Goal: Task Accomplishment & Management: Manage account settings

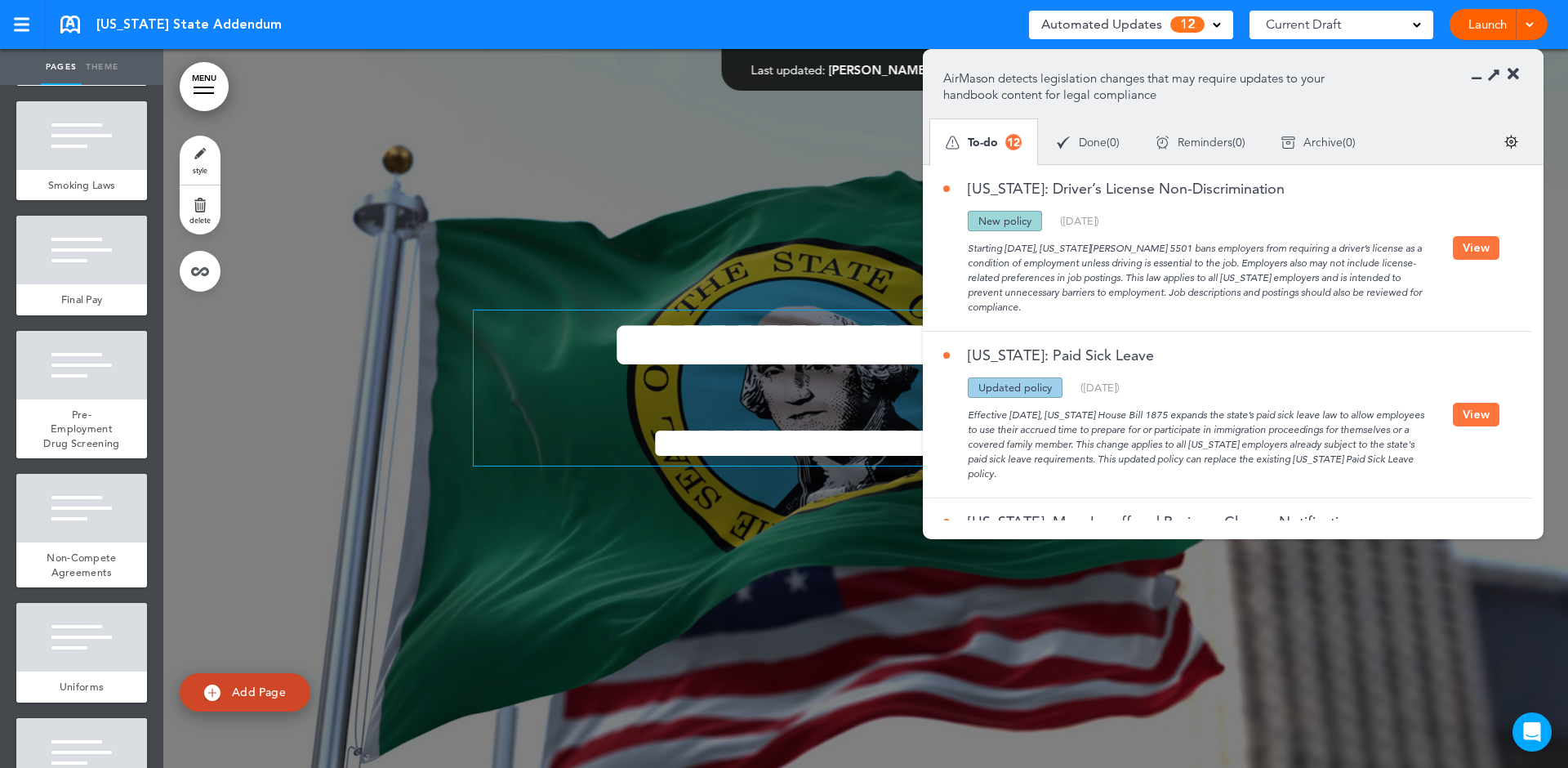
scroll to position [1762, 0]
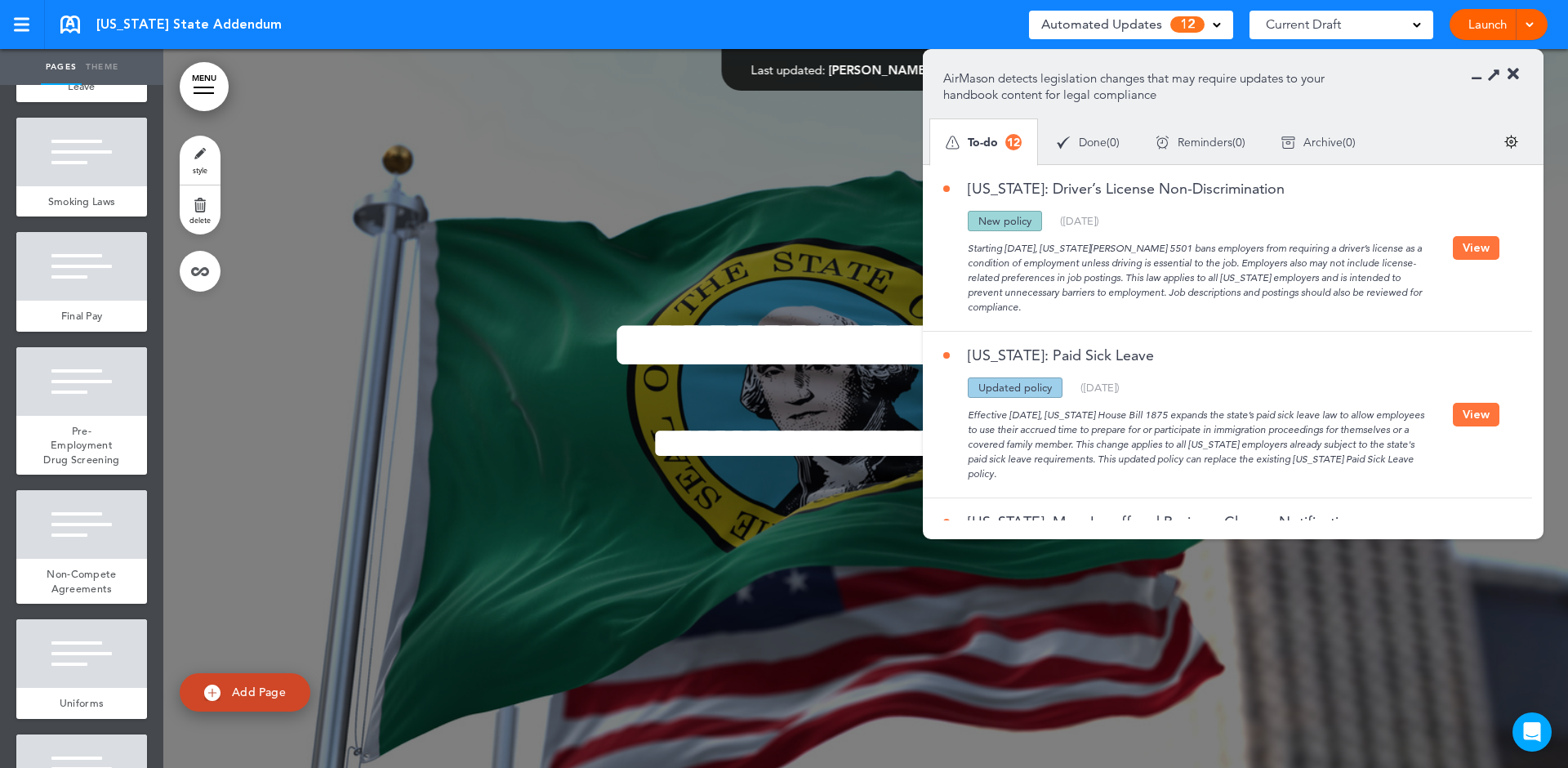
click at [1477, 254] on button "View" at bounding box center [1475, 248] width 47 height 24
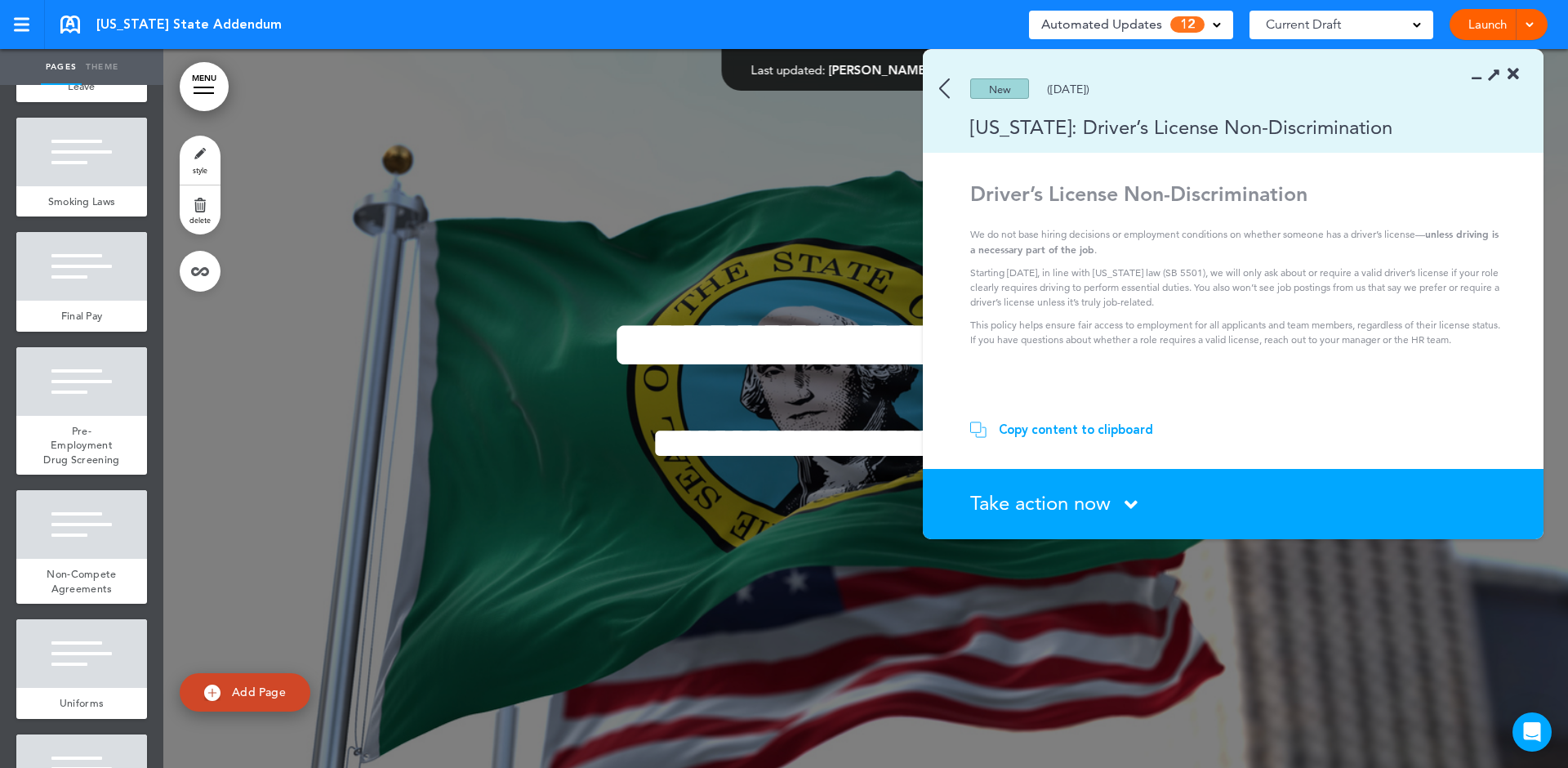
click at [1013, 429] on div "Copy content to clipboard" at bounding box center [1076, 429] width 154 height 17
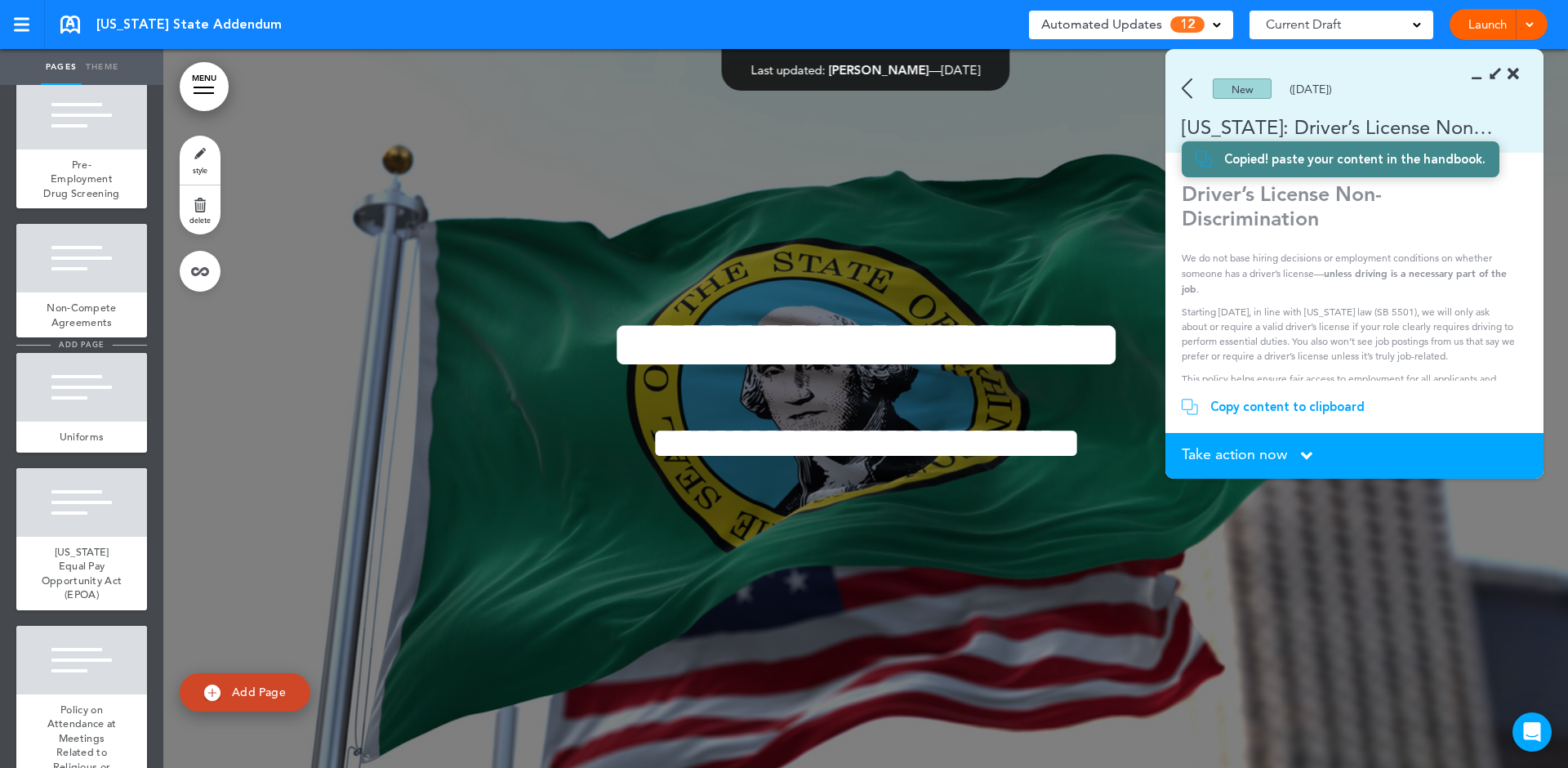
scroll to position [2203, 0]
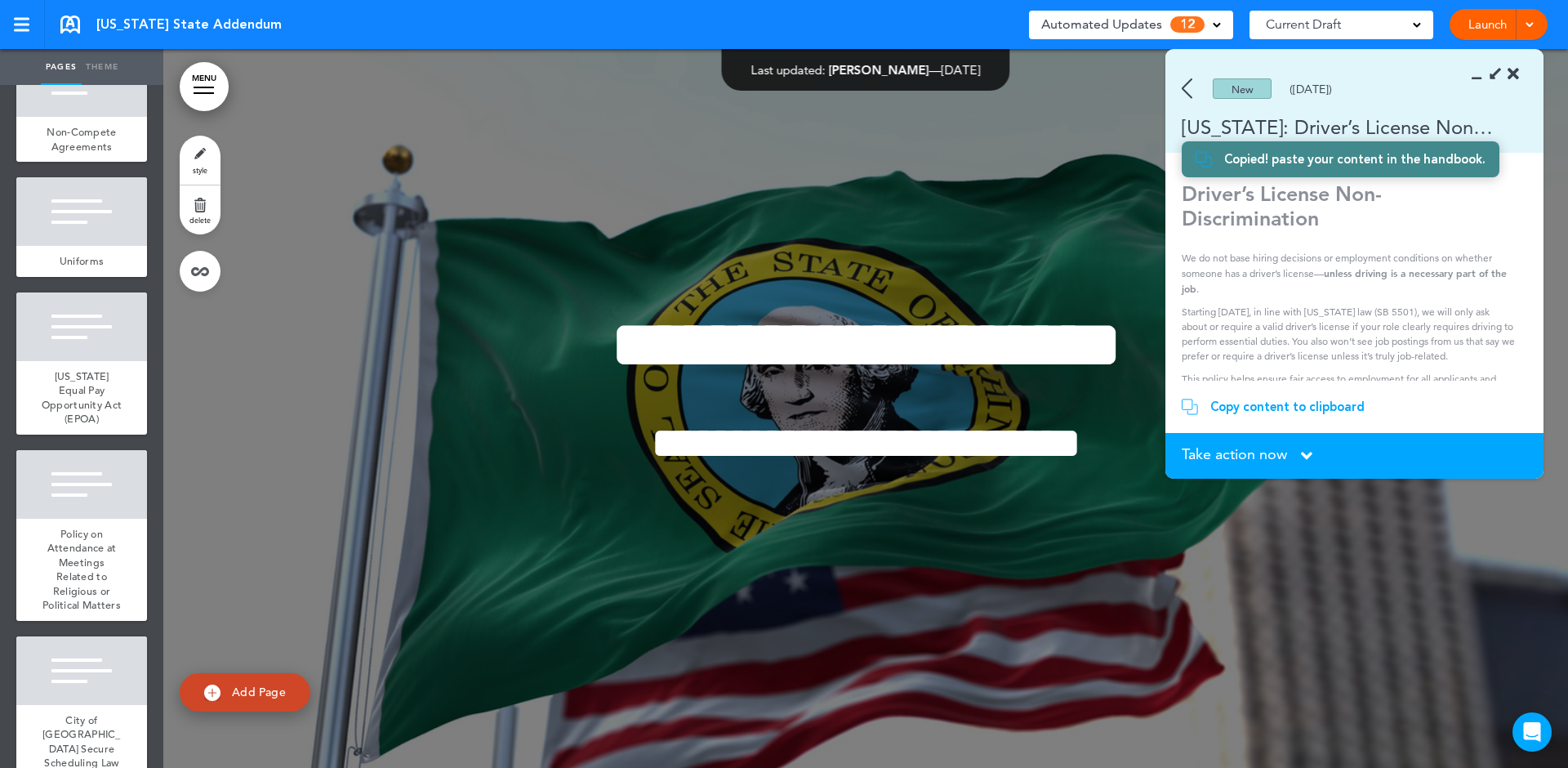
click at [241, 688] on span "Add Page" at bounding box center [259, 692] width 54 height 15
type input "********"
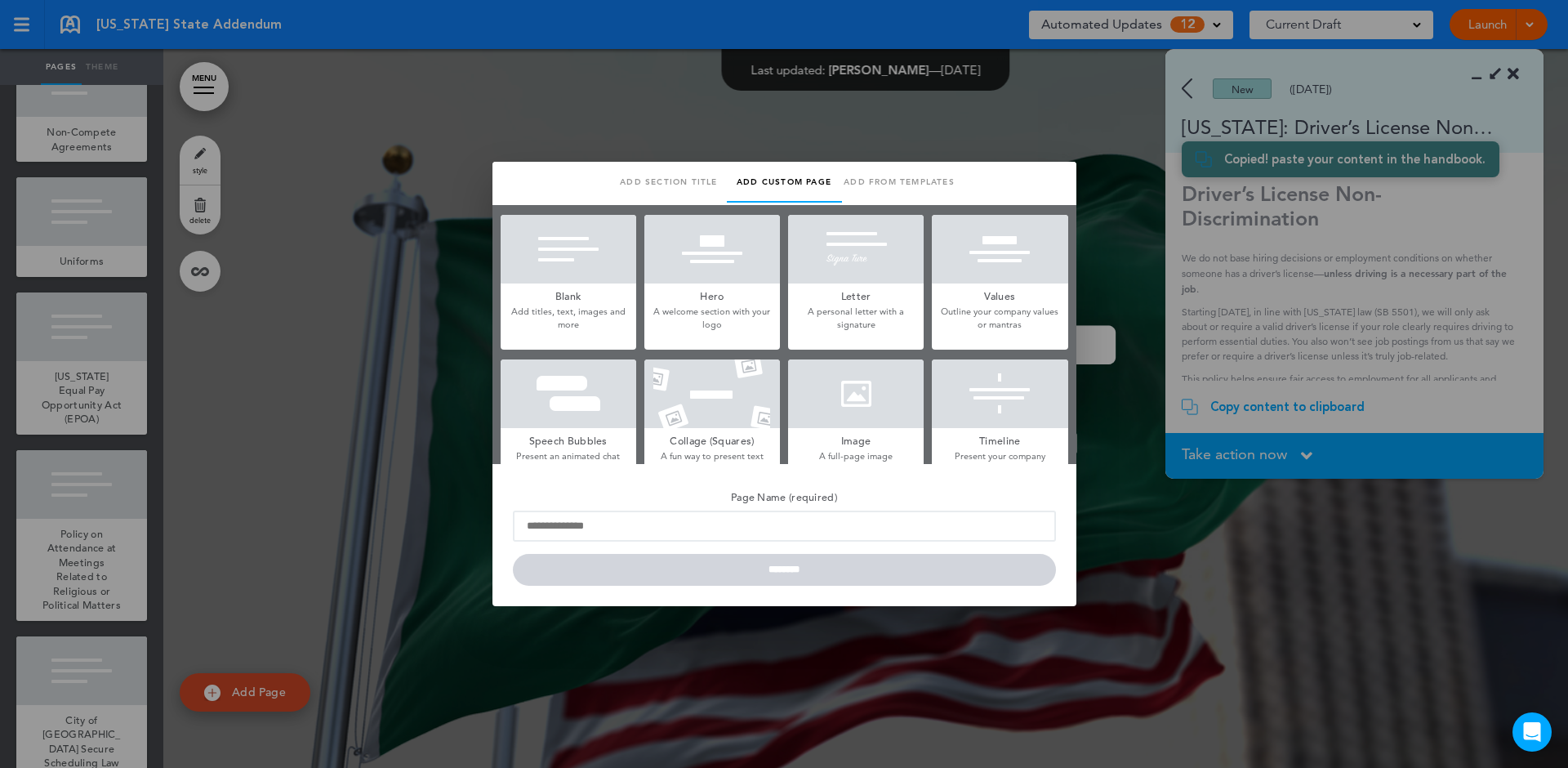
click at [565, 290] on h5 "Blank" at bounding box center [569, 295] width 136 height 23
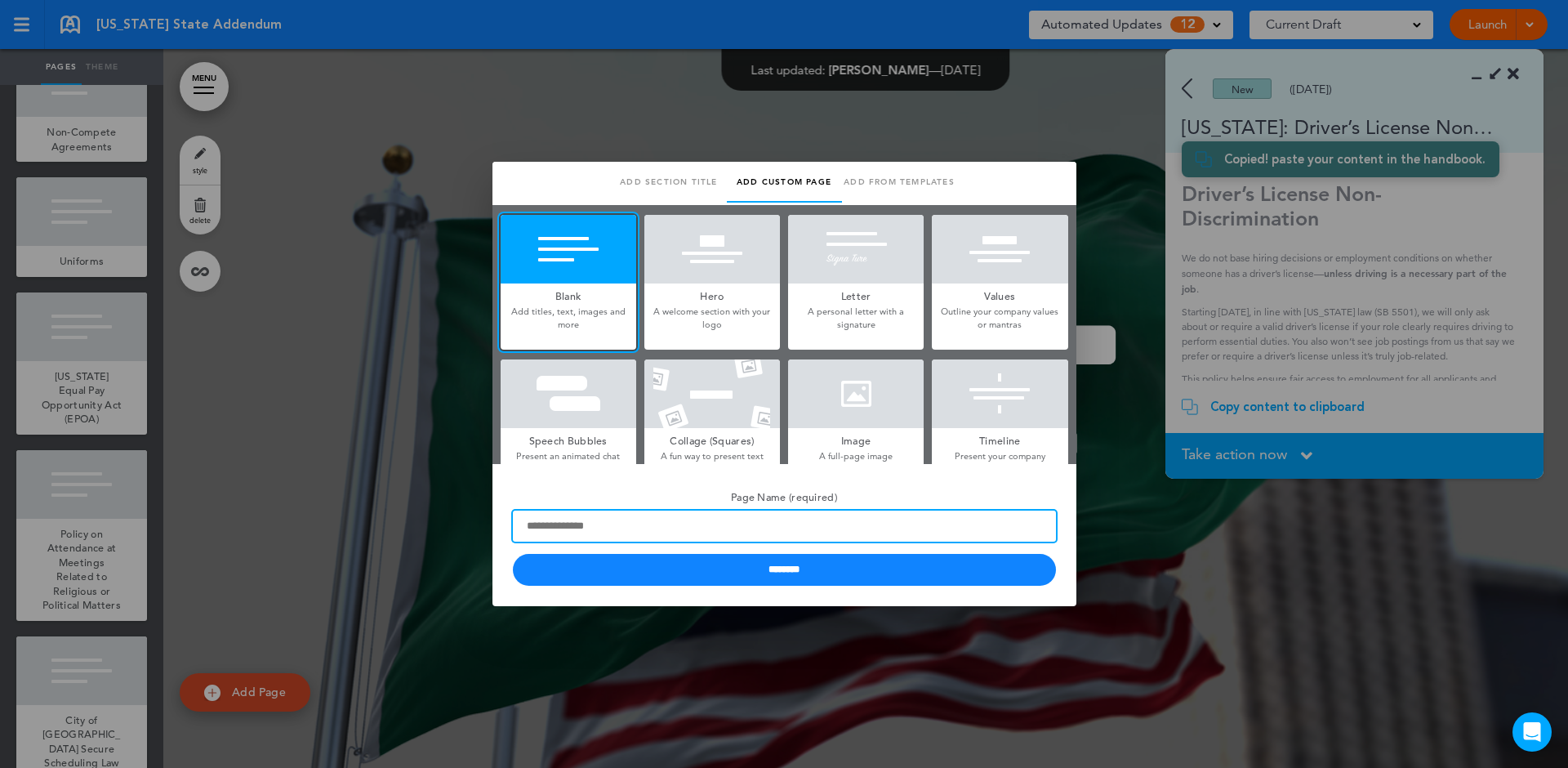
click at [618, 532] on input "Page Name (required)" at bounding box center [784, 526] width 543 height 31
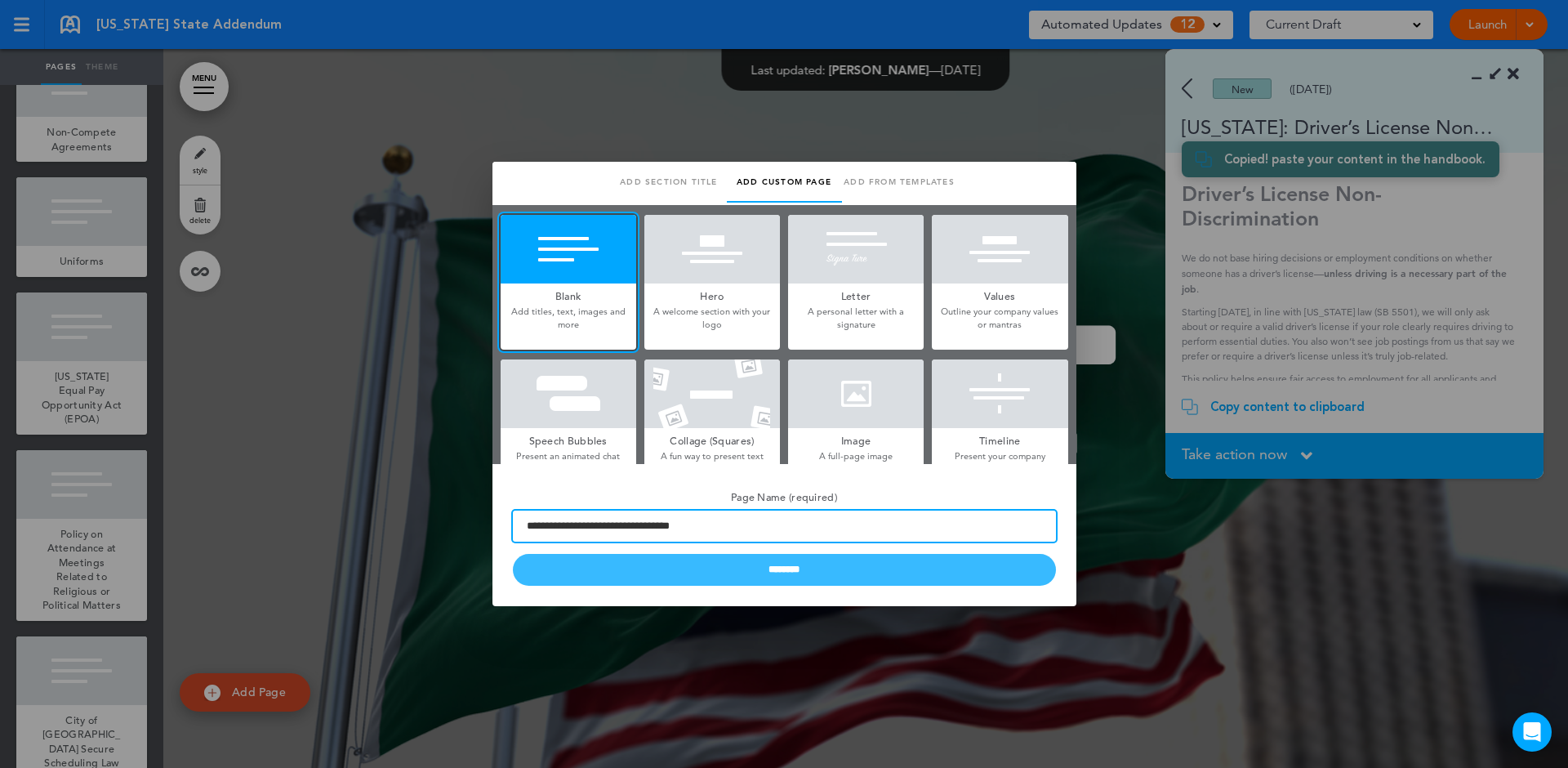
type input "**********"
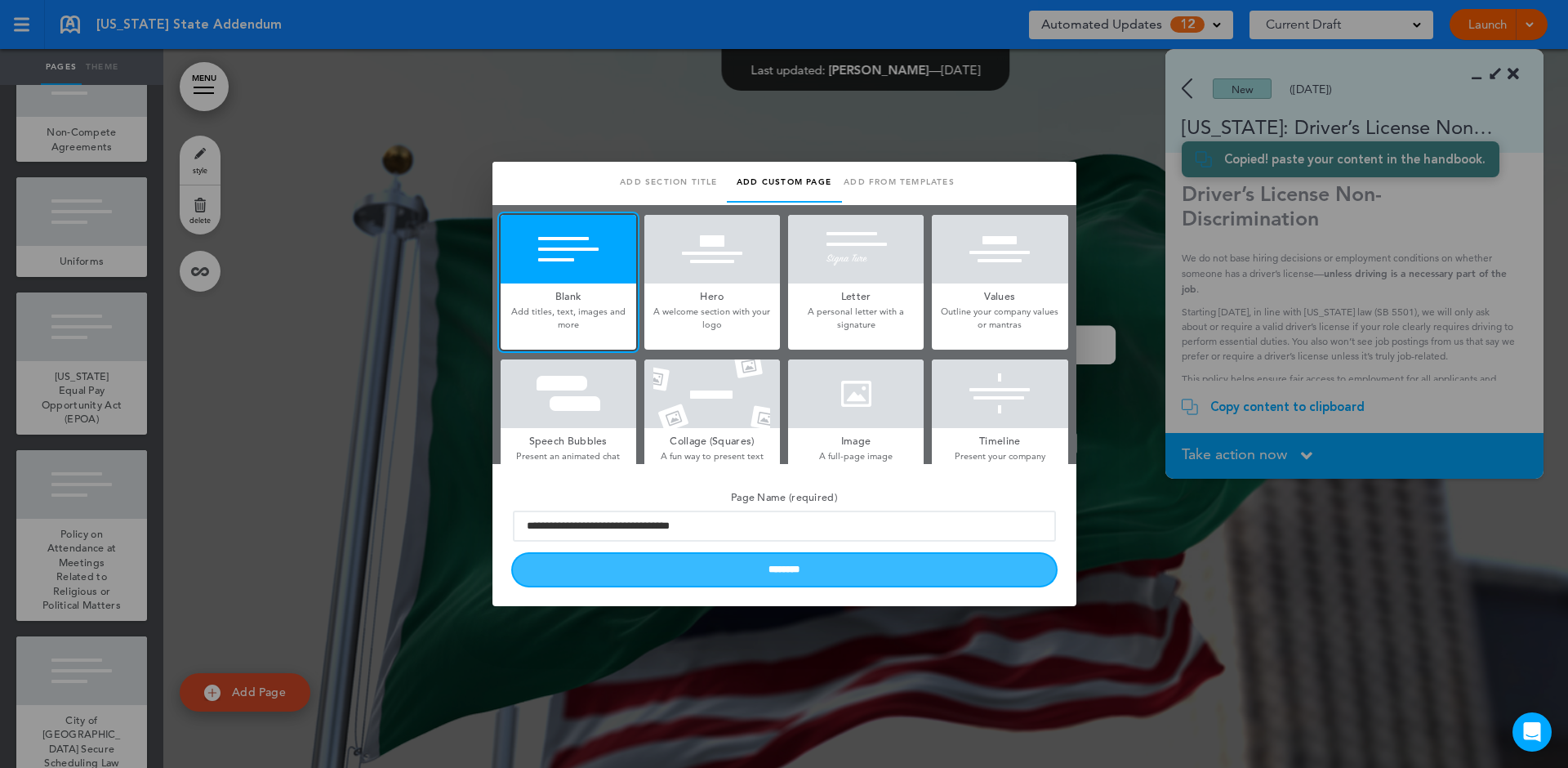
click at [622, 561] on input "********" at bounding box center [784, 569] width 543 height 32
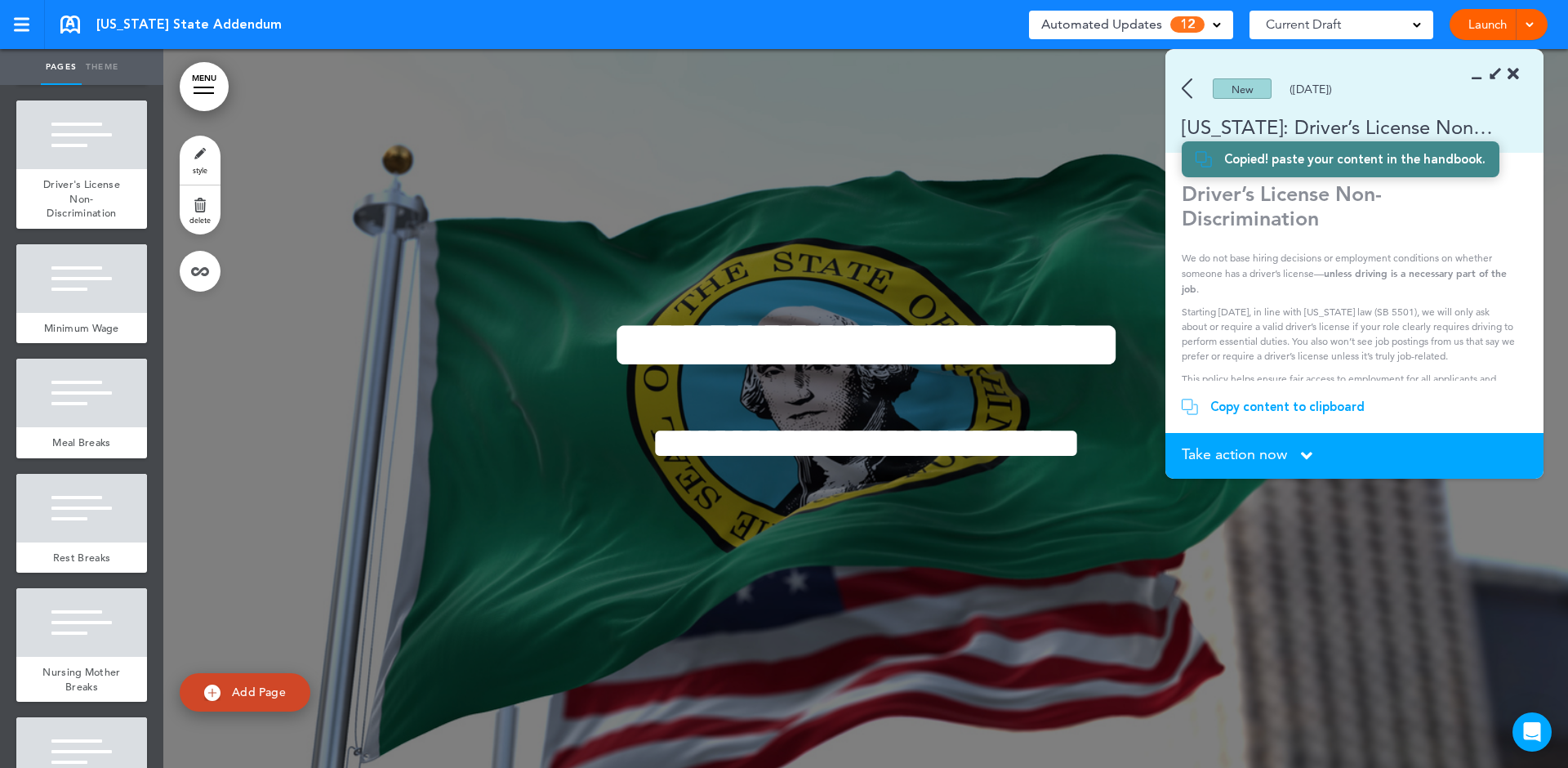
scroll to position [0, 0]
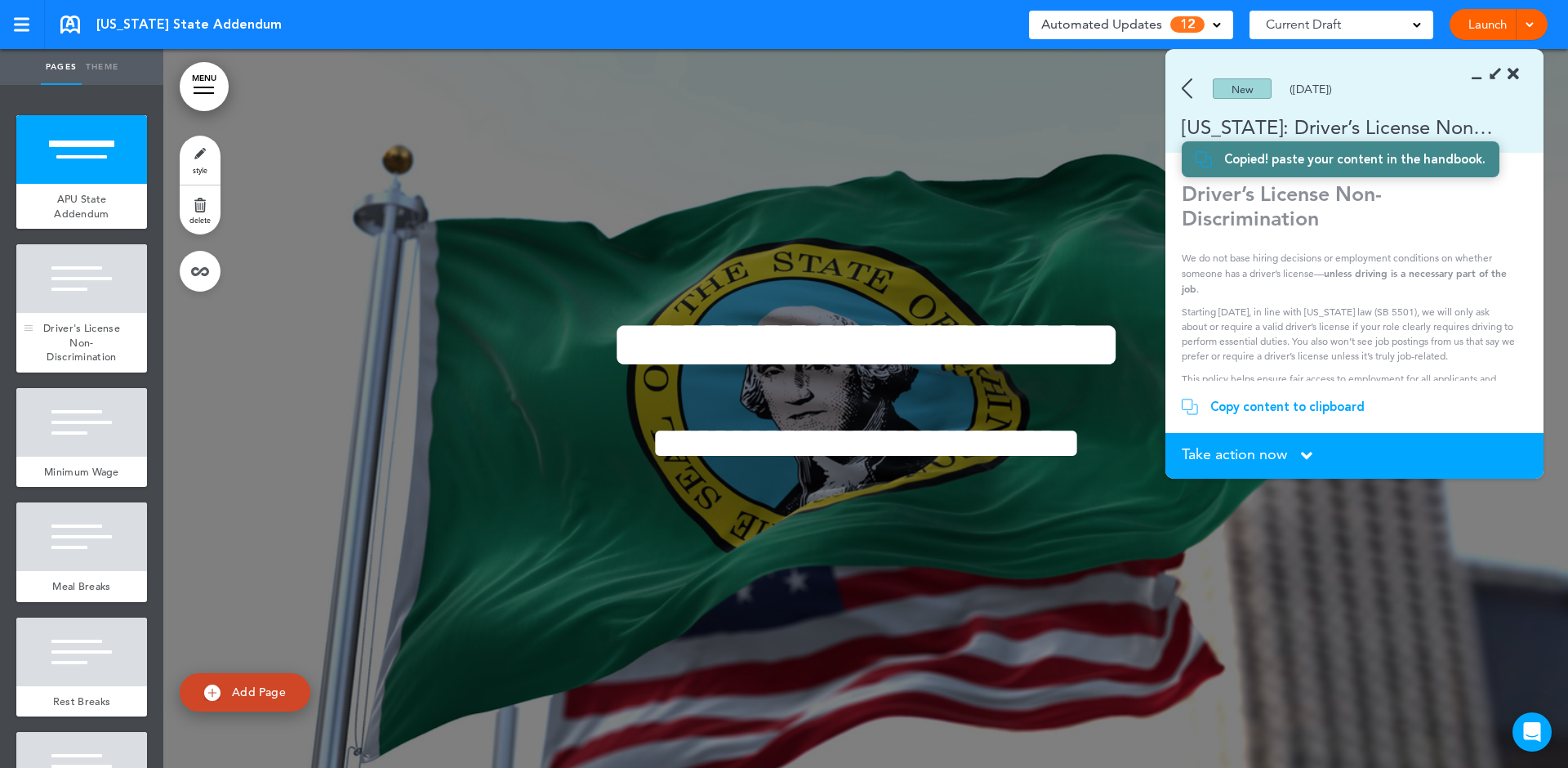
click at [80, 344] on span "Driver's License Non-Discrimination" at bounding box center [82, 342] width 77 height 42
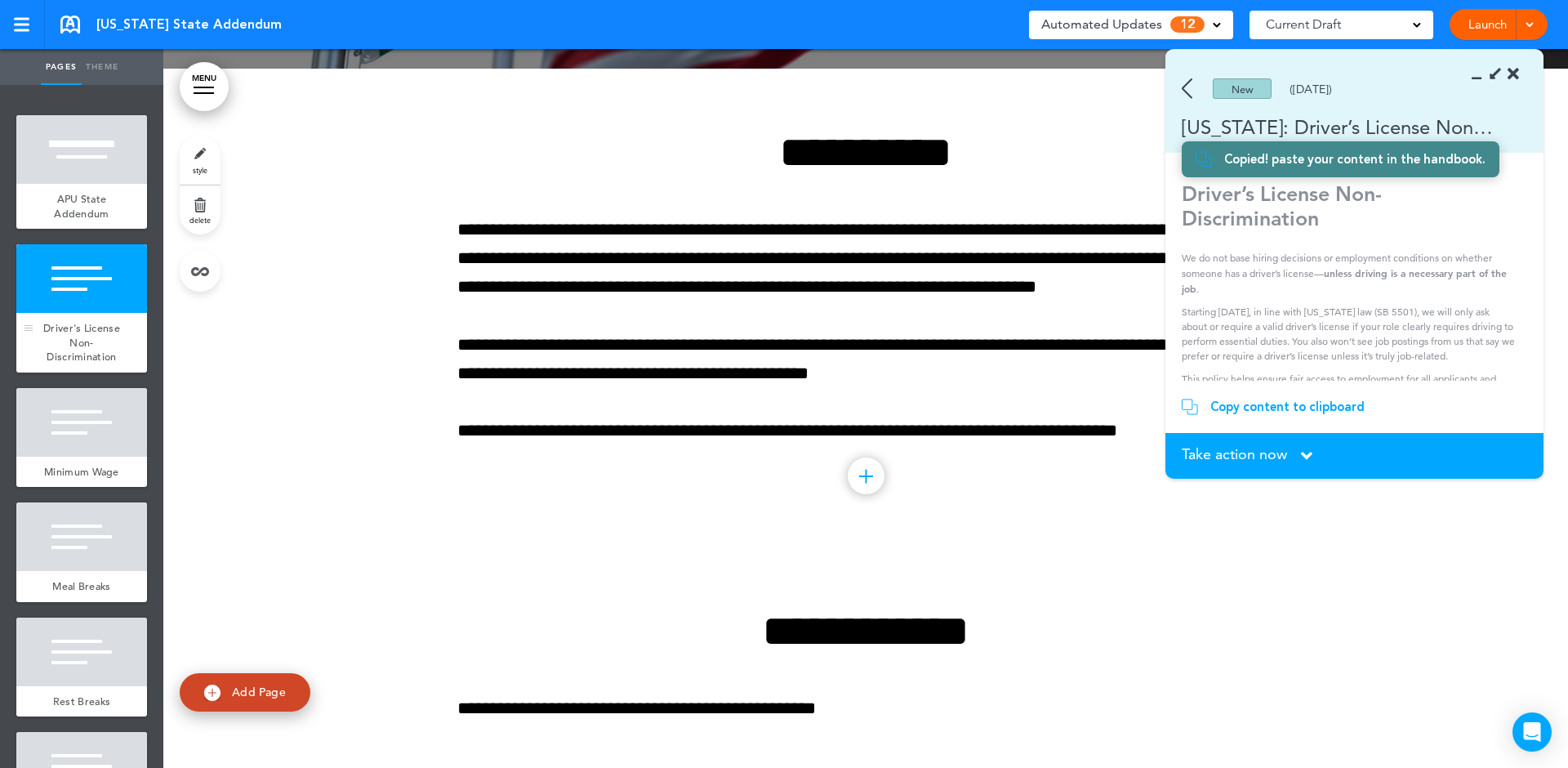
scroll to position [718, 0]
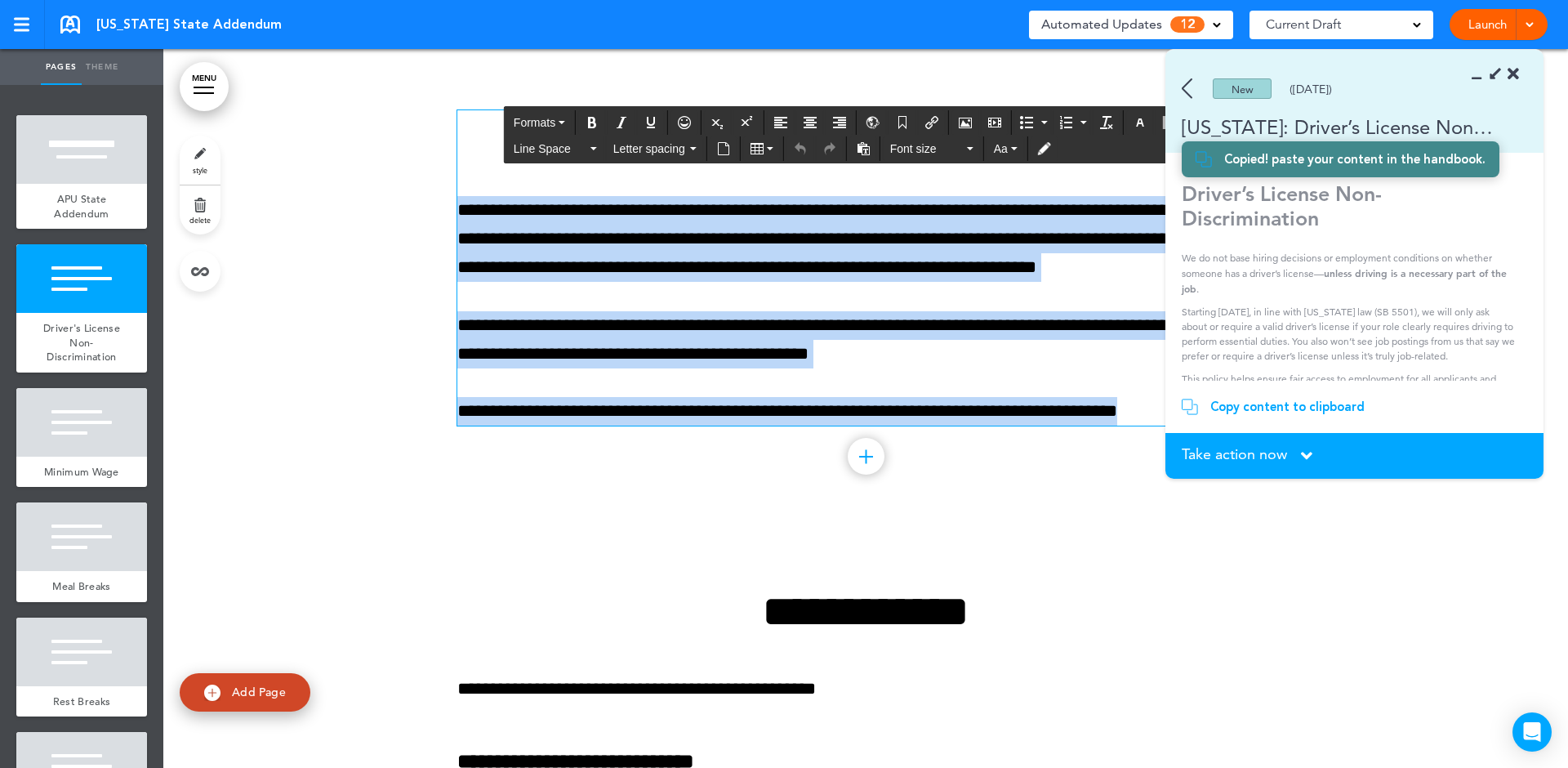
drag, startPoint x: 738, startPoint y: 128, endPoint x: 1274, endPoint y: 417, distance: 608.9
click at [1274, 417] on body "This handbook [GEOGRAPHIC_DATA] Settings Signatures Collaborators Your Handbook…" at bounding box center [784, 384] width 1568 height 768
paste div
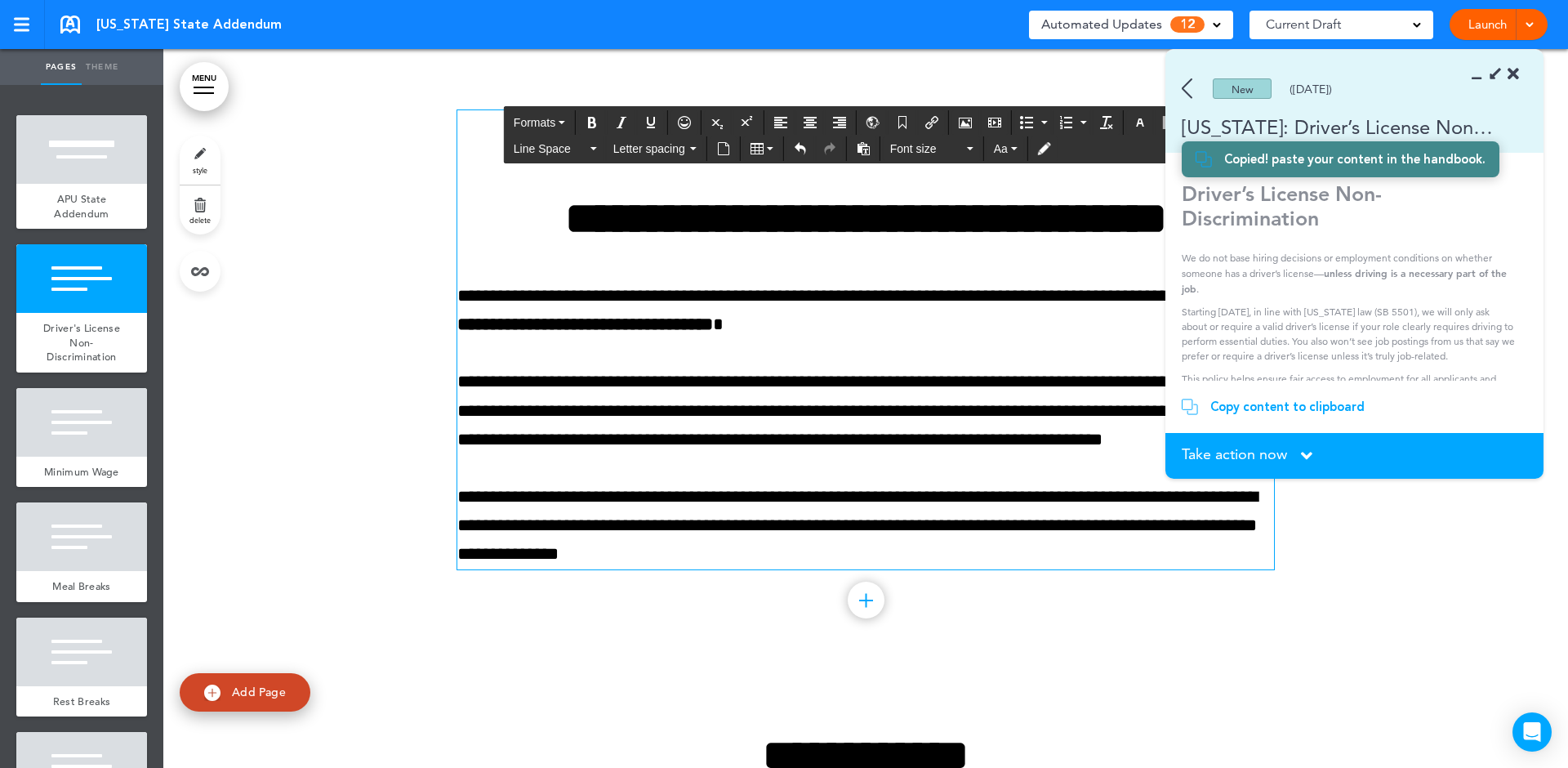
click at [1247, 632] on div "**********" at bounding box center [865, 360] width 817 height 622
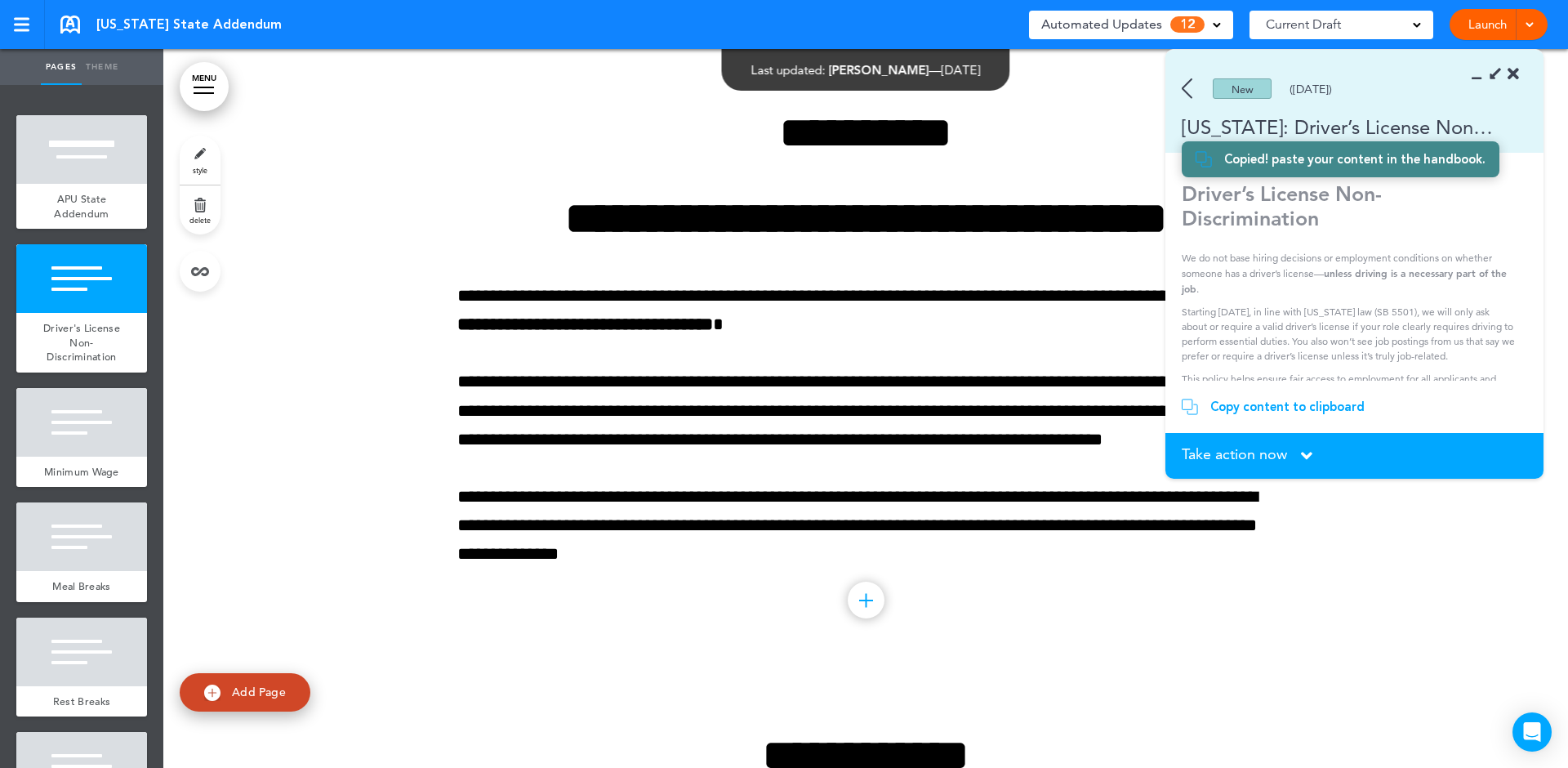
click at [1307, 450] on icon at bounding box center [1307, 456] width 11 height 18
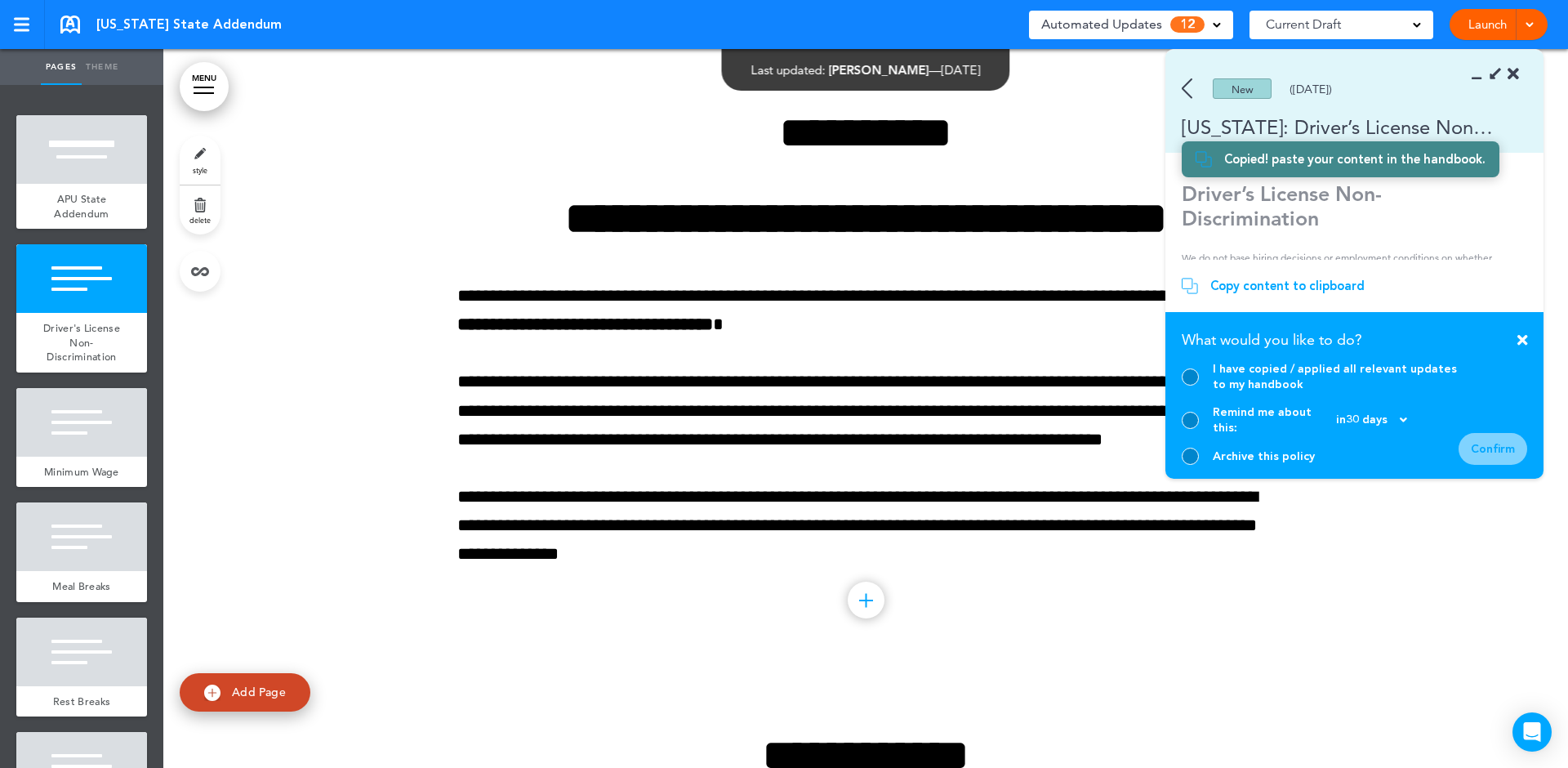
click at [1189, 385] on div at bounding box center [1190, 376] width 17 height 17
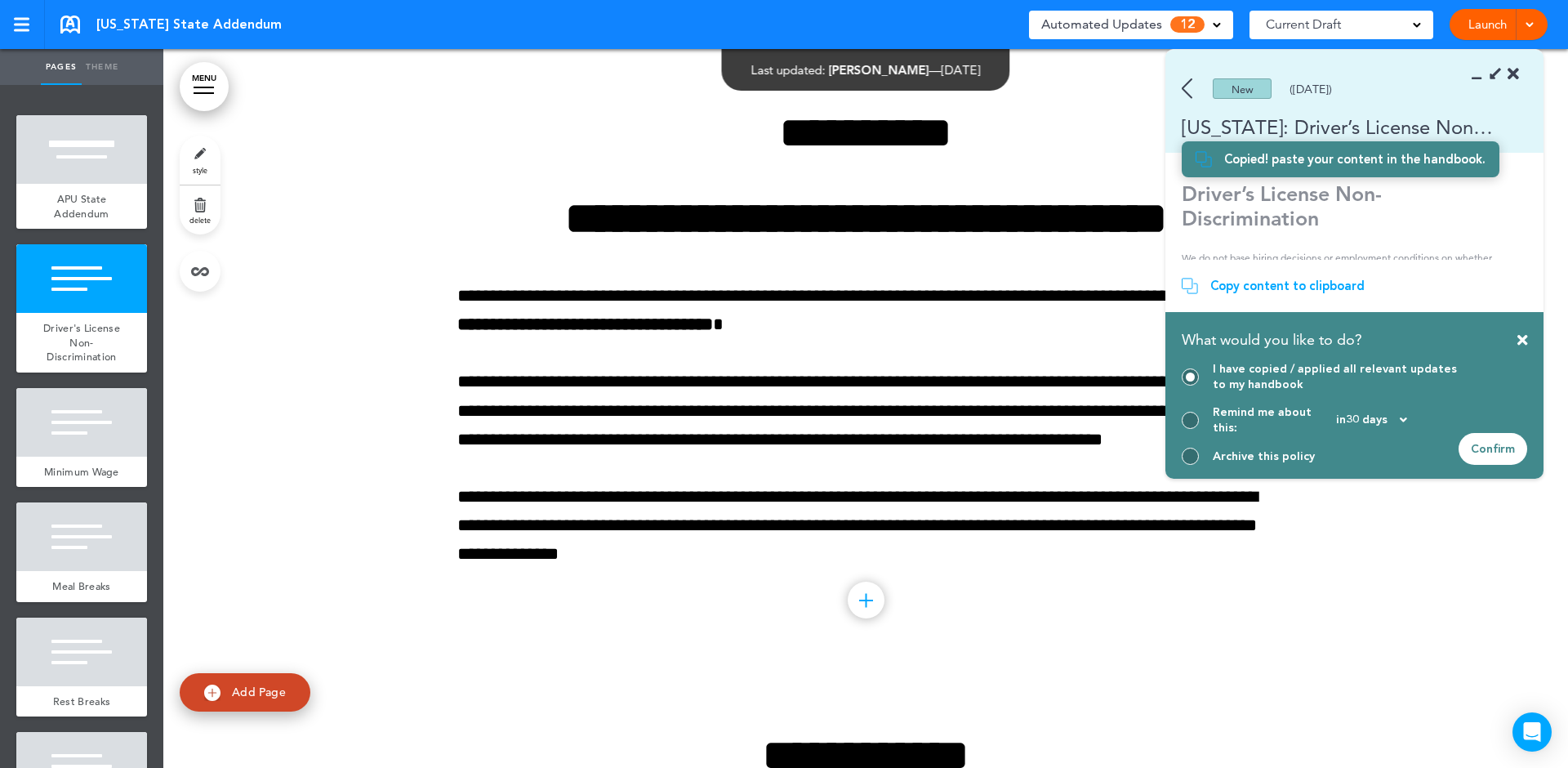
click at [1489, 454] on div "Confirm" at bounding box center [1493, 449] width 69 height 32
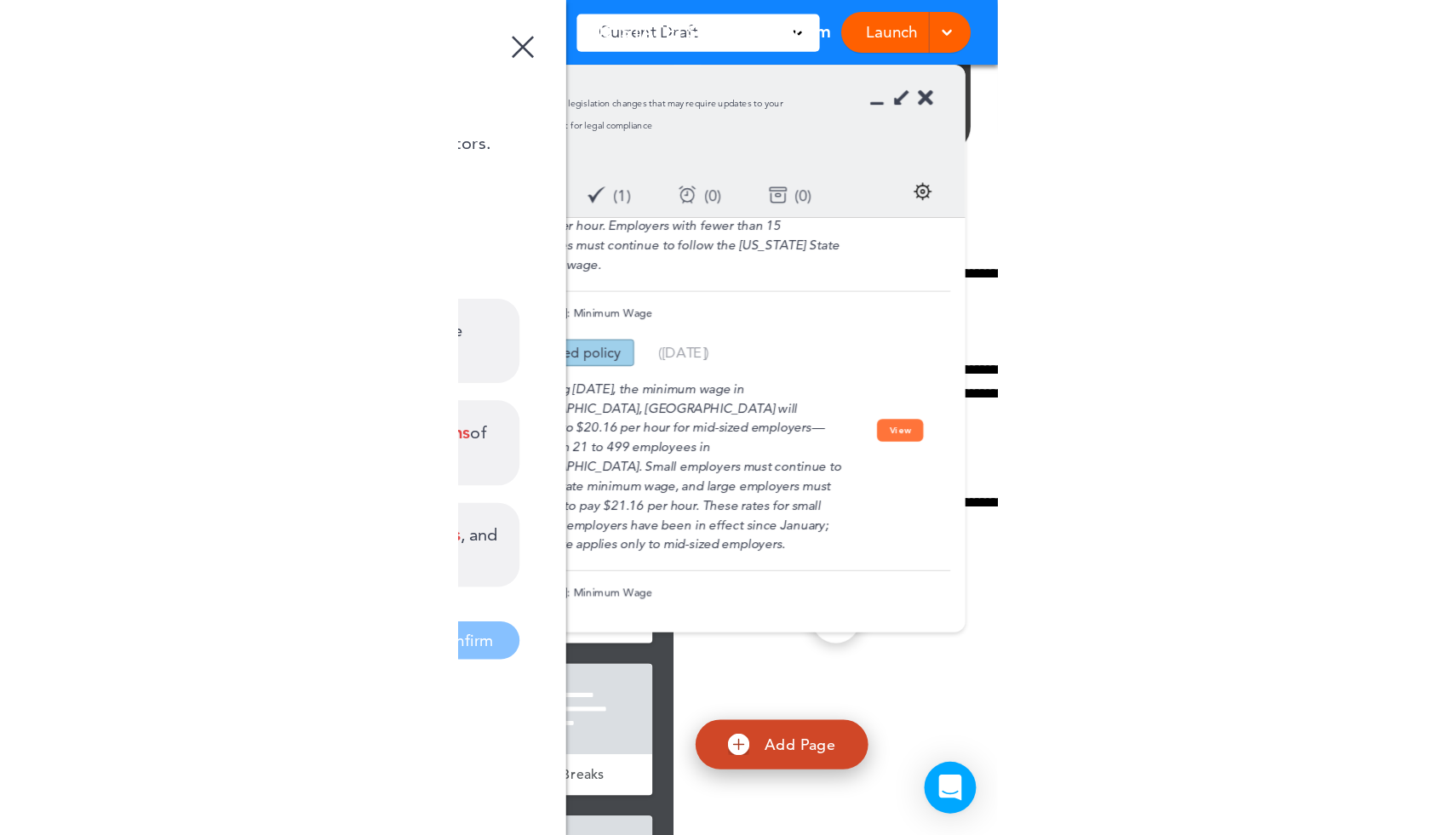
scroll to position [935, 0]
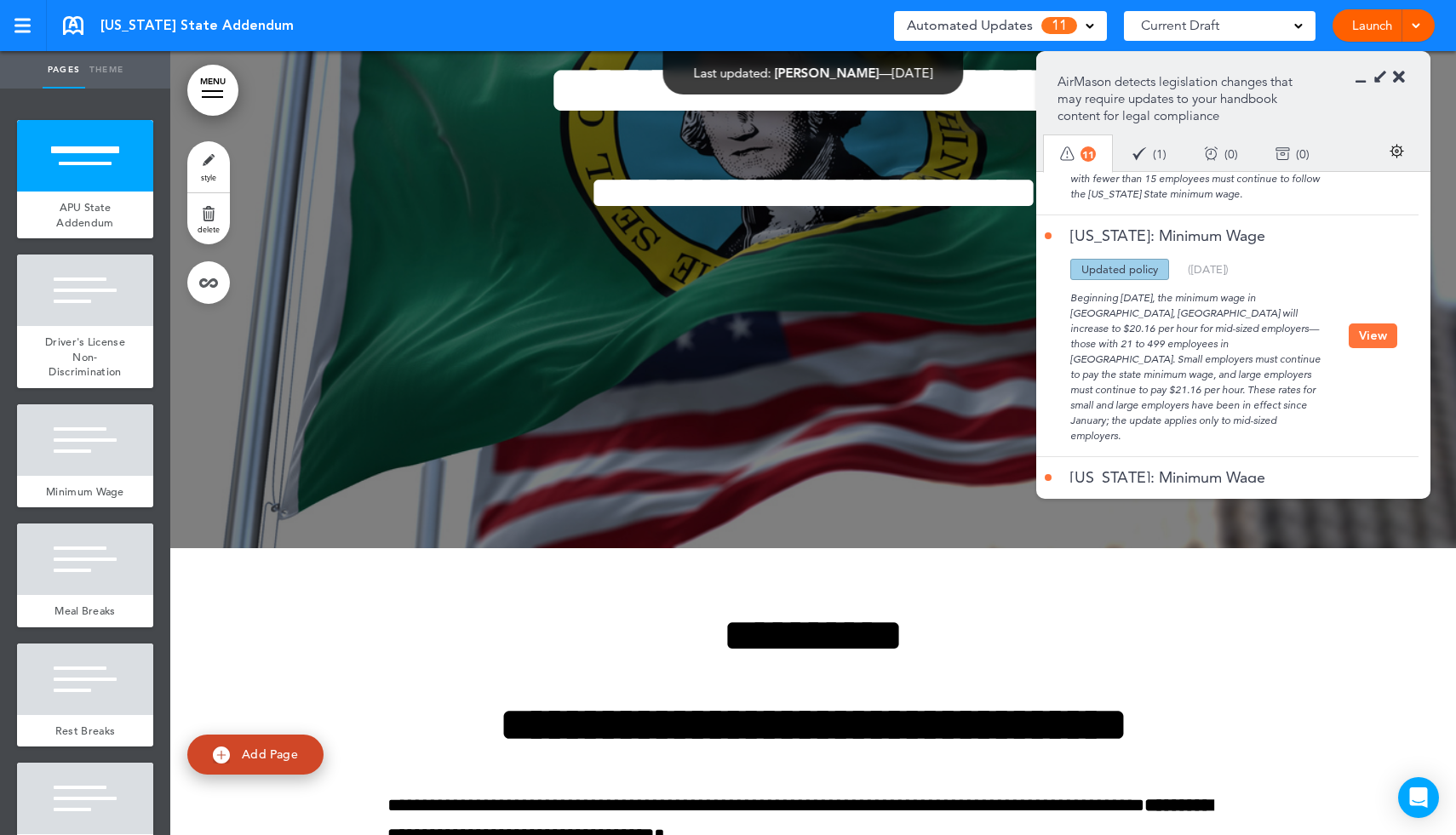
click at [1357, 344] on button "View" at bounding box center [1373, 336] width 49 height 25
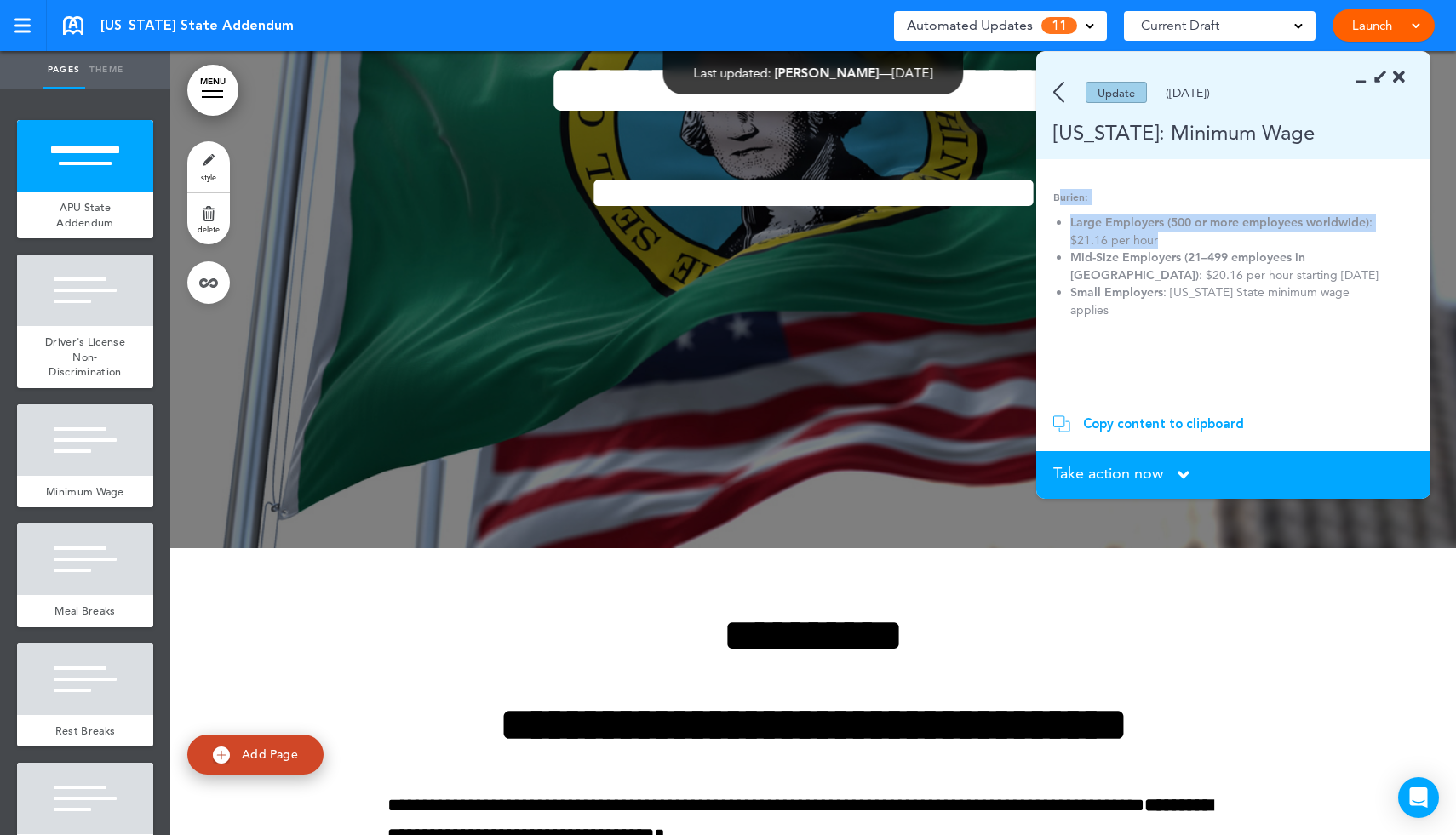
drag, startPoint x: 1057, startPoint y: 193, endPoint x: 1170, endPoint y: 225, distance: 117.4
click at [1170, 225] on div "Burien: Large Employers (500 or more employees worldwide) : $21.16 per hour Mid…" at bounding box center [1227, 253] width 348 height 129
click at [1202, 309] on li "Small Employers : [US_STATE] State minimum wage applies" at bounding box center [1227, 300] width 314 height 34
click at [1144, 422] on div "Copy content to clipboard" at bounding box center [1163, 424] width 161 height 17
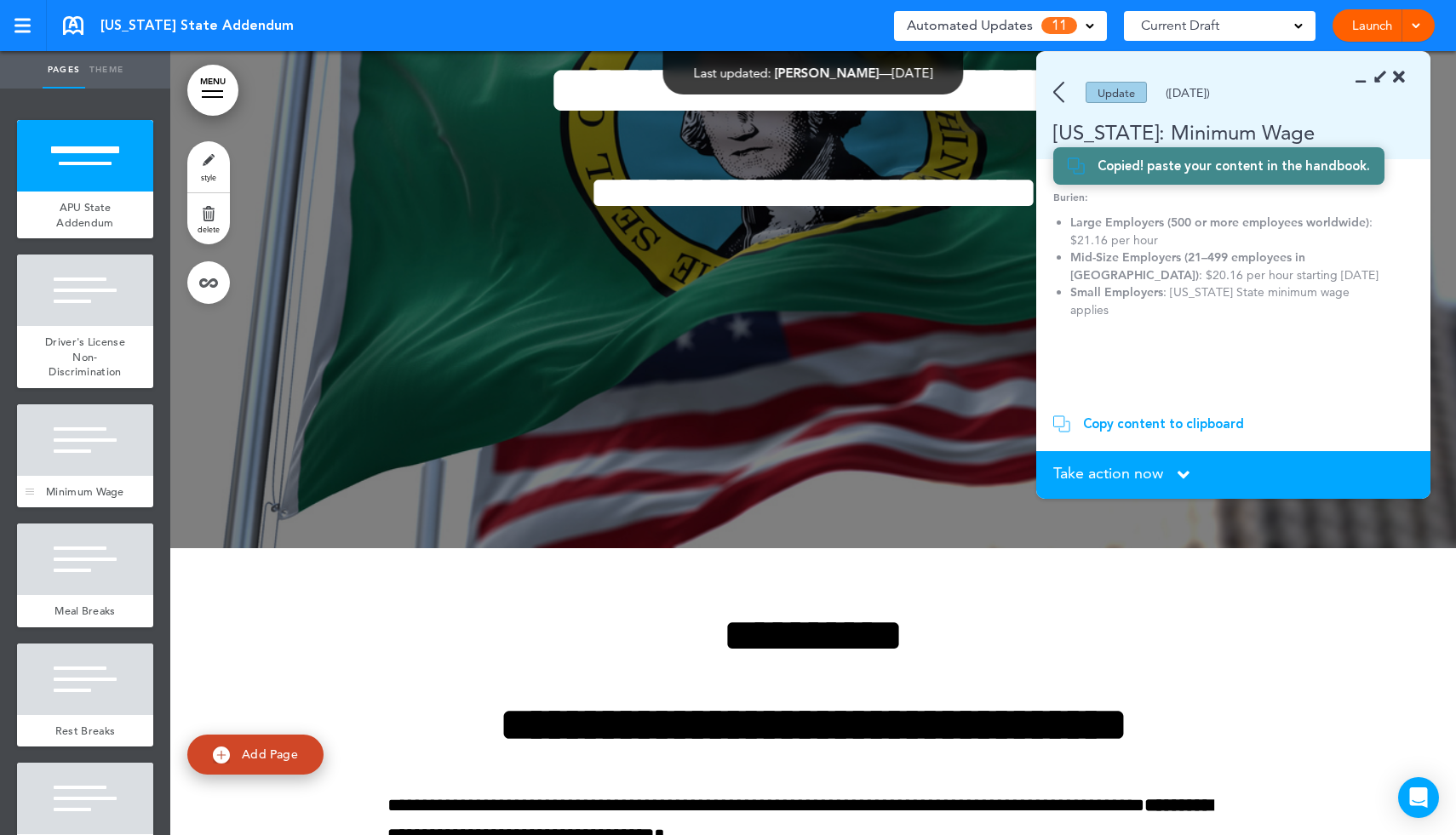
click at [98, 445] on div at bounding box center [85, 440] width 136 height 72
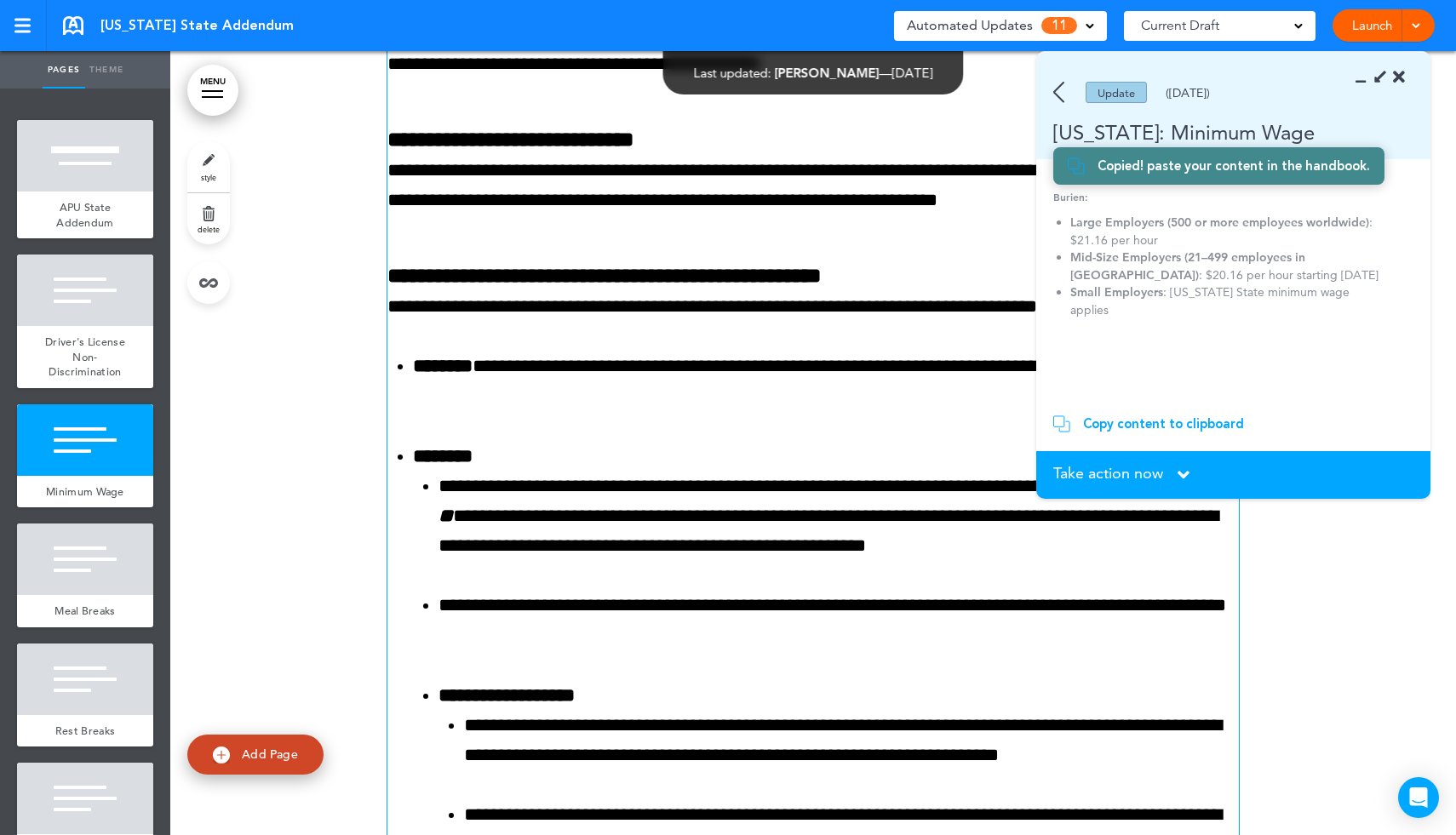
scroll to position [1590, 0]
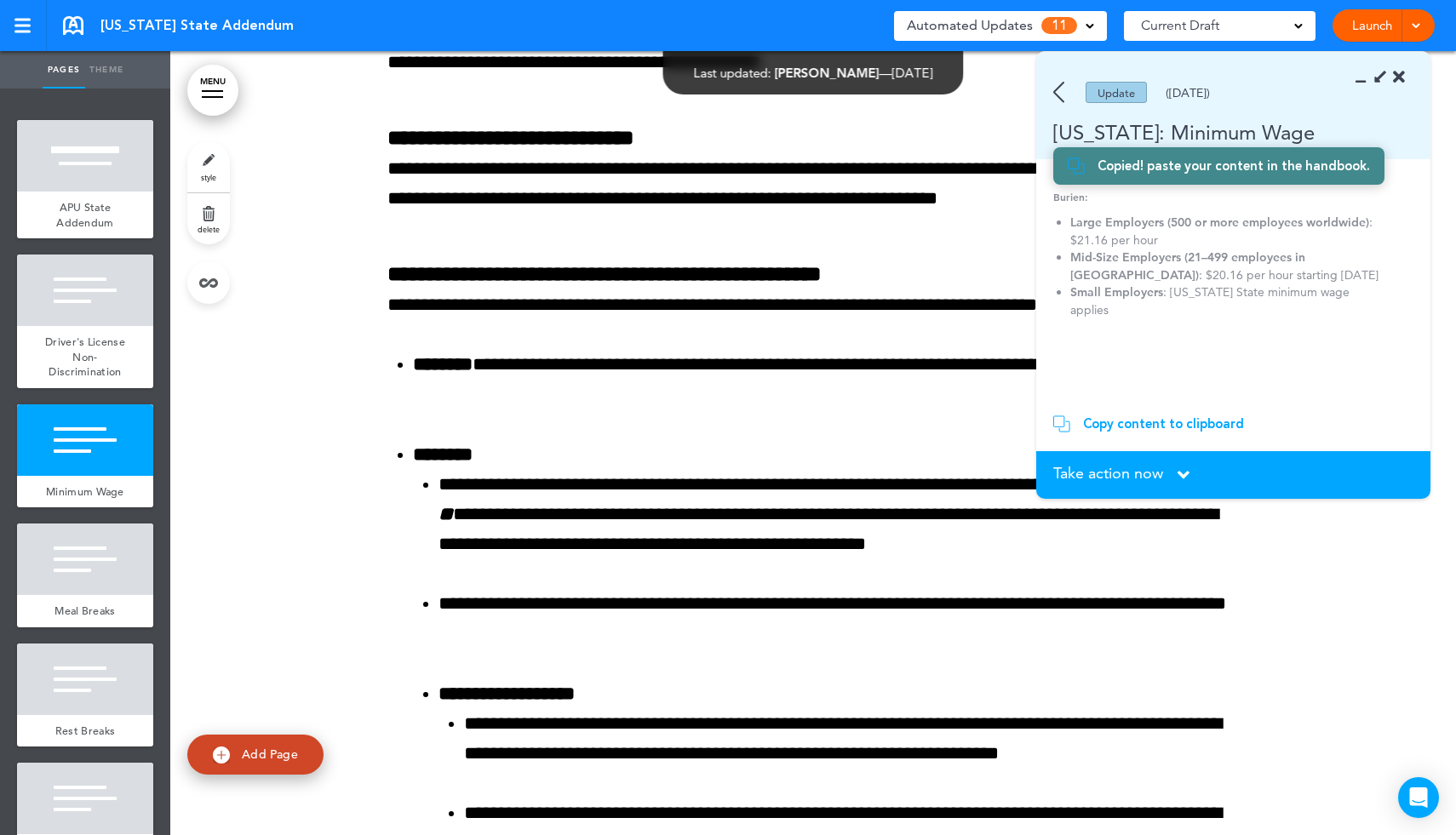
click at [1366, 80] on icon at bounding box center [1366, 77] width 0 height 17
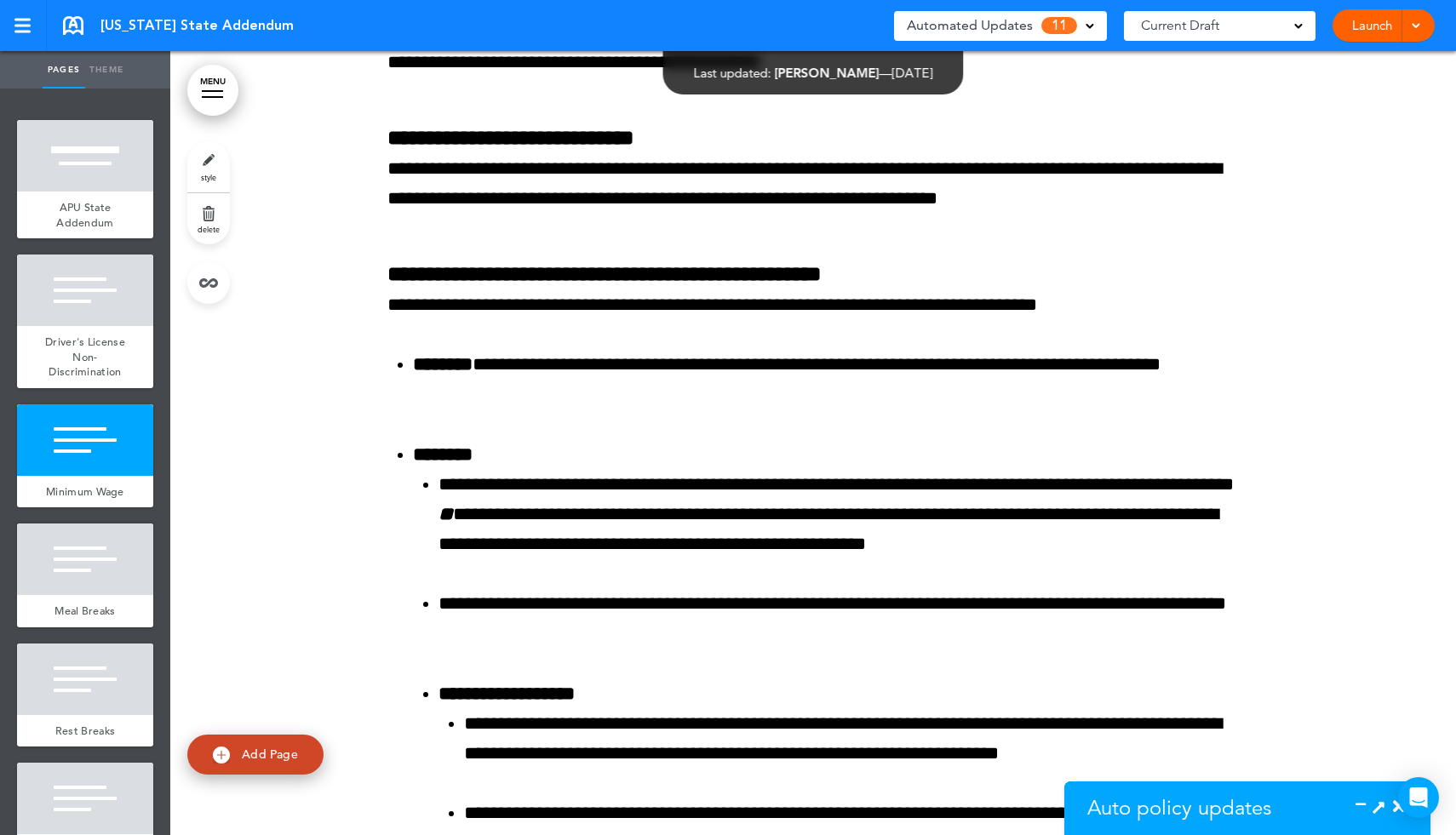
scroll to position [951, 0]
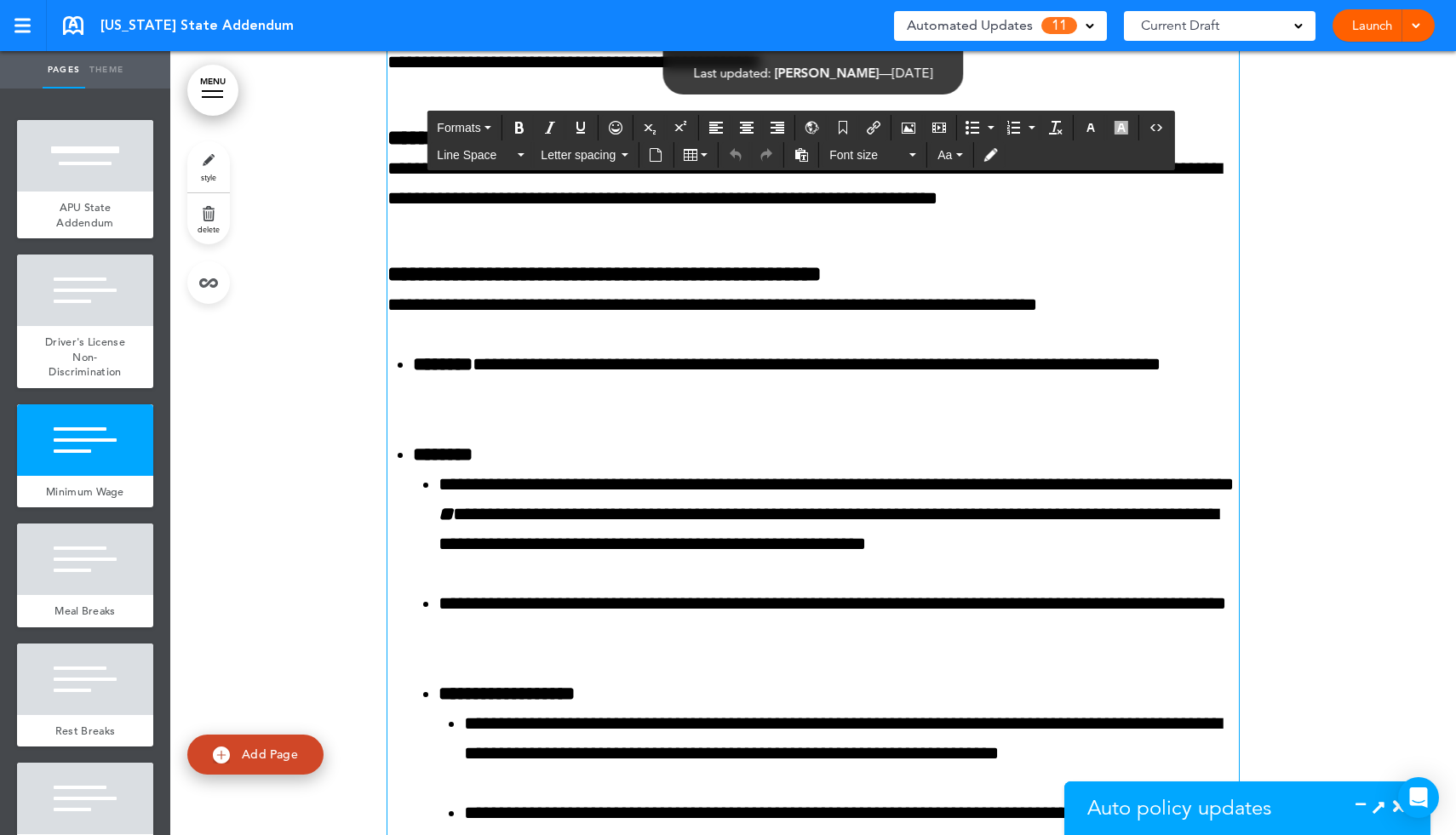
click at [1130, 308] on p "**********" at bounding box center [813, 305] width 851 height 30
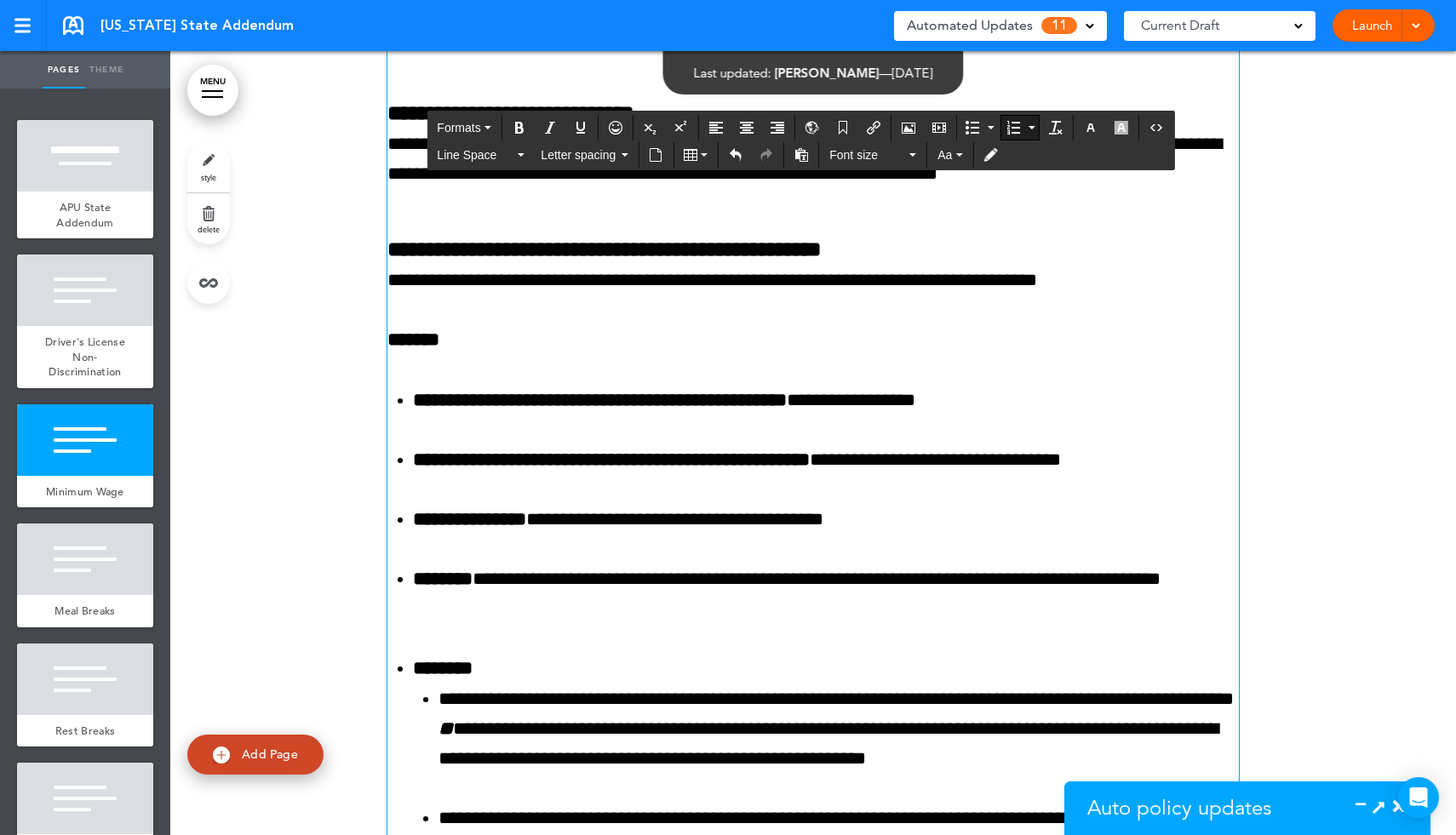
scroll to position [1618, 0]
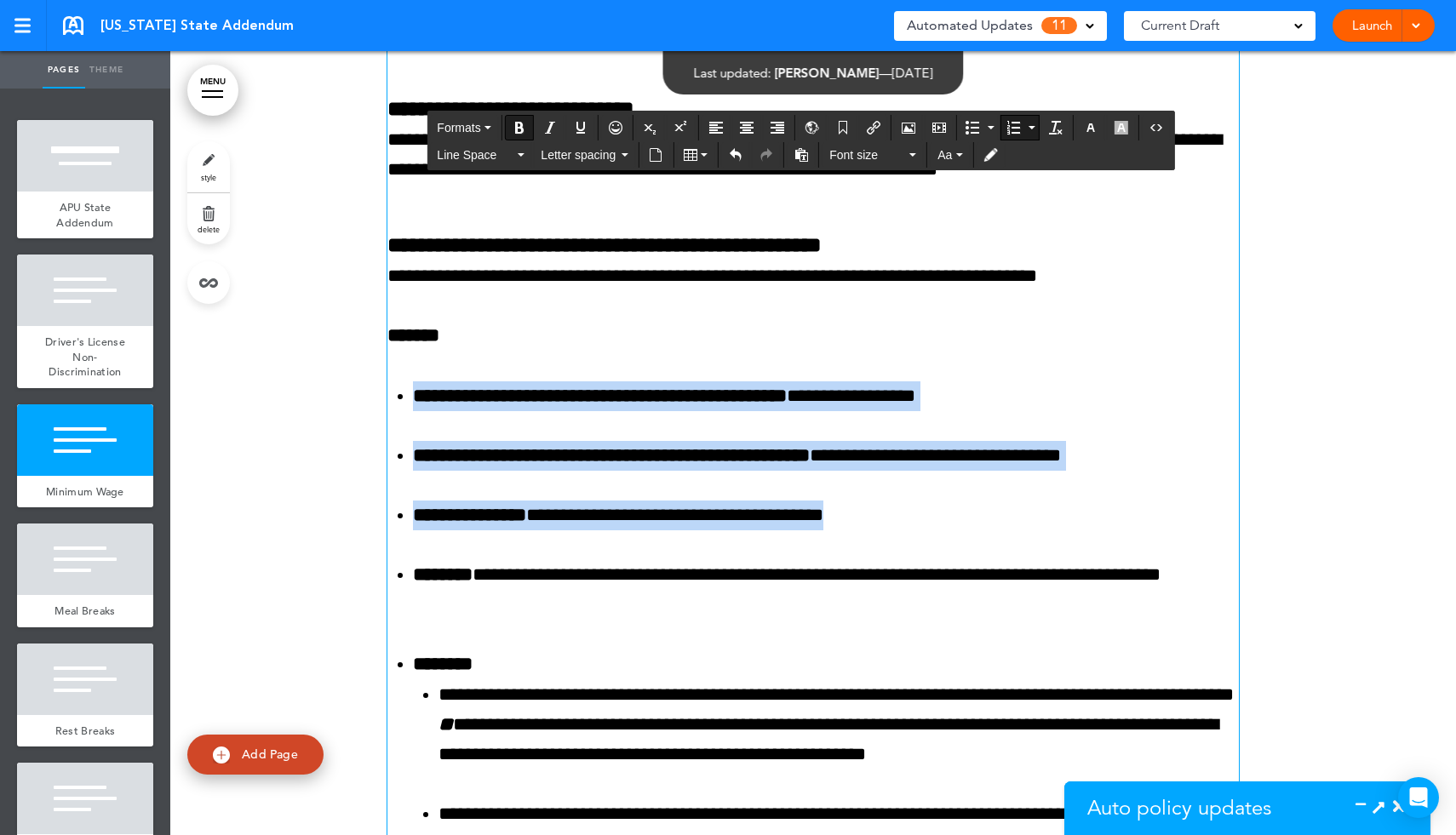
drag, startPoint x: 412, startPoint y: 394, endPoint x: 1123, endPoint y: 532, distance: 724.3
click at [1123, 532] on div "**********" at bounding box center [813, 619] width 851 height 1379
click at [519, 131] on icon "Bold" at bounding box center [519, 127] width 13 height 13
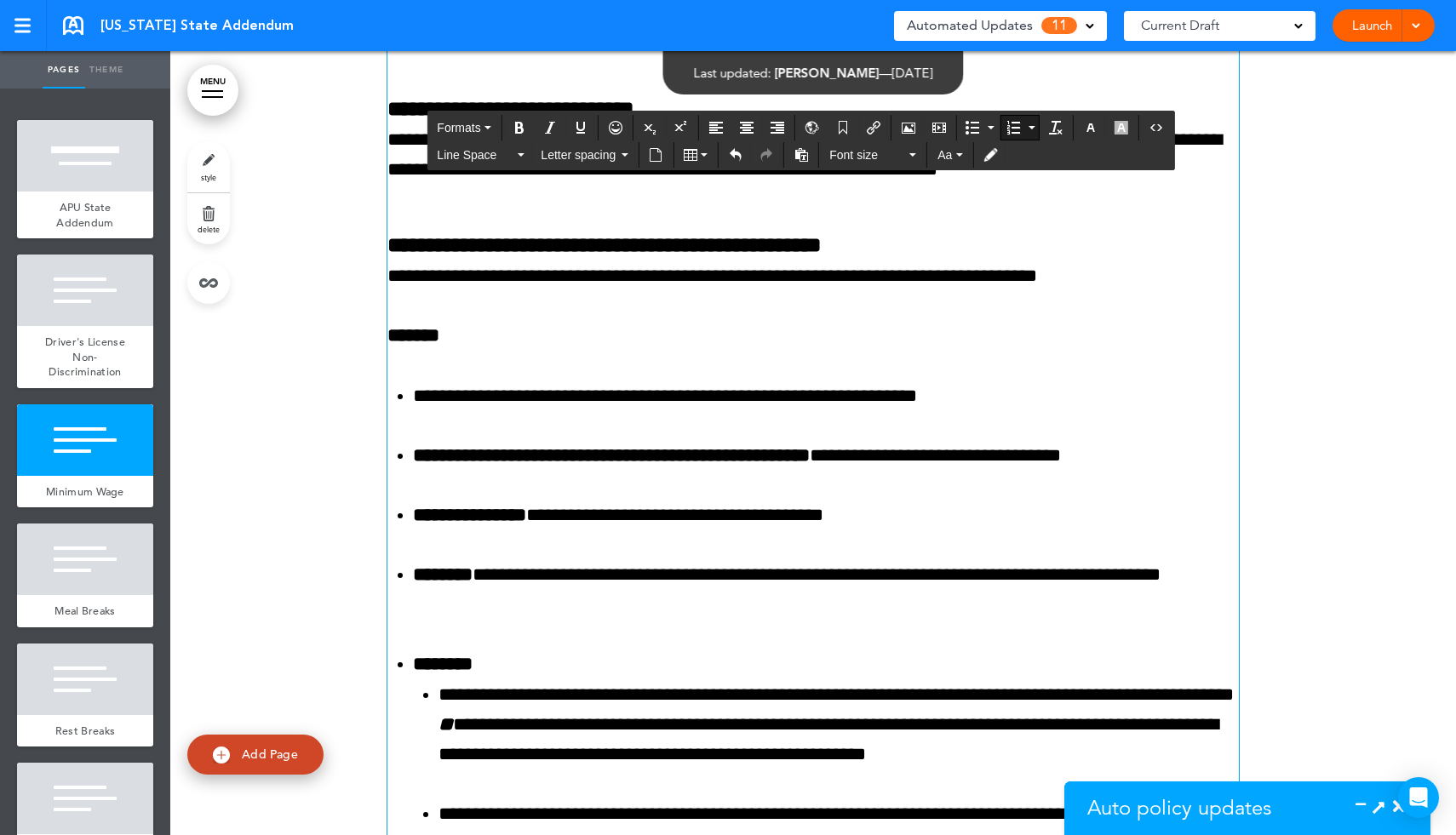
click at [414, 456] on strong "**********" at bounding box center [611, 455] width 397 height 19
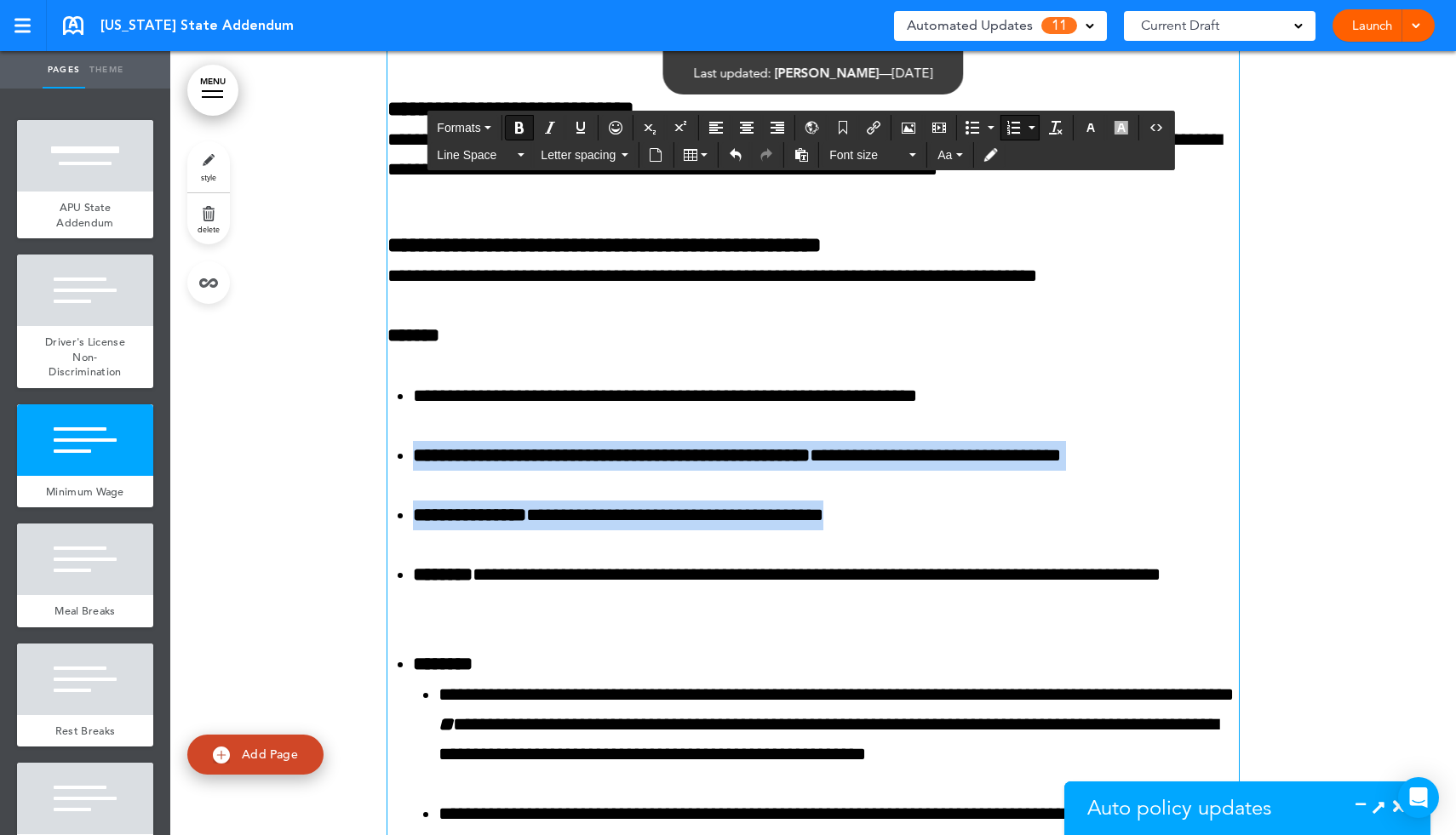
drag, startPoint x: 414, startPoint y: 455, endPoint x: 918, endPoint y: 527, distance: 509.1
click at [919, 528] on ol "**********" at bounding box center [813, 456] width 851 height 150
click at [525, 125] on icon "Bold" at bounding box center [519, 127] width 13 height 13
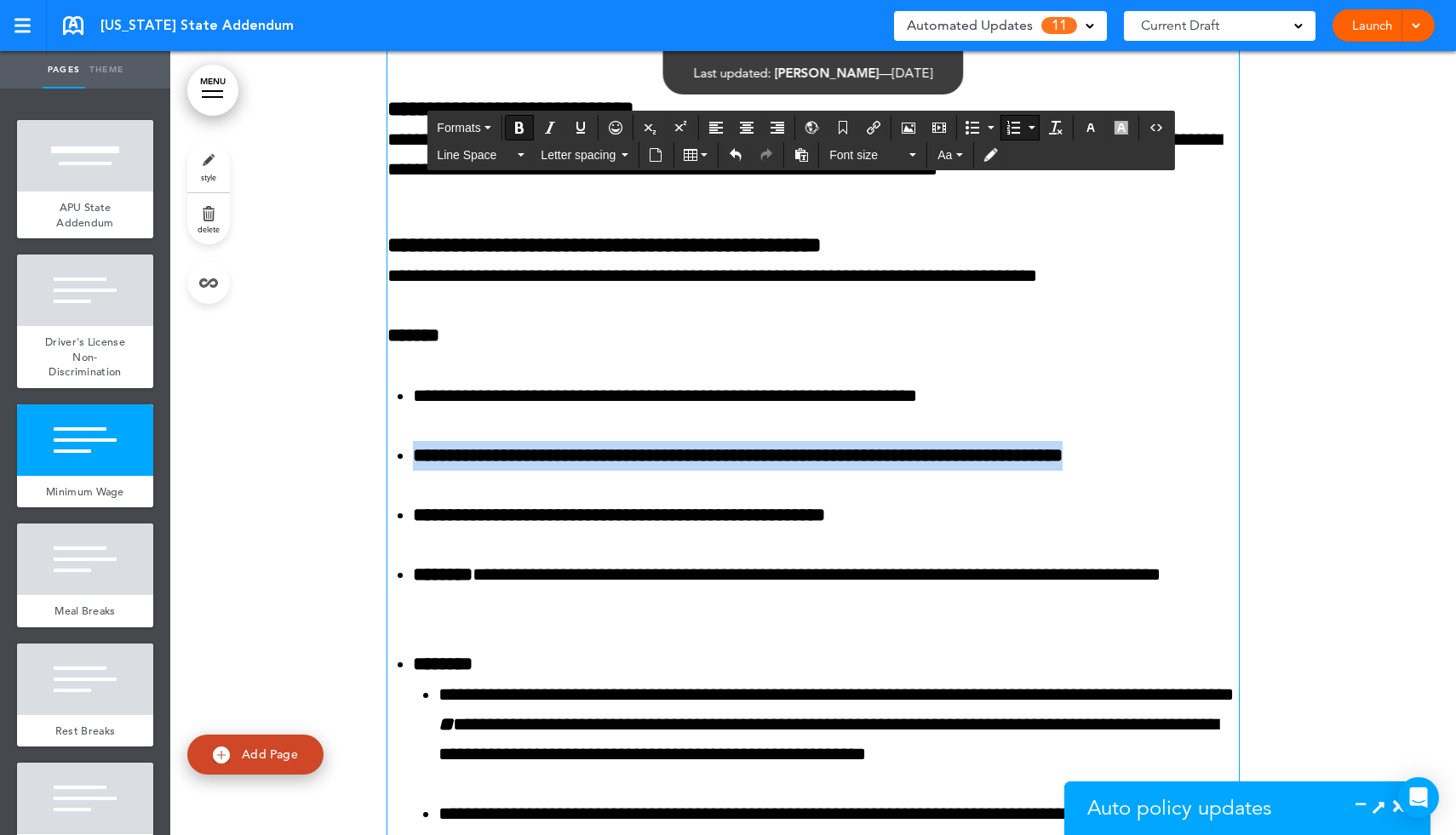
click at [525, 125] on icon "Bold" at bounding box center [519, 127] width 13 height 13
click at [965, 527] on li "**********" at bounding box center [826, 515] width 826 height 30
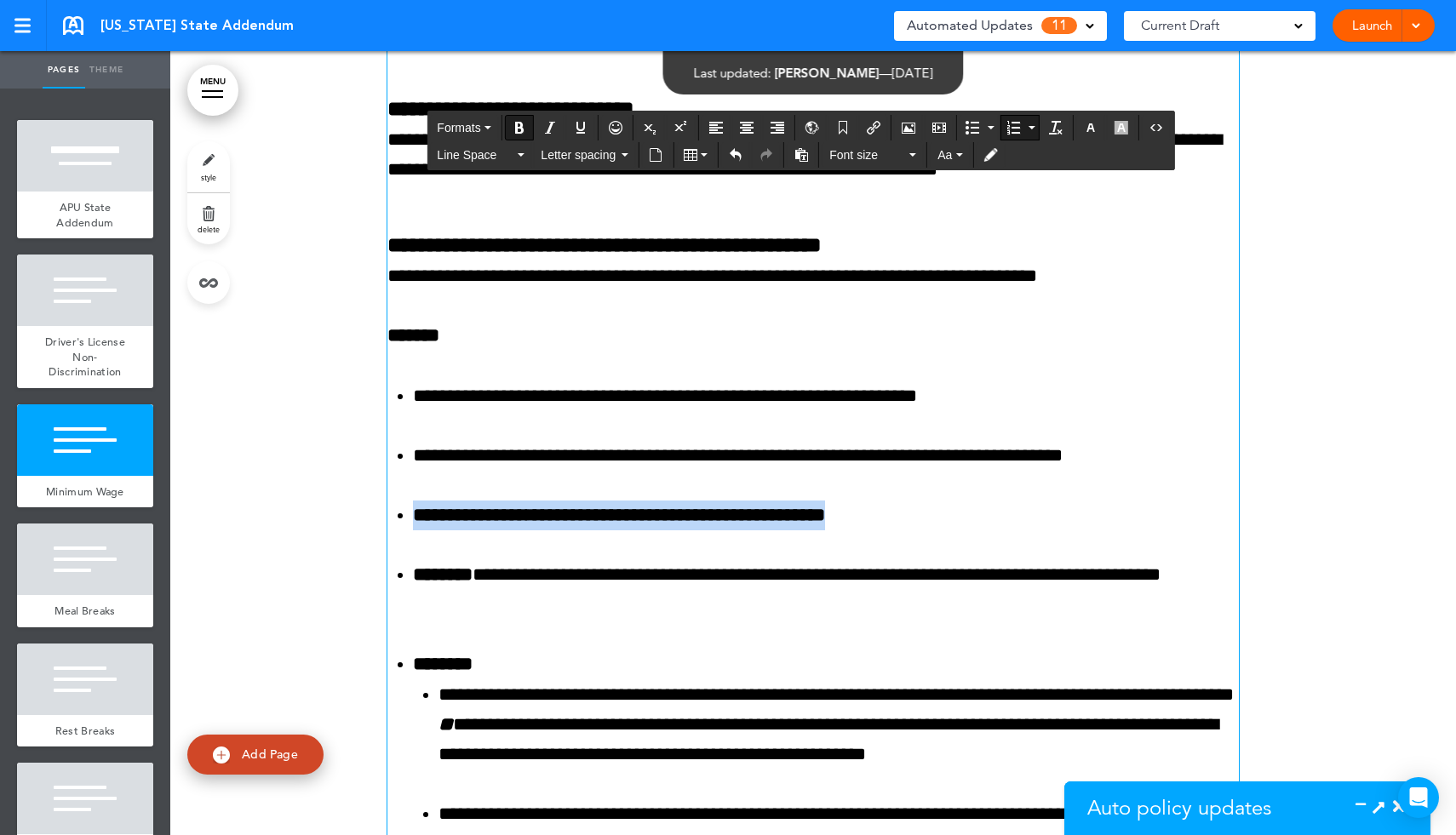
drag, startPoint x: 957, startPoint y: 523, endPoint x: 407, endPoint y: 524, distance: 550.0
click at [407, 524] on ol "**********" at bounding box center [813, 456] width 851 height 150
click at [526, 128] on icon "Bold" at bounding box center [519, 127] width 13 height 13
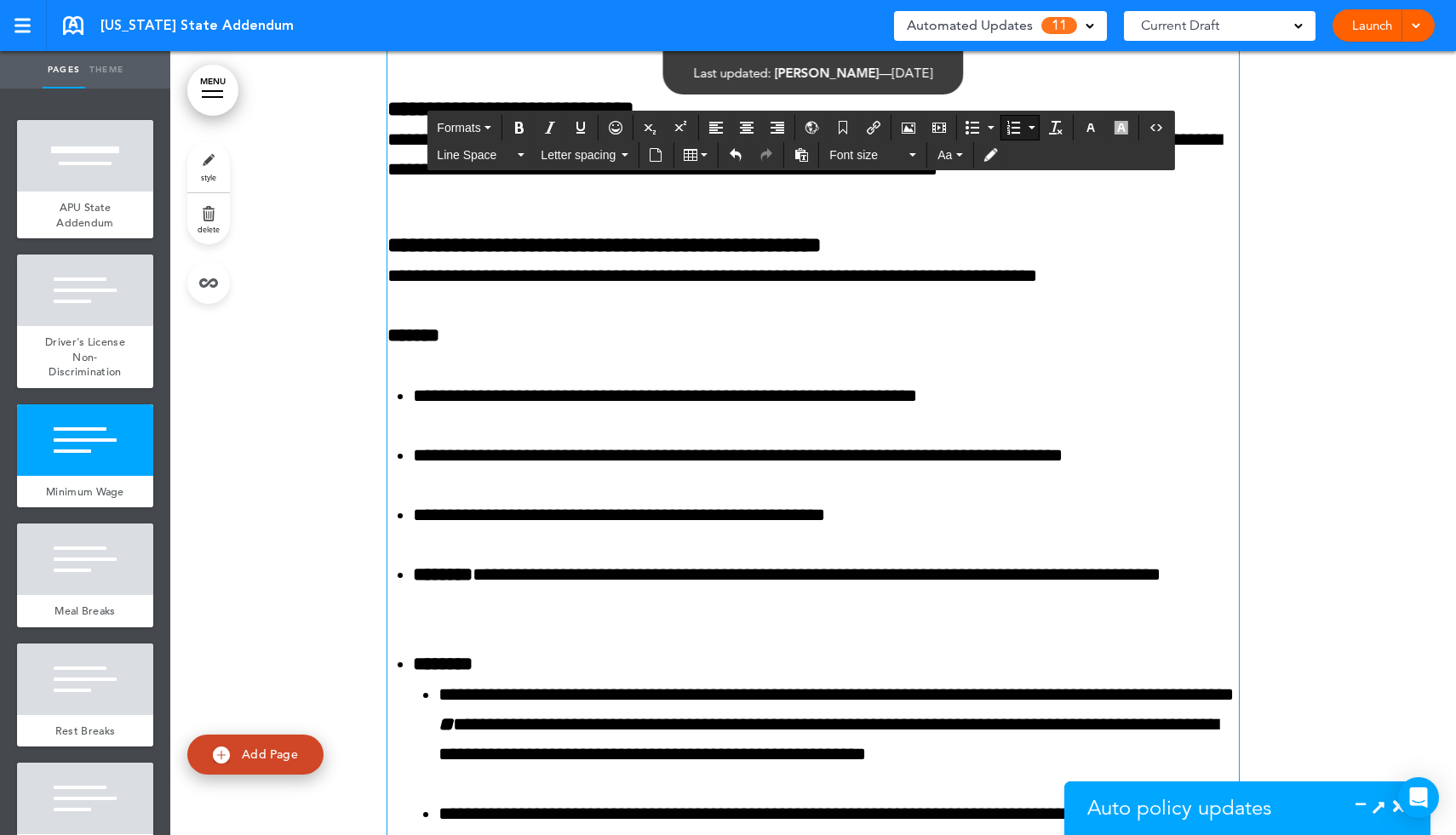
click at [930, 490] on ol "**********" at bounding box center [813, 456] width 851 height 150
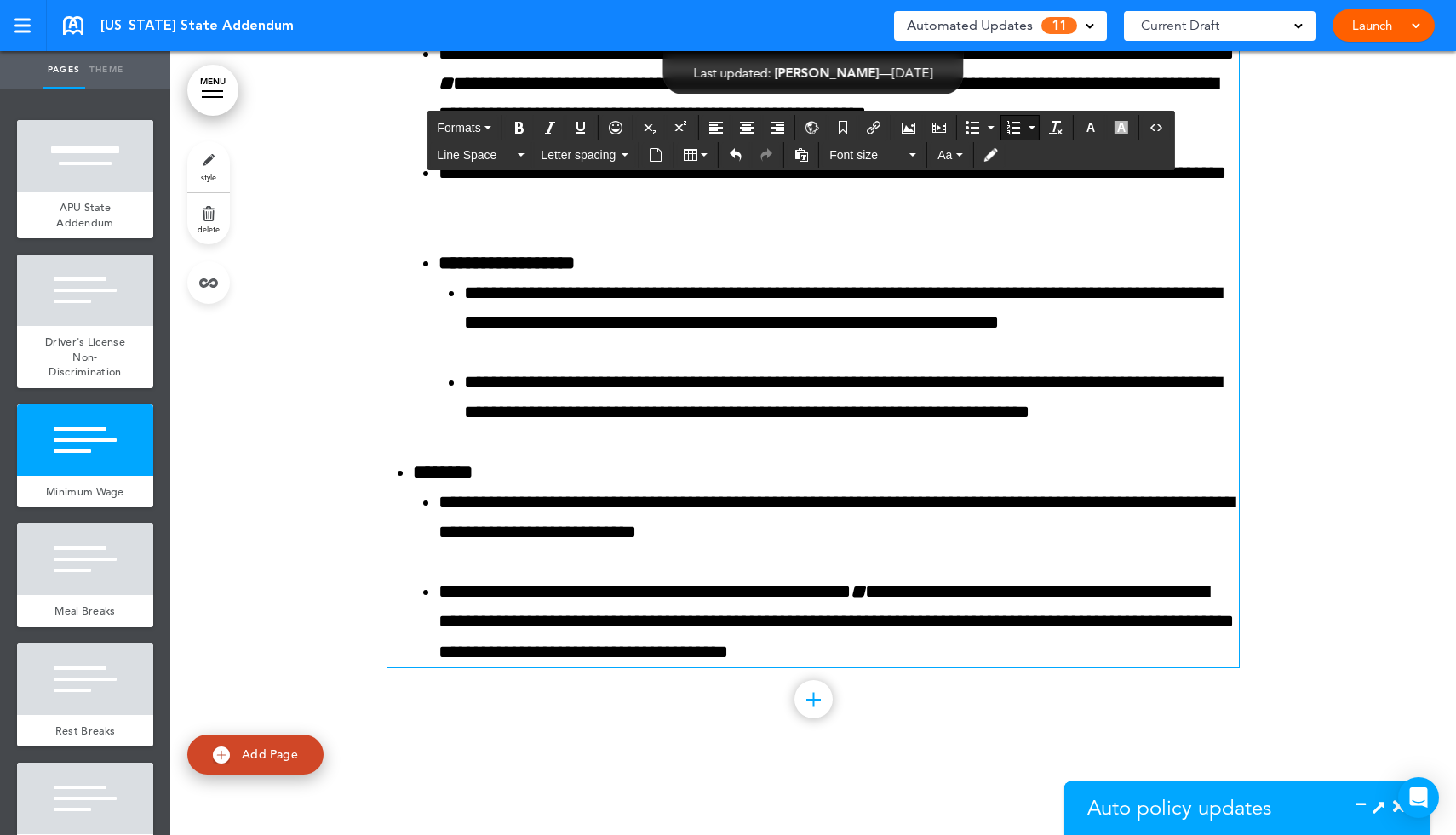
scroll to position [2262, 0]
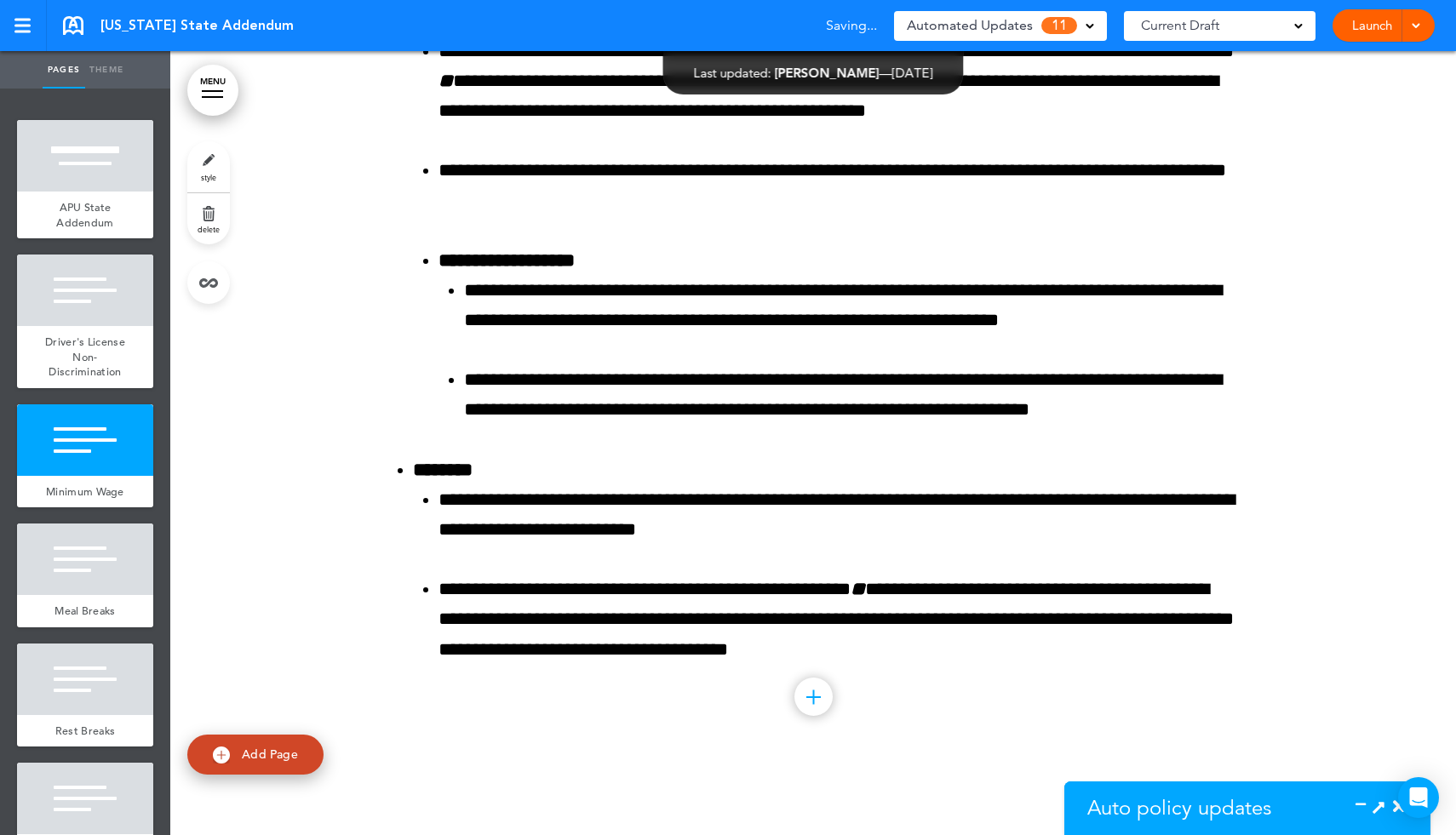
click at [1374, 800] on icon at bounding box center [1379, 806] width 18 height 18
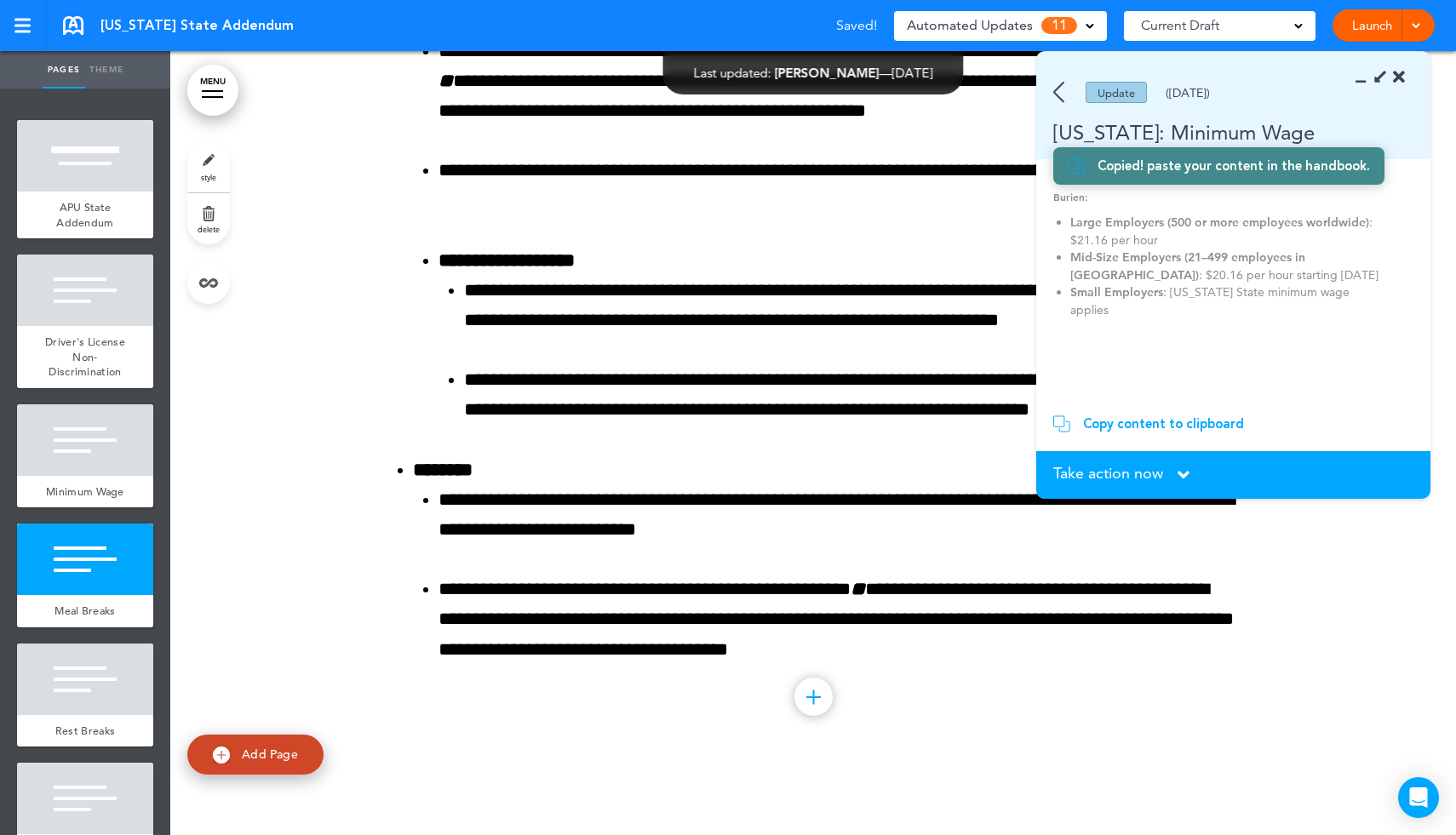
scroll to position [935, 0]
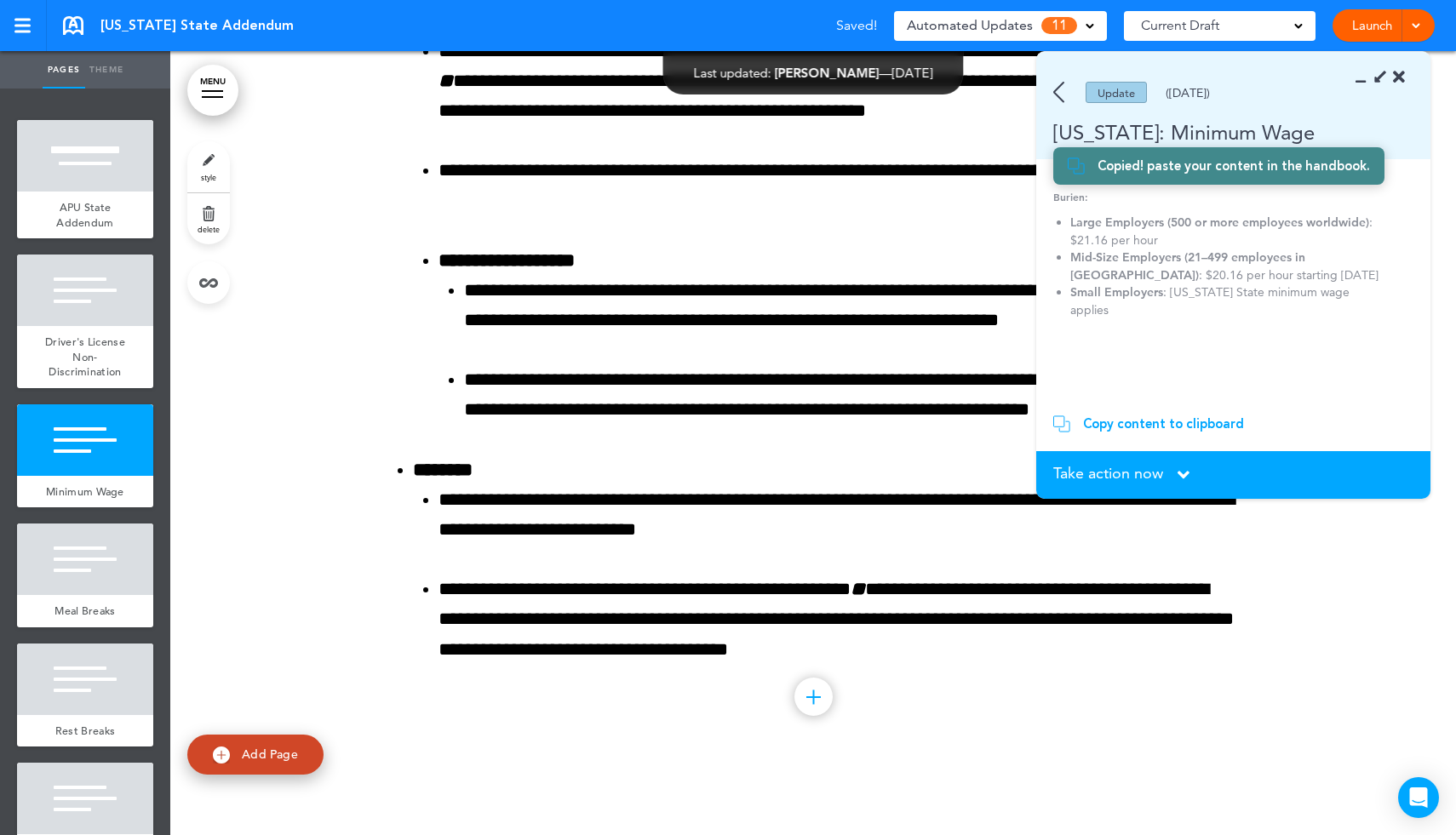
click at [1140, 481] on span "Take action now" at bounding box center [1108, 473] width 110 height 15
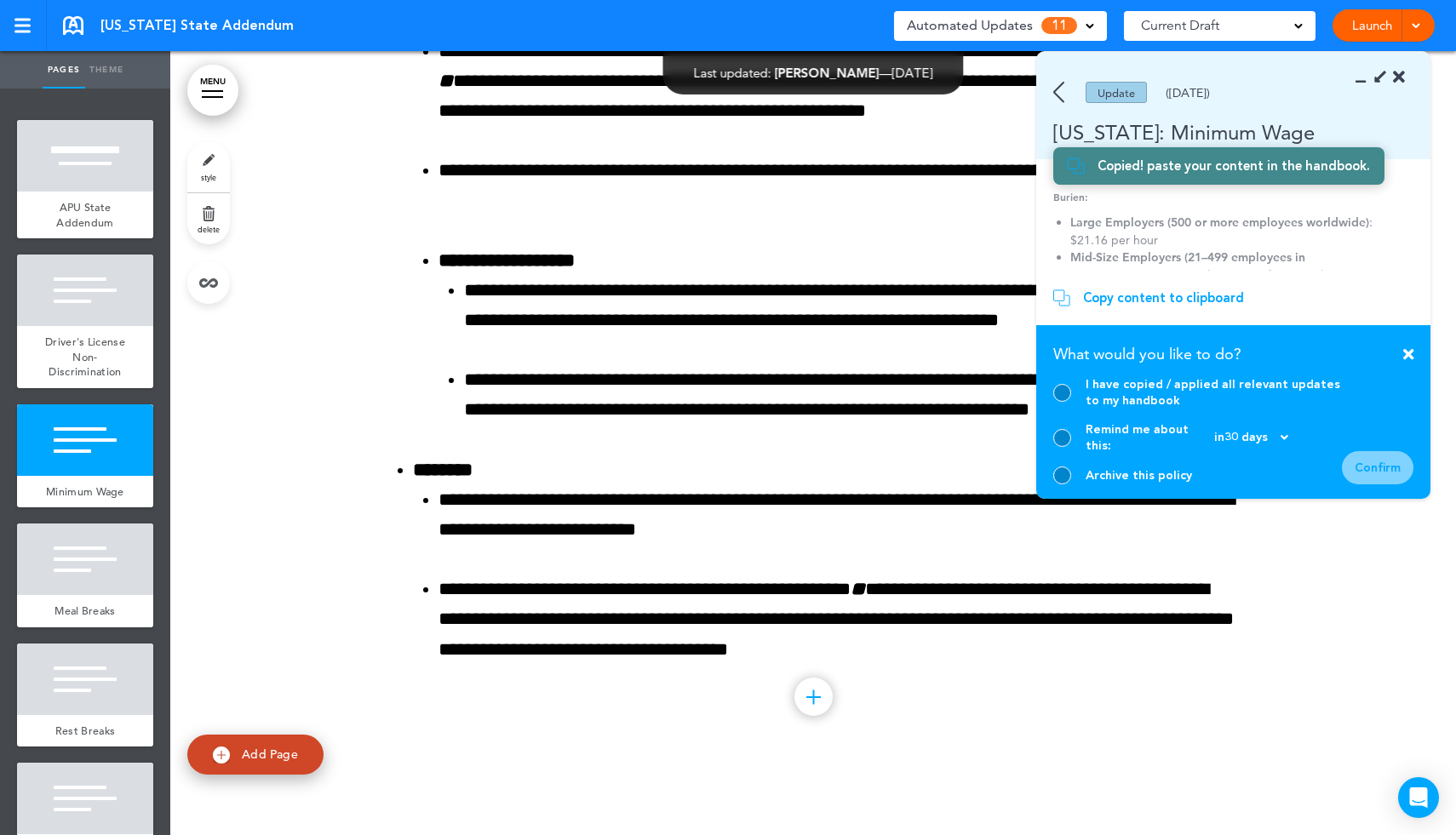
click at [1065, 402] on div at bounding box center [1062, 392] width 18 height 18
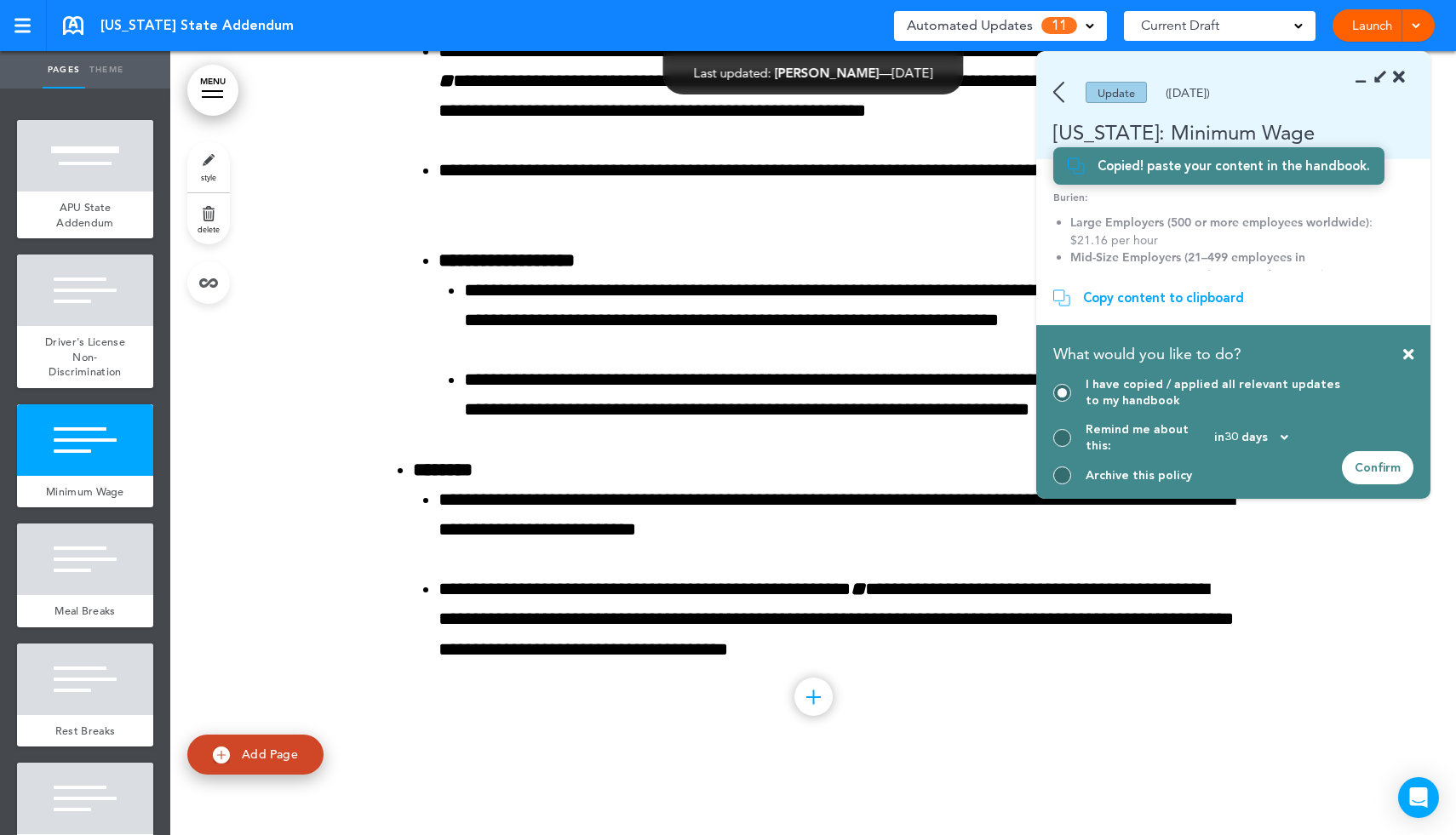
click at [1382, 474] on div "Confirm" at bounding box center [1378, 468] width 72 height 33
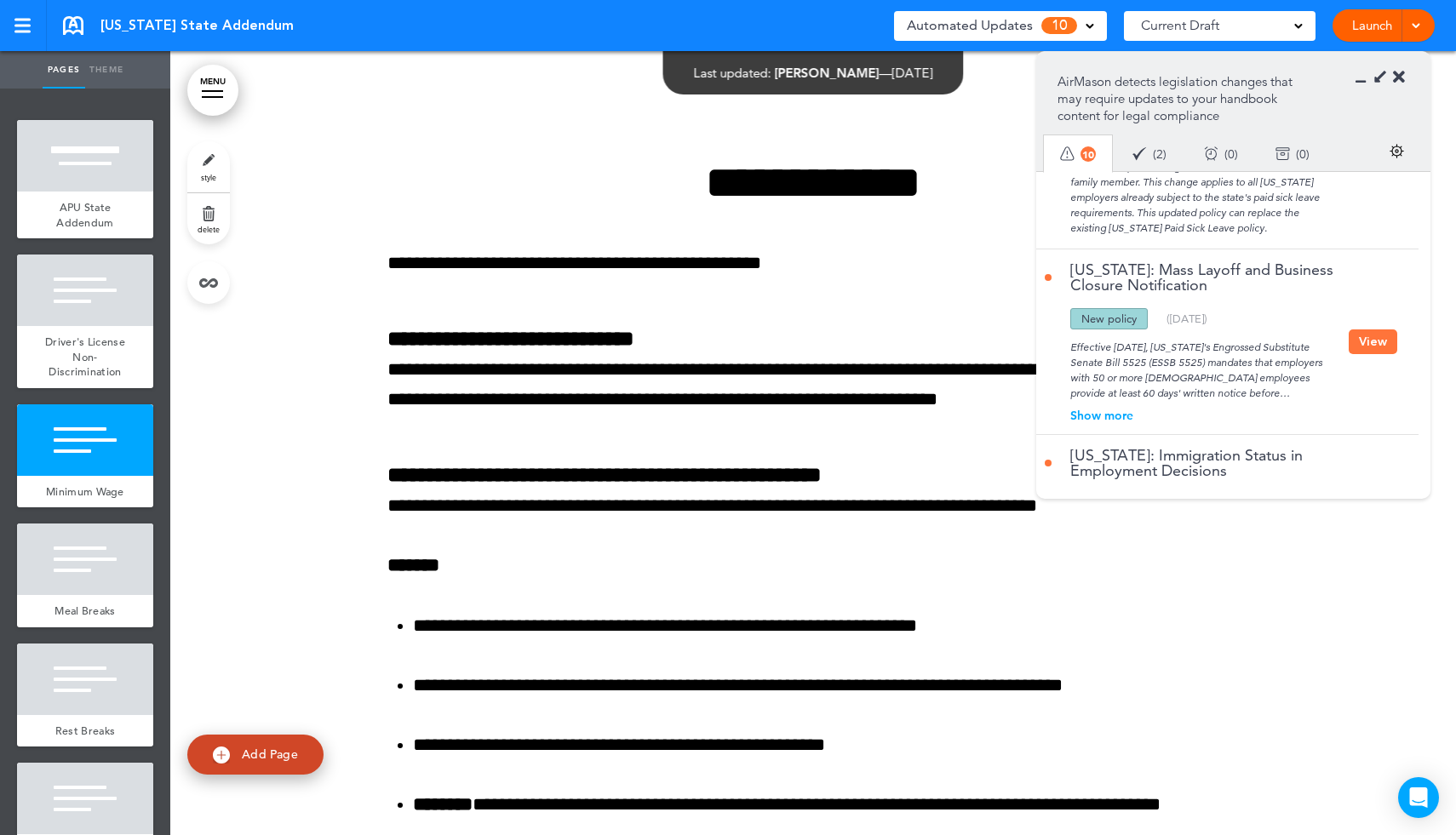
scroll to position [136, 0]
click at [1367, 351] on button "View" at bounding box center [1373, 340] width 49 height 25
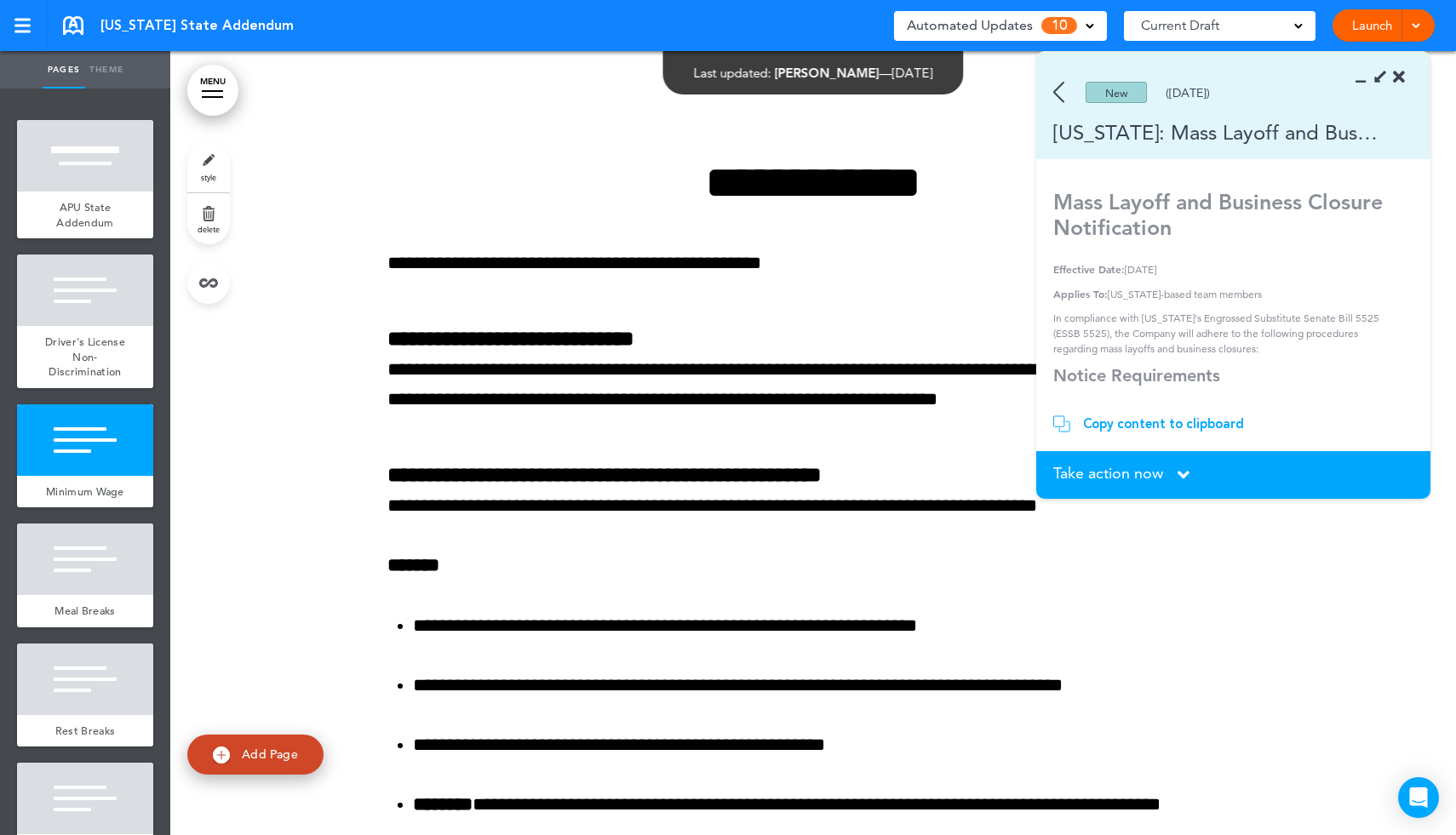
click at [1085, 426] on div "Copy content to clipboard" at bounding box center [1163, 424] width 161 height 17
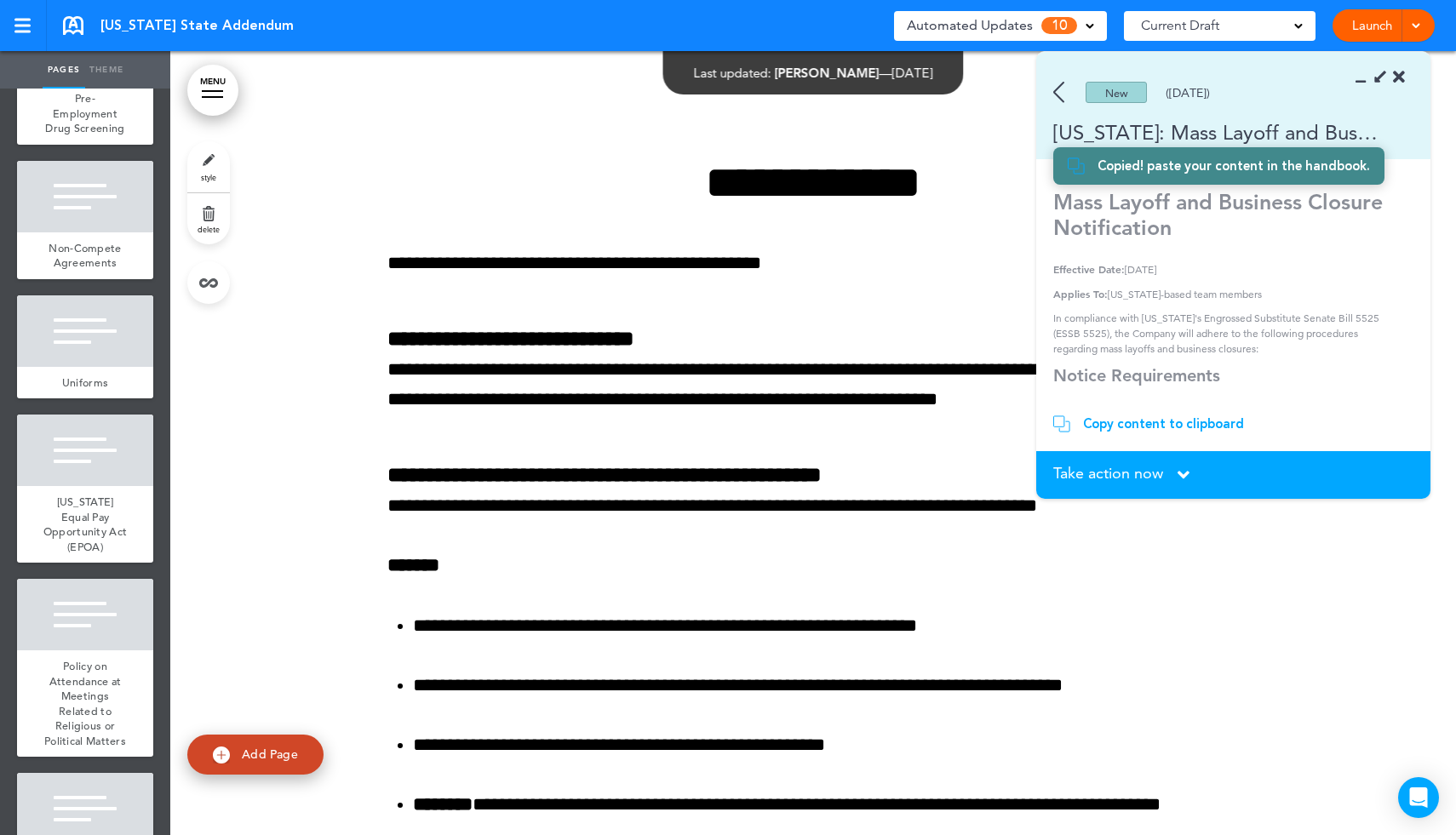
scroll to position [2411, 0]
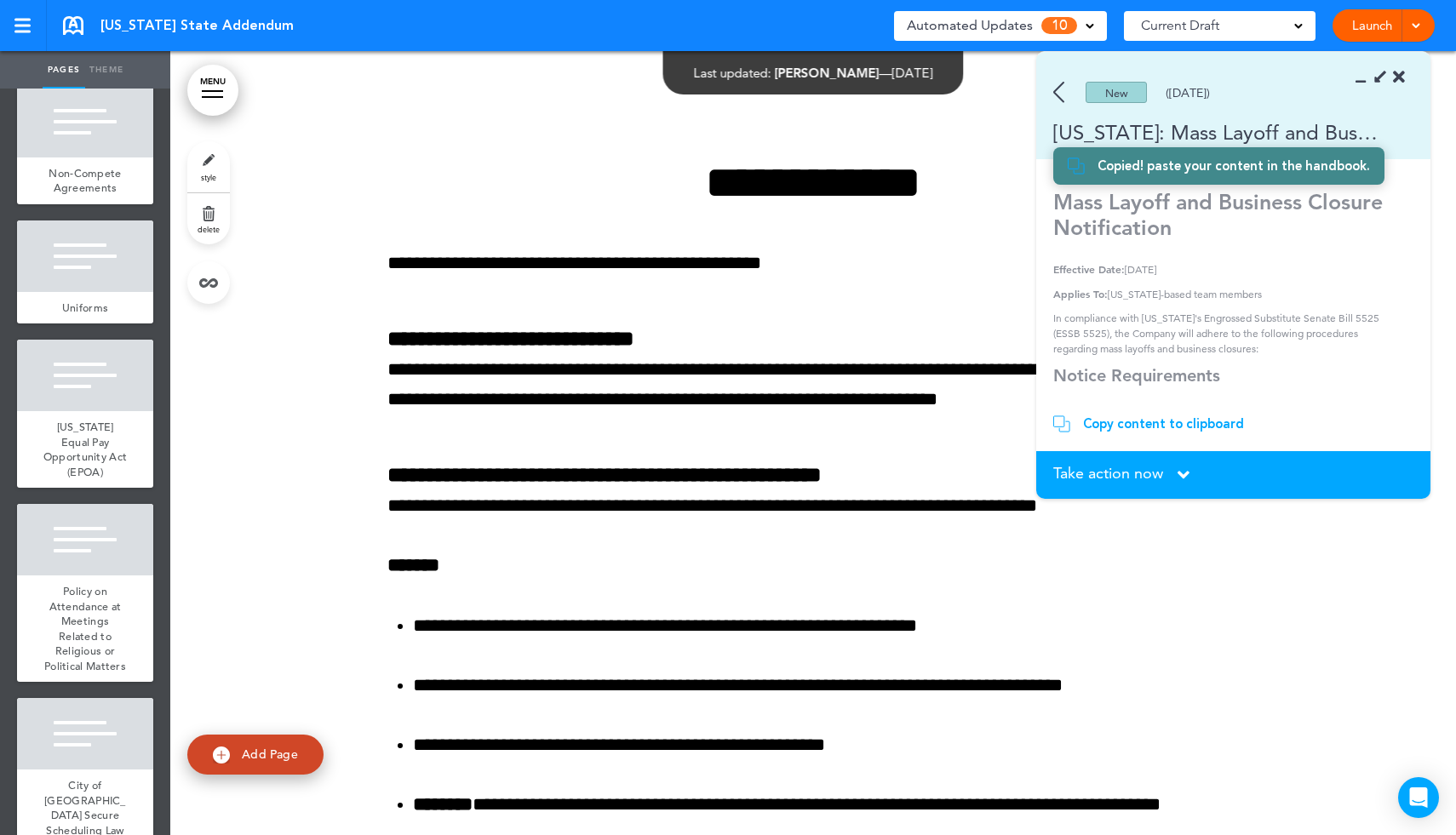
click at [248, 751] on span "Add Page" at bounding box center [270, 755] width 56 height 15
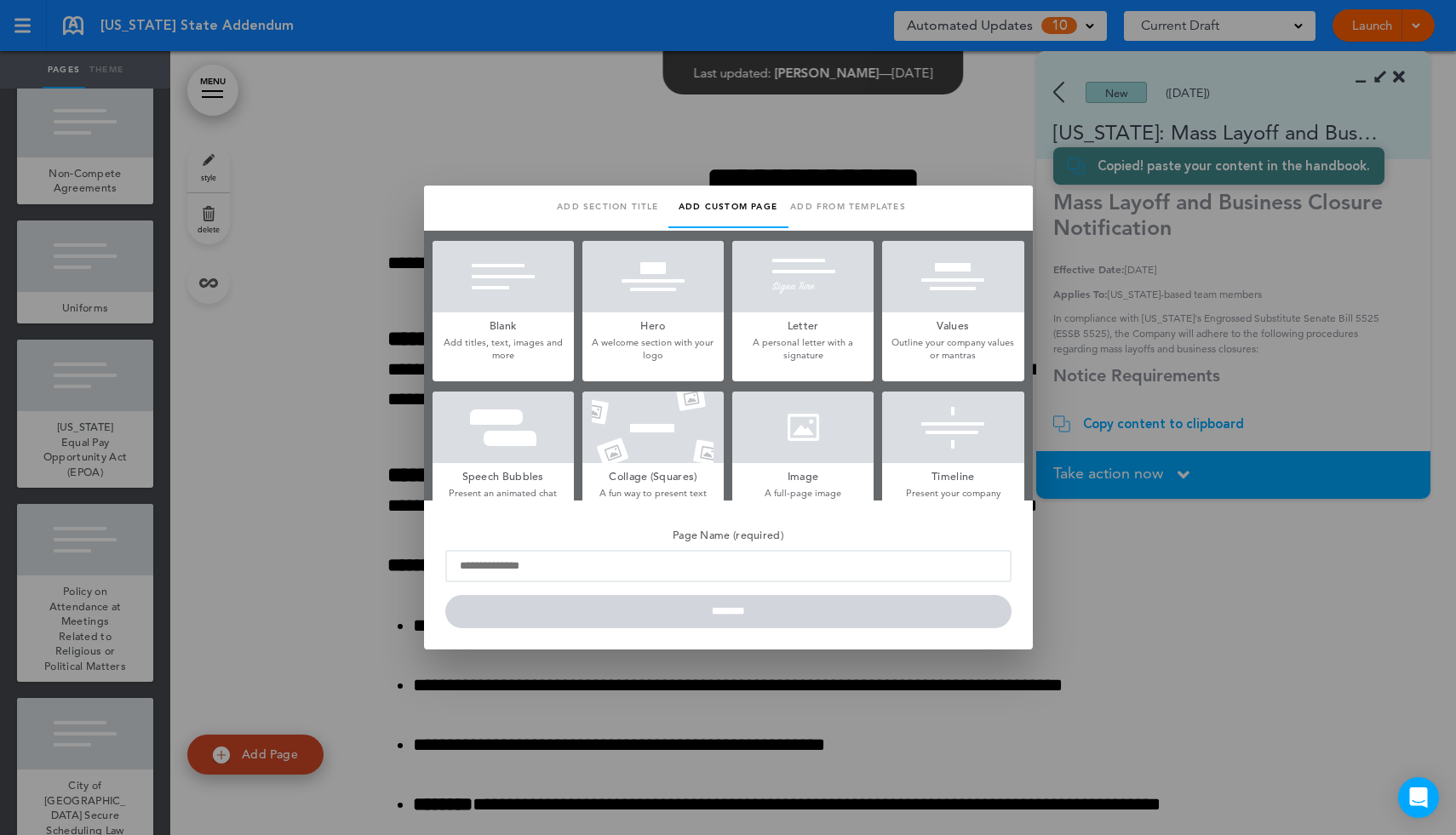
click at [1121, 560] on div at bounding box center [728, 417] width 1456 height 835
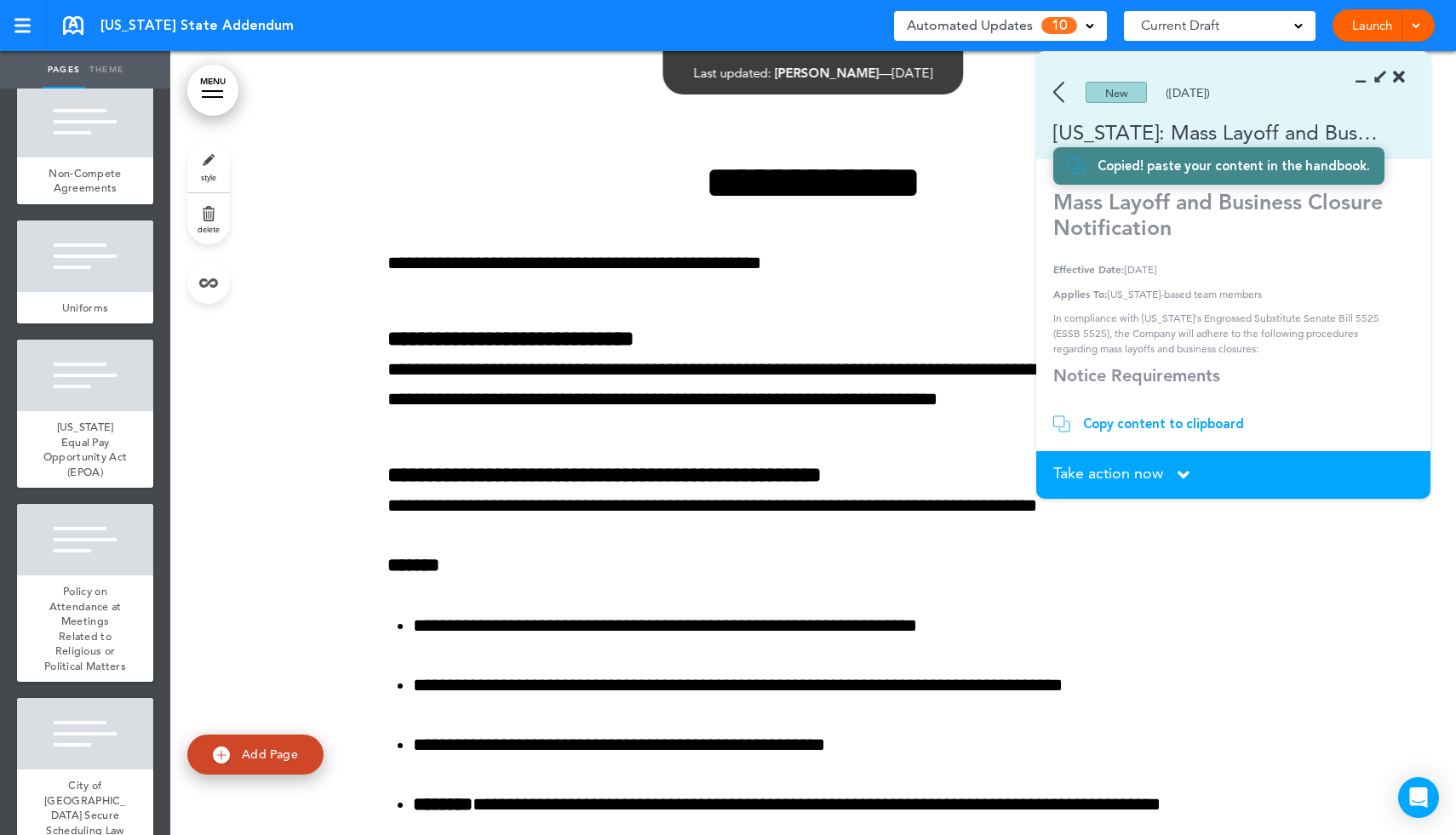
click at [1246, 134] on div "[US_STATE]: Mass Layoff and Business Closure Notification" at bounding box center [1208, 132] width 344 height 28
drag, startPoint x: 1055, startPoint y: 204, endPoint x: 1180, endPoint y: 228, distance: 127.3
click at [1180, 228] on h1 "Mass Layoff and Business Closure Notification" at bounding box center [1227, 214] width 348 height 51
copy strong "Mass Layoff and Business Closure Notification"
click at [276, 749] on span "Add Page" at bounding box center [270, 755] width 56 height 15
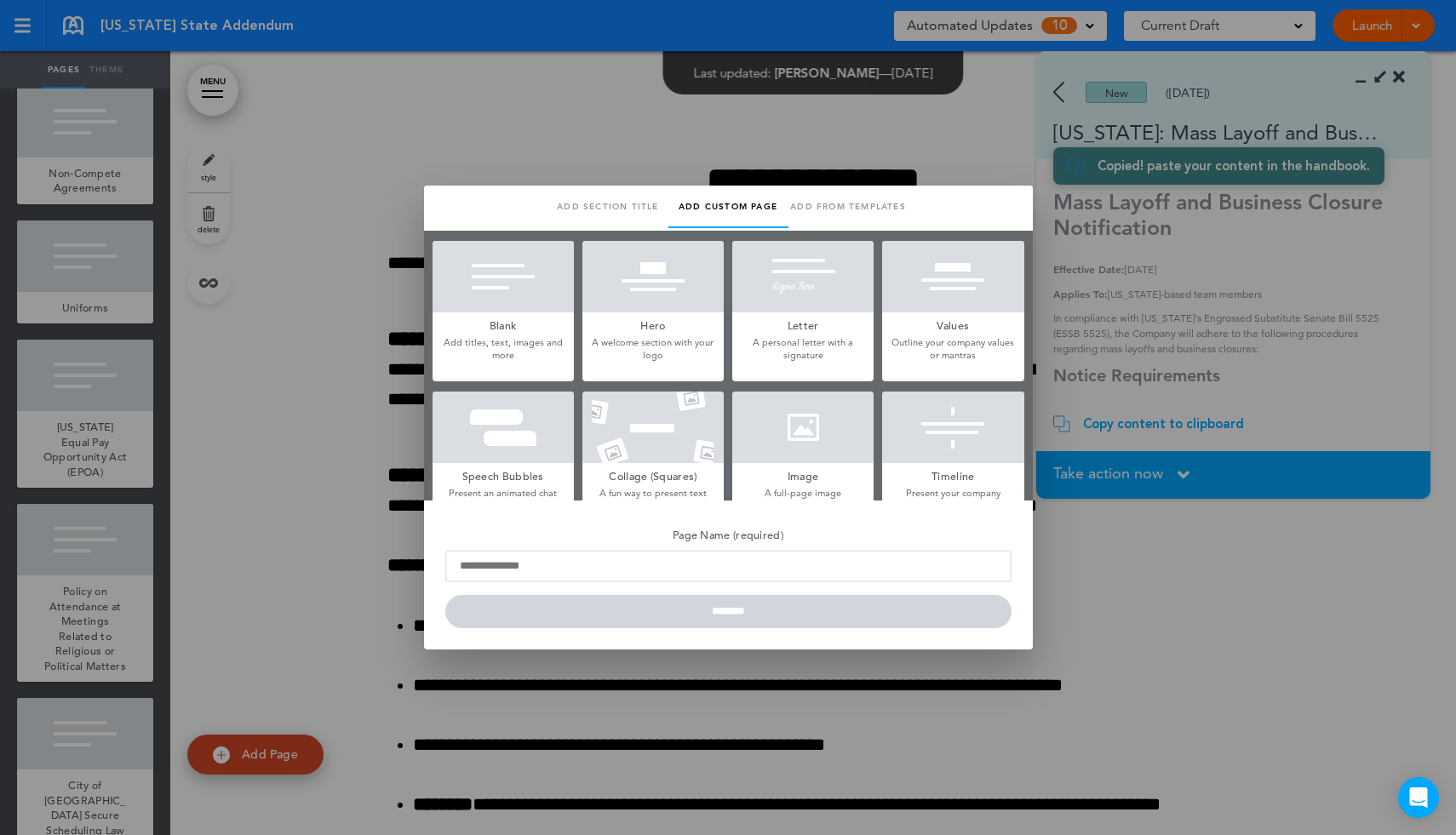
click at [507, 308] on div at bounding box center [503, 276] width 142 height 72
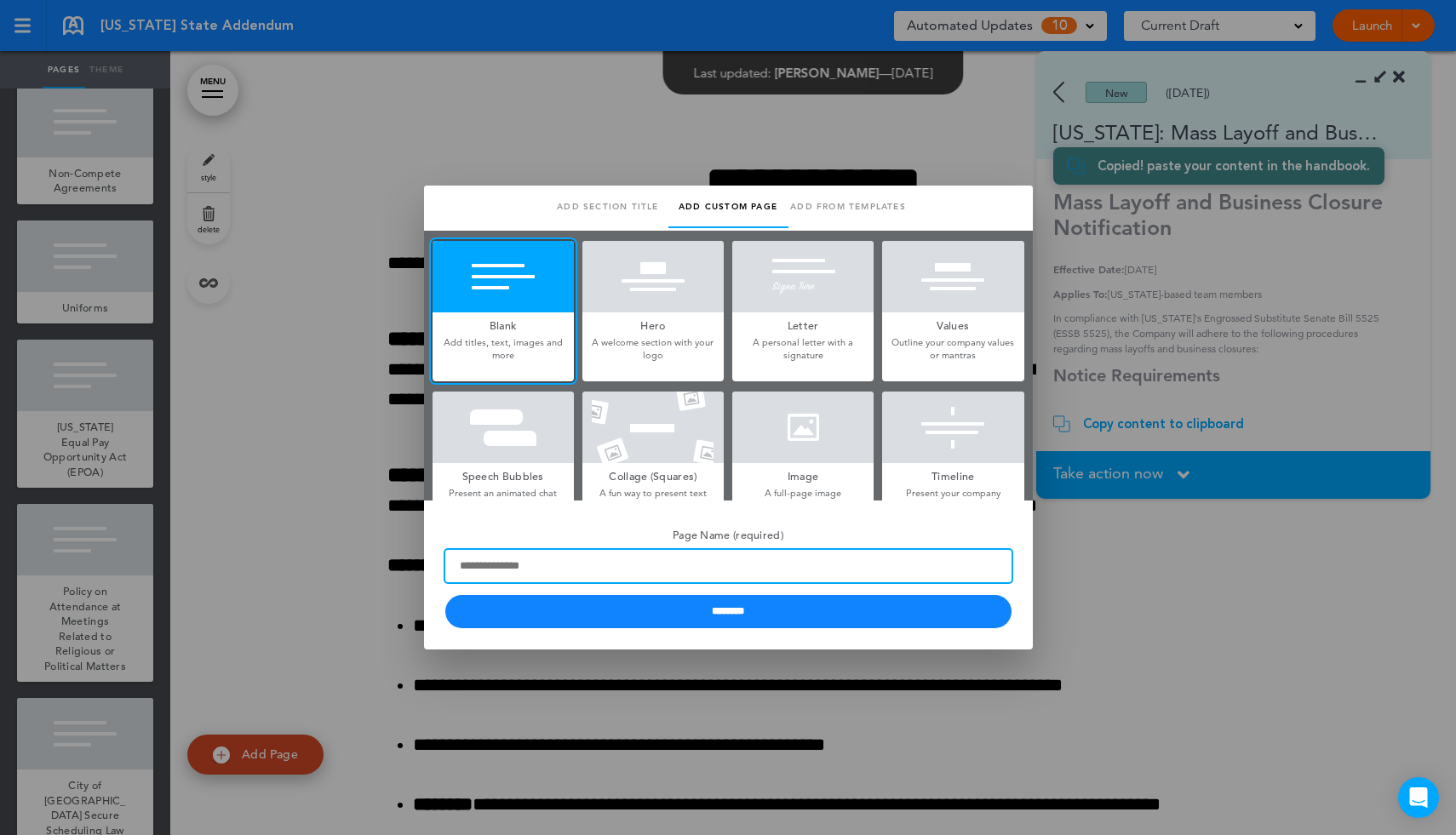
click at [521, 561] on input "Page Name (required)" at bounding box center [729, 566] width 566 height 33
paste input "**********"
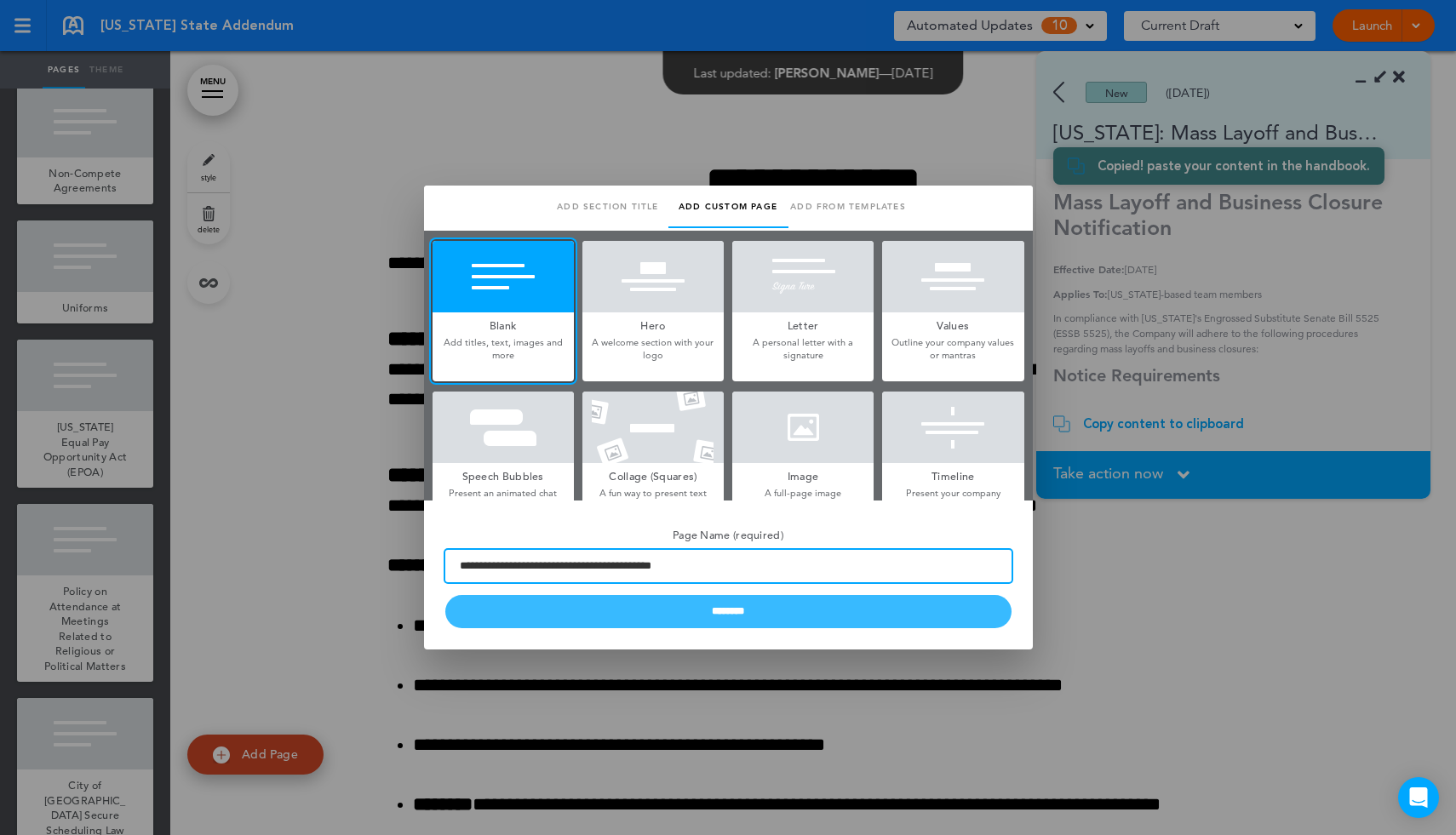
type input "**********"
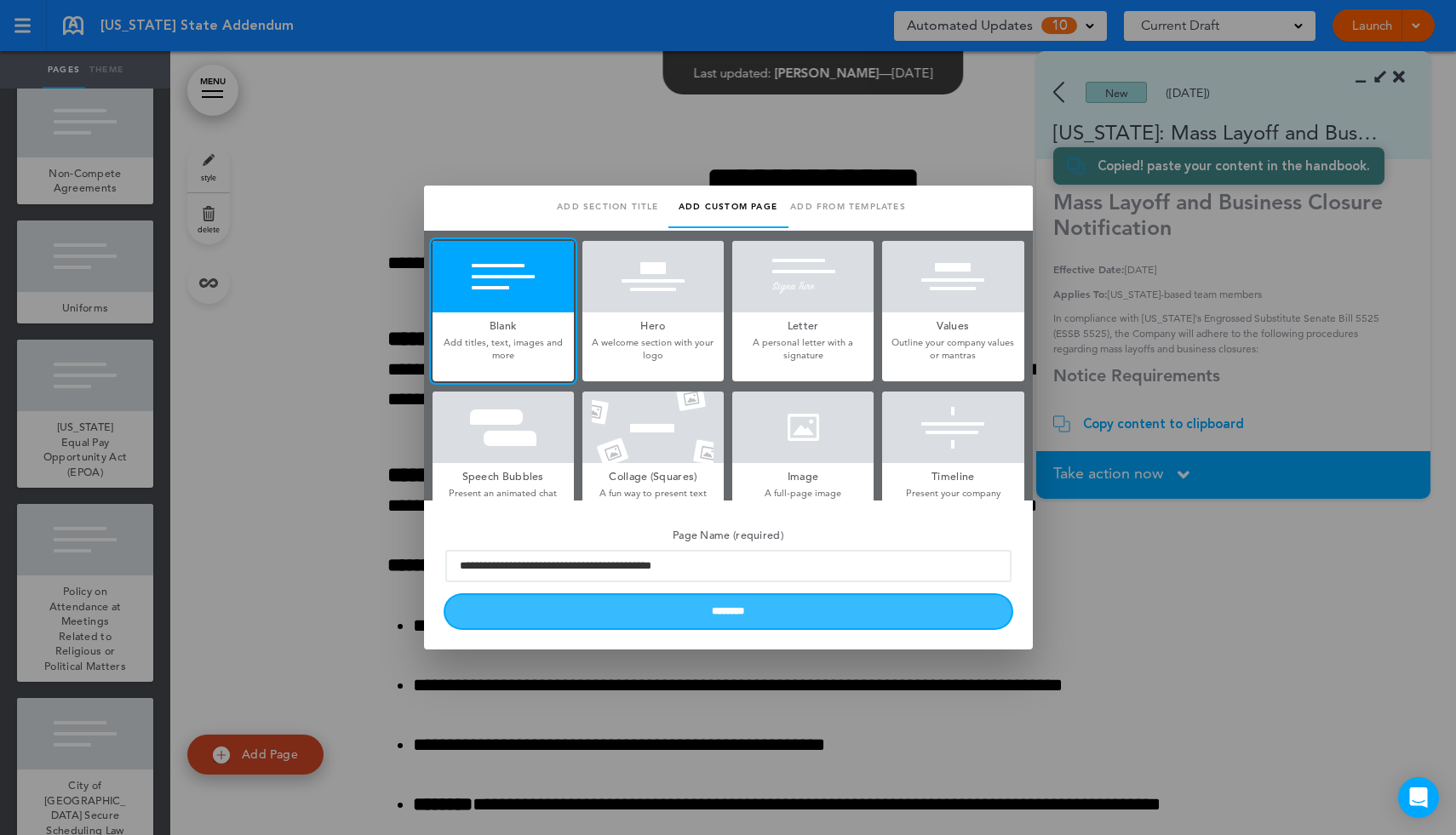
click at [674, 616] on input "********" at bounding box center [729, 611] width 566 height 33
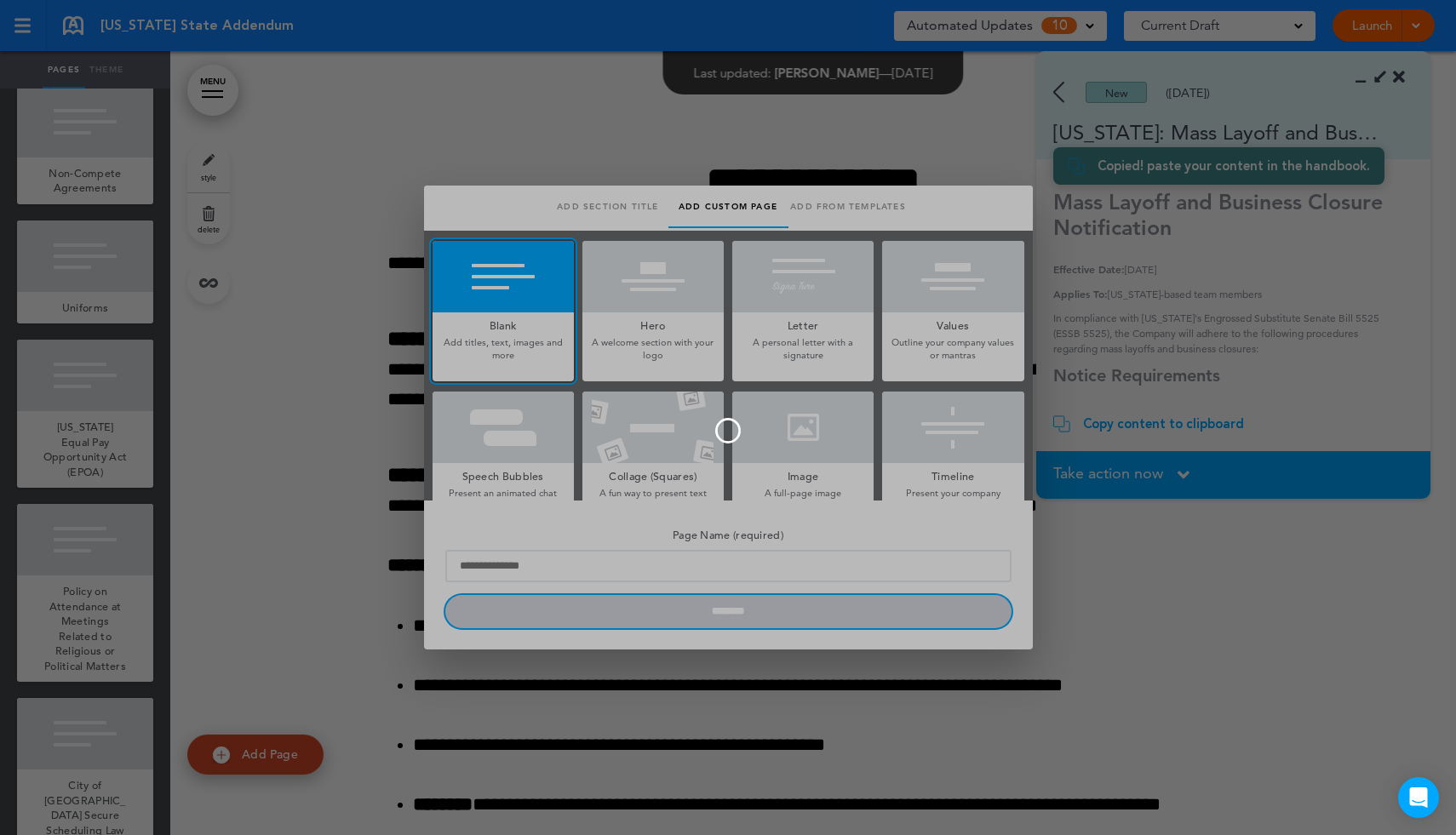
scroll to position [2560, 0]
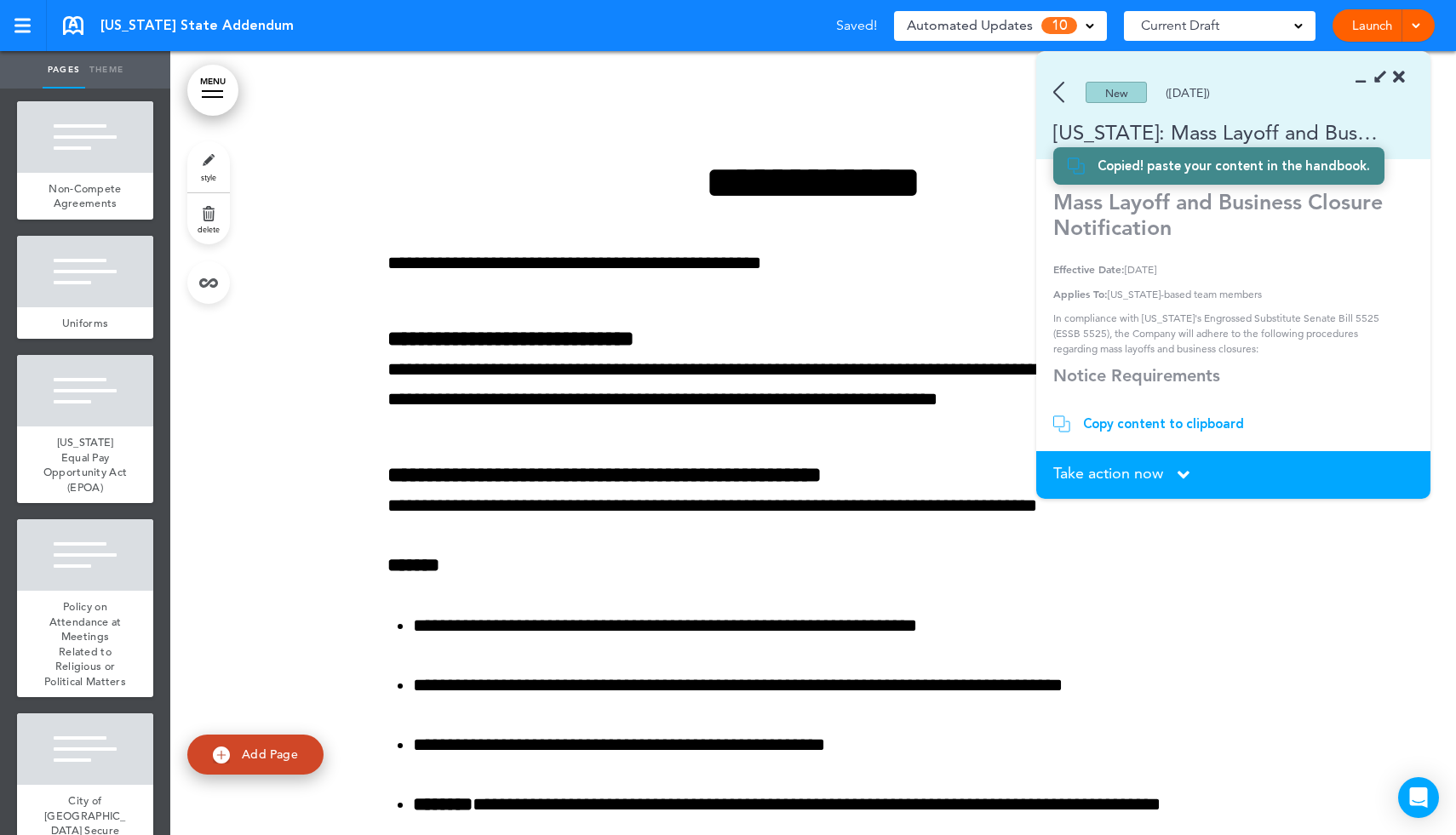
click at [1134, 421] on div "Copy content to clipboard" at bounding box center [1163, 424] width 161 height 17
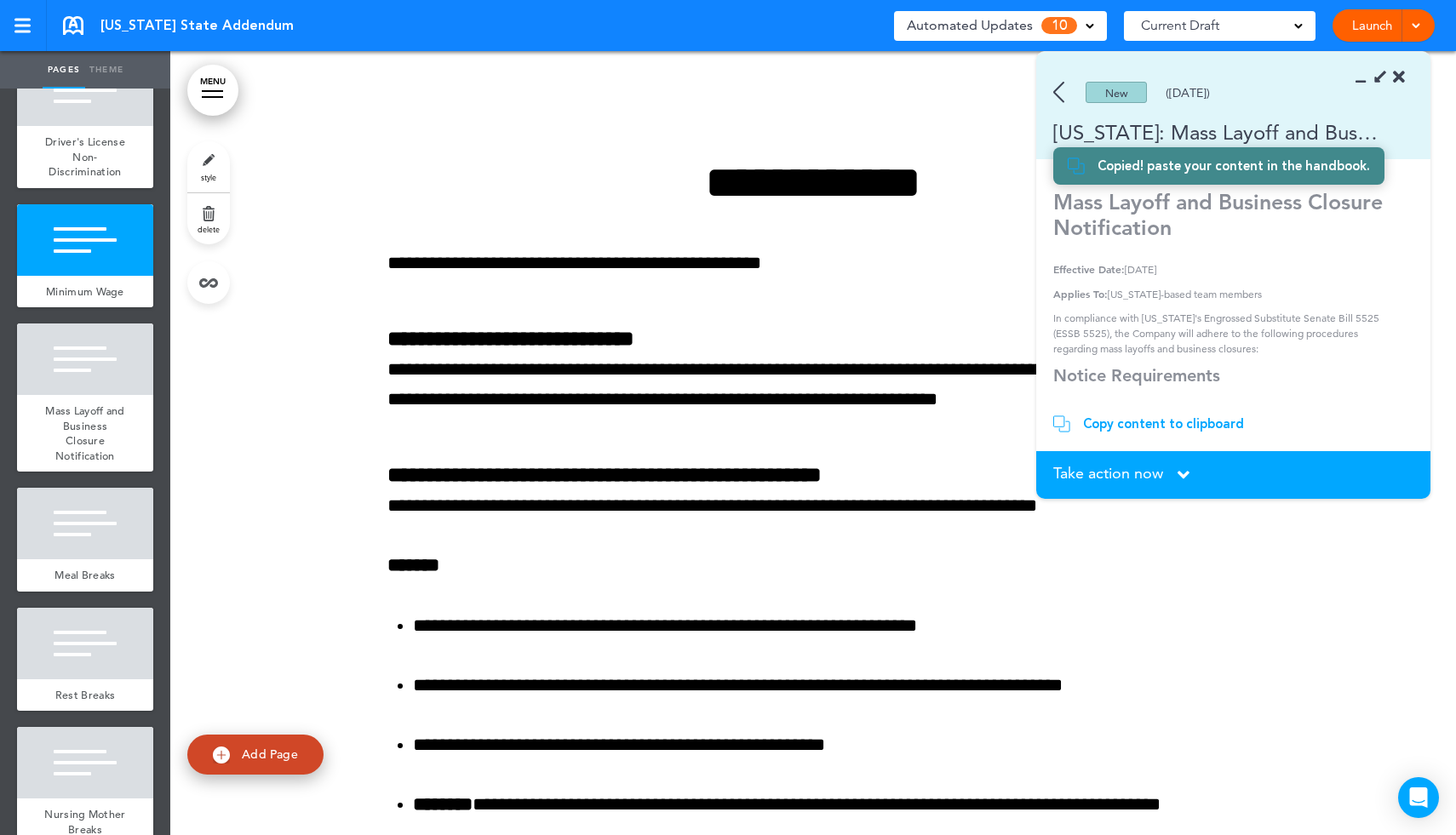
scroll to position [99, 0]
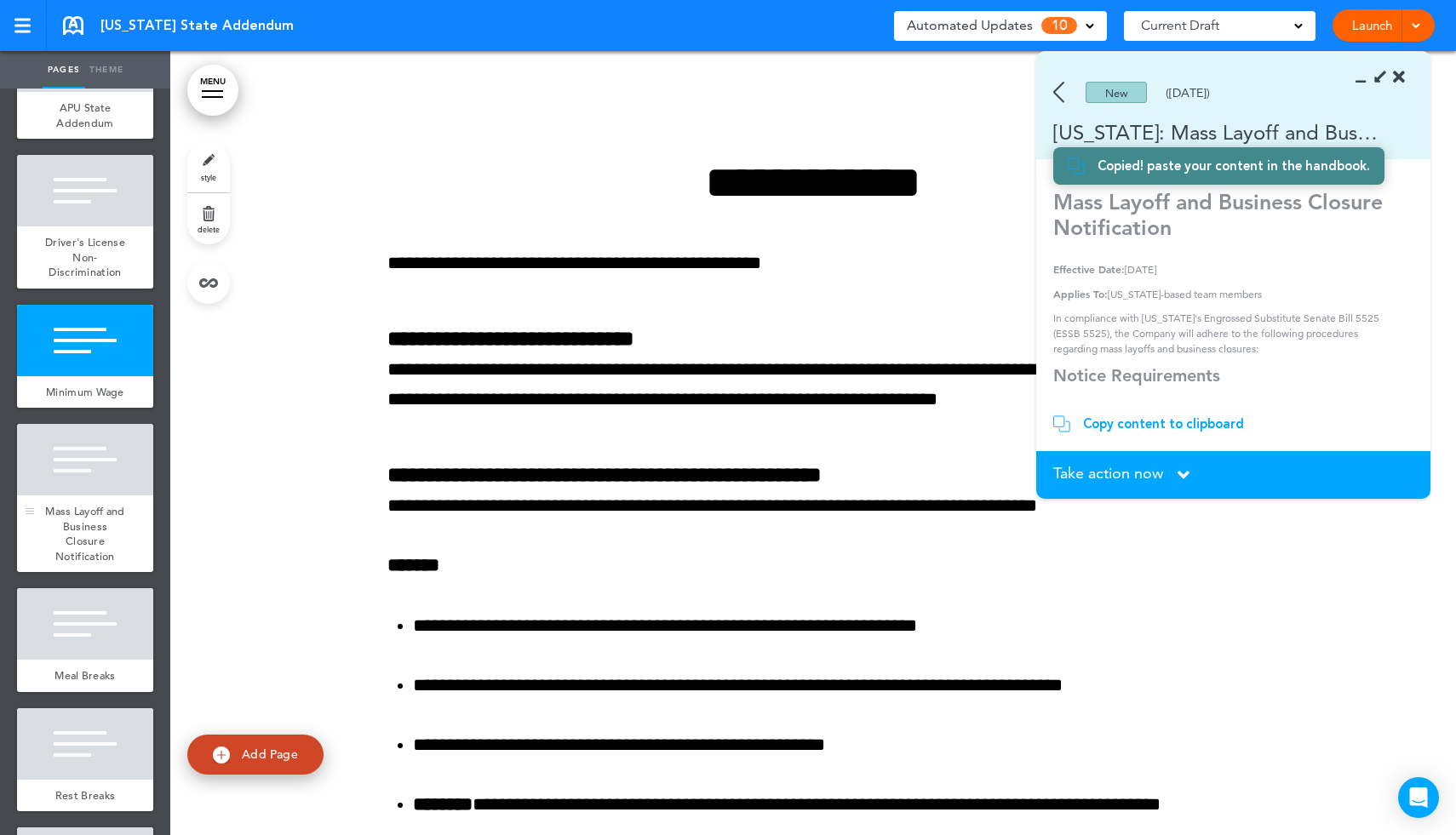
click at [90, 514] on span "Mass Layoff and Business Closure Notification" at bounding box center [85, 534] width 80 height 59
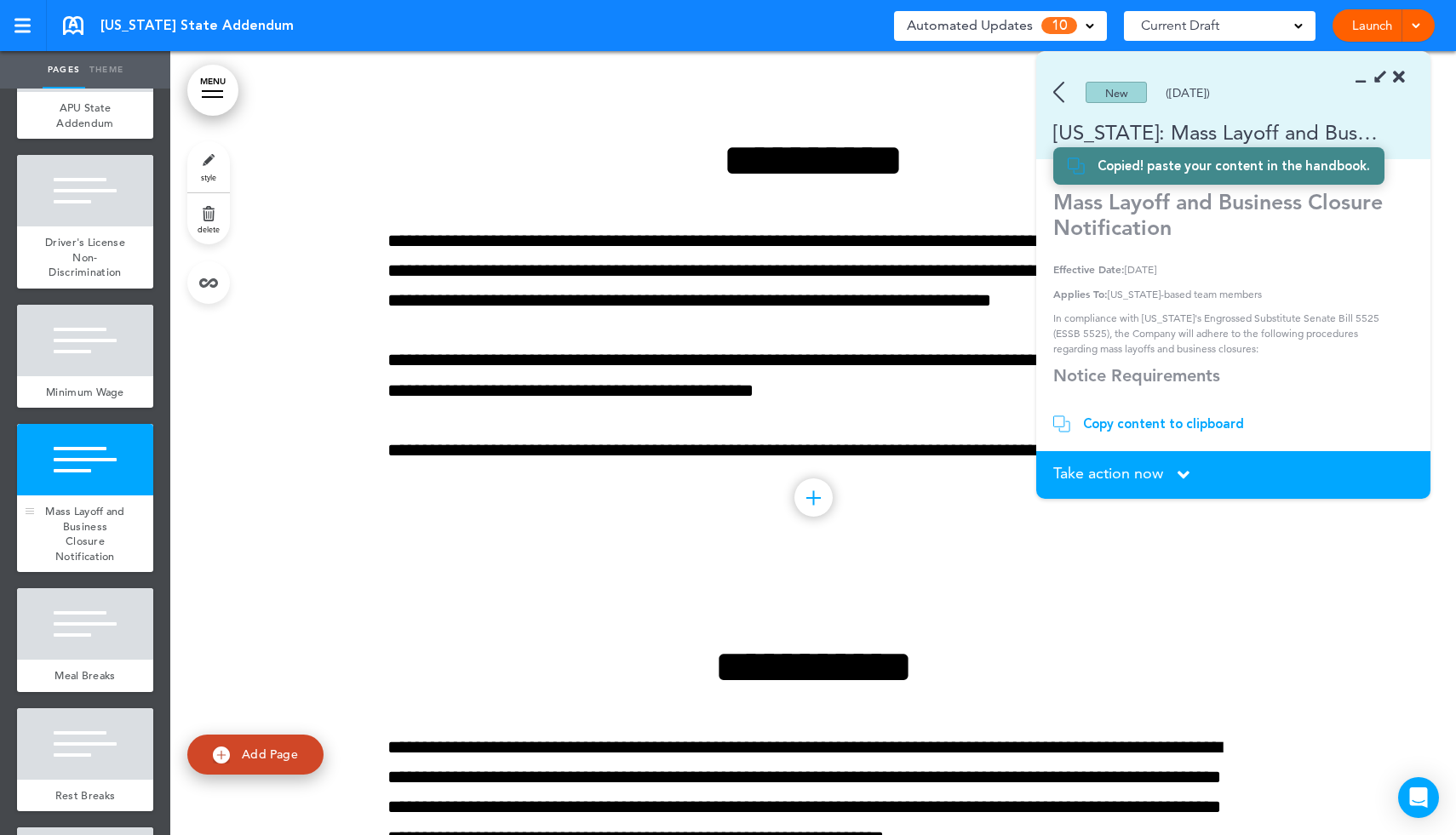
scroll to position [2983, 0]
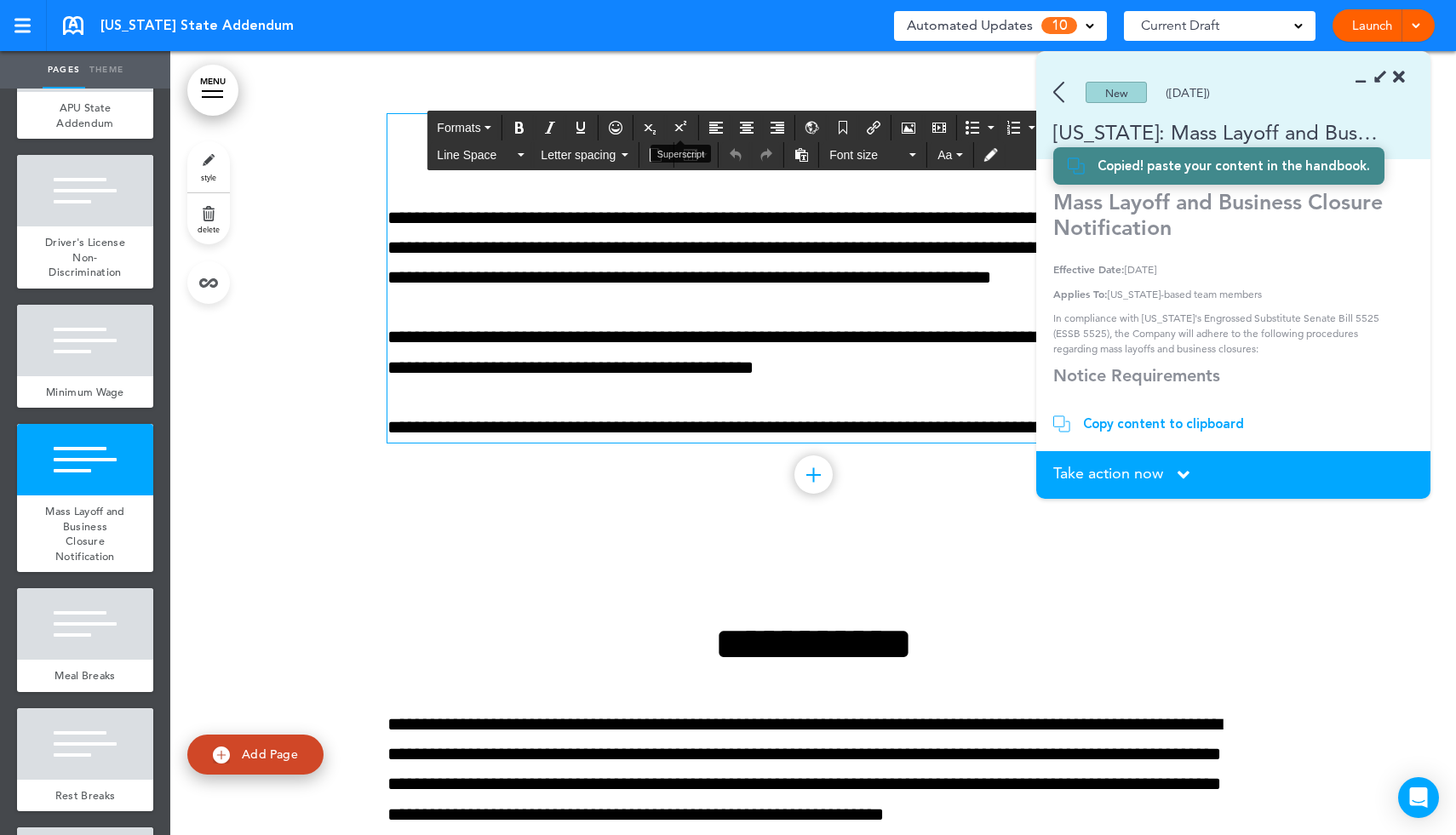
click at [670, 126] on button "Superscript" at bounding box center [681, 127] width 27 height 24
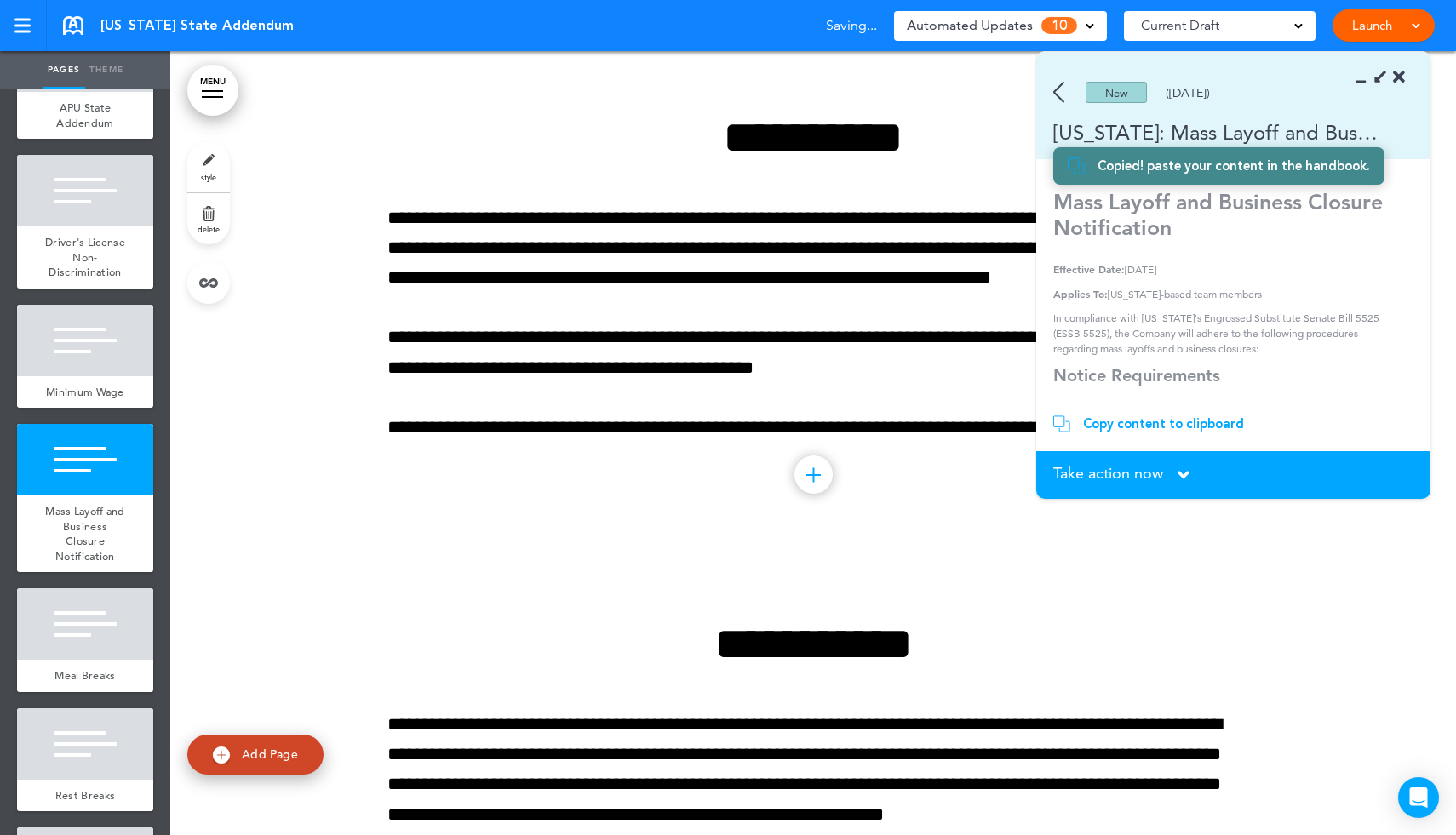
click at [1366, 80] on icon at bounding box center [1366, 77] width 0 height 17
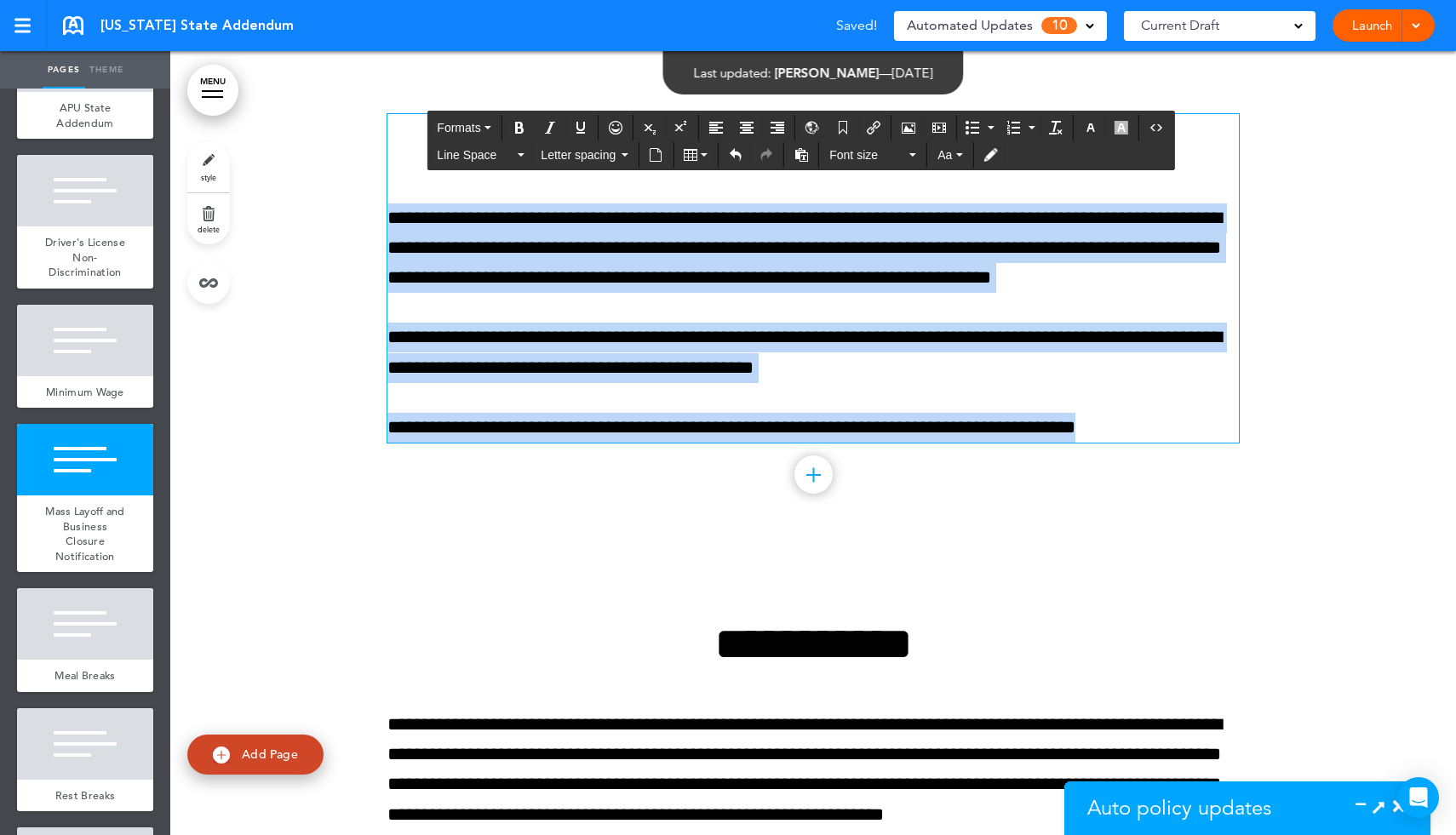
drag, startPoint x: 670, startPoint y: 135, endPoint x: 1206, endPoint y: 435, distance: 614.2
click at [1206, 435] on div "**********" at bounding box center [813, 278] width 851 height 329
paste div
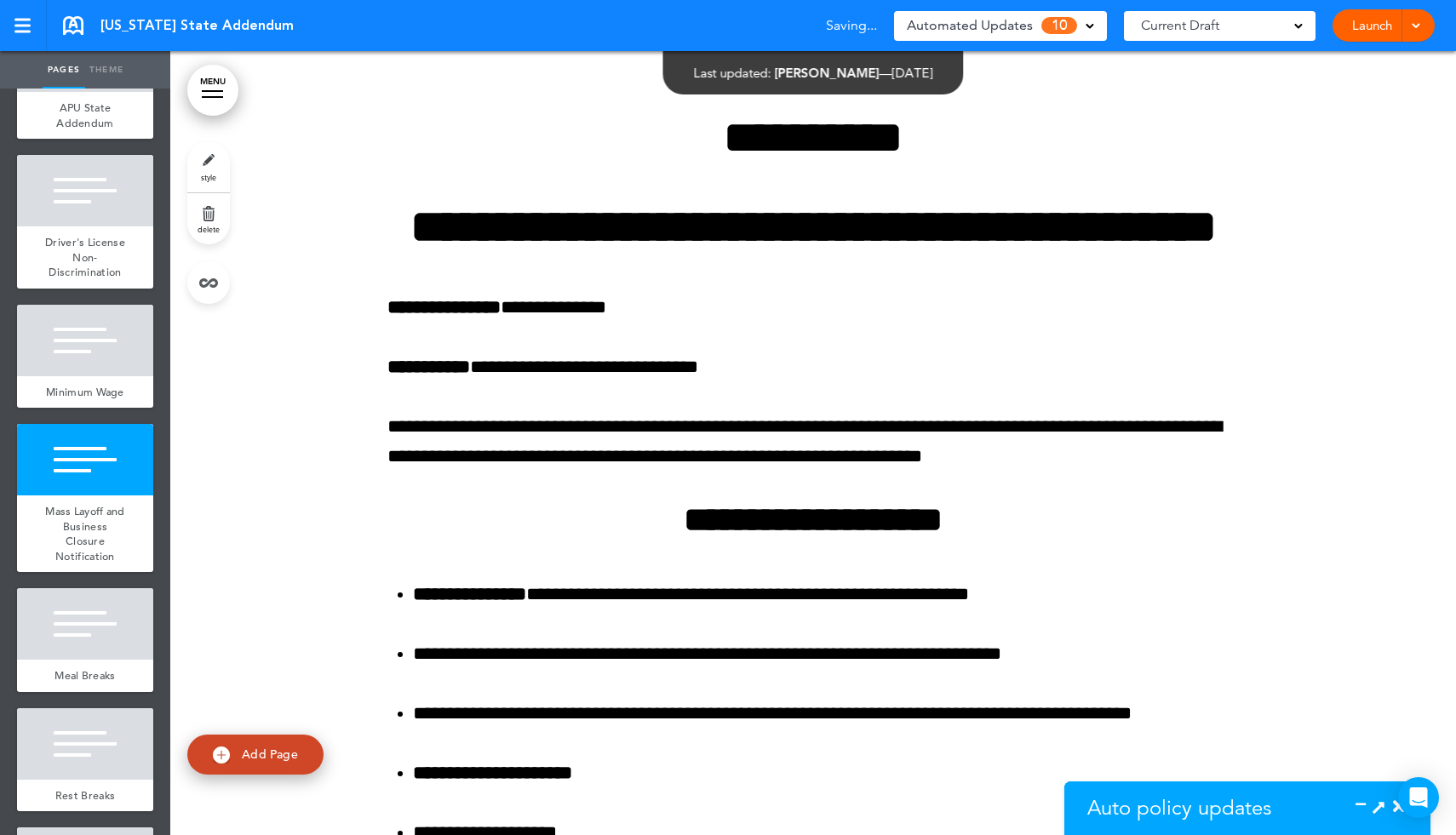
click at [1319, 800] on div "Auto policy updates" at bounding box center [1193, 808] width 256 height 54
click at [1379, 800] on icon at bounding box center [1379, 806] width 18 height 18
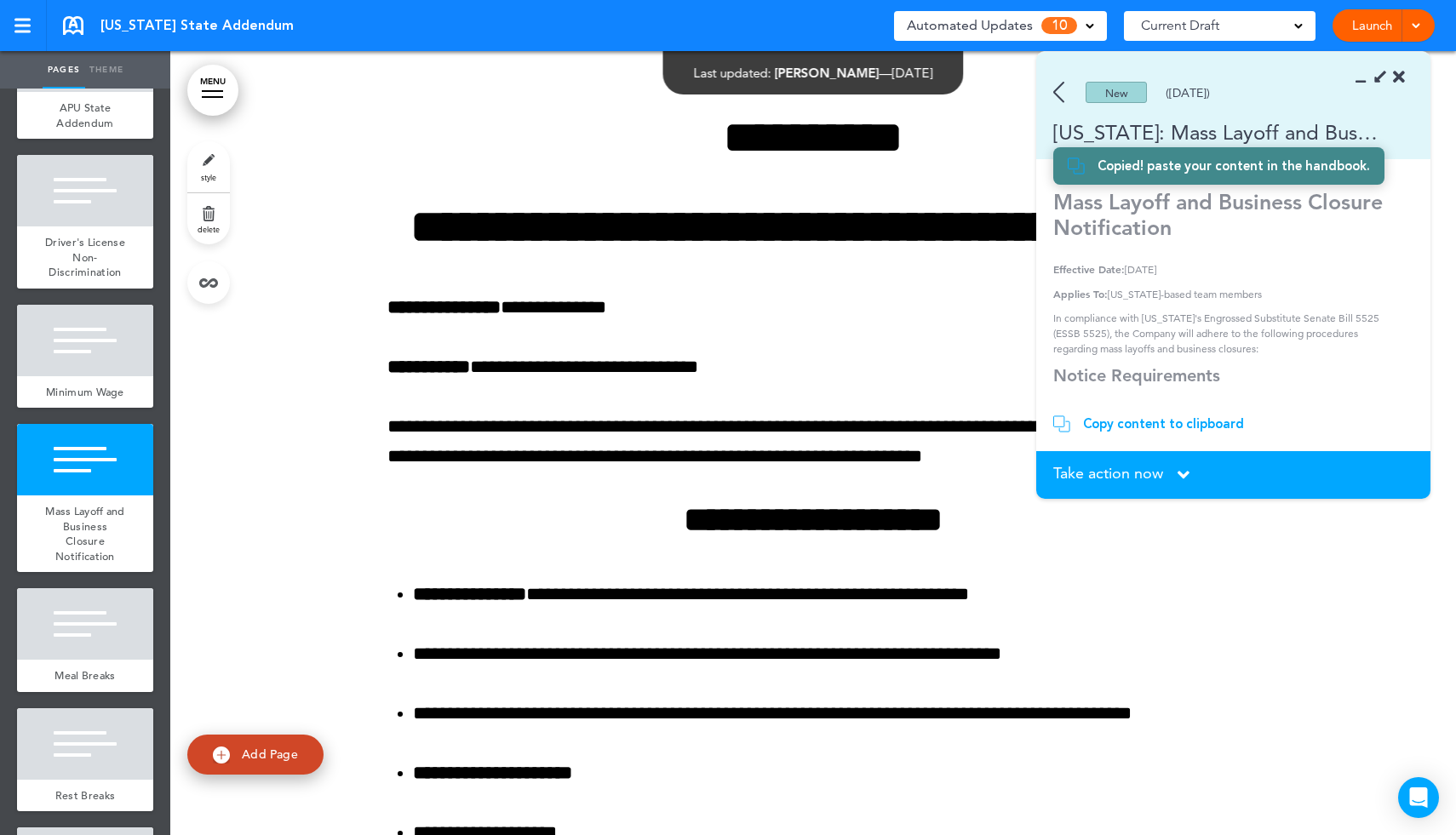
click at [1175, 479] on div "Take action now Click here to change the status" at bounding box center [1233, 475] width 361 height 19
click at [1187, 475] on icon at bounding box center [1183, 475] width 11 height 19
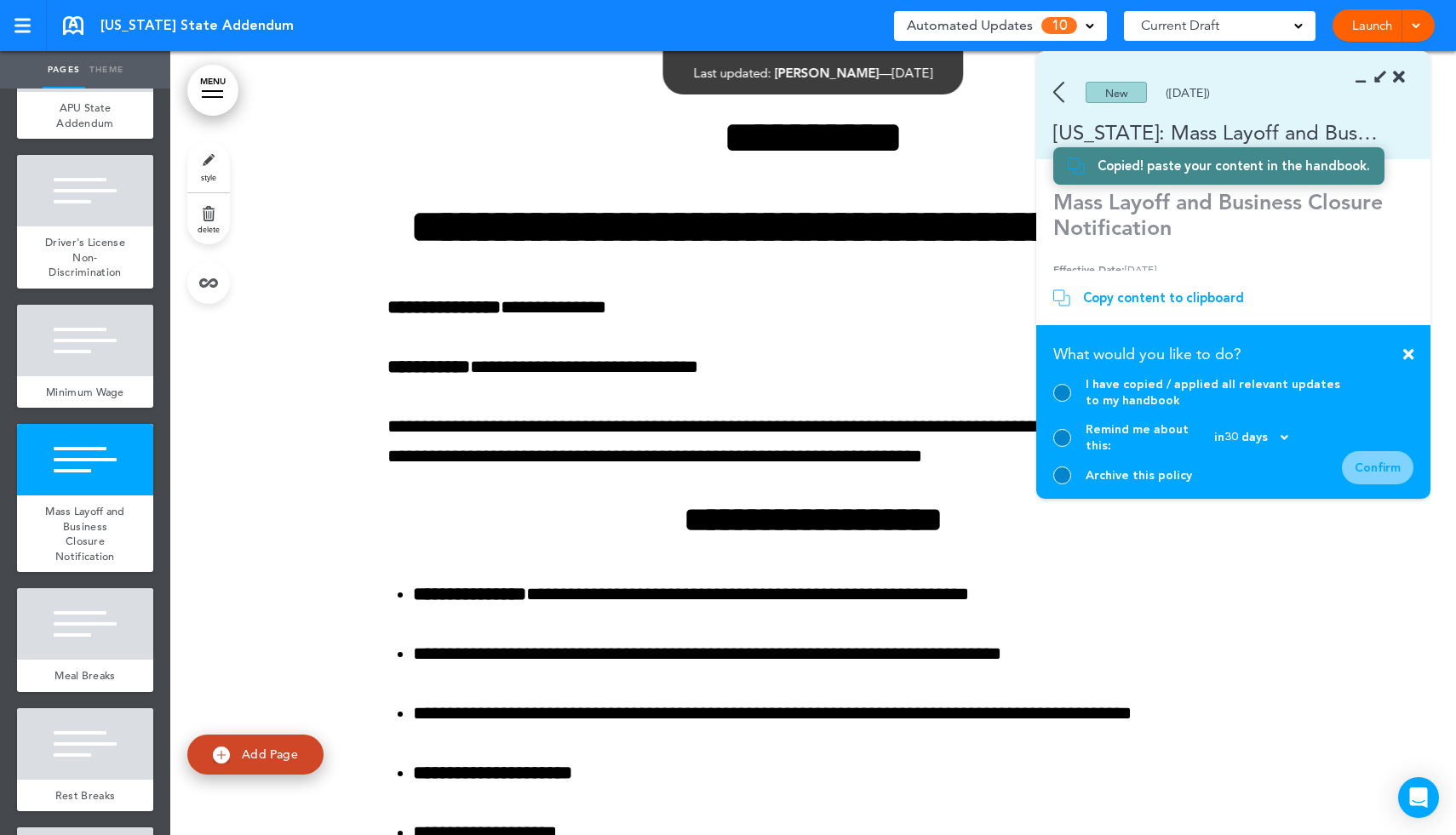
click at [1099, 408] on div "I have copied / applied all relevant updates to my handbook" at bounding box center [1214, 392] width 256 height 33
click at [1064, 402] on div at bounding box center [1062, 392] width 18 height 18
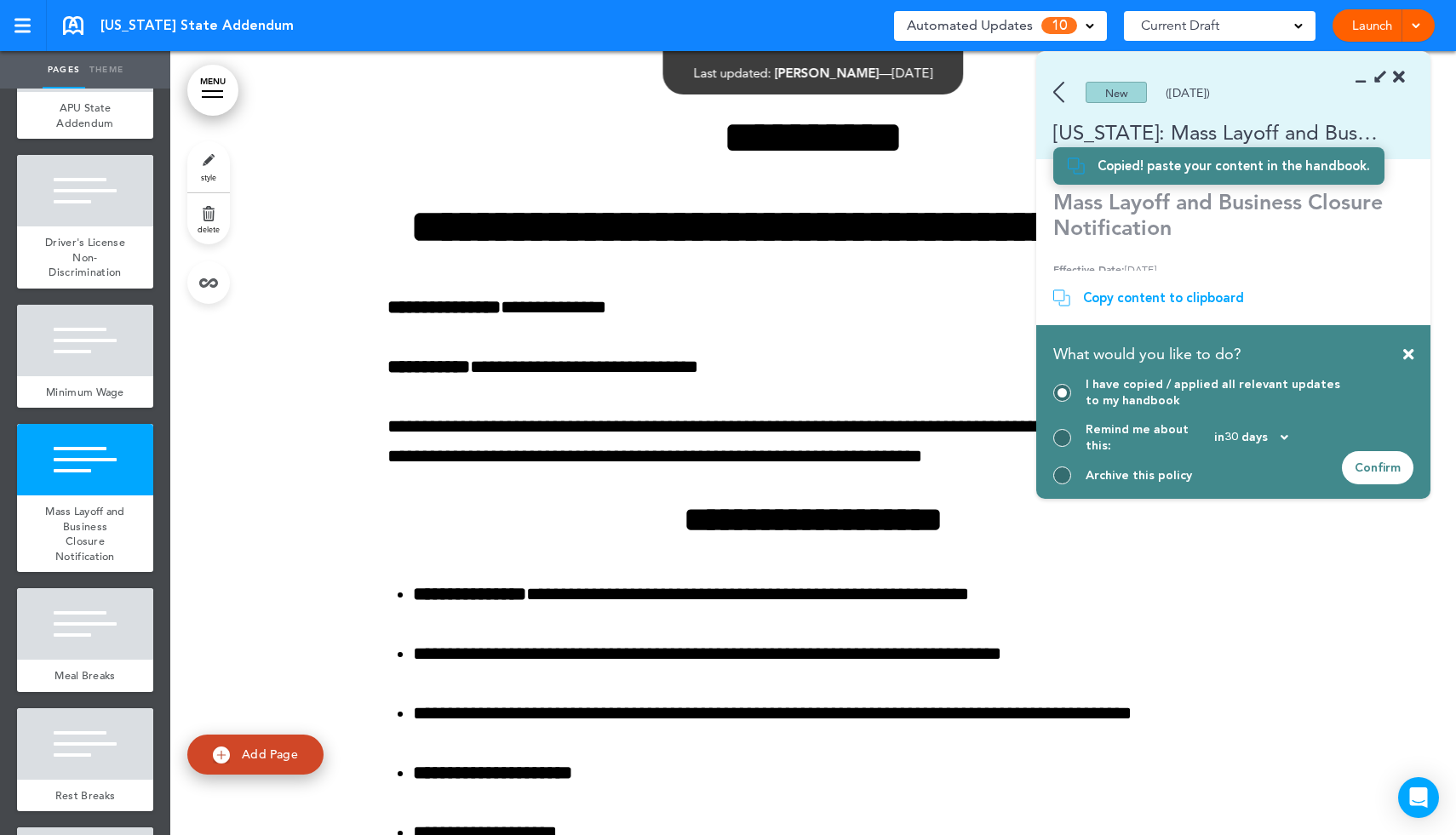
click at [1365, 469] on div "Confirm" at bounding box center [1378, 468] width 72 height 33
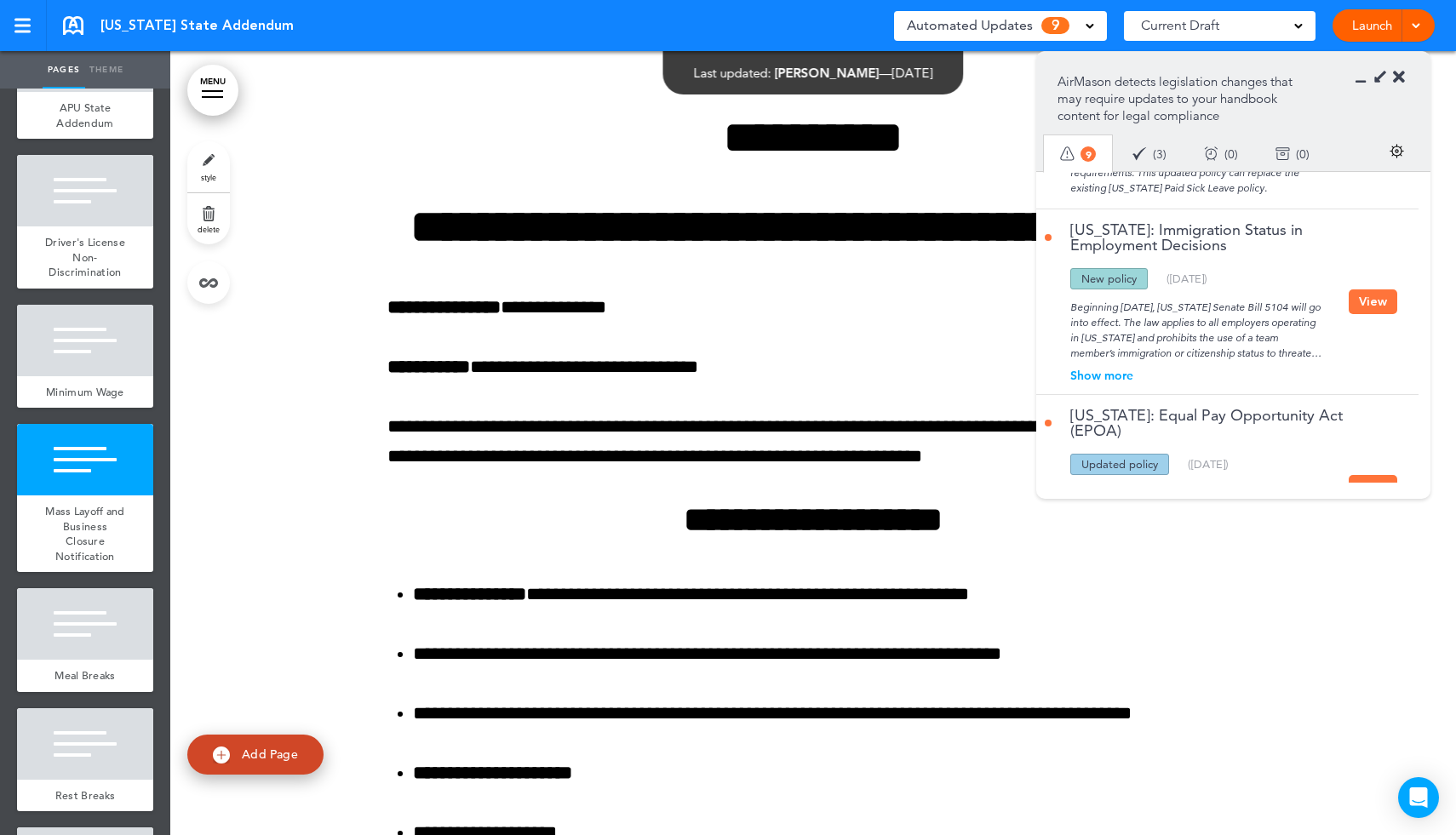
scroll to position [176, 0]
click at [1380, 311] on button "View" at bounding box center [1373, 299] width 49 height 25
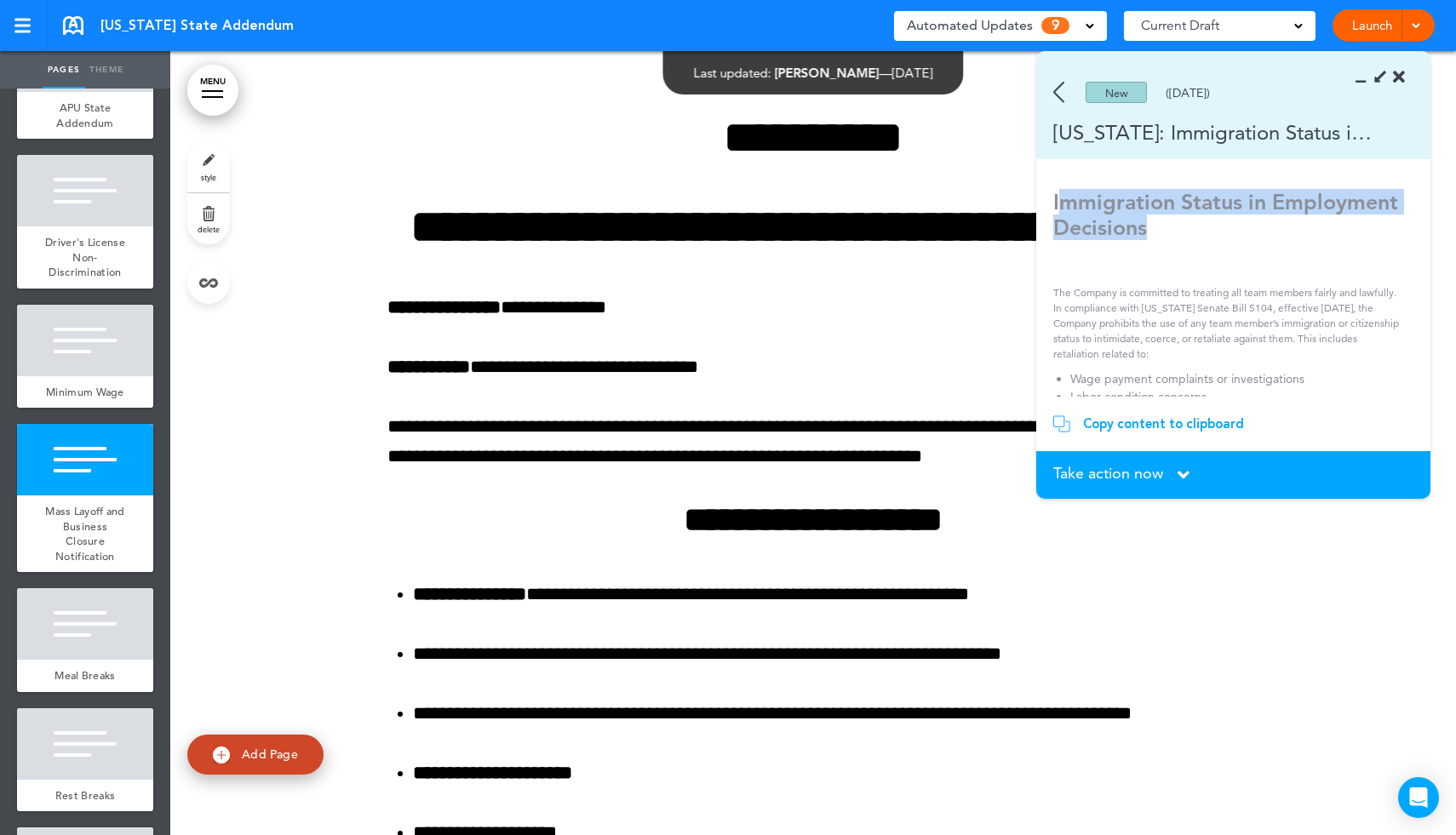
drag, startPoint x: 1056, startPoint y: 201, endPoint x: 1294, endPoint y: 215, distance: 238.4
click at [1297, 219] on h1 "Immigration Status in Employment Decisions" at bounding box center [1227, 214] width 348 height 51
copy strong "mmigration Status in Employment Decisions"
click at [259, 753] on span "Add Page" at bounding box center [270, 755] width 56 height 15
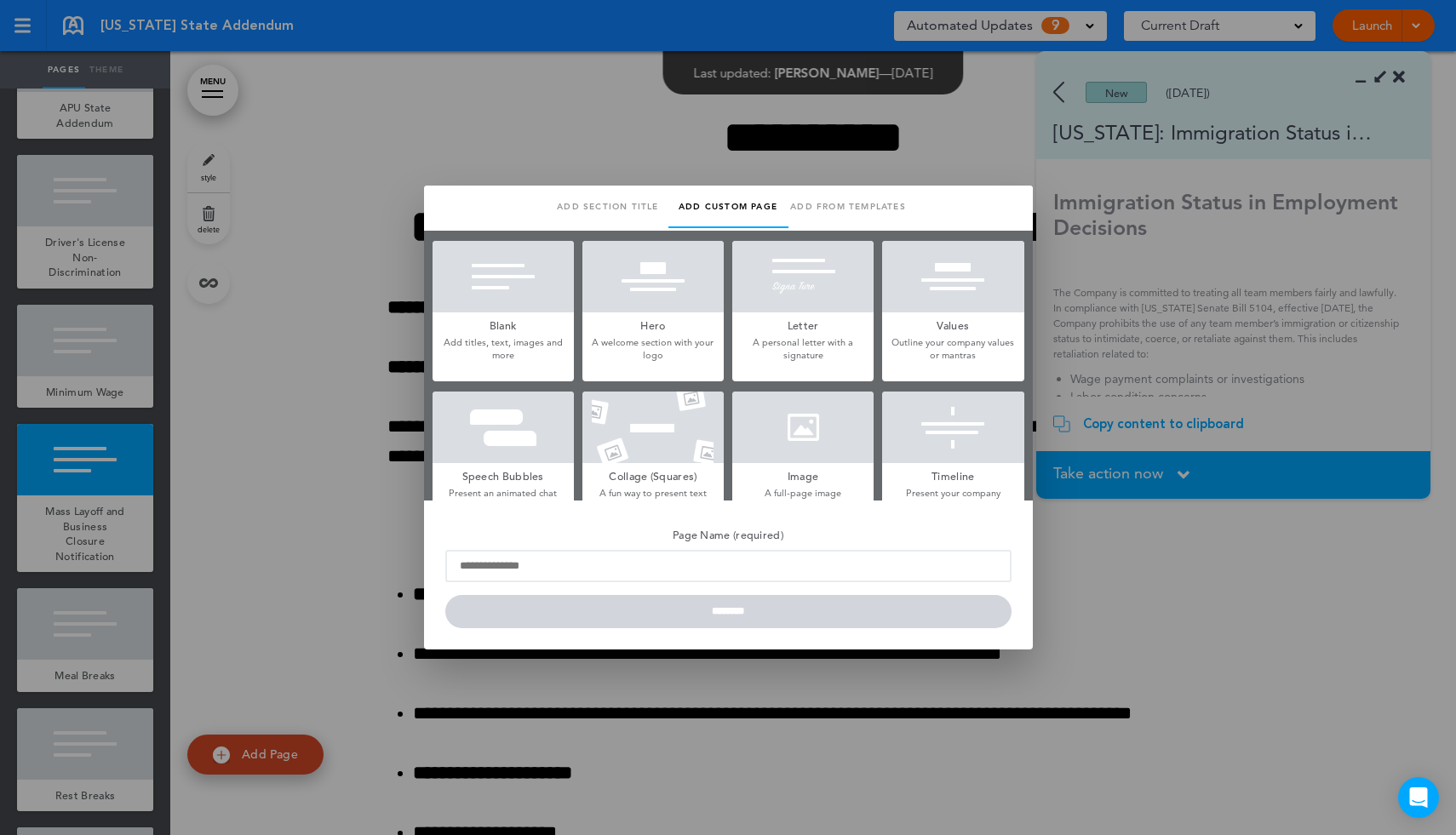
click at [515, 305] on div at bounding box center [503, 276] width 142 height 72
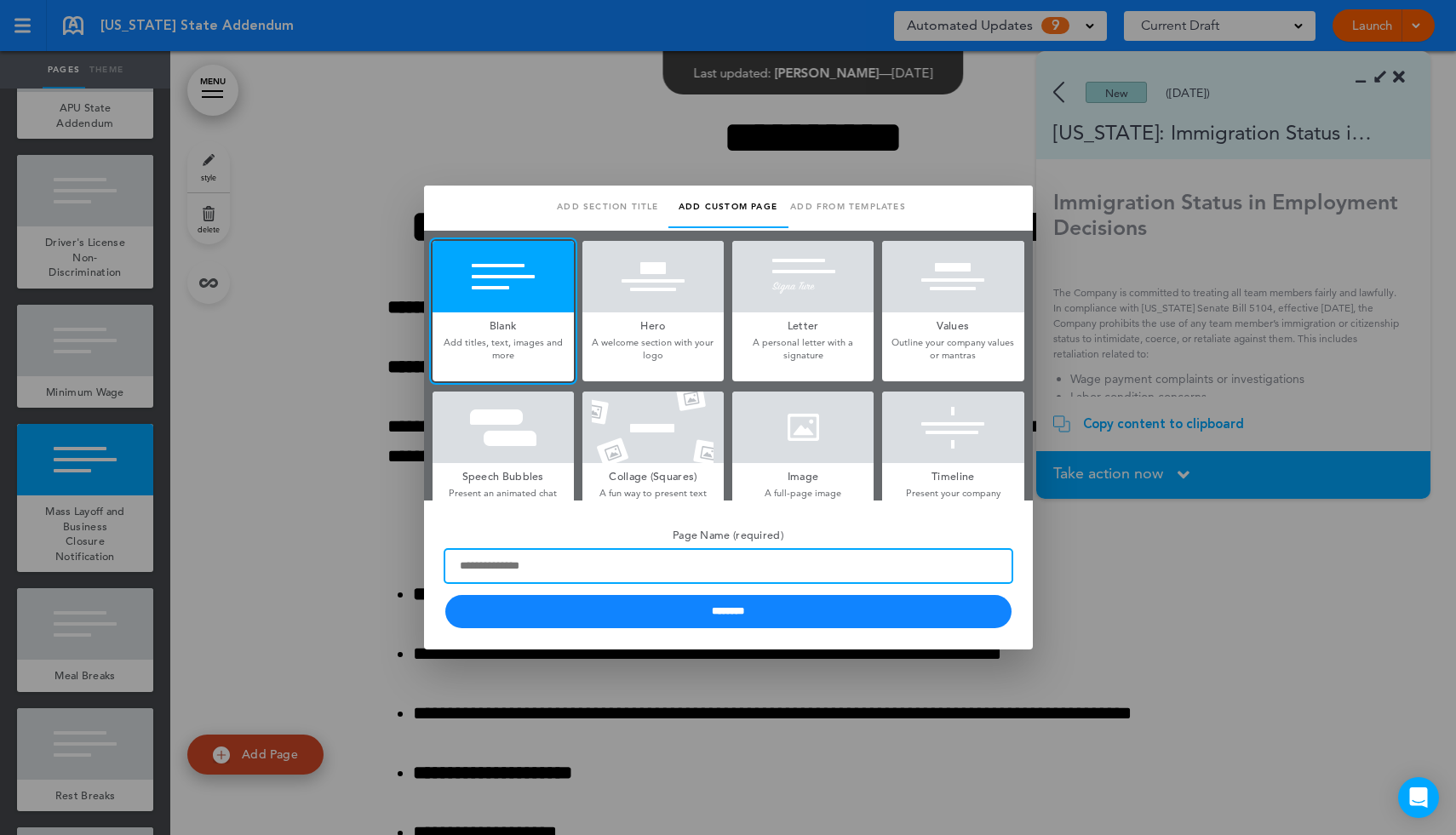
click at [545, 570] on input "Page Name (required)" at bounding box center [729, 566] width 566 height 33
paste input "**********"
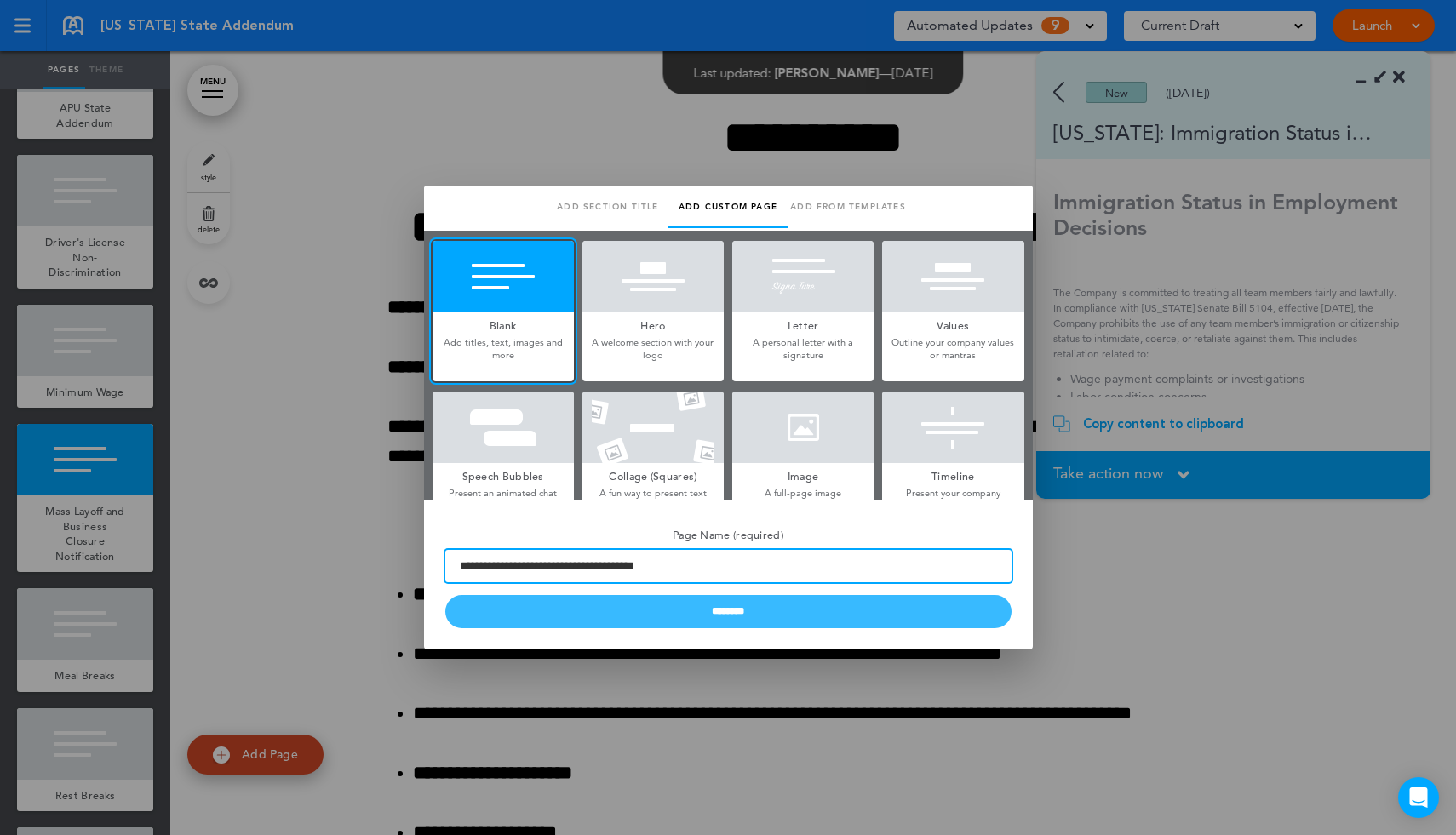
type input "**********"
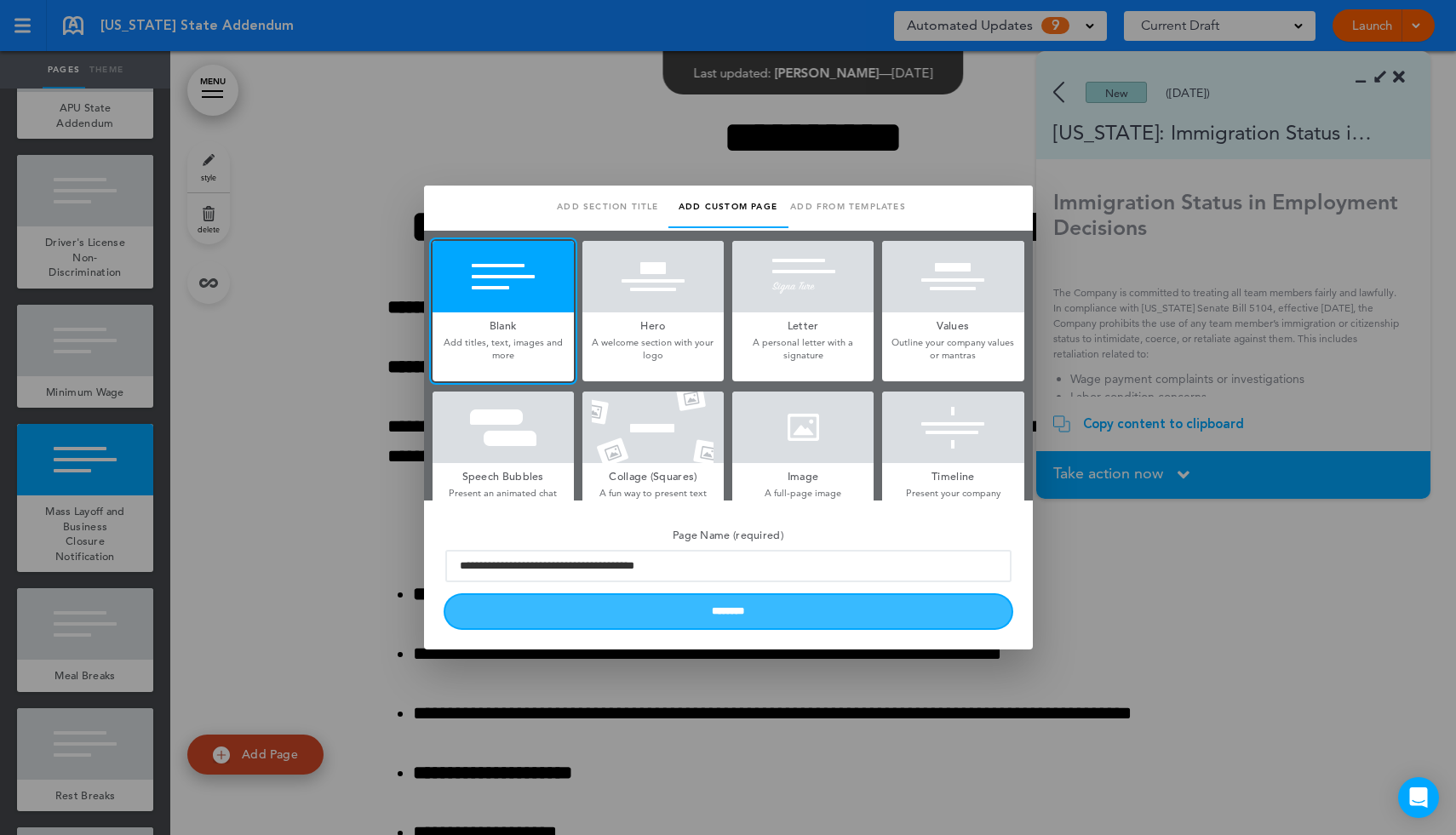
click at [619, 612] on input "********" at bounding box center [729, 611] width 566 height 33
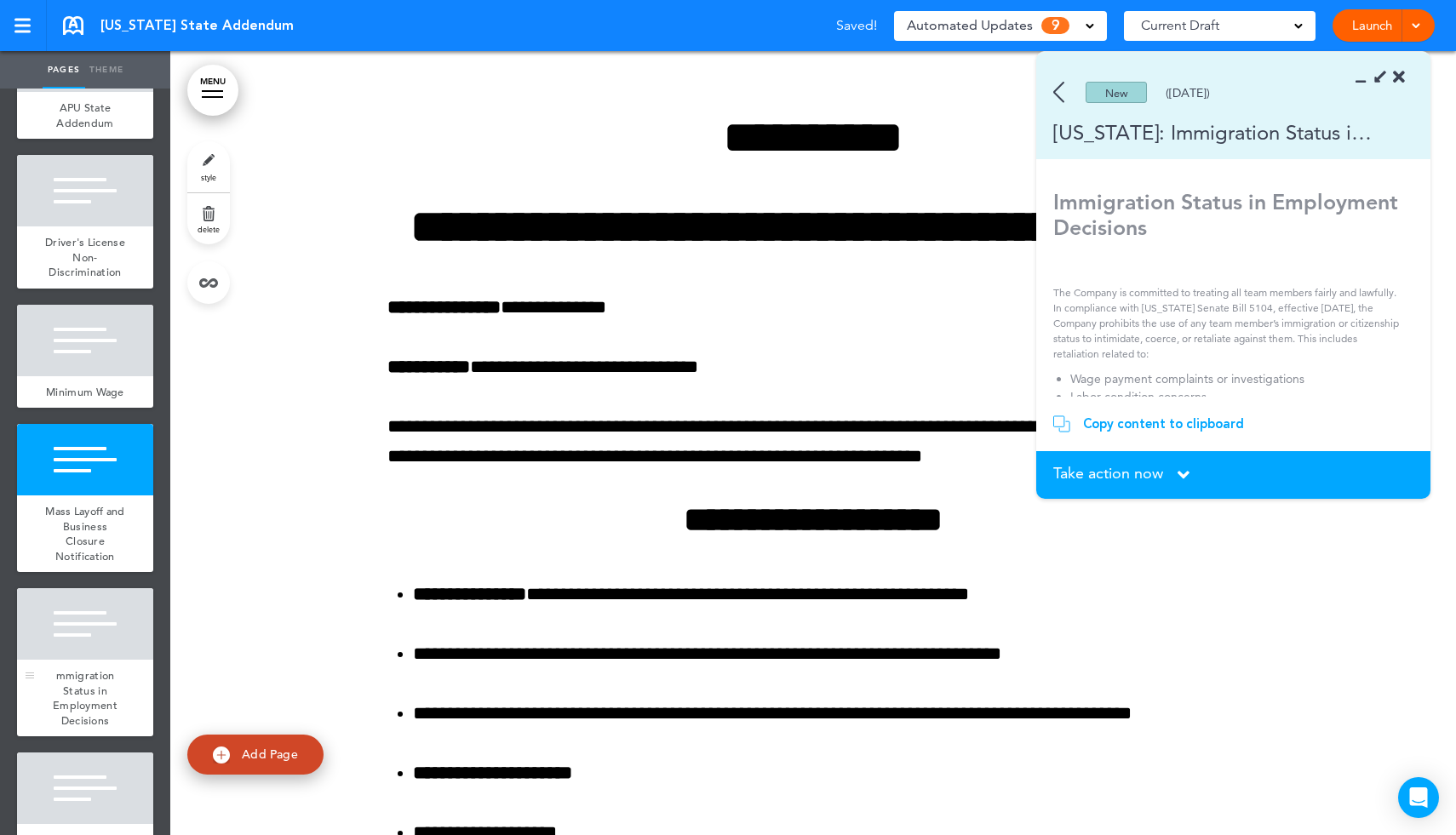
click at [64, 680] on span "mmigration Status in Employment Decisions" at bounding box center [85, 698] width 65 height 59
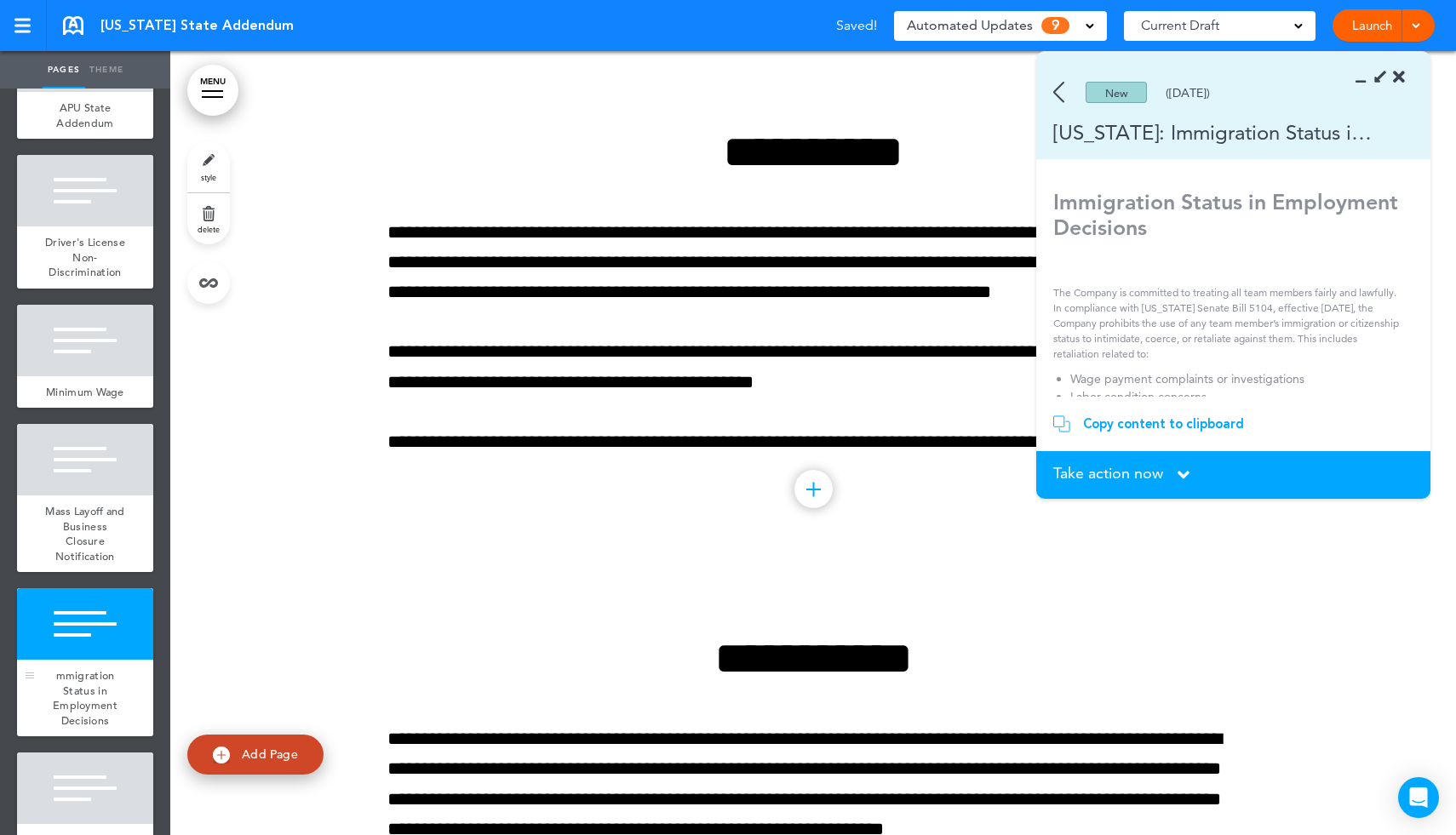
scroll to position [5185, 0]
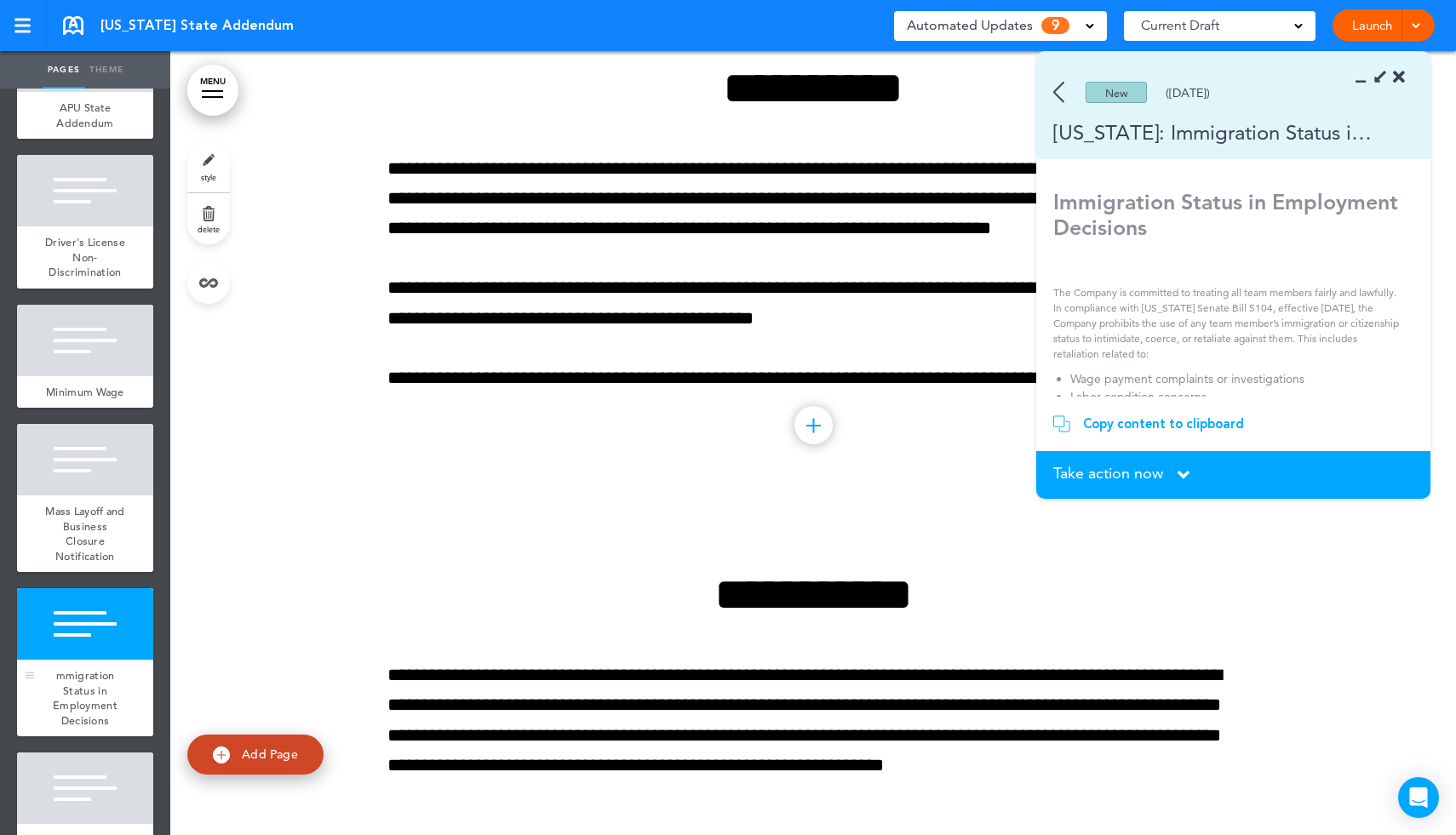
click at [100, 669] on span "mmigration Status in Employment Decisions" at bounding box center [85, 698] width 65 height 59
click at [1123, 421] on div "Copy content to clipboard" at bounding box center [1163, 424] width 161 height 17
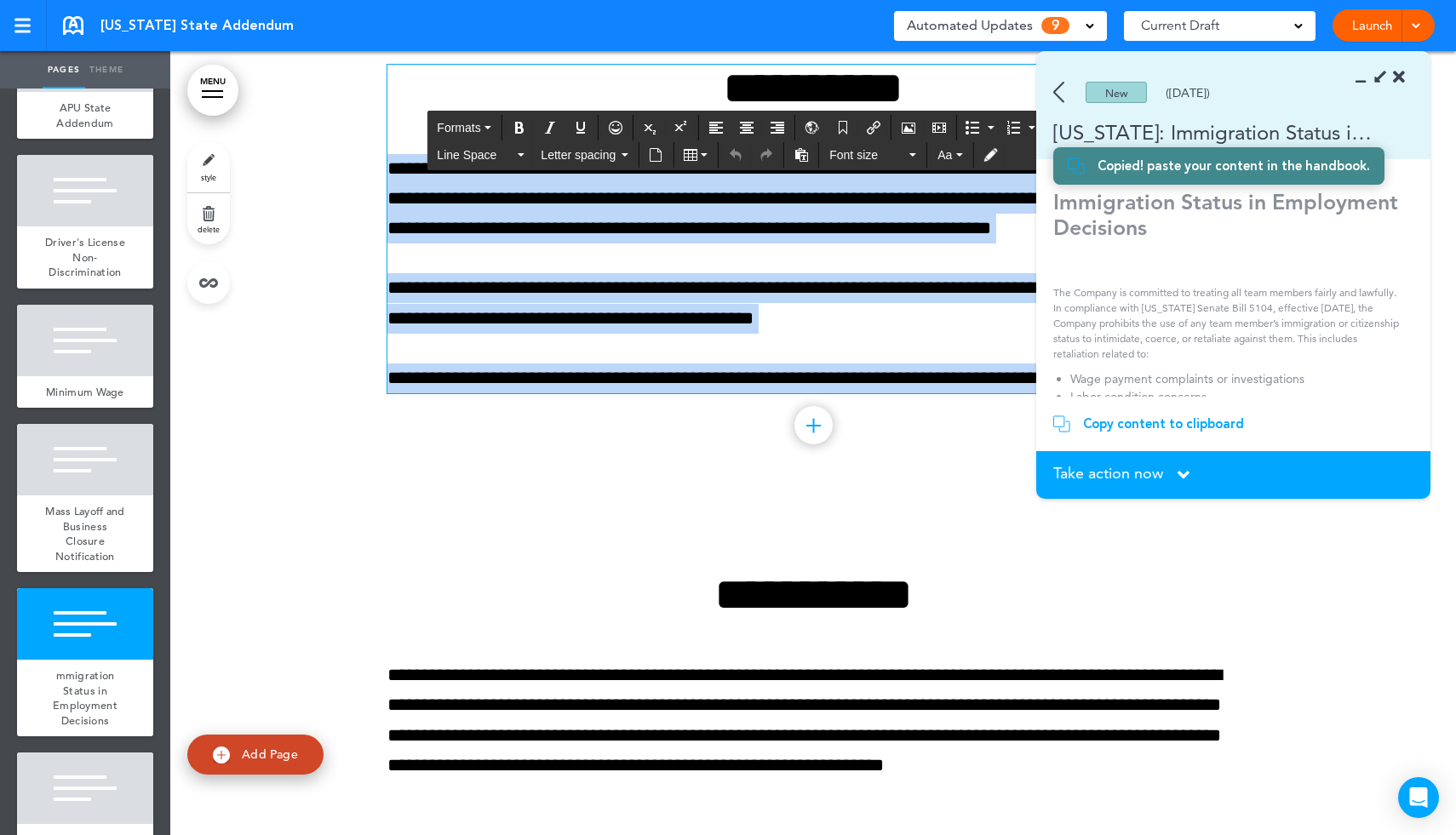
drag, startPoint x: 673, startPoint y: 143, endPoint x: 1289, endPoint y: 461, distance: 693.2
click at [1289, 461] on body "Make this page common so it is available in other handbooks. This handbook [GEO…" at bounding box center [728, 417] width 1456 height 835
paste div
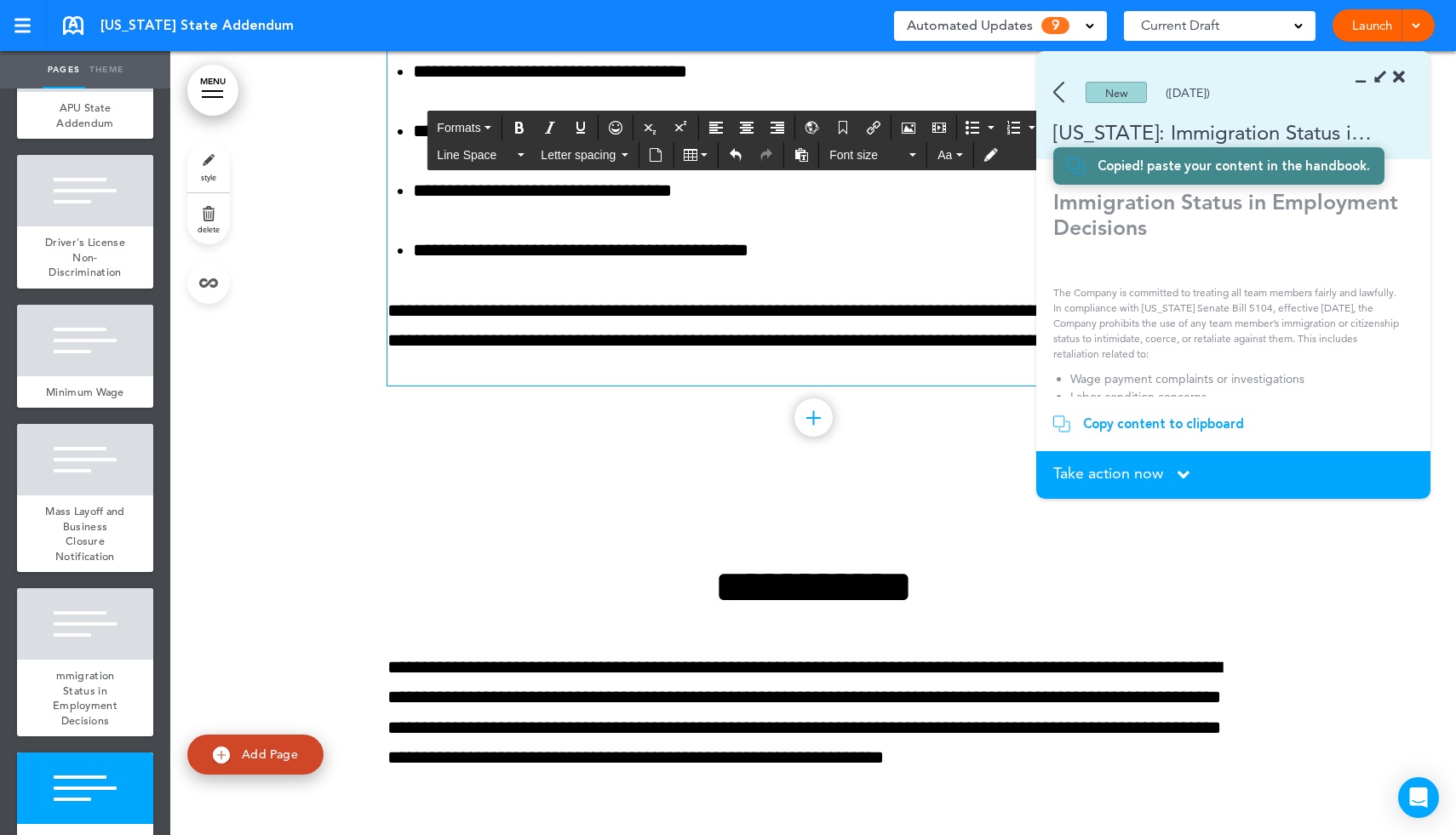
scroll to position [5839, 0]
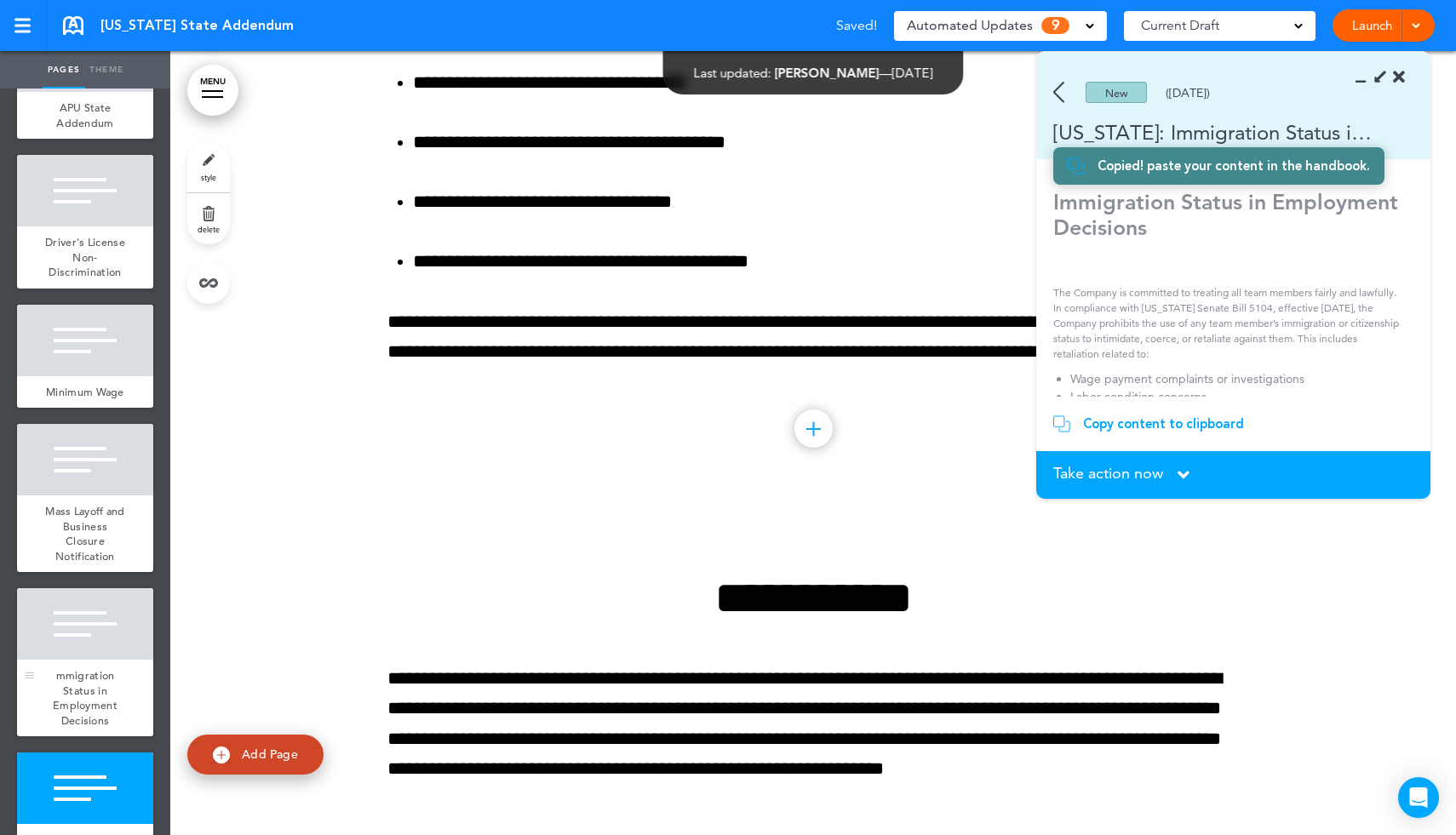
click at [95, 669] on span "mmigration Status in Employment Decisions" at bounding box center [85, 698] width 65 height 59
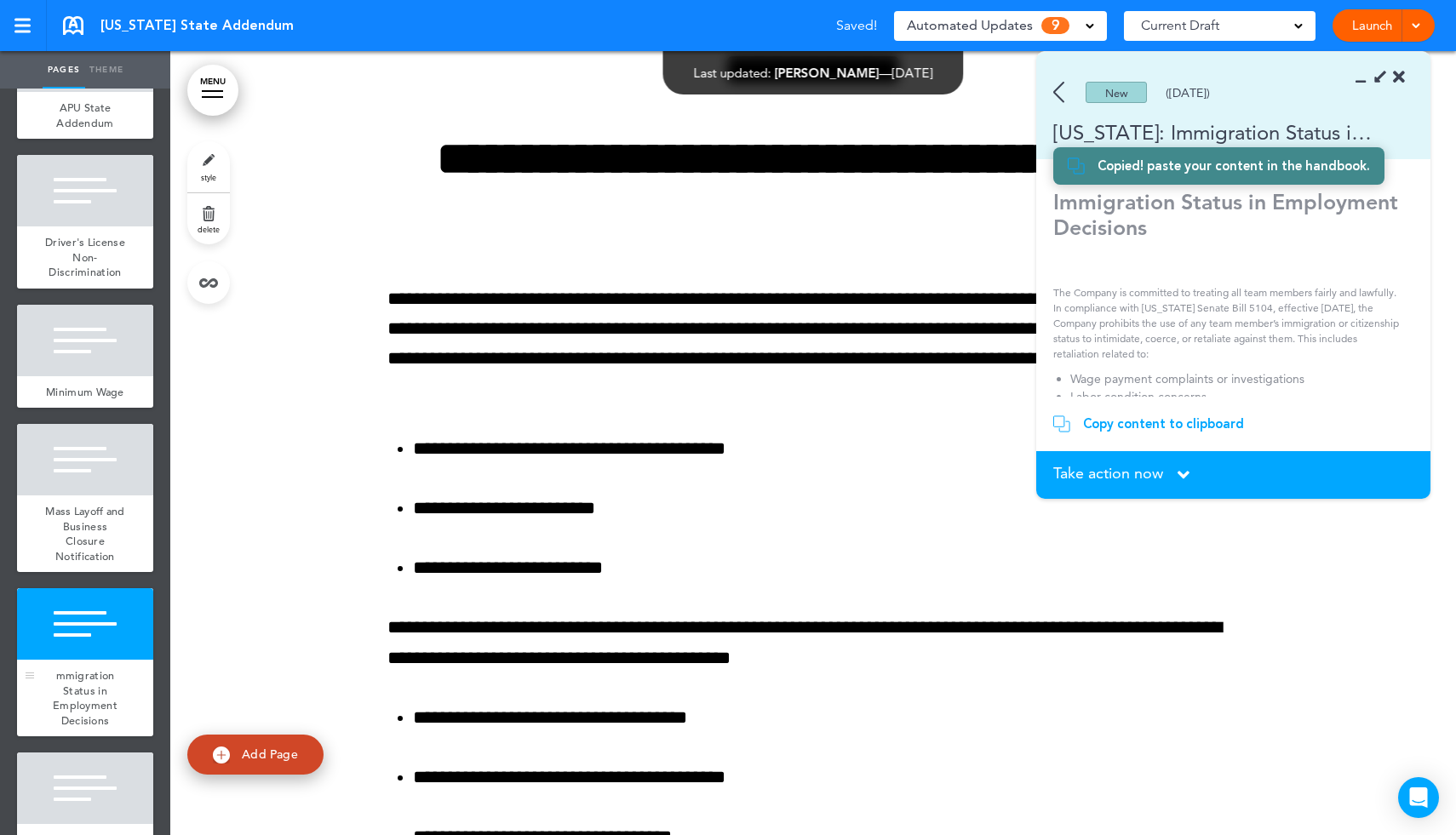
scroll to position [5185, 0]
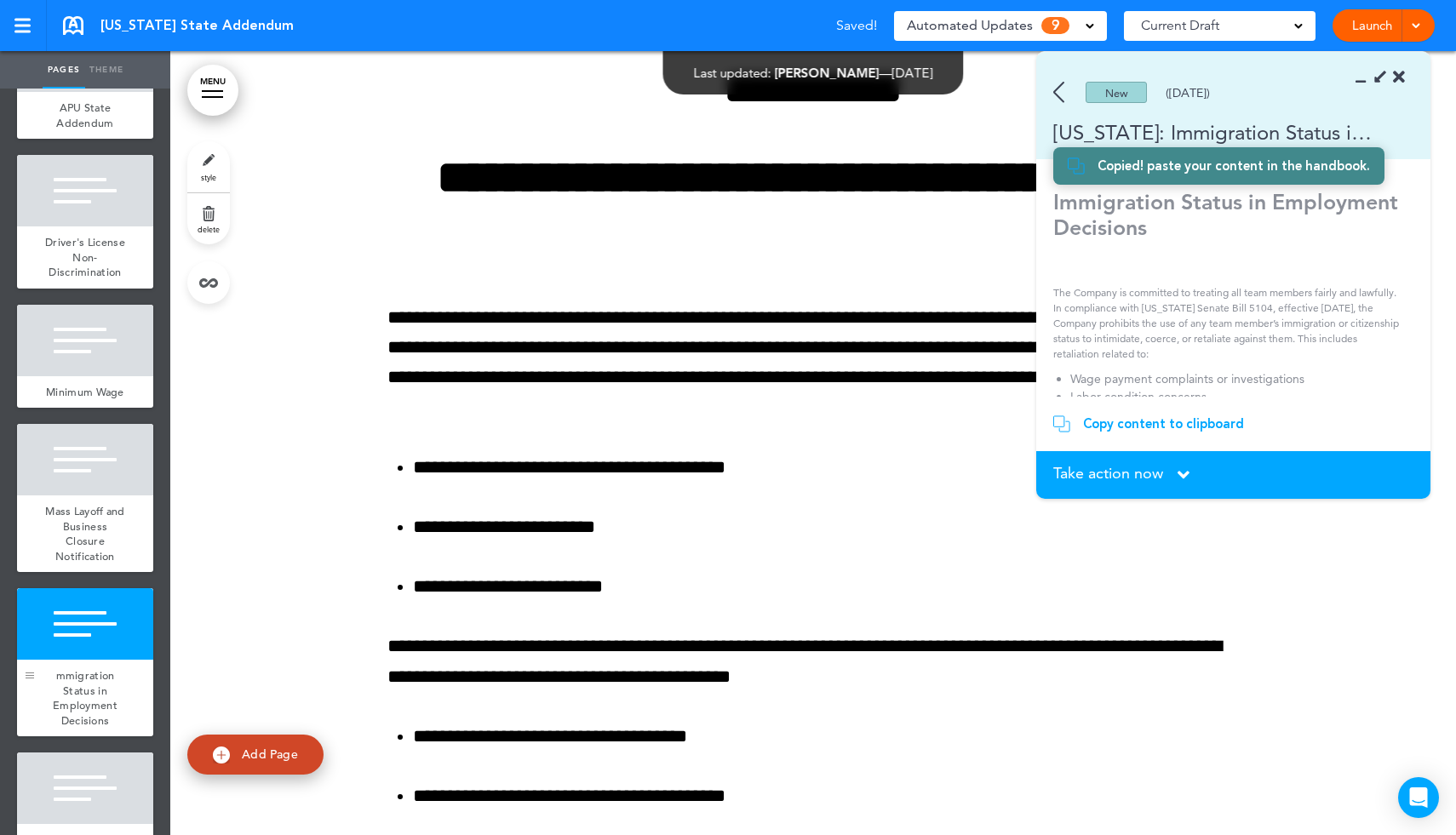
click at [31, 678] on div at bounding box center [30, 678] width 9 height 1
click at [207, 170] on link "style" at bounding box center [209, 166] width 43 height 51
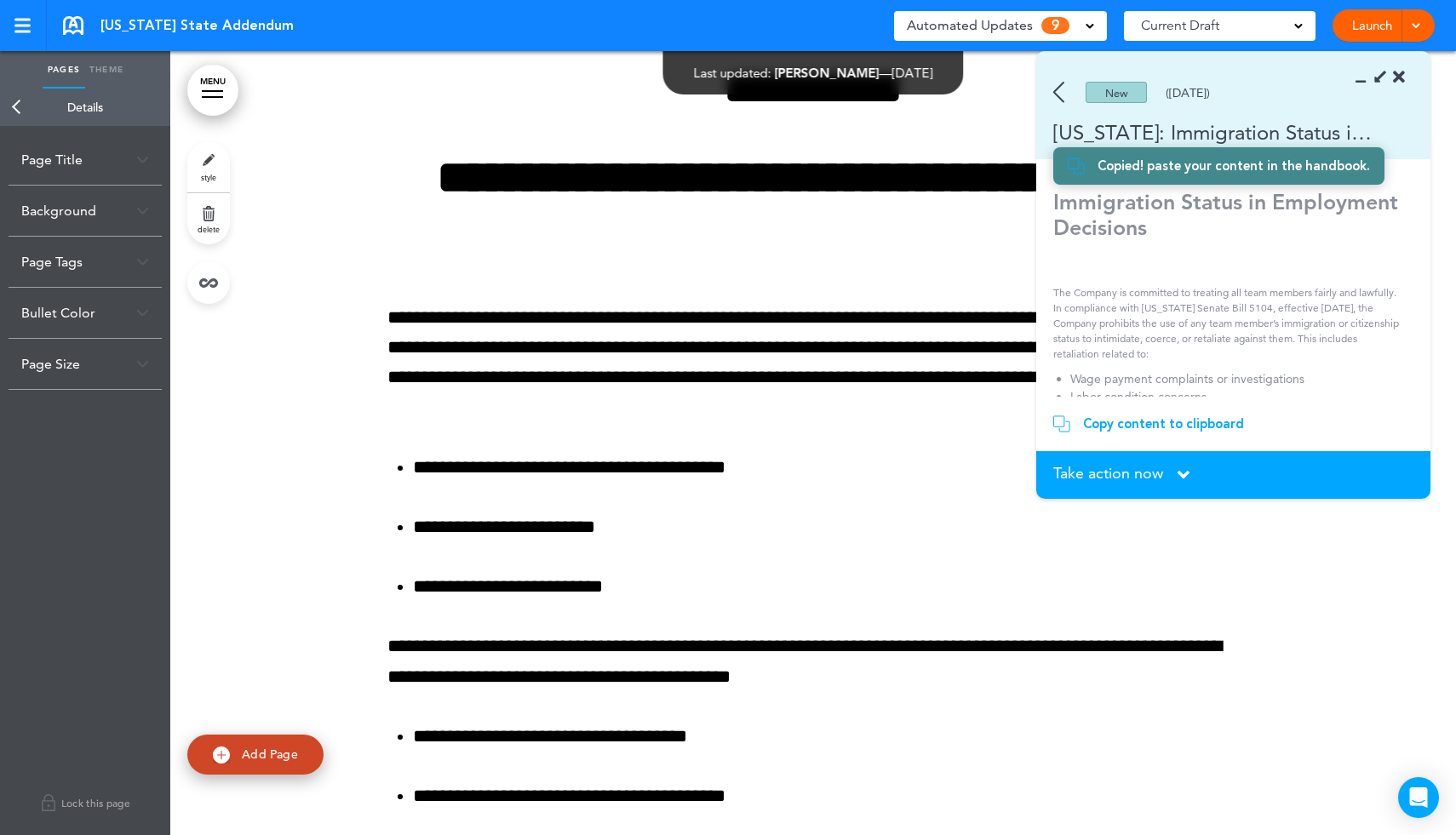
click at [93, 159] on div "Page Title" at bounding box center [85, 160] width 153 height 51
click at [34, 227] on input "**********" at bounding box center [85, 228] width 128 height 29
type input "**********"
click at [318, 258] on body "Make this page common so it is available in other handbooks. This handbook [GEO…" at bounding box center [728, 417] width 1456 height 835
click at [21, 108] on link "Back" at bounding box center [17, 107] width 34 height 37
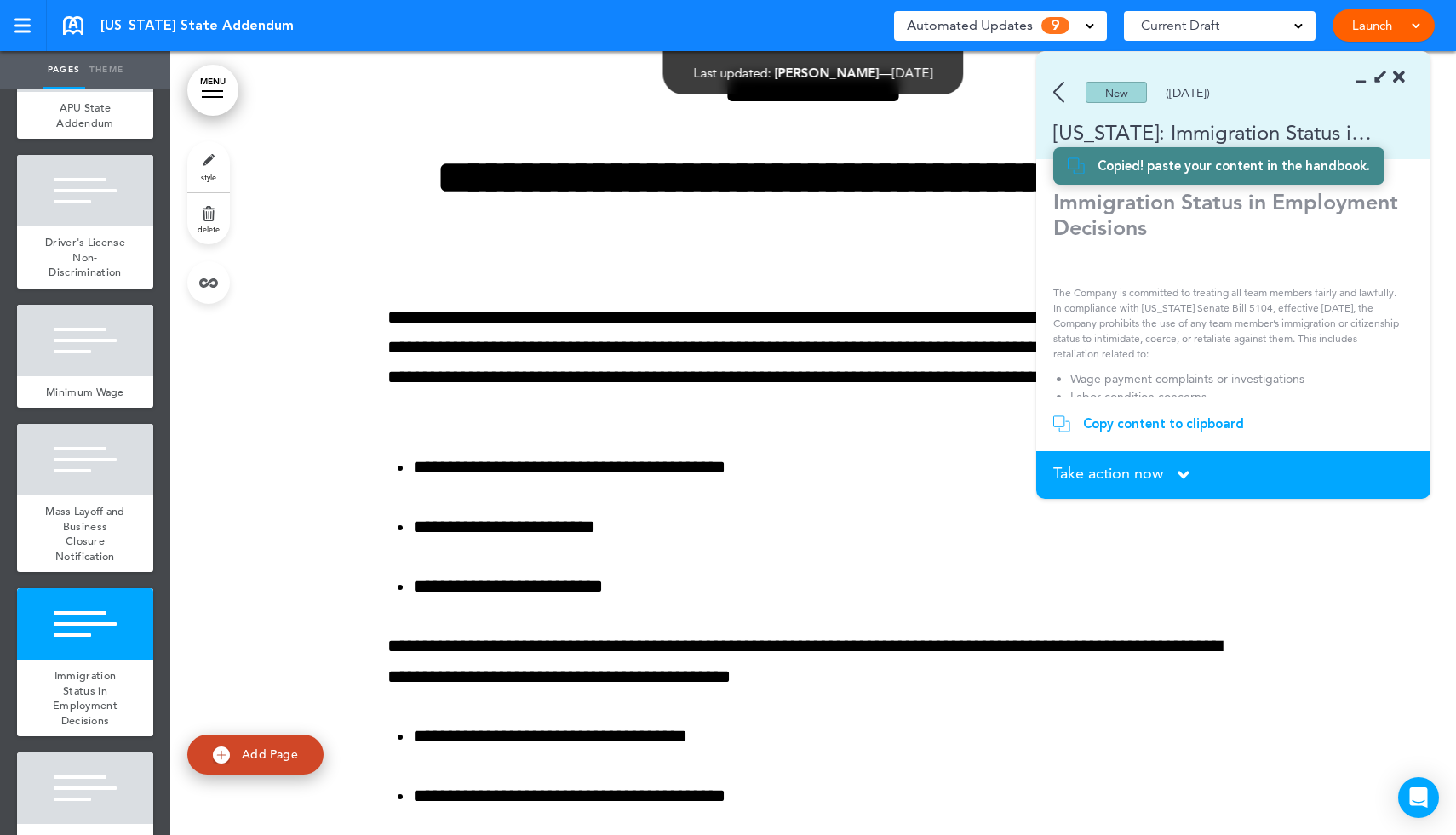
click at [1174, 474] on div "Take action now Click here to change the status" at bounding box center [1233, 475] width 361 height 19
click at [1183, 482] on icon at bounding box center [1183, 475] width 11 height 19
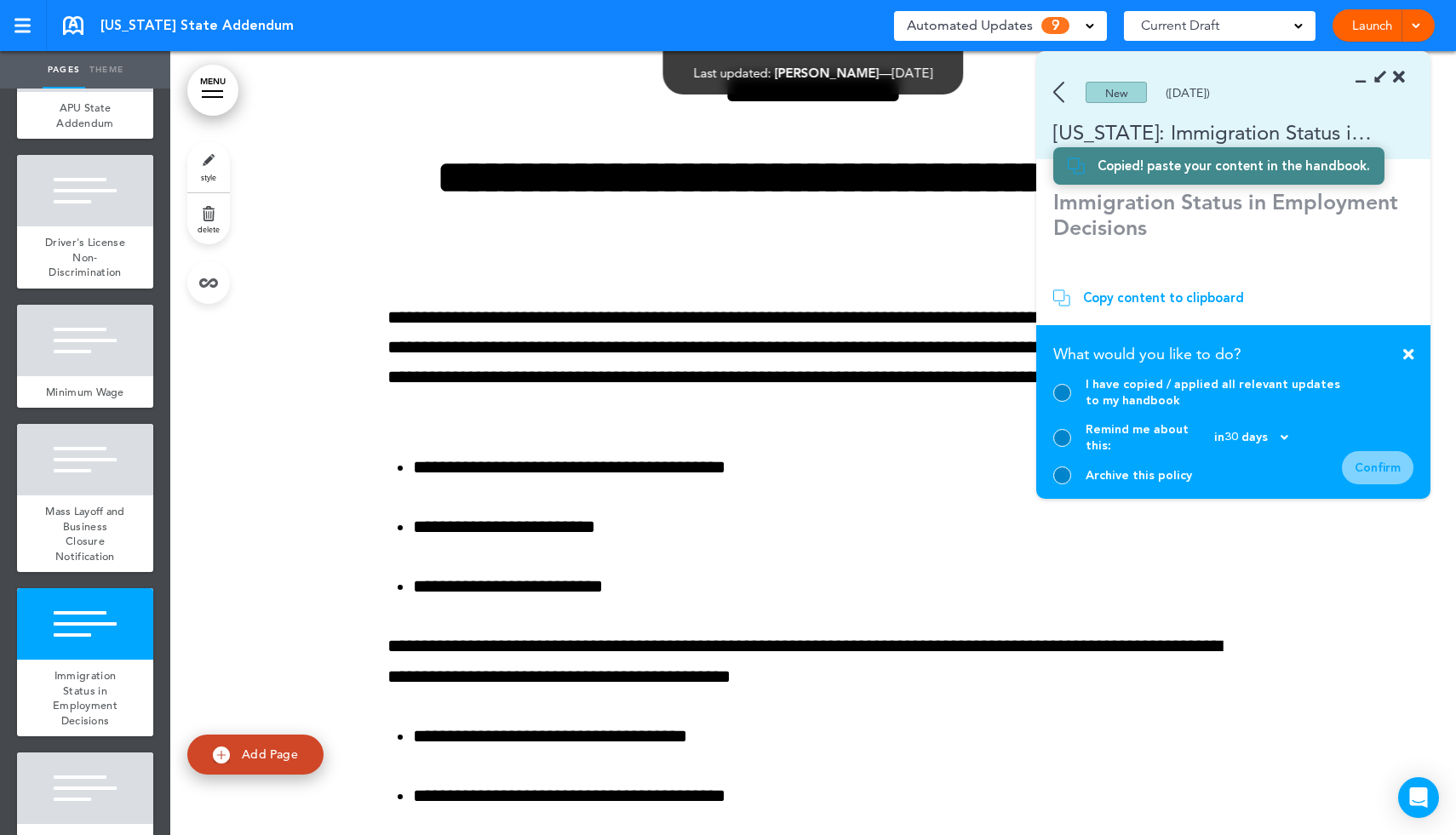
click at [1068, 402] on div at bounding box center [1062, 392] width 18 height 18
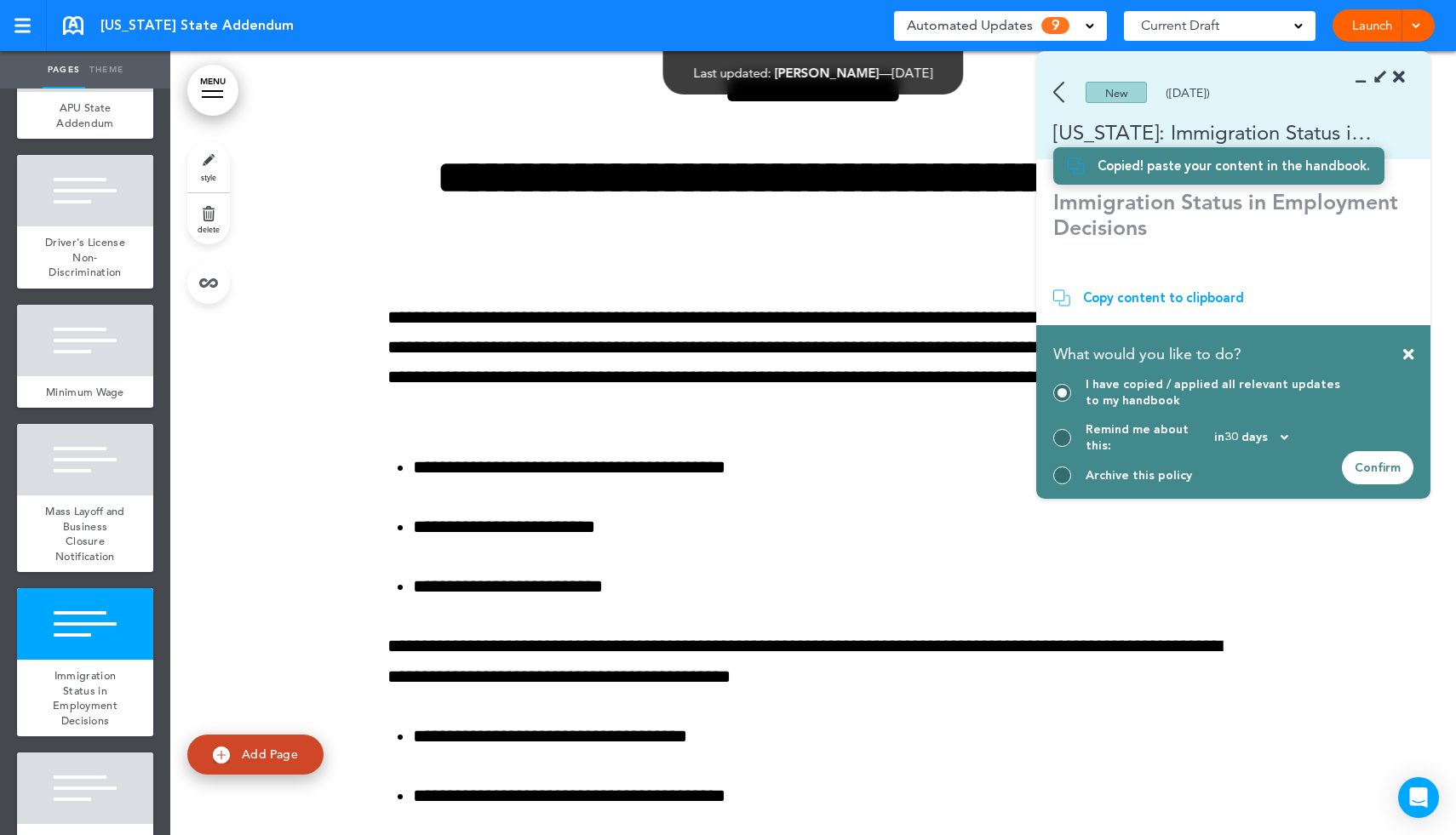
click at [1372, 469] on div "Confirm" at bounding box center [1378, 468] width 72 height 33
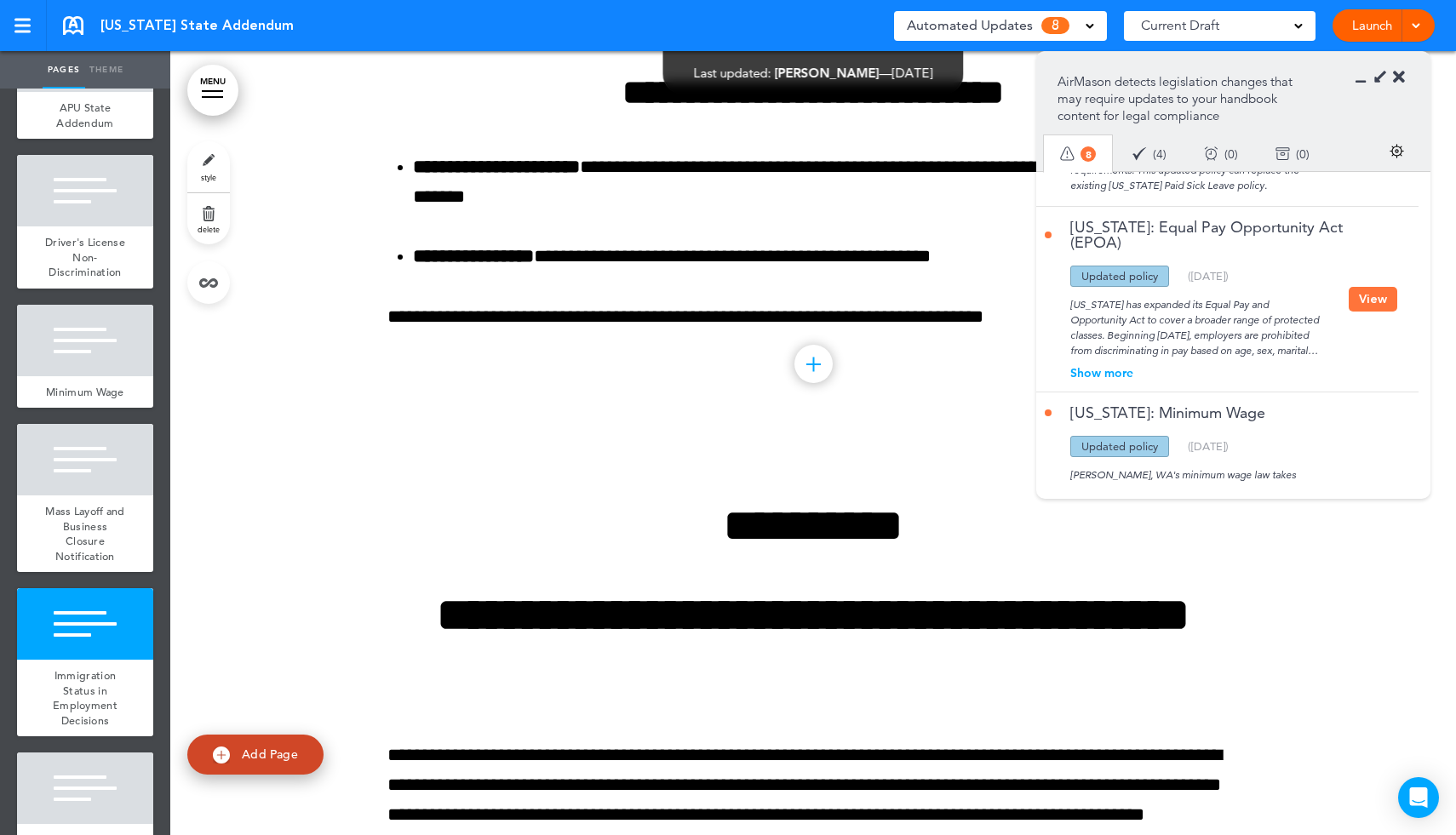
scroll to position [4731, 0]
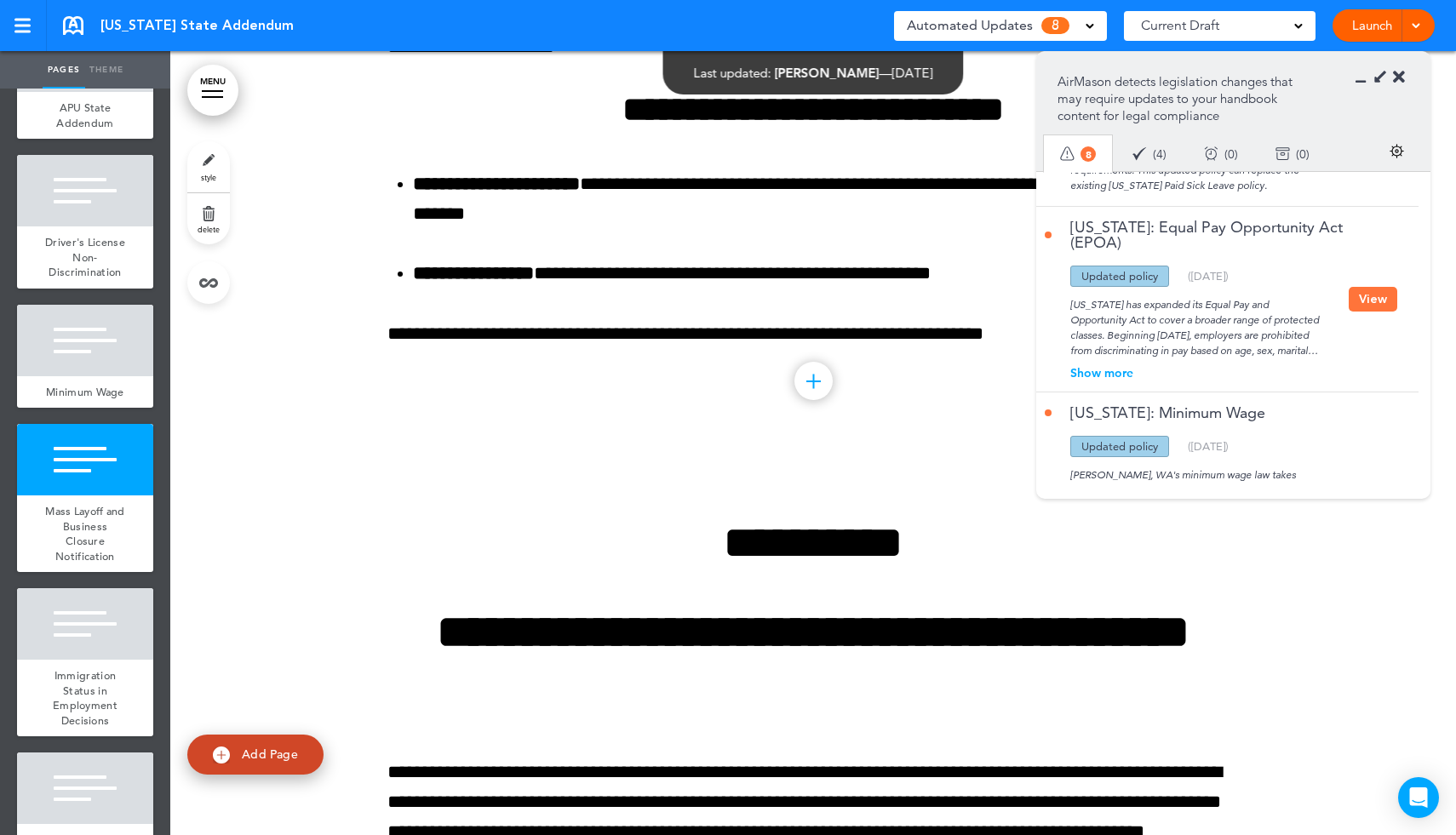
click at [1255, 287] on div "Updated policy New policy Deleted policy ( [DATE] )" at bounding box center [1197, 276] width 304 height 21
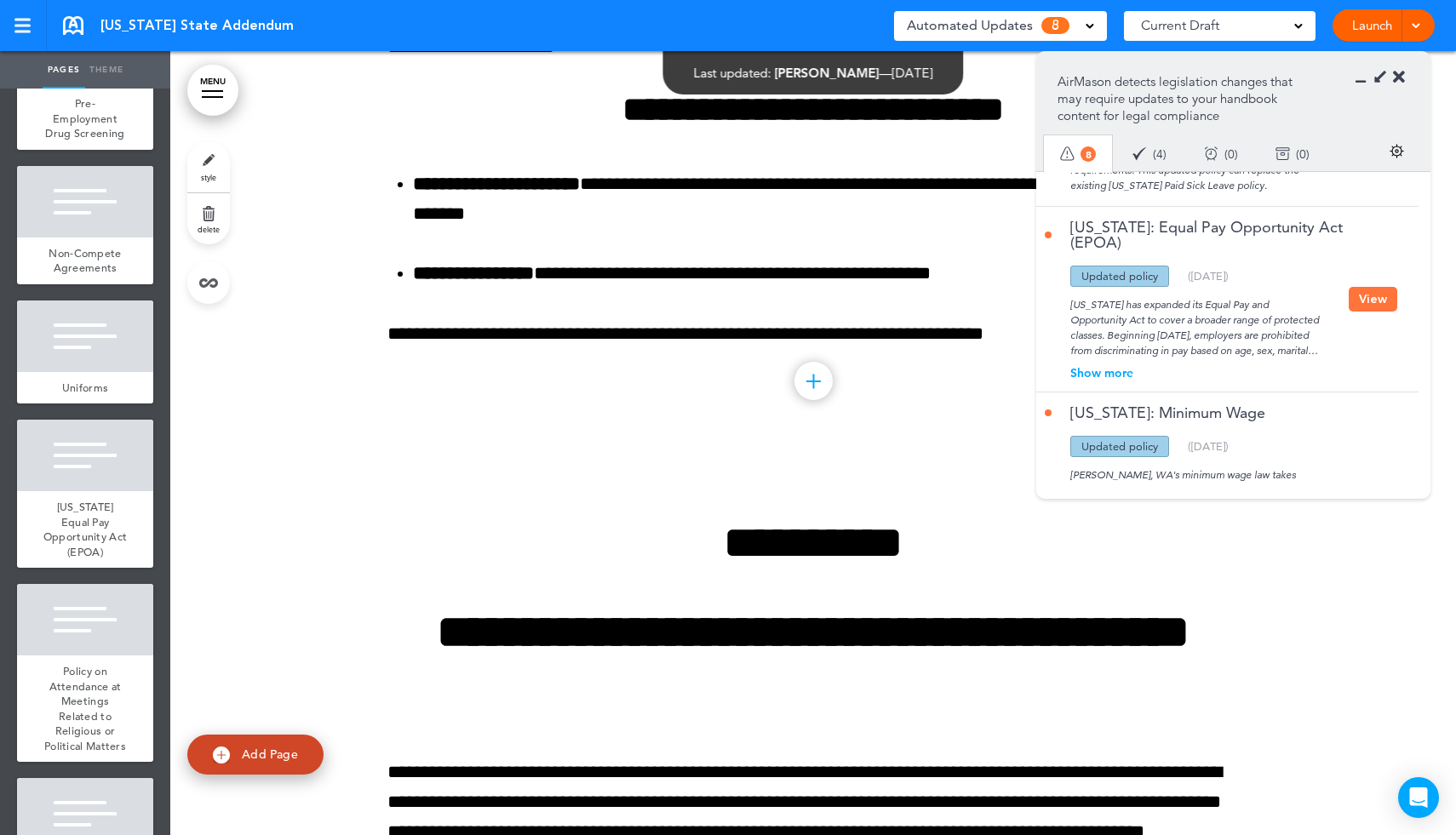
scroll to position [2661, 0]
click at [75, 490] on div "[US_STATE] Equal Pay Opportunity Act (EPOA)" at bounding box center [85, 528] width 136 height 77
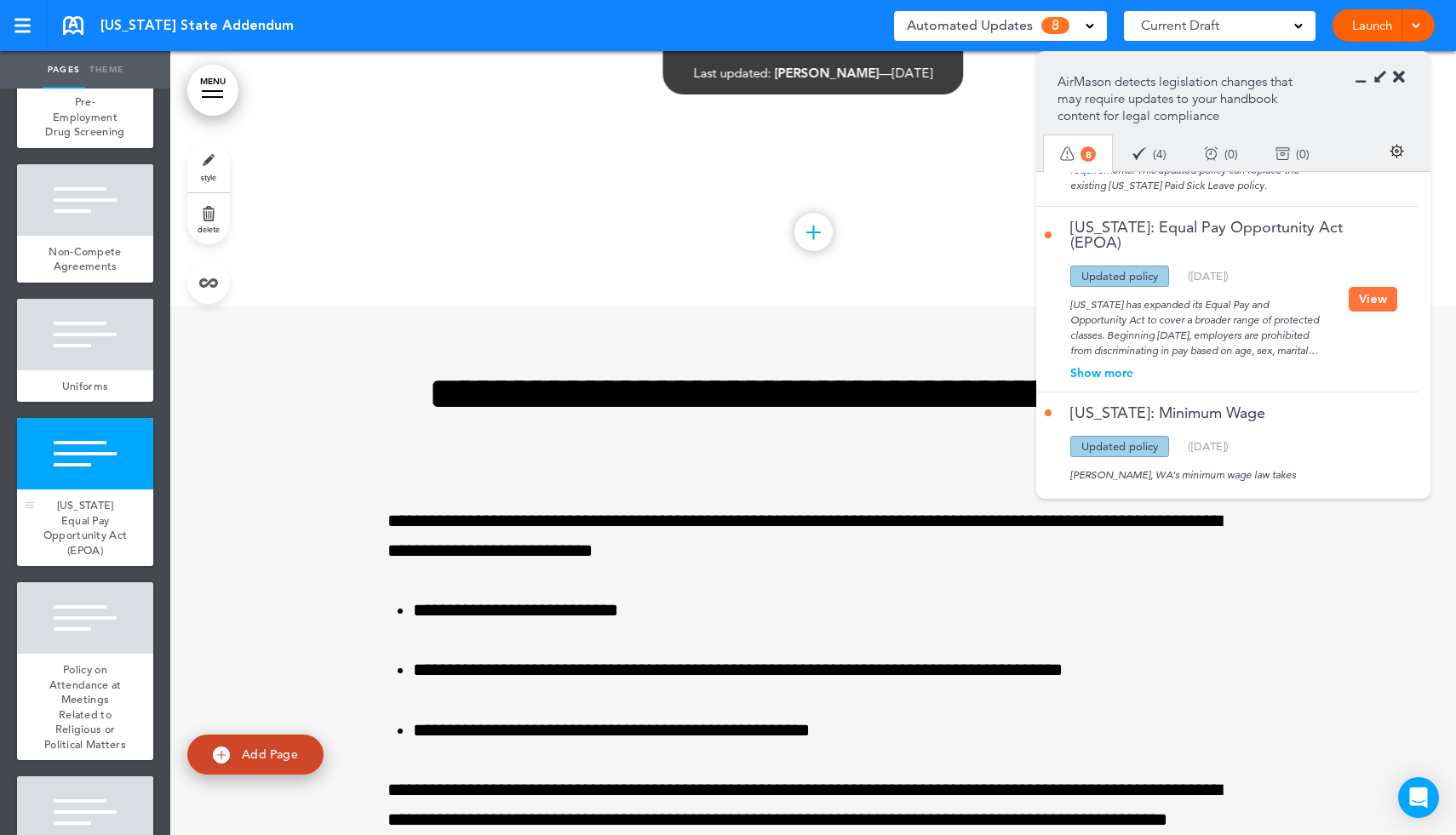
scroll to position [21435, 0]
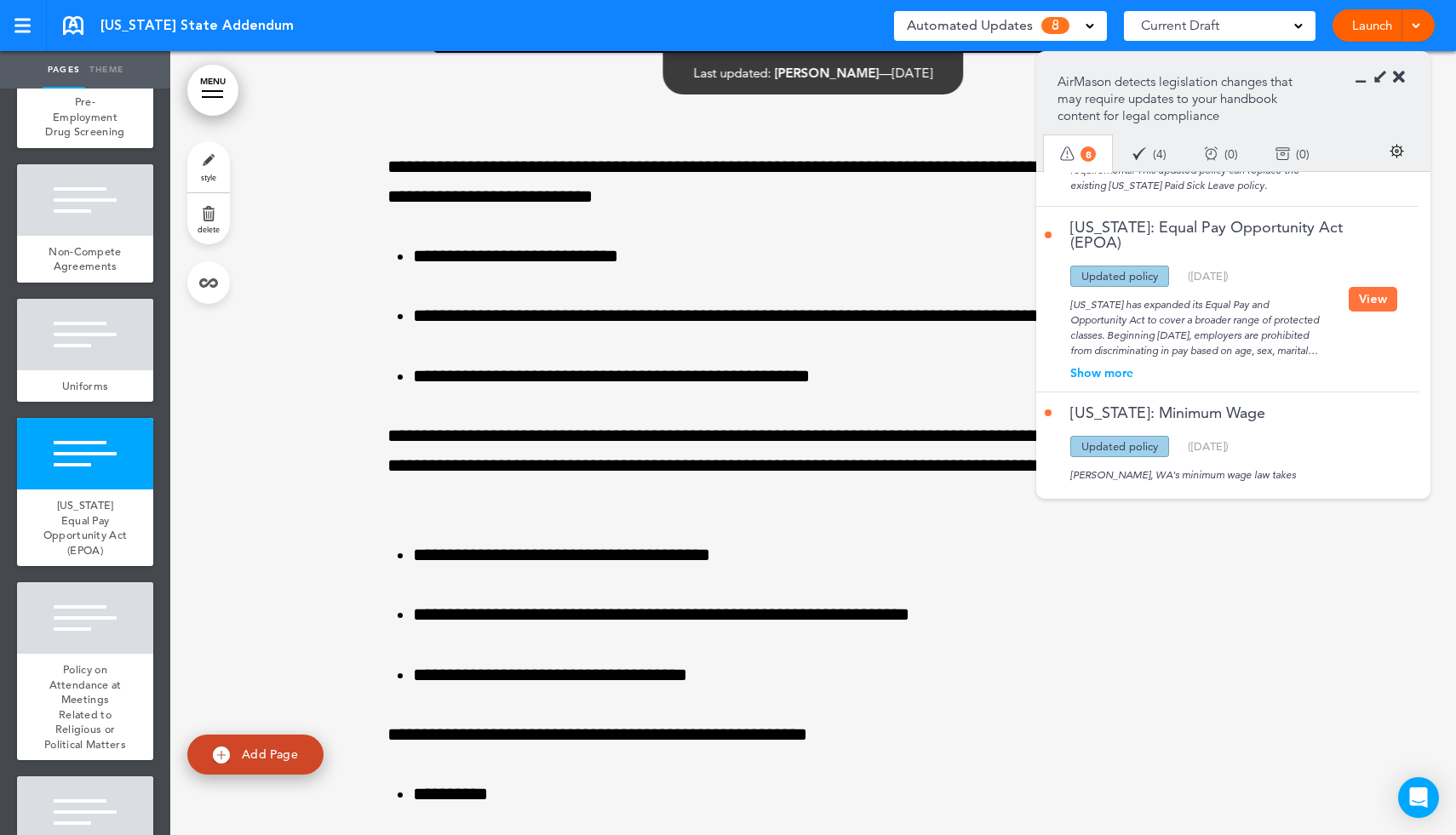
click at [1372, 309] on button "View" at bounding box center [1373, 299] width 49 height 25
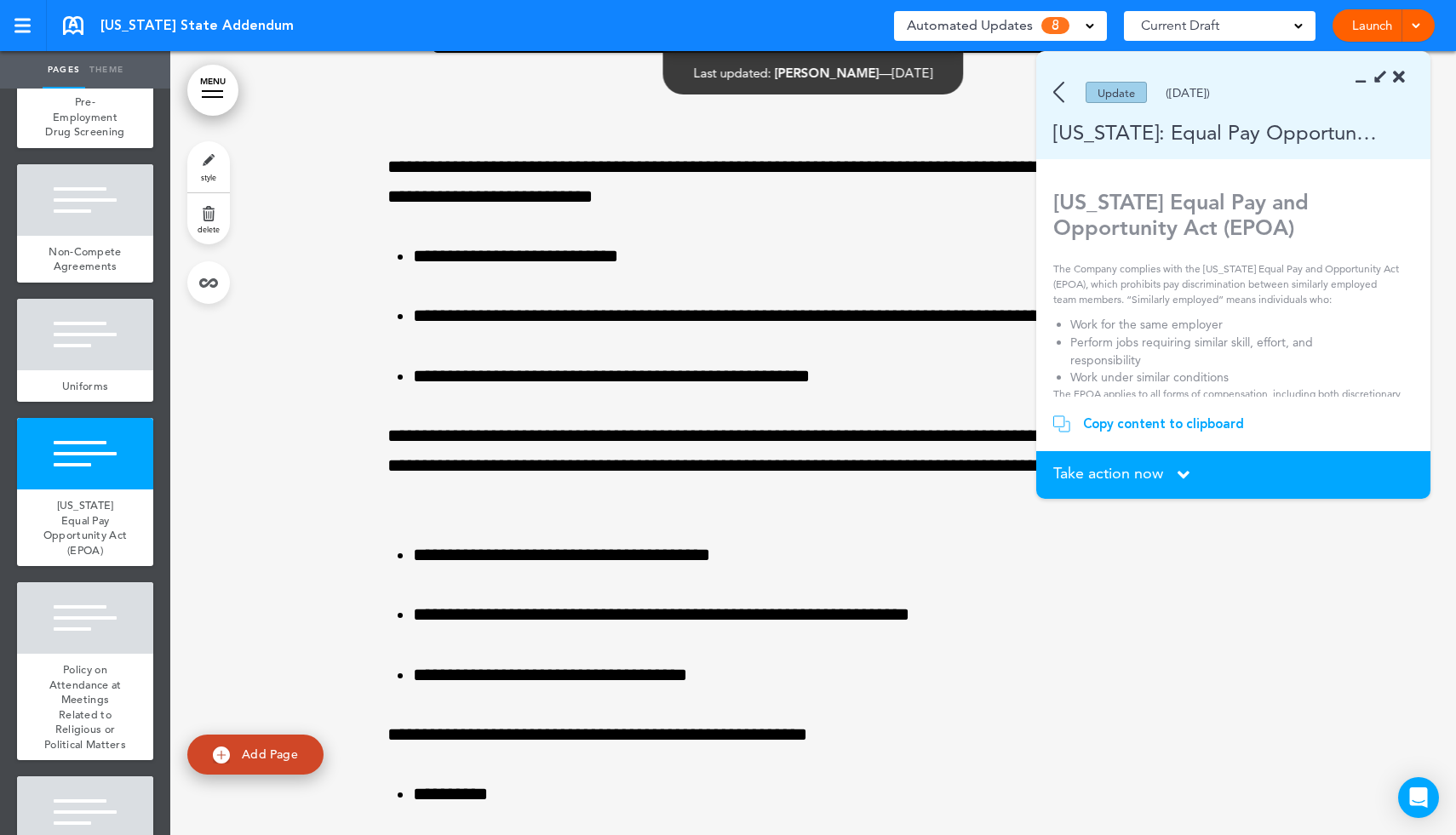
click at [1126, 424] on div "Copy content to clipboard" at bounding box center [1163, 424] width 161 height 17
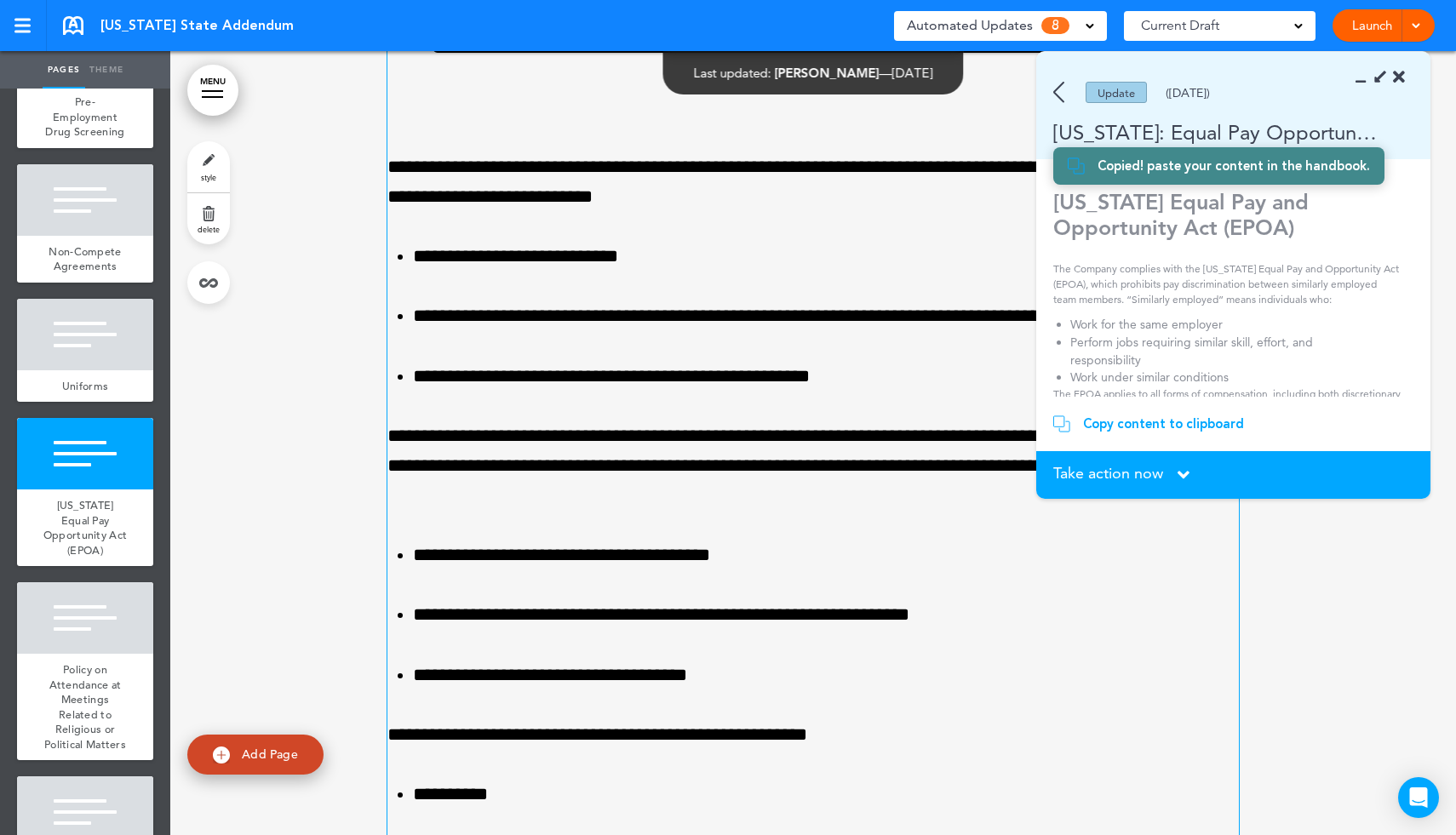
click at [855, 212] on p "**********" at bounding box center [813, 182] width 851 height 59
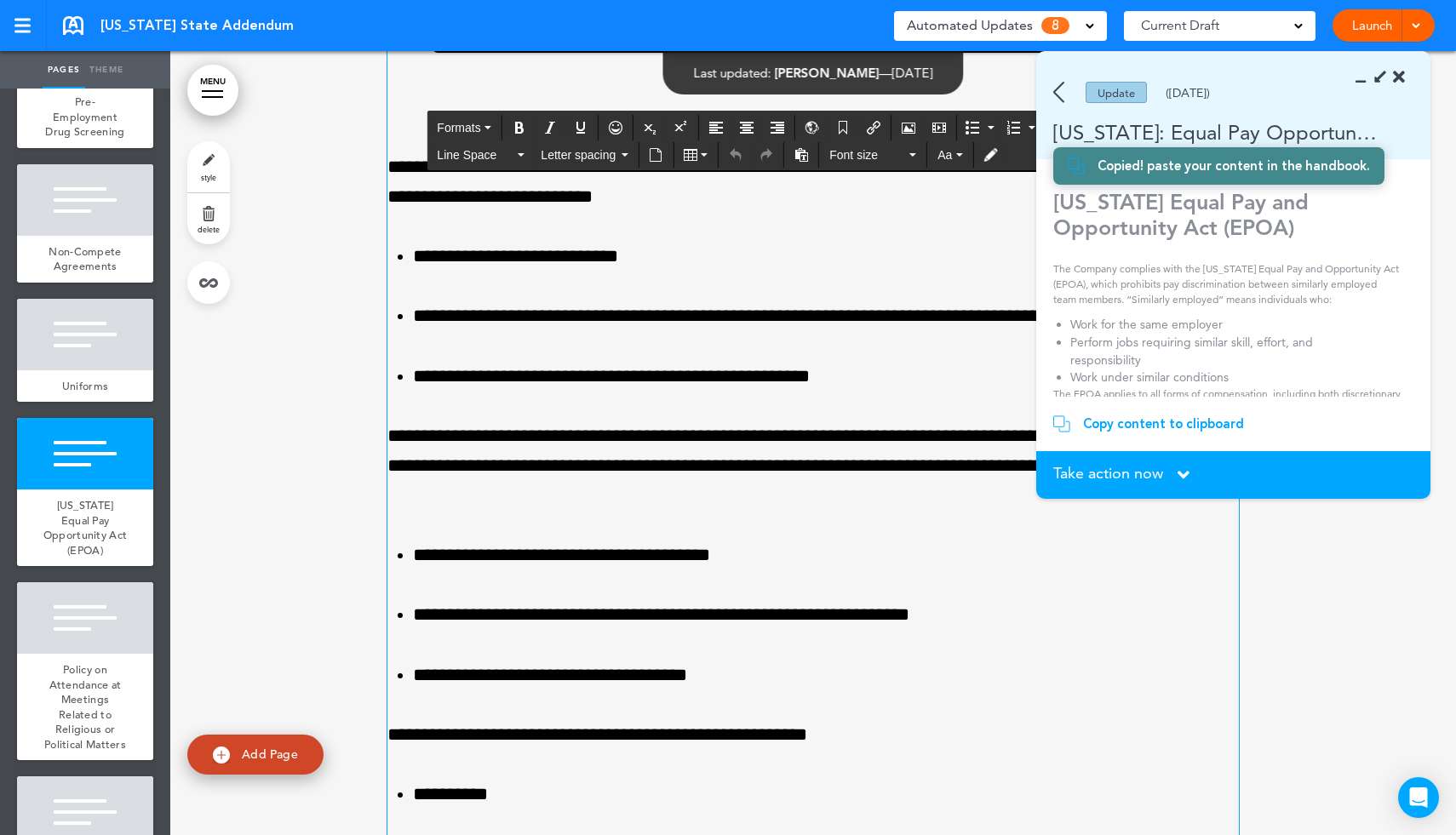
click at [1366, 86] on icon at bounding box center [1366, 77] width 0 height 17
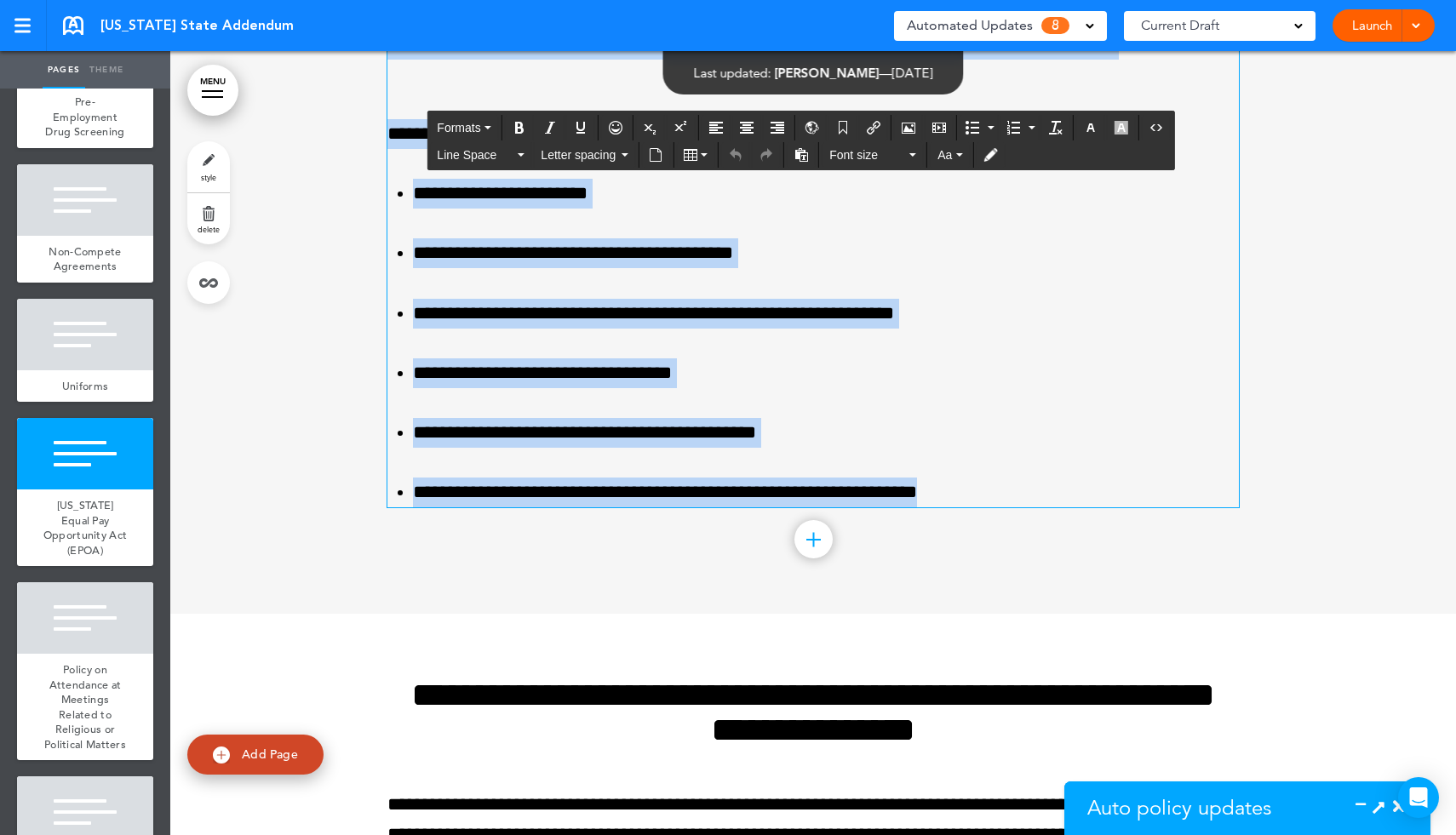
scroll to position [22687, 0]
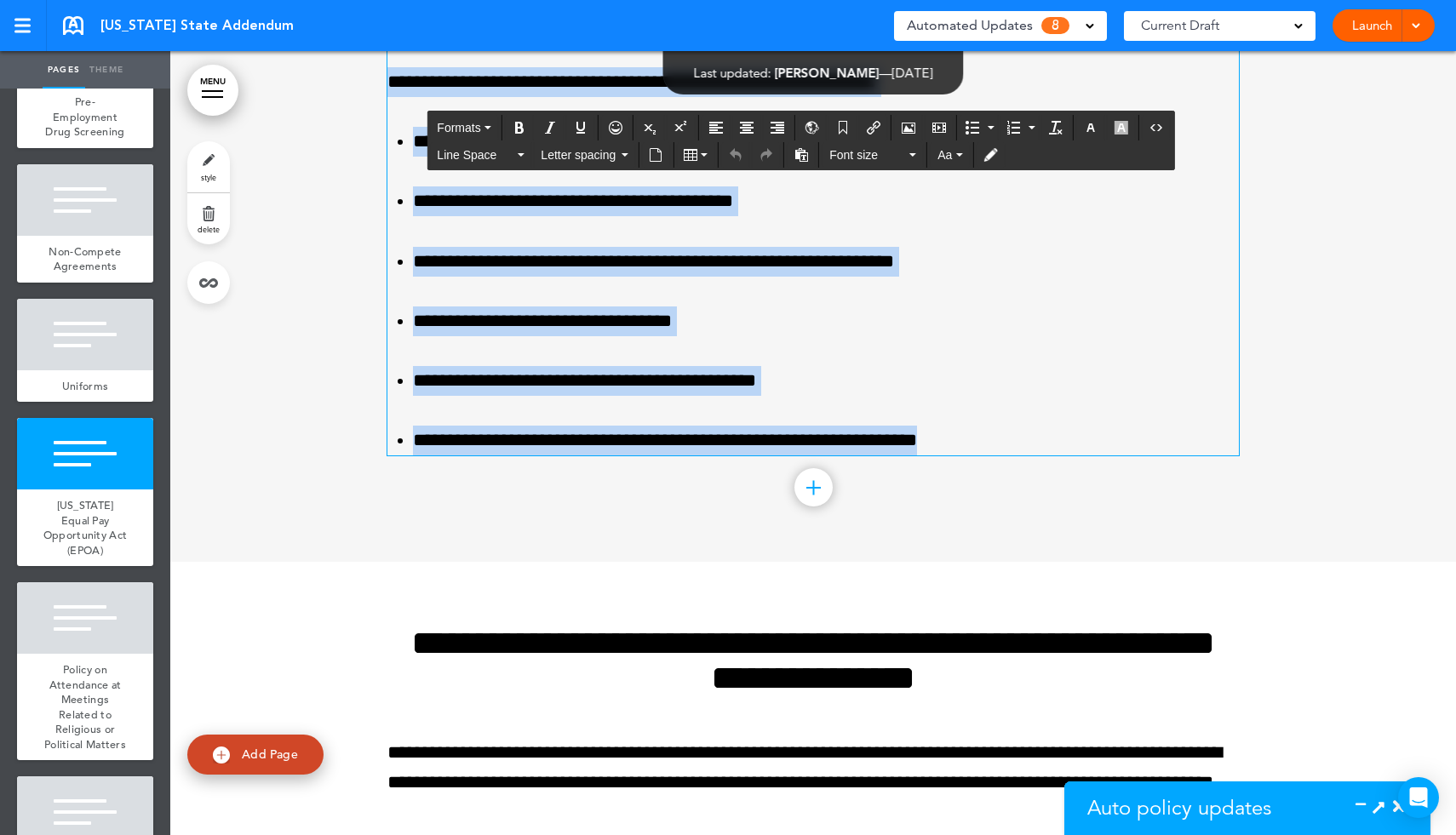
drag, startPoint x: 398, startPoint y: 151, endPoint x: 1166, endPoint y: 575, distance: 877.3
paste div
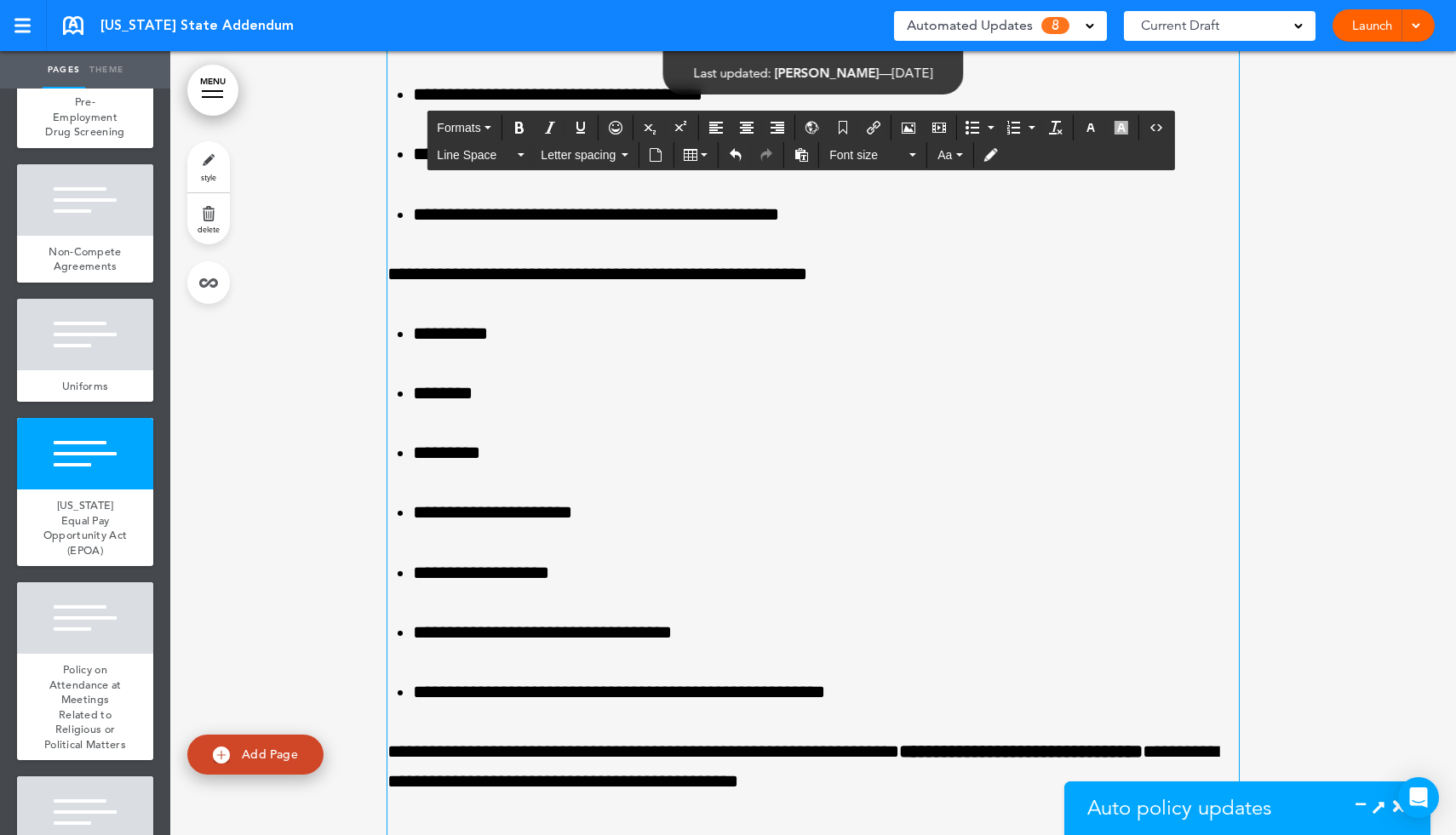
click at [1000, 568] on ol "**********" at bounding box center [813, 514] width 851 height 388
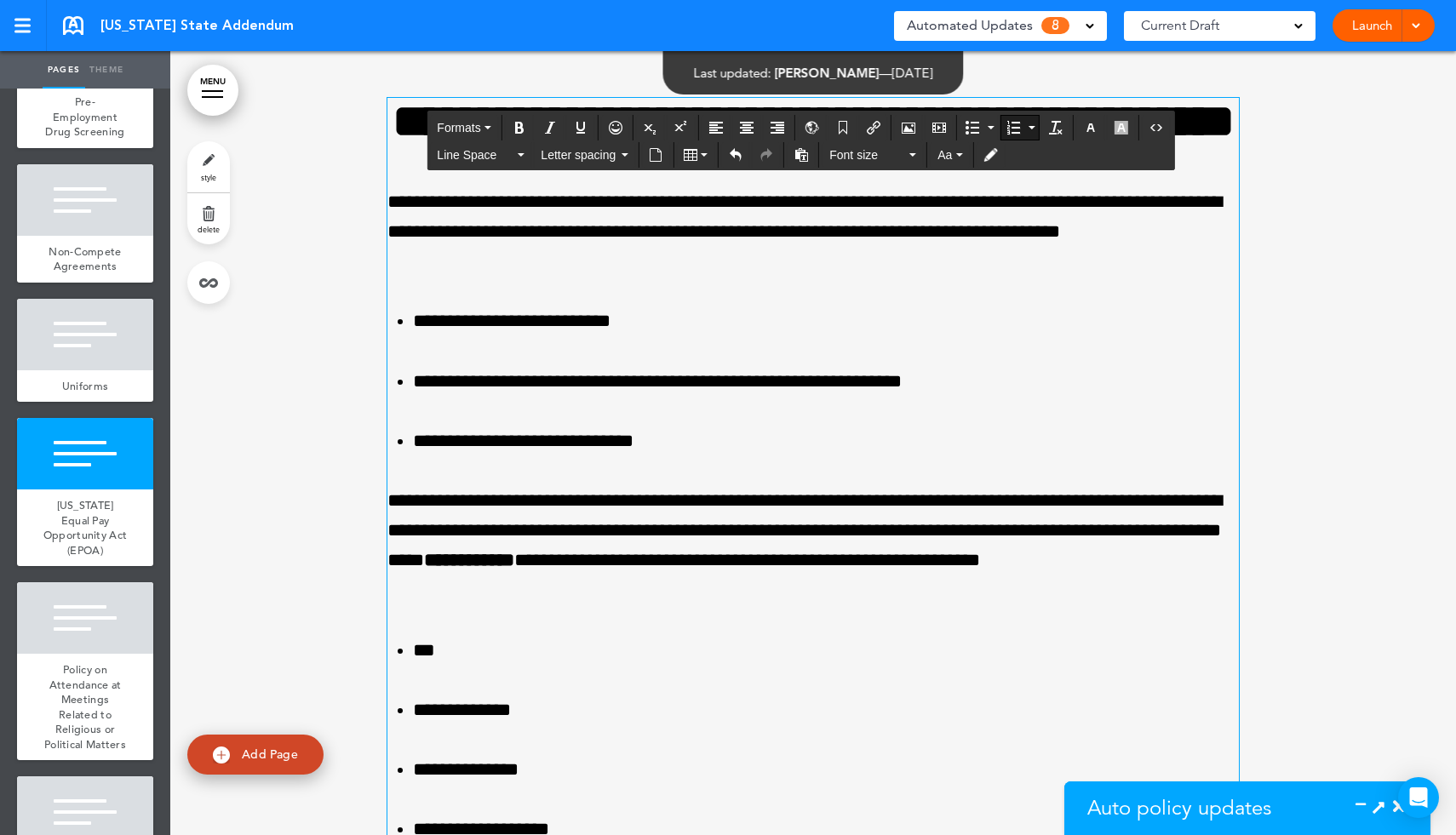
scroll to position [21274, 0]
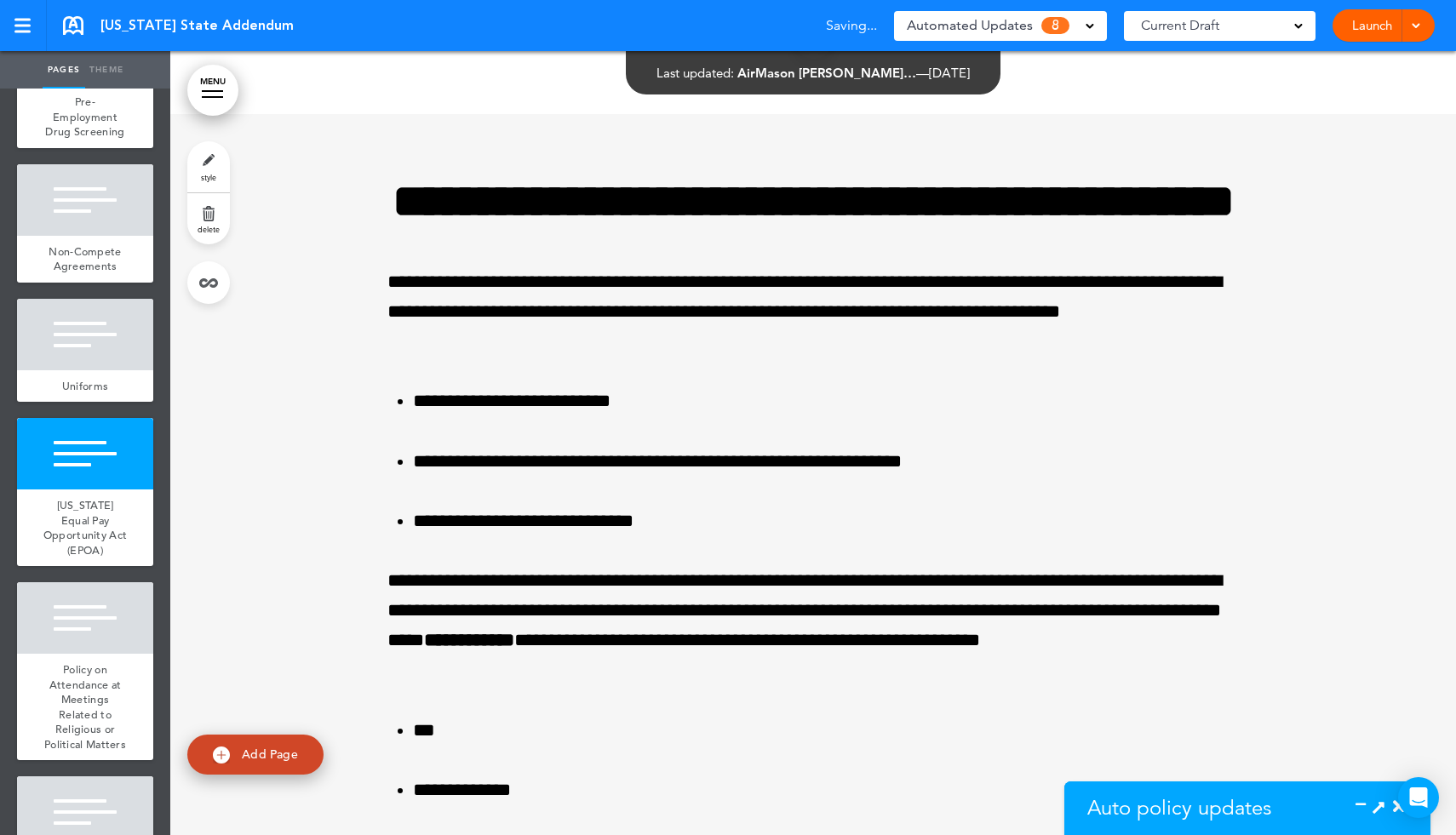
click at [1375, 800] on icon at bounding box center [1379, 806] width 18 height 18
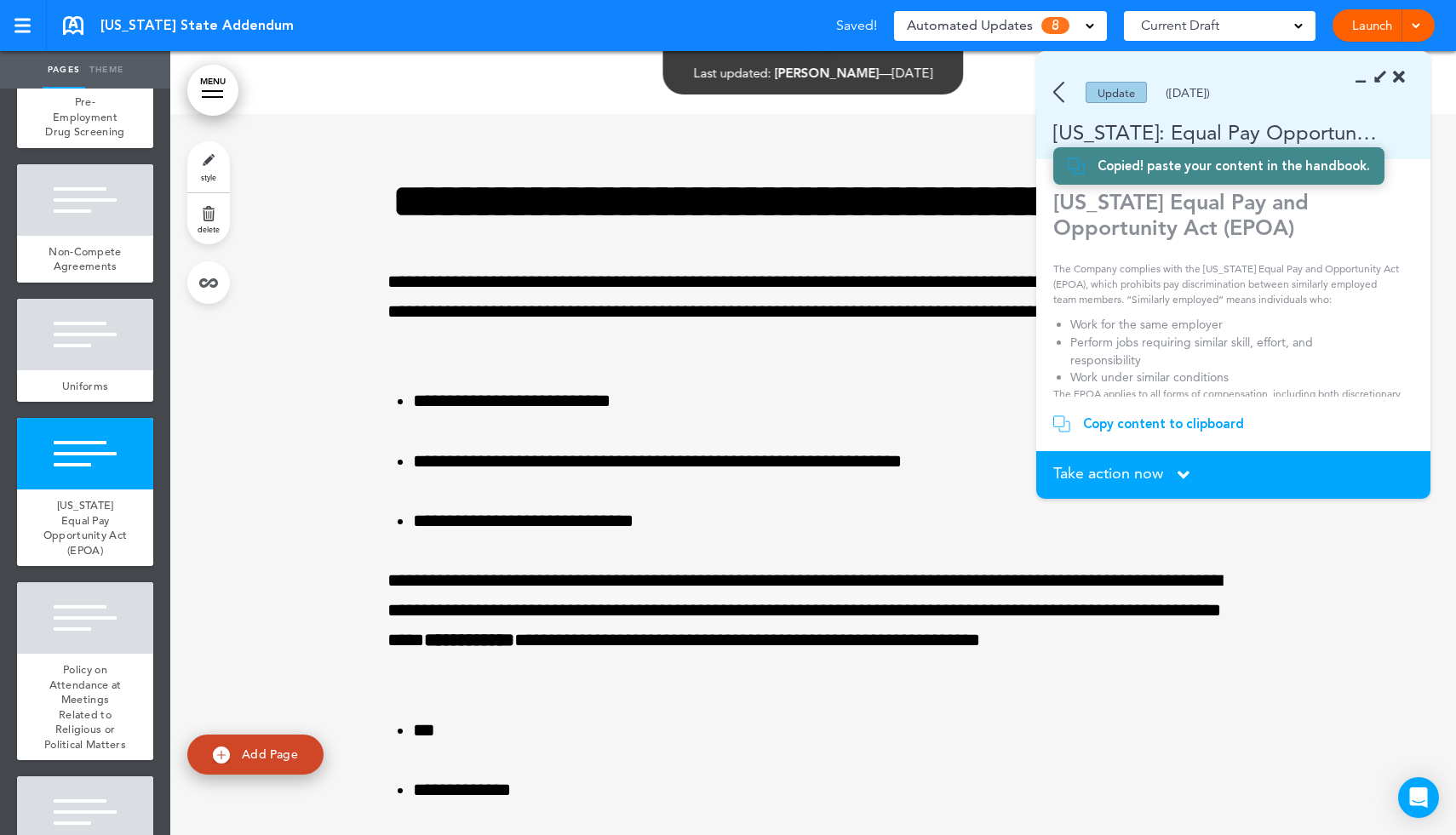
click at [1115, 429] on div "Copy content to clipboard" at bounding box center [1163, 424] width 161 height 17
click at [1148, 467] on span "Take action now" at bounding box center [1108, 473] width 110 height 15
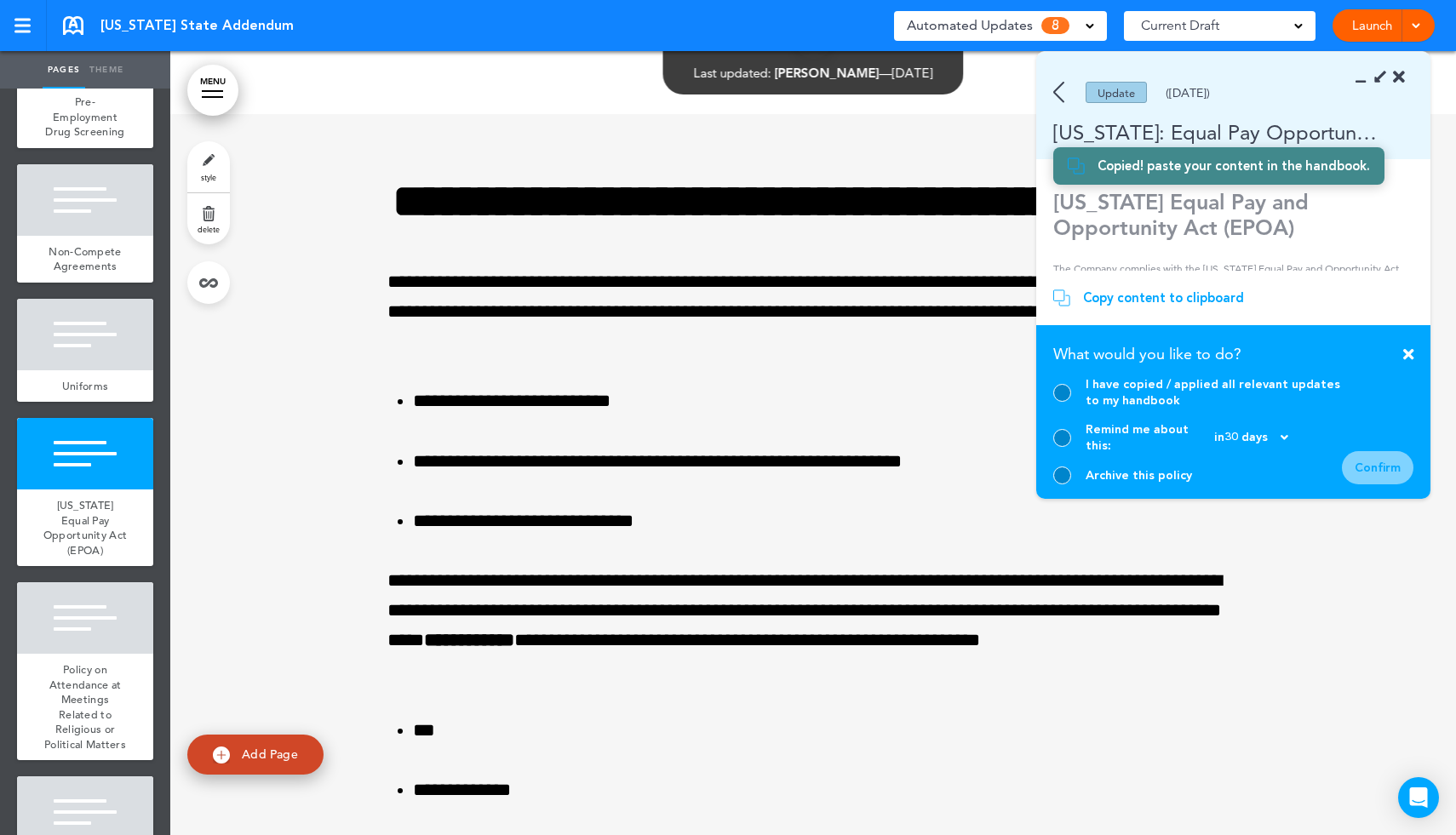
click at [1062, 400] on div at bounding box center [1062, 392] width 18 height 18
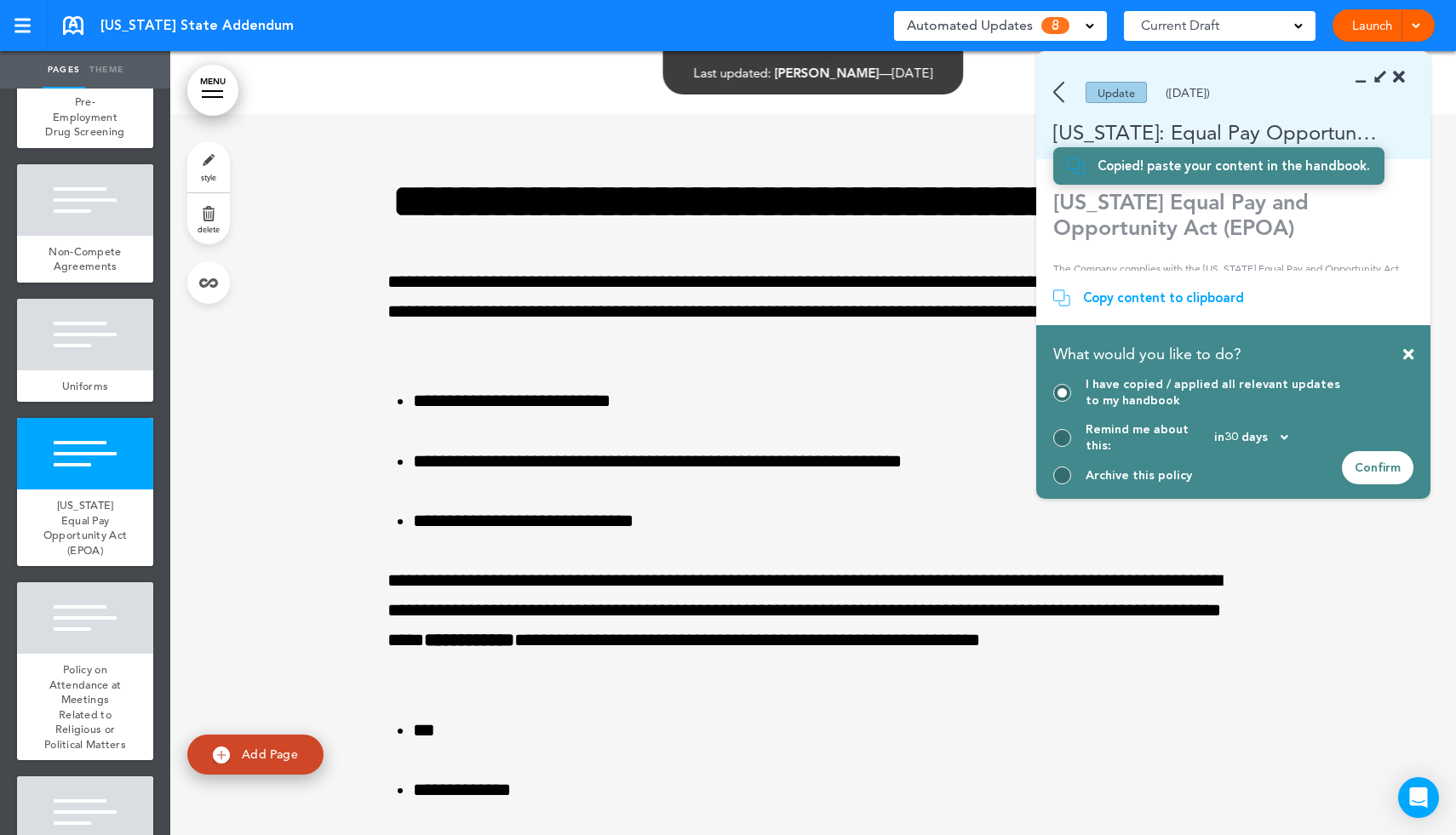
click at [1382, 469] on div "Confirm" at bounding box center [1378, 468] width 72 height 33
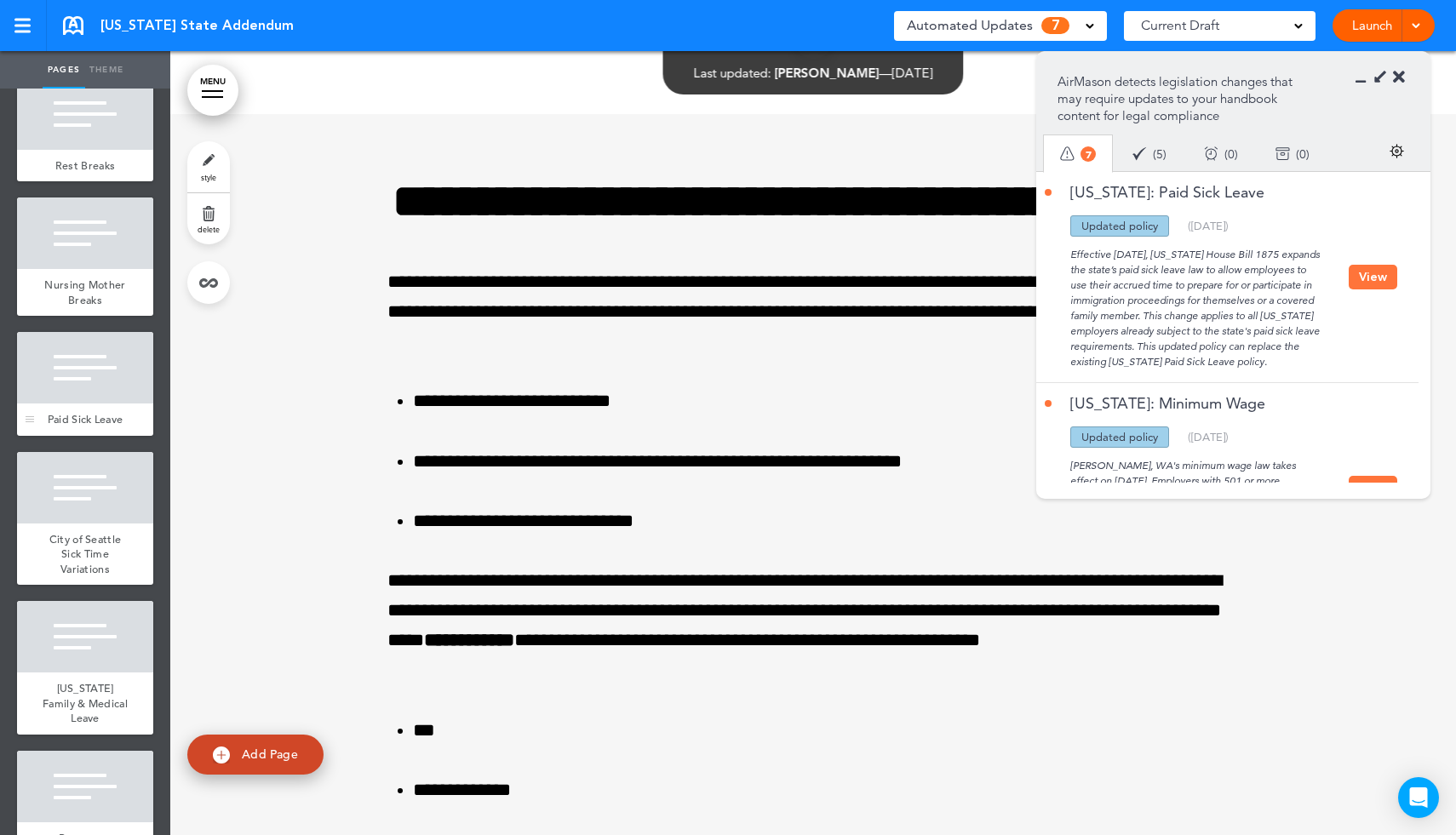
scroll to position [892, 0]
click at [96, 352] on div at bounding box center [85, 369] width 136 height 72
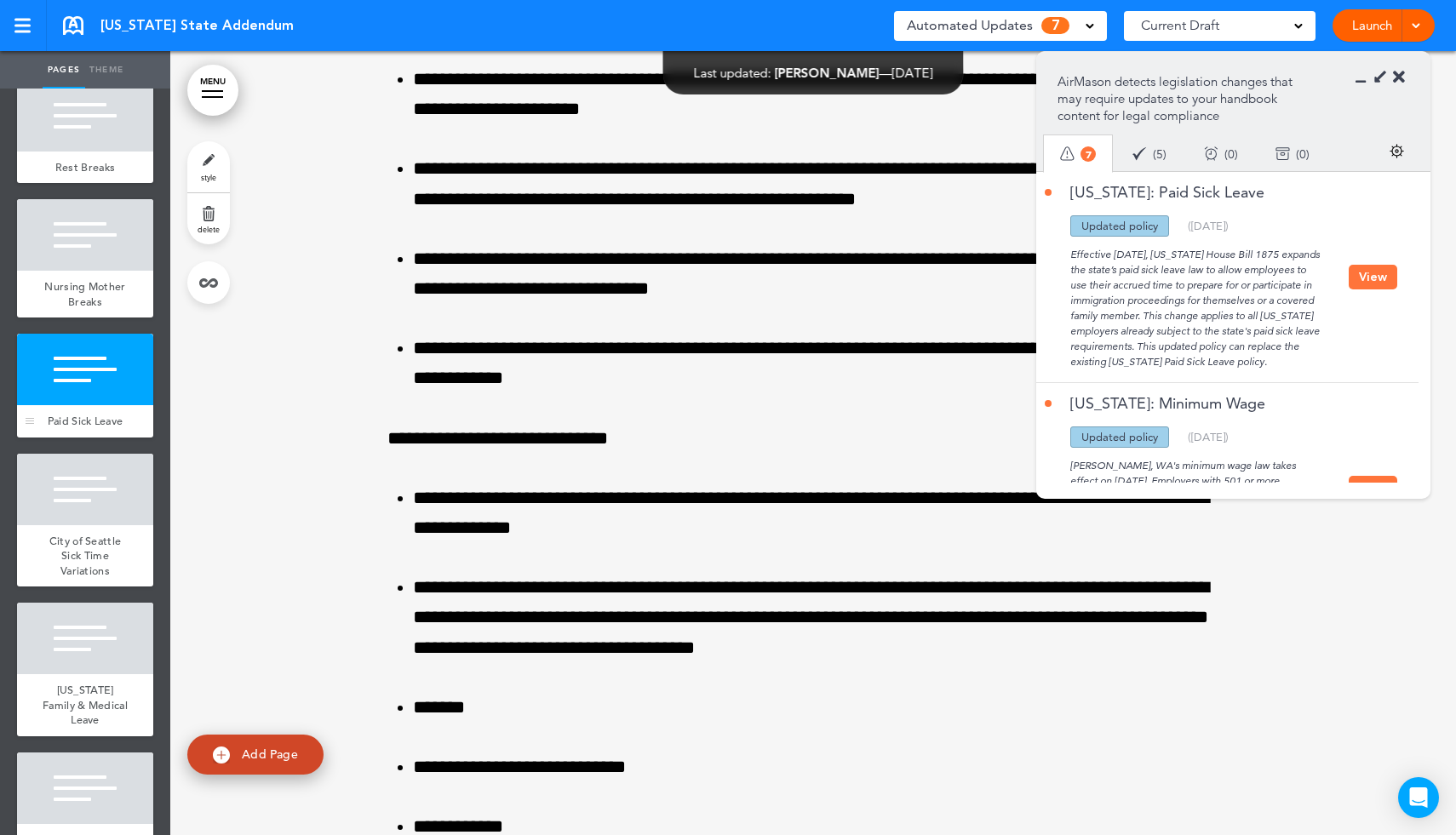
scroll to position [8742, 0]
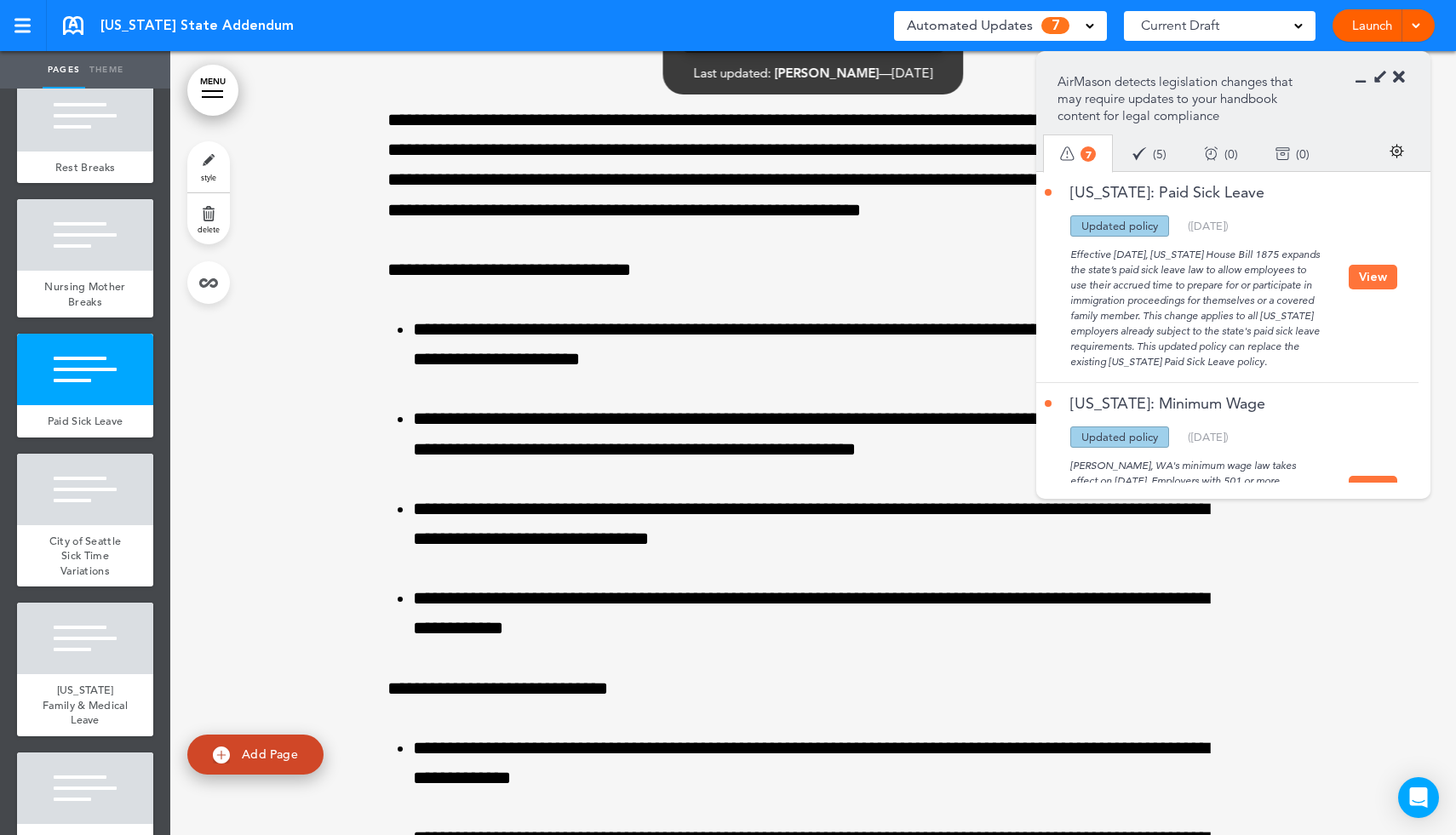
click at [1364, 290] on button "View" at bounding box center [1373, 277] width 49 height 25
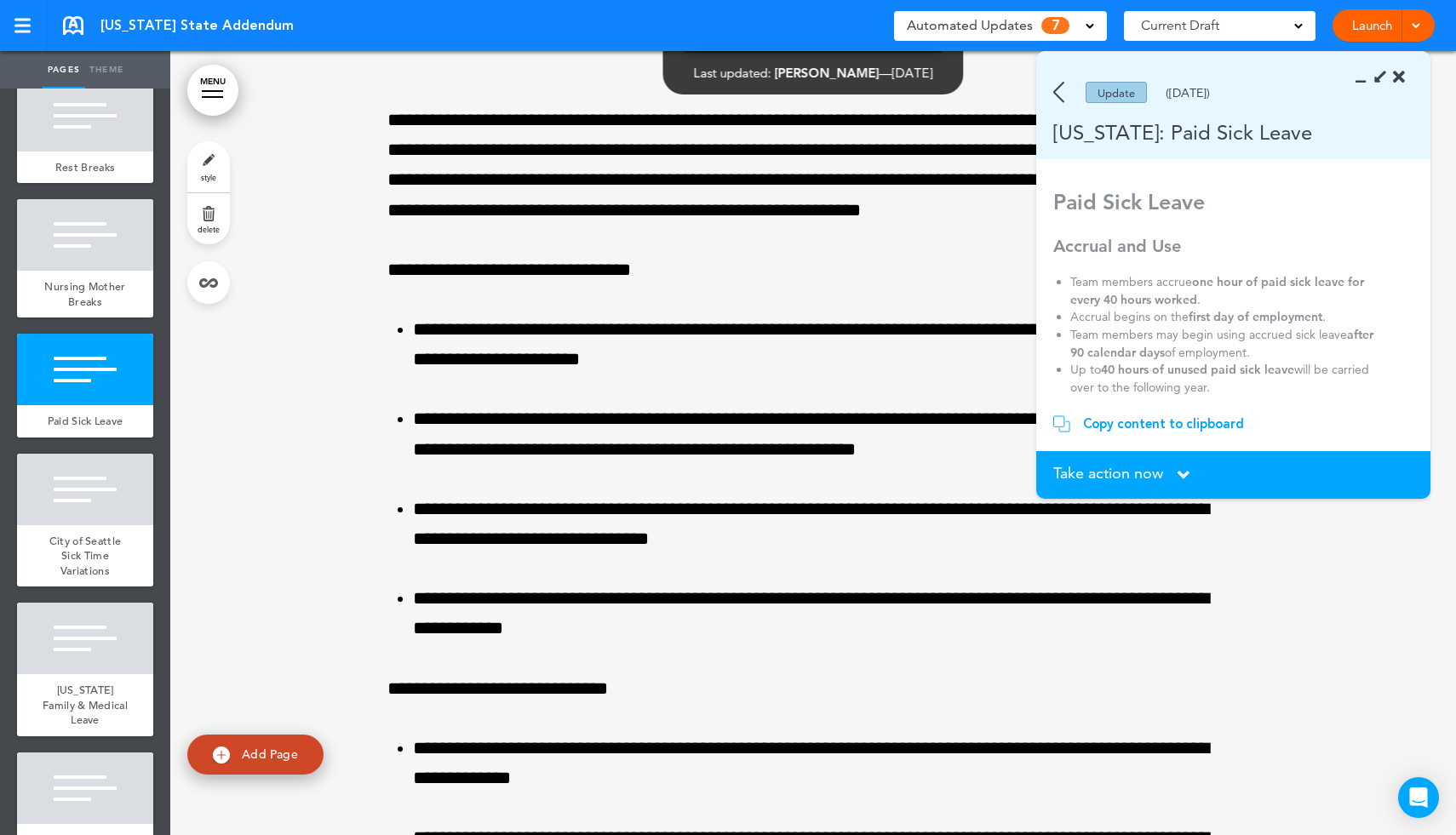
click at [1145, 421] on div "Copy content to clipboard" at bounding box center [1163, 424] width 161 height 17
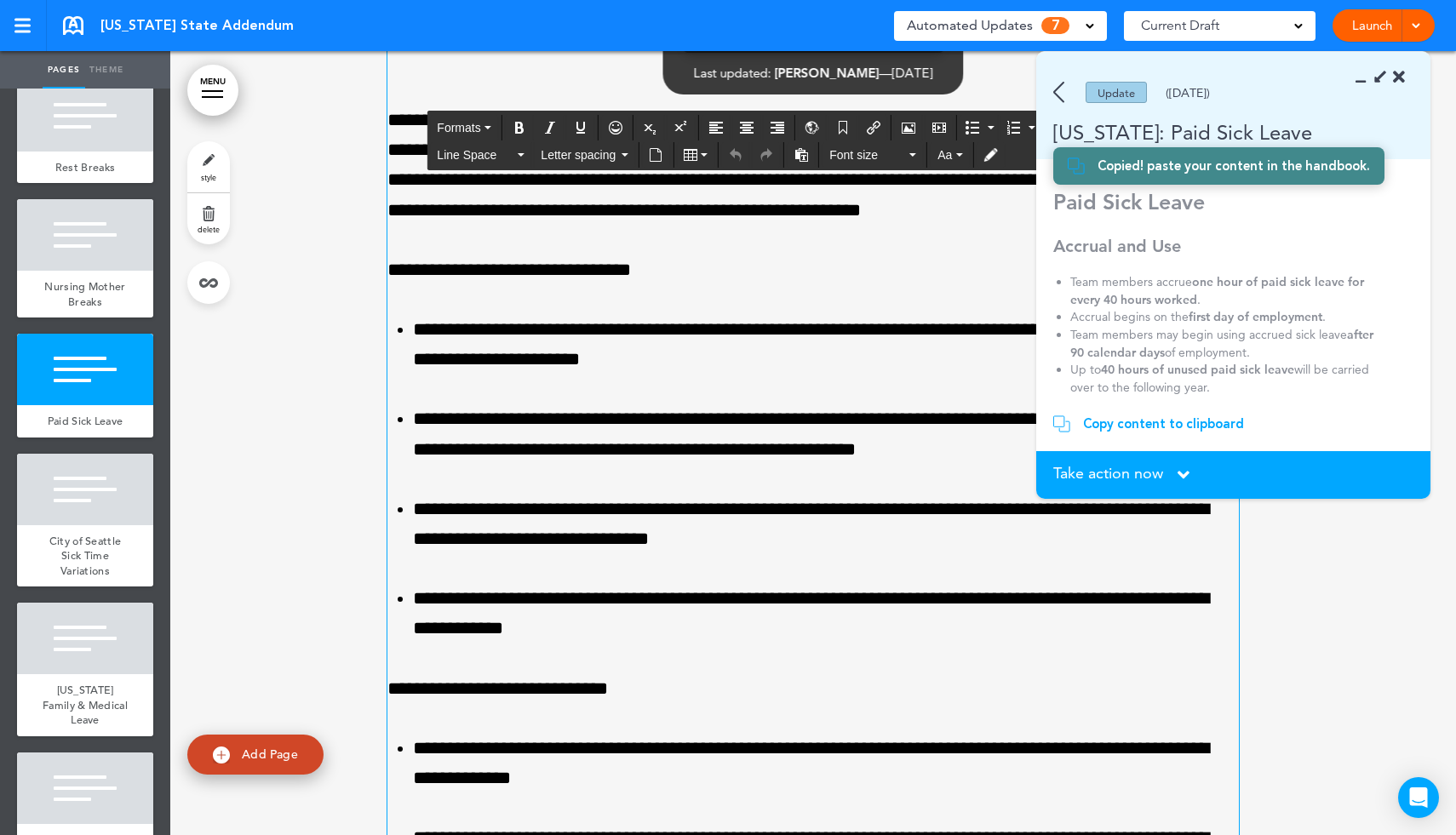
click at [782, 337] on div "**********" at bounding box center [813, 614] width 851 height 1197
click at [1366, 84] on icon at bounding box center [1366, 77] width 0 height 17
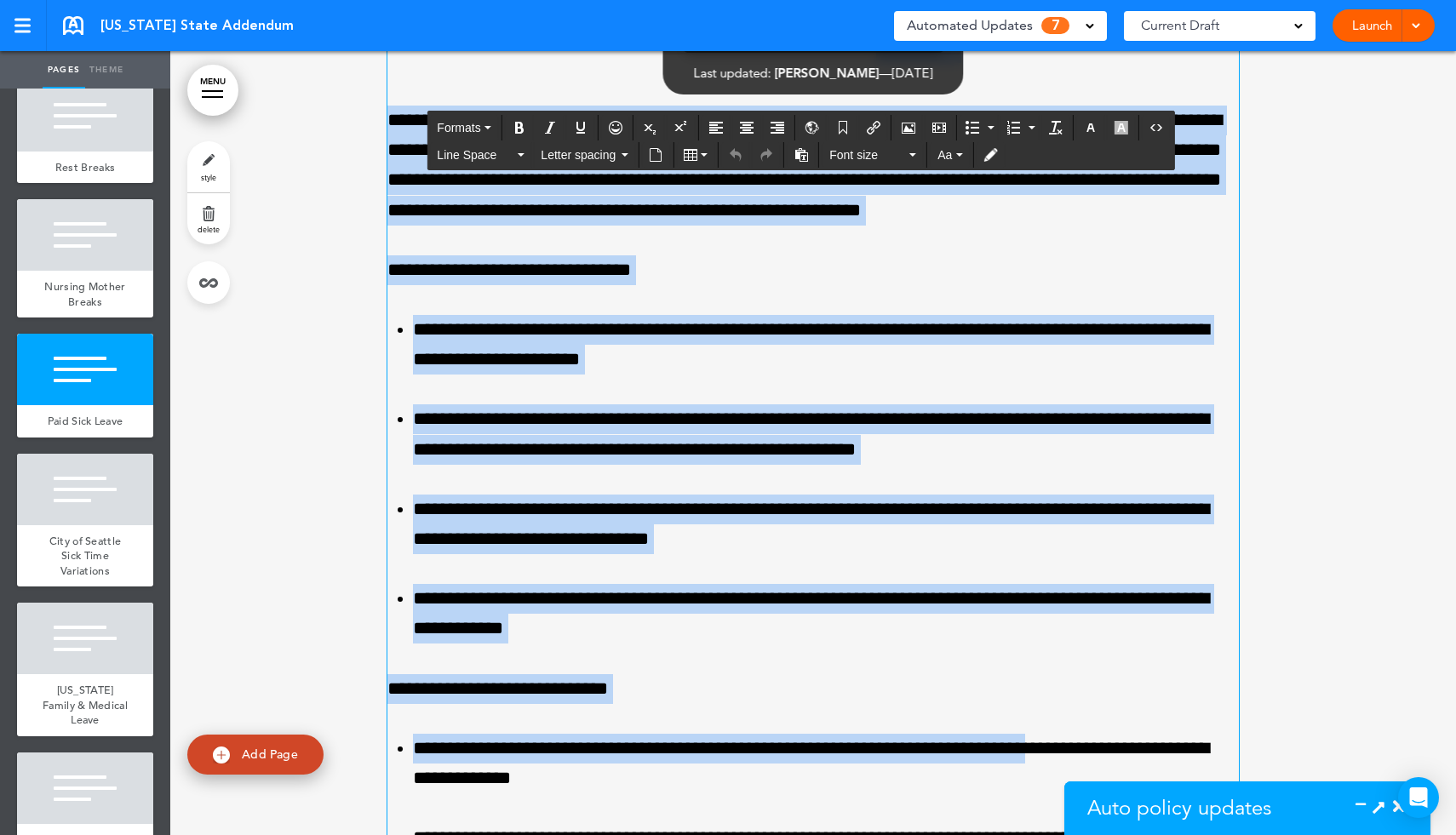
drag, startPoint x: 508, startPoint y: 141, endPoint x: 1049, endPoint y: 826, distance: 872.9
click at [1049, 800] on div "**********" at bounding box center [813, 614] width 851 height 1197
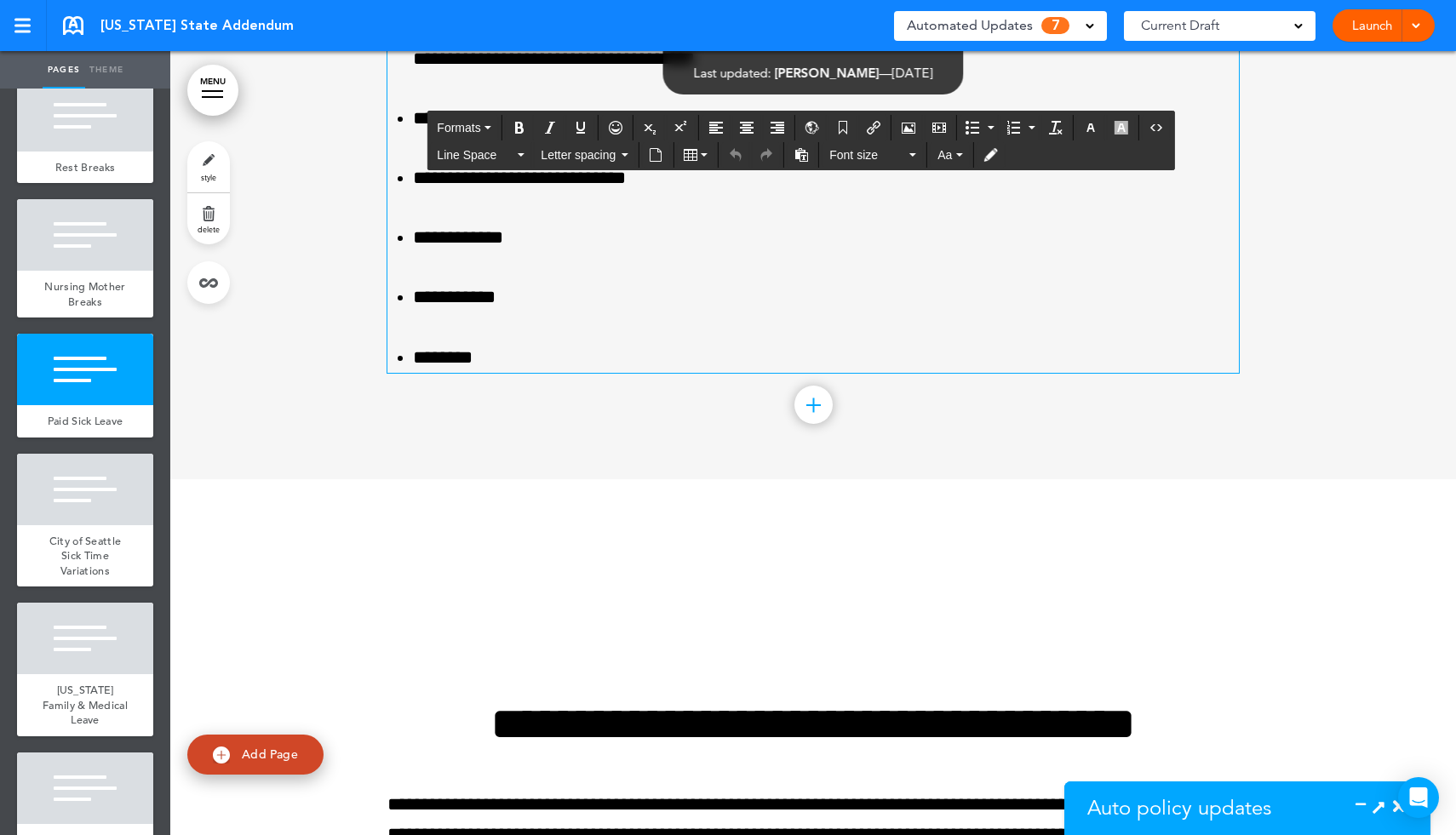
scroll to position [9577, 0]
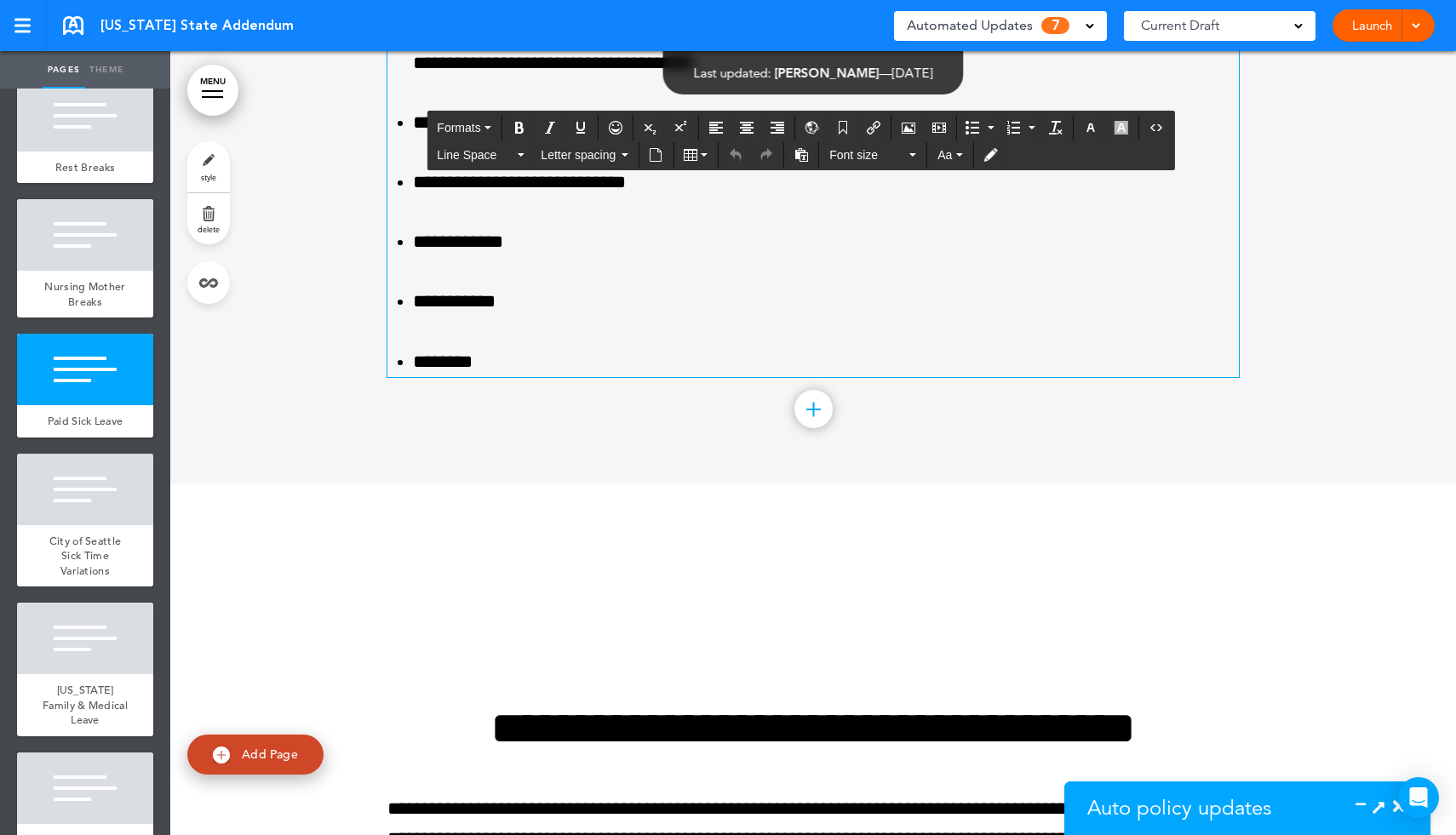
click at [609, 377] on li "********" at bounding box center [826, 362] width 826 height 30
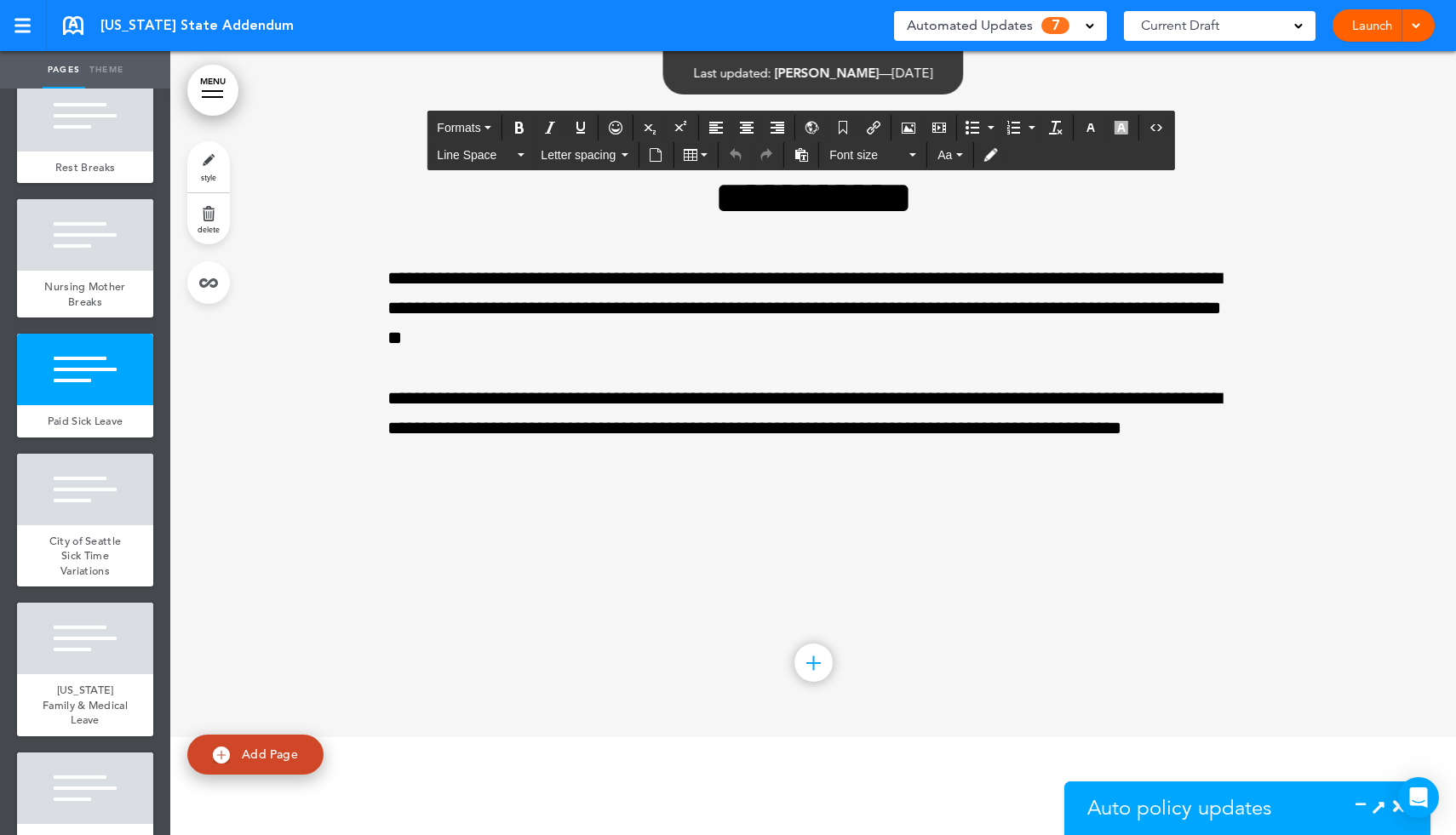
scroll to position [7119, 0]
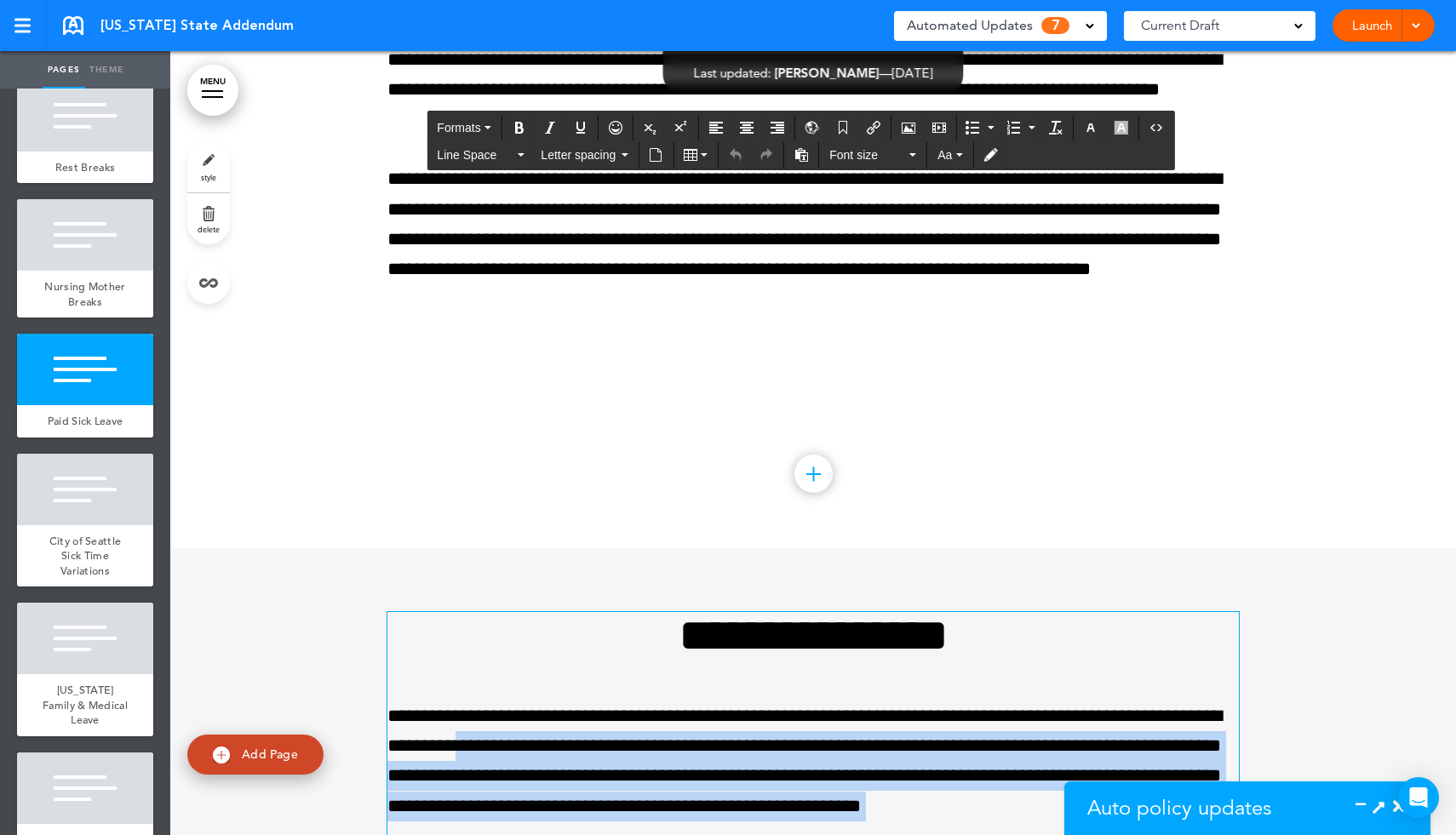
drag, startPoint x: 609, startPoint y: 458, endPoint x: 600, endPoint y: 832, distance: 374.1
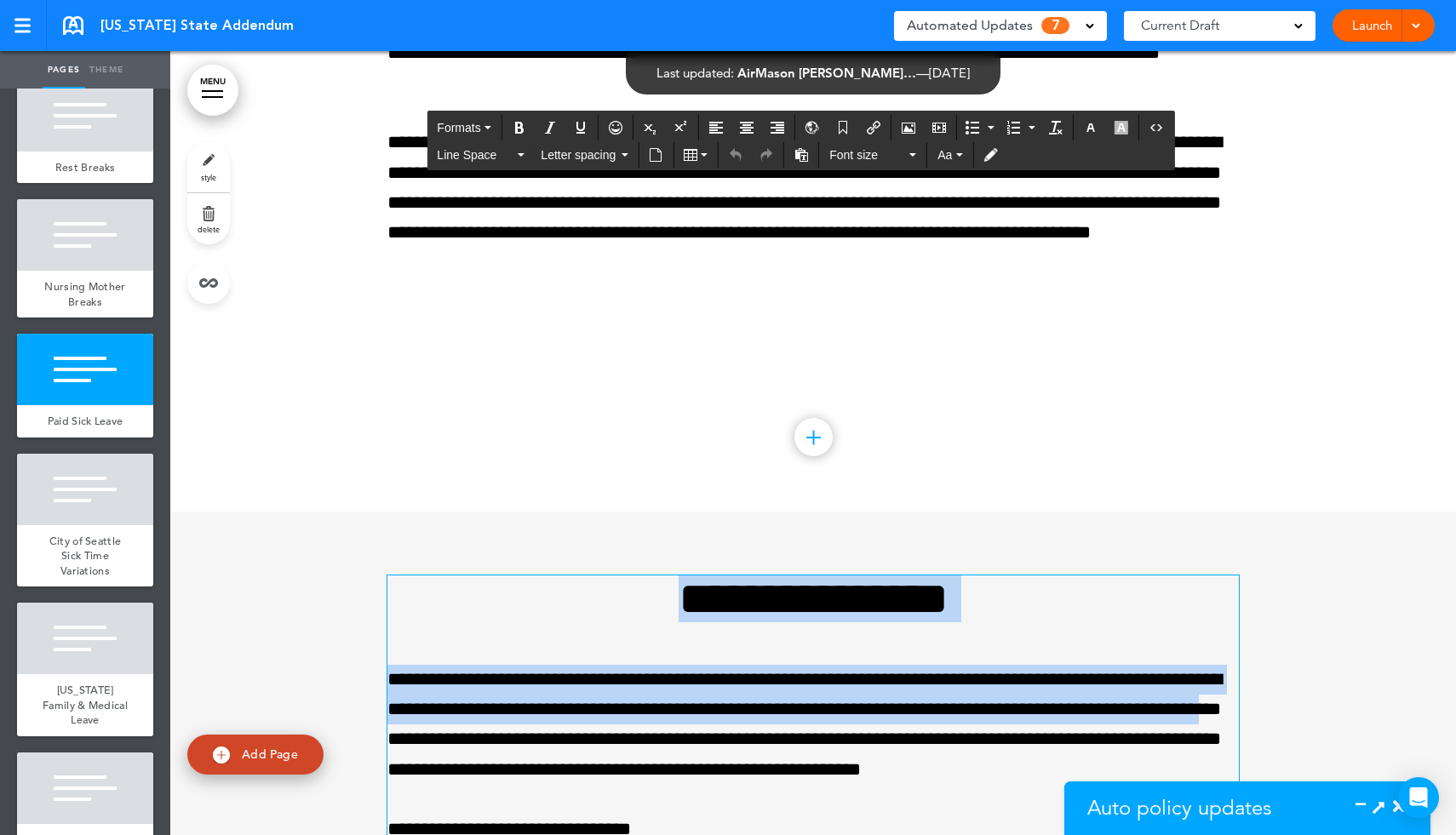
drag, startPoint x: 600, startPoint y: 832, endPoint x: 608, endPoint y: 693, distance: 139.2
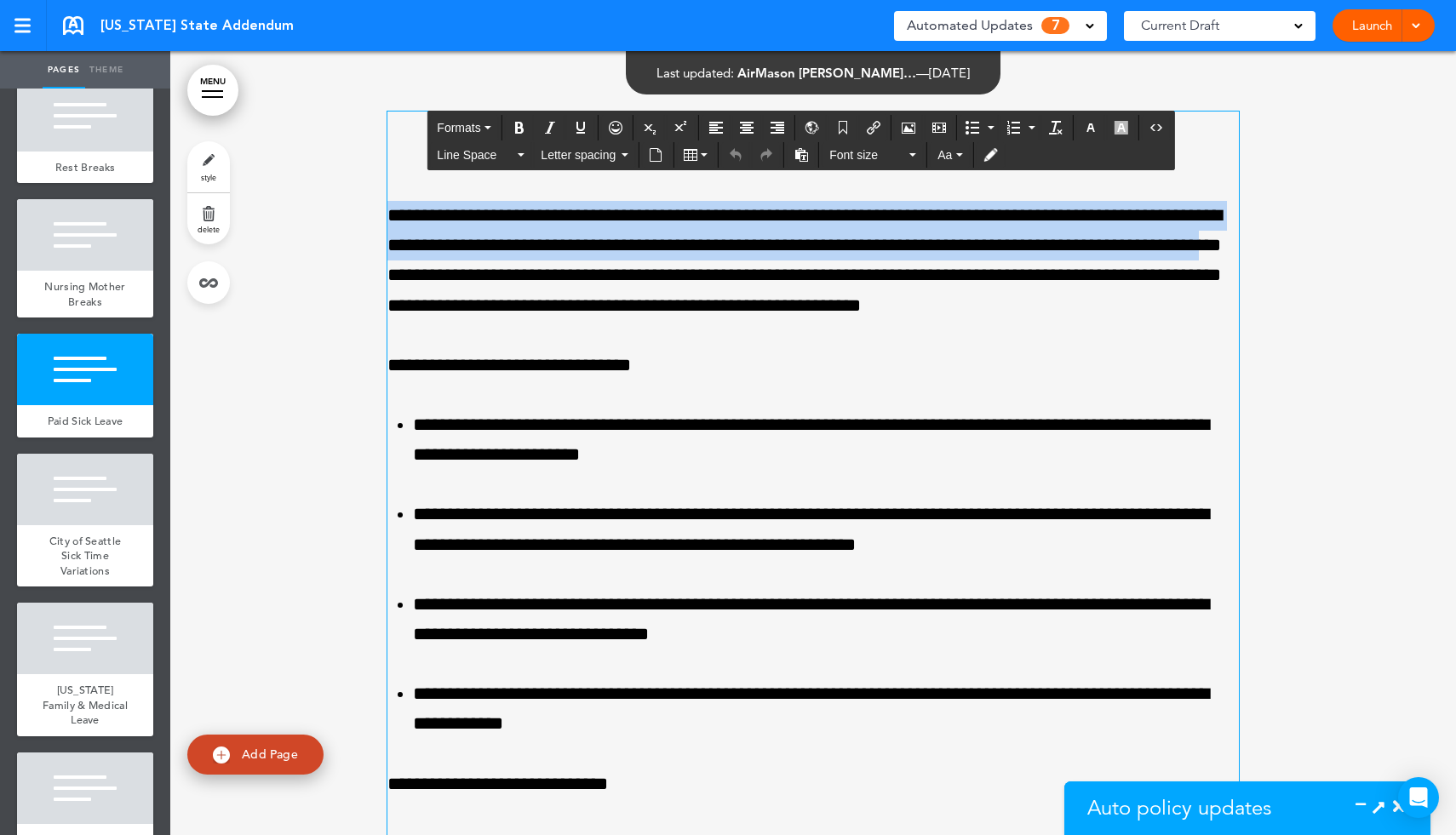
scroll to position [8656, 0]
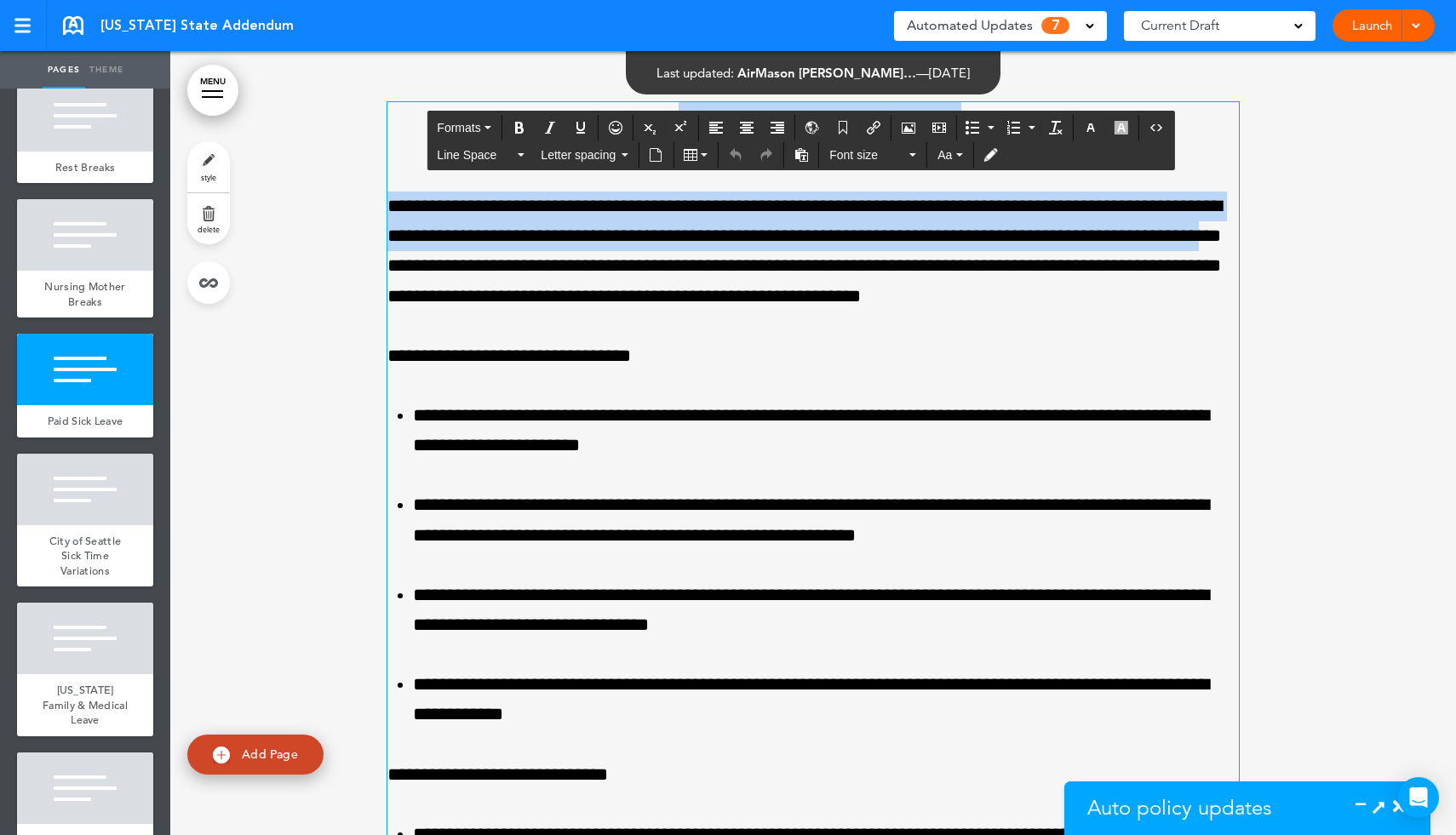
click at [623, 277] on div "**********" at bounding box center [813, 700] width 851 height 1197
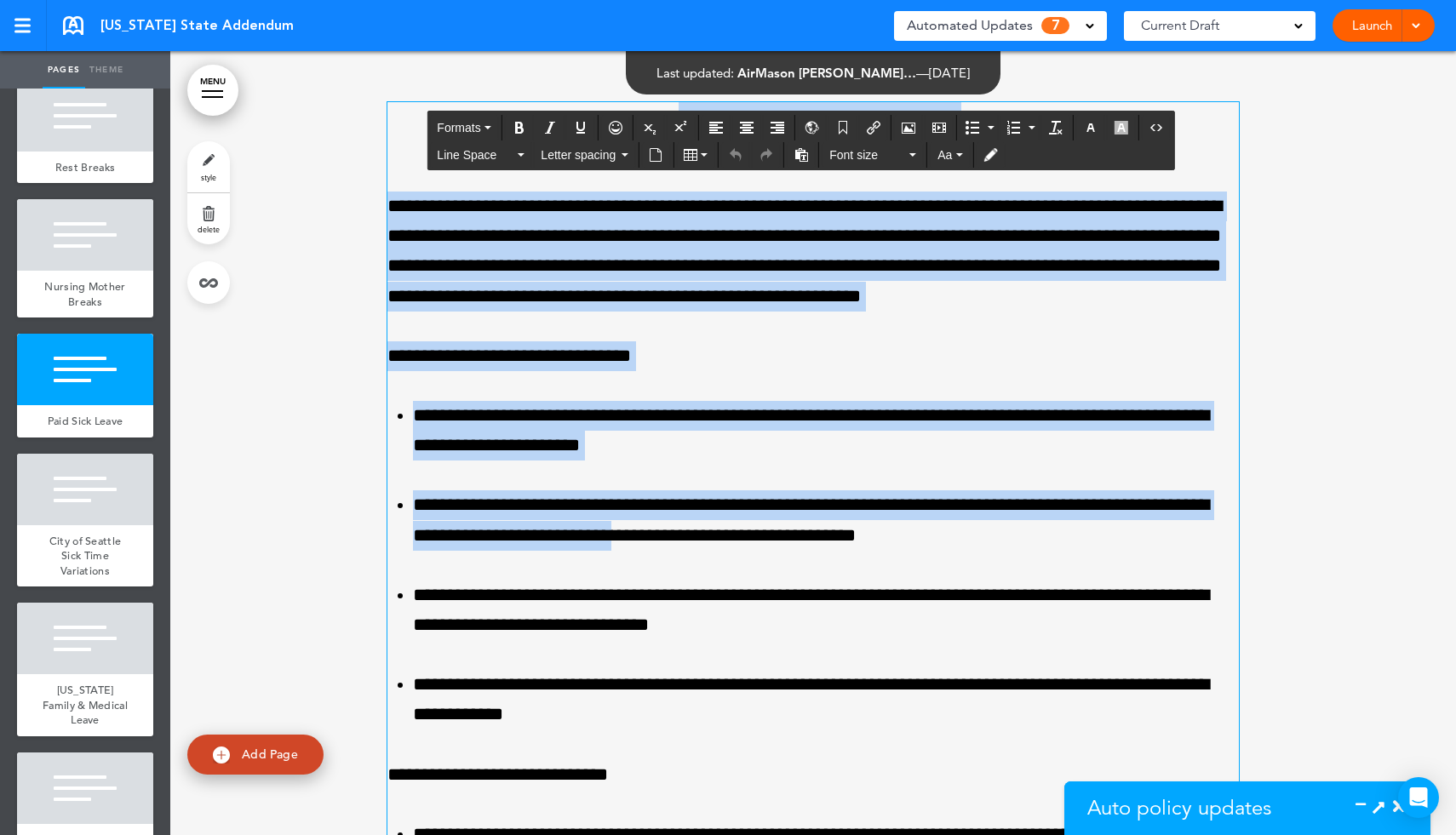
drag, startPoint x: 645, startPoint y: 226, endPoint x: 732, endPoint y: 639, distance: 422.1
click at [732, 639] on div "**********" at bounding box center [813, 700] width 851 height 1197
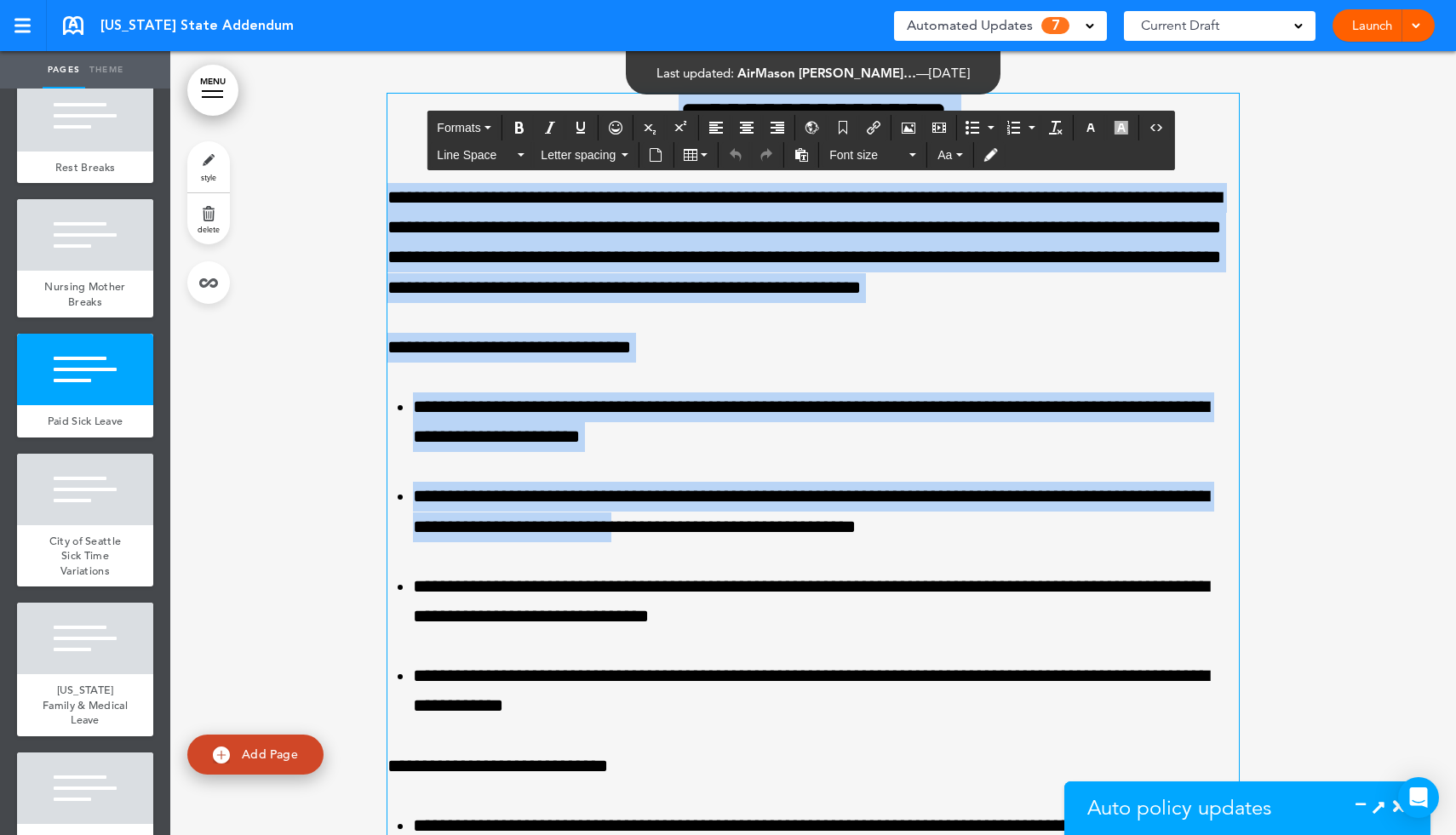
scroll to position [8668, 0]
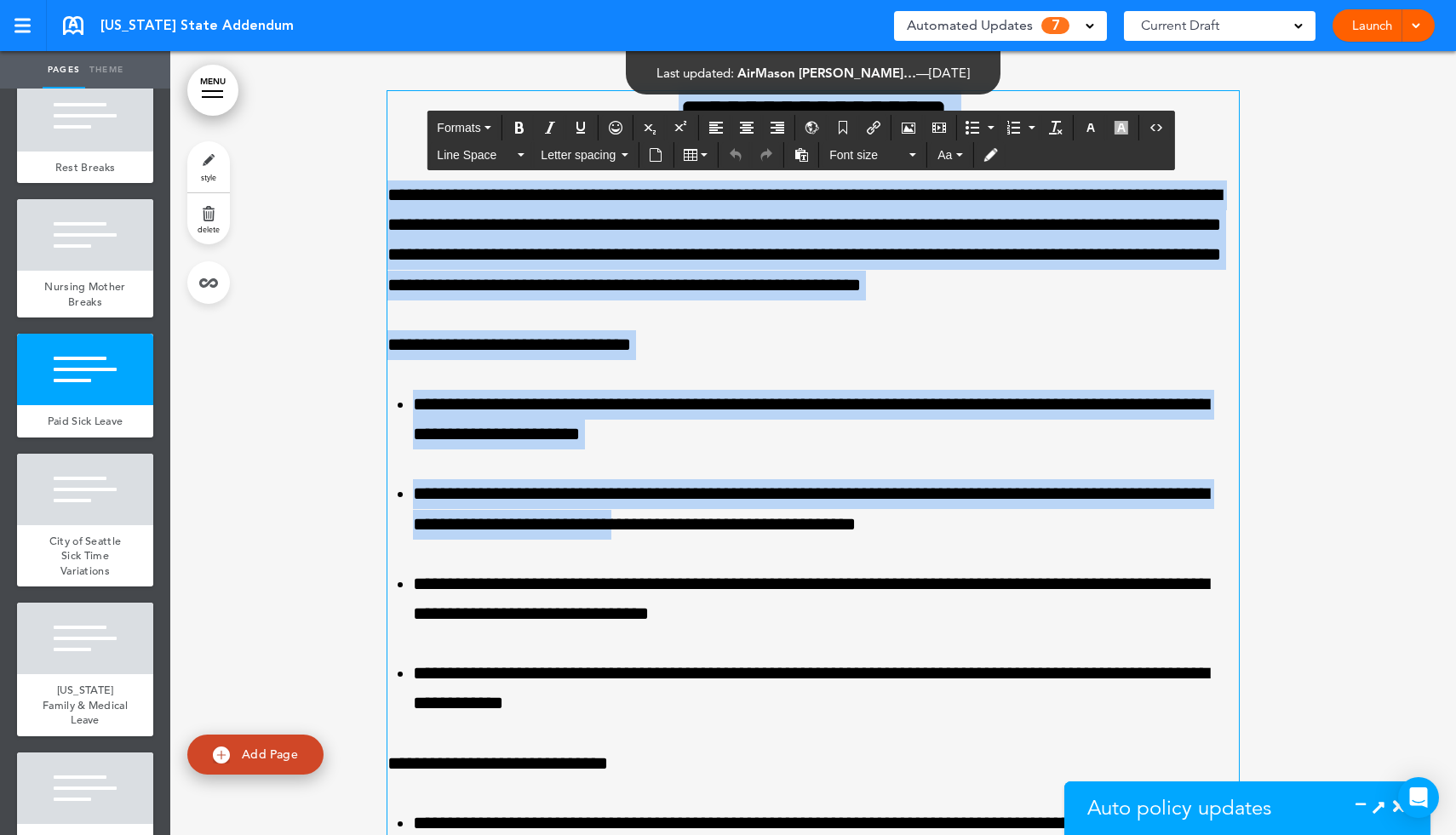
click at [631, 138] on h1 "**********" at bounding box center [813, 114] width 851 height 47
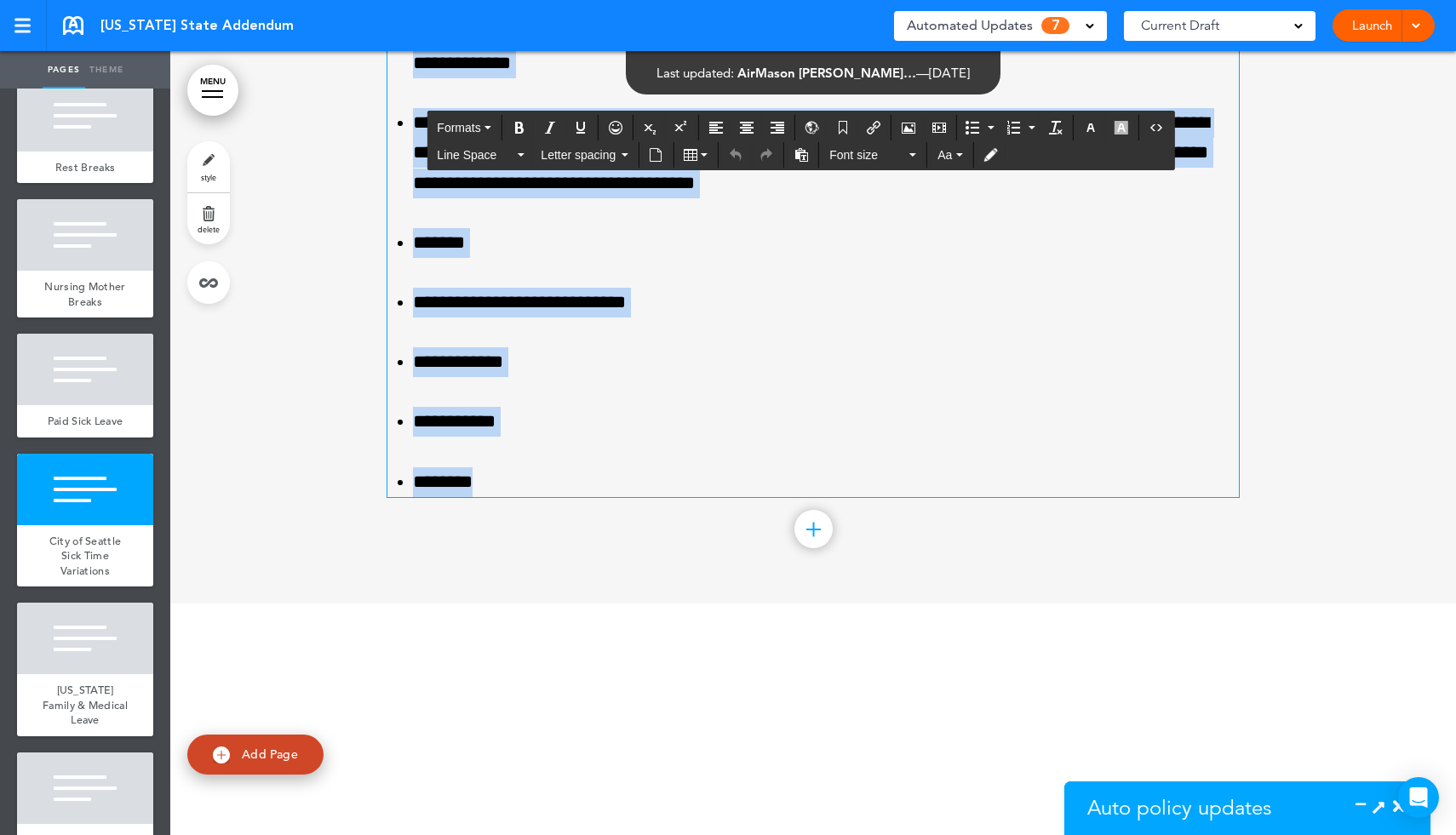
scroll to position [9461, 0]
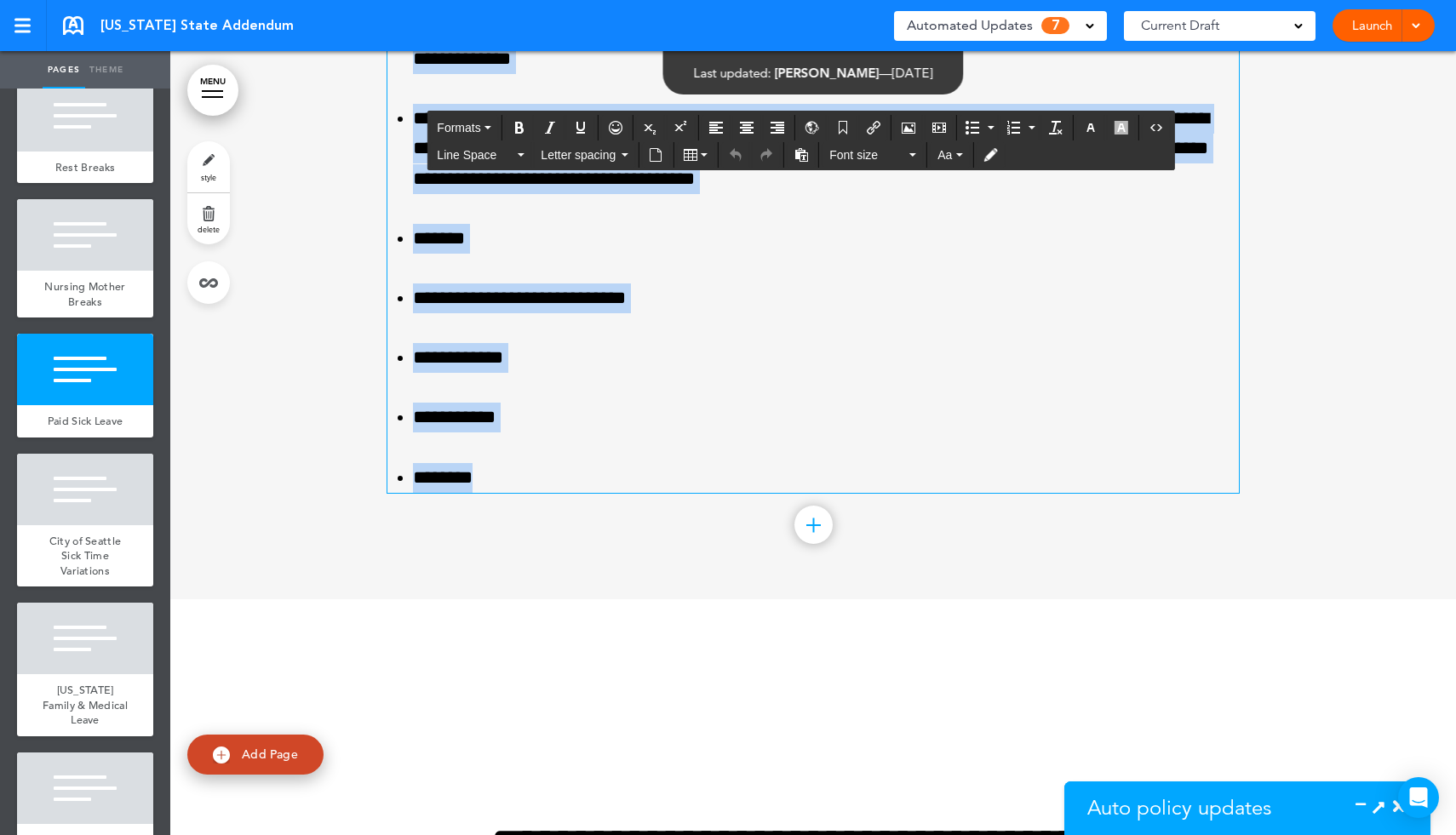
drag, startPoint x: 647, startPoint y: 225, endPoint x: 864, endPoint y: 584, distance: 419.5
paste div
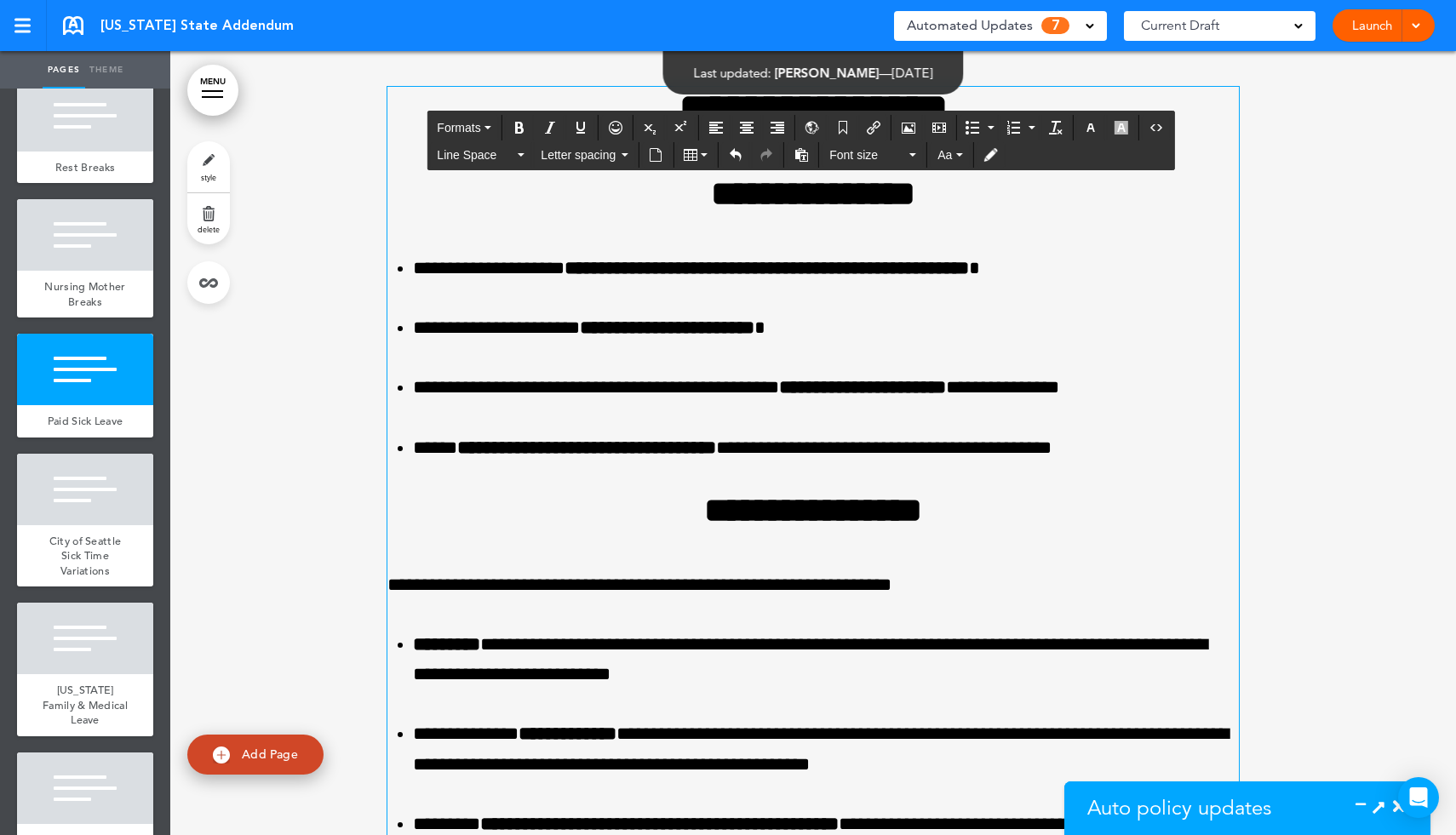
scroll to position [8676, 0]
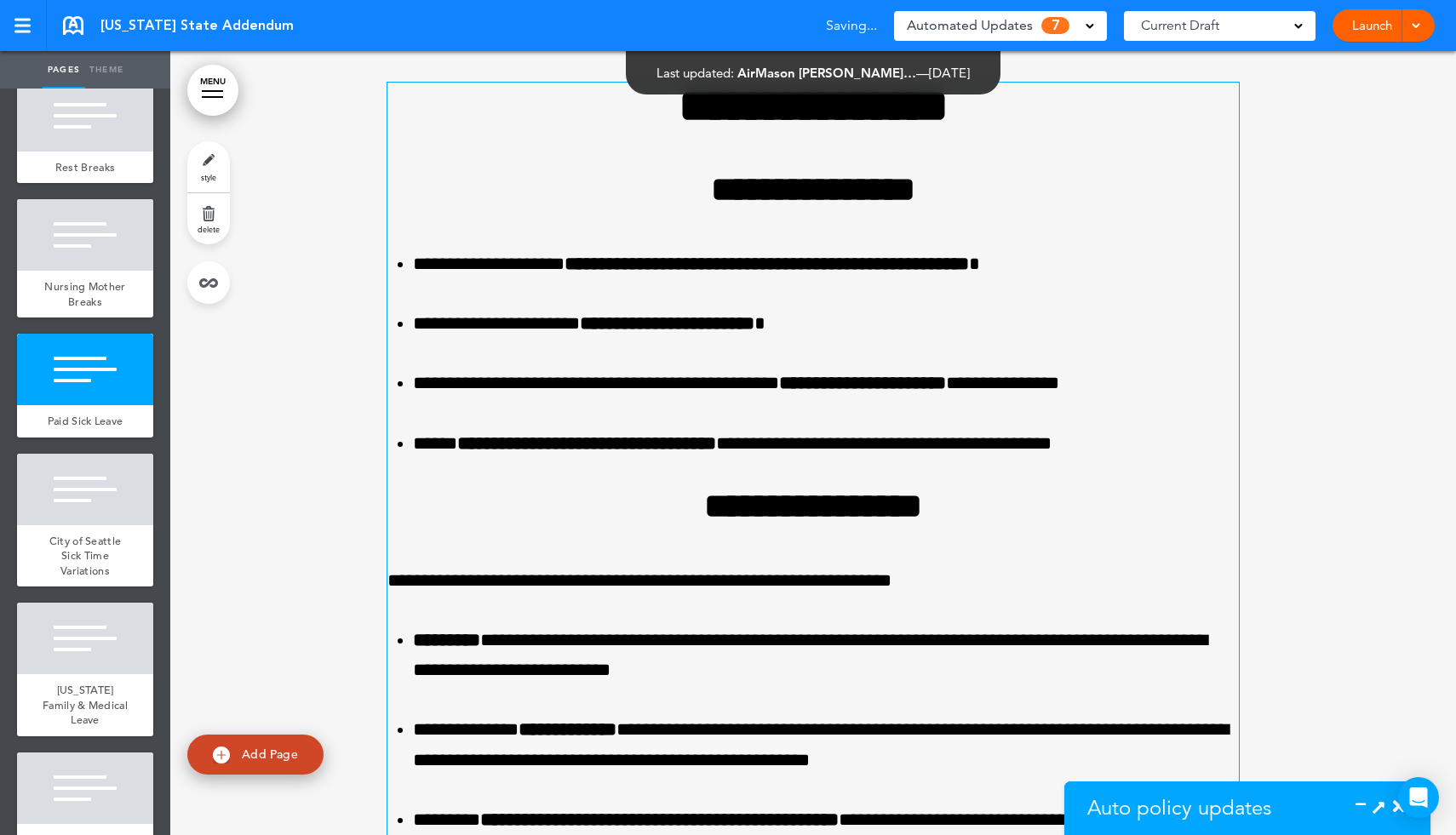
click at [1379, 800] on icon at bounding box center [1379, 806] width 18 height 18
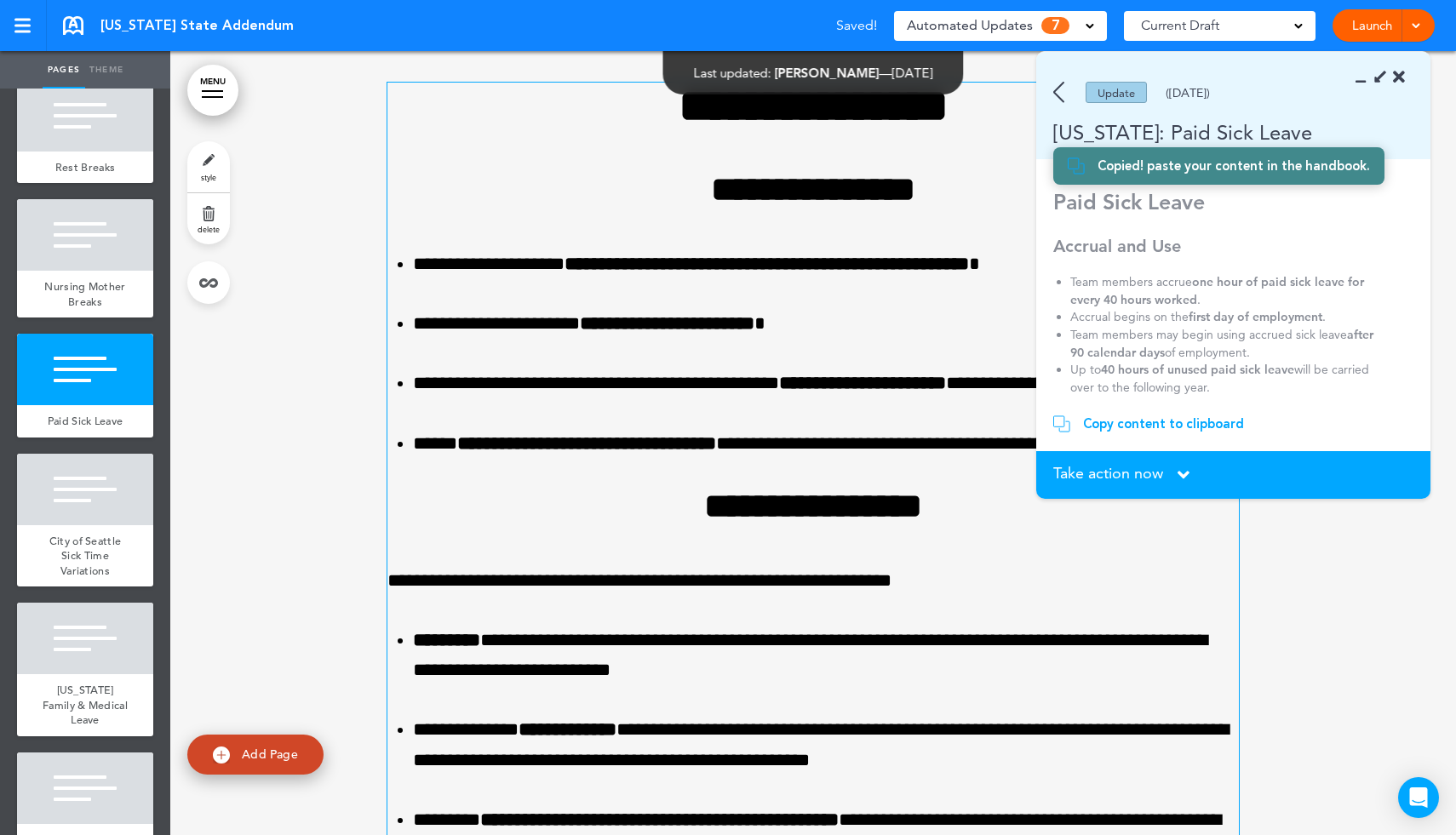
click at [1166, 425] on div "Copy content to clipboard" at bounding box center [1163, 424] width 161 height 17
click at [1180, 468] on icon at bounding box center [1183, 475] width 11 height 19
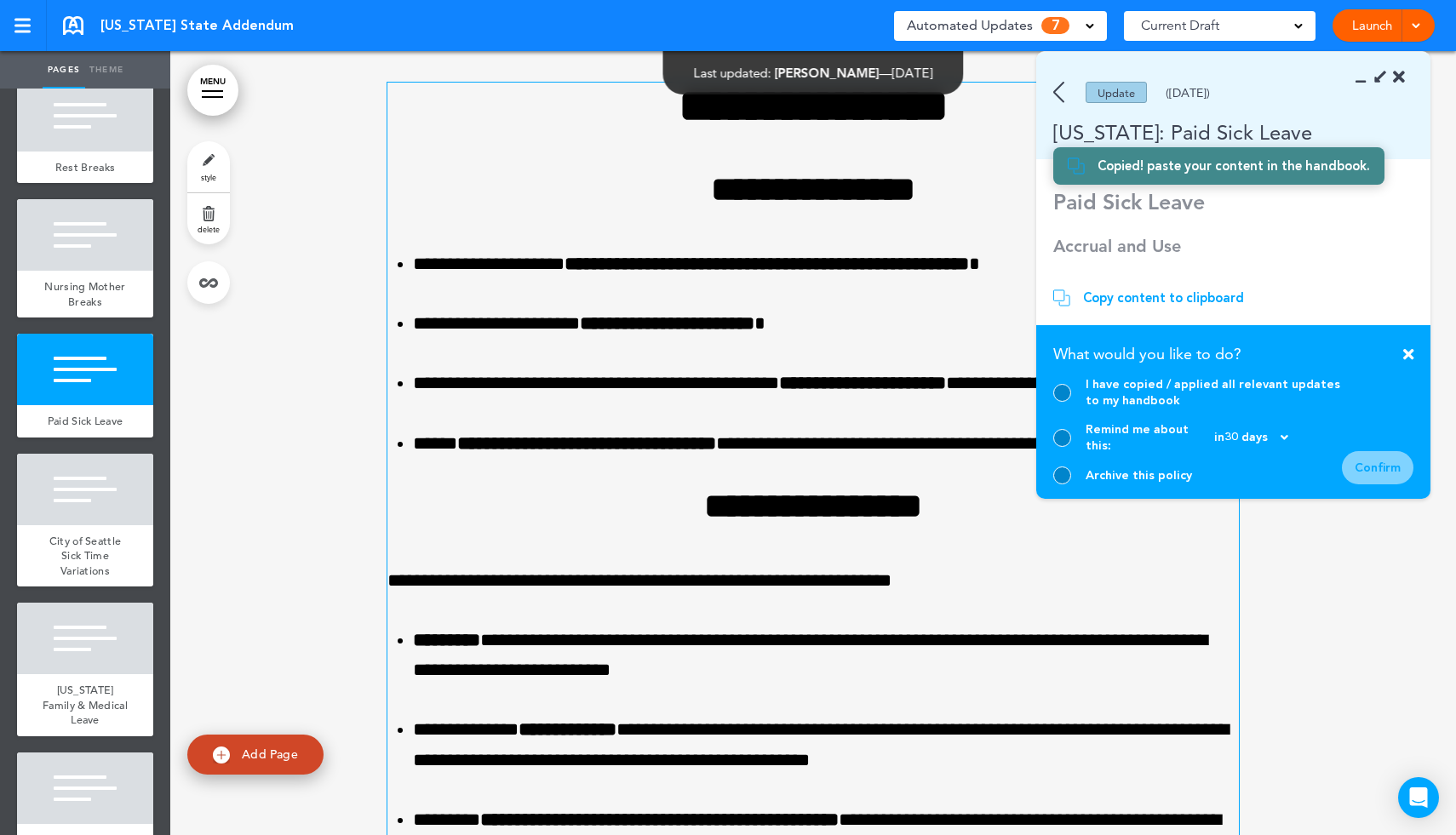
click at [1066, 402] on div at bounding box center [1062, 392] width 18 height 18
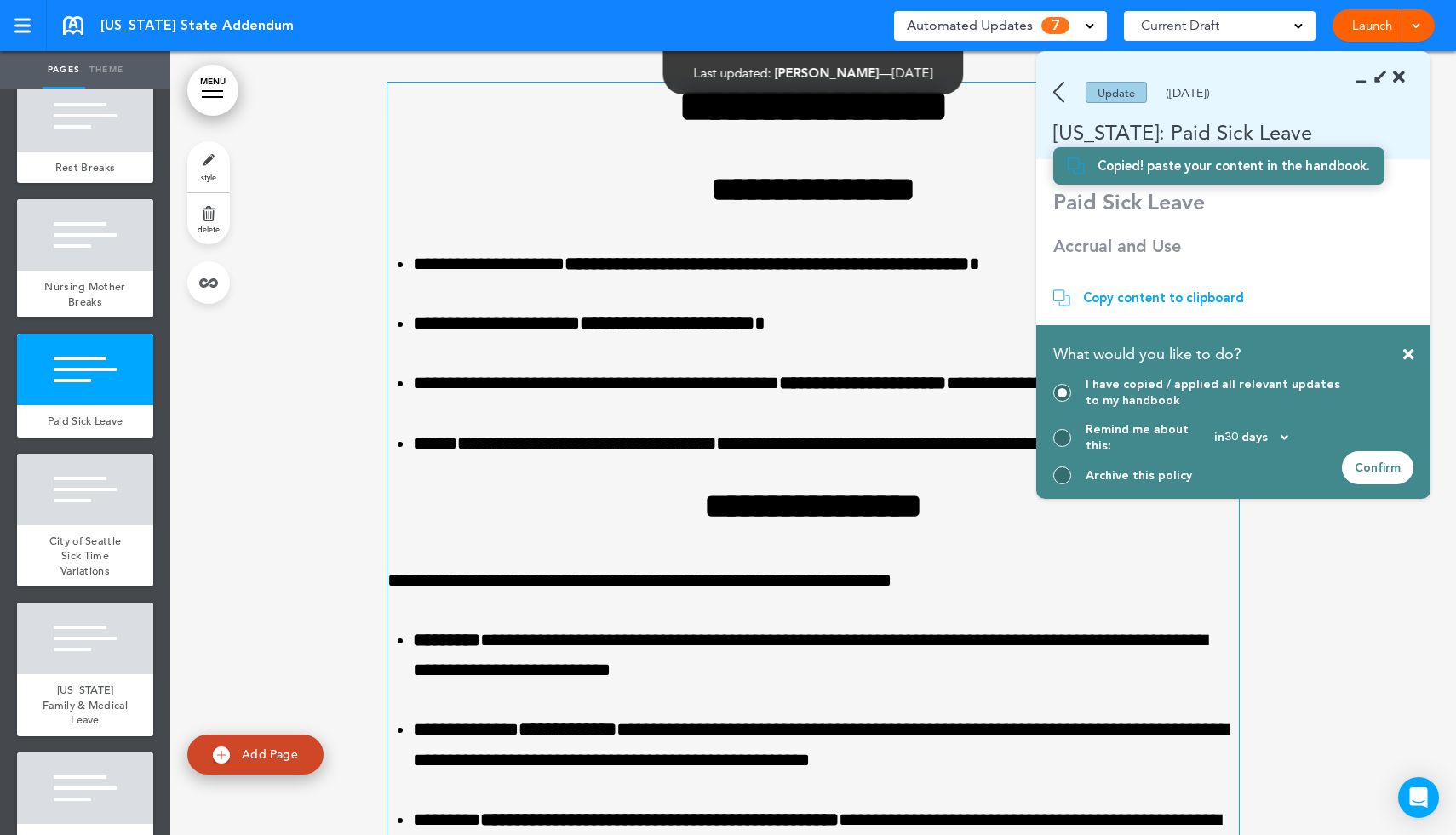
click at [1366, 464] on div "Confirm" at bounding box center [1378, 468] width 72 height 33
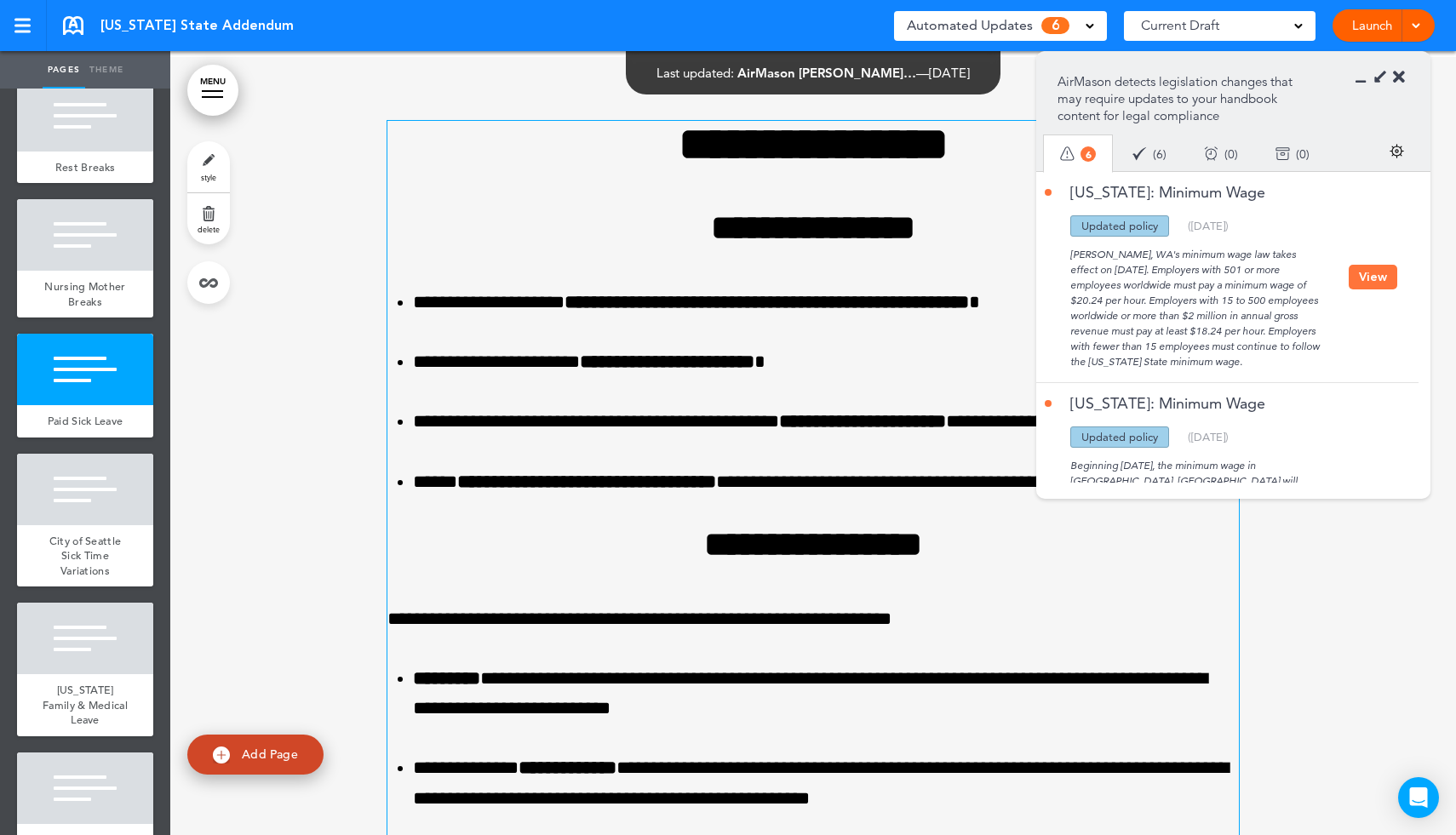
scroll to position [8647, 0]
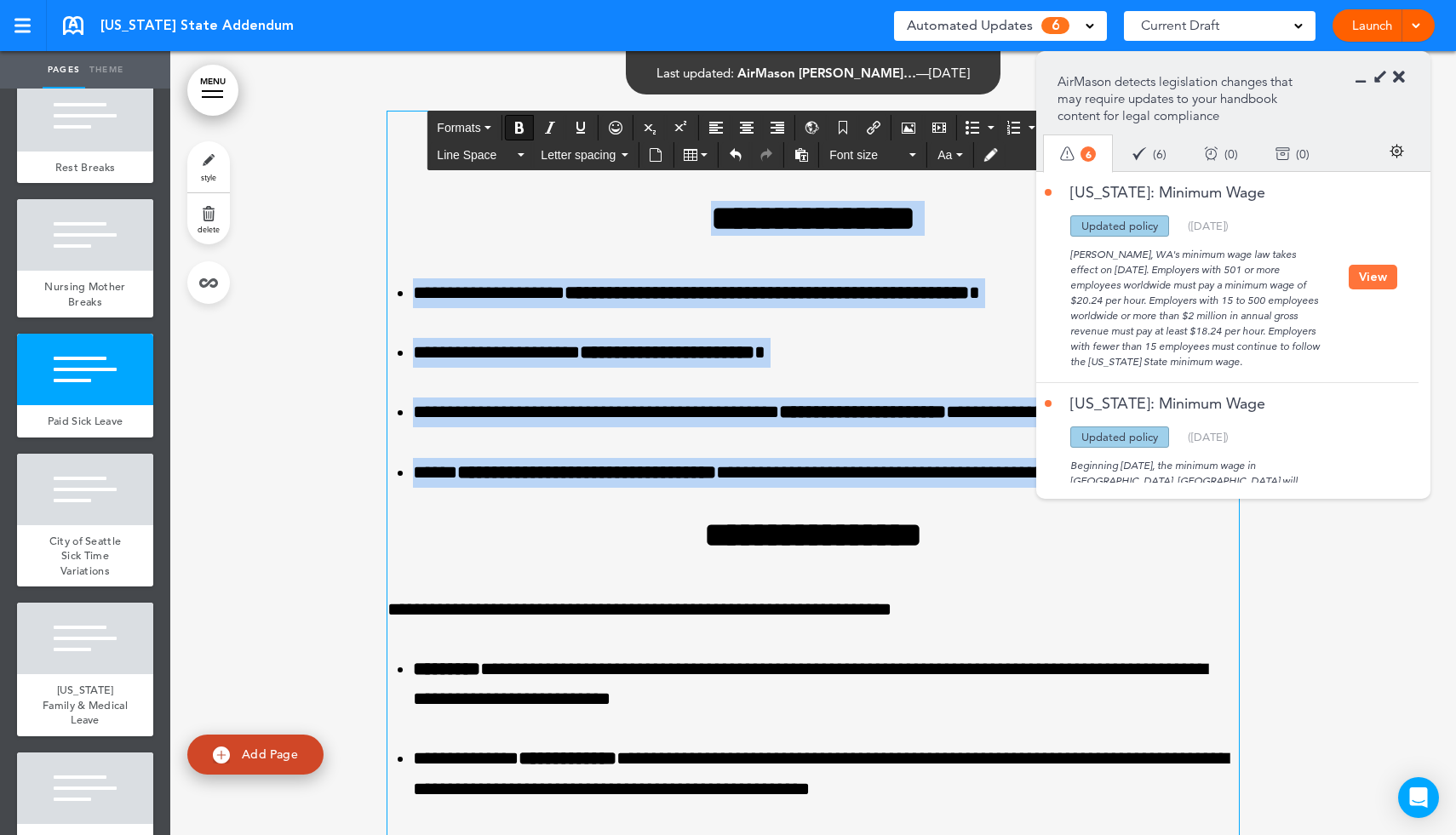
drag, startPoint x: 664, startPoint y: 321, endPoint x: 1222, endPoint y: 608, distance: 627.5
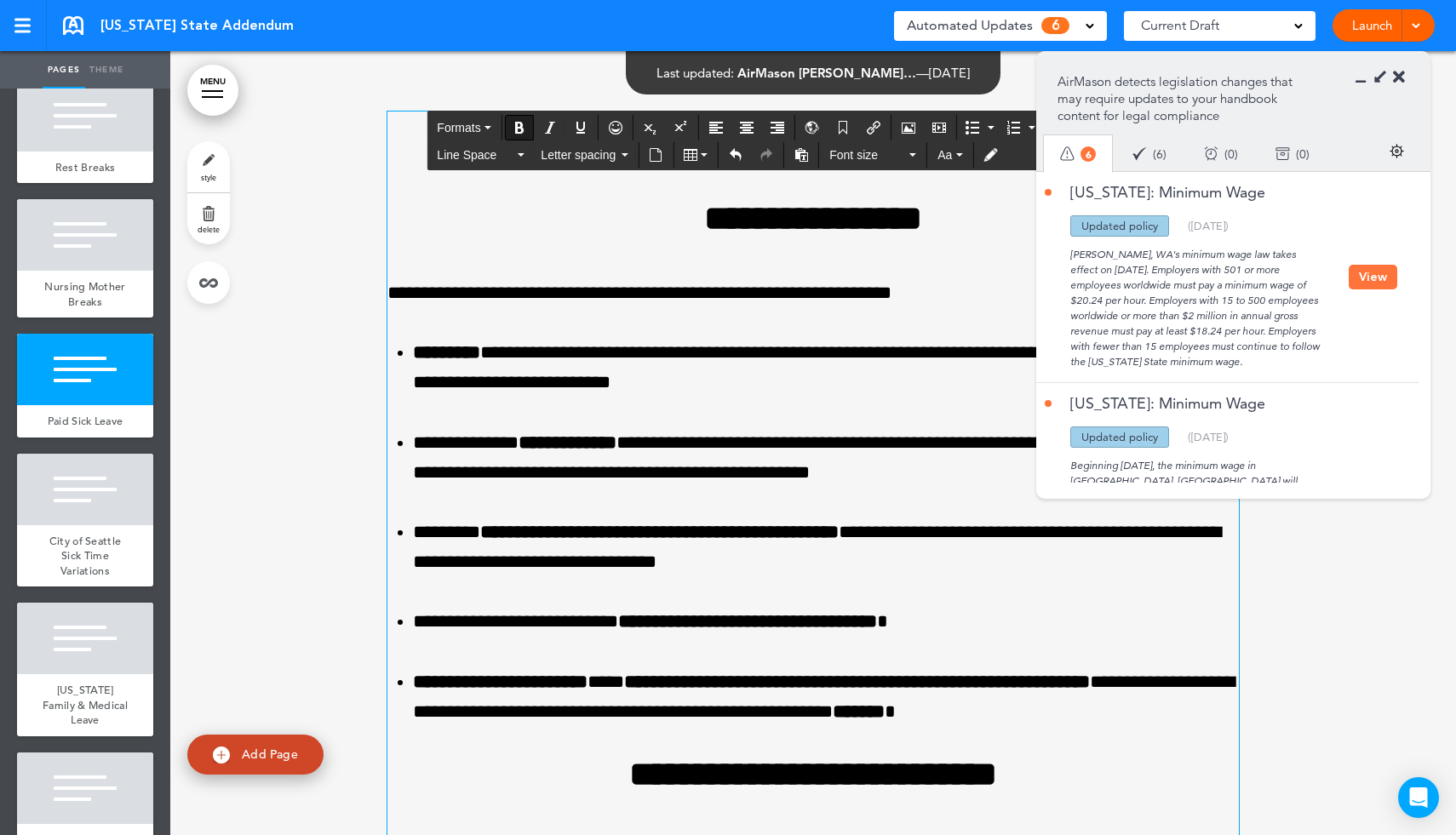
click at [575, 236] on h2 "**********" at bounding box center [813, 218] width 851 height 34
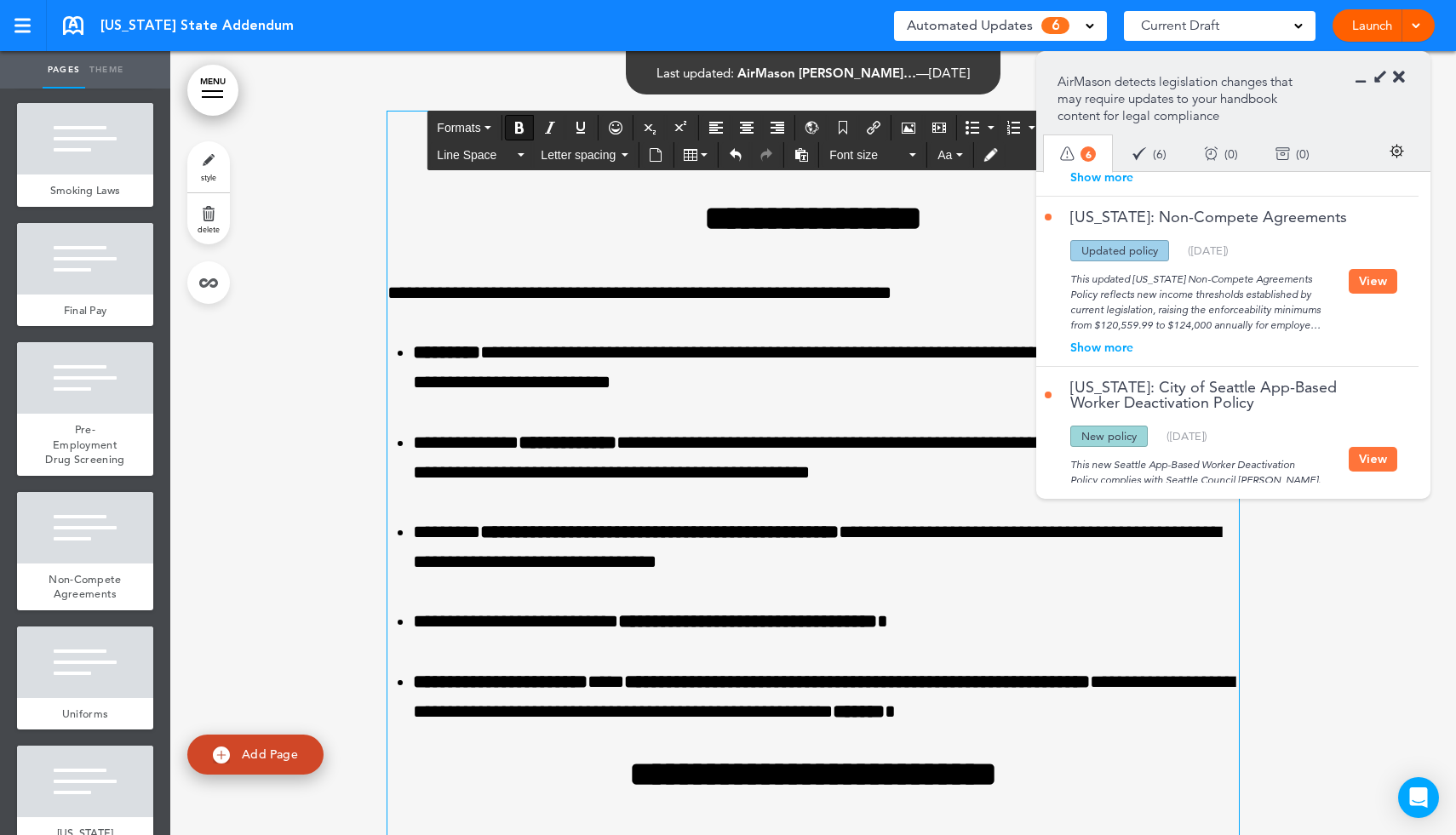
scroll to position [2335, 0]
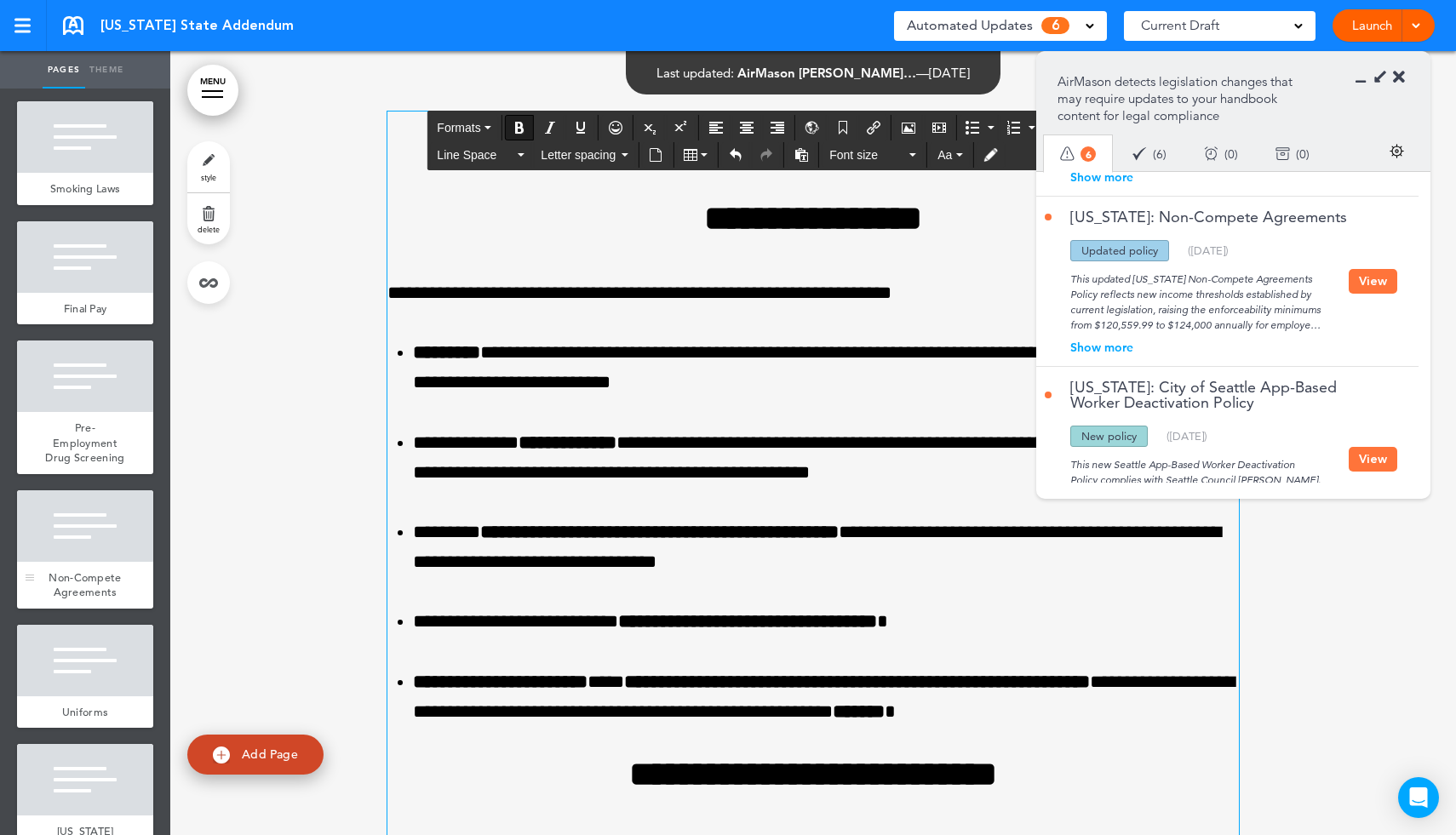
click at [64, 491] on div at bounding box center [85, 526] width 136 height 72
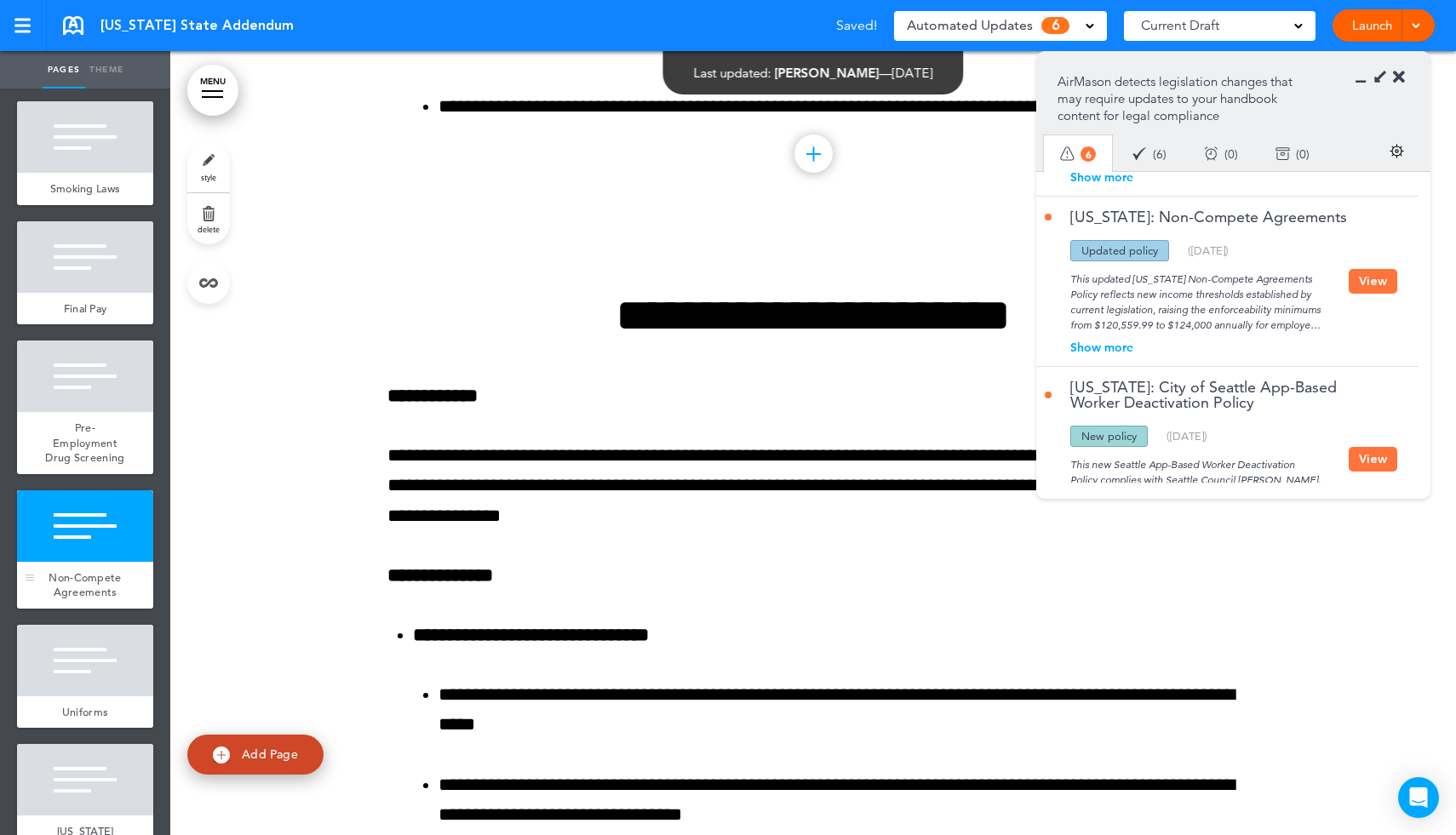
scroll to position [19172, 0]
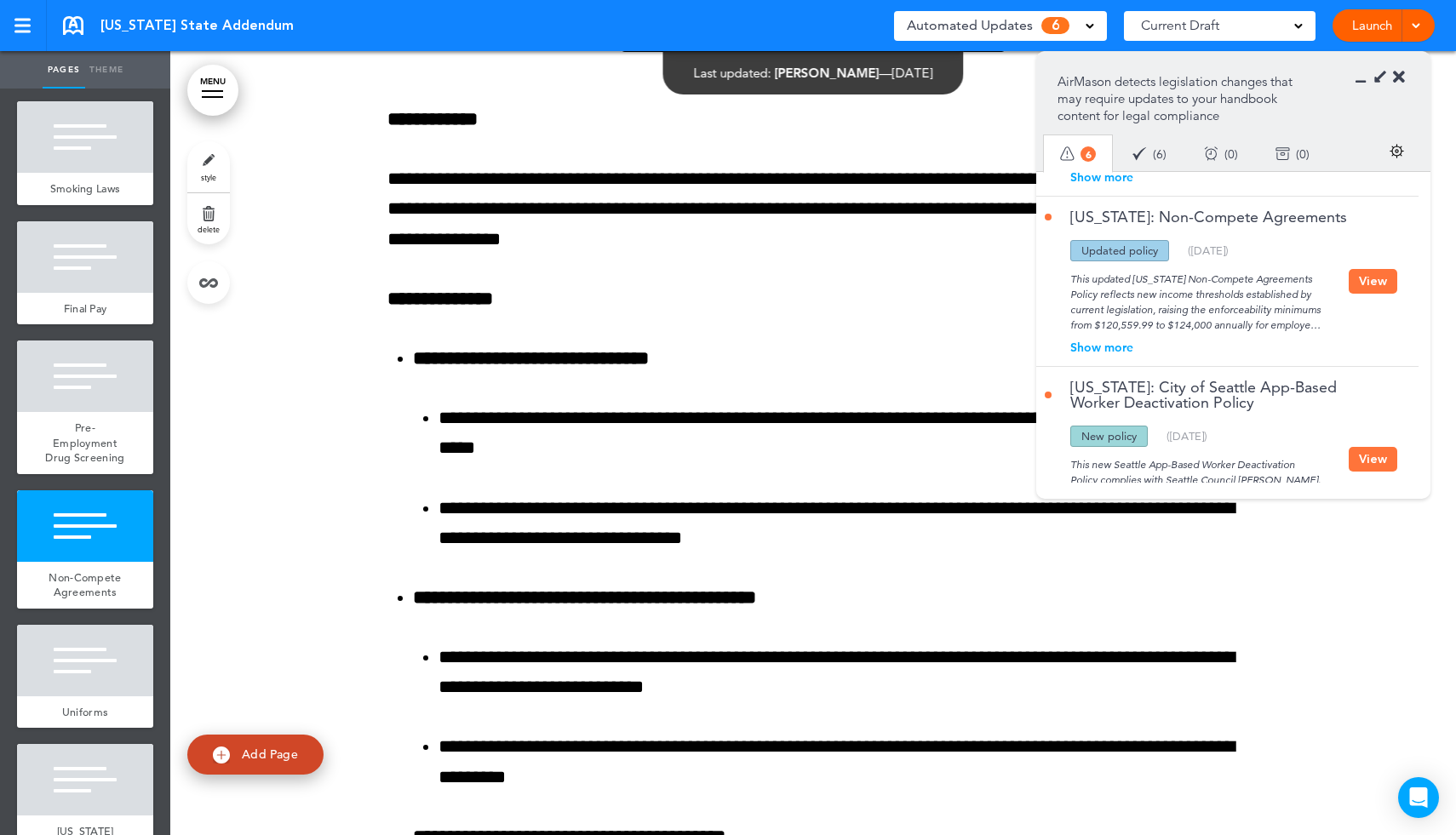
click at [1375, 272] on button "View" at bounding box center [1373, 281] width 49 height 25
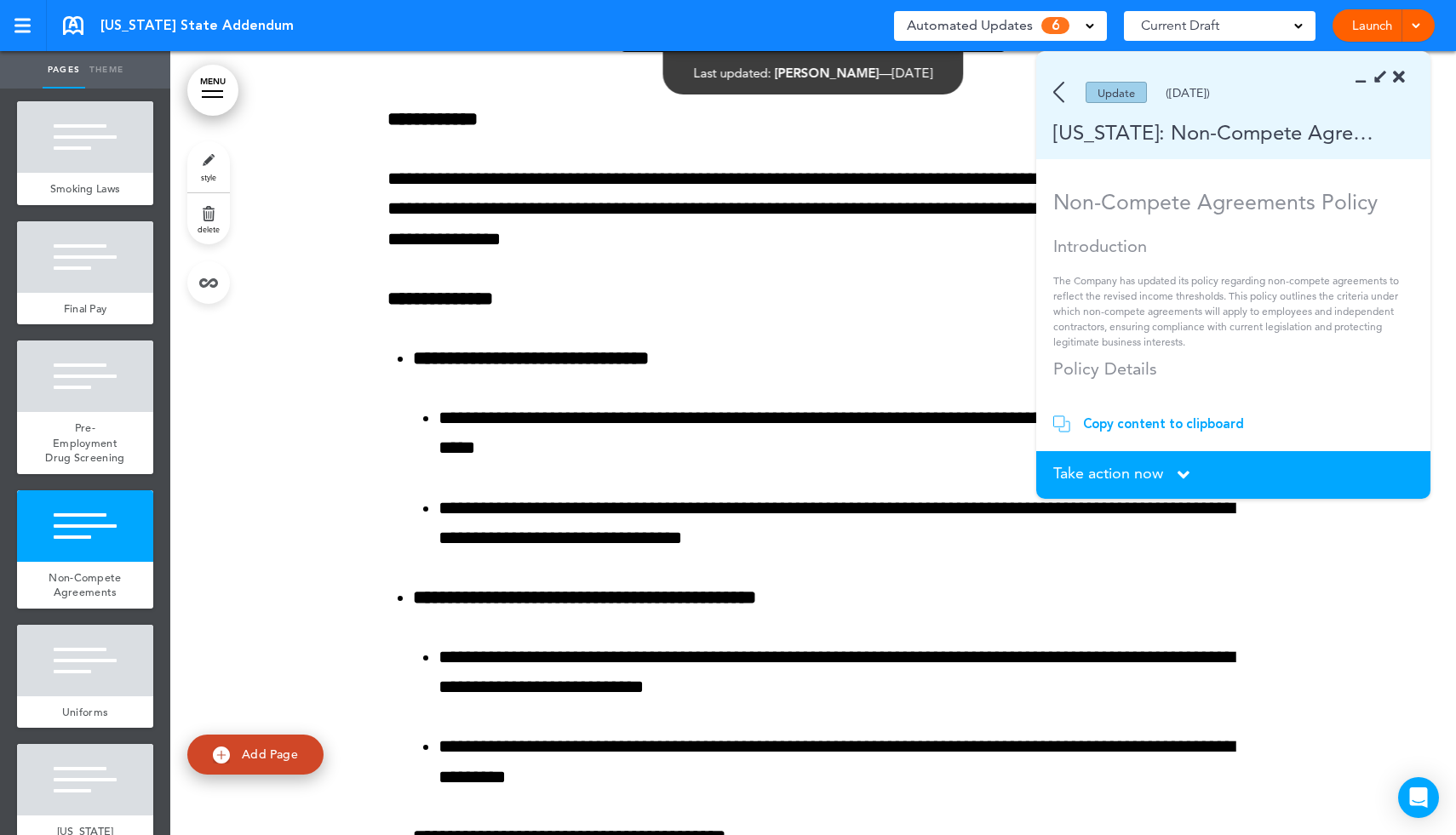
click at [1135, 431] on div "Copy content to clipboard" at bounding box center [1163, 424] width 161 height 17
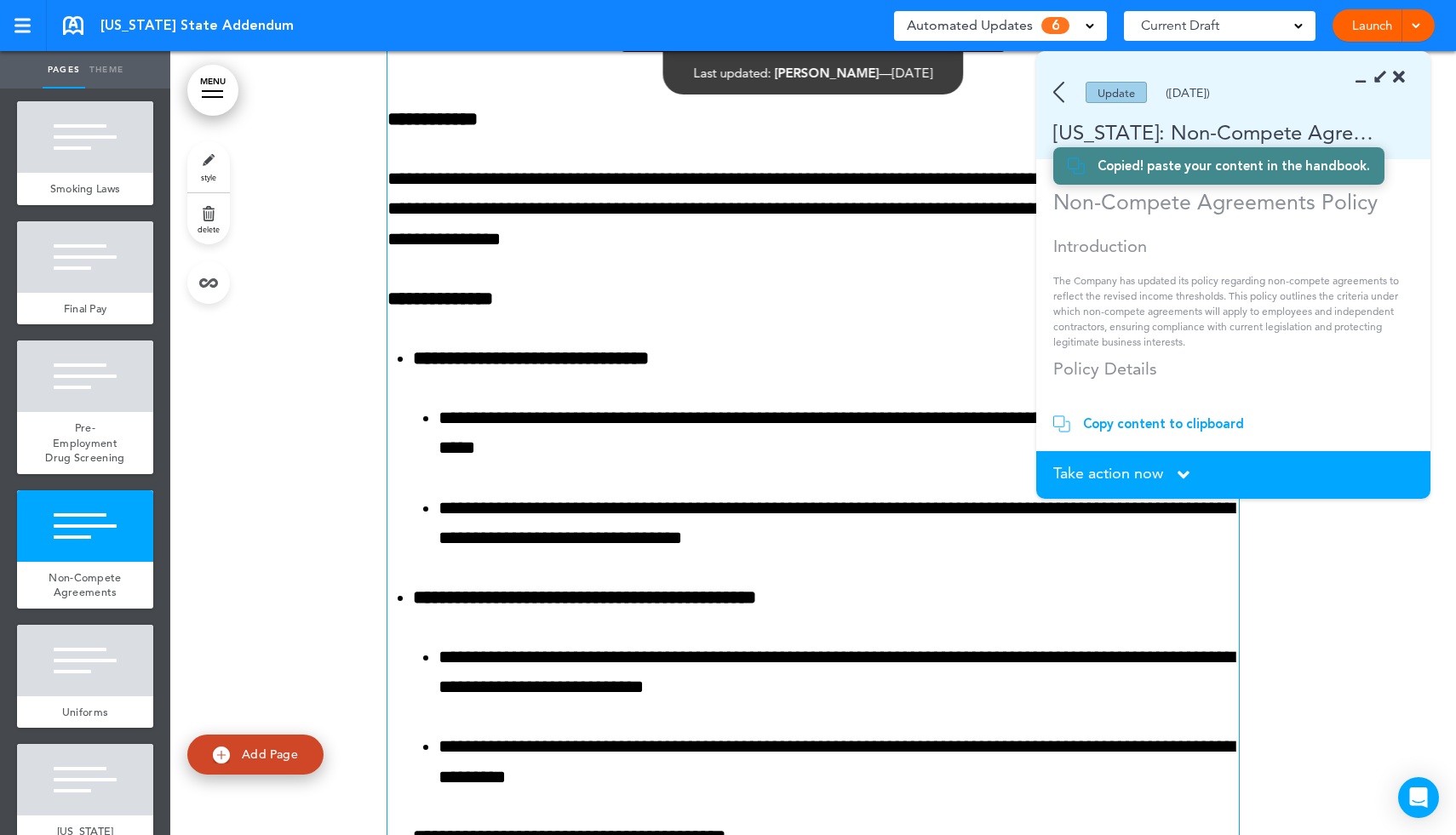
click at [849, 252] on div "**********" at bounding box center [813, 688] width 851 height 1345
click at [1366, 81] on icon at bounding box center [1366, 77] width 0 height 17
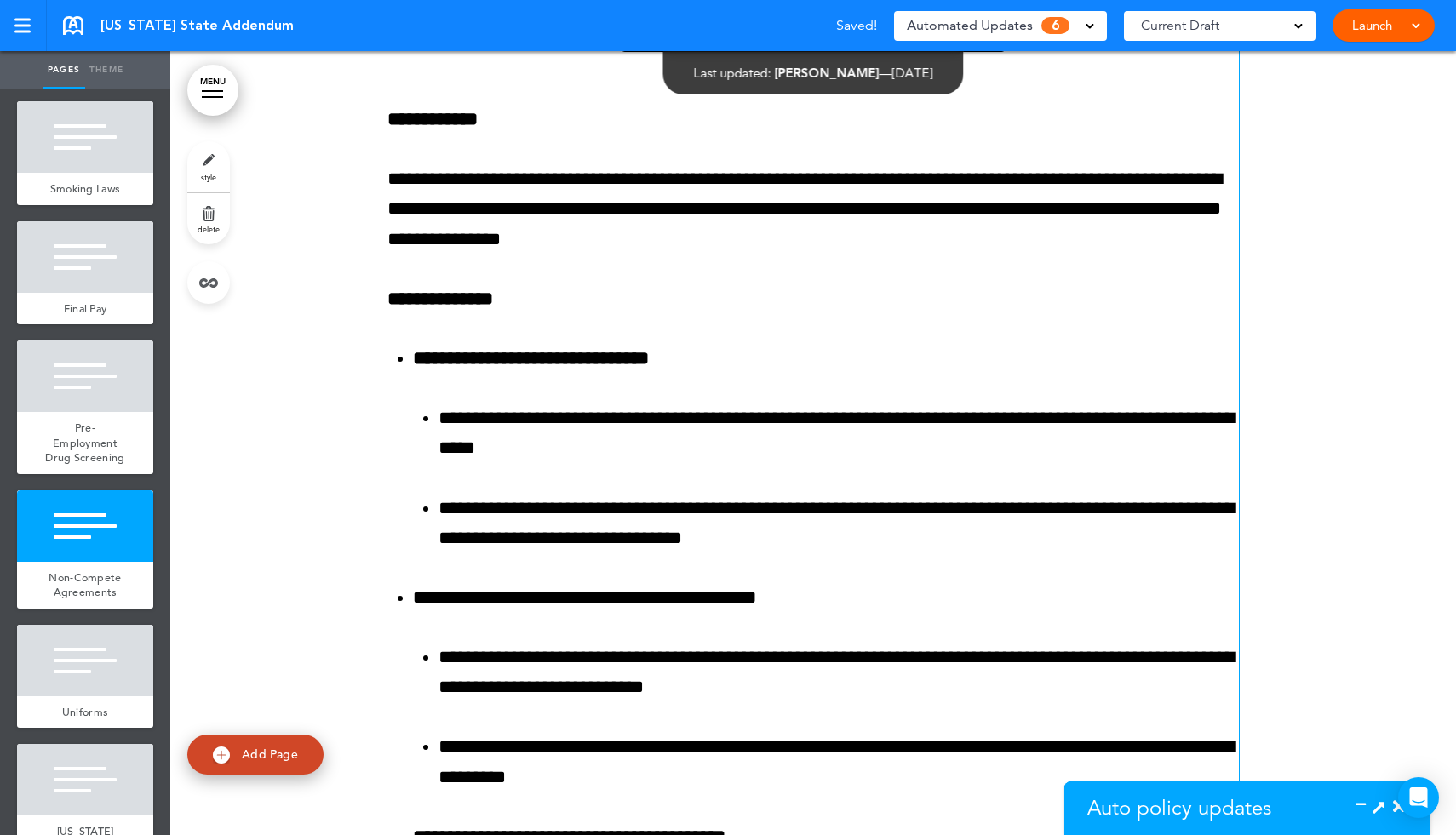
scroll to position [675, 0]
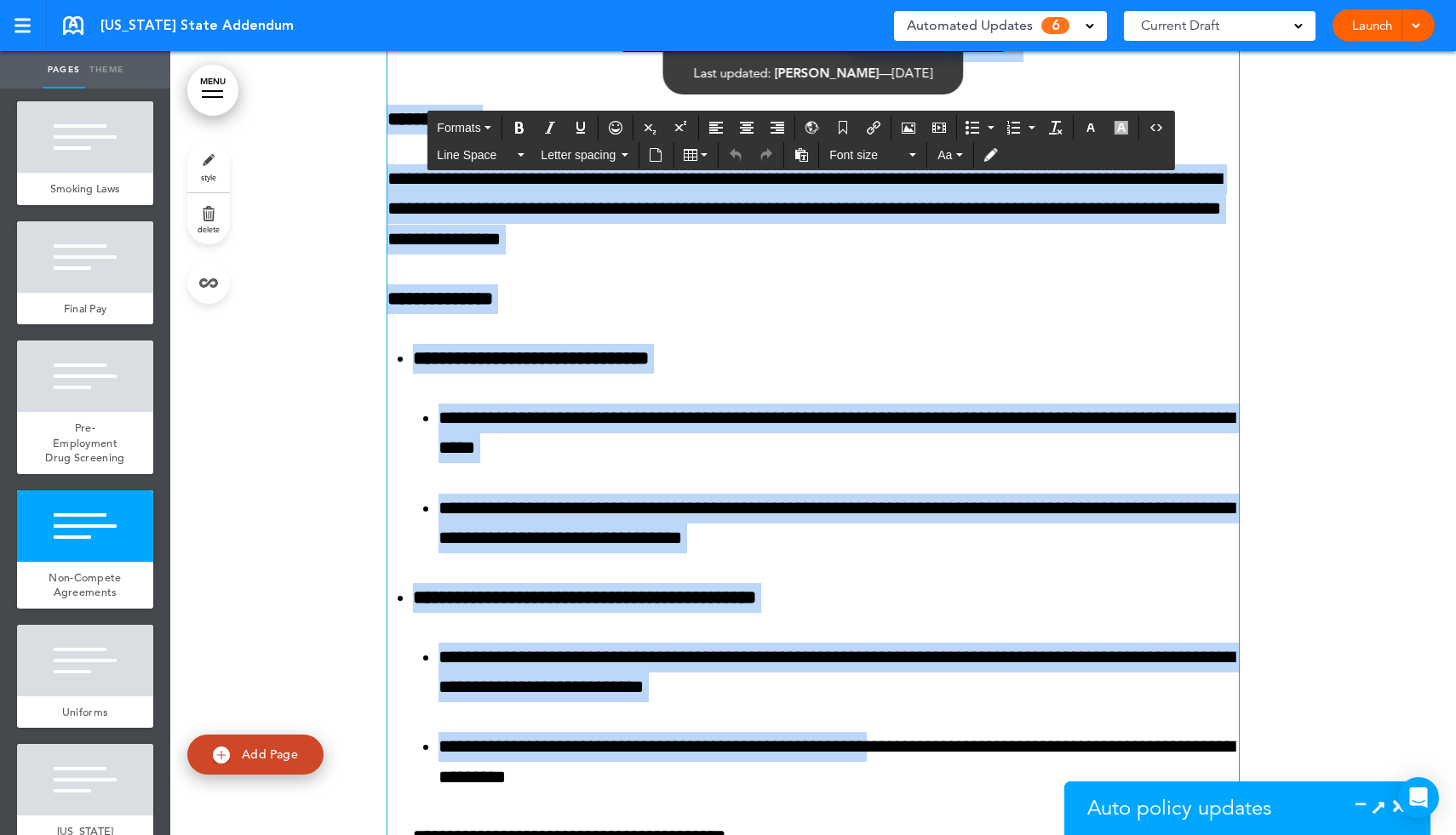
drag, startPoint x: 515, startPoint y: 131, endPoint x: 918, endPoint y: 834, distance: 810.3
click at [918, 800] on div "**********" at bounding box center [813, 688] width 851 height 1345
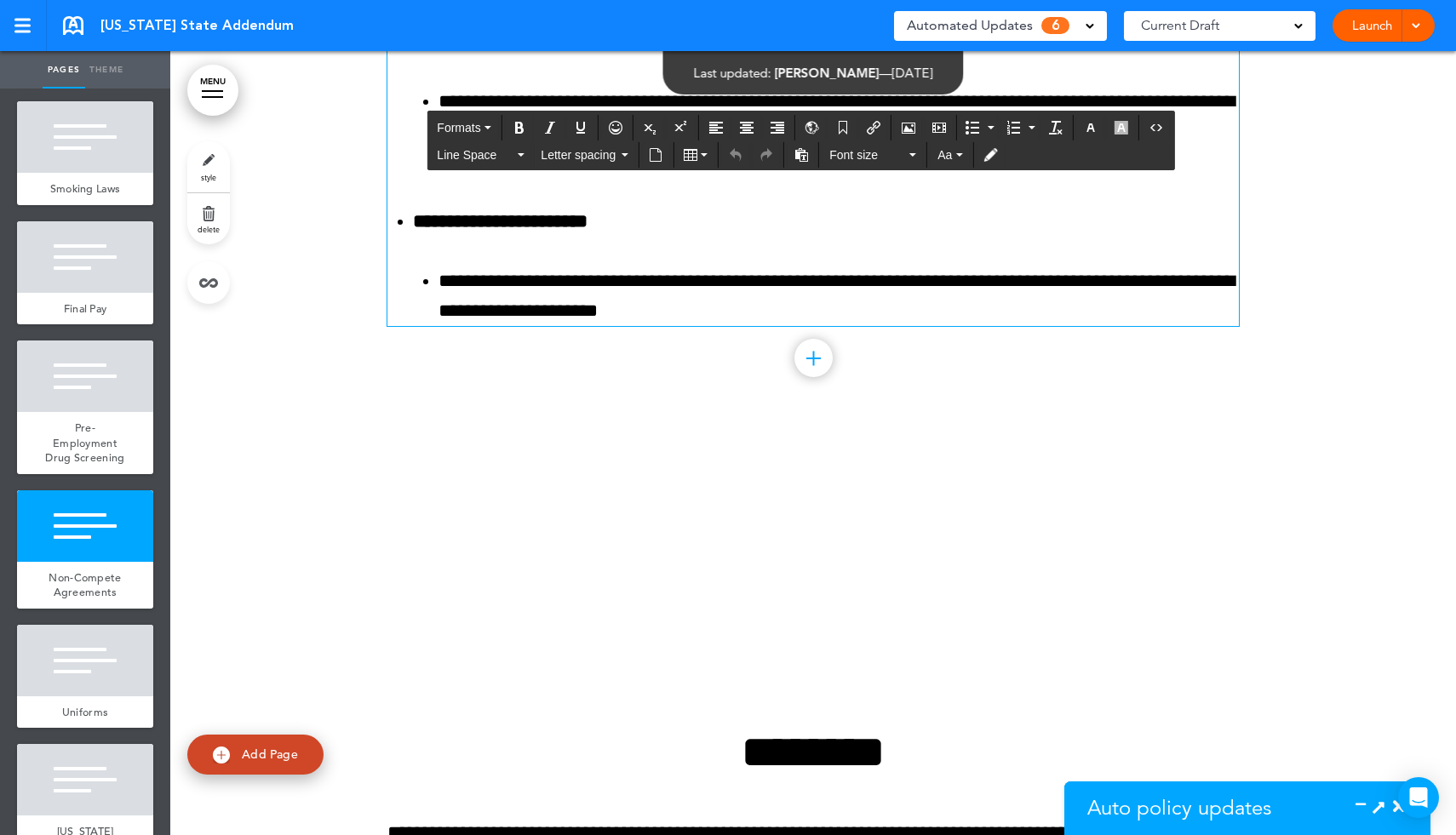
scroll to position [20211, 0]
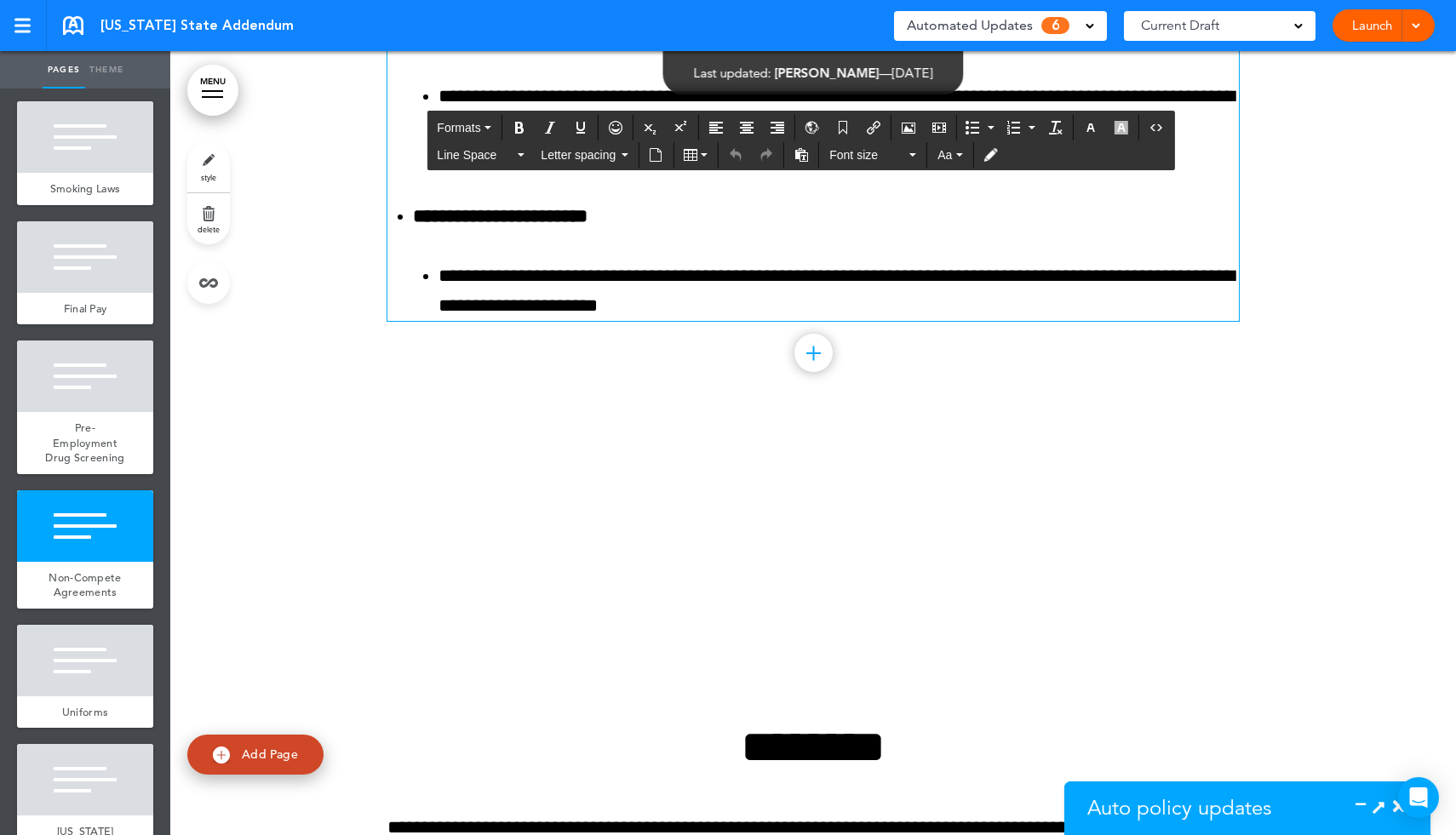
click at [871, 321] on li "**********" at bounding box center [838, 291] width 801 height 59
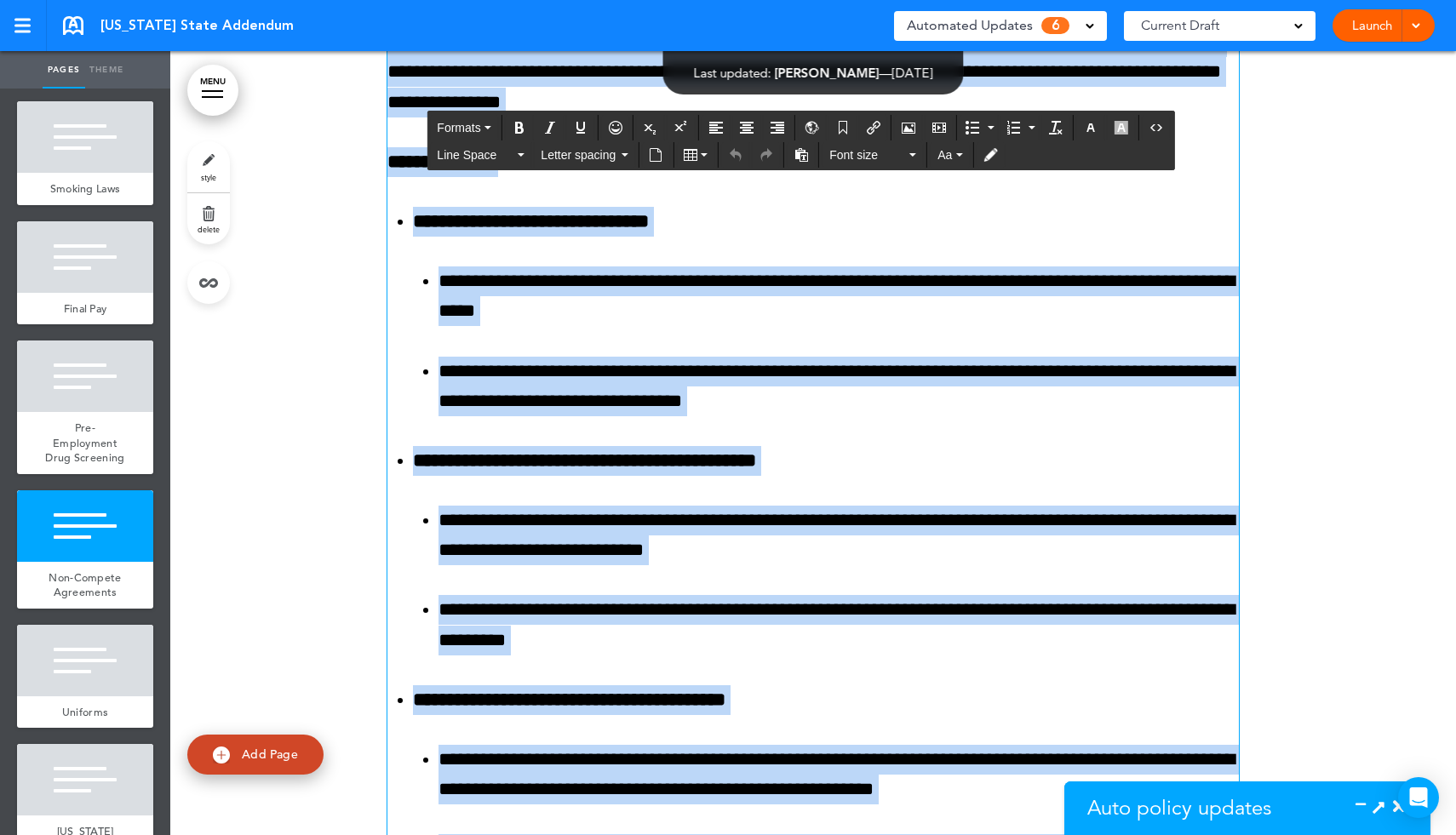
drag, startPoint x: 755, startPoint y: 405, endPoint x: 484, endPoint y: 48, distance: 448.2
click at [484, 48] on body "Make this page common so it is available in other handbooks. This handbook [GEO…" at bounding box center [728, 417] width 1456 height 835
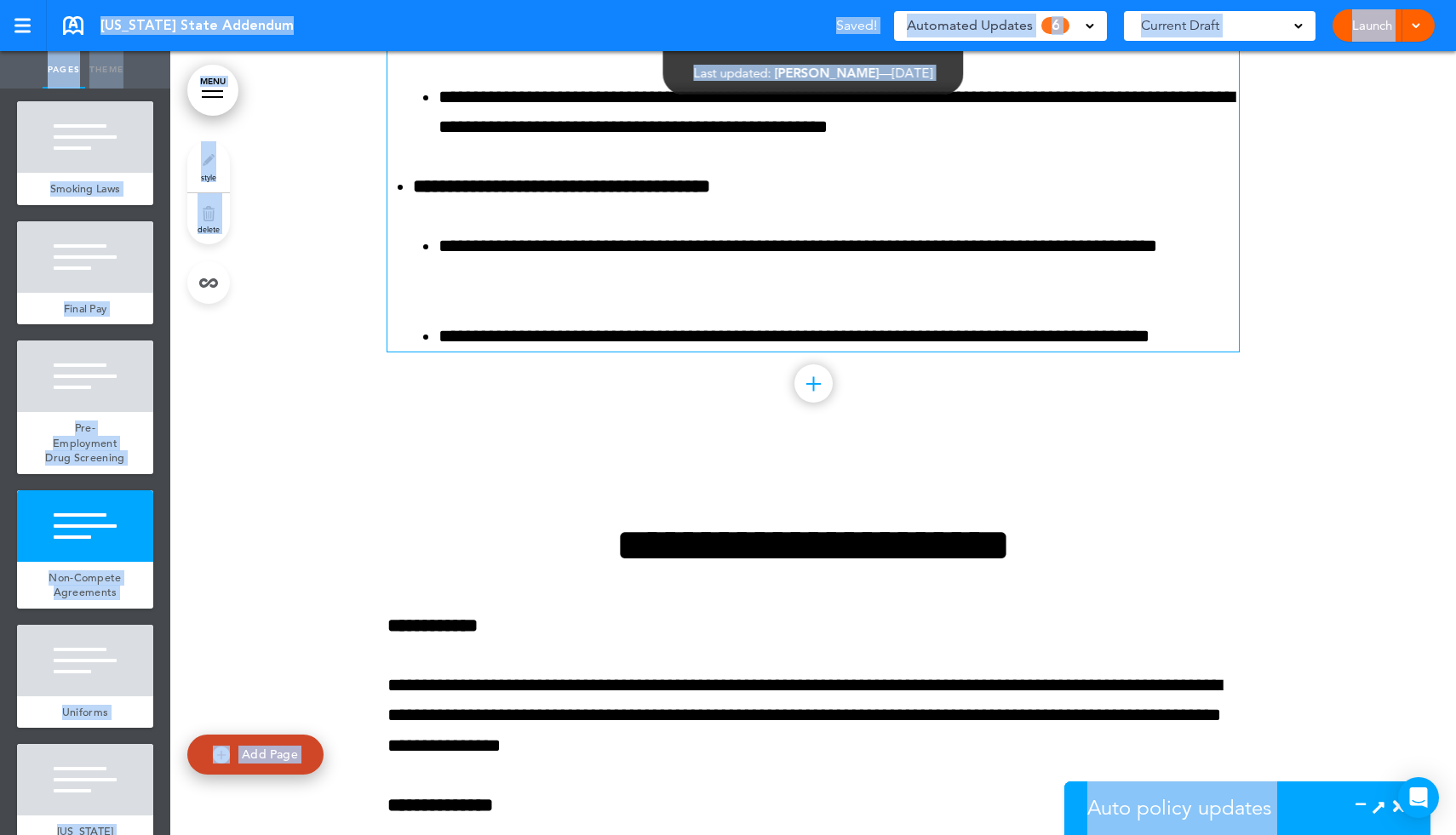
scroll to position [18645, 0]
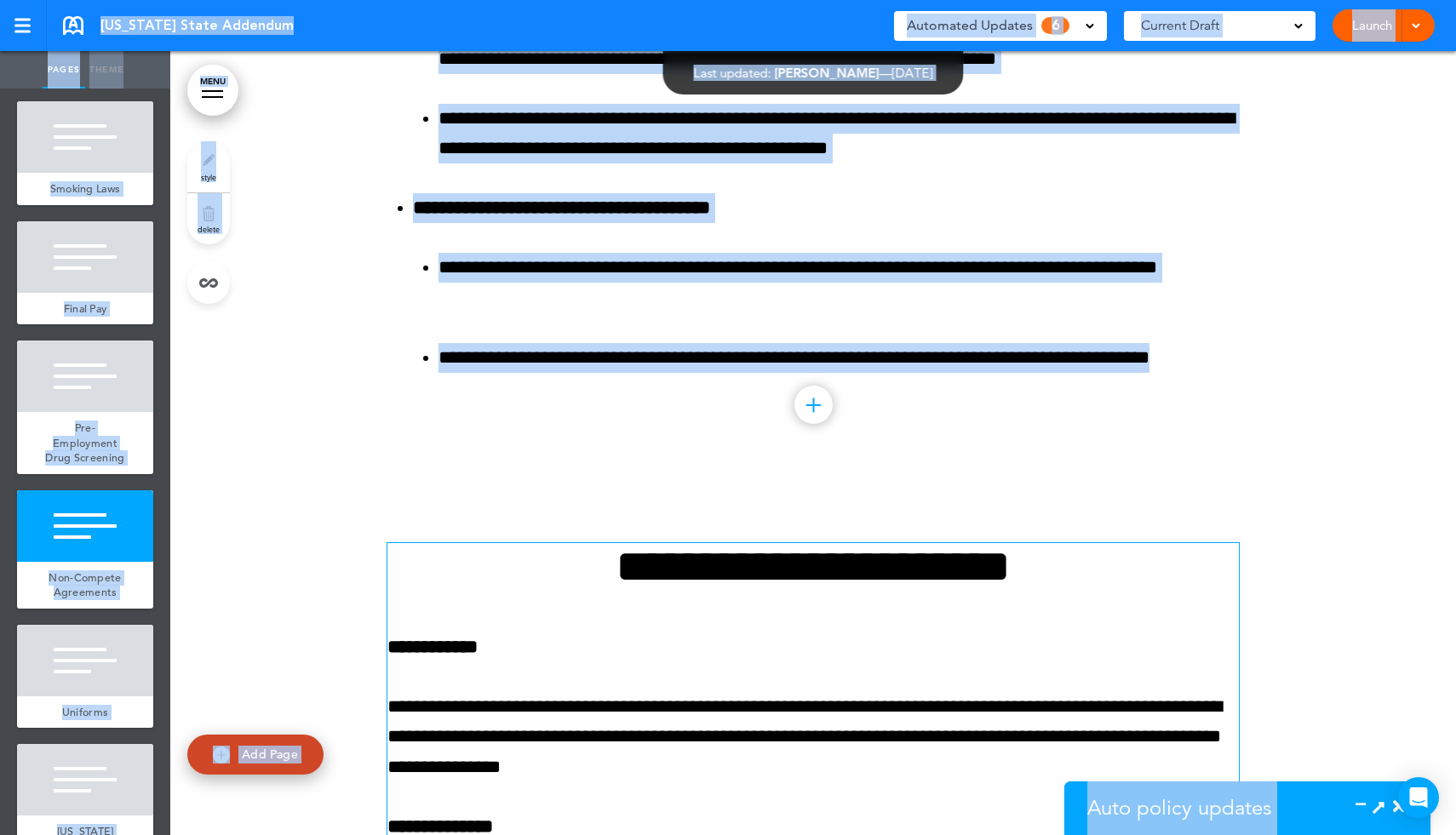
drag, startPoint x: 484, startPoint y: 48, endPoint x: 401, endPoint y: 667, distance: 624.5
click at [404, 669] on body "Make this page common so it is available in other handbooks. This handbook [GEO…" at bounding box center [728, 417] width 1456 height 835
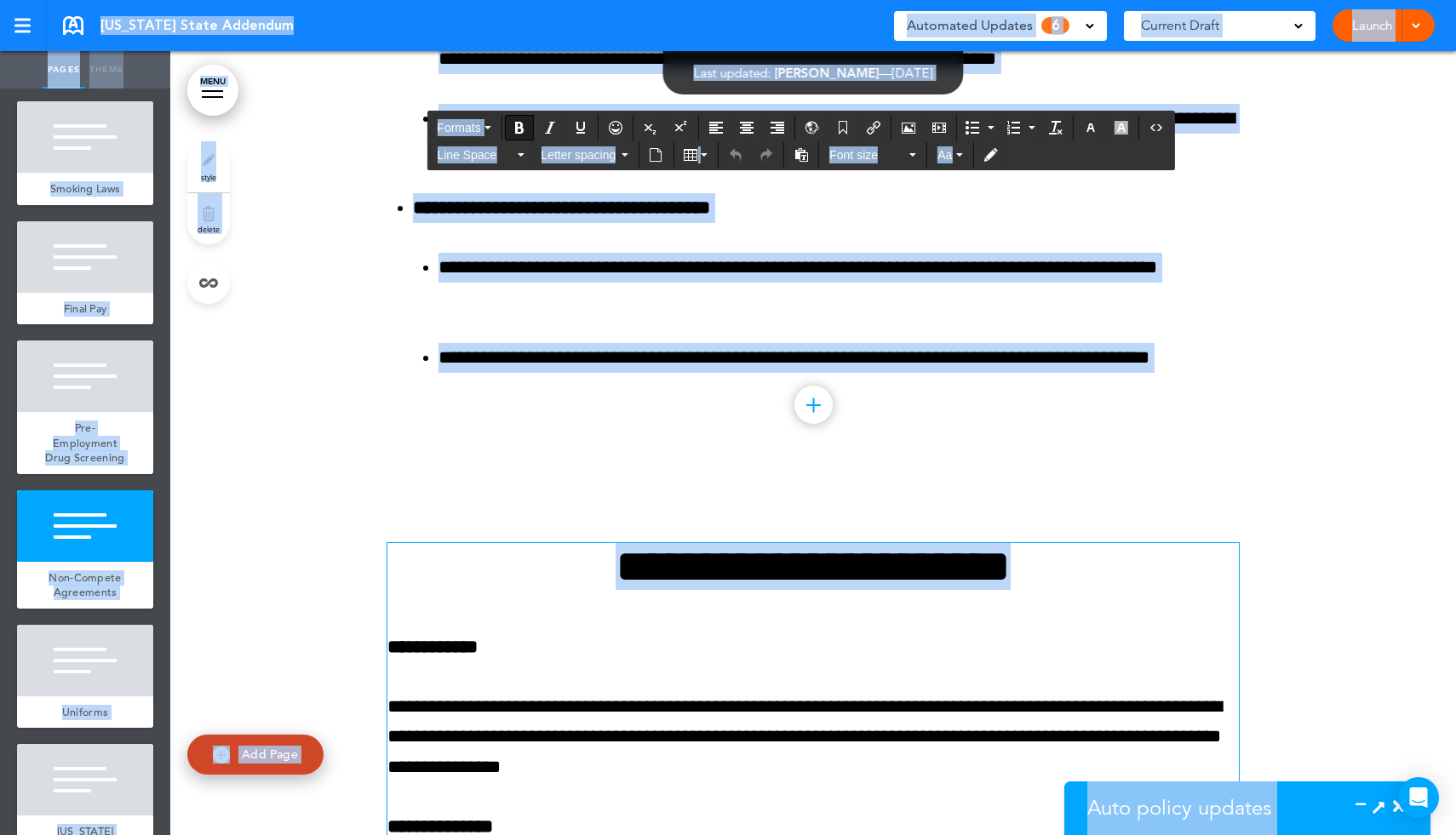
click at [402, 590] on h1 "**********" at bounding box center [813, 566] width 851 height 47
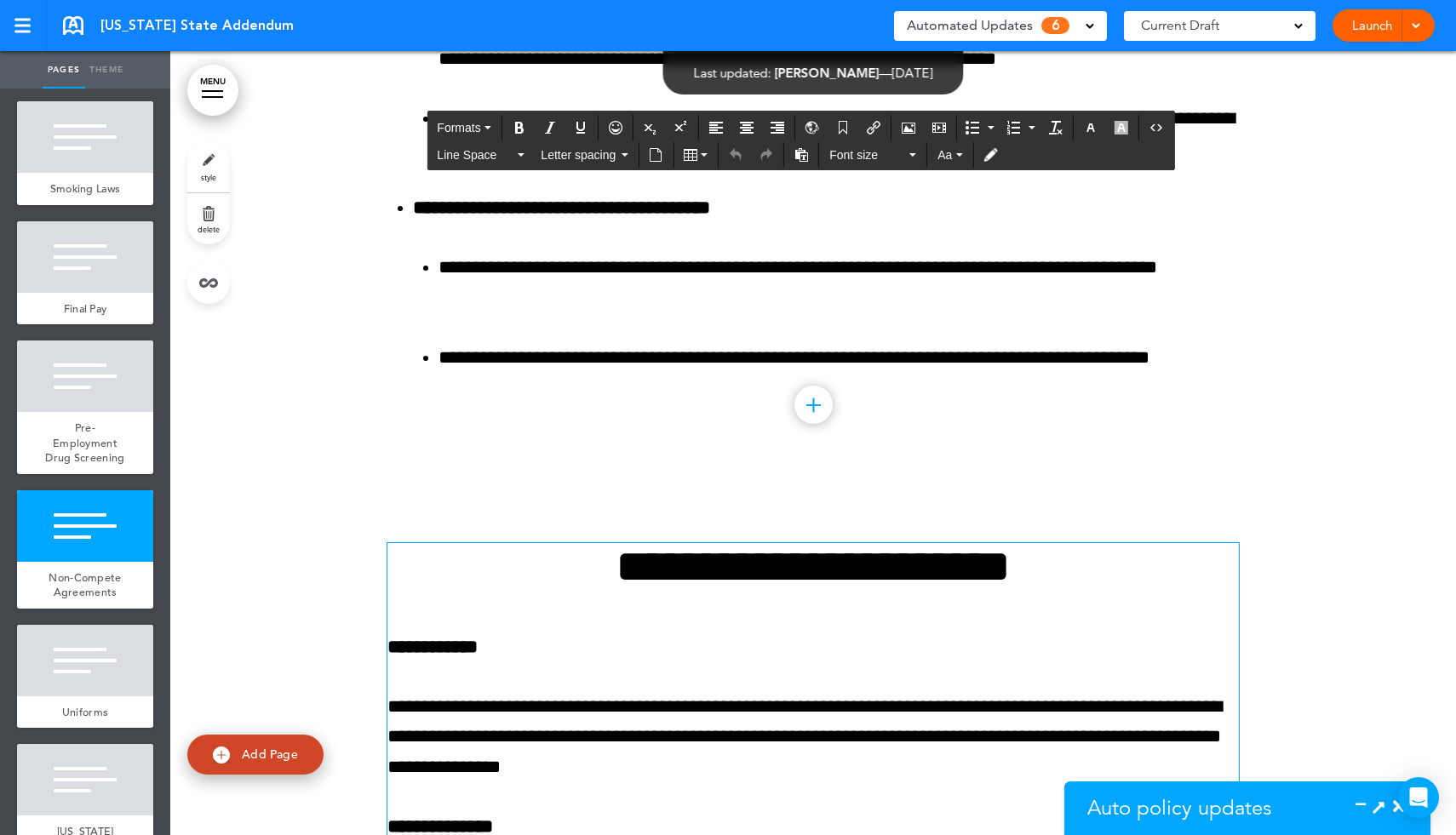
click at [436, 590] on h1 "**********" at bounding box center [813, 566] width 851 height 47
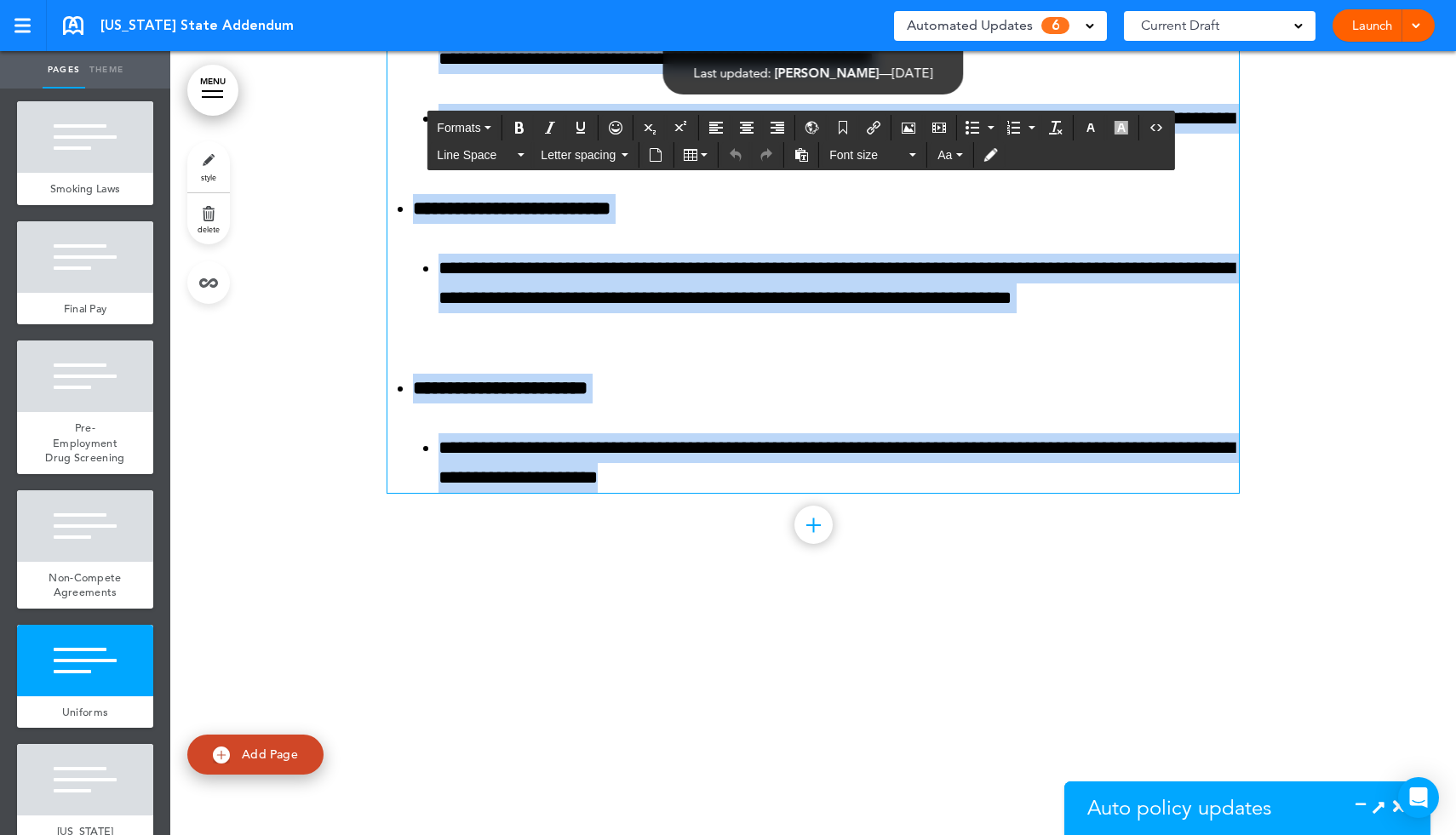
scroll to position [20047, 0]
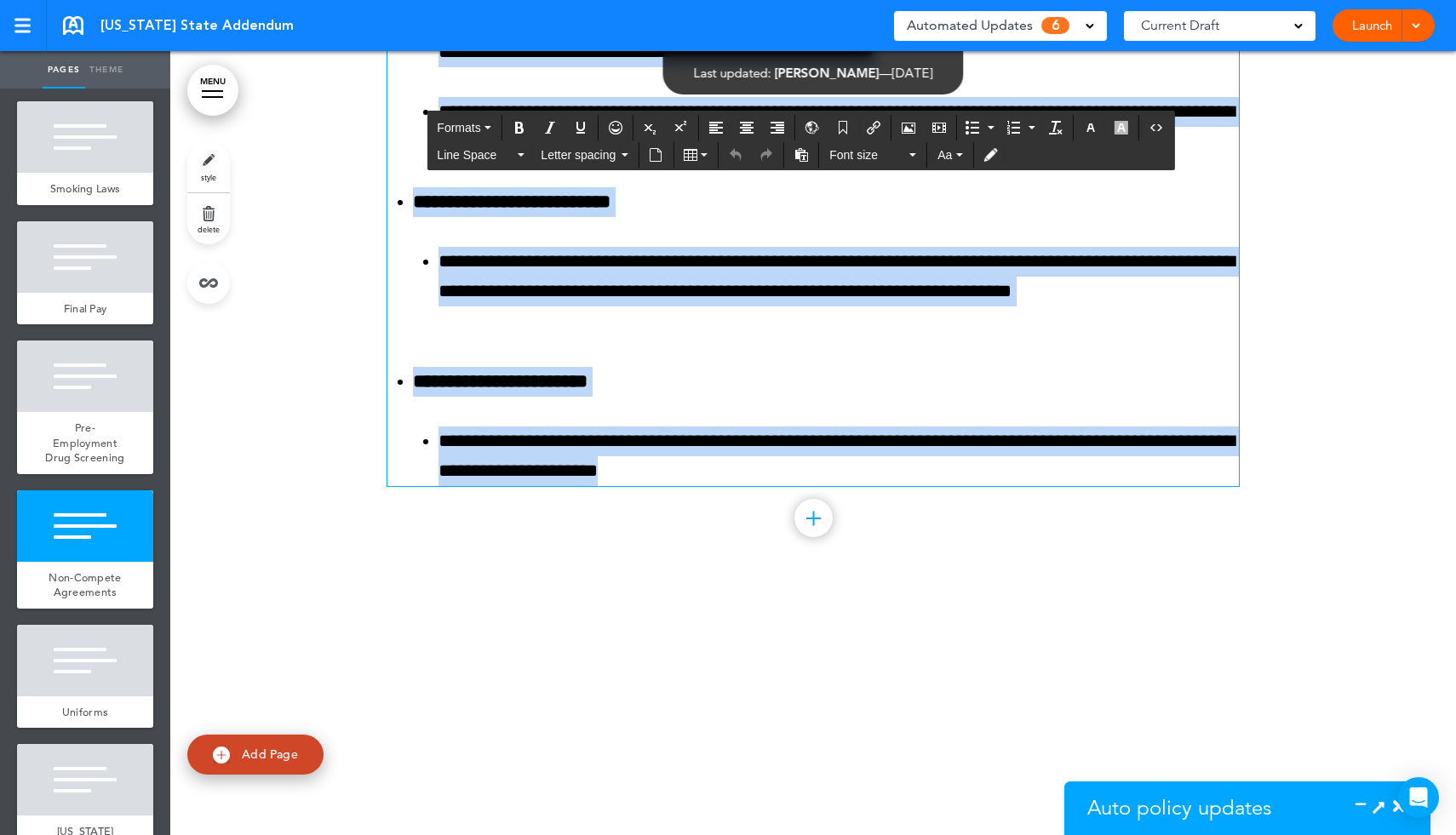
drag, startPoint x: 523, startPoint y: 205, endPoint x: 974, endPoint y: 581, distance: 587.2
paste div
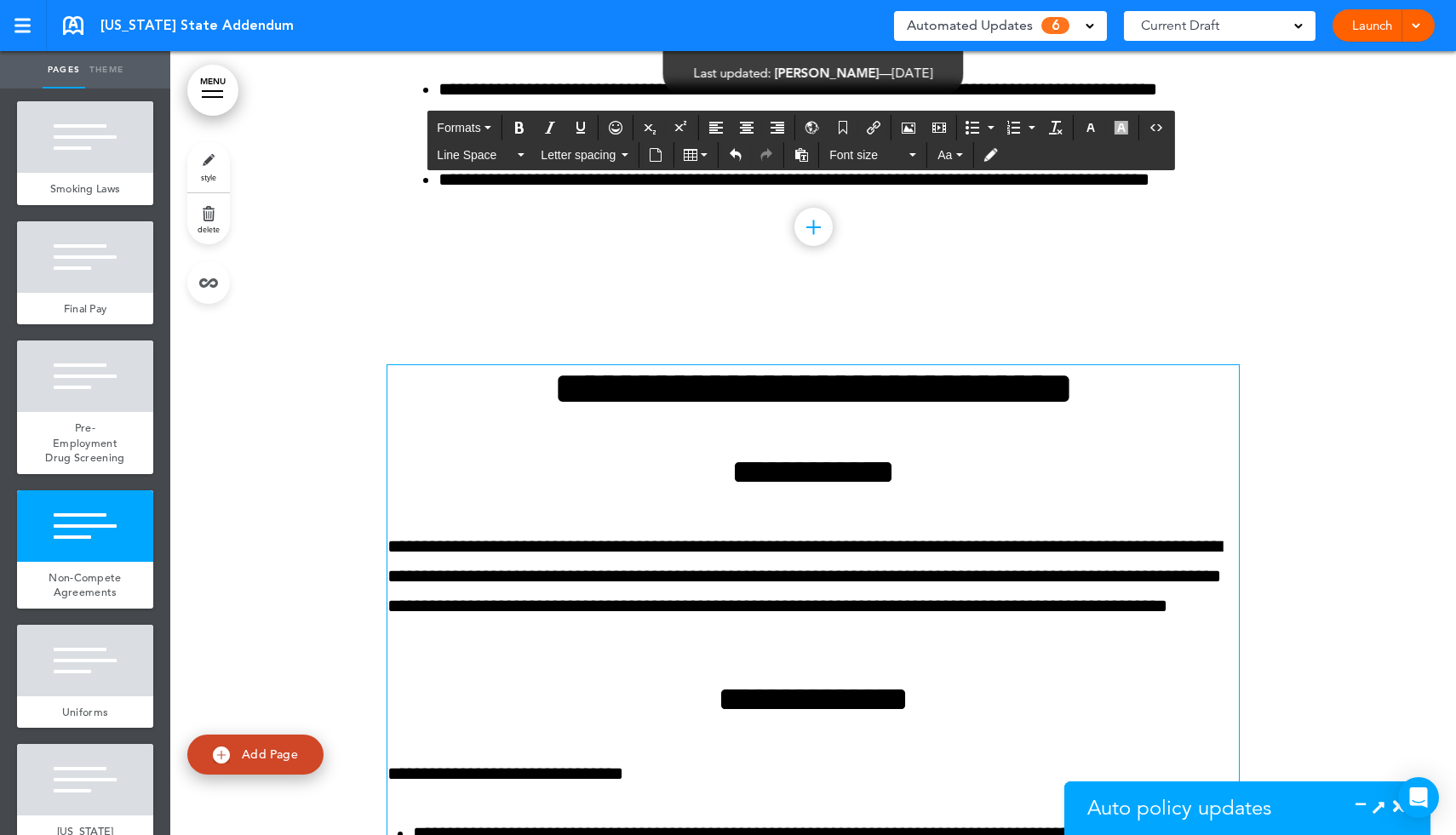
scroll to position [18769, 0]
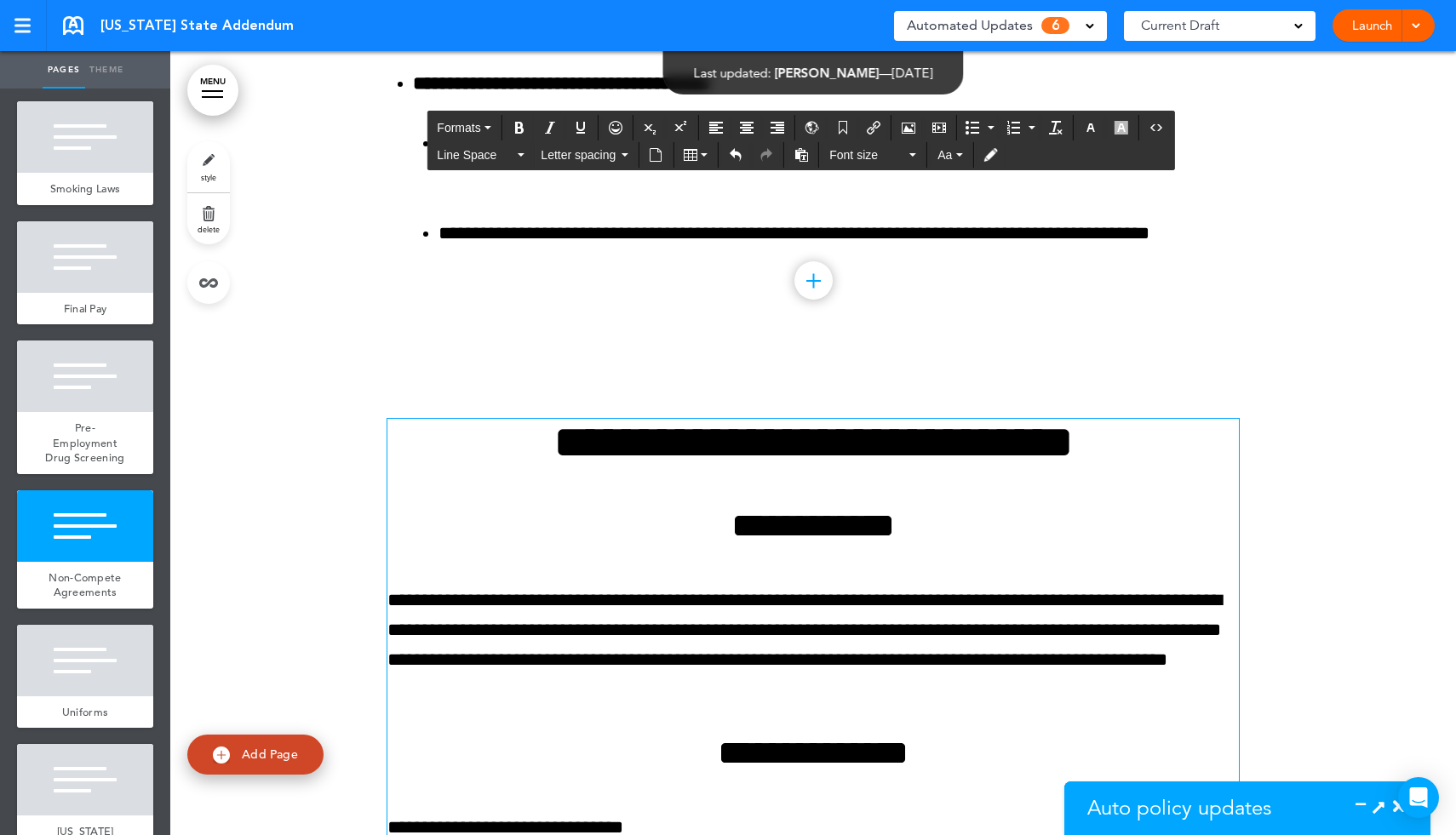
click at [1381, 800] on icon at bounding box center [1379, 806] width 18 height 18
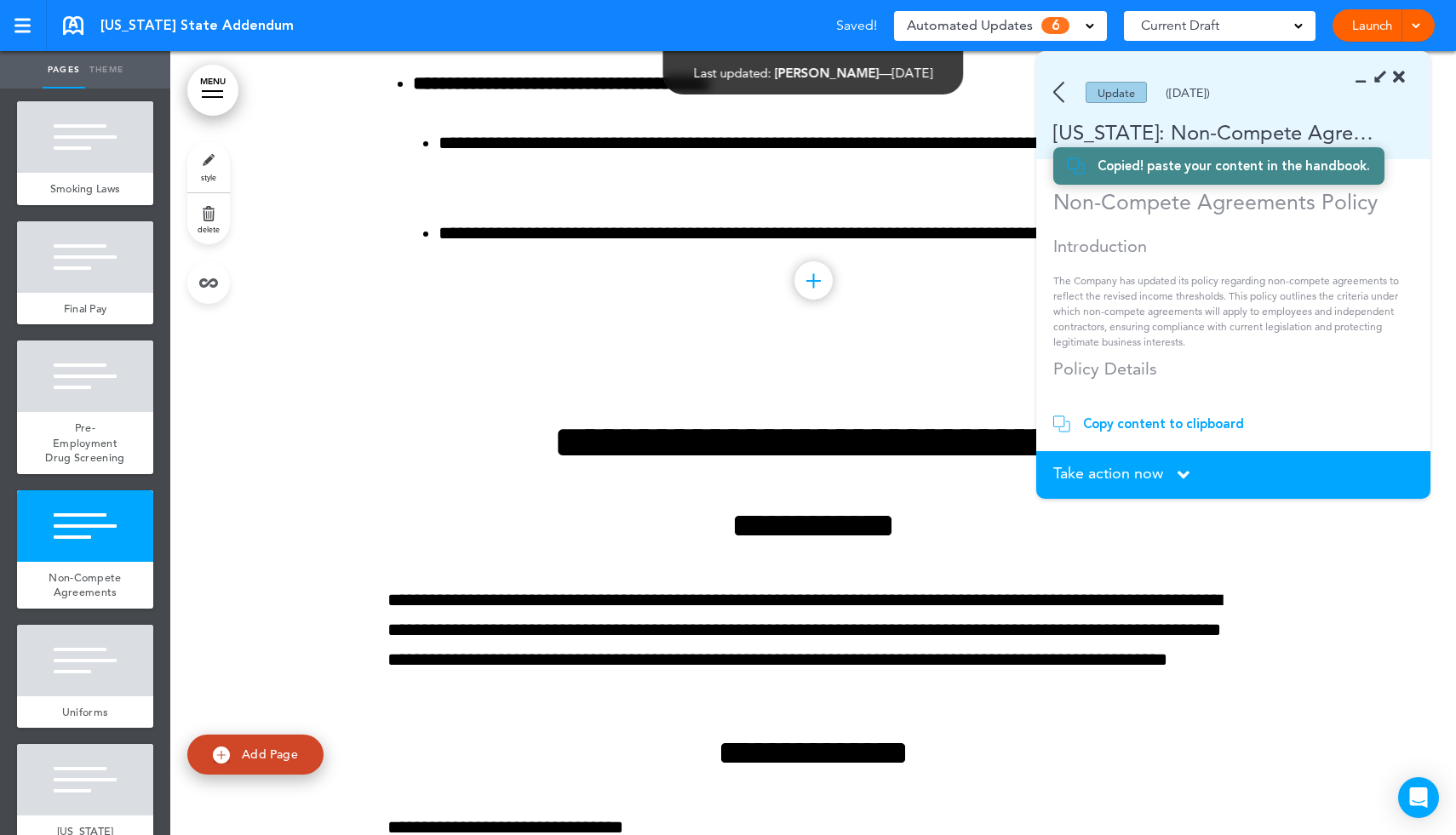
scroll to position [645, 0]
click at [1174, 474] on div "Take action now Click here to change the status" at bounding box center [1233, 475] width 361 height 19
click at [1185, 474] on icon at bounding box center [1183, 475] width 11 height 19
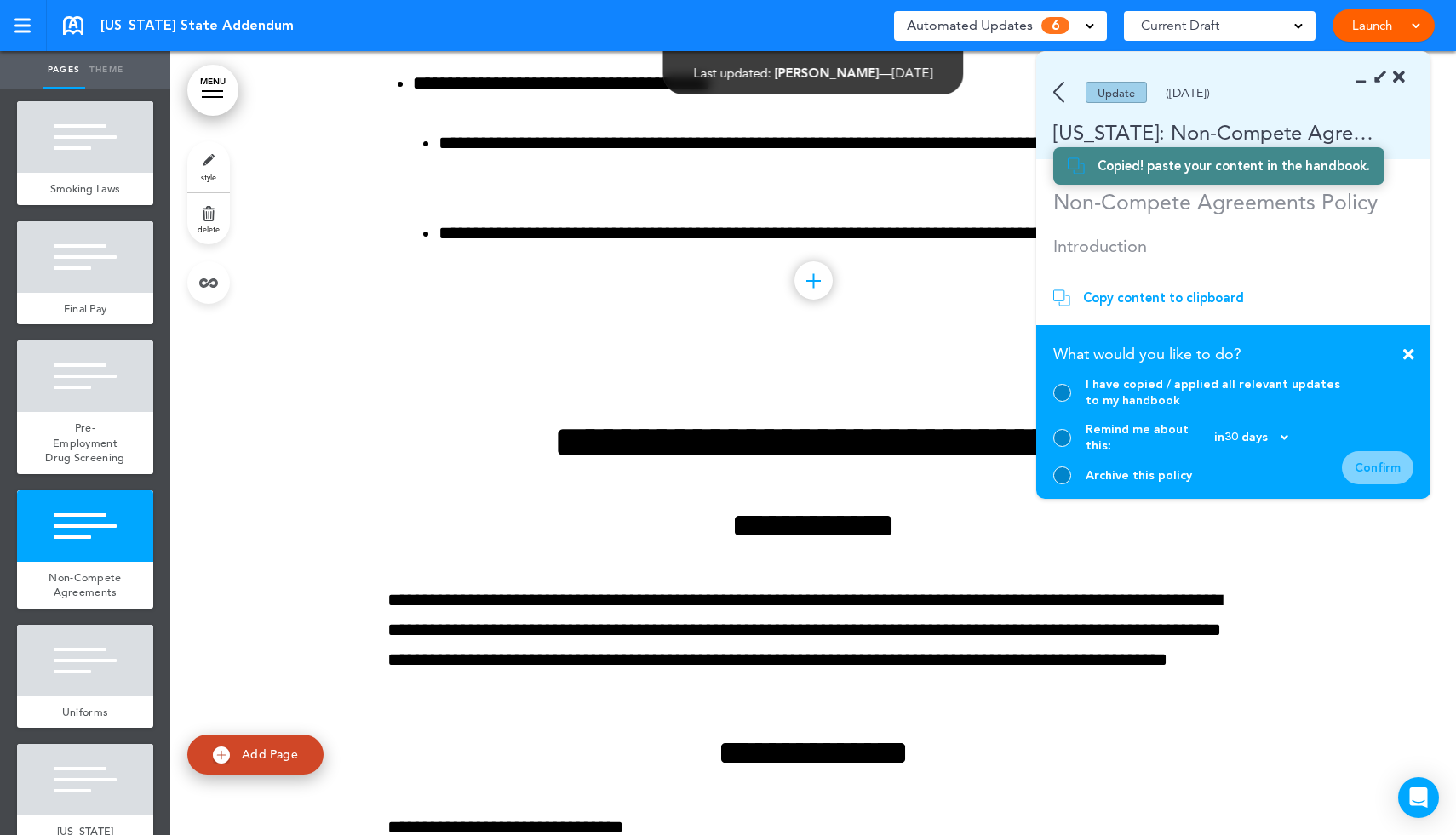
click at [1068, 402] on div at bounding box center [1062, 392] width 18 height 18
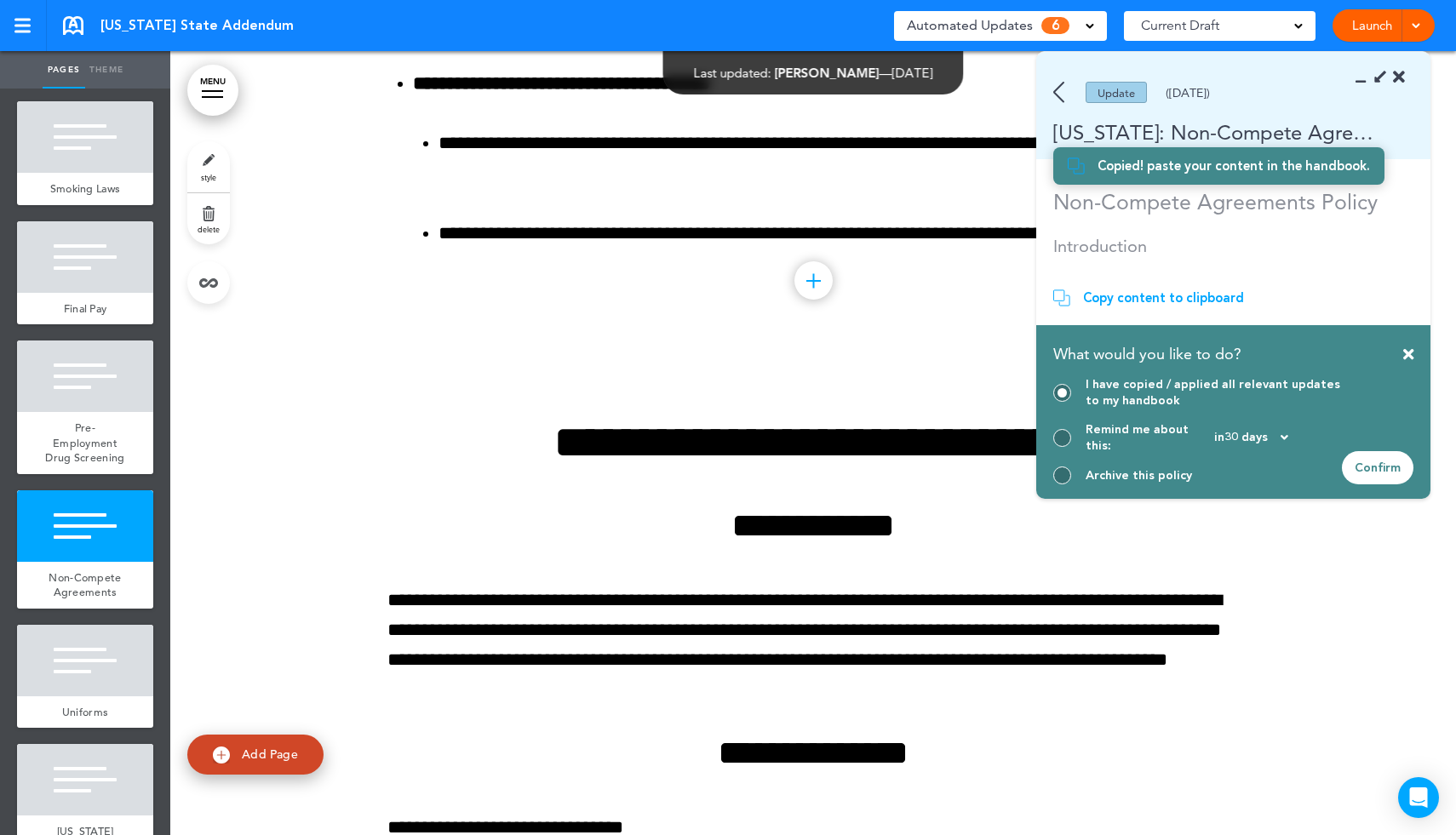
click at [1363, 465] on div "Confirm" at bounding box center [1378, 468] width 72 height 33
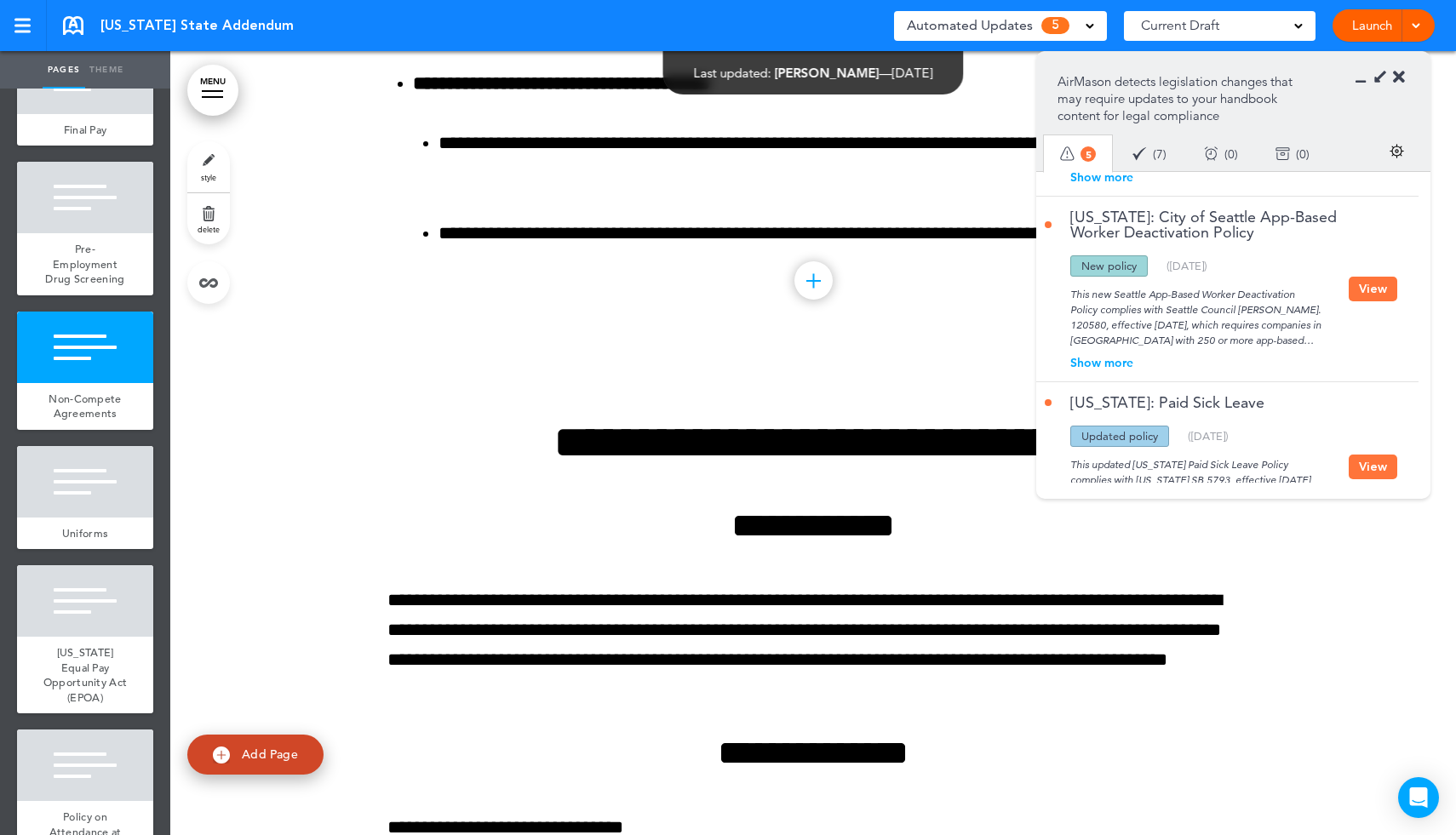
scroll to position [2516, 0]
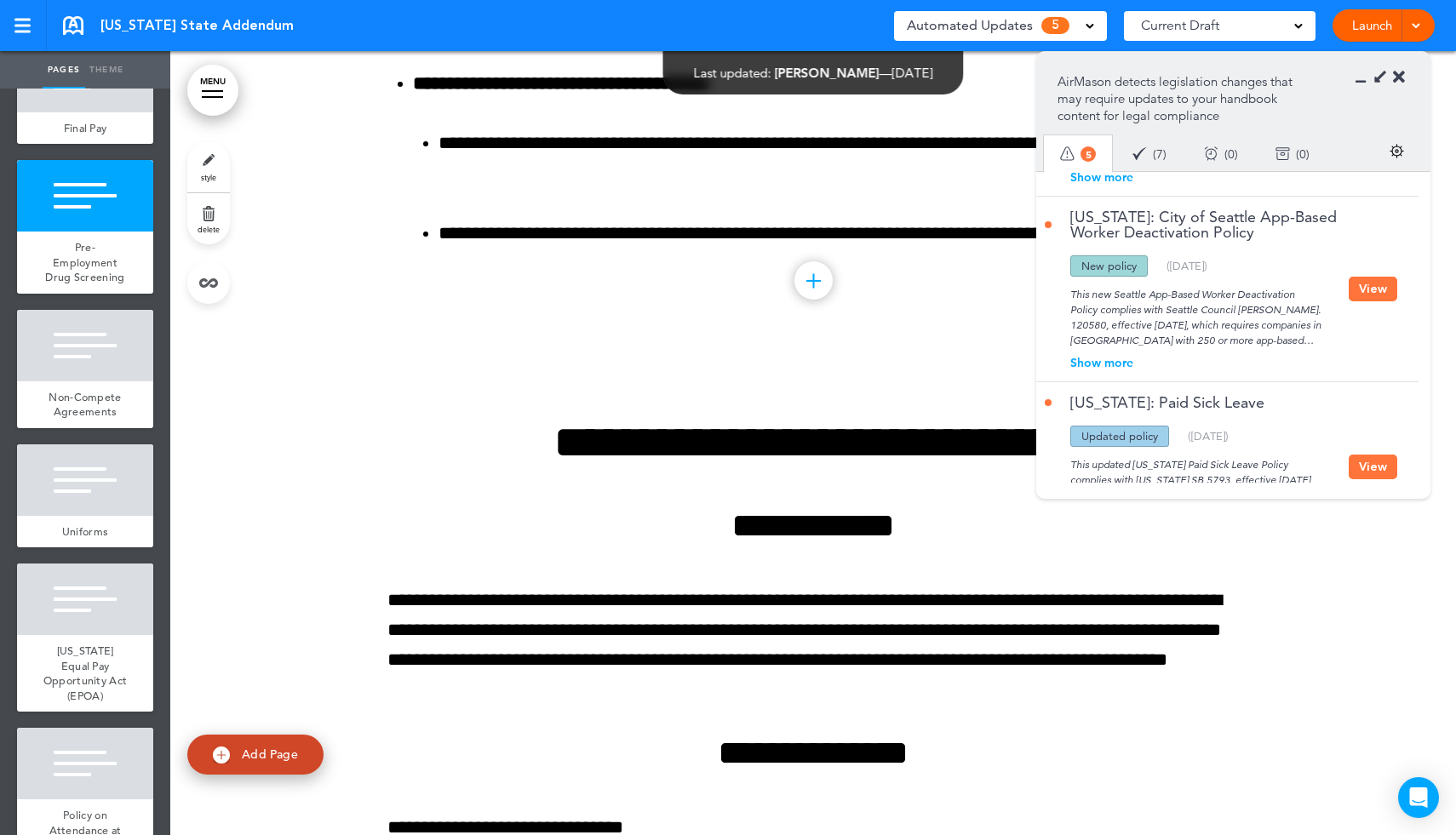
click at [1118, 221] on link "[US_STATE]: City of Seattle App-Based Worker Deactivation Policy" at bounding box center [1197, 225] width 304 height 31
click at [1359, 276] on button "View" at bounding box center [1373, 289] width 49 height 25
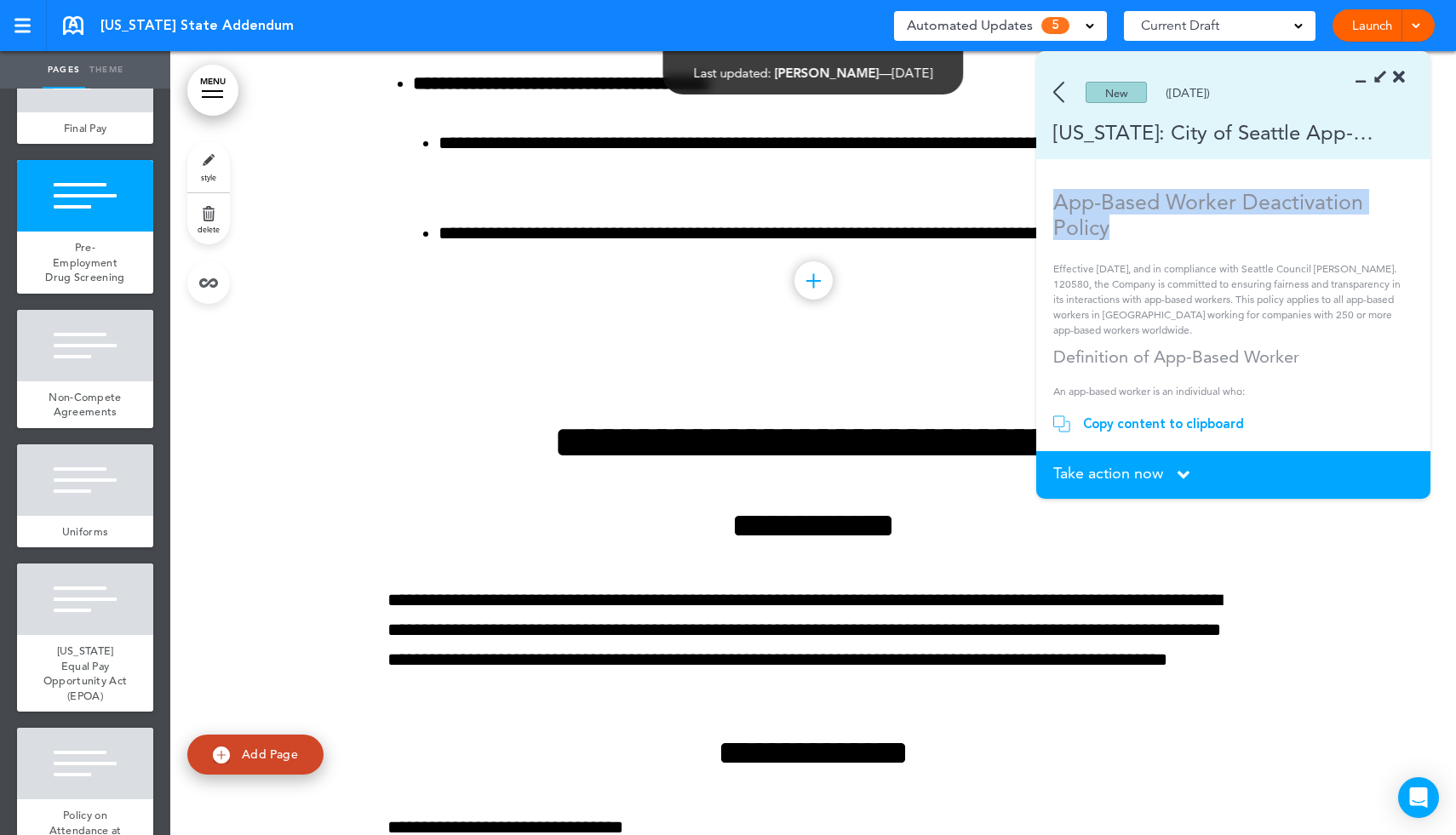
drag, startPoint x: 1126, startPoint y: 228, endPoint x: 1048, endPoint y: 205, distance: 81.3
click at [1048, 205] on section "App-Based Worker Deactivation Policy Effective [DATE], and in compliance with S…" at bounding box center [1227, 293] width 383 height 208
copy h1 "App-Based Worker Deactivation Policy"
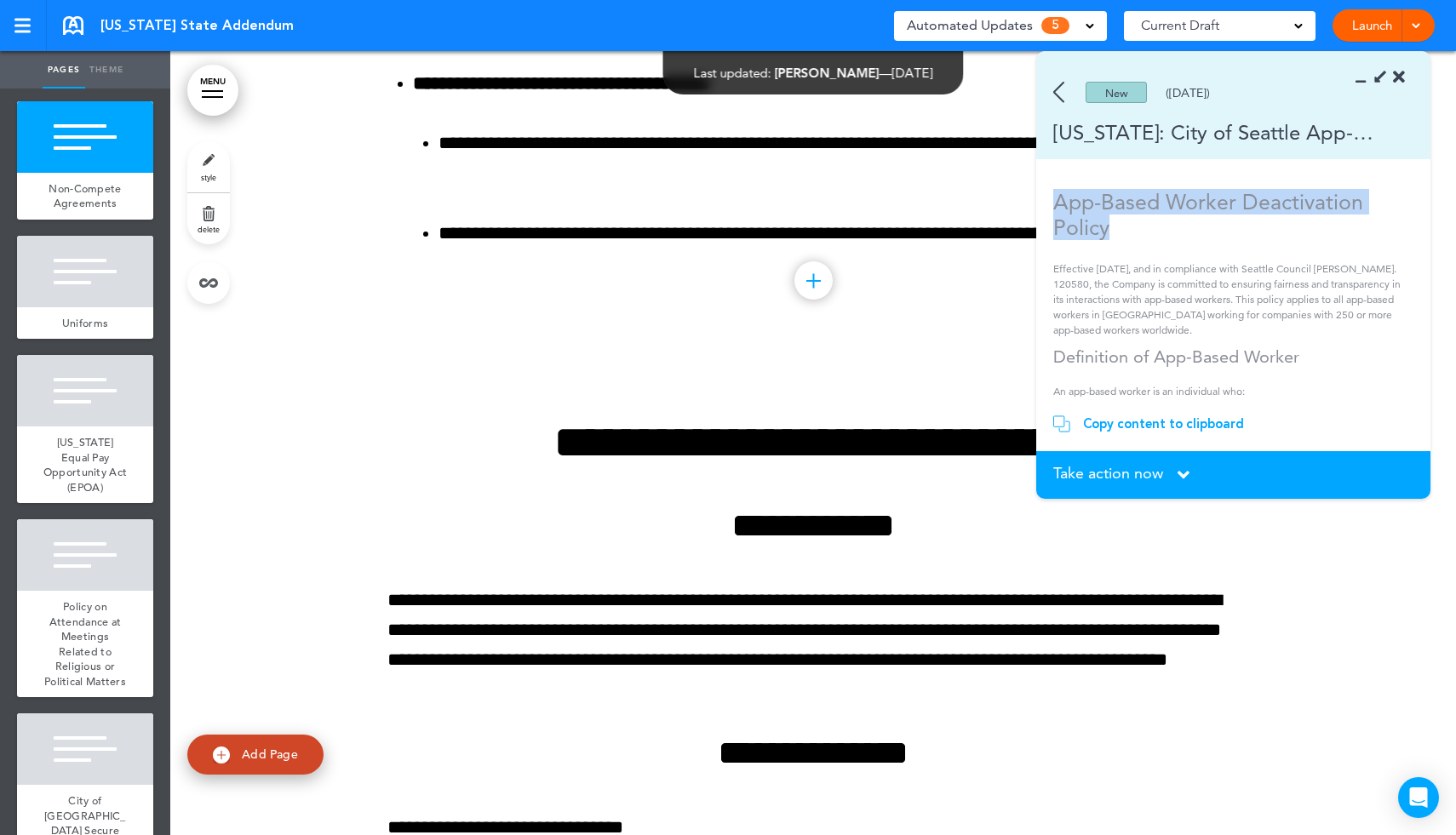
click at [250, 761] on span "Add Page" at bounding box center [270, 755] width 56 height 15
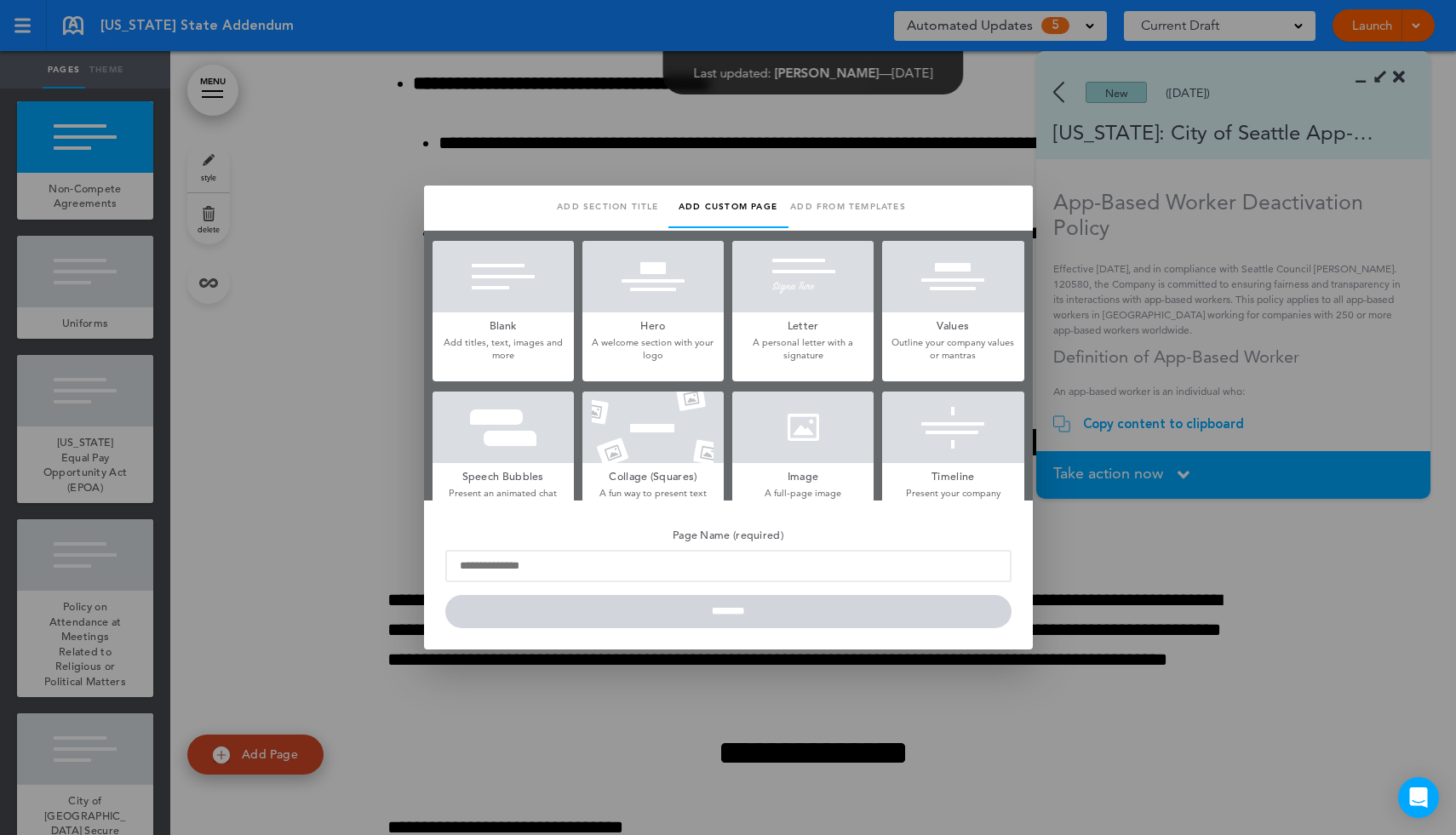
click at [489, 323] on h5 "Blank" at bounding box center [503, 324] width 142 height 24
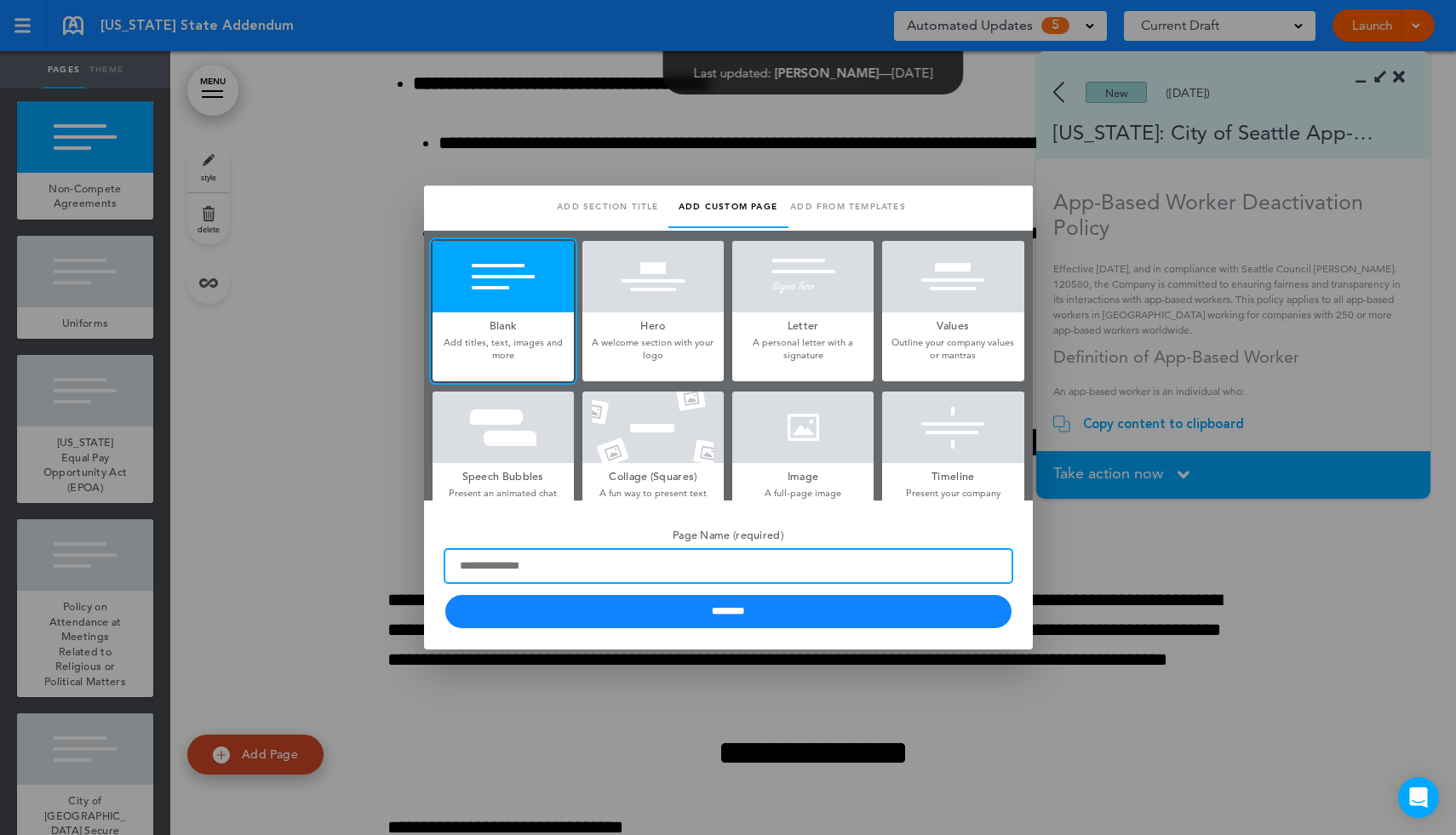
click at [489, 563] on input "Page Name (required)" at bounding box center [729, 566] width 566 height 33
paste input "**********"
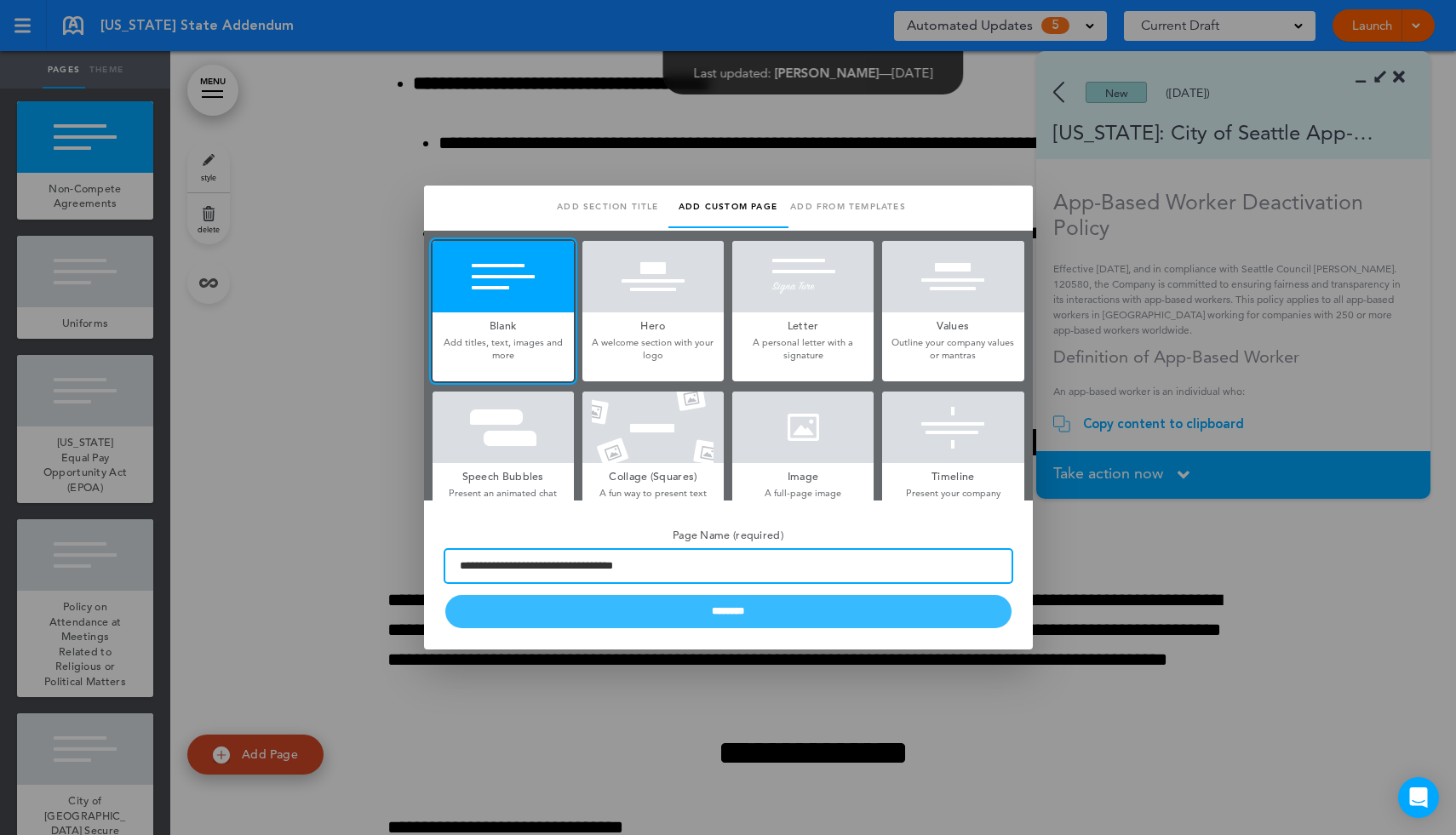
type input "**********"
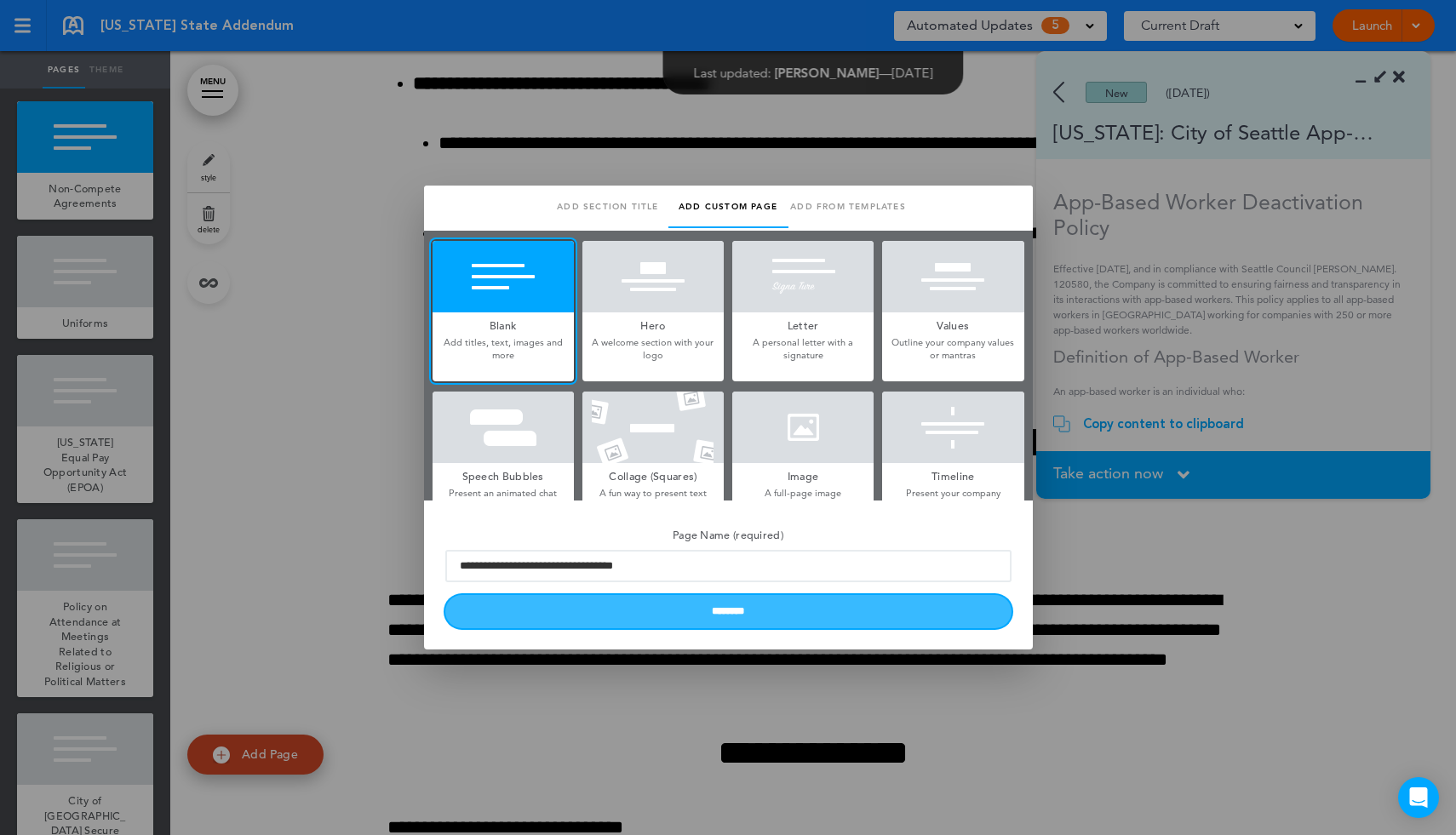
click at [607, 606] on input "********" at bounding box center [729, 611] width 566 height 33
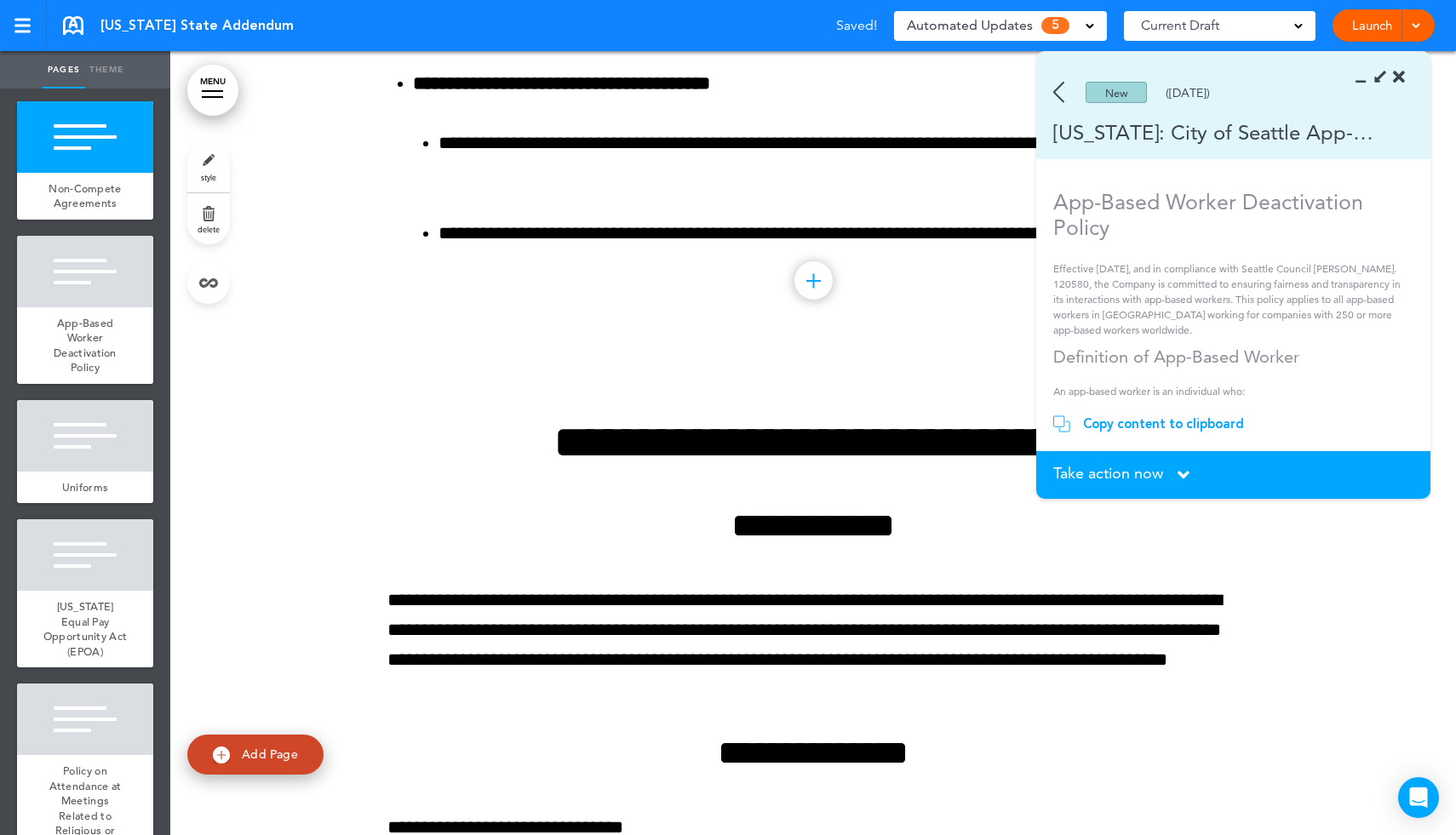
click at [1205, 422] on div "Copy content to clipboard" at bounding box center [1163, 424] width 161 height 17
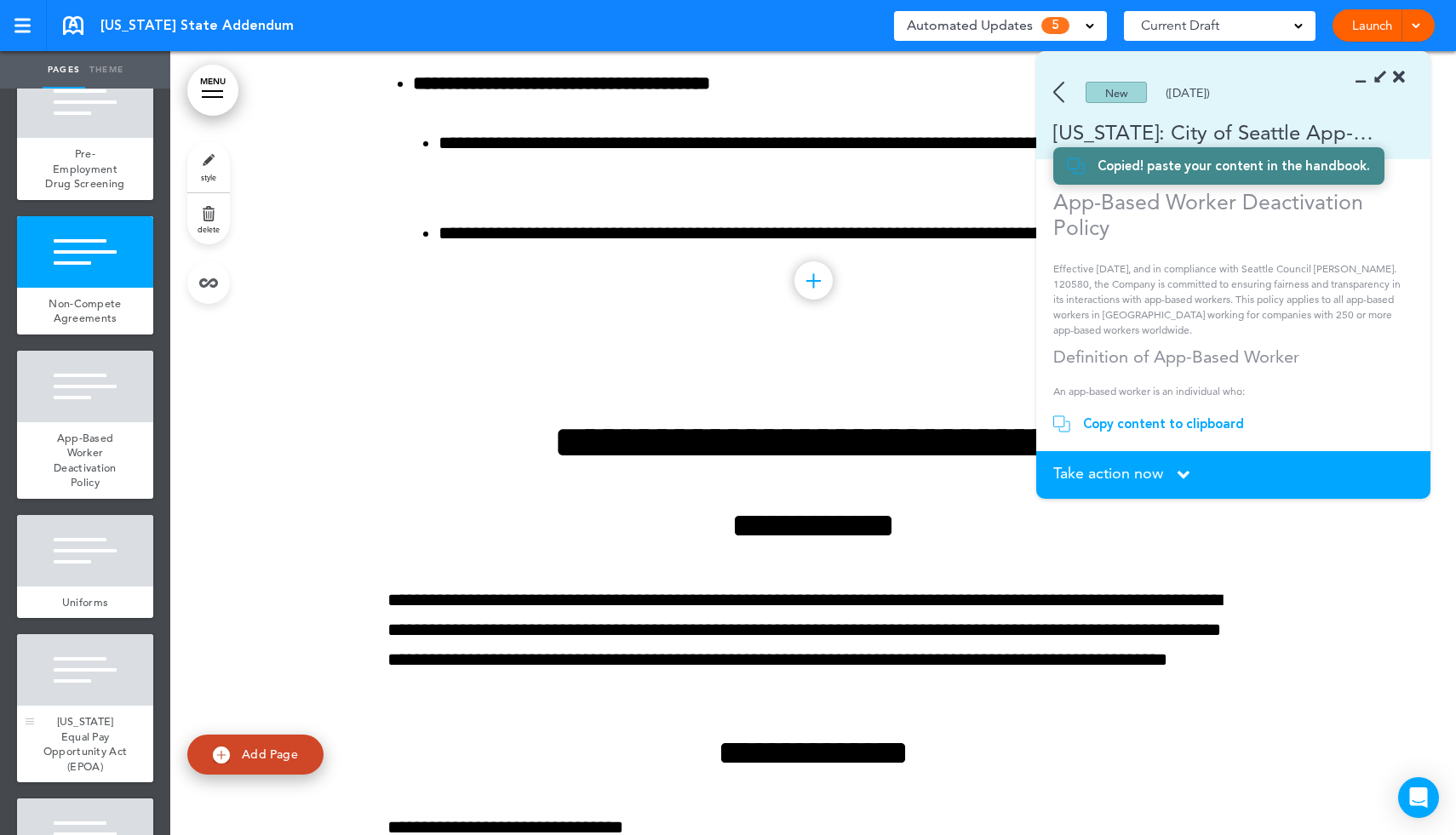
scroll to position [2589, 0]
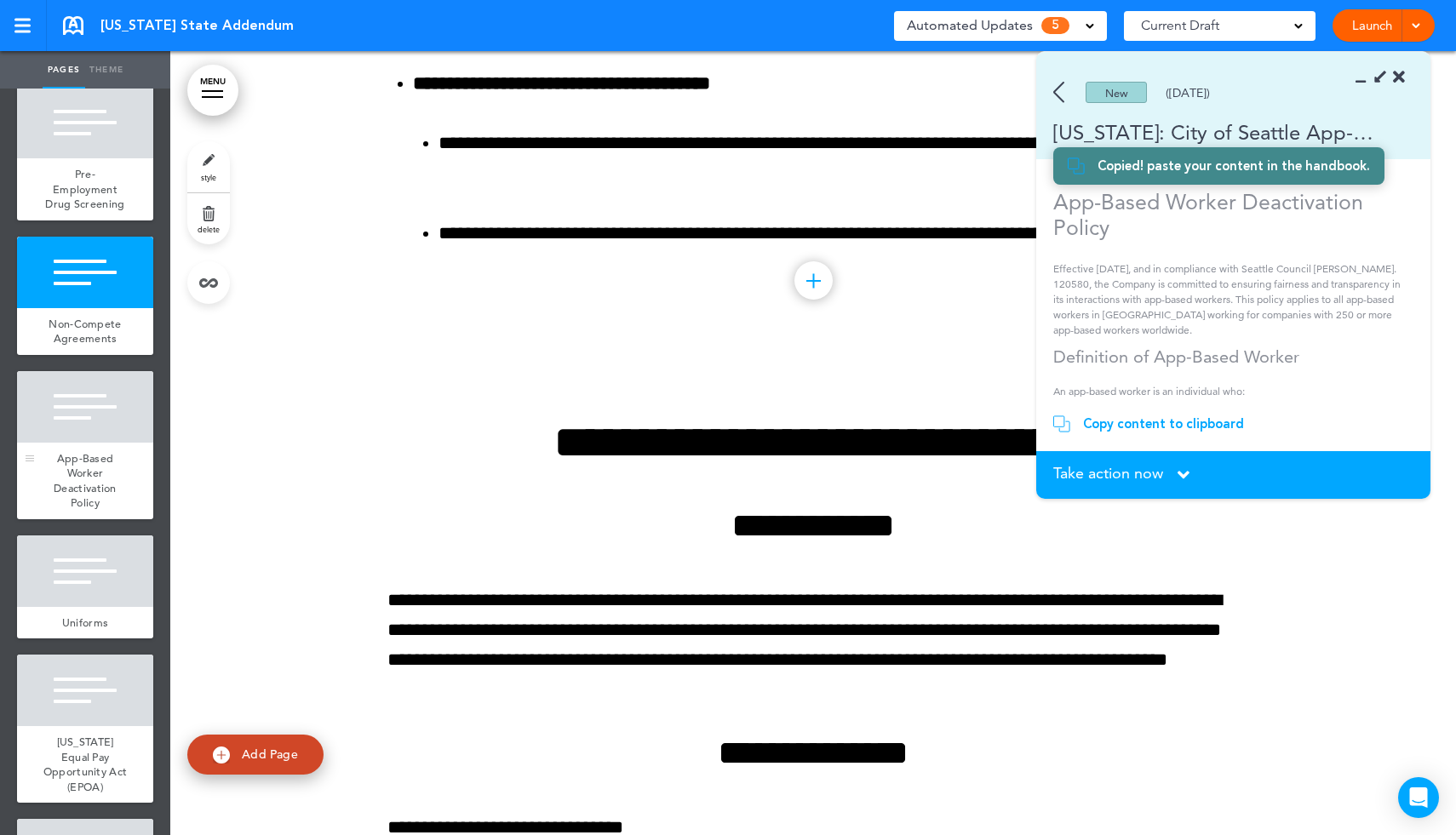
click at [94, 451] on span "App-Based Worker Deactivation Policy" at bounding box center [85, 481] width 63 height 59
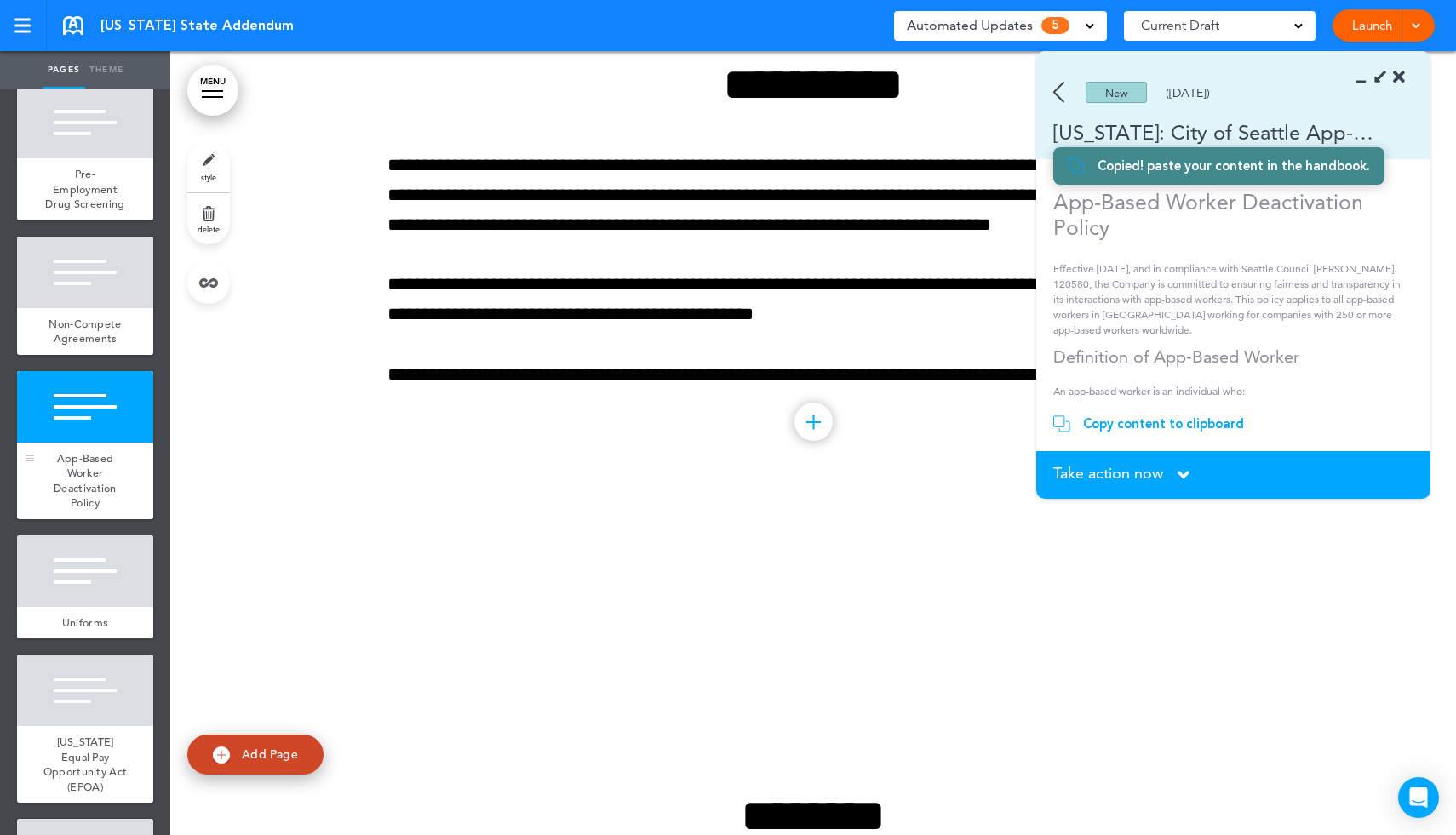
scroll to position [21076, 0]
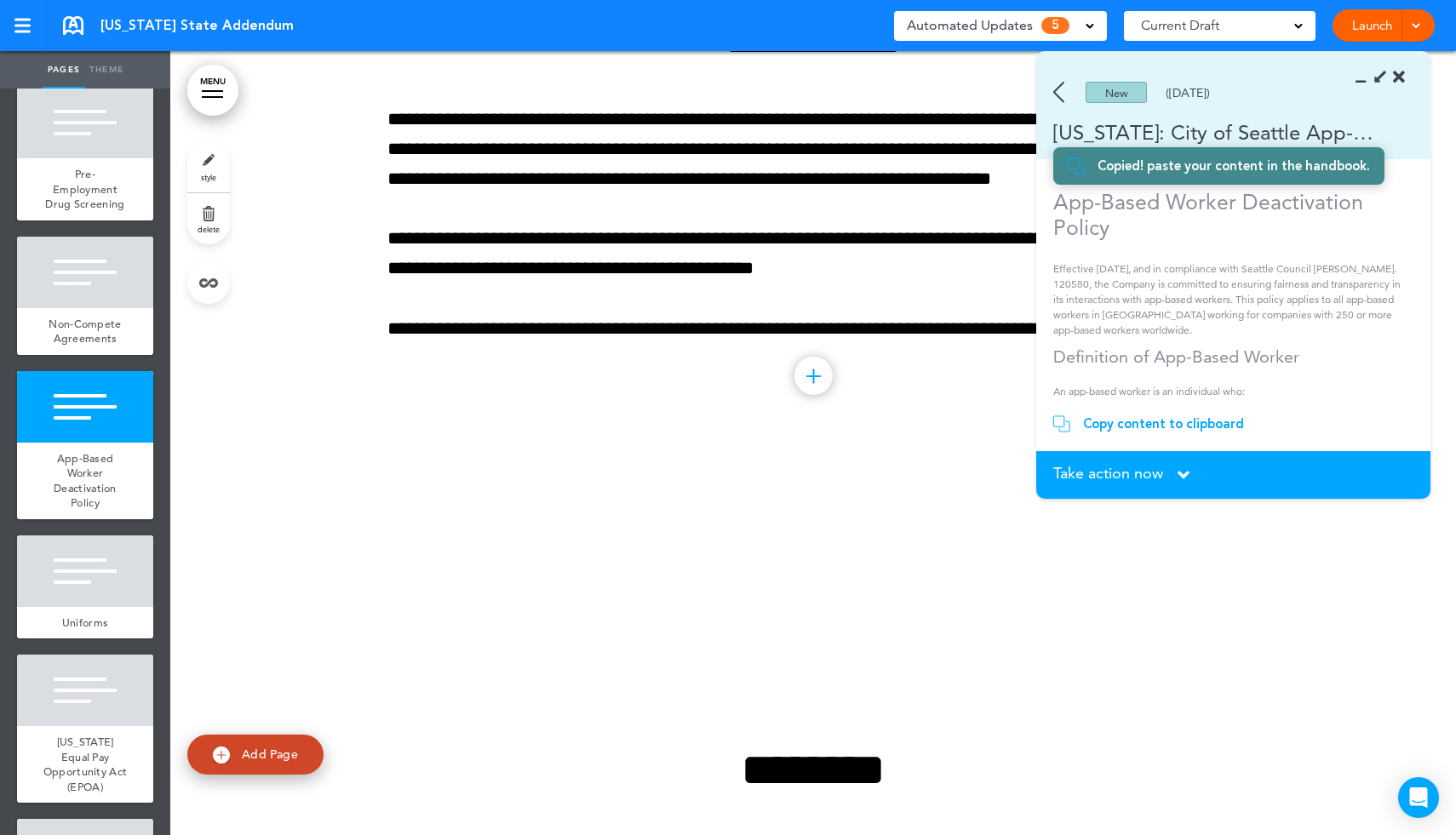
click at [1366, 81] on icon at bounding box center [1366, 77] width 0 height 17
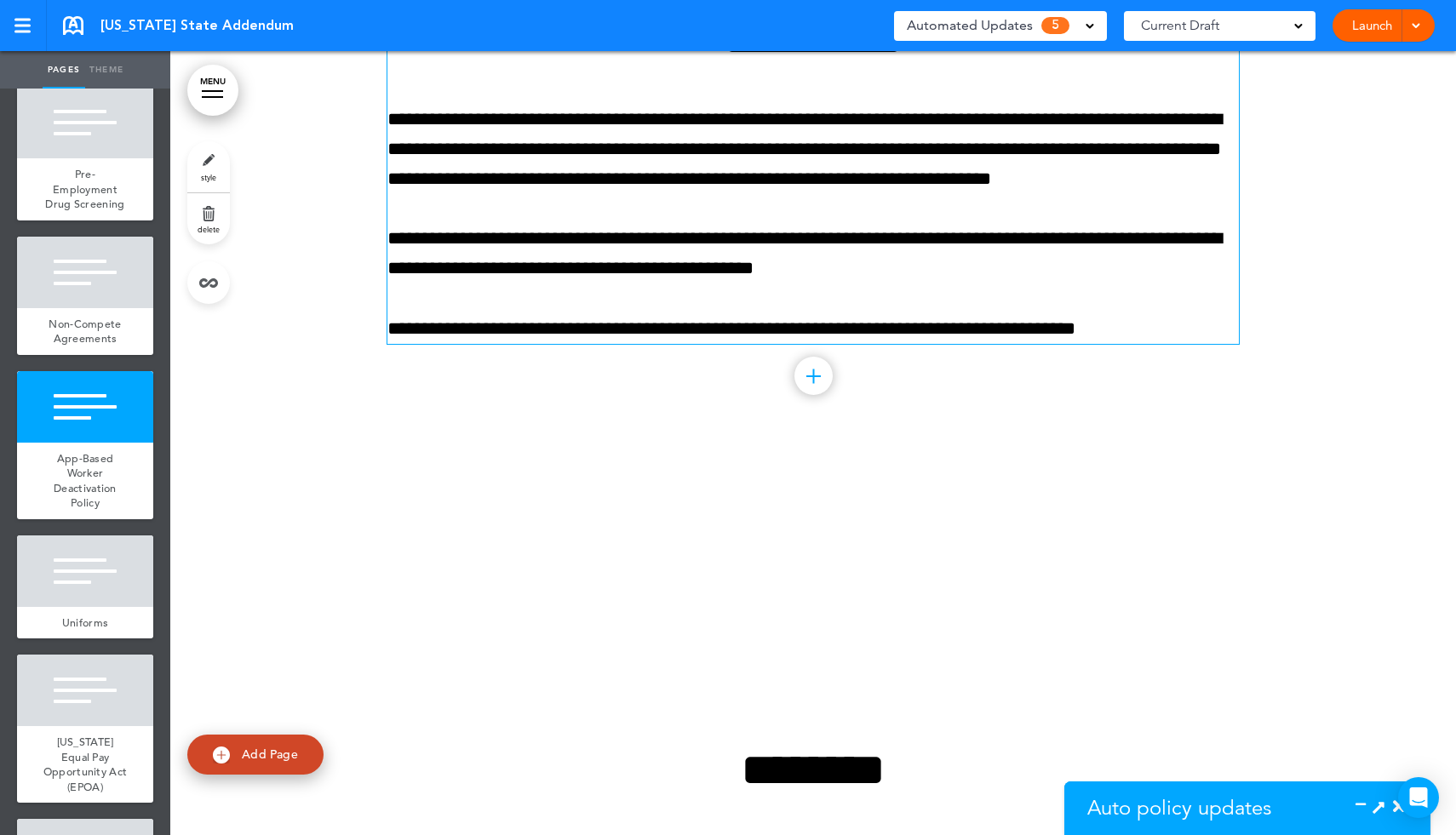
scroll to position [675, 0]
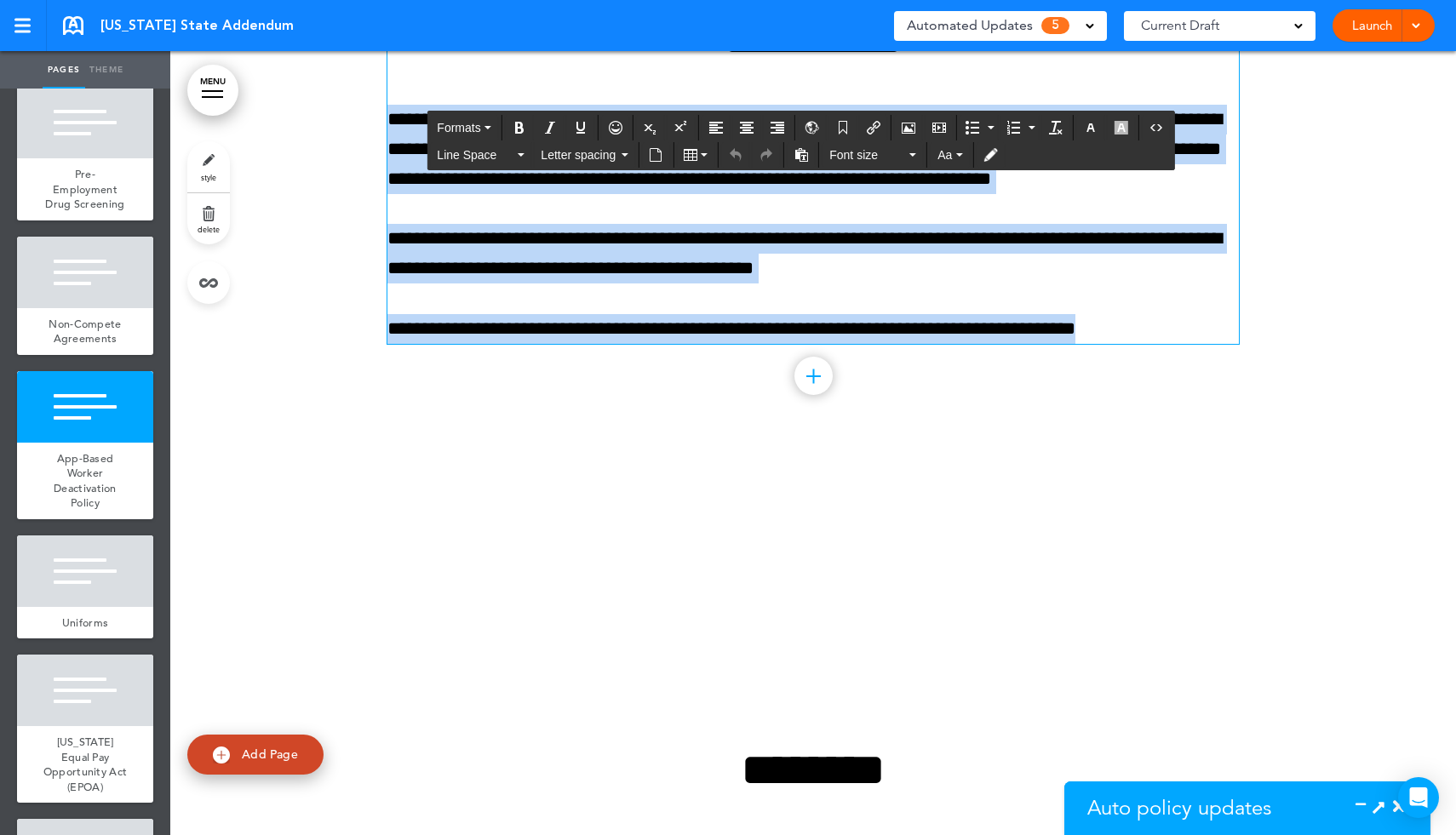
drag, startPoint x: 680, startPoint y: 136, endPoint x: 1144, endPoint y: 425, distance: 546.6
click at [1144, 344] on div "**********" at bounding box center [813, 180] width 851 height 329
paste div
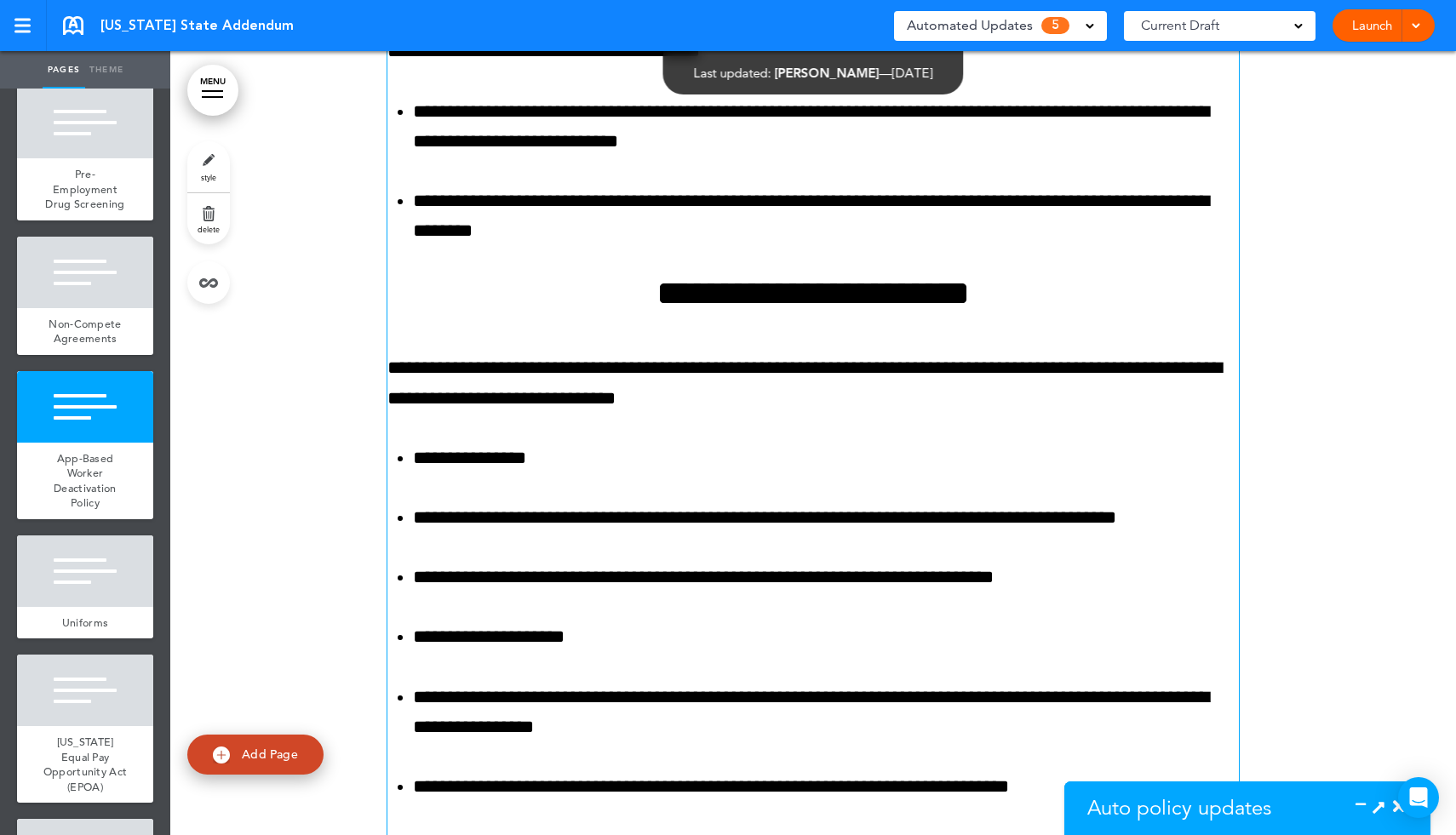
scroll to position [21462, 0]
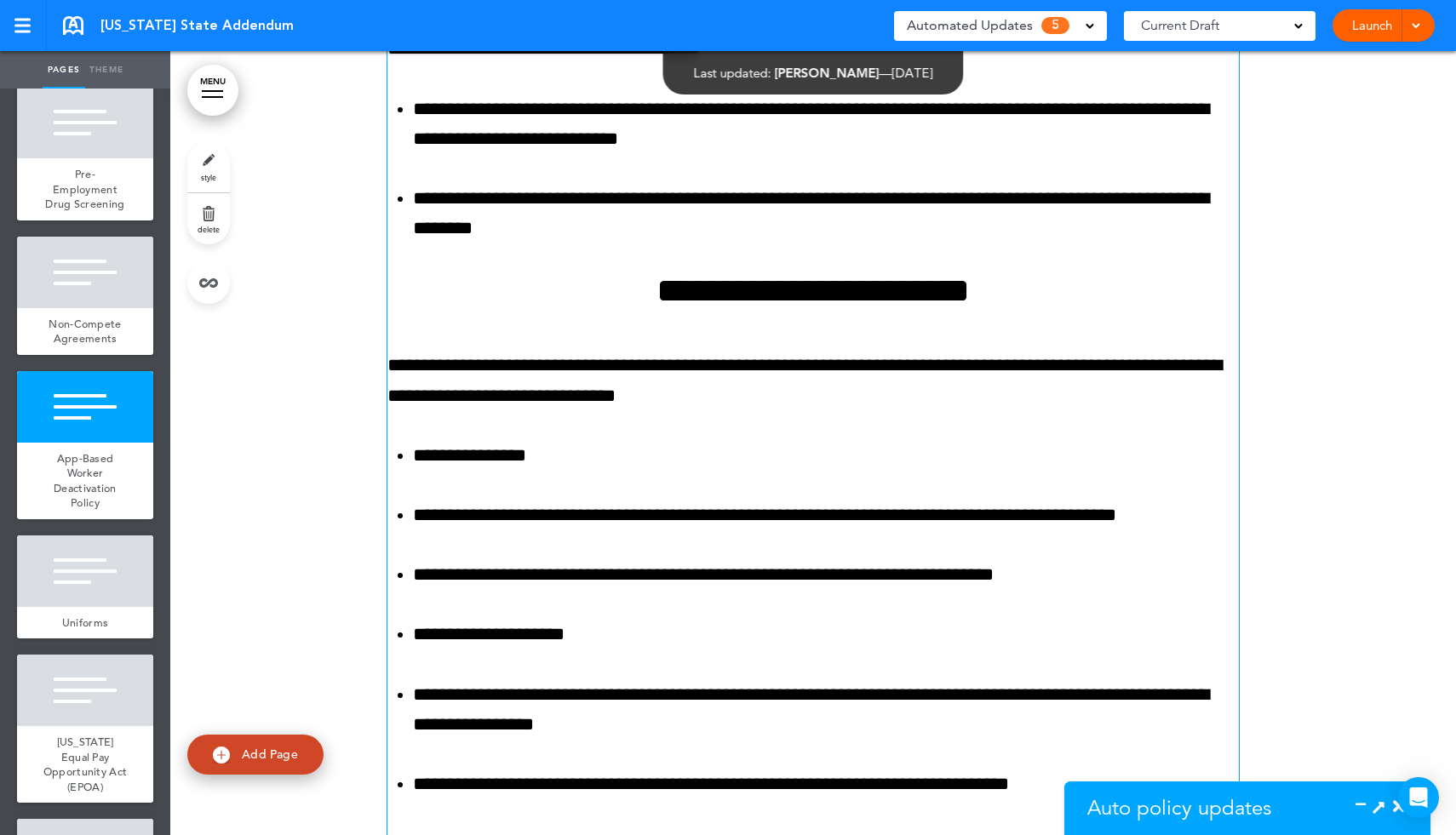
click at [1384, 800] on icon at bounding box center [1379, 806] width 18 height 18
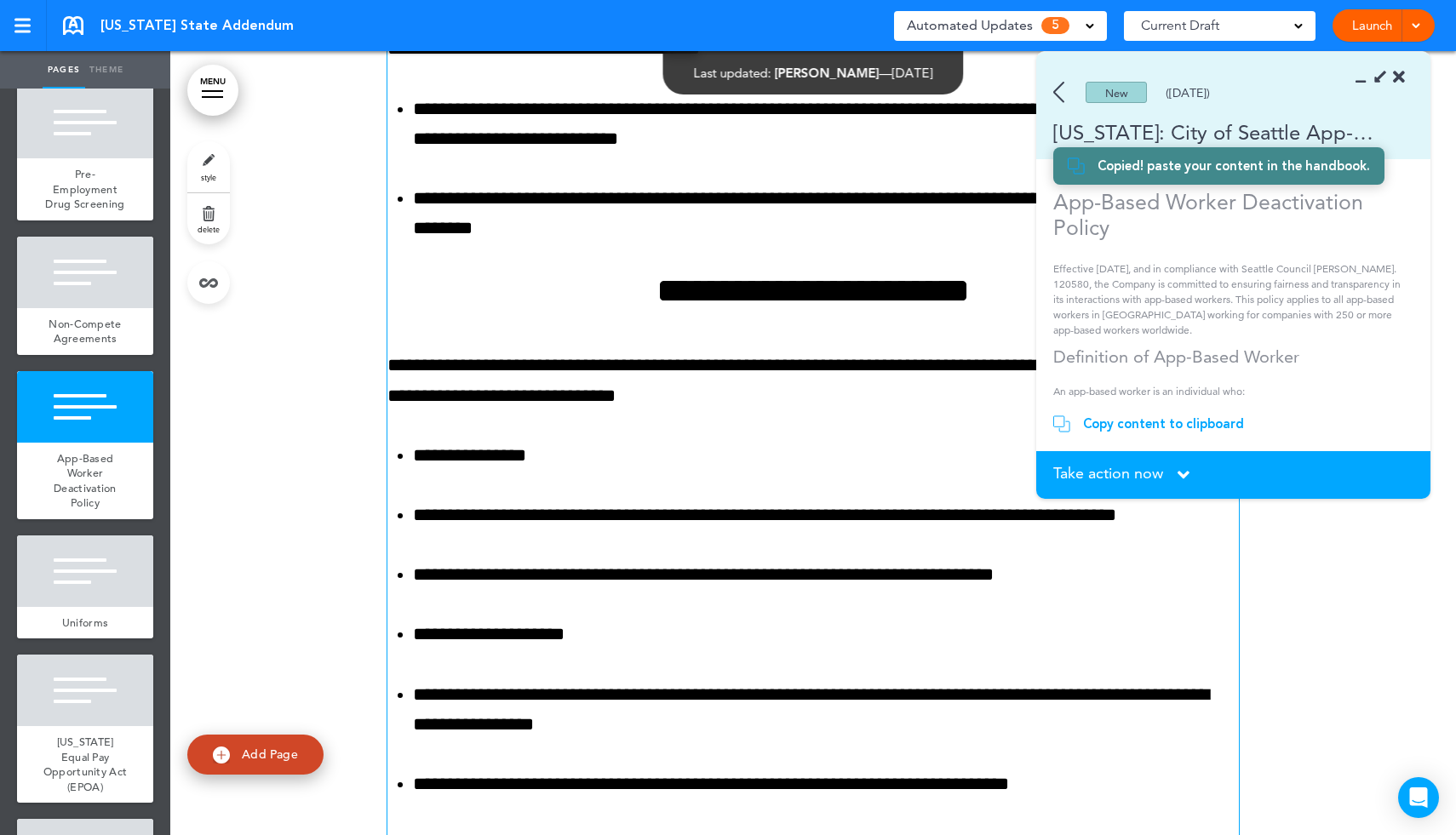
scroll to position [645, 0]
click at [1186, 479] on icon at bounding box center [1183, 475] width 11 height 19
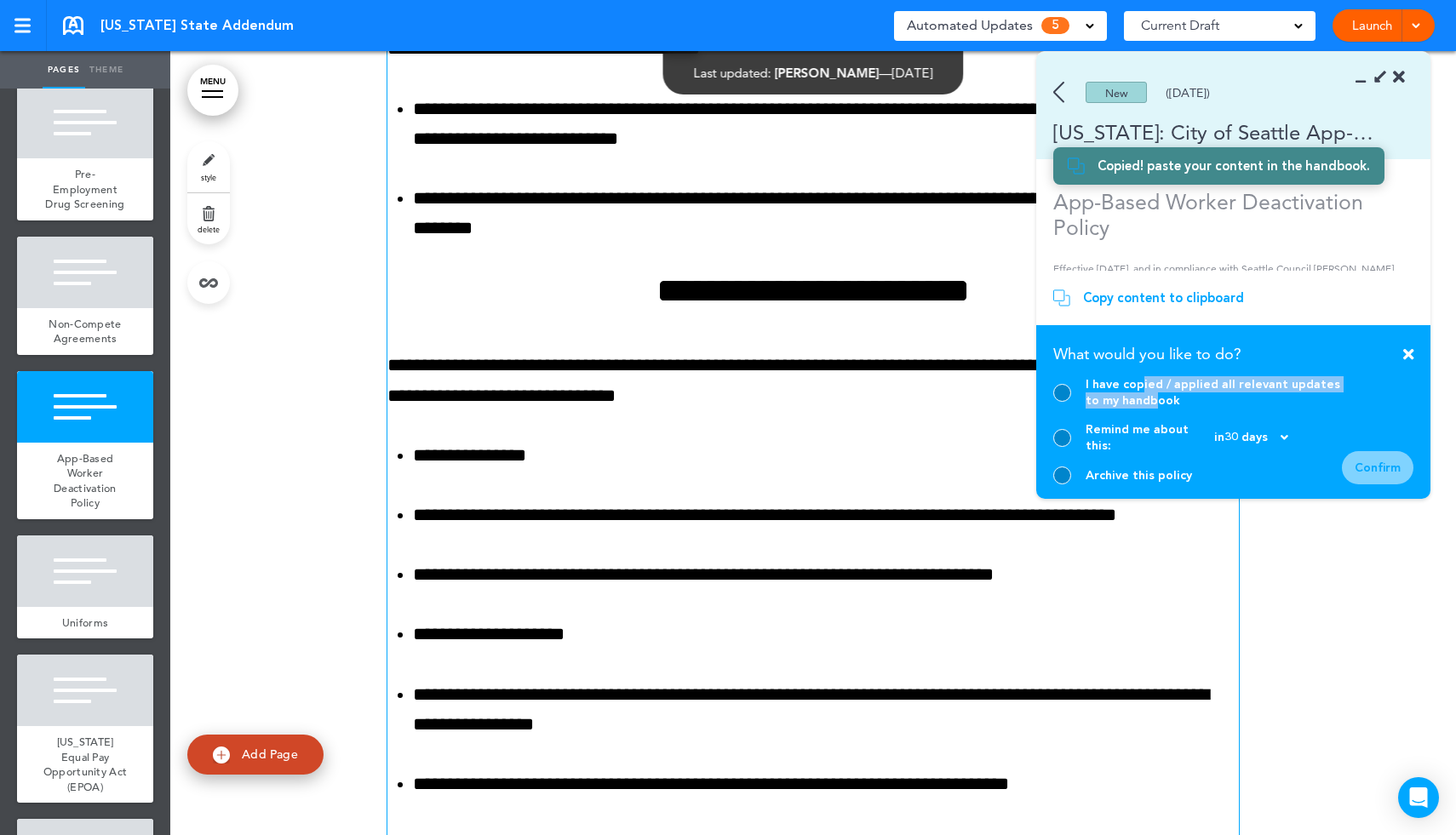
click at [1143, 407] on div "I have copied / applied all relevant updates to my handbook" at bounding box center [1214, 392] width 256 height 33
click at [1065, 402] on div at bounding box center [1062, 392] width 18 height 18
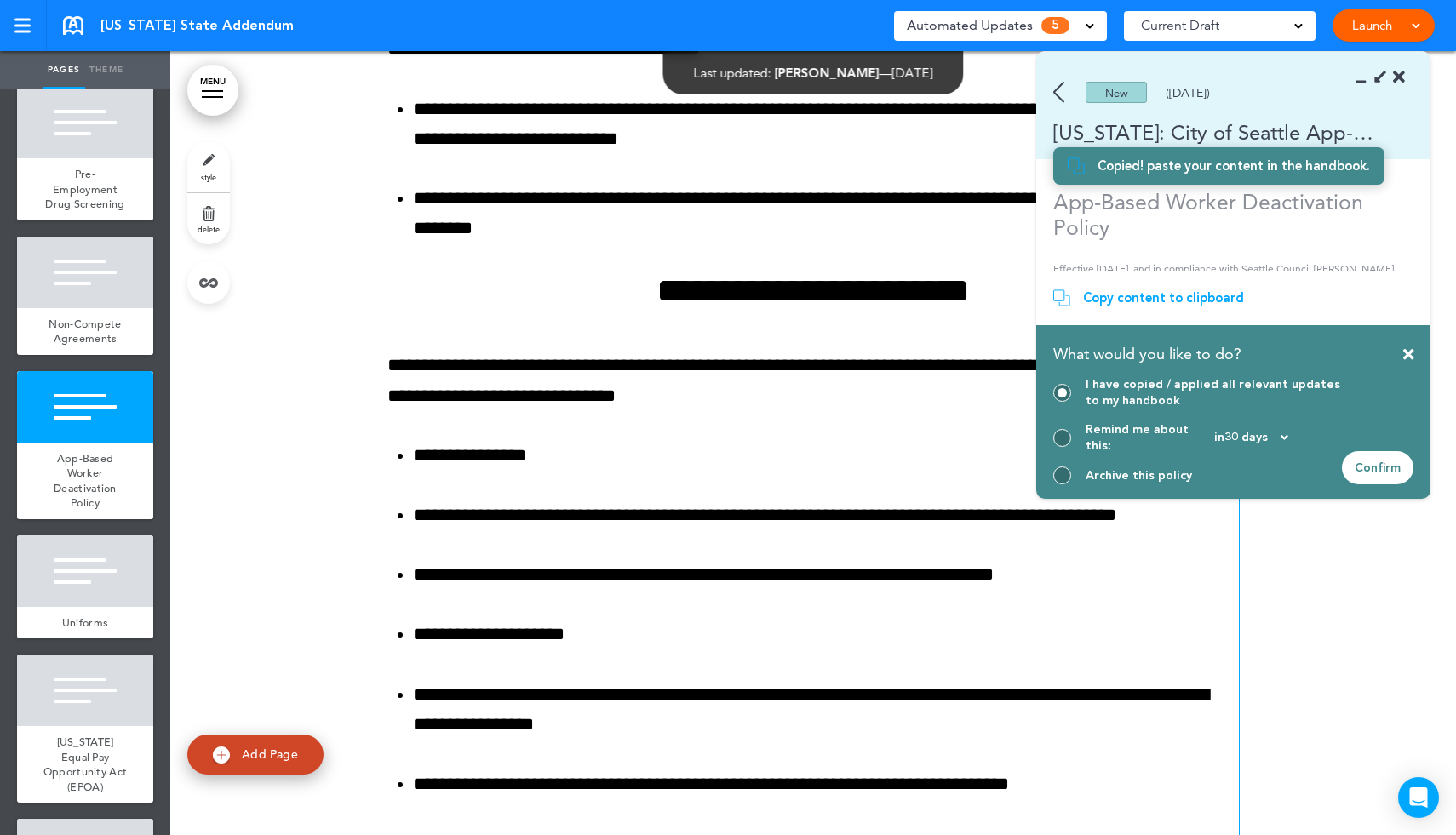
click at [1382, 471] on div "Confirm" at bounding box center [1378, 468] width 72 height 33
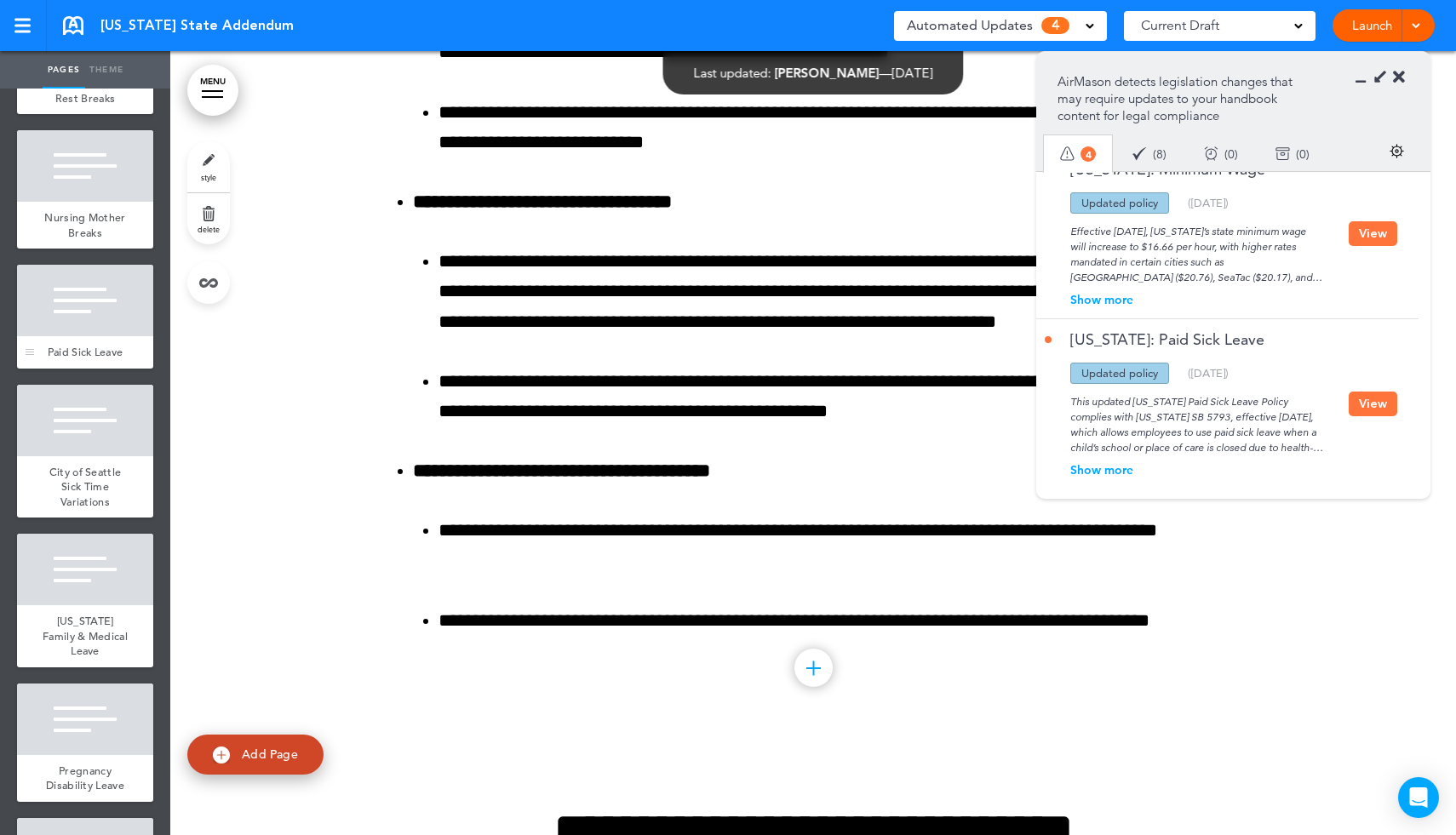
scroll to position [958, 0]
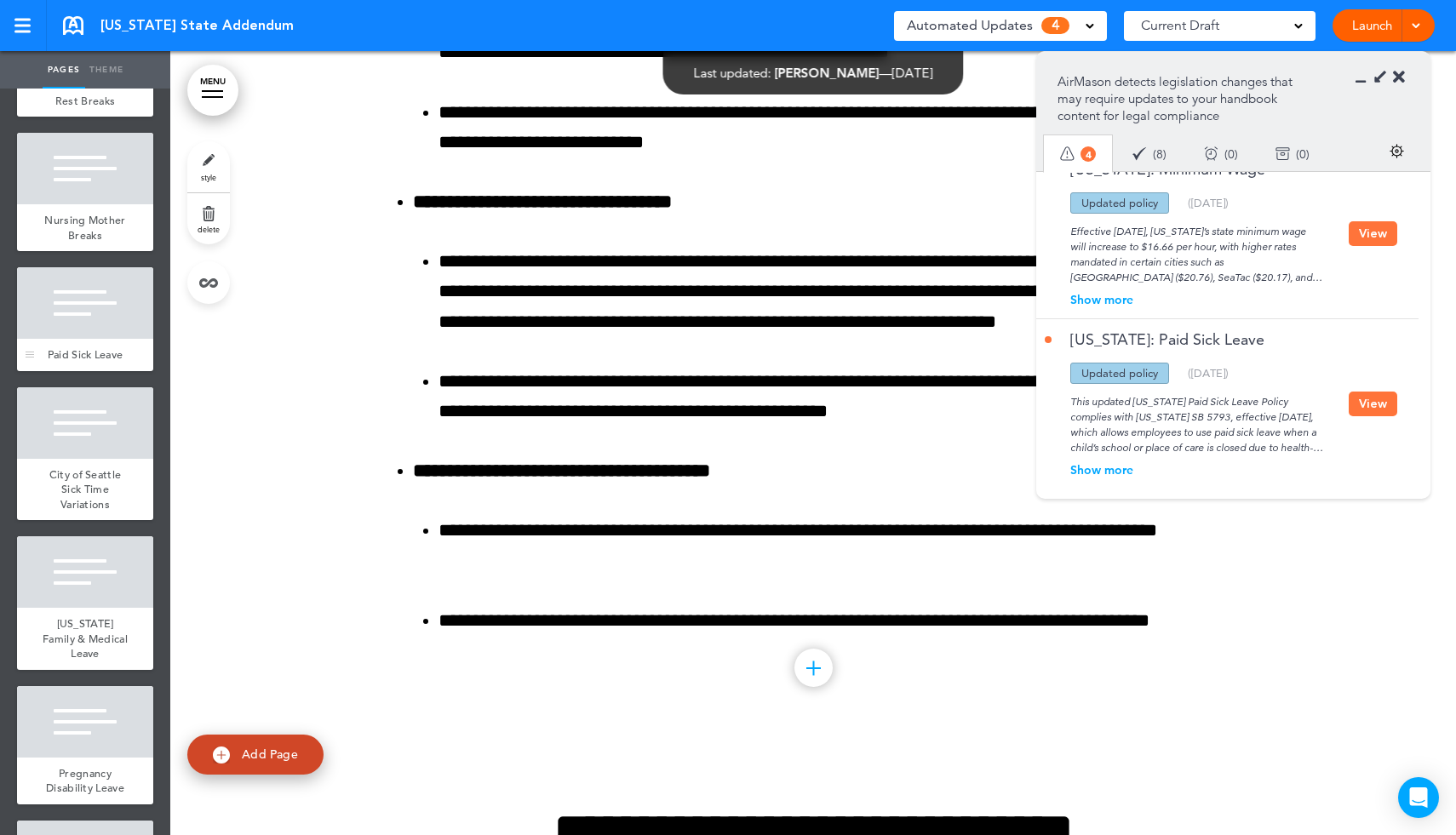
click at [94, 284] on div at bounding box center [85, 302] width 136 height 72
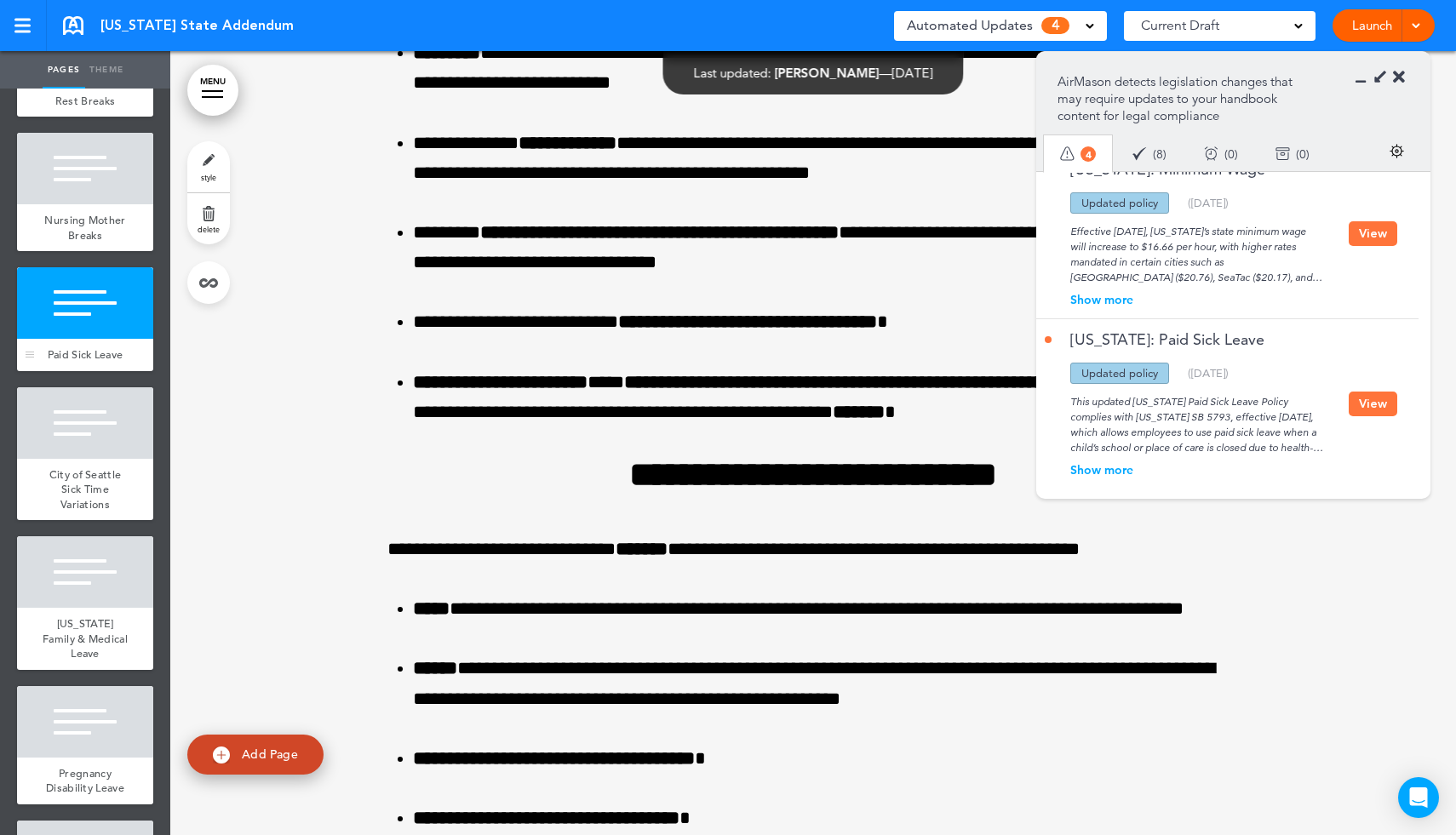
scroll to position [8742, 0]
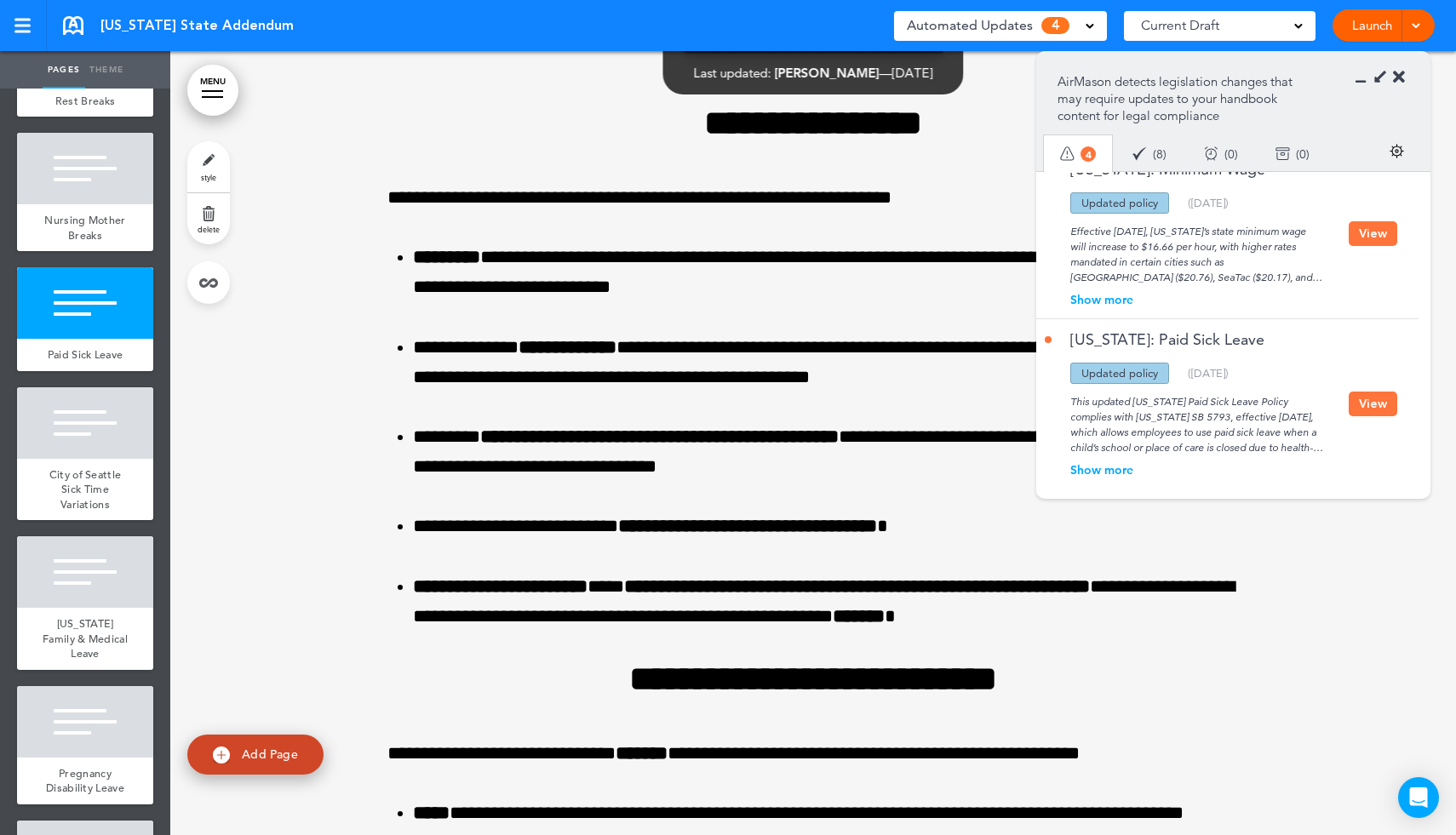
click at [1104, 464] on div "Show more" at bounding box center [1197, 470] width 304 height 11
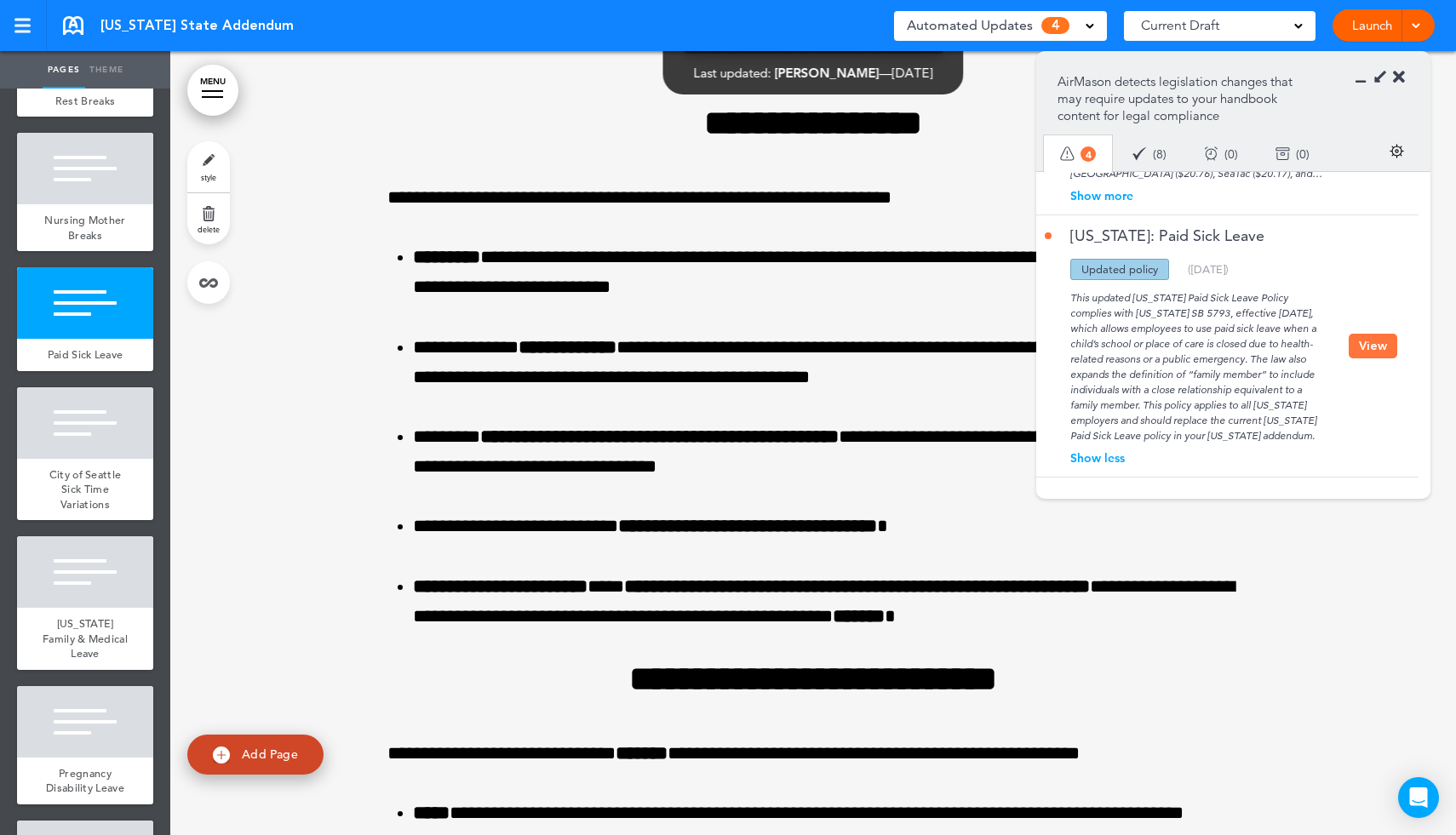
scroll to position [599, 0]
click at [1366, 344] on button "View" at bounding box center [1373, 342] width 49 height 25
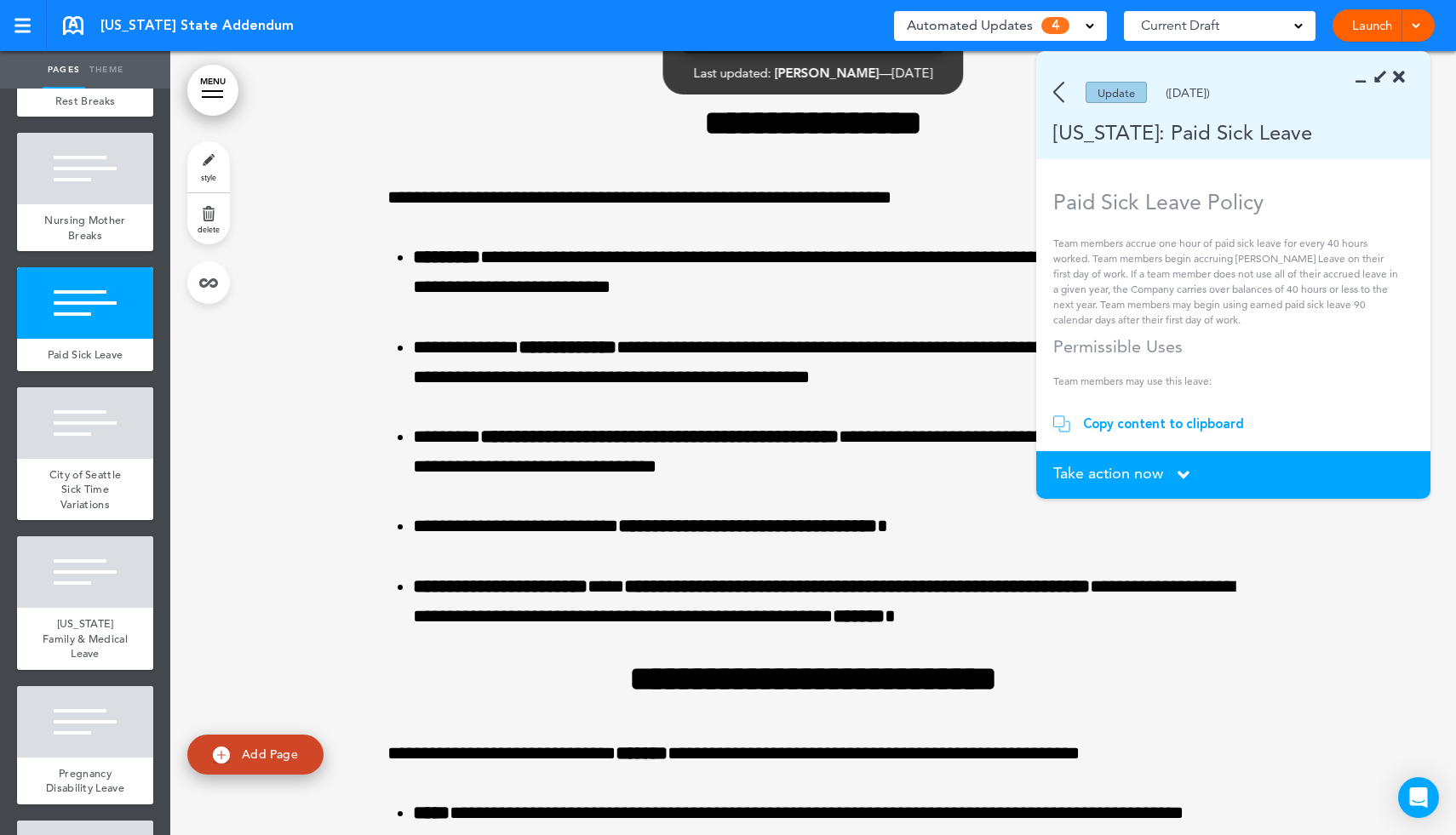
click at [1175, 484] on section "Take action now Click here to change the status What would you like to do? I ha…" at bounding box center [1233, 475] width 394 height 48
click at [1181, 467] on icon at bounding box center [1183, 475] width 11 height 19
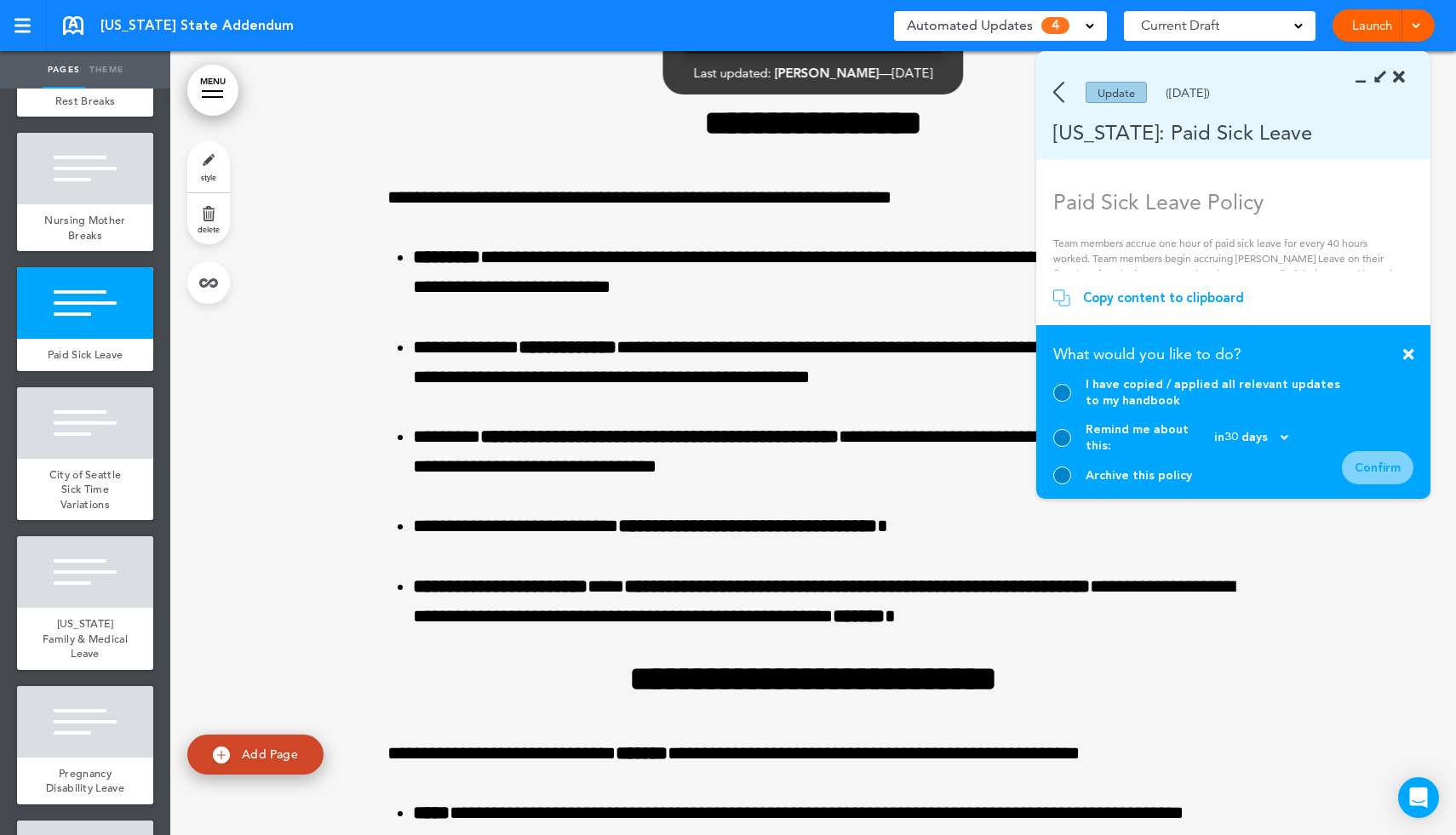
click at [1179, 470] on div "Archive this policy" at bounding box center [1138, 475] width 106 height 16
click at [1070, 477] on div at bounding box center [1062, 475] width 18 height 18
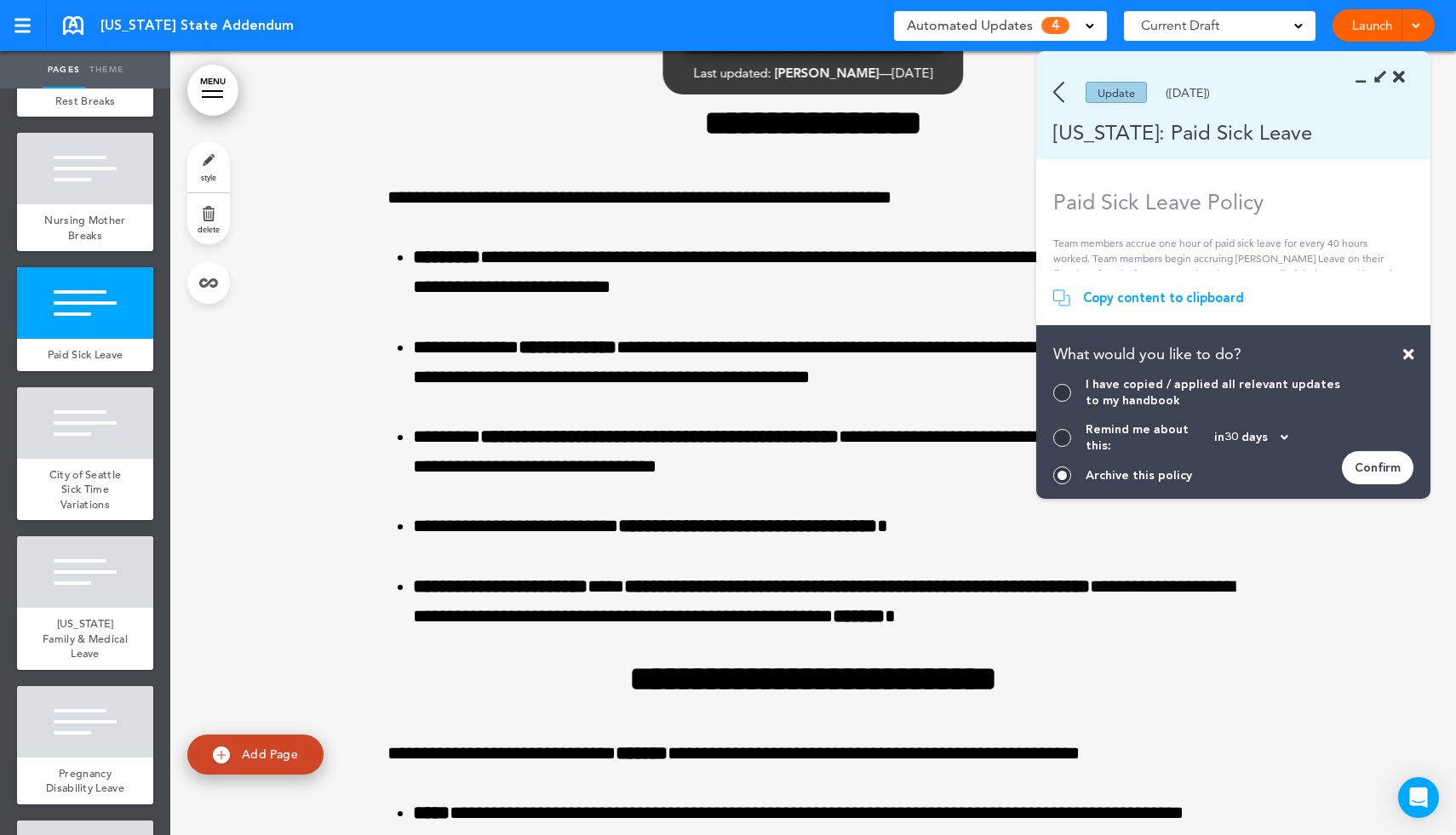
click at [1378, 465] on div "Confirm" at bounding box center [1378, 468] width 72 height 33
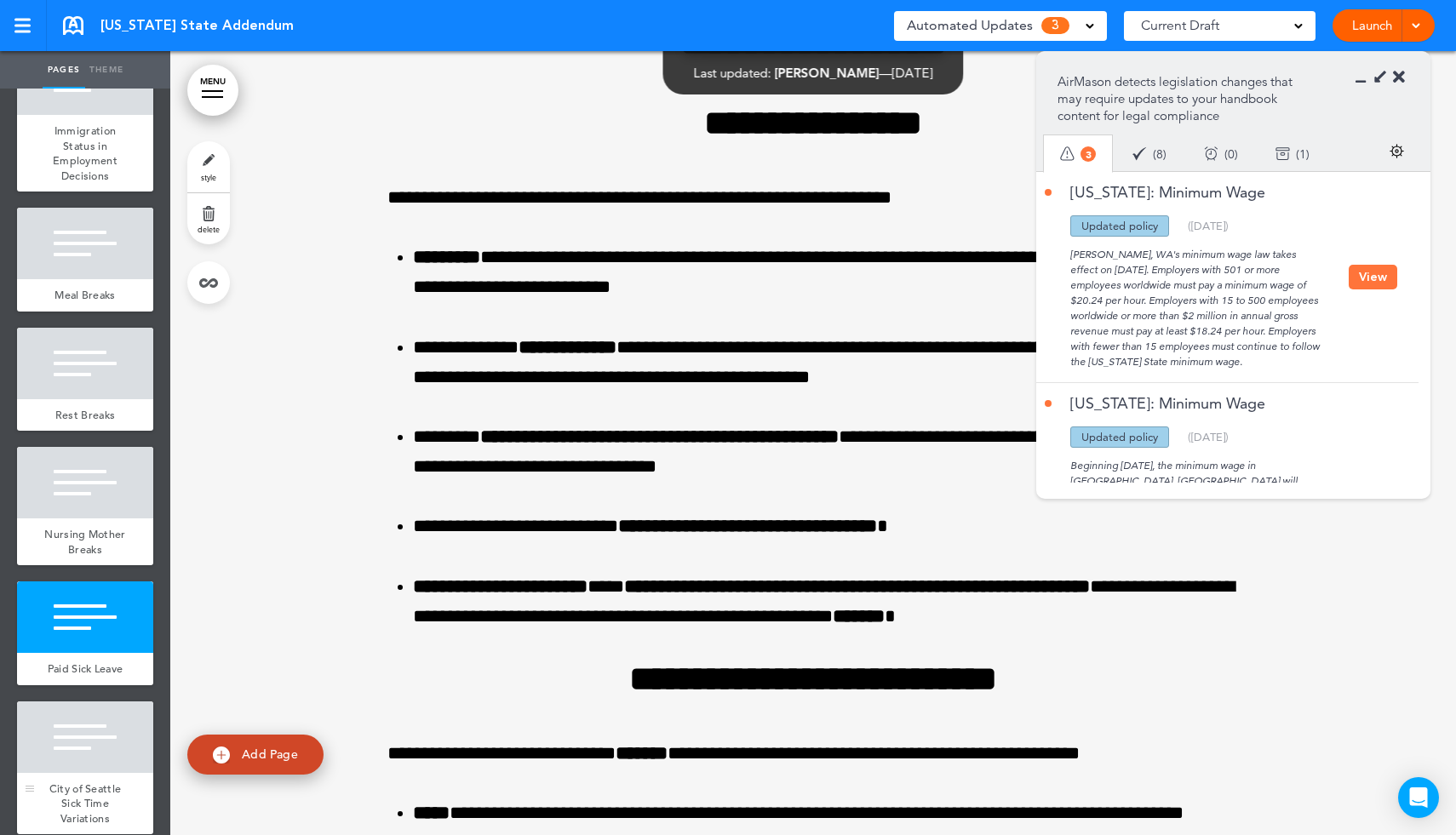
scroll to position [0, 0]
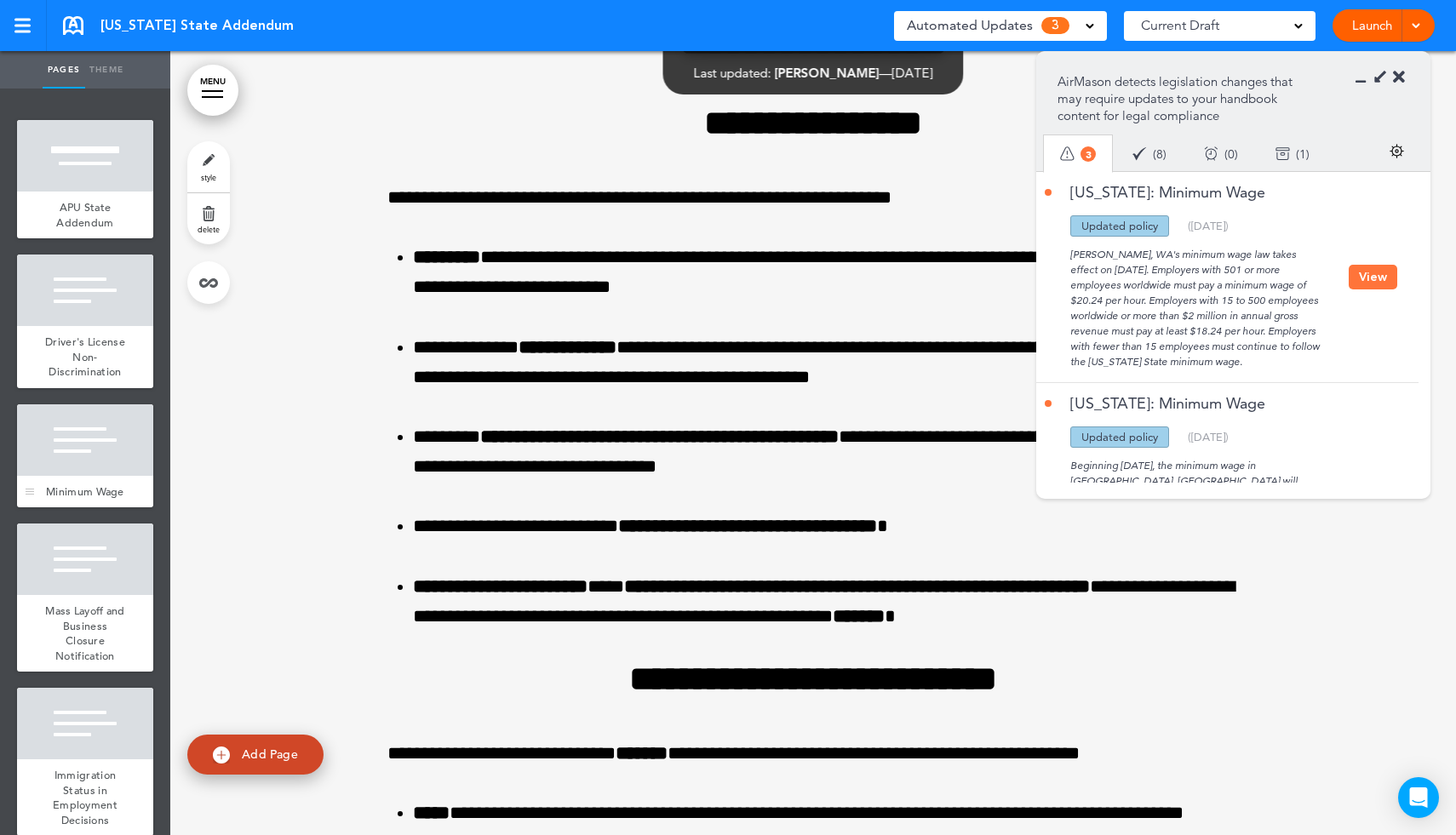
click at [105, 448] on div at bounding box center [85, 440] width 136 height 72
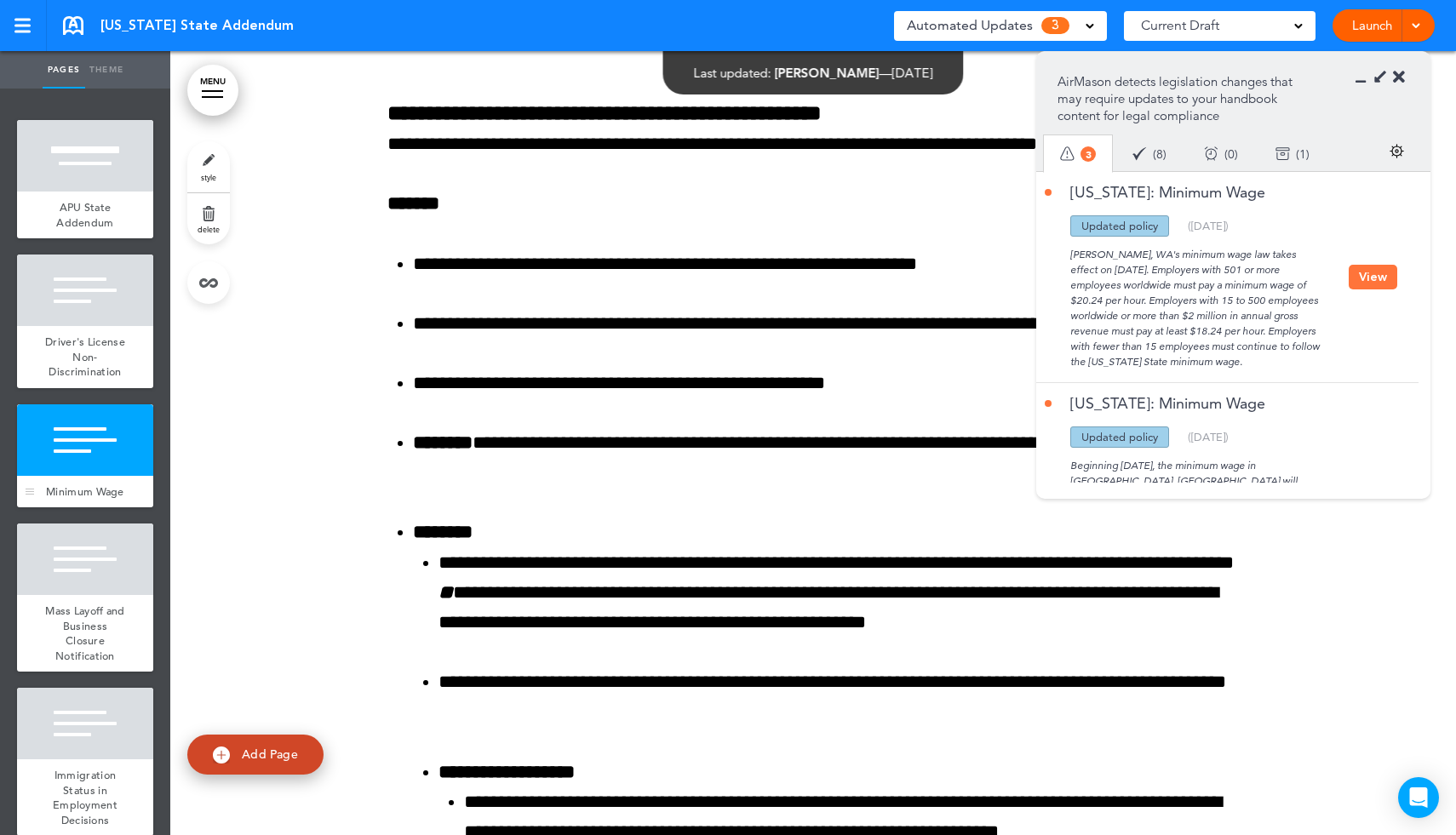
scroll to position [1433, 0]
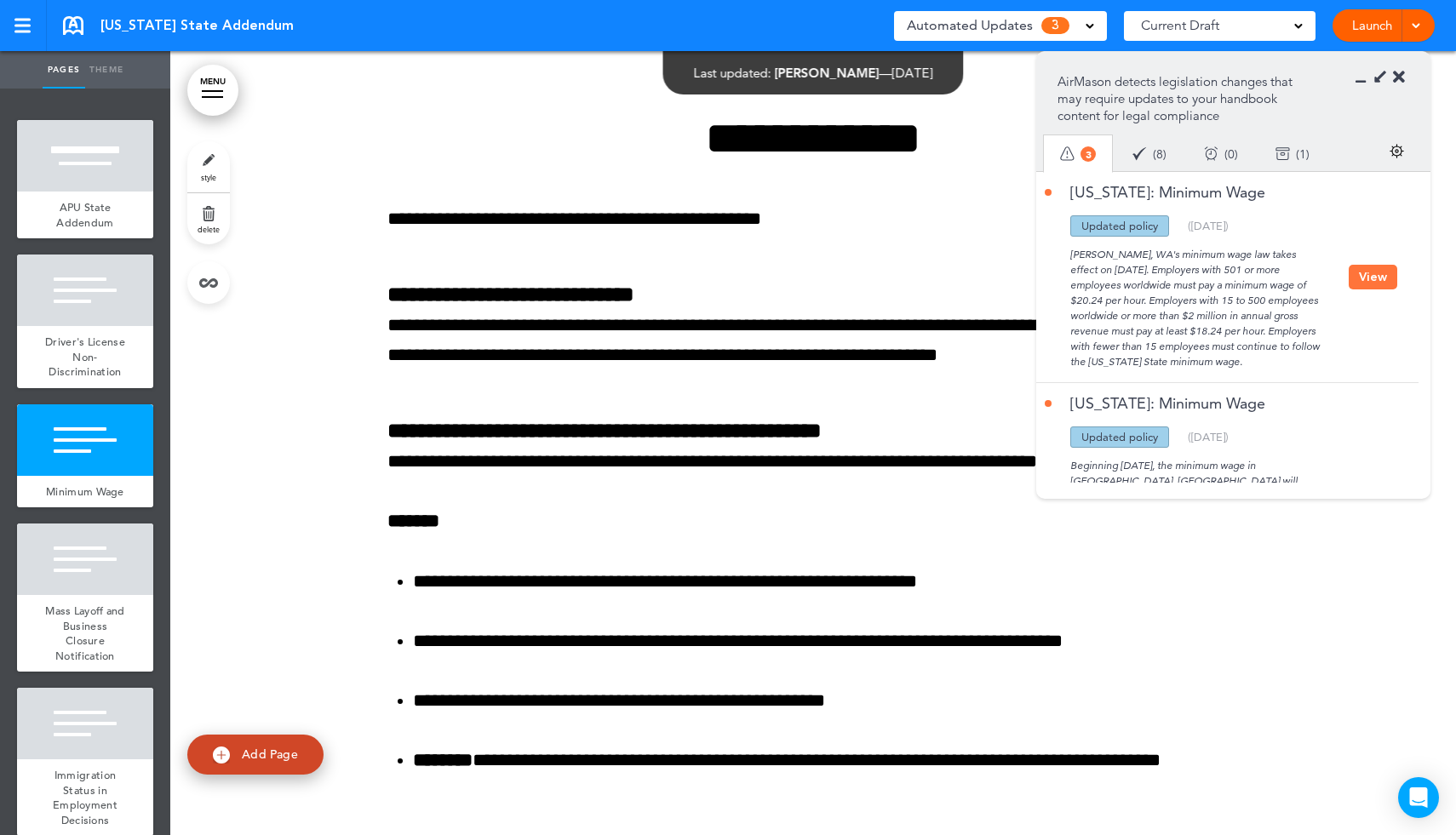
click at [1375, 271] on button "View" at bounding box center [1373, 277] width 49 height 25
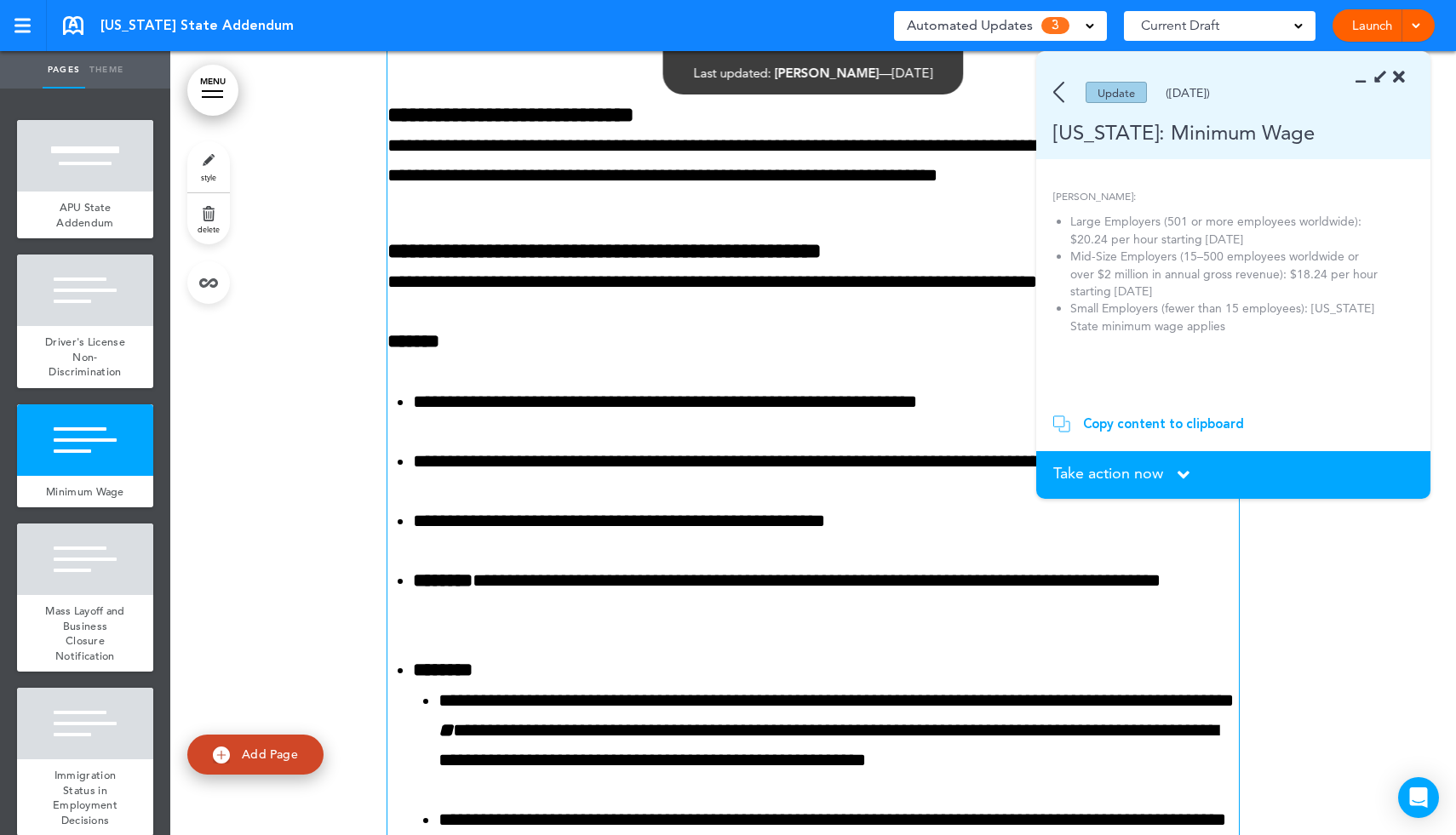
scroll to position [1607, 0]
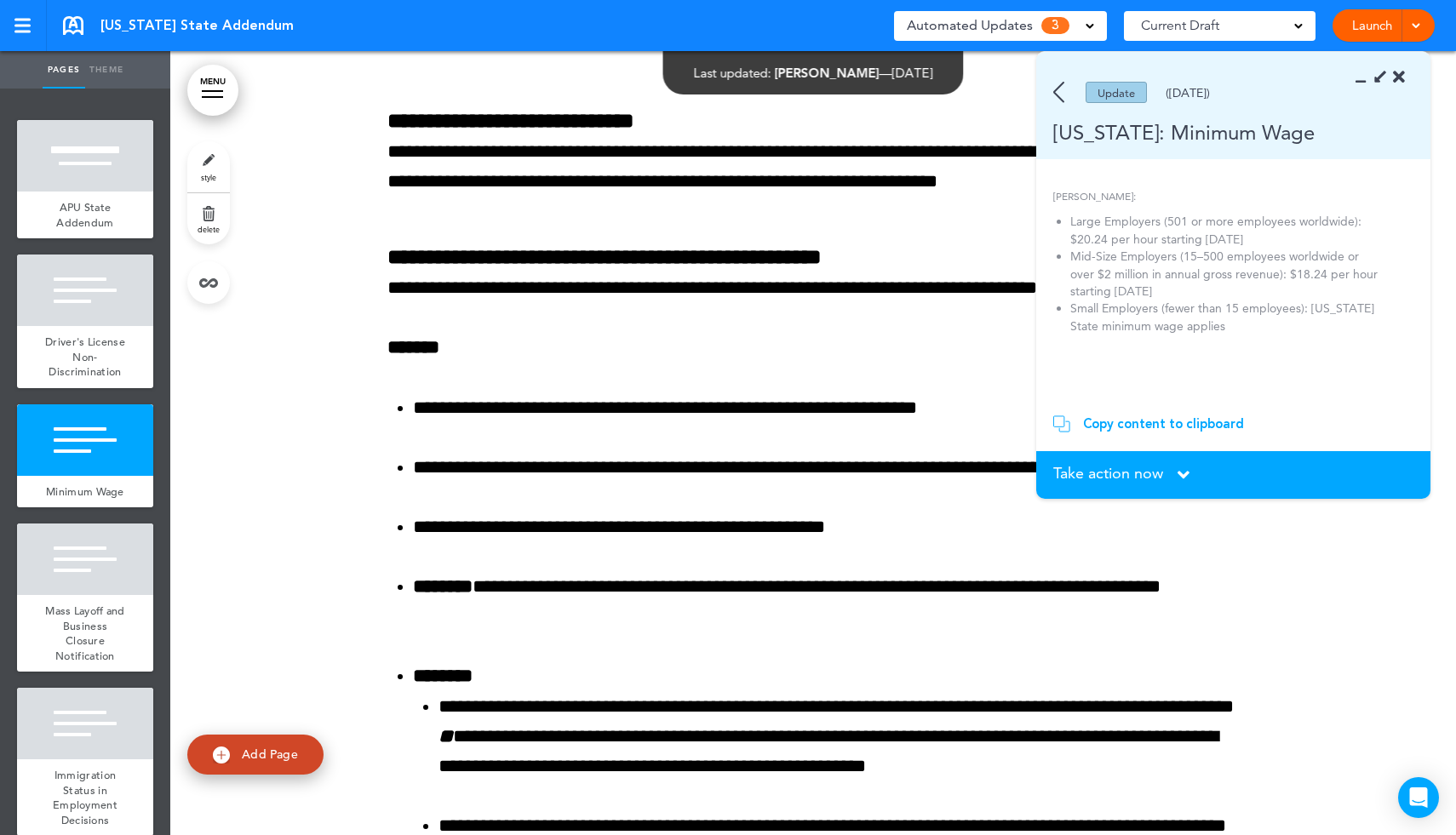
click at [1180, 421] on div "Copy content to clipboard" at bounding box center [1163, 424] width 161 height 17
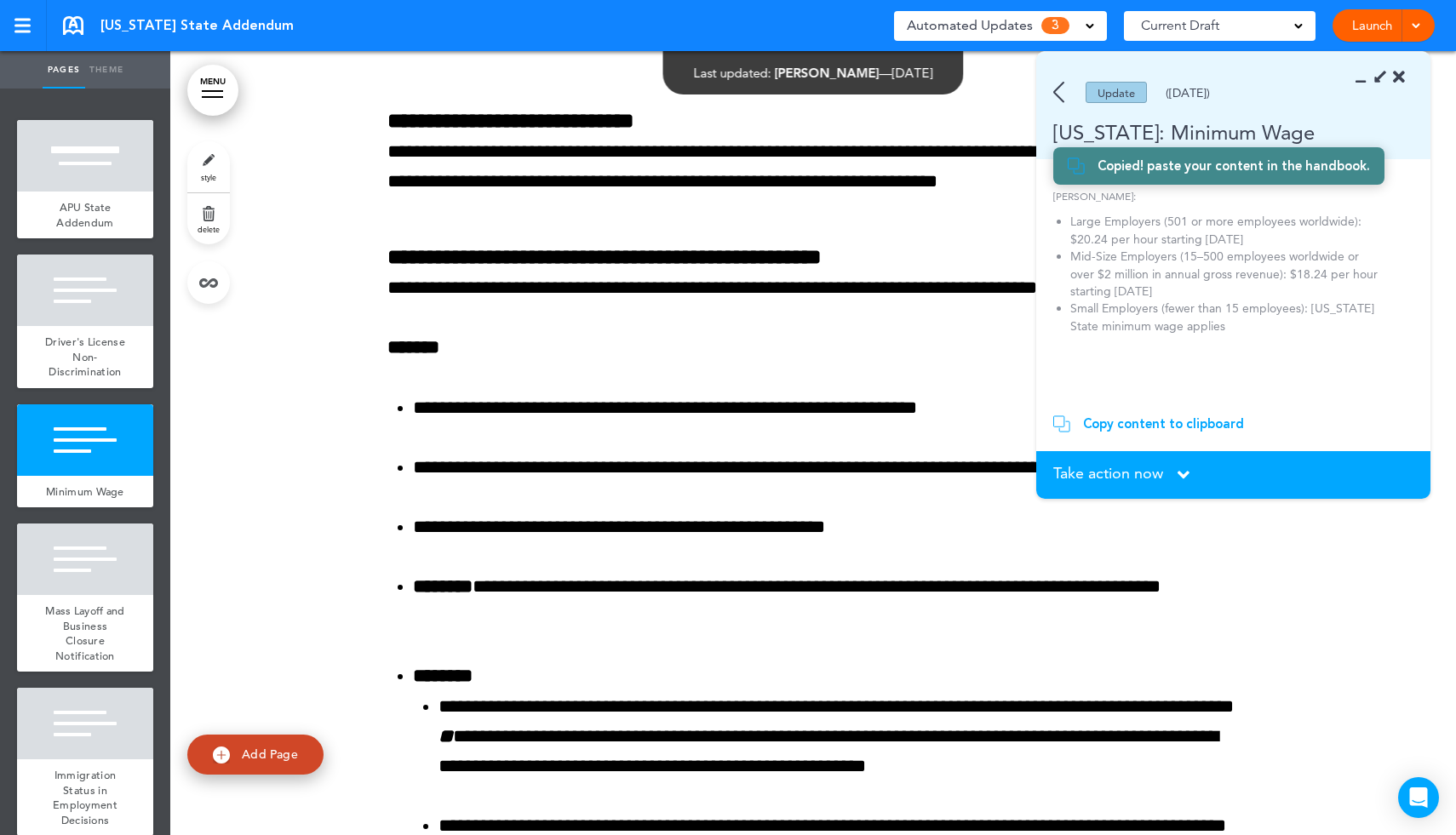
click at [1366, 81] on icon at bounding box center [1366, 77] width 0 height 17
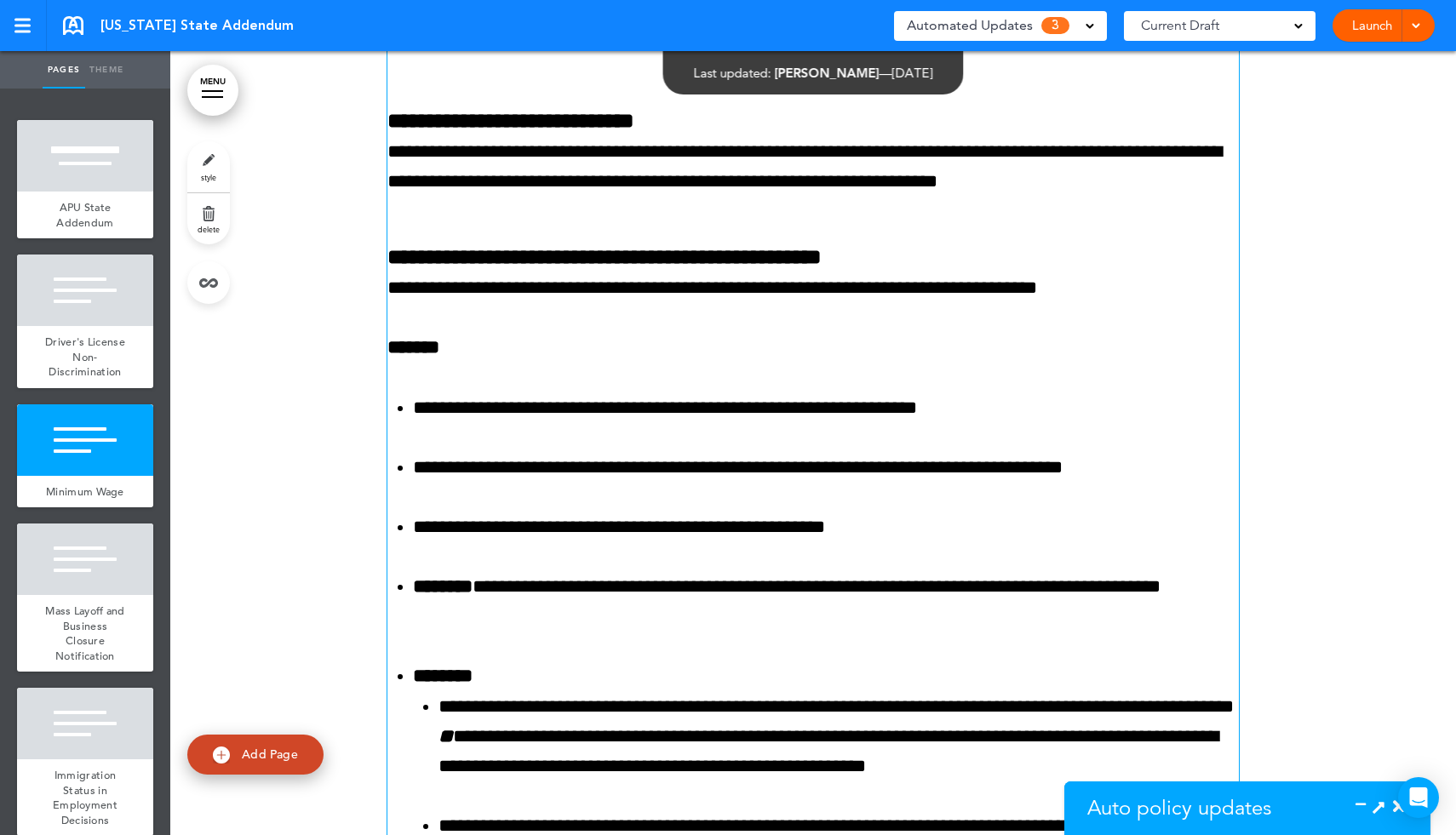
click at [1143, 295] on p "**********" at bounding box center [813, 288] width 851 height 30
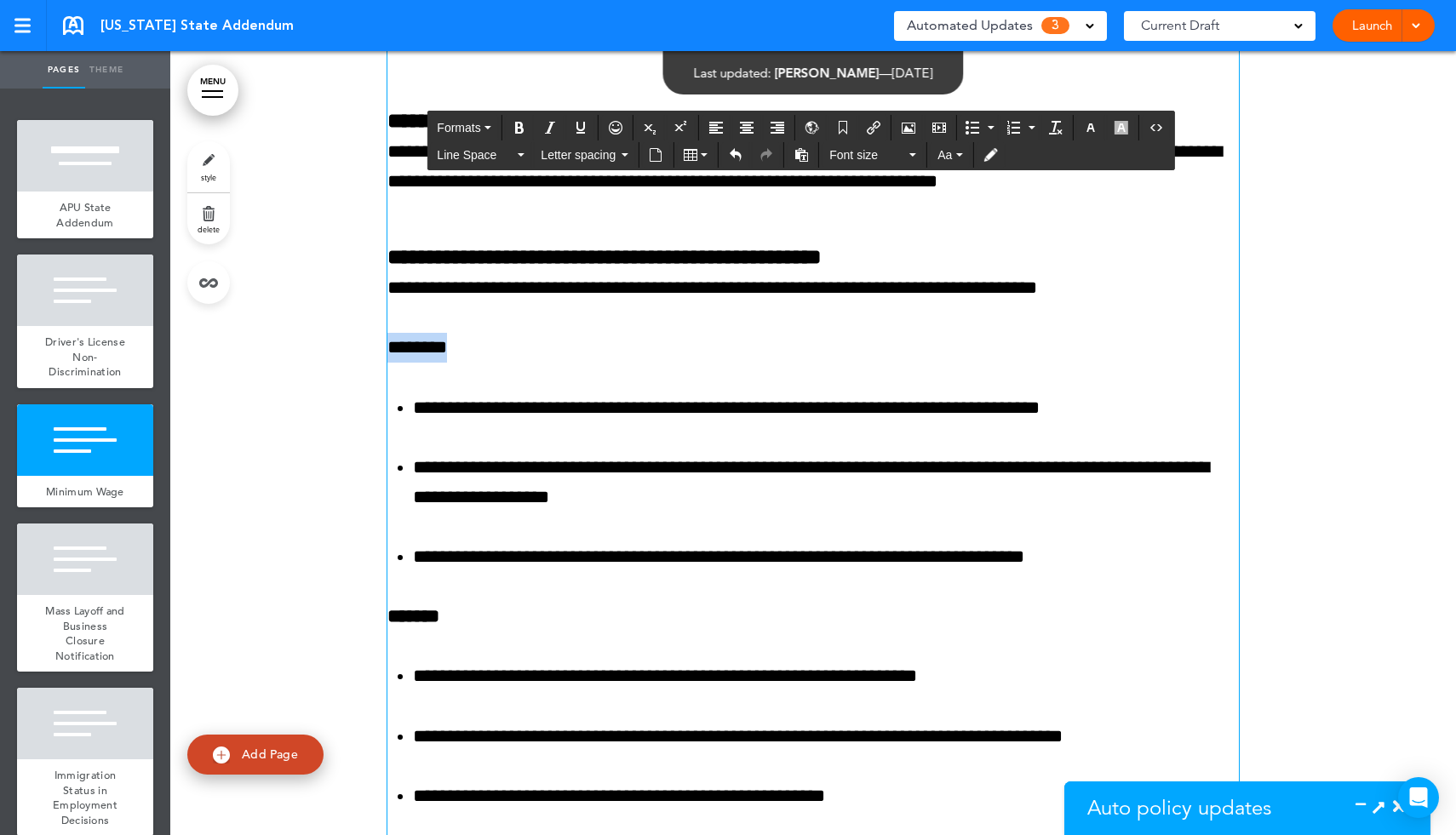
drag, startPoint x: 459, startPoint y: 351, endPoint x: 387, endPoint y: 347, distance: 72.1
click at [387, 347] on p "********" at bounding box center [813, 347] width 851 height 30
click at [516, 130] on icon "Bold" at bounding box center [519, 127] width 13 height 13
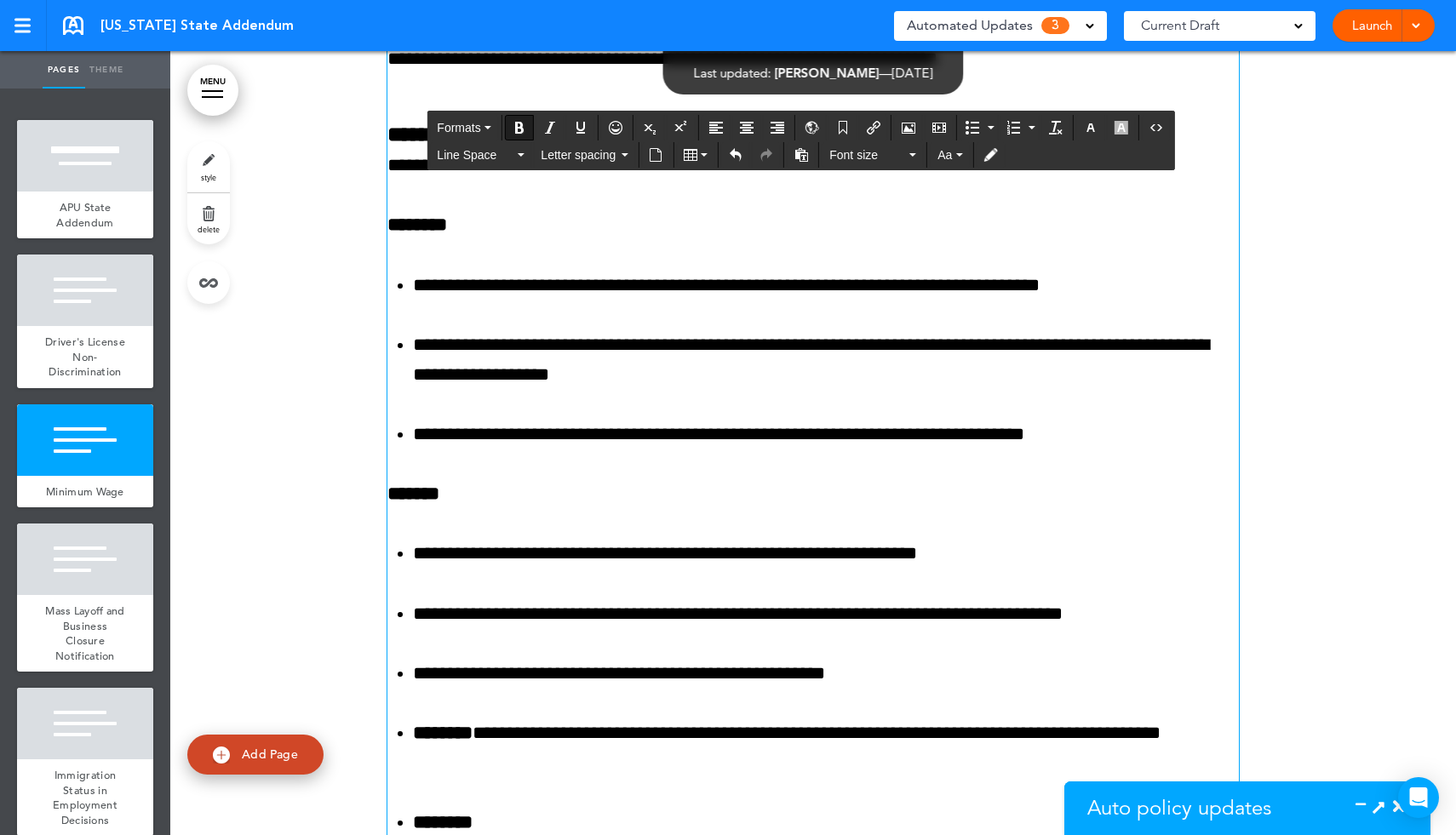
scroll to position [1724, 0]
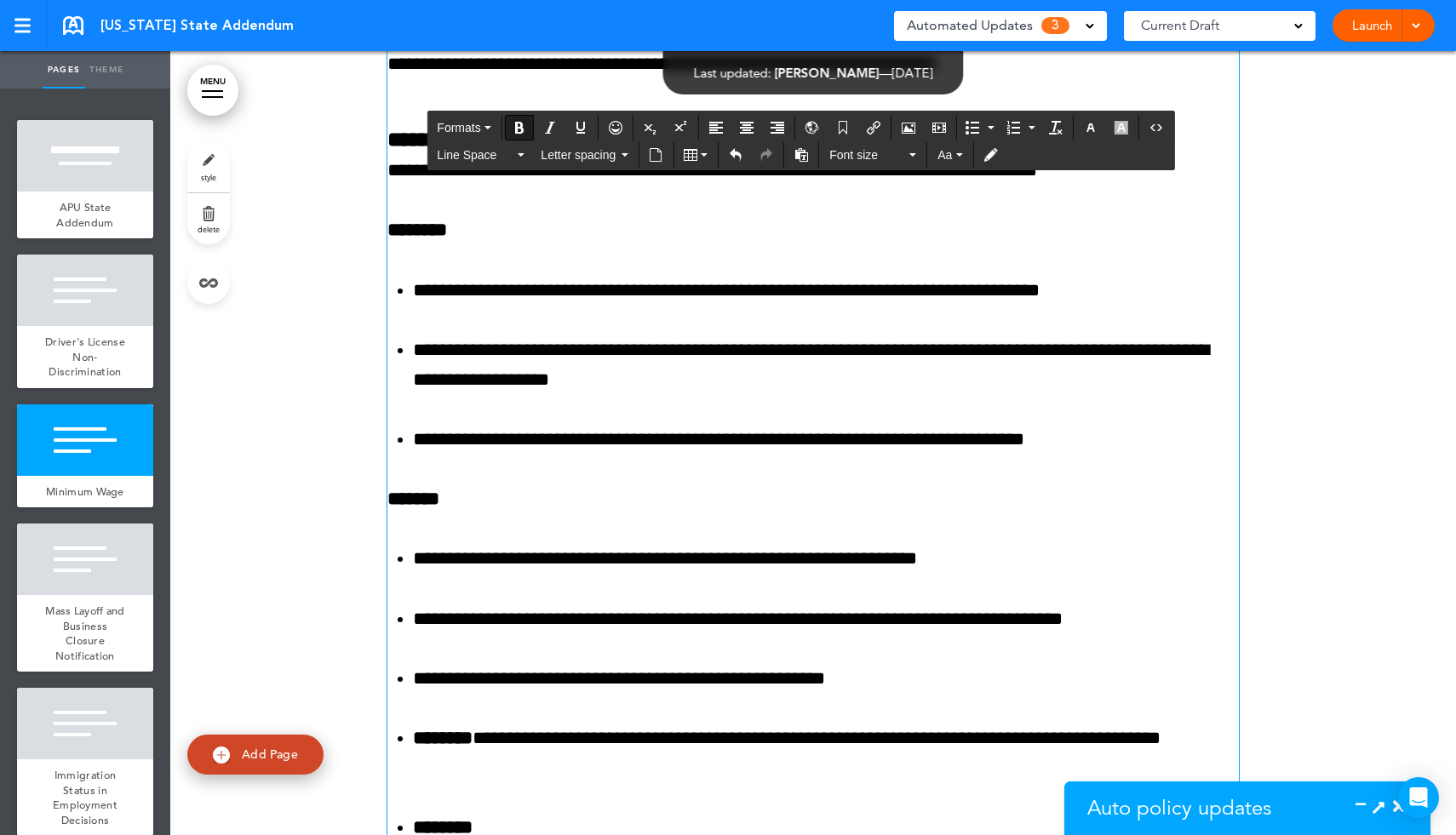
click at [392, 231] on strong "********" at bounding box center [417, 231] width 59 height 19
click at [971, 128] on icon "Bullet list" at bounding box center [972, 127] width 13 height 13
click at [391, 496] on strong "*******" at bounding box center [413, 499] width 52 height 19
click at [968, 126] on icon "Bullet list" at bounding box center [972, 127] width 13 height 13
click at [1377, 800] on div "Update ([DATE])" at bounding box center [1223, 822] width 317 height 21
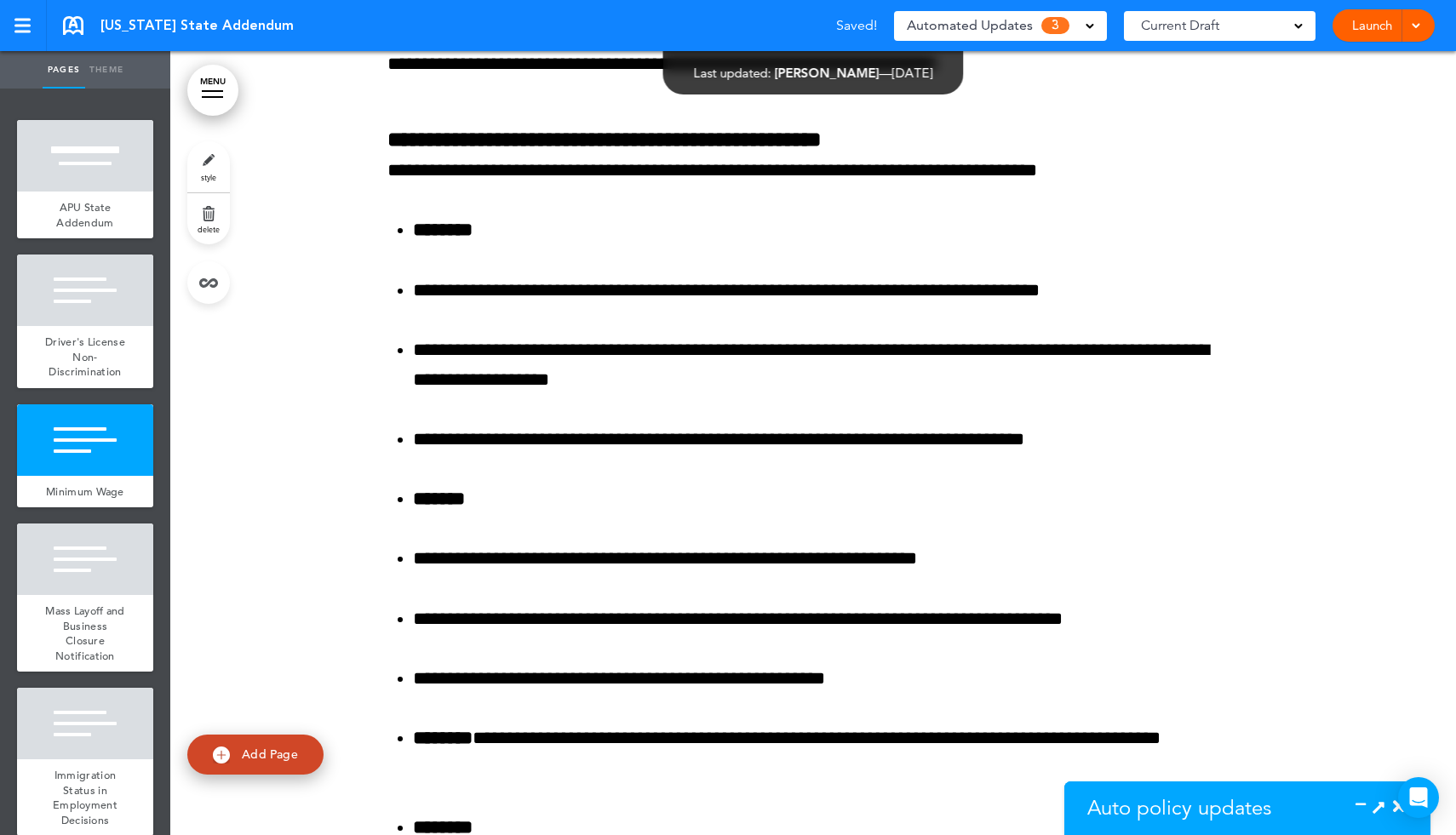
click at [1377, 800] on icon at bounding box center [1379, 806] width 18 height 18
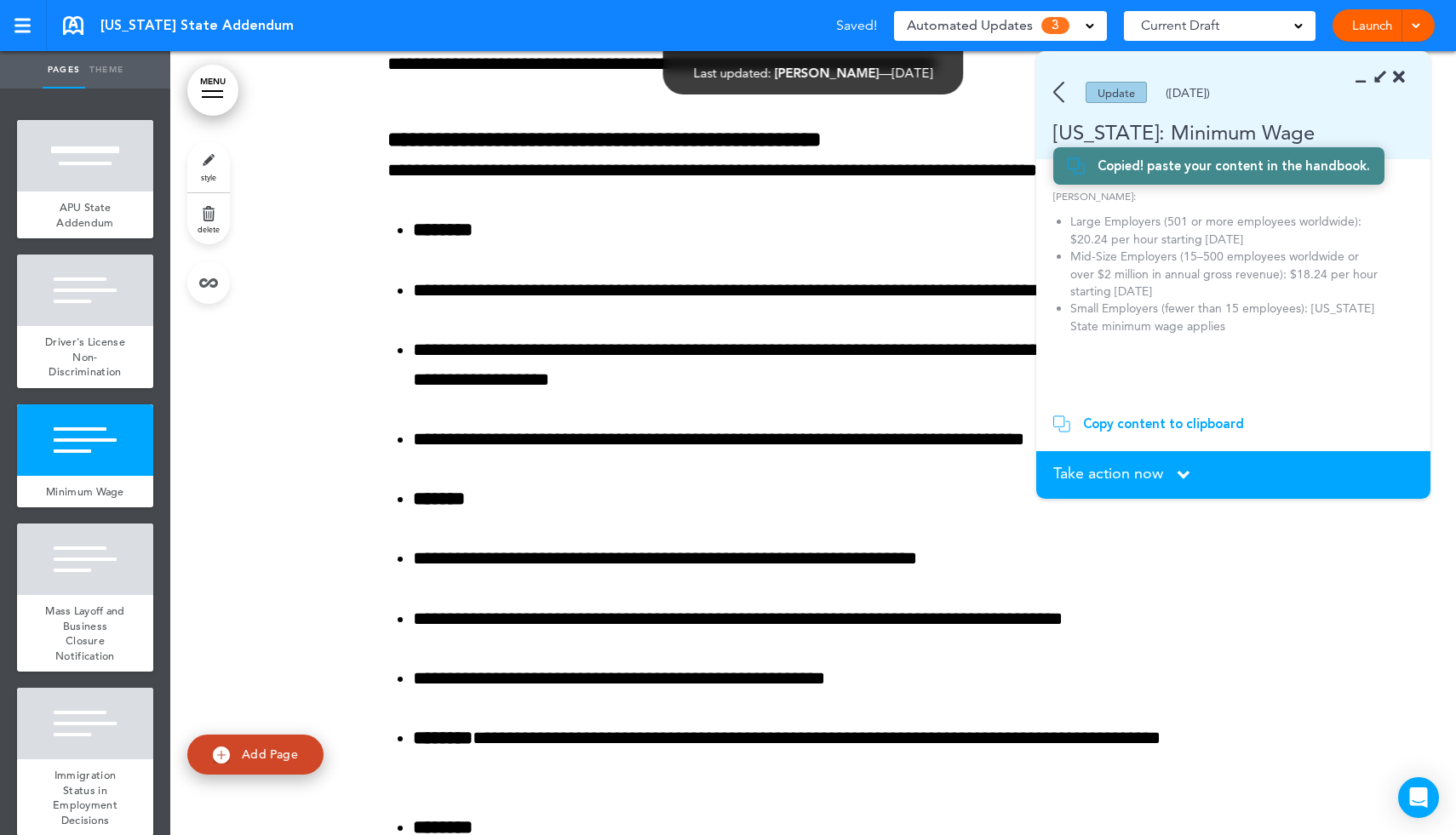
click at [1173, 472] on div "Take action now Click here to change the status" at bounding box center [1233, 475] width 361 height 19
click at [1178, 473] on icon at bounding box center [1183, 475] width 11 height 19
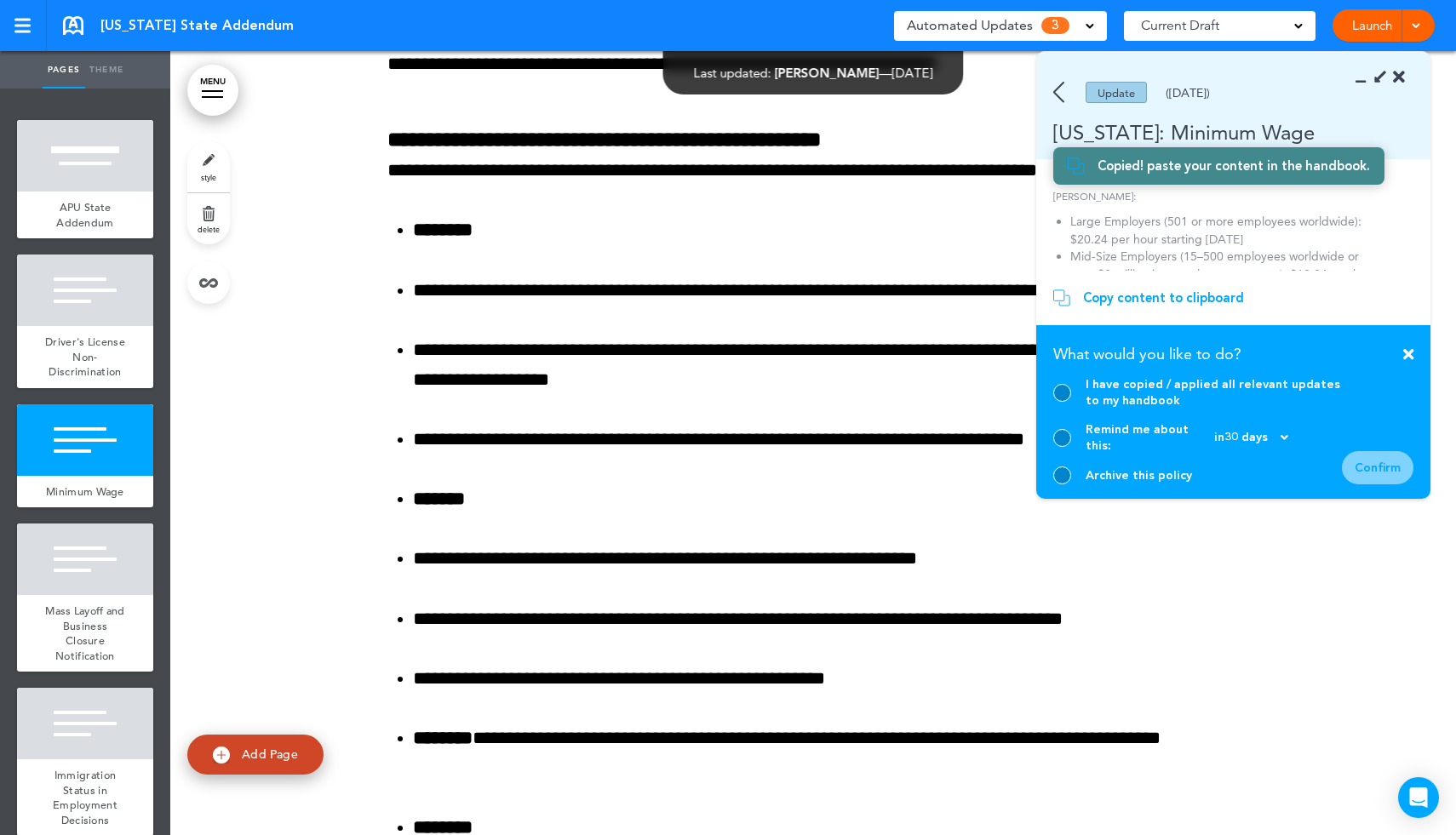
click at [1067, 402] on div at bounding box center [1062, 392] width 18 height 18
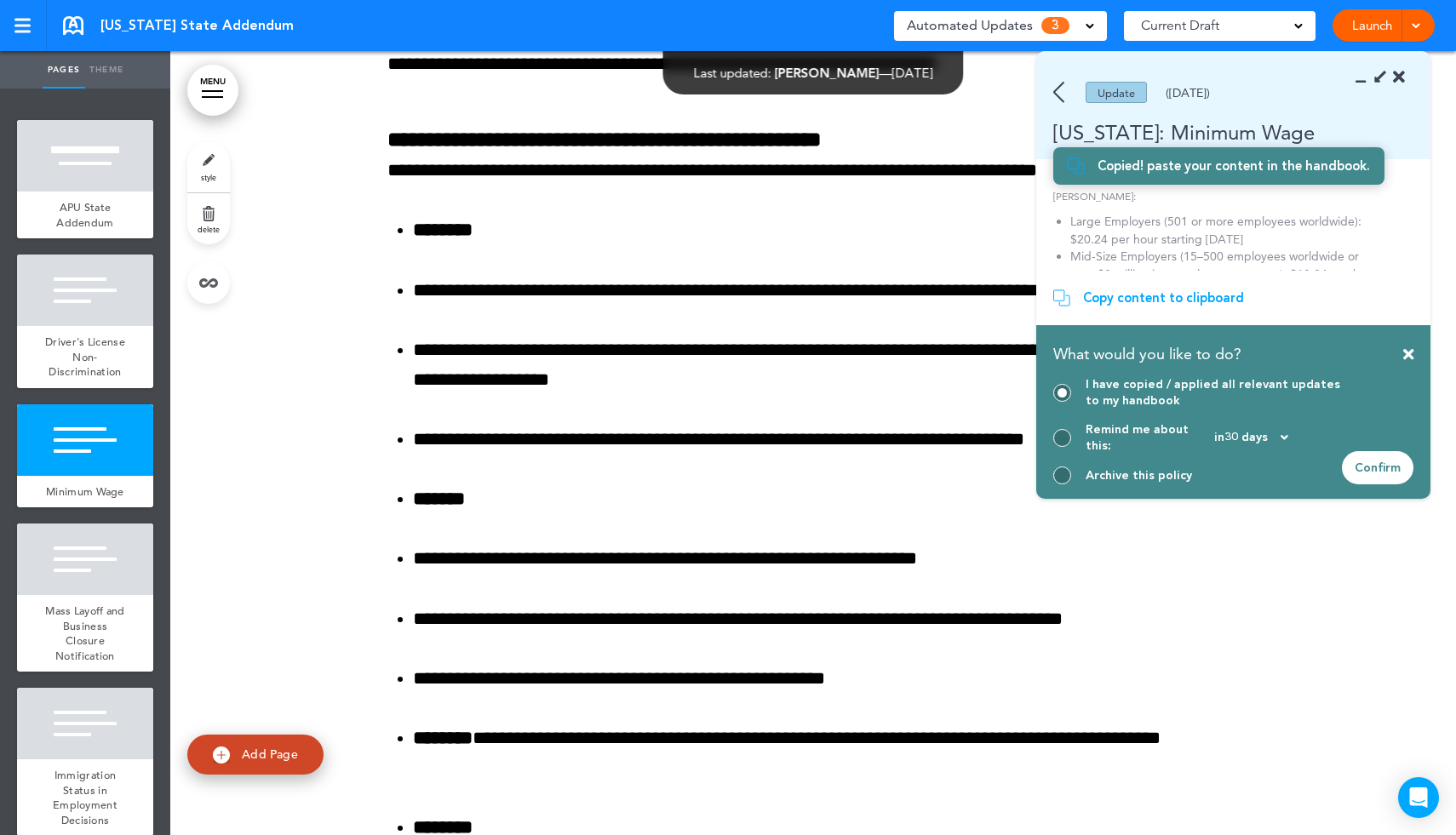
click at [1389, 467] on div "Confirm" at bounding box center [1378, 468] width 72 height 33
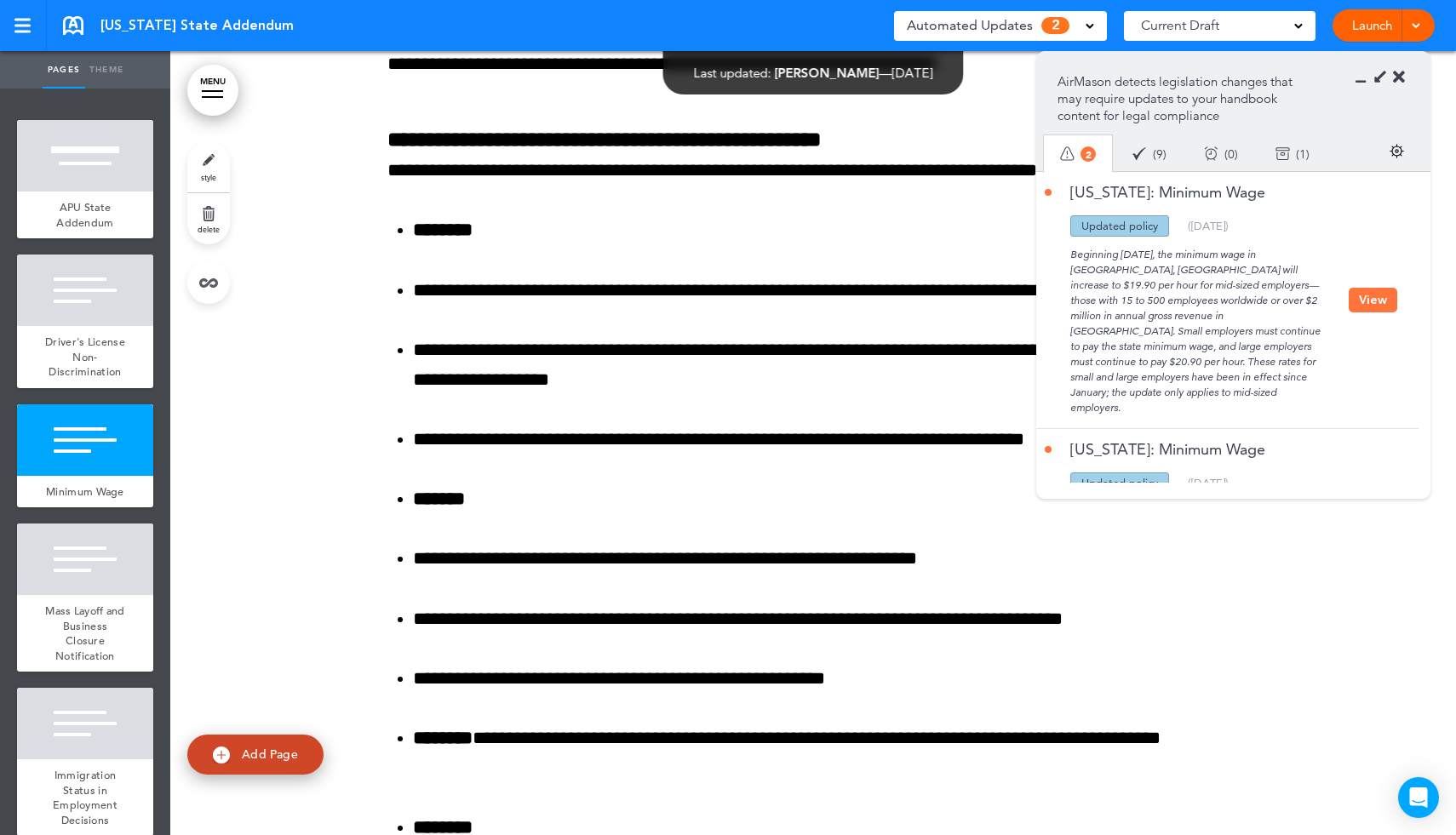
click at [1384, 295] on button "View" at bounding box center [1373, 300] width 49 height 25
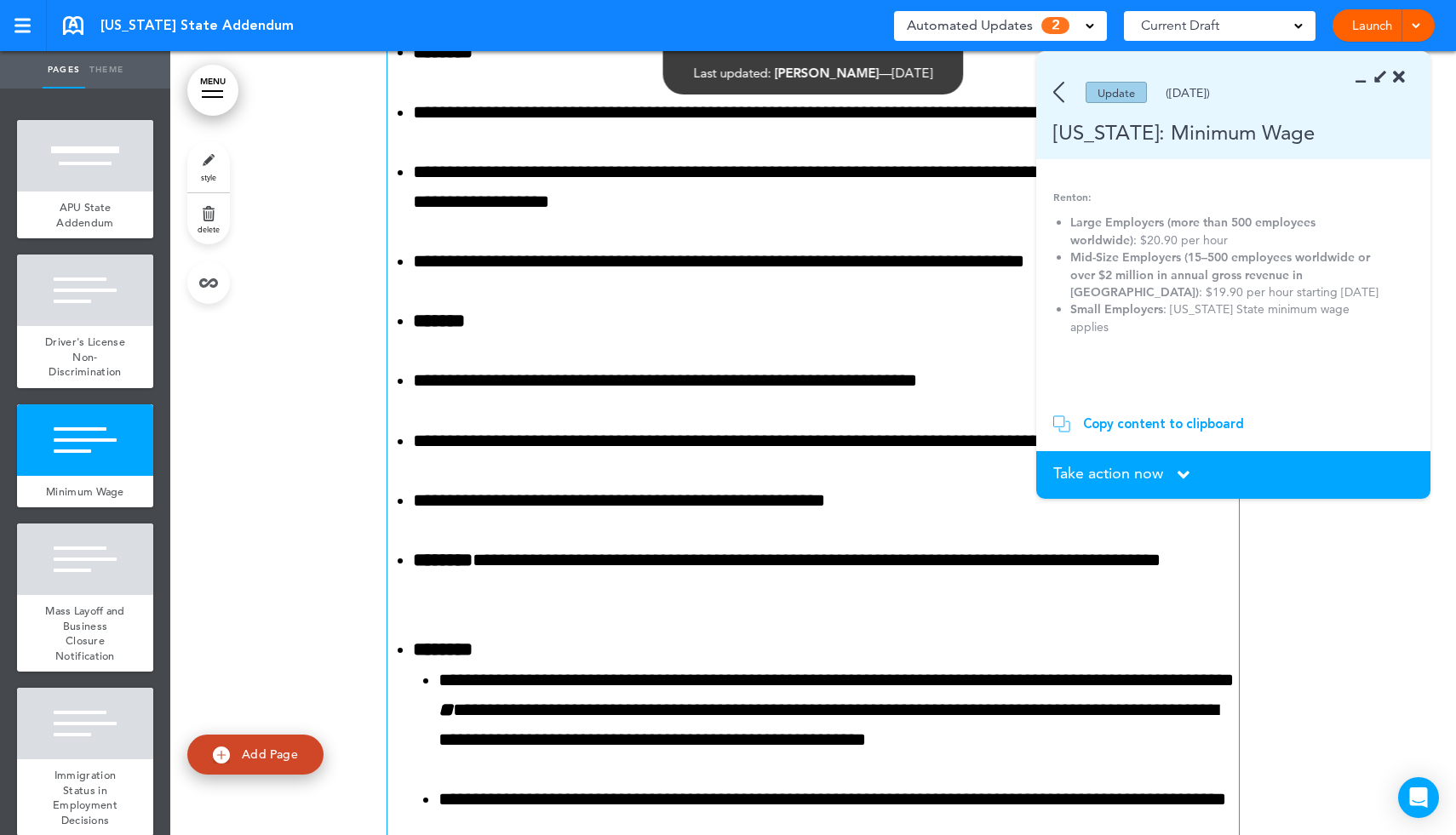
scroll to position [1901, 0]
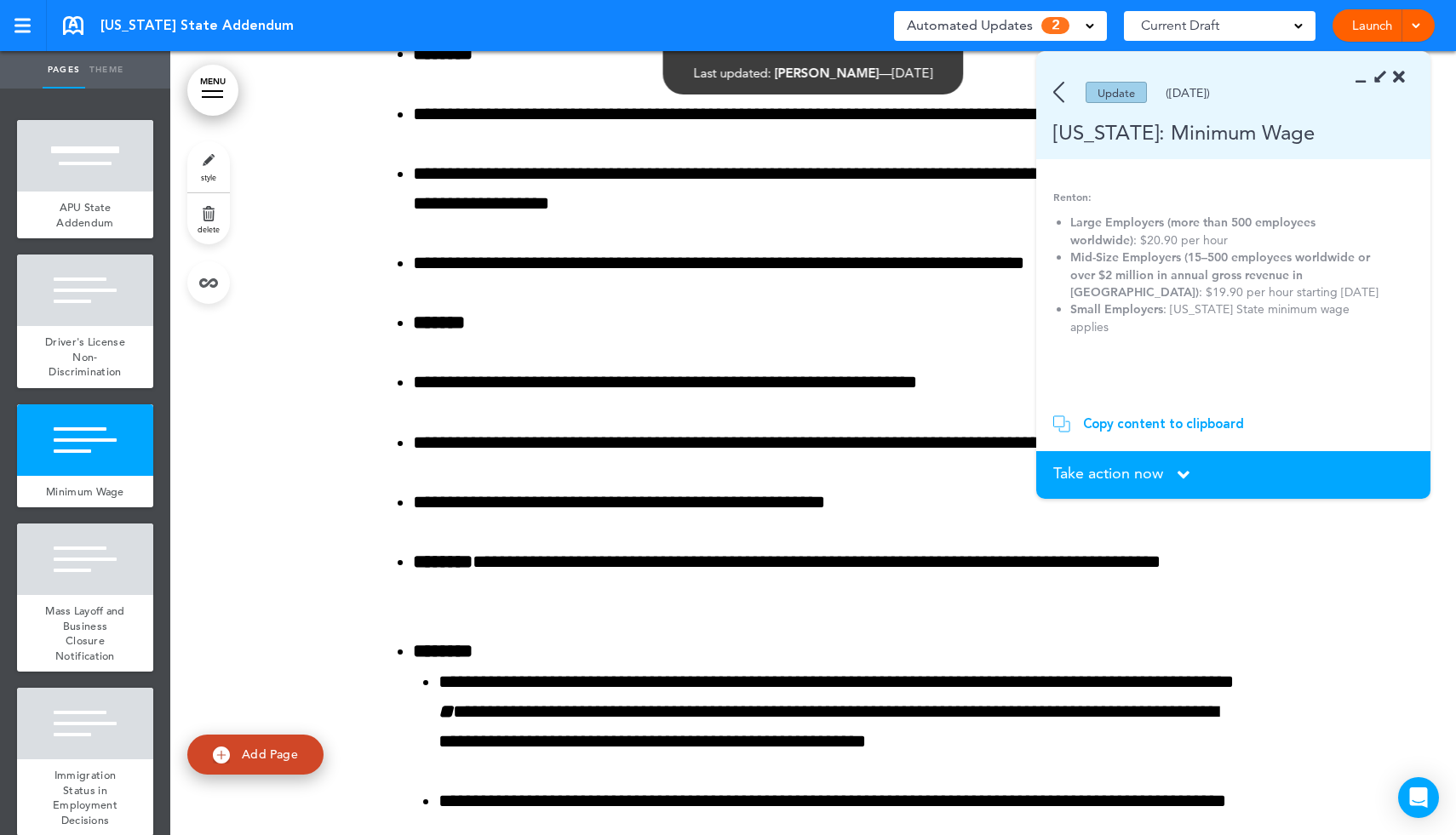
click at [1179, 426] on div "Copy content to clipboard" at bounding box center [1163, 424] width 161 height 17
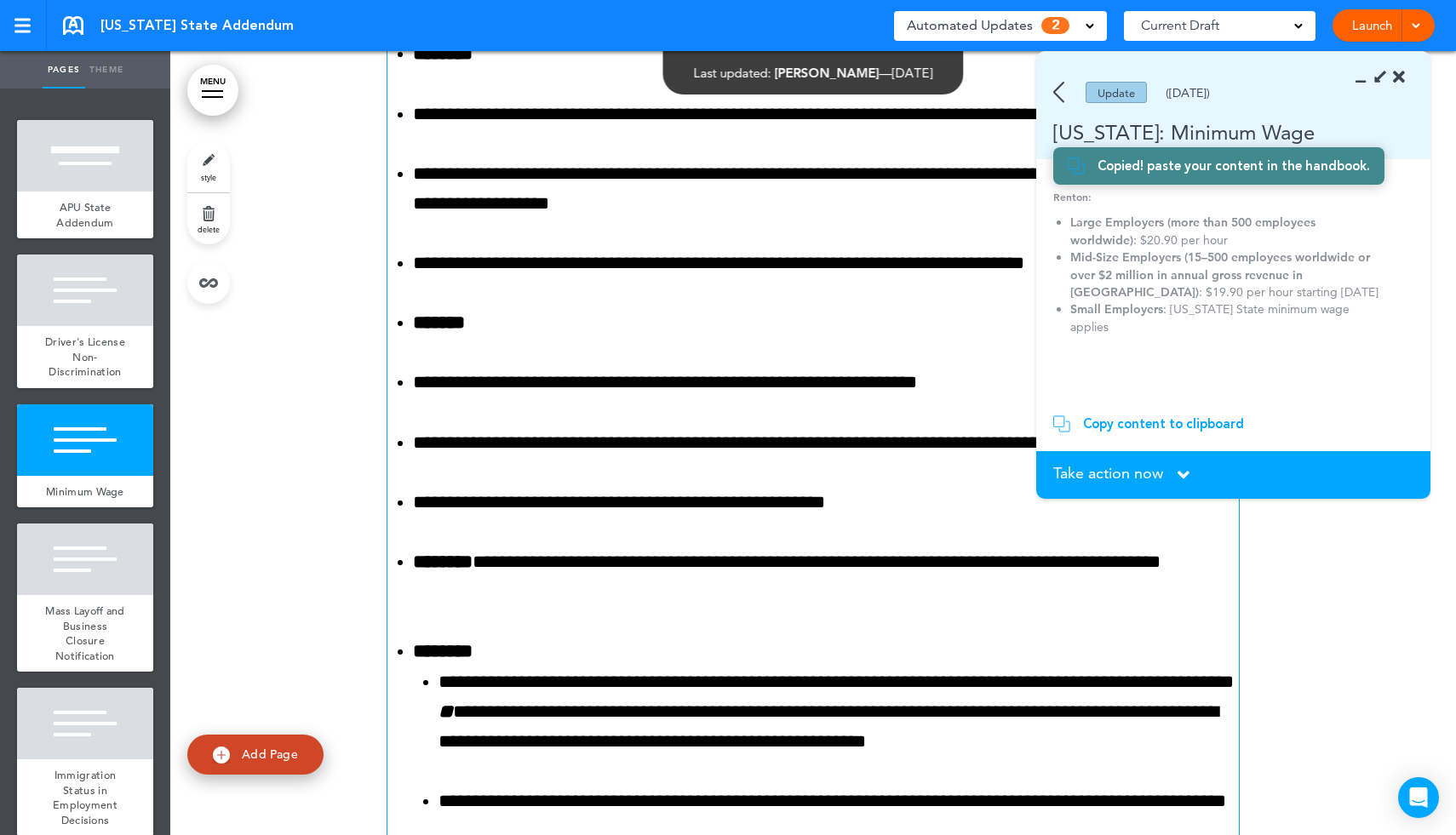
click at [932, 511] on li "**********" at bounding box center [826, 502] width 826 height 30
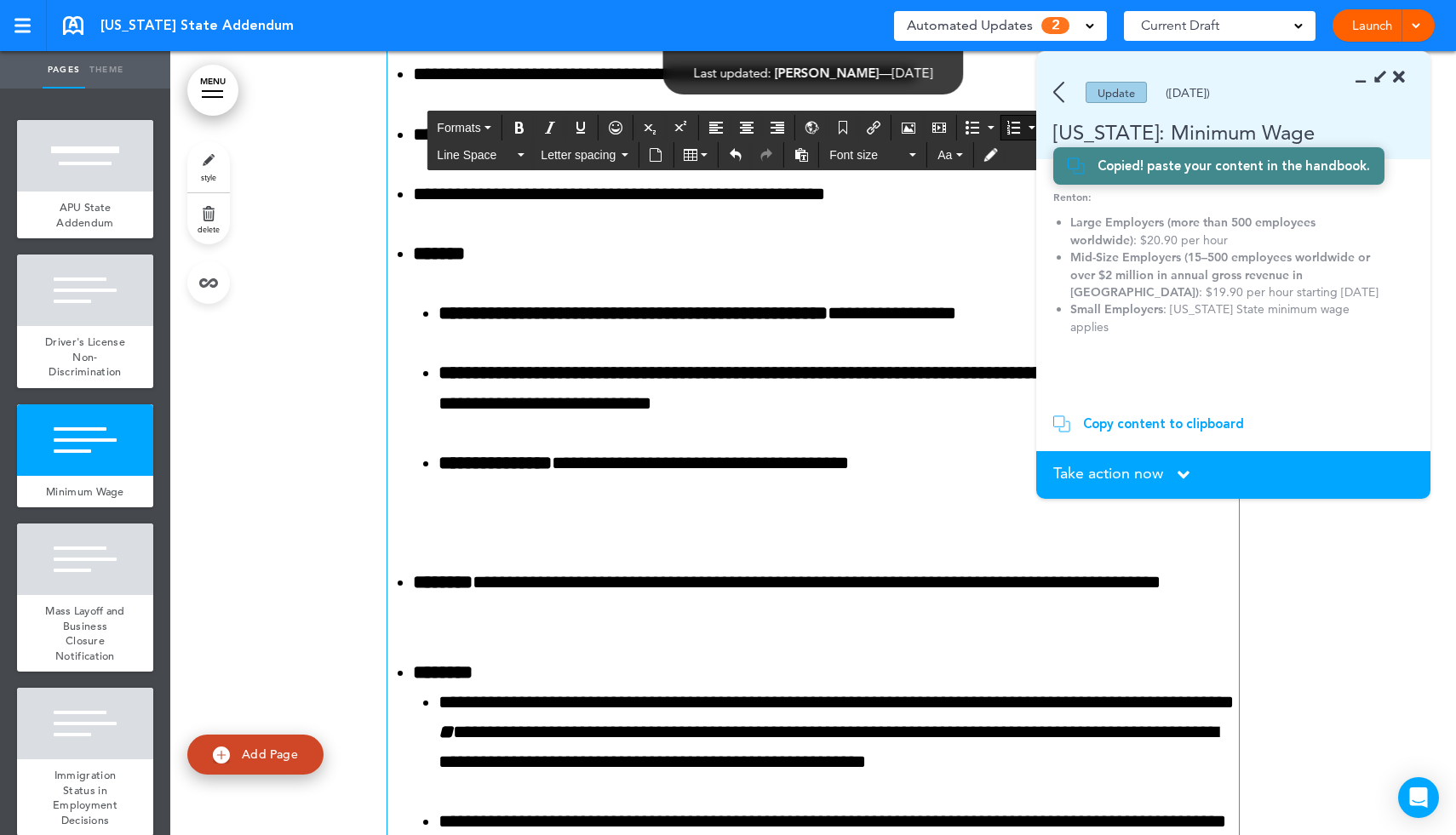
scroll to position [2211, 0]
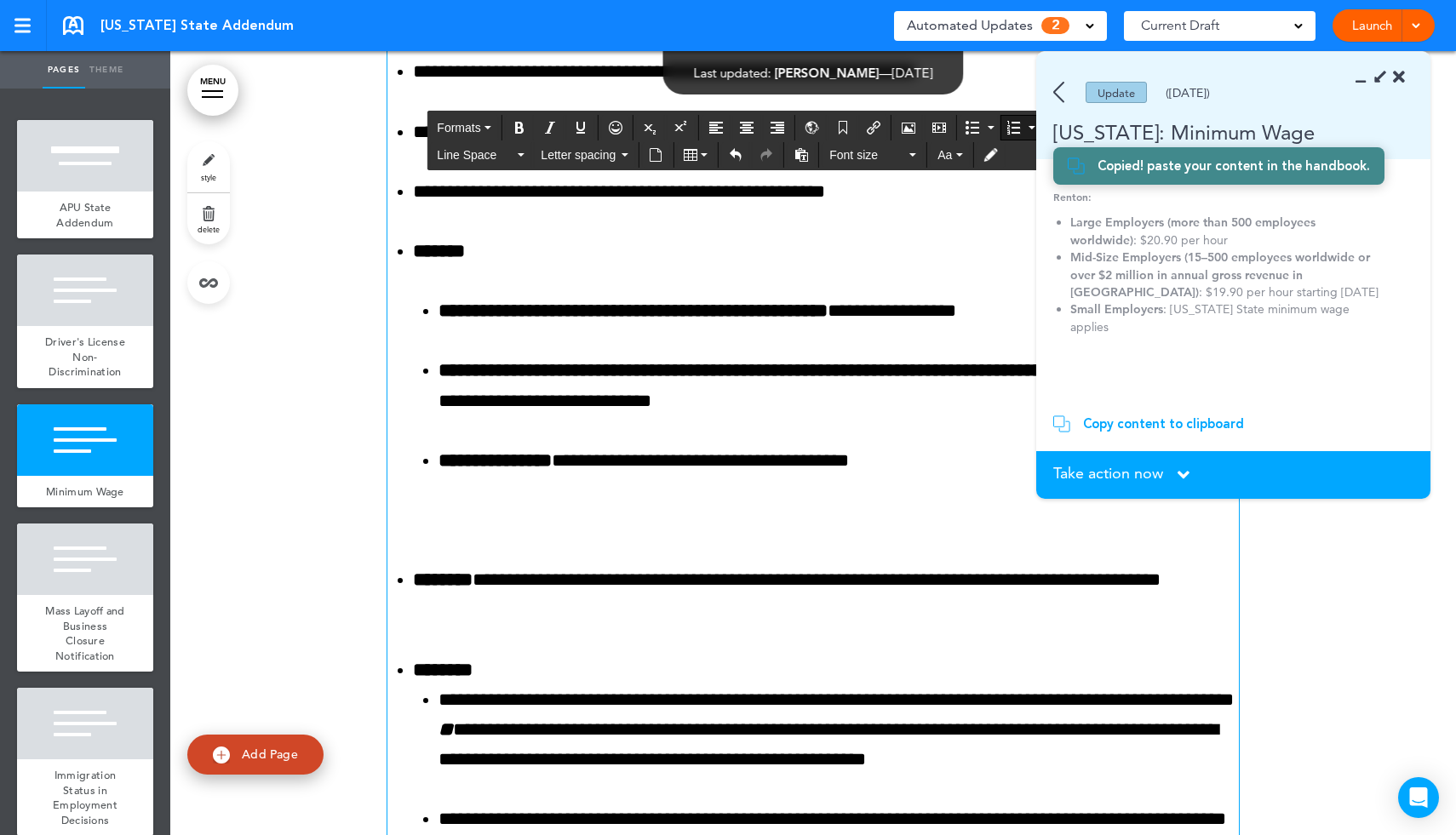
click at [413, 557] on div "**********" at bounding box center [813, 325] width 851 height 1977
click at [411, 556] on div "**********" at bounding box center [813, 325] width 851 height 1977
click at [410, 558] on div "**********" at bounding box center [813, 325] width 851 height 1977
click at [414, 551] on div "**********" at bounding box center [813, 325] width 851 height 1977
click at [416, 545] on div "**********" at bounding box center [813, 325] width 851 height 1977
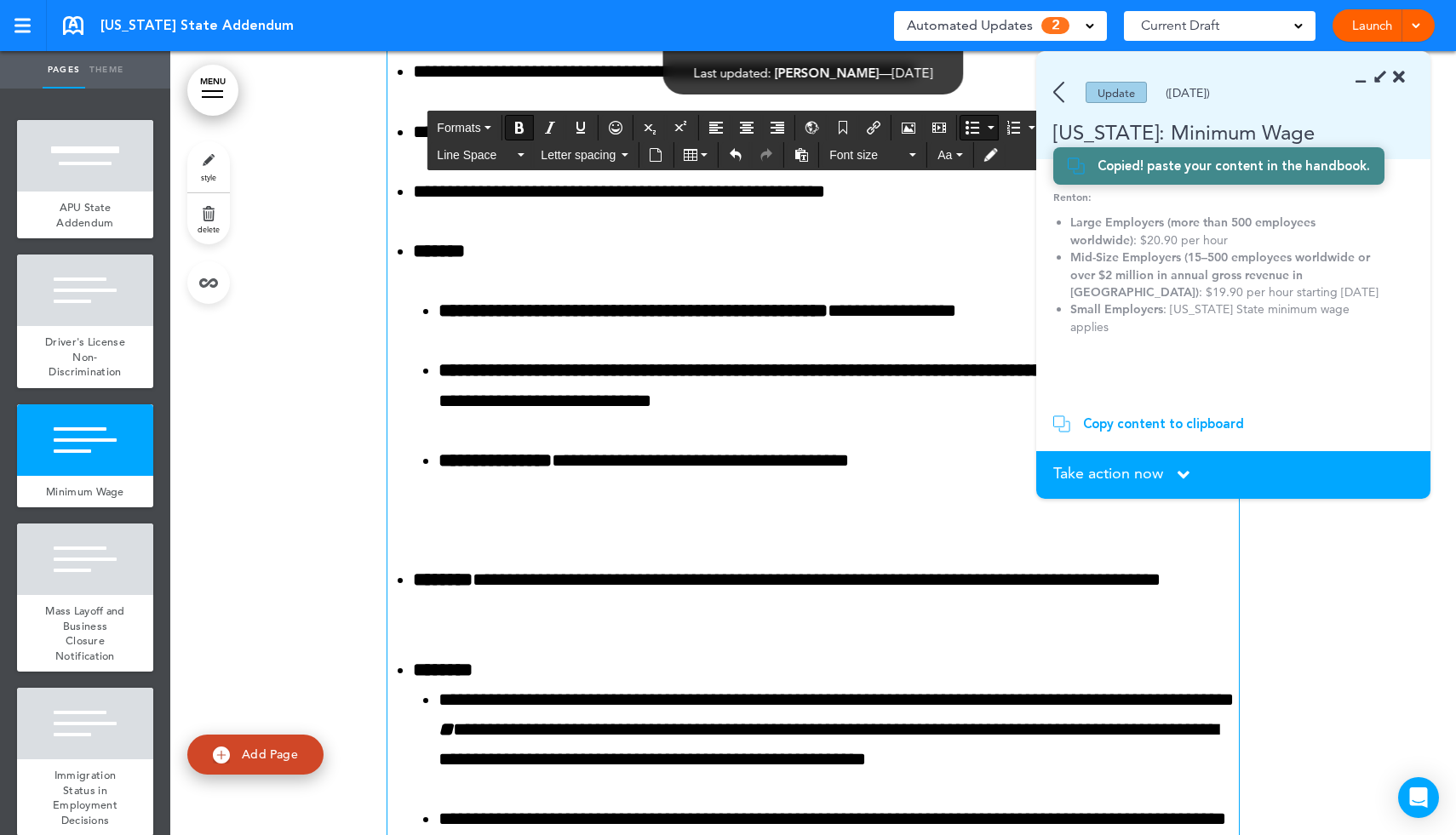
click at [428, 540] on div "**********" at bounding box center [813, 325] width 851 height 1977
click at [432, 526] on p at bounding box center [826, 520] width 826 height 30
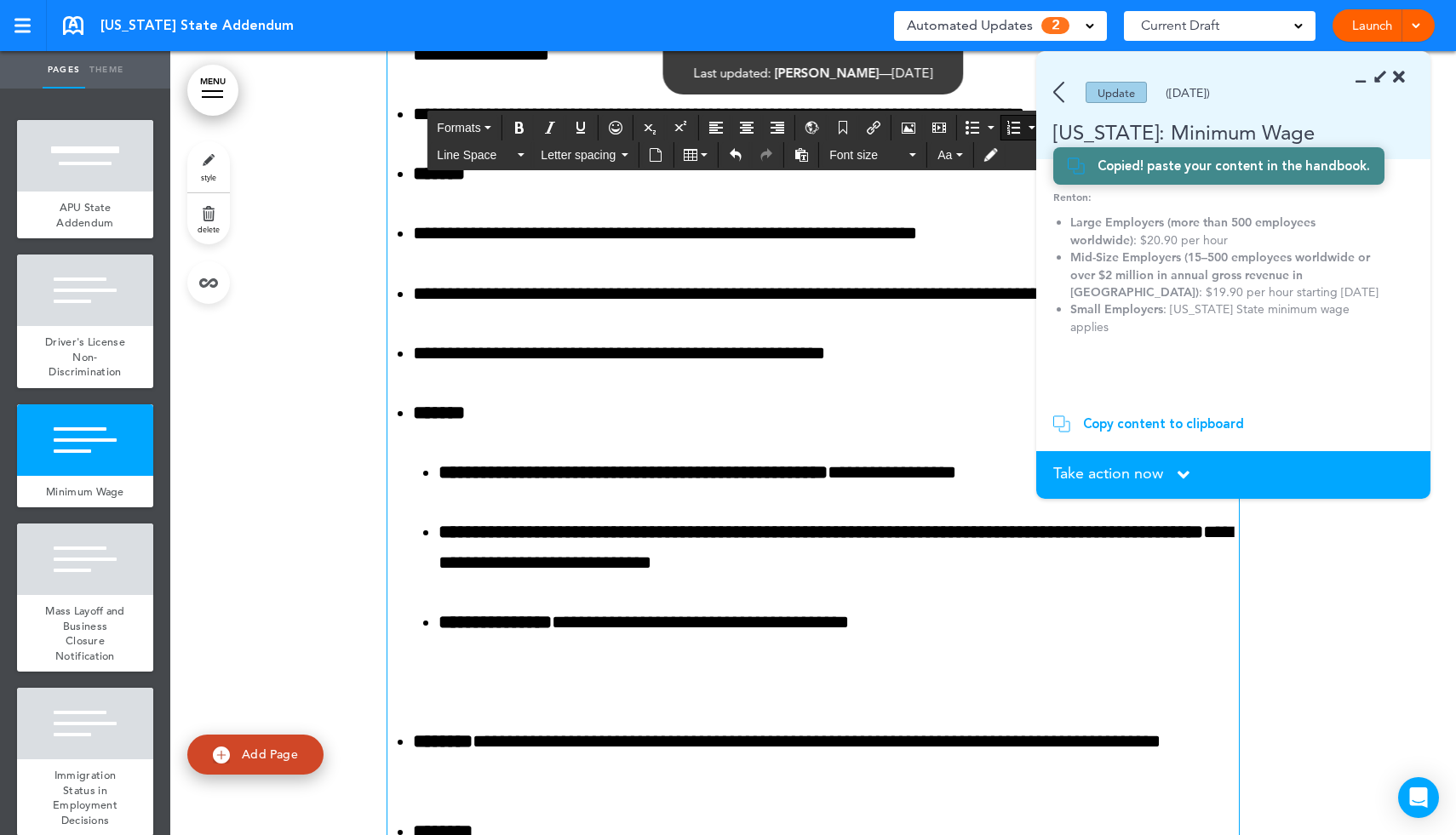
scroll to position [2119, 0]
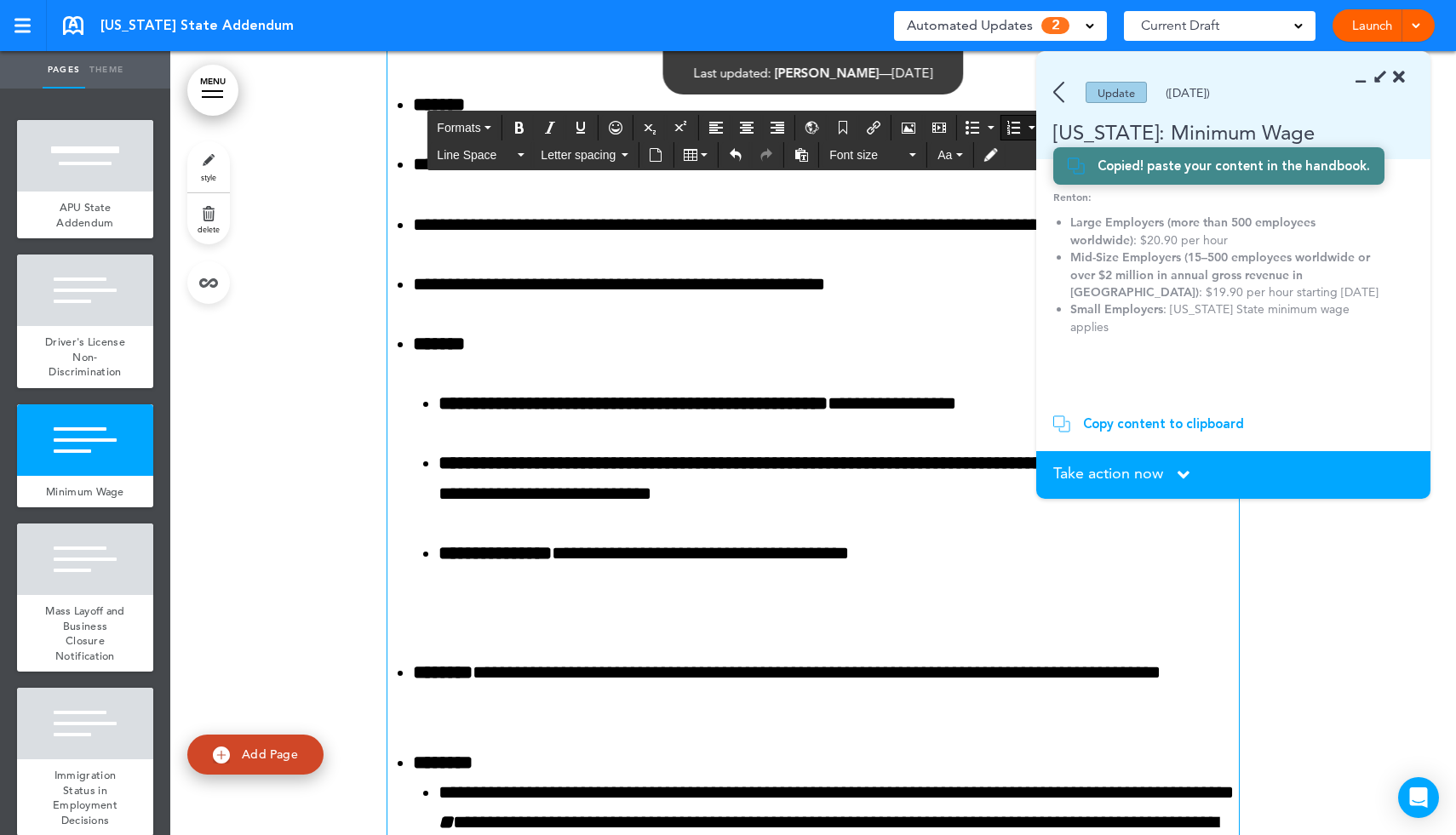
click at [990, 558] on li "**********" at bounding box center [838, 553] width 801 height 30
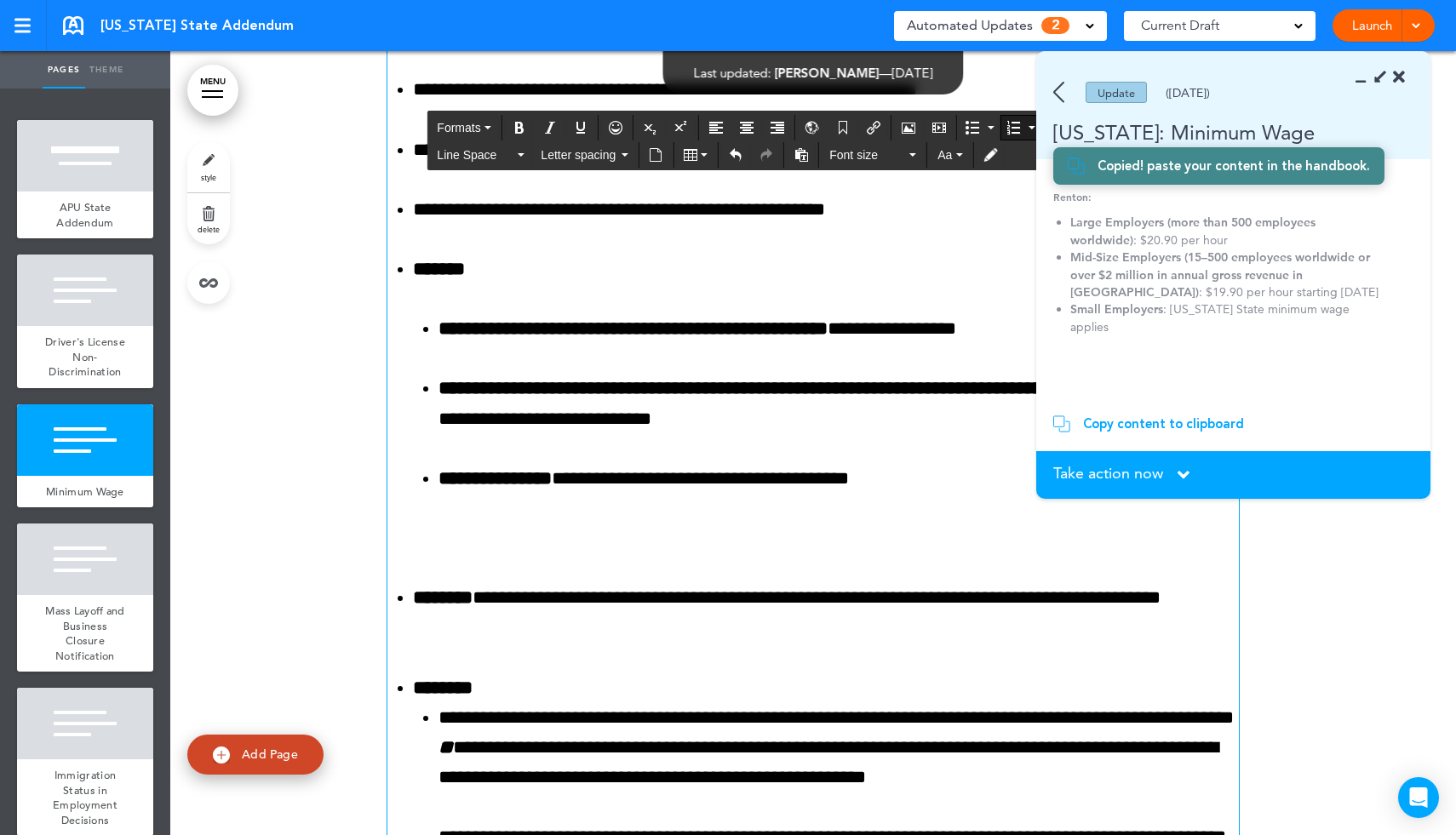
scroll to position [2251, 0]
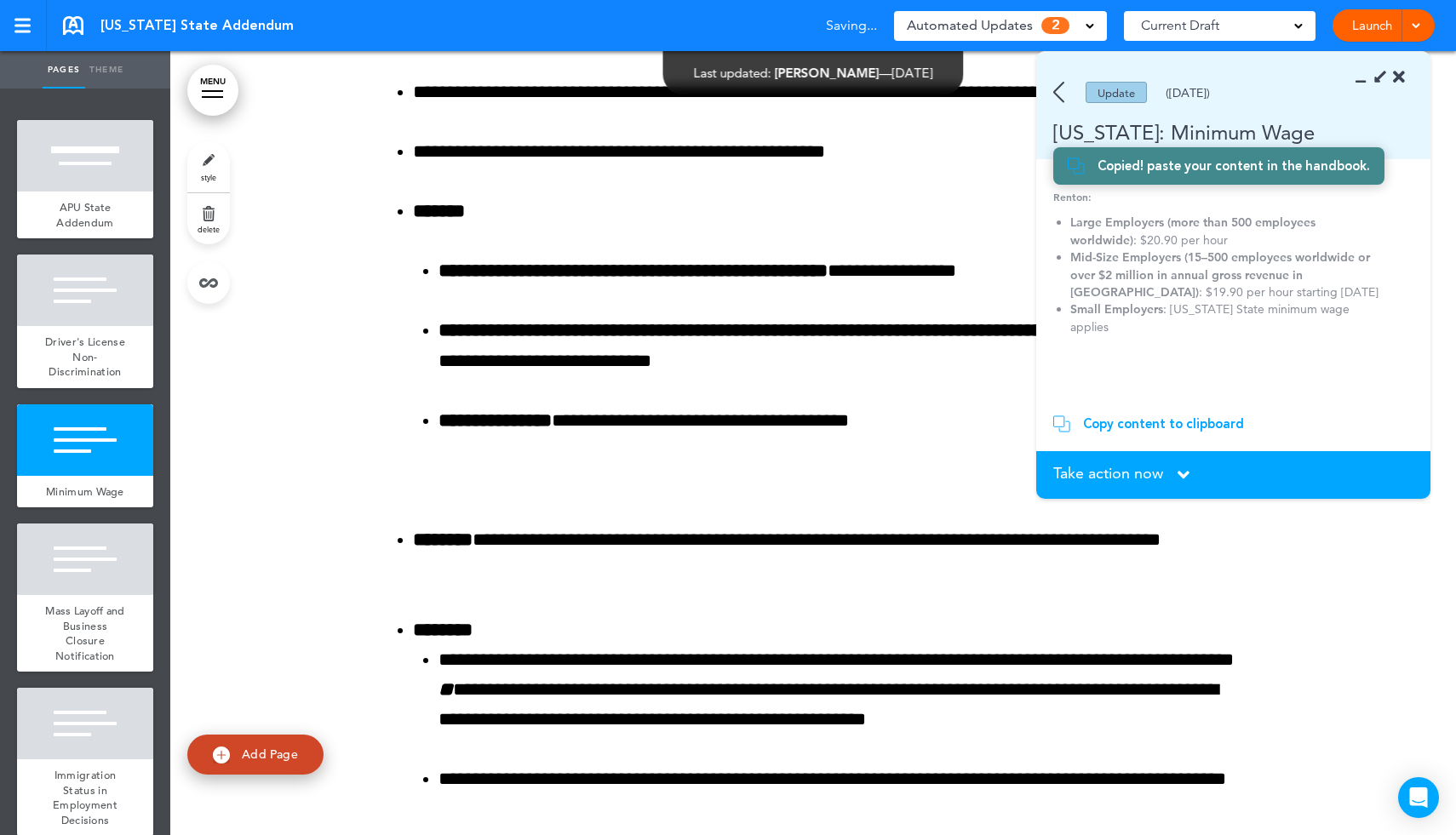
click at [1183, 476] on icon at bounding box center [1183, 475] width 11 height 19
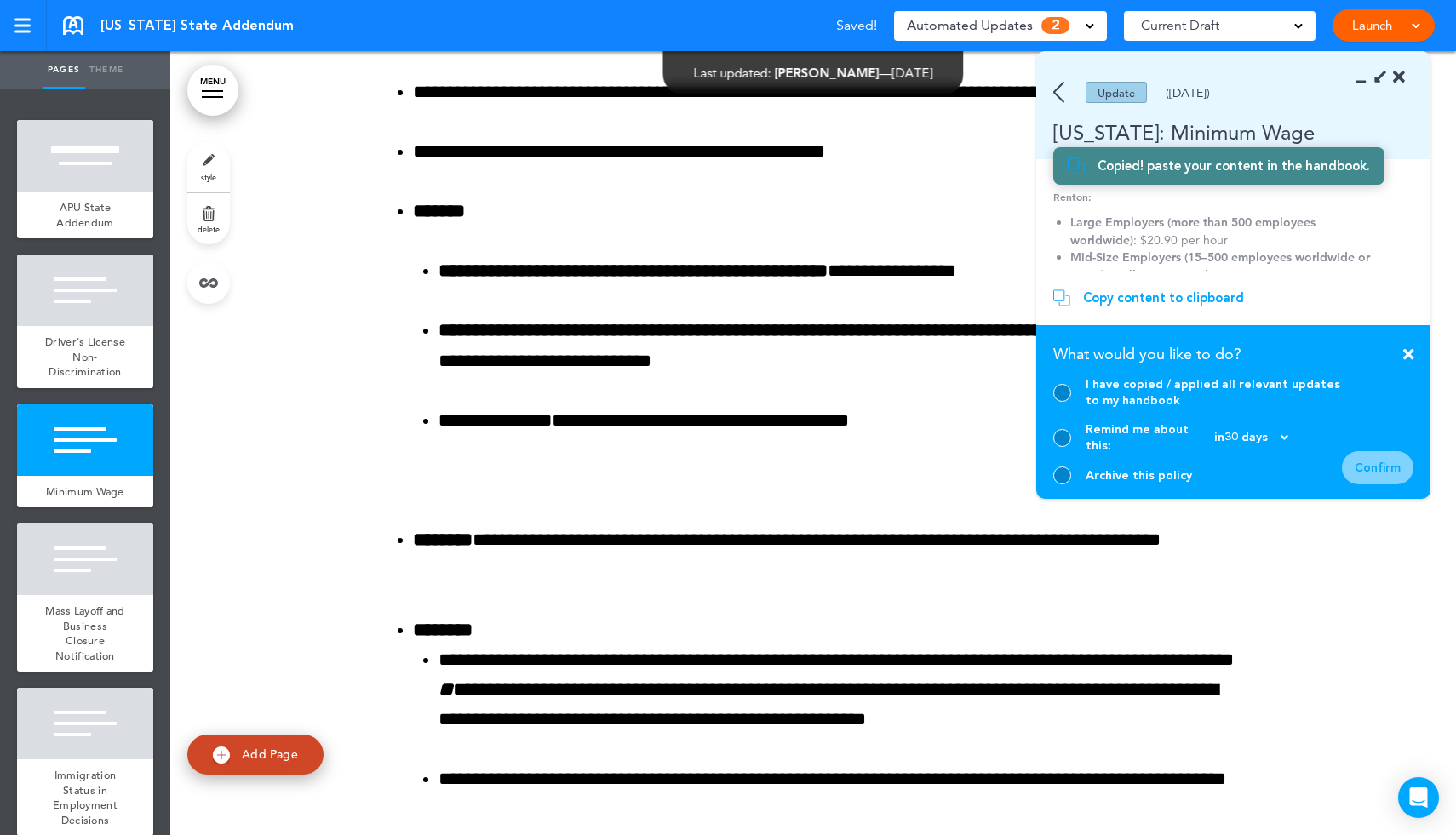
click at [1067, 402] on div at bounding box center [1062, 392] width 18 height 18
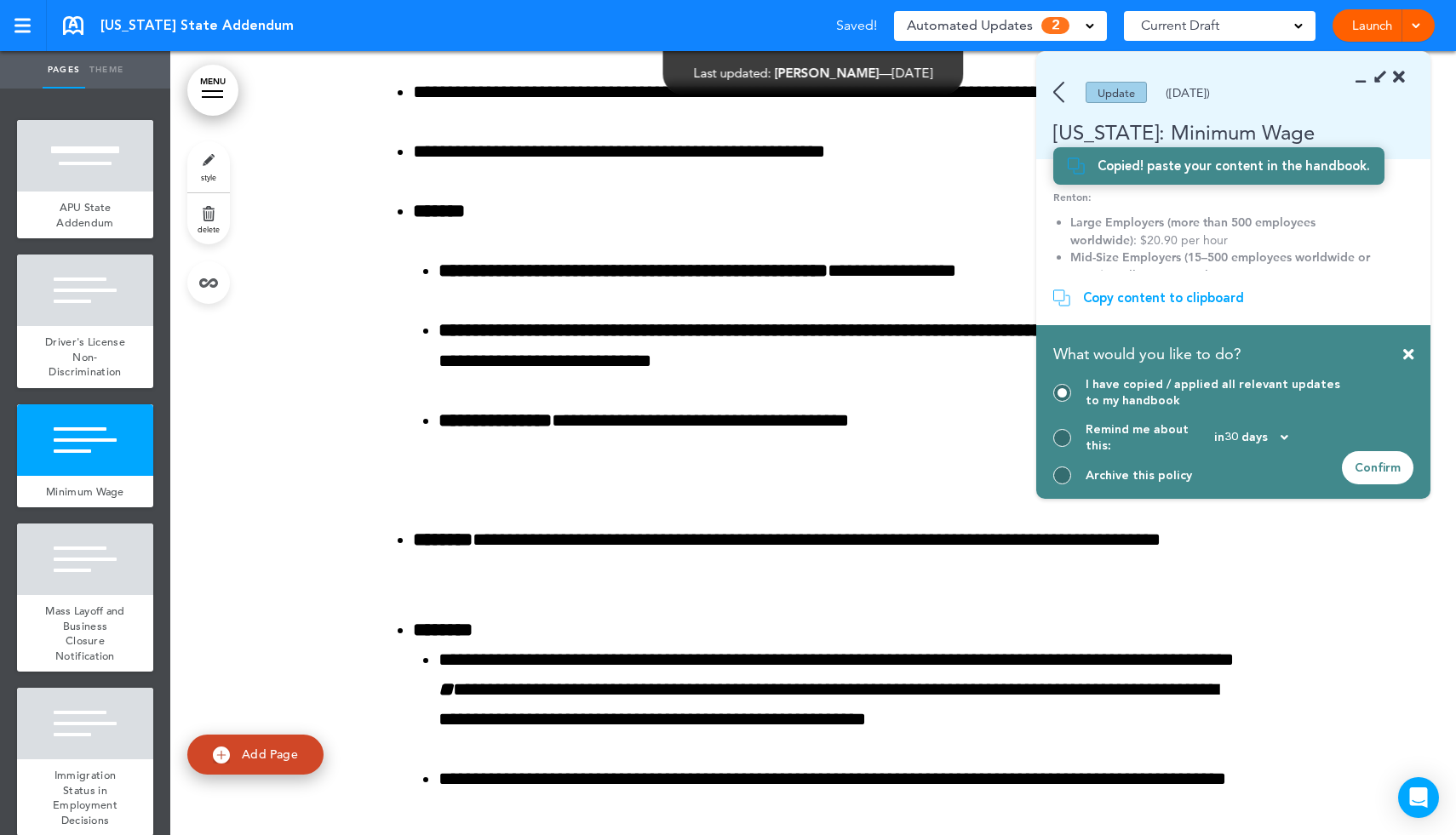
click at [1368, 467] on div "Confirm" at bounding box center [1378, 468] width 72 height 33
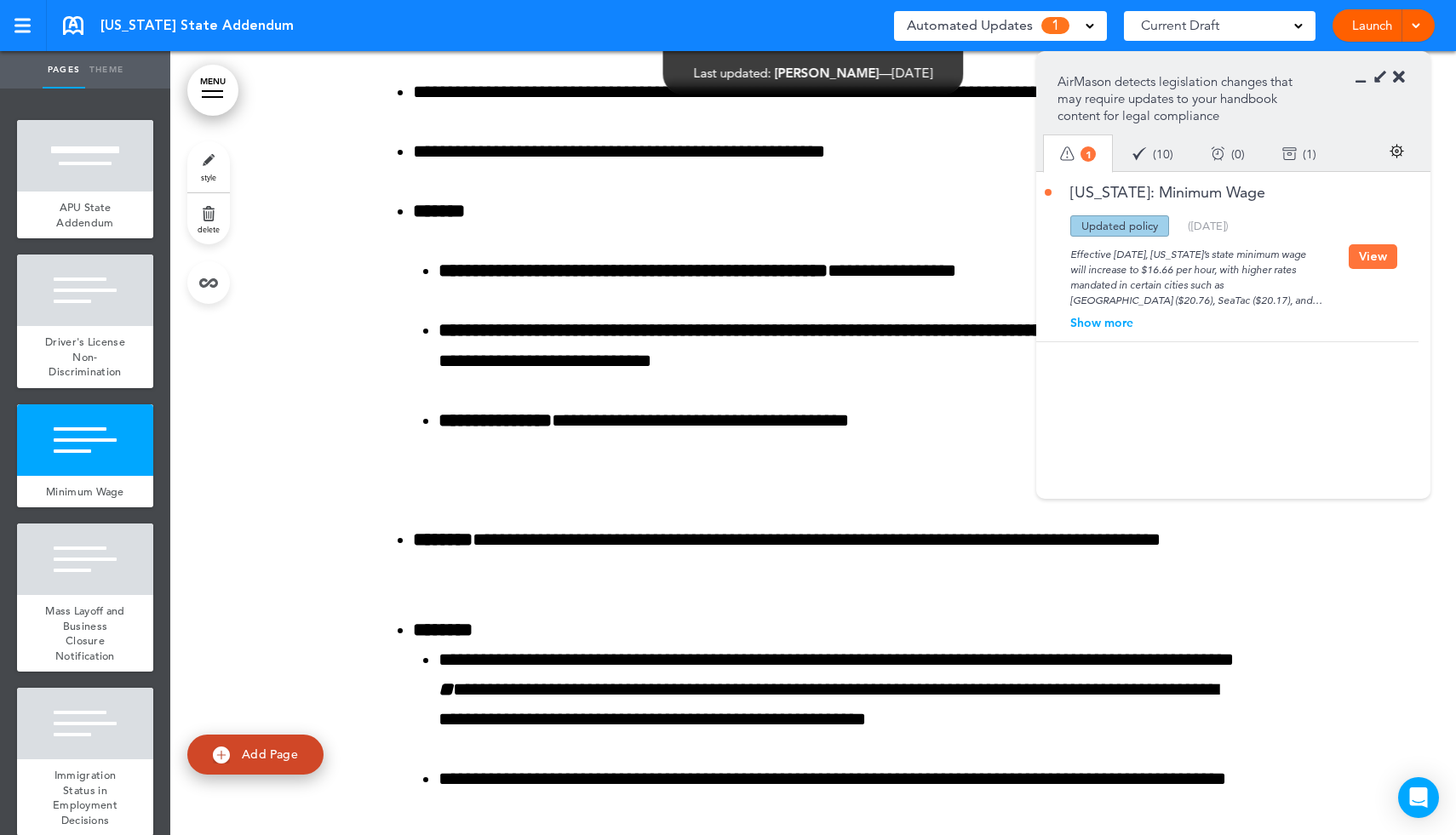
click at [1363, 258] on button "View" at bounding box center [1373, 256] width 49 height 25
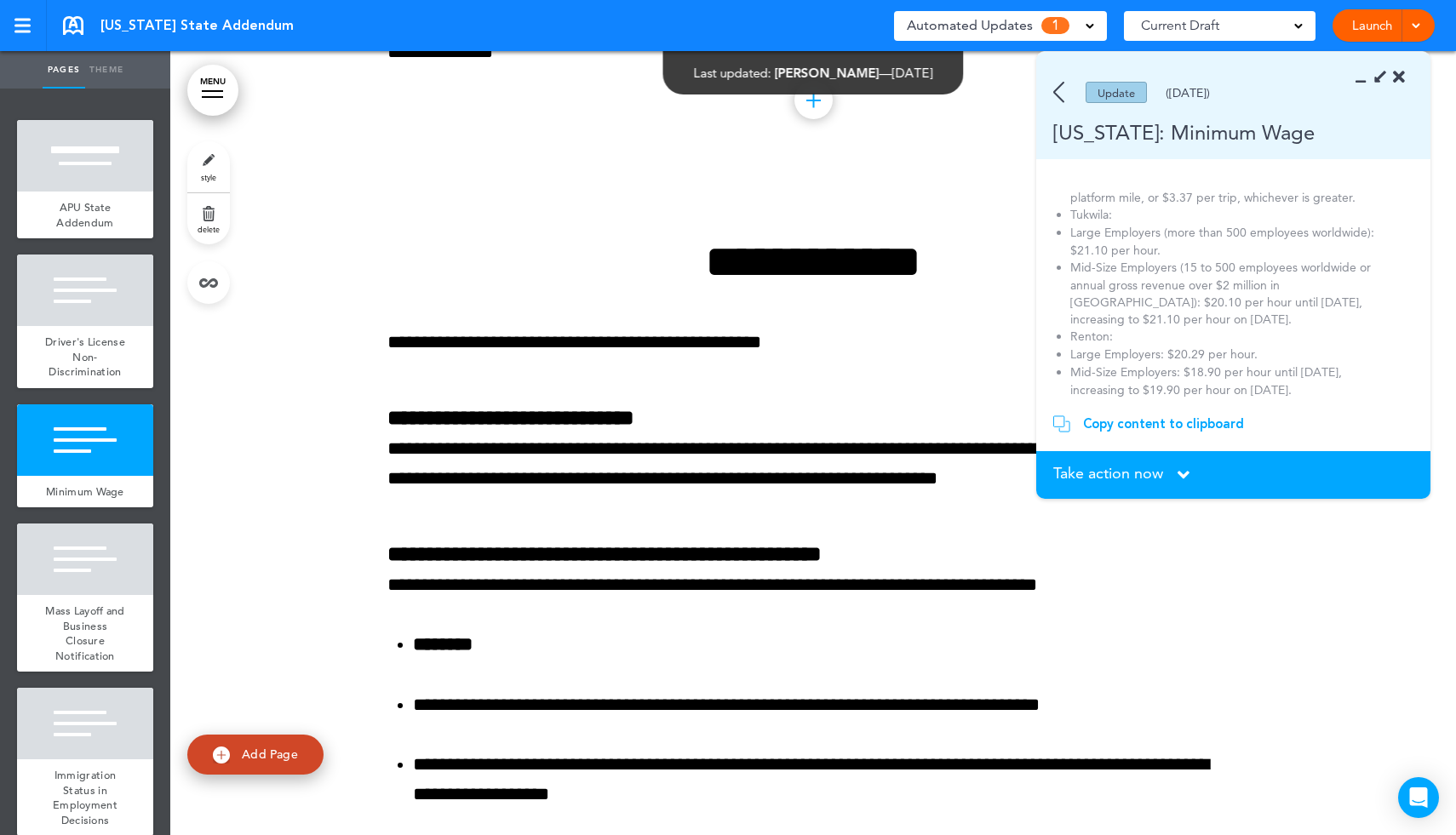
scroll to position [566, 0]
click at [1168, 426] on div "Copy content to clipboard" at bounding box center [1163, 424] width 161 height 17
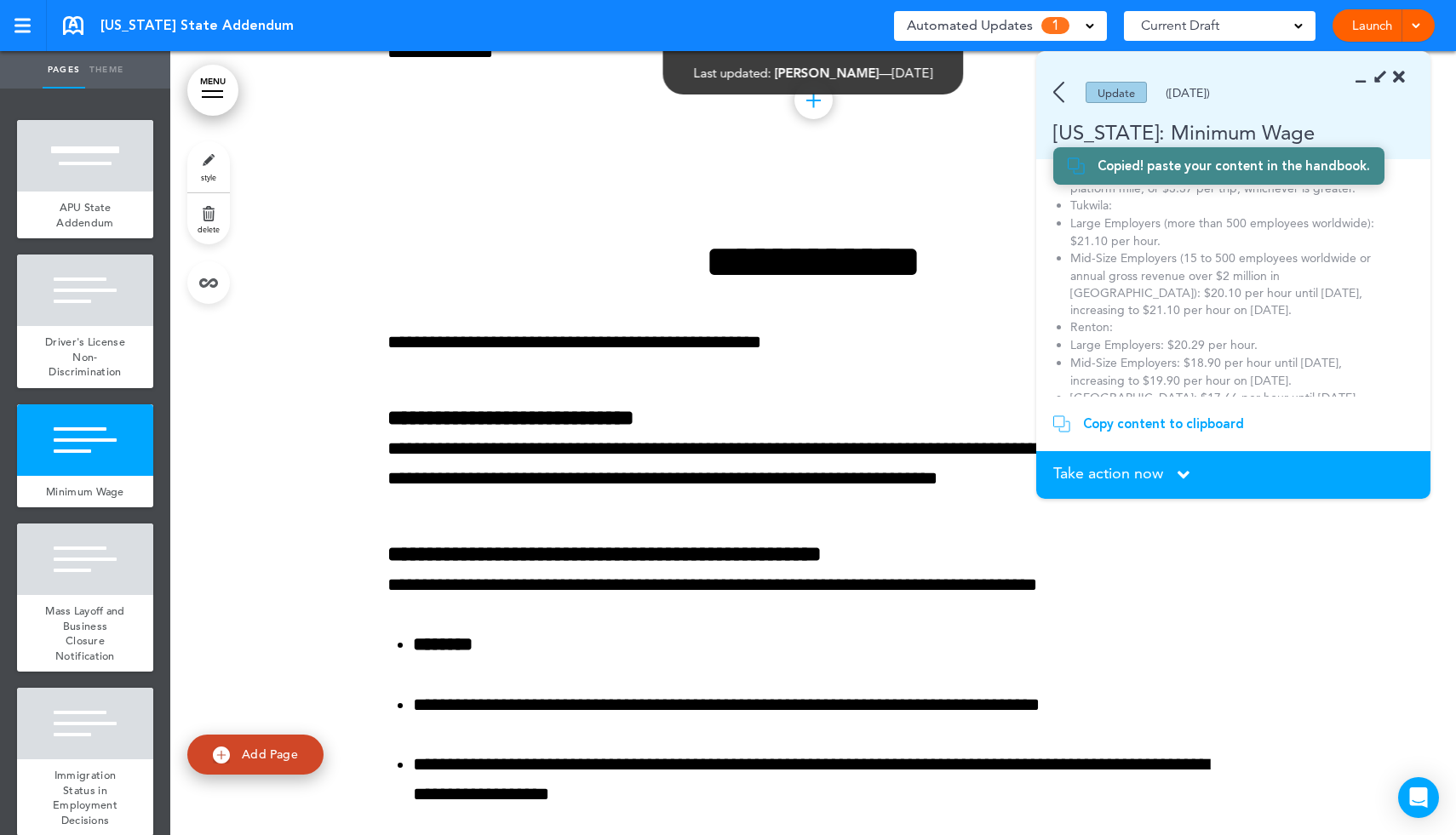
click at [1366, 75] on icon at bounding box center [1366, 77] width 0 height 17
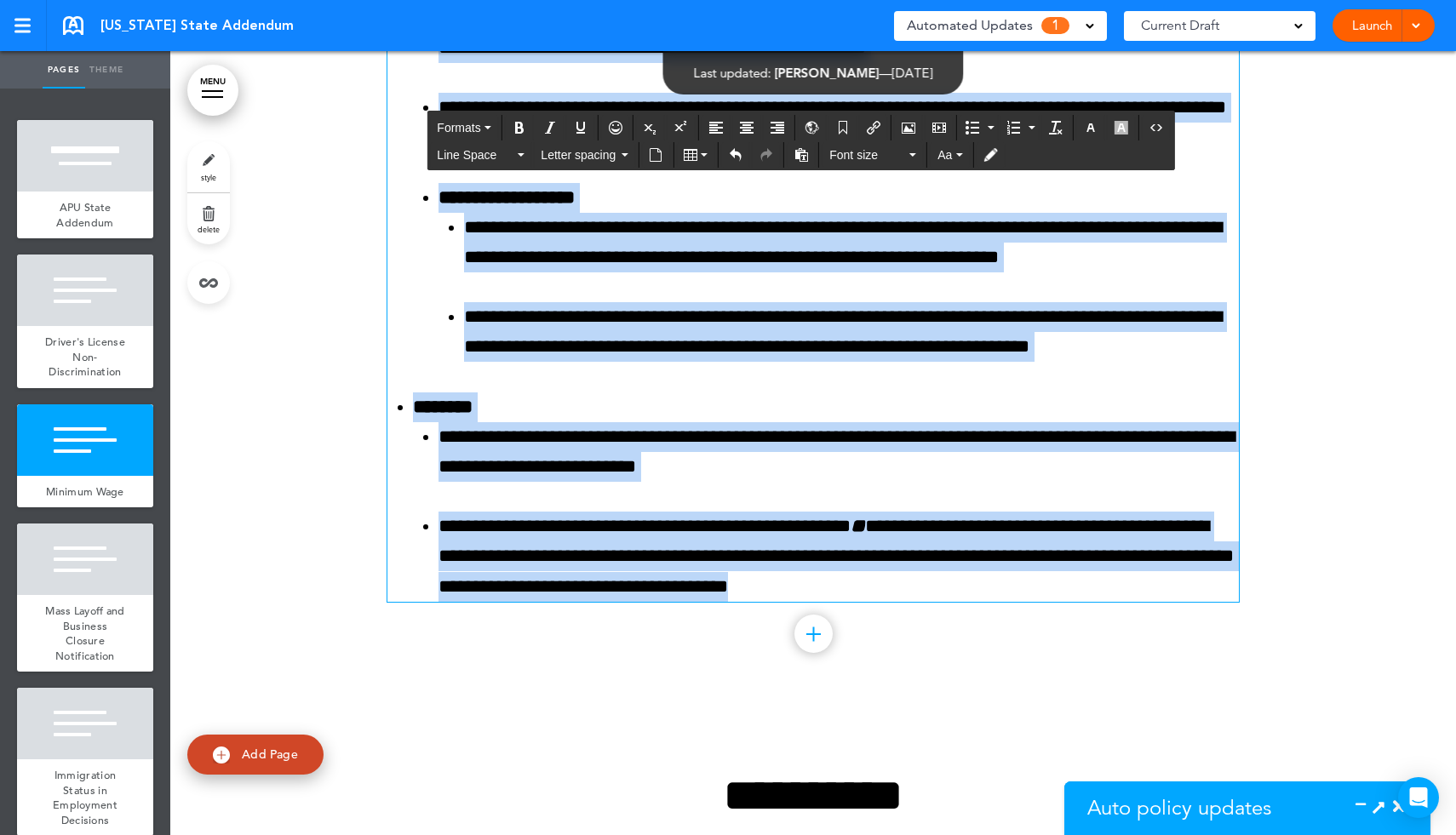
scroll to position [2956, 0]
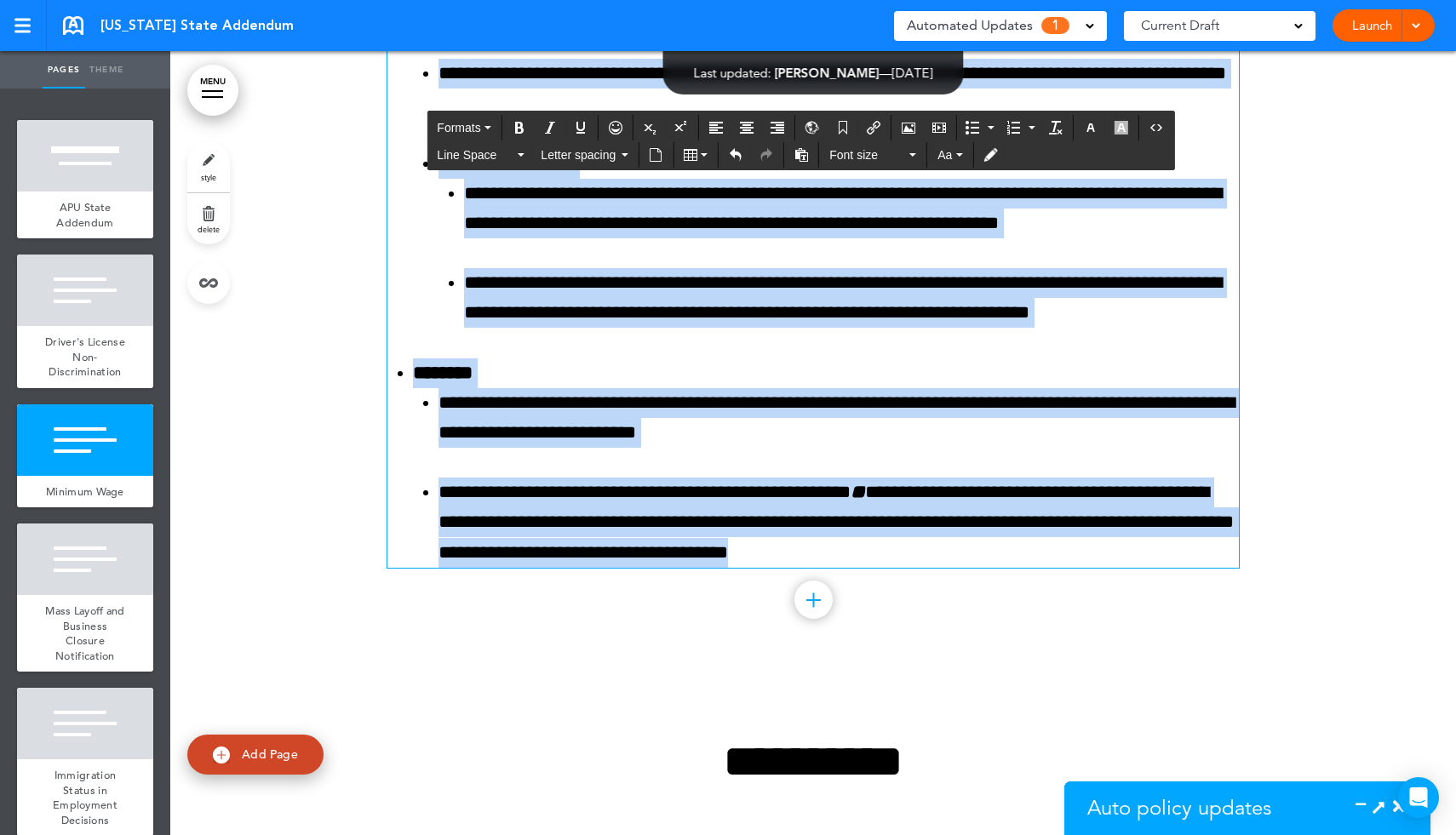
drag, startPoint x: 639, startPoint y: 259, endPoint x: 988, endPoint y: 568, distance: 466.1
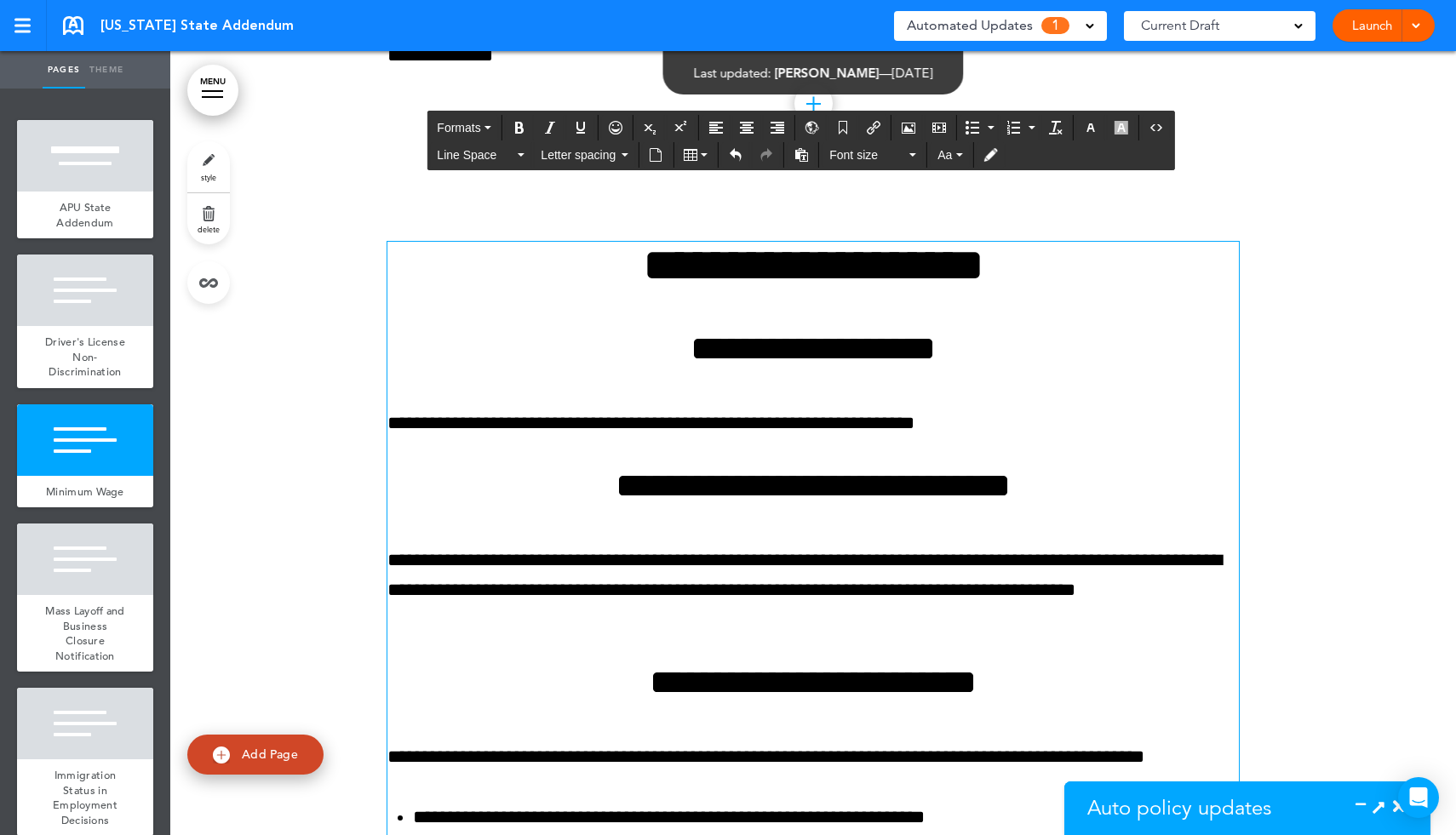
scroll to position [1310, 0]
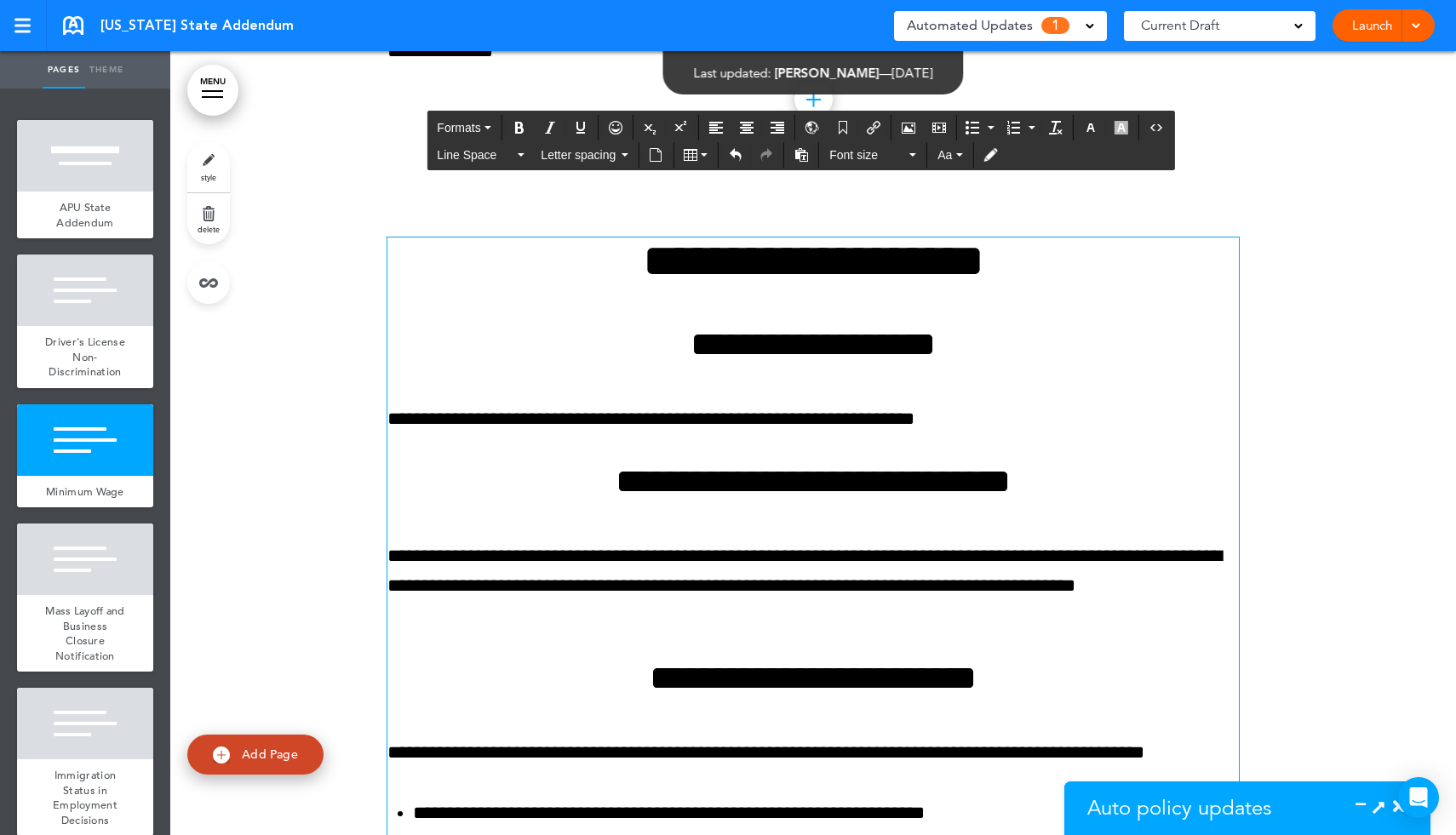
click at [1249, 800] on span "Auto policy updates" at bounding box center [1180, 807] width 184 height 26
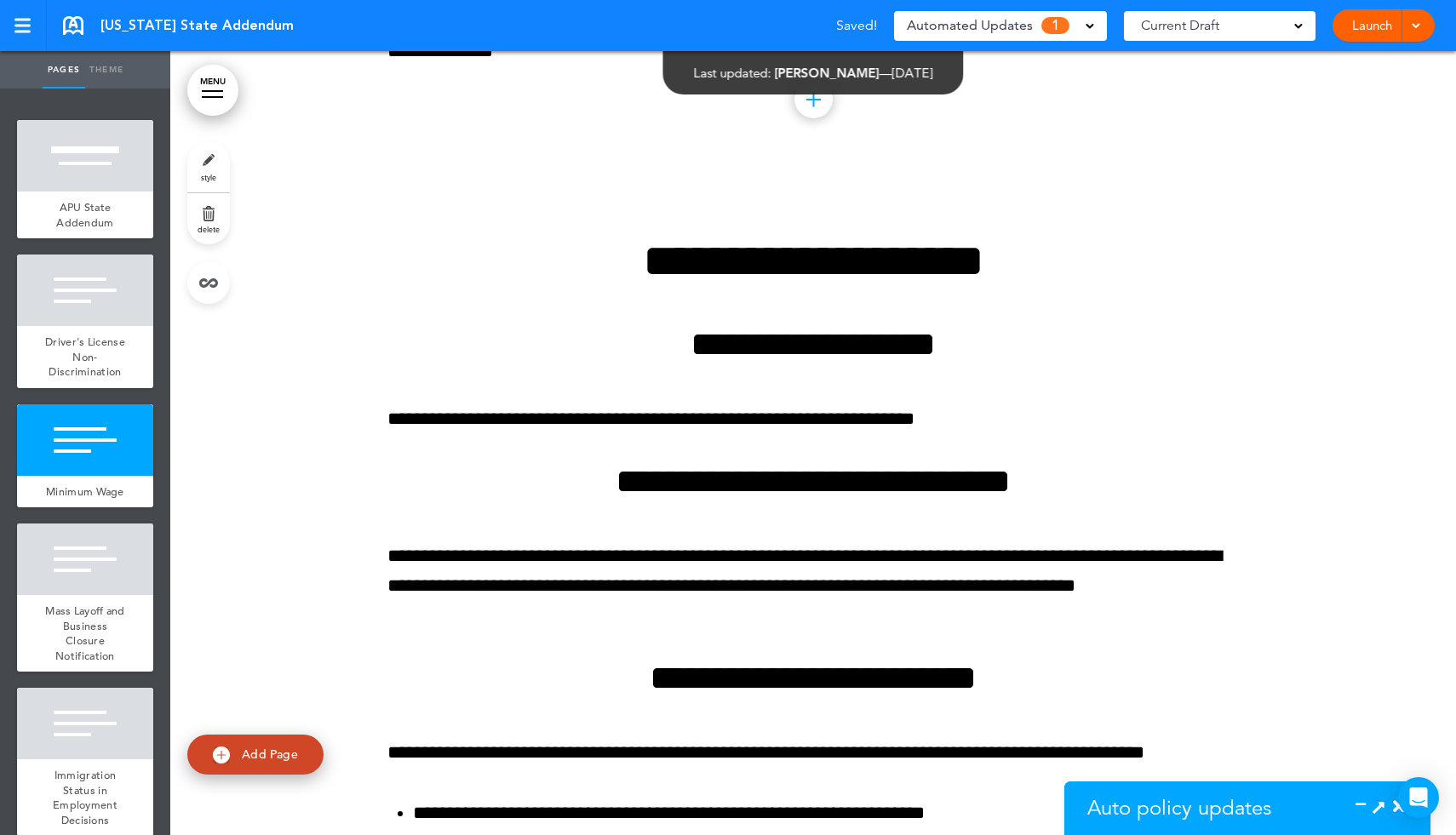
click at [1374, 800] on icon at bounding box center [1379, 806] width 18 height 18
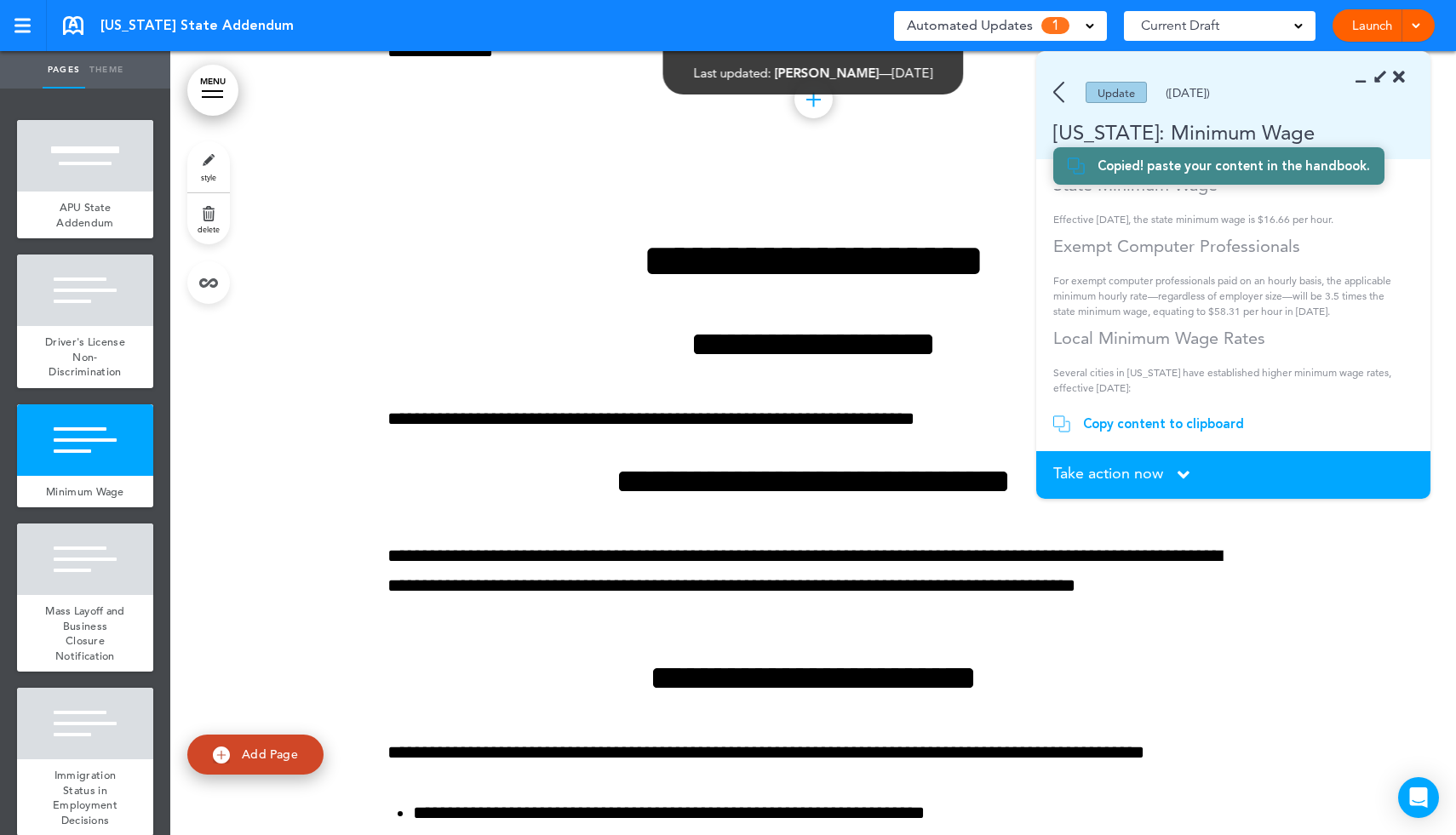
scroll to position [0, 0]
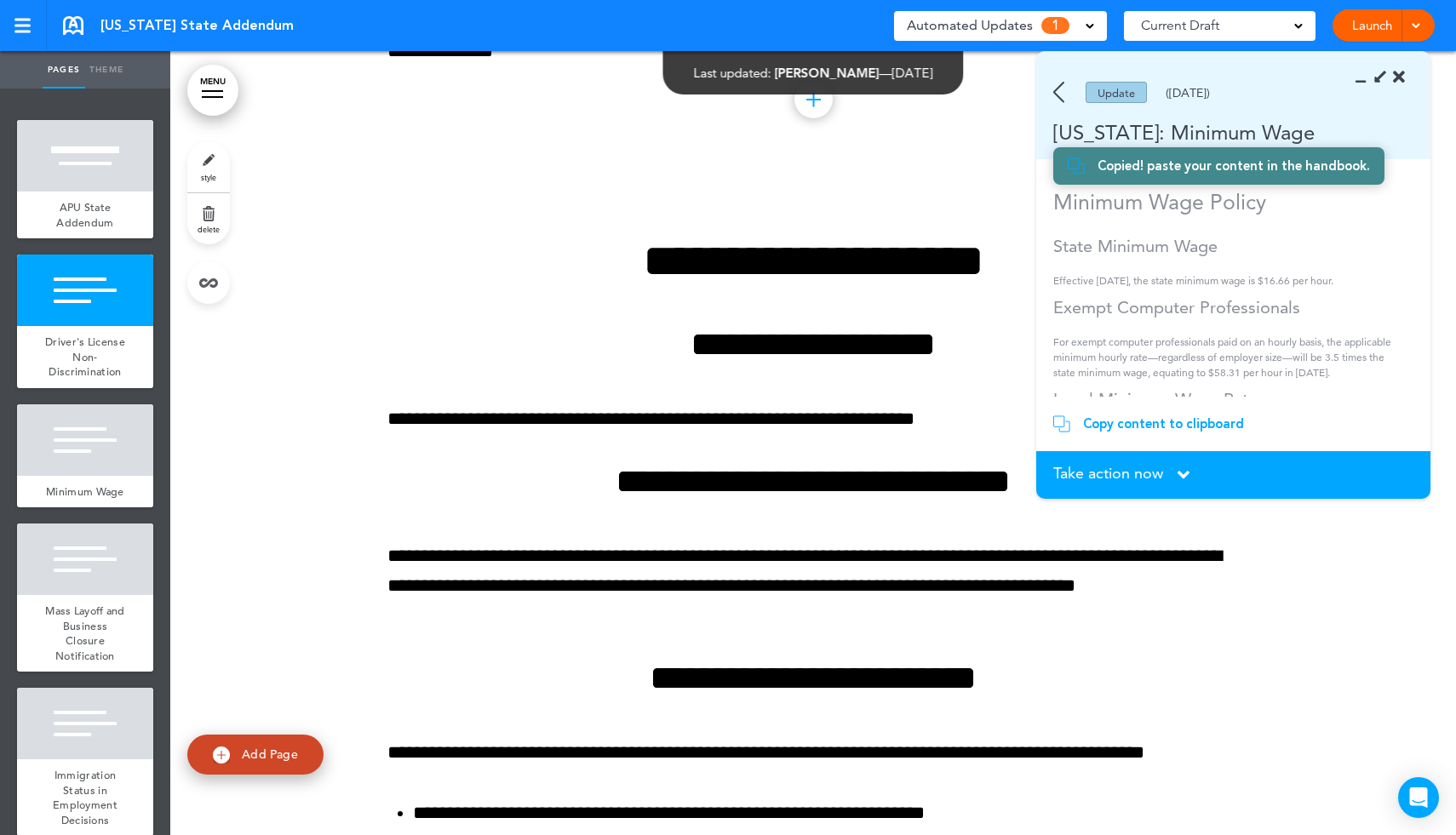
click at [1179, 470] on icon at bounding box center [1183, 475] width 11 height 19
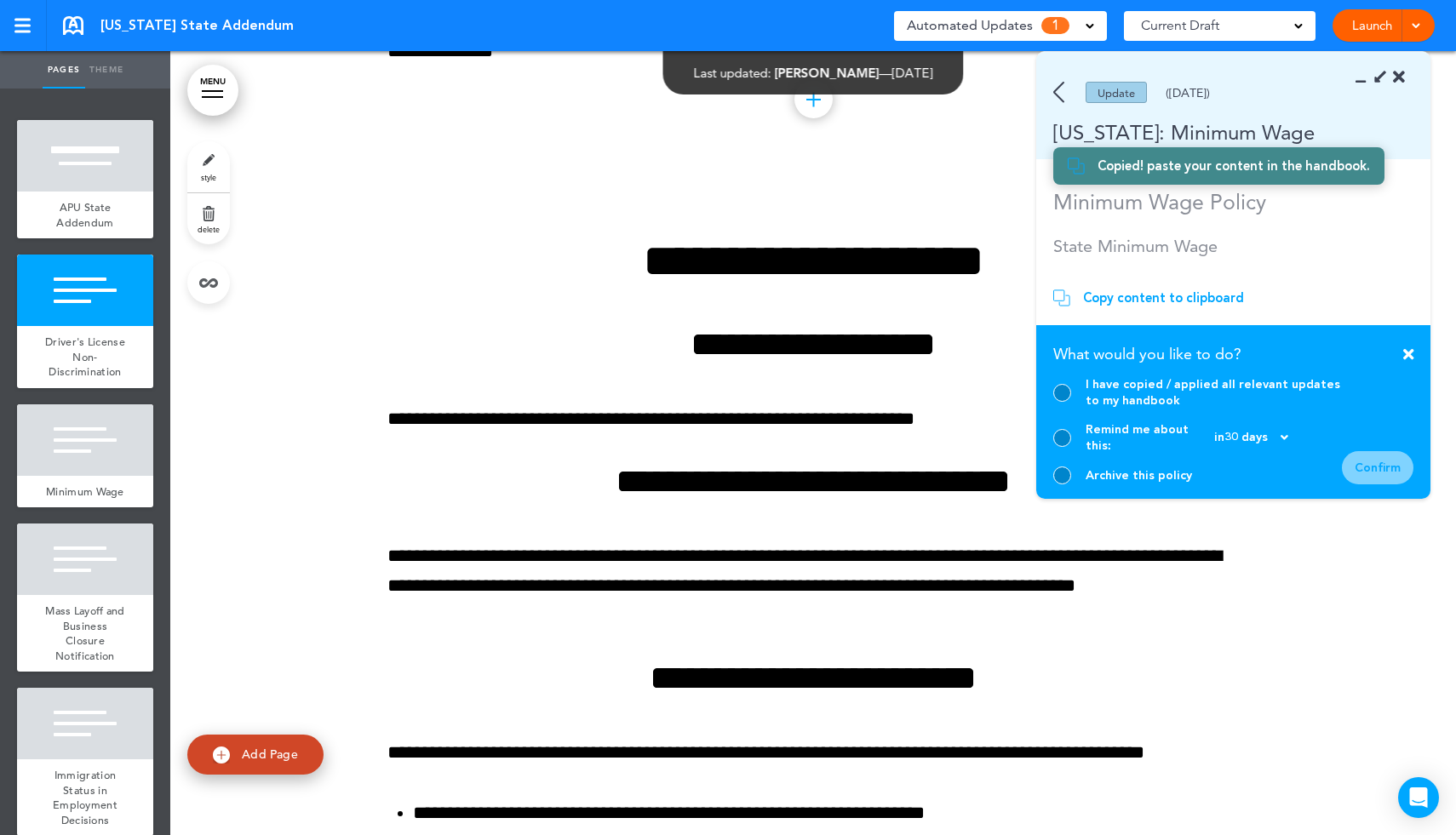
click at [1070, 399] on div "I have copied / applied all relevant updates to my handbook" at bounding box center [1198, 392] width 289 height 33
click at [1061, 401] on div at bounding box center [1062, 392] width 18 height 18
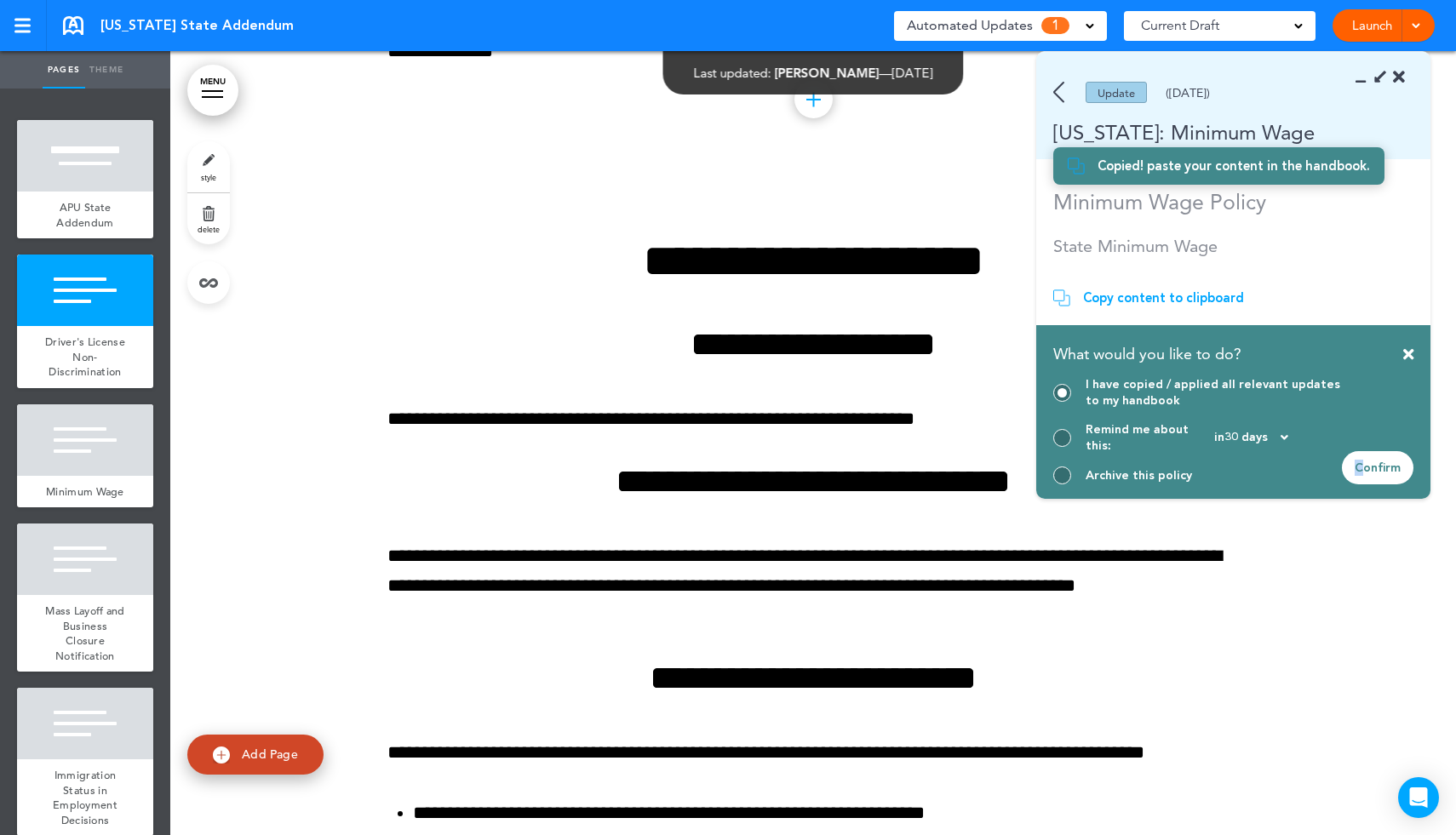
click at [1365, 460] on div "Confirm" at bounding box center [1378, 468] width 72 height 33
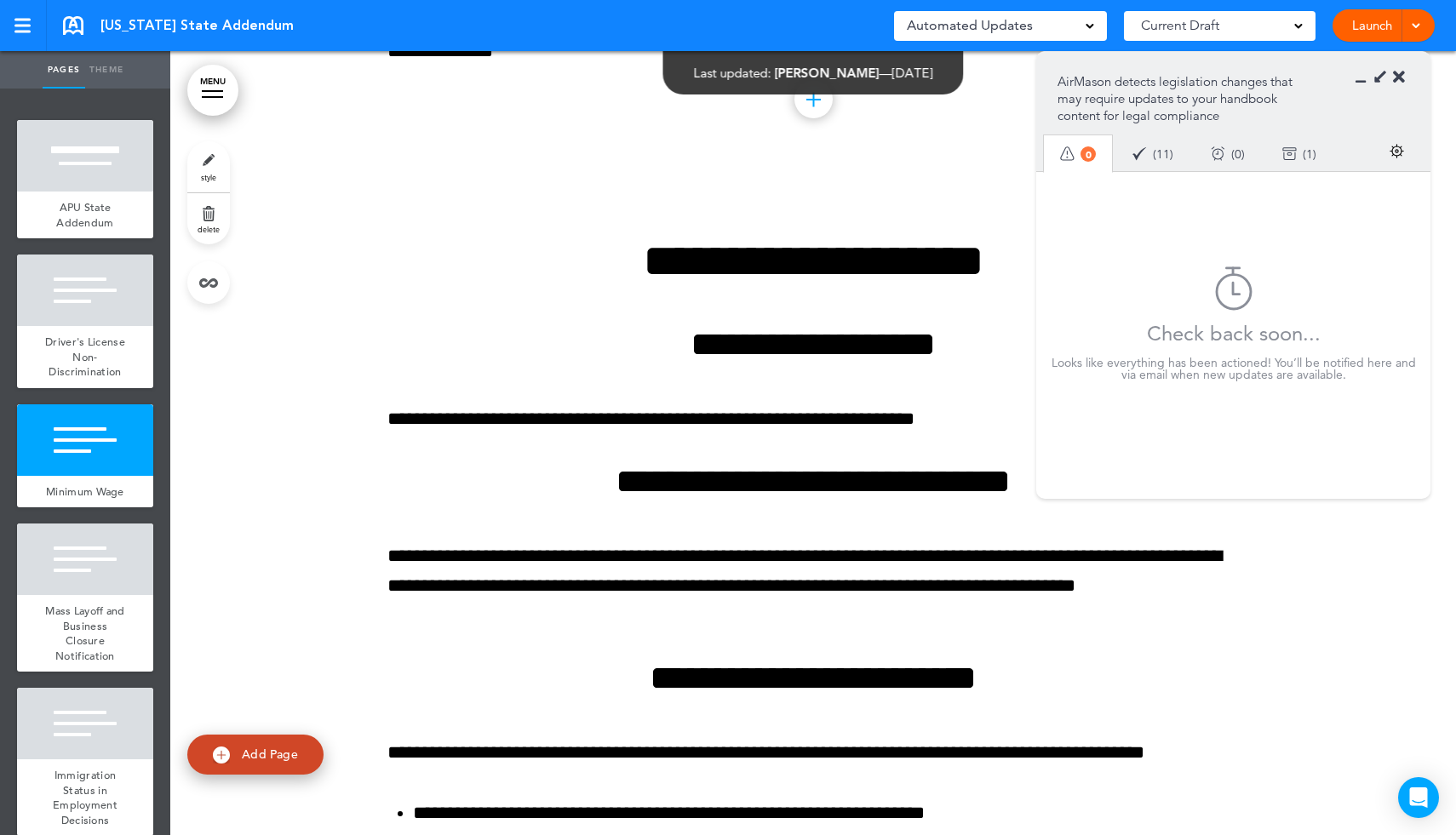
click at [1402, 80] on icon at bounding box center [1399, 77] width 11 height 17
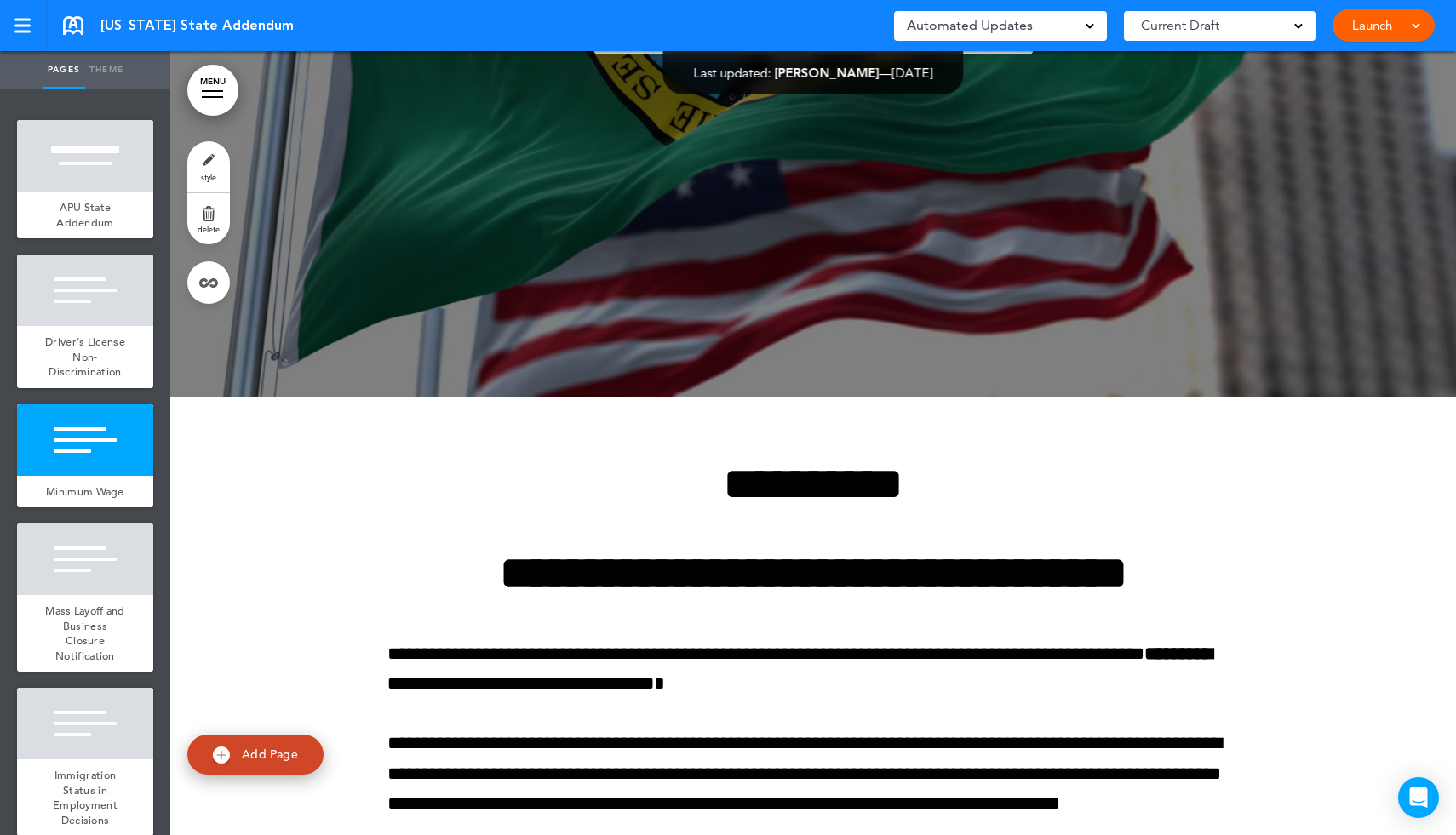
scroll to position [438, 0]
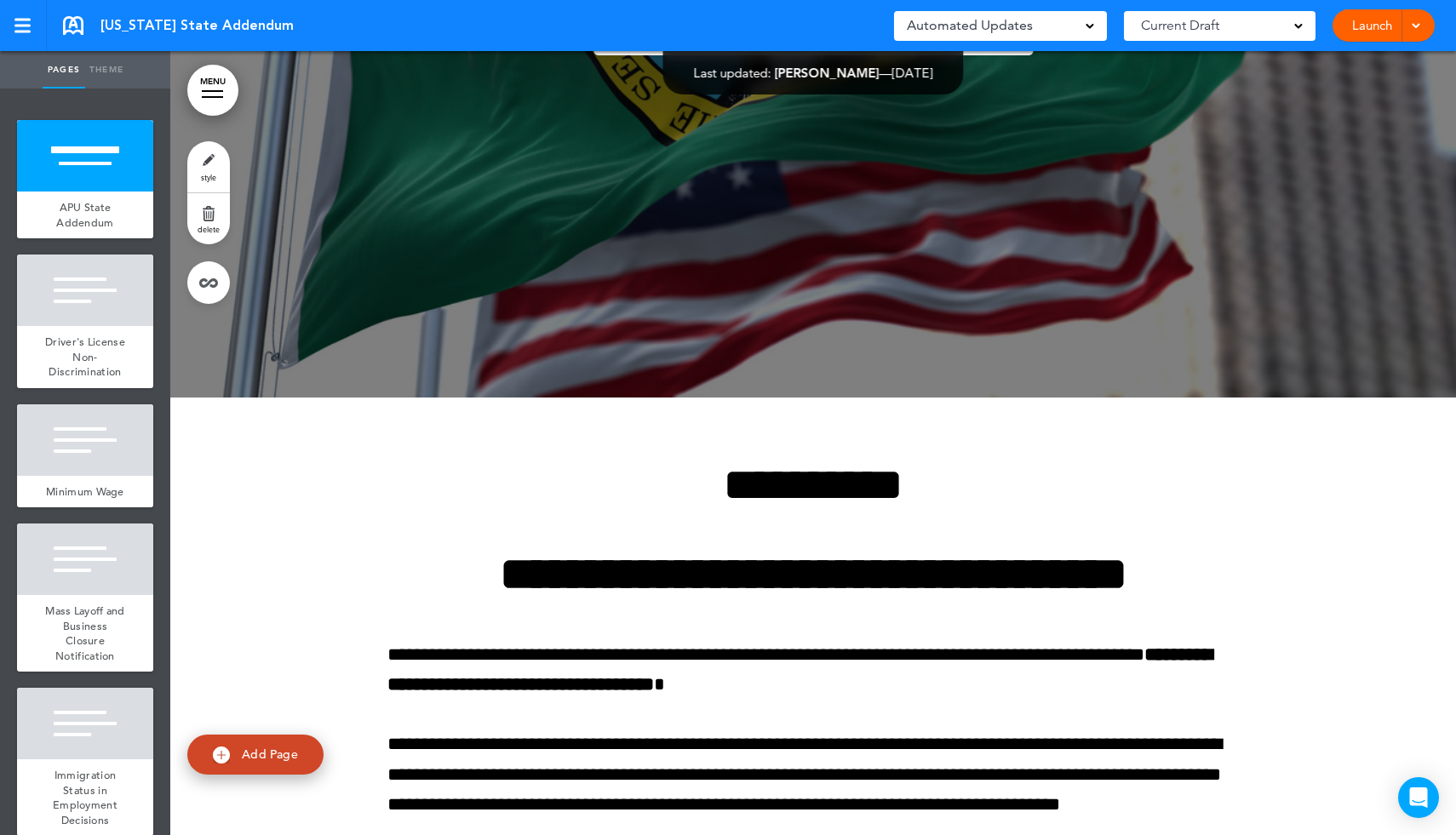
click at [464, 202] on div at bounding box center [813, 6] width 1286 height 784
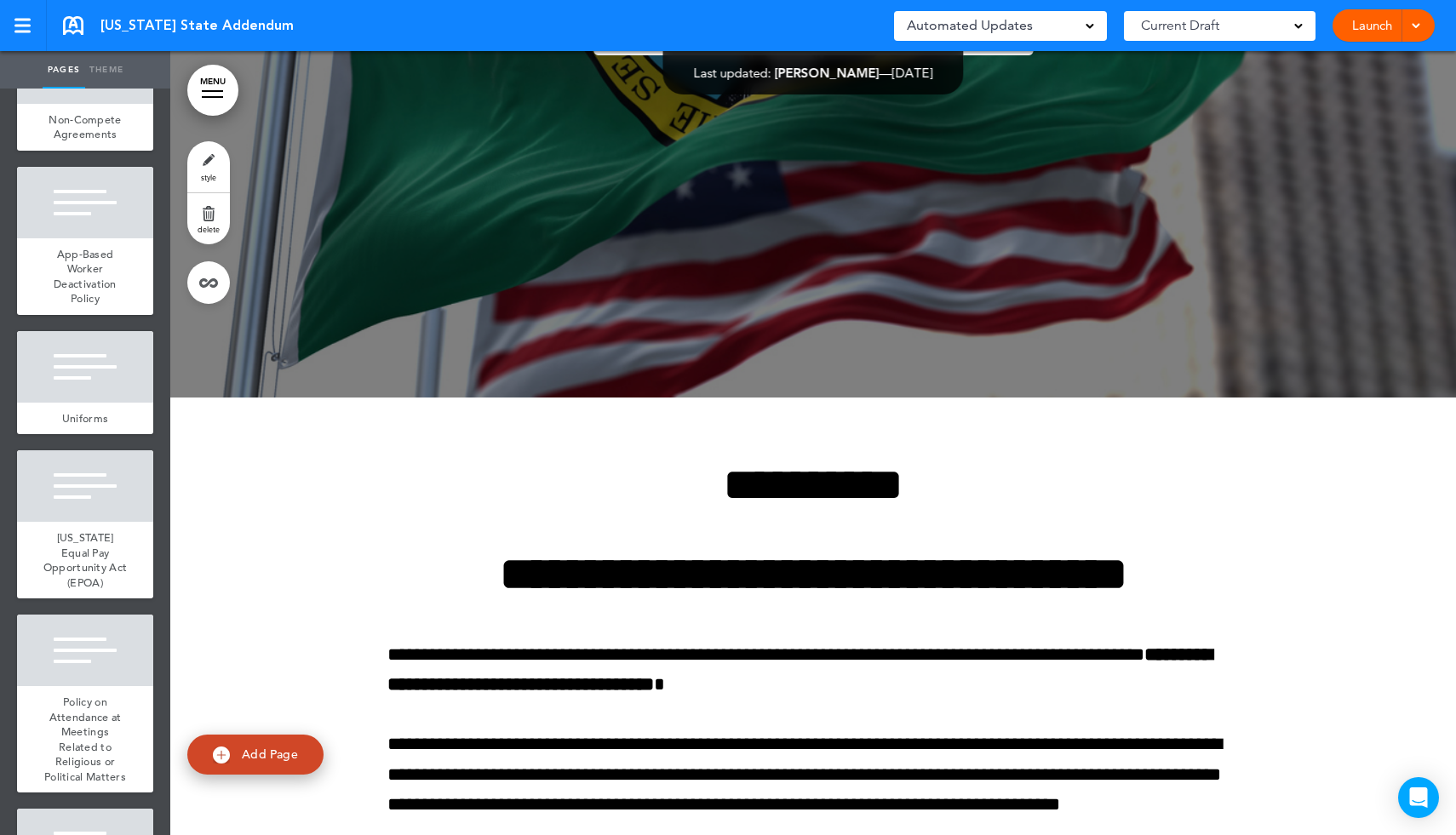
scroll to position [2576, 0]
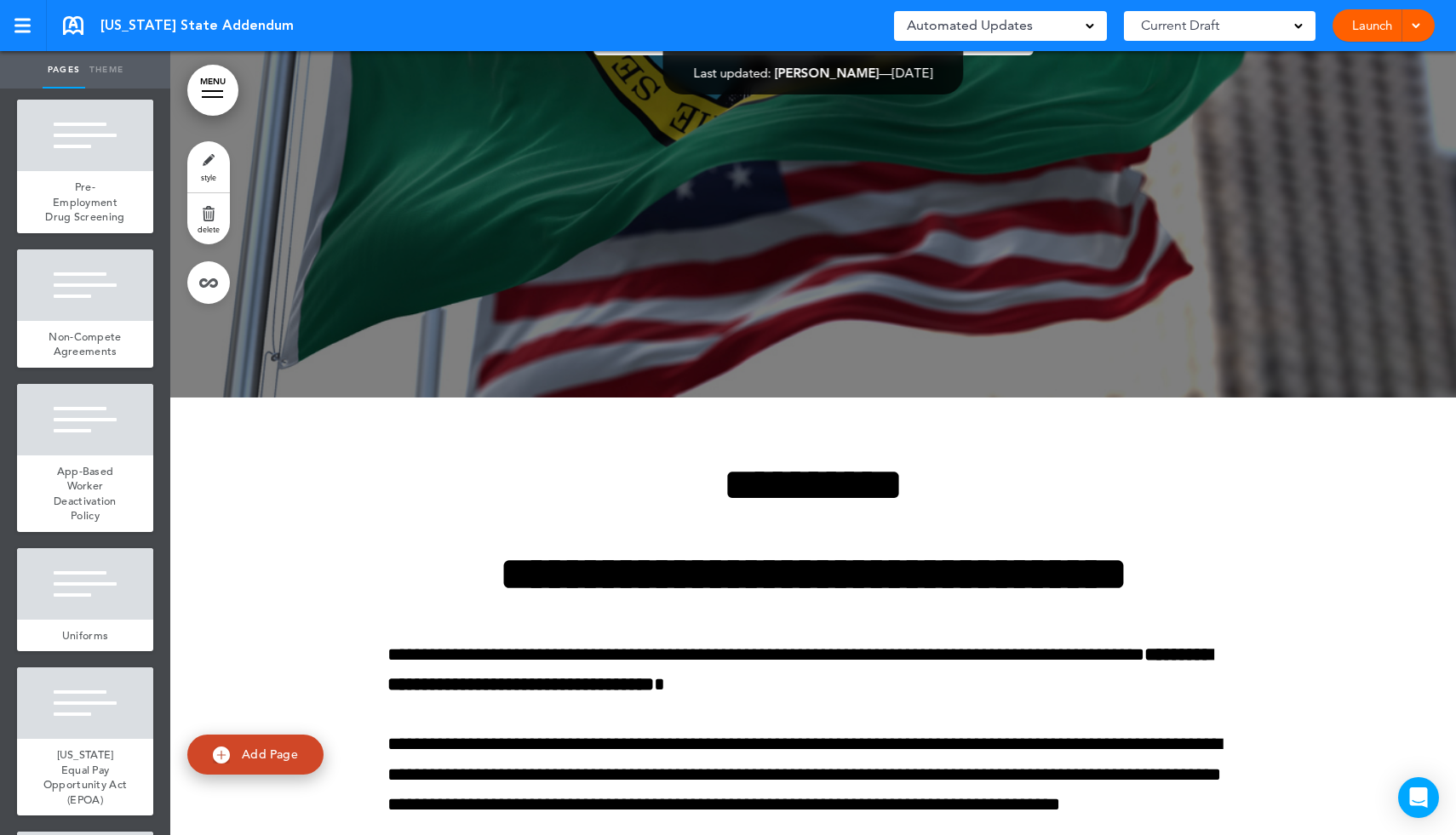
click at [214, 89] on link "MENU" at bounding box center [212, 90] width 51 height 51
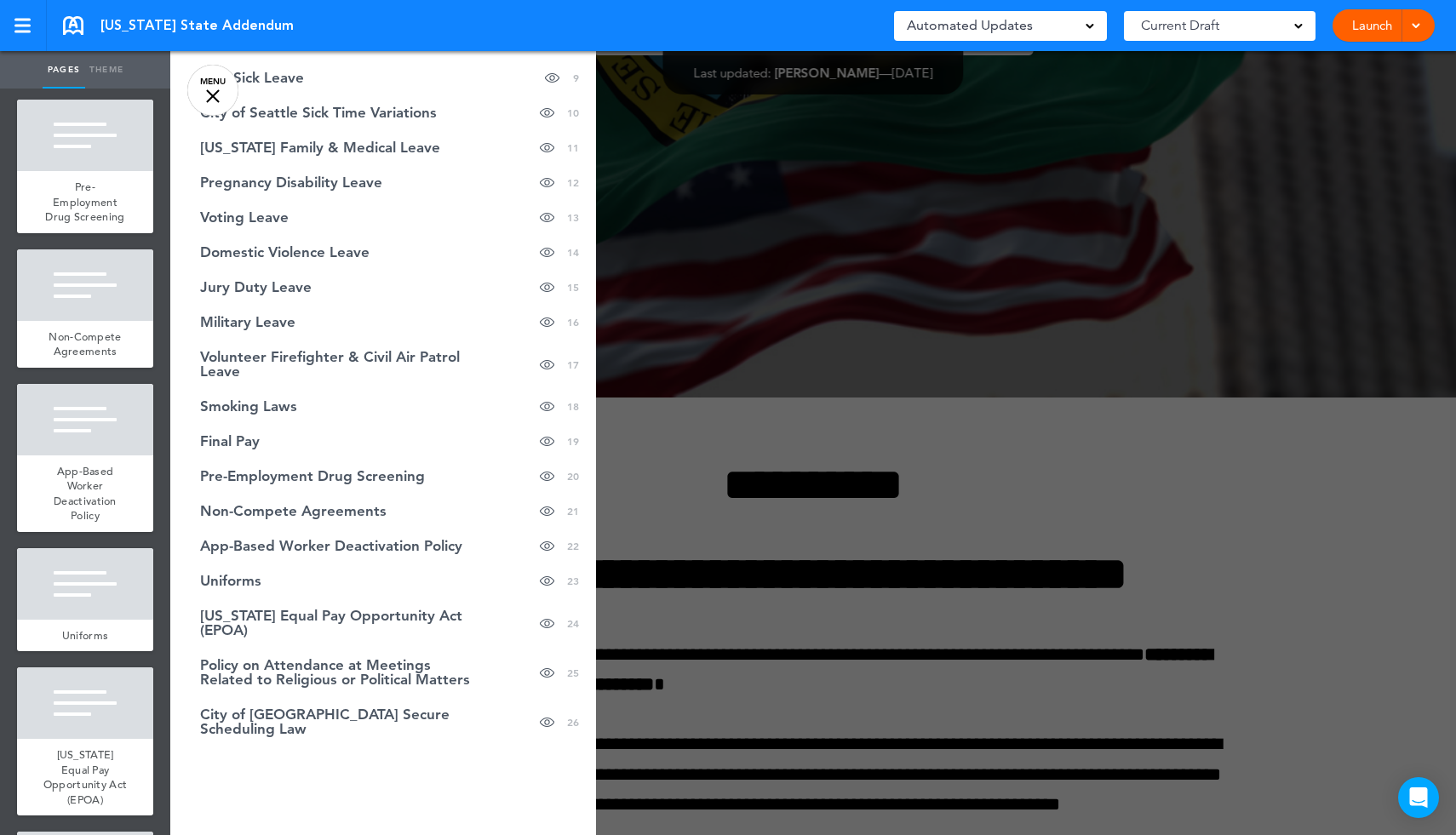
scroll to position [383, 0]
click at [267, 585] on link "Uniforms hide page in table of contents 23" at bounding box center [383, 582] width 426 height 34
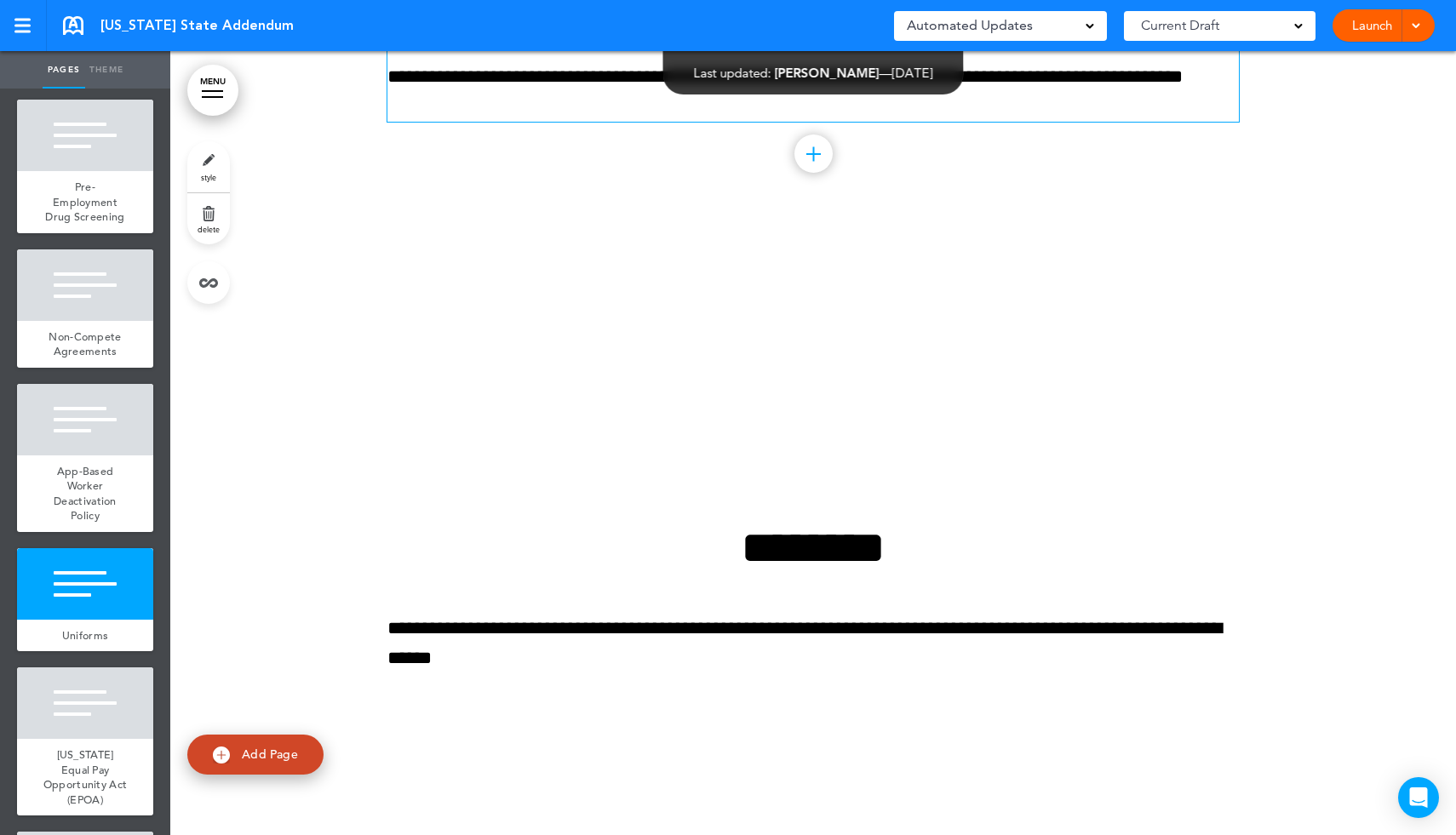
scroll to position [23832, 0]
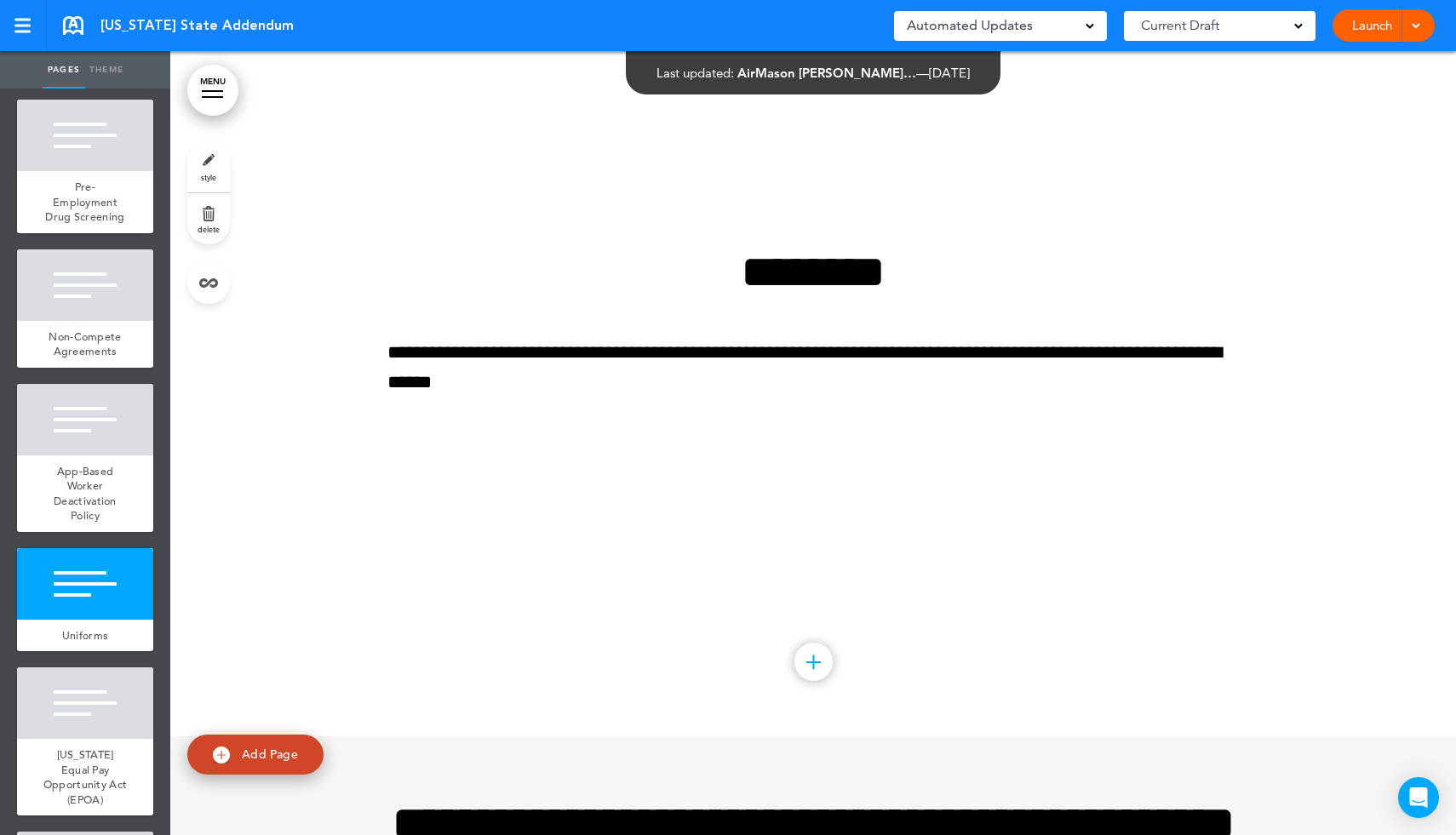
click at [210, 221] on link "delete" at bounding box center [209, 218] width 43 height 51
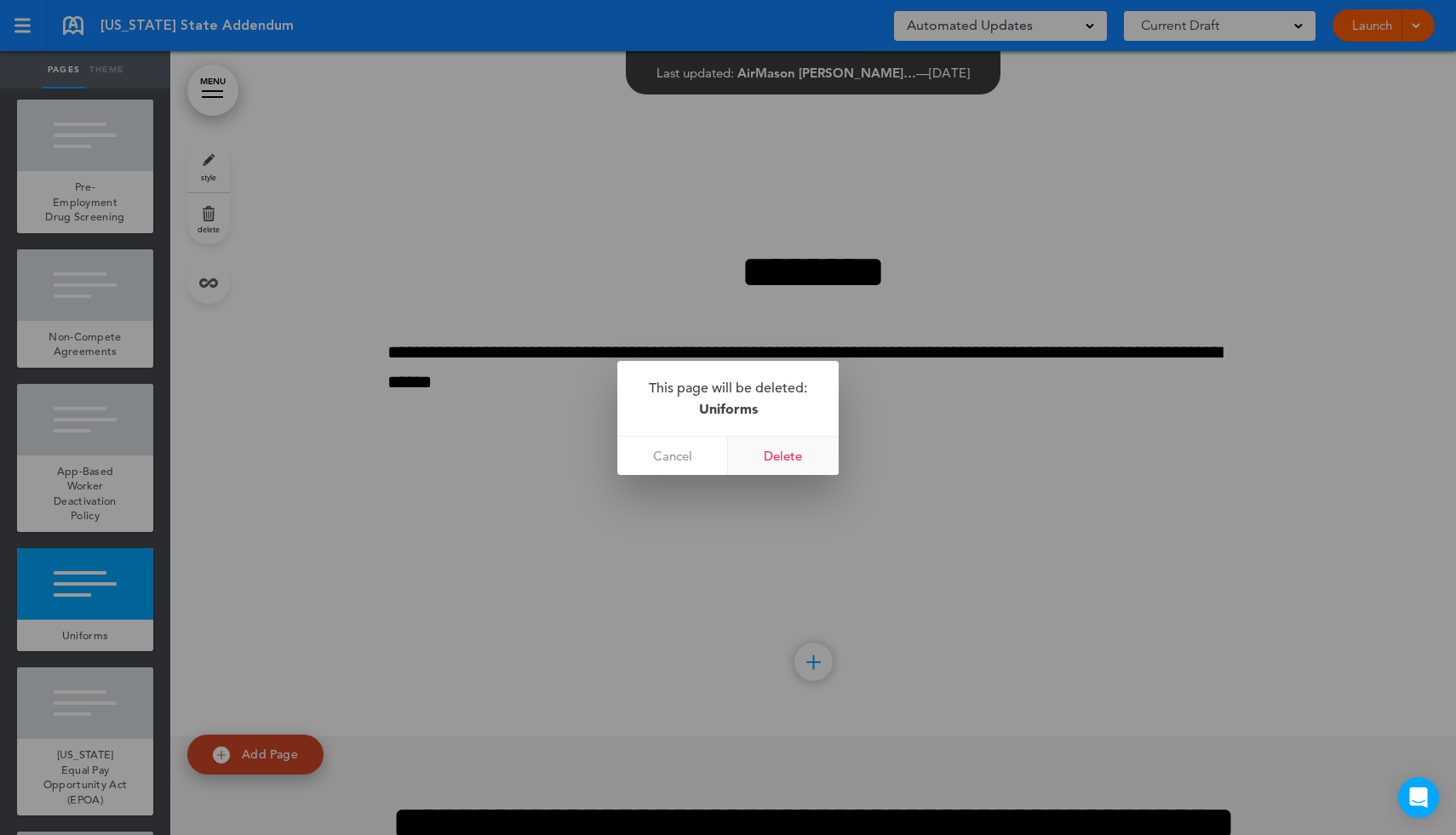
click at [795, 459] on link "Delete" at bounding box center [783, 456] width 111 height 38
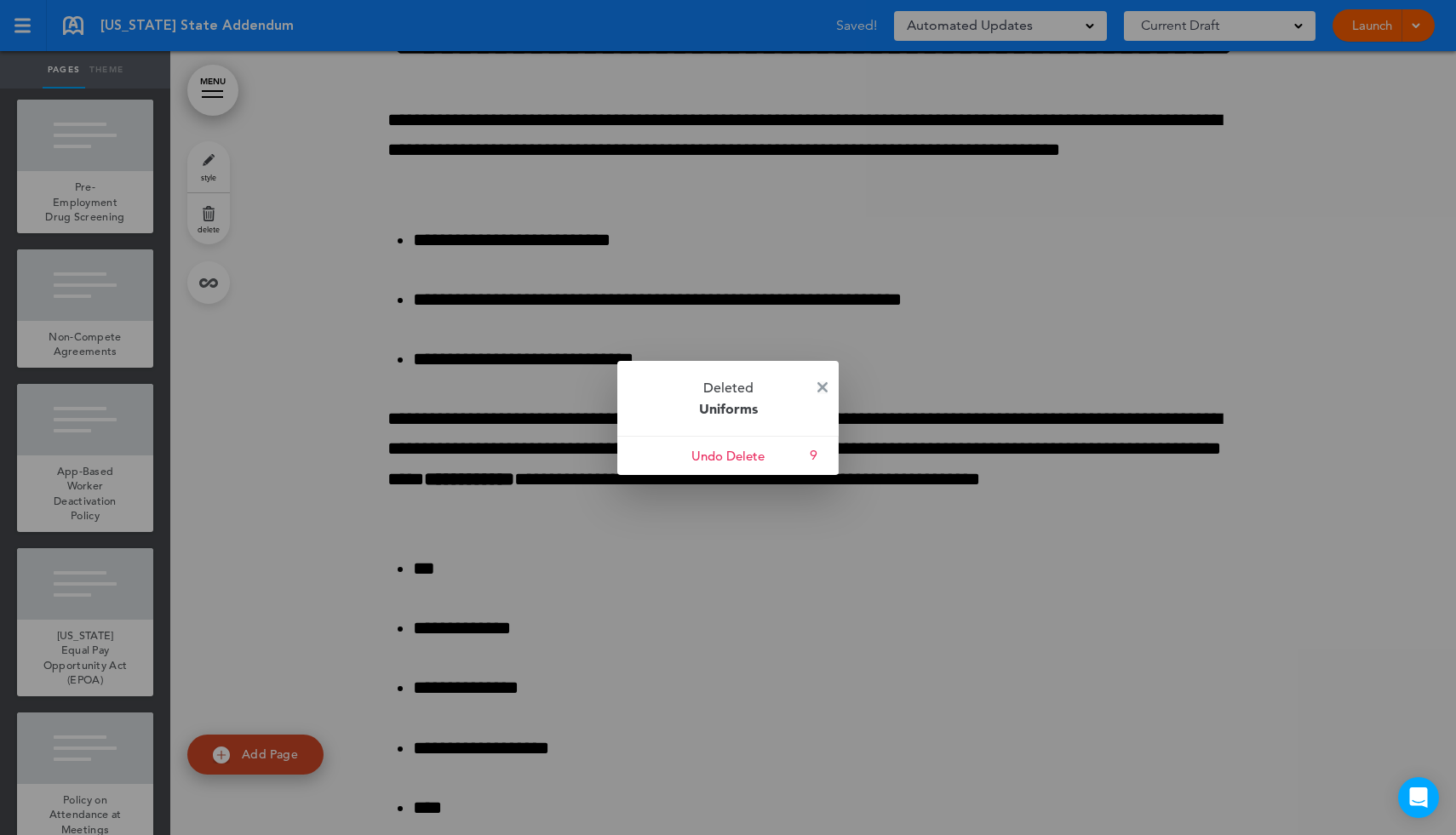
click at [825, 383] on img at bounding box center [822, 387] width 11 height 11
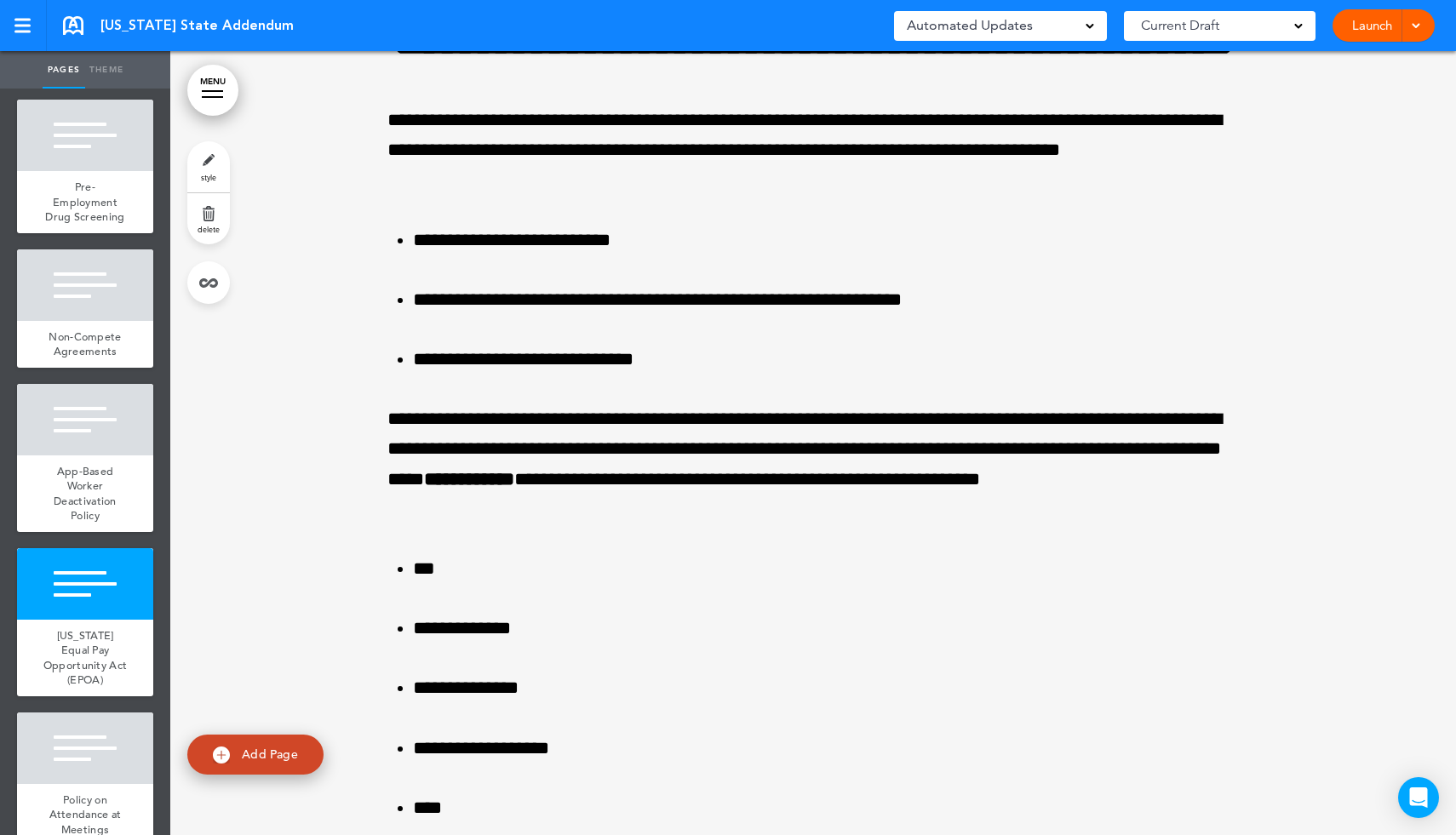
click at [205, 92] on link "MENU" at bounding box center [212, 90] width 51 height 51
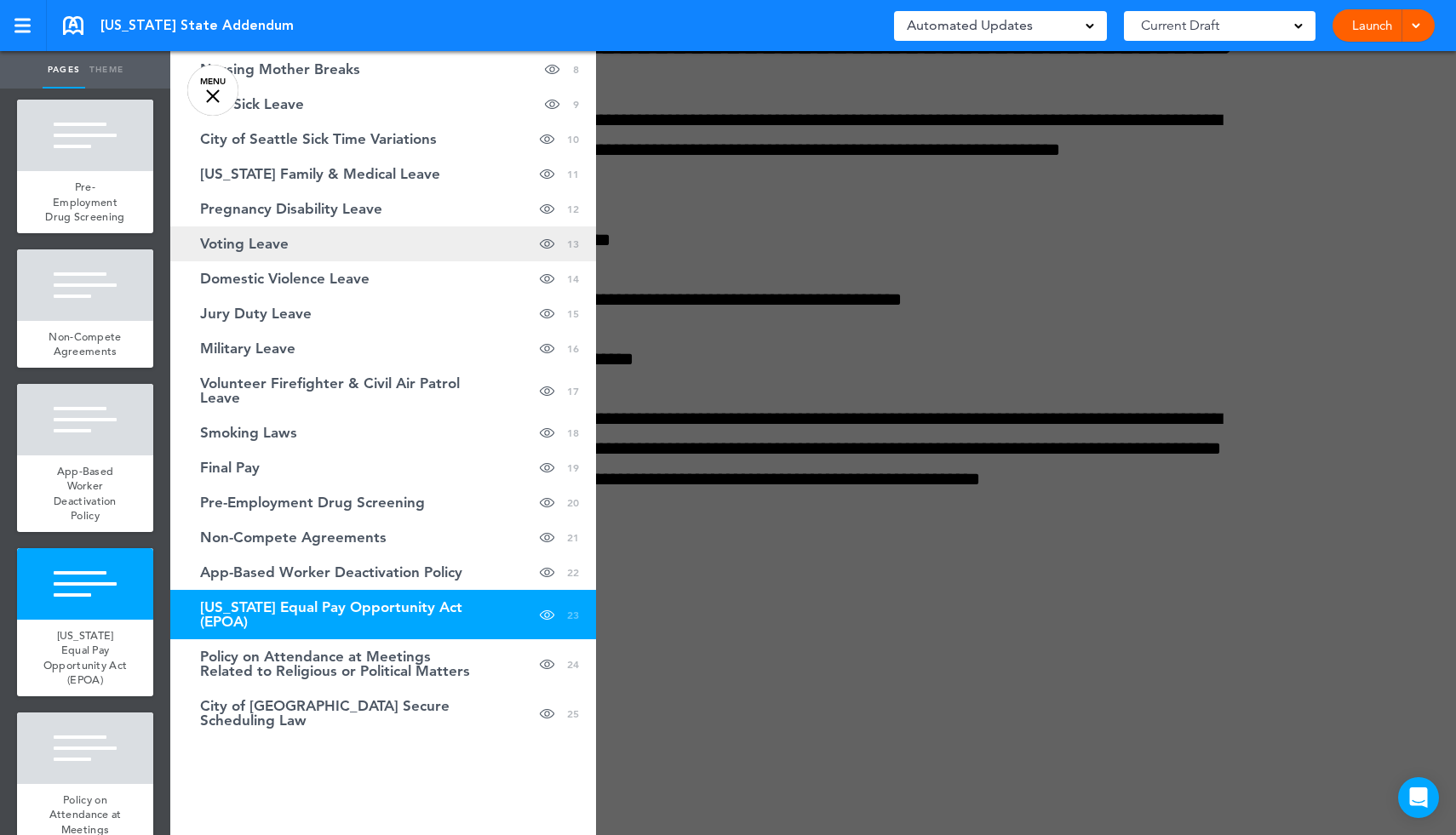
scroll to position [365, 0]
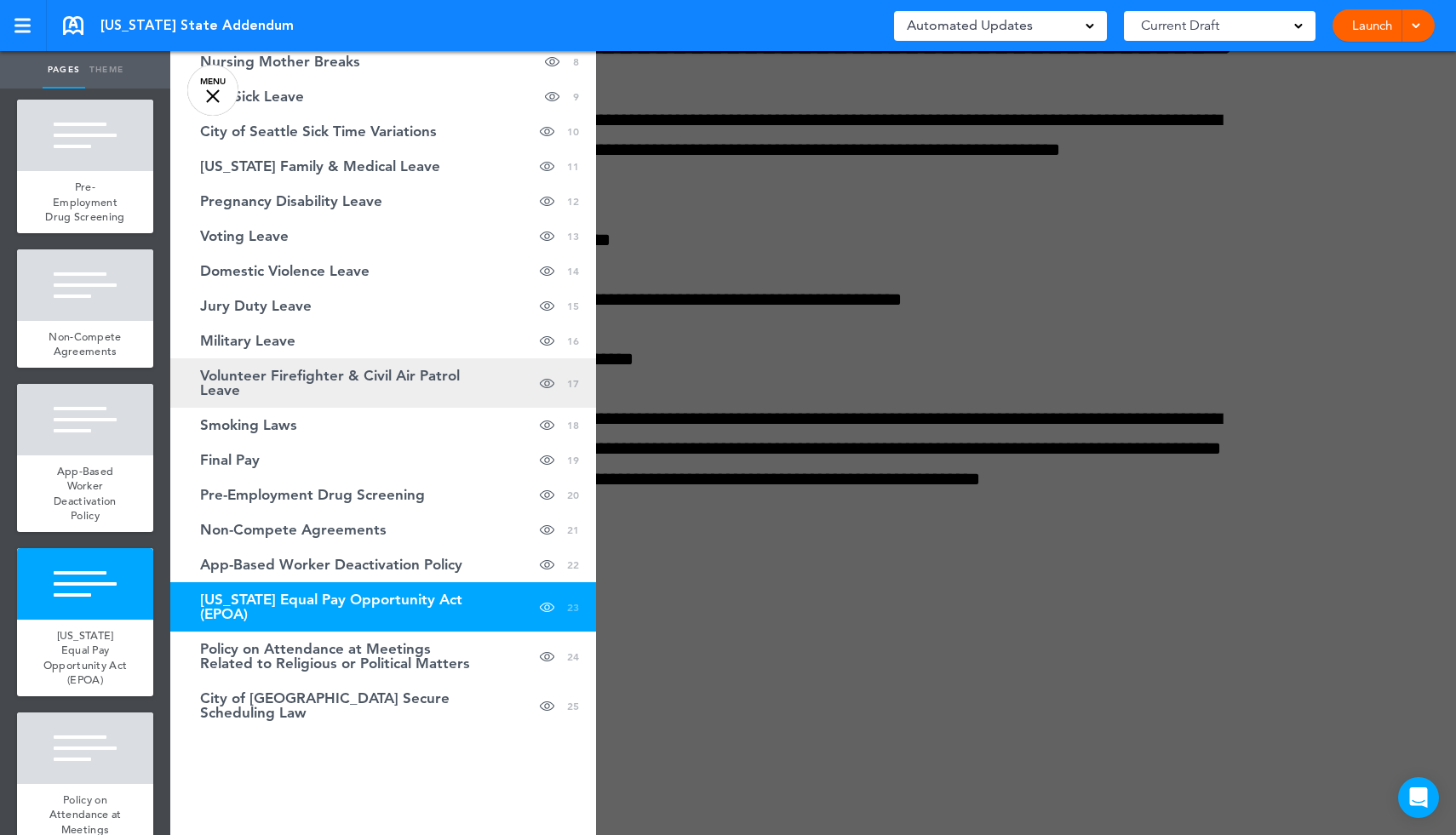
click at [288, 391] on span "Volunteer Firefighter & Civil Air Patrol Leave" at bounding box center [341, 383] width 281 height 29
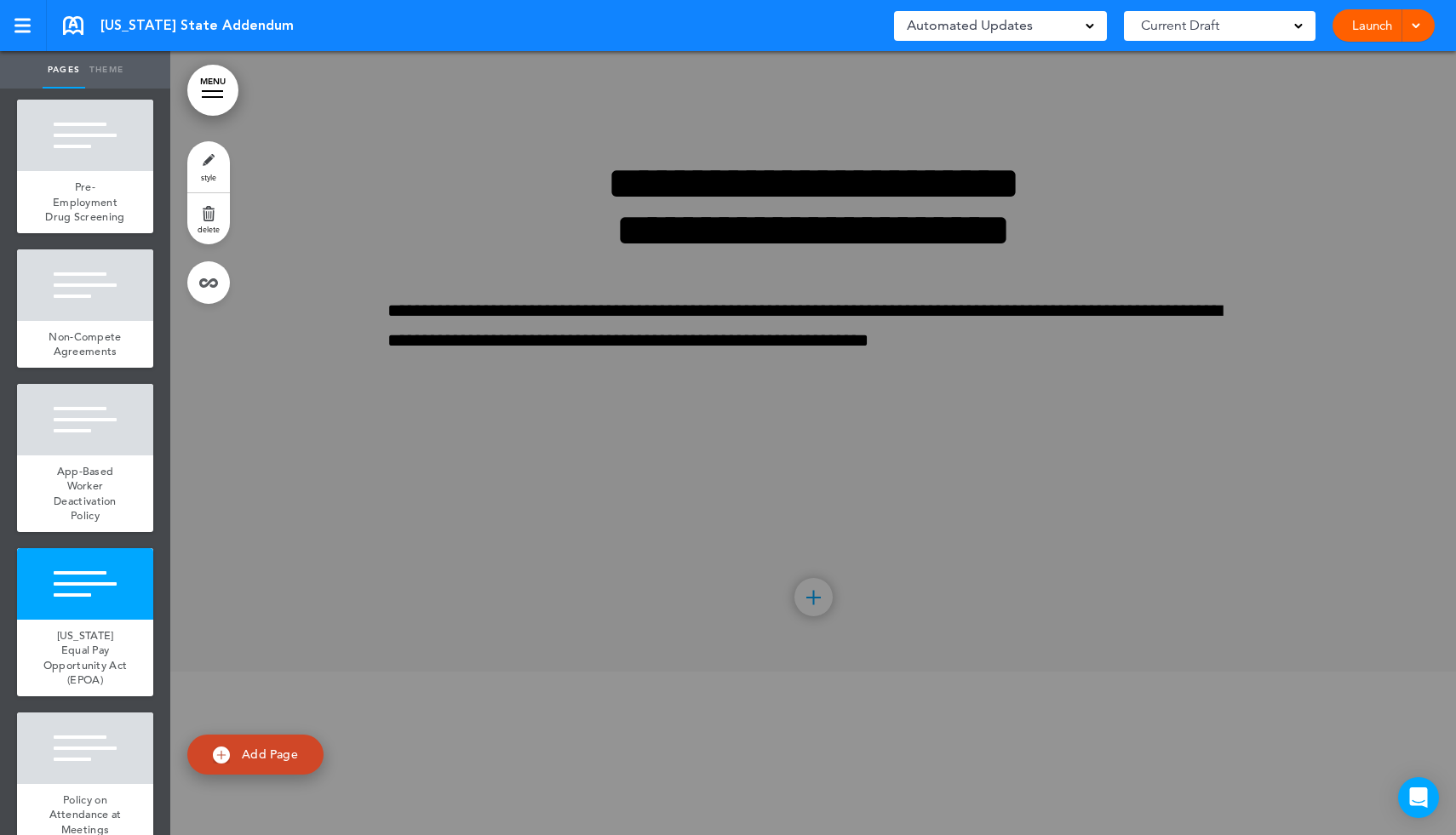
scroll to position [16206, 0]
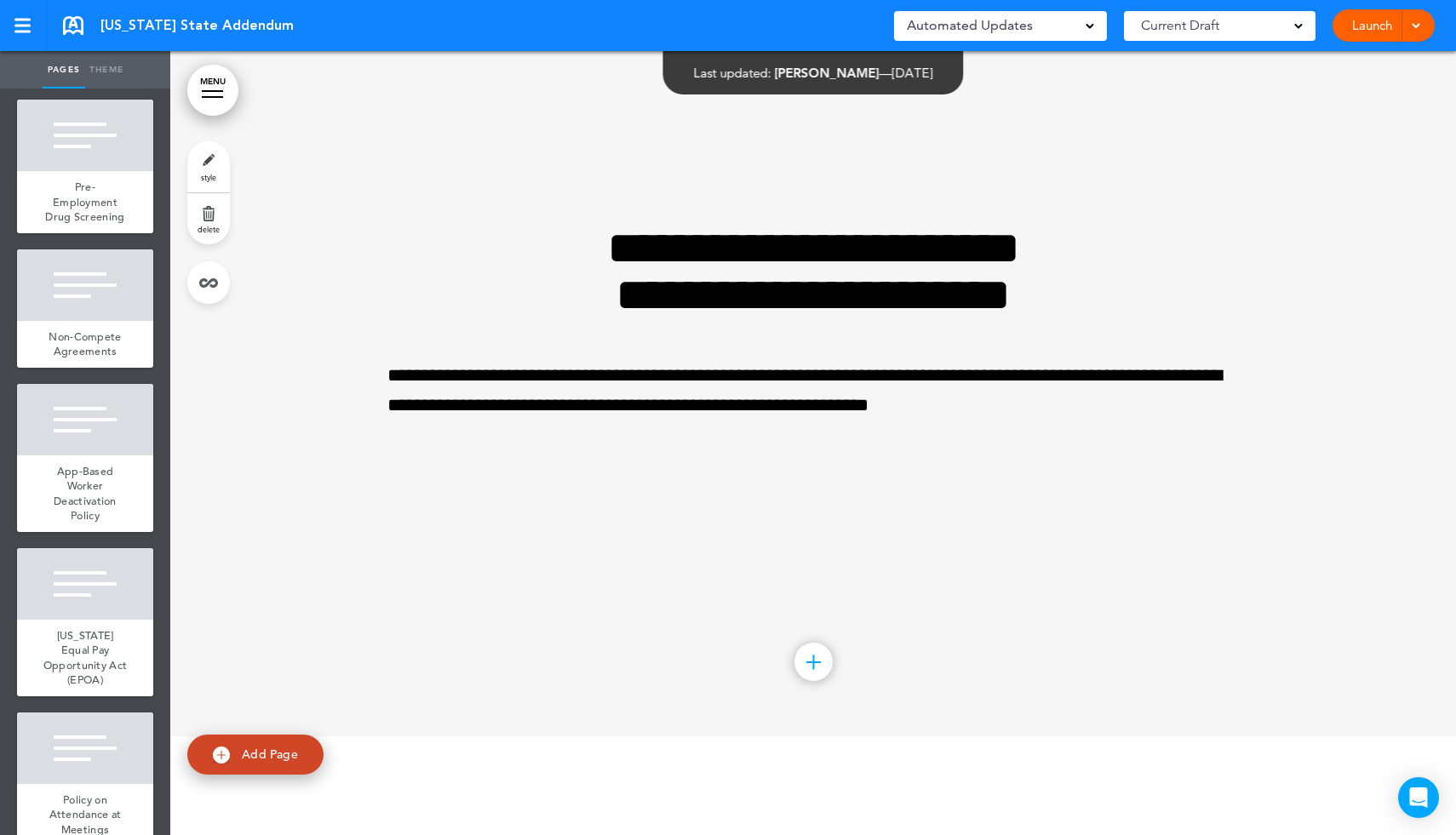
click at [217, 101] on link "MENU" at bounding box center [212, 90] width 51 height 51
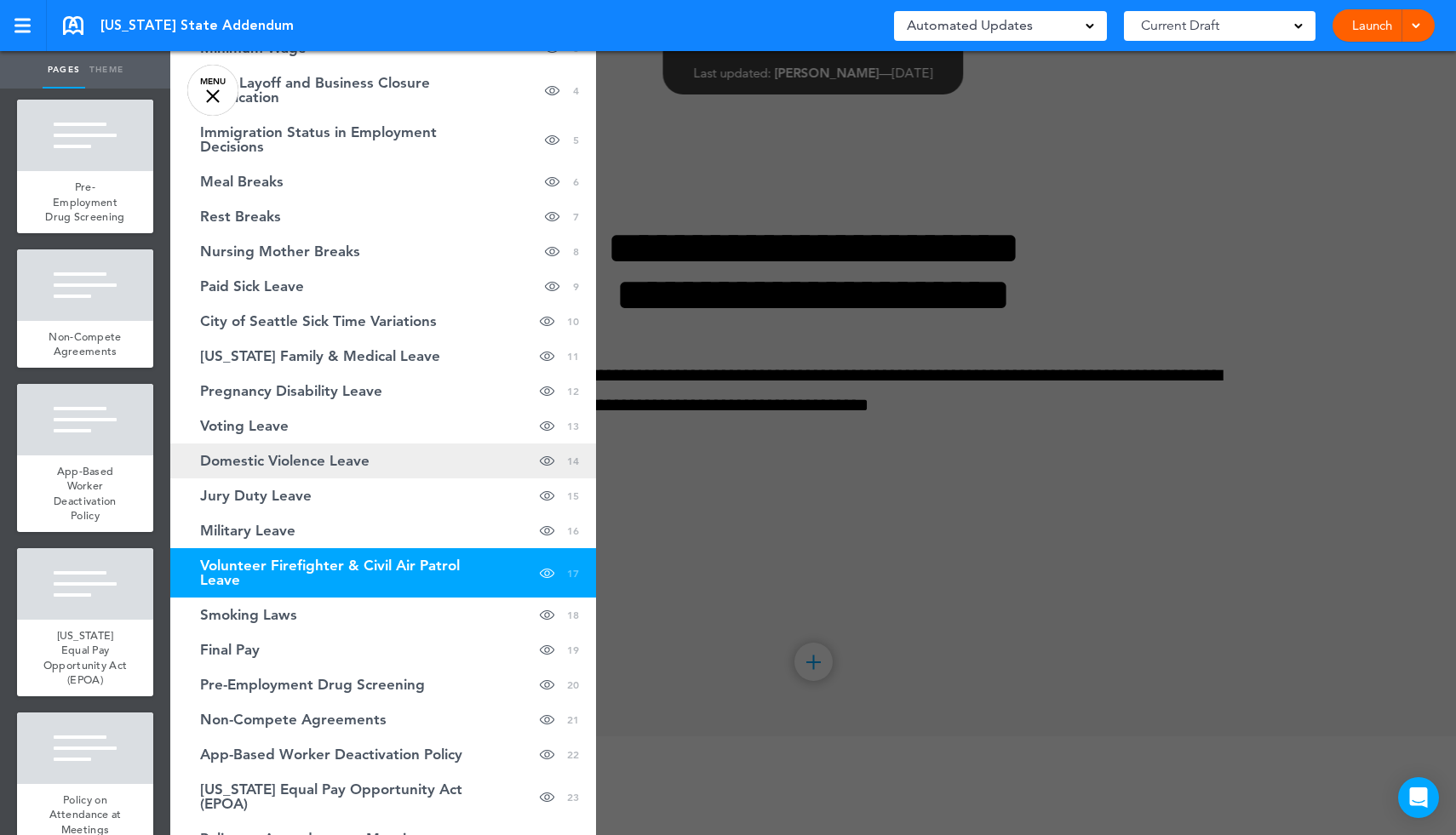
scroll to position [166, 0]
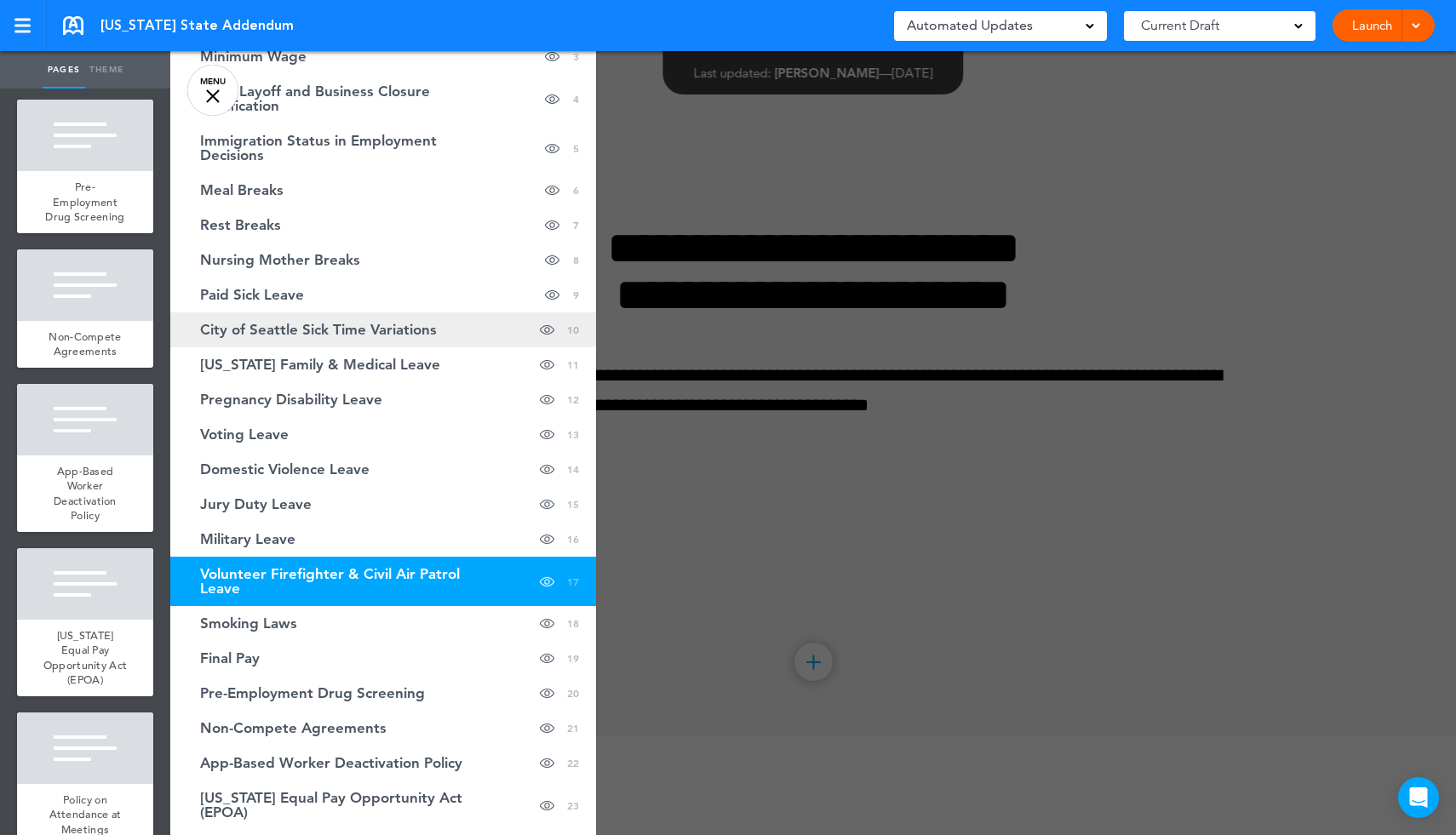
click at [330, 319] on link "City of Seattle Sick Time Variations hide page in table of contents 10" at bounding box center [383, 330] width 426 height 34
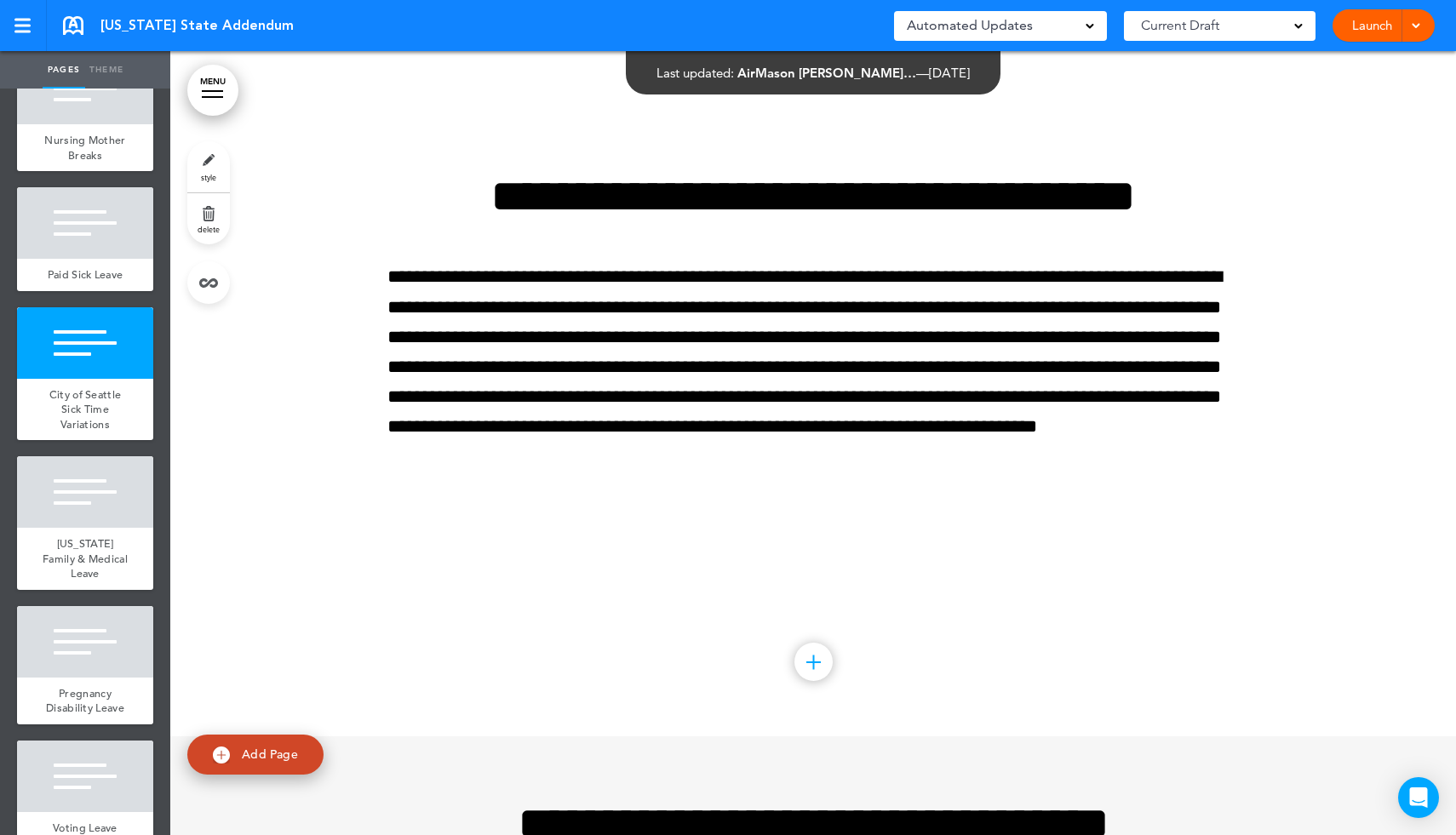
scroll to position [1056, 0]
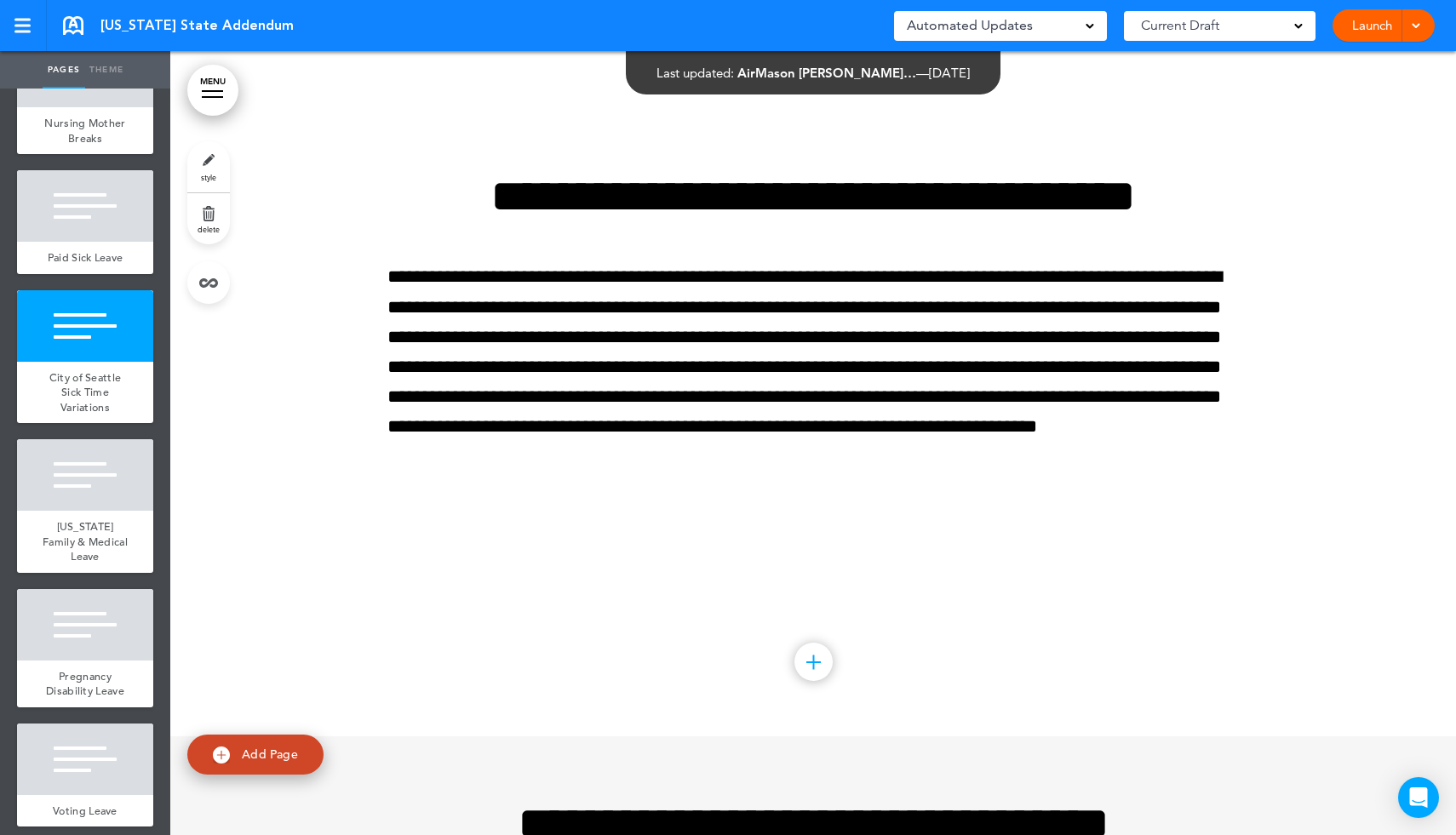
click at [213, 217] on link "delete" at bounding box center [209, 218] width 43 height 51
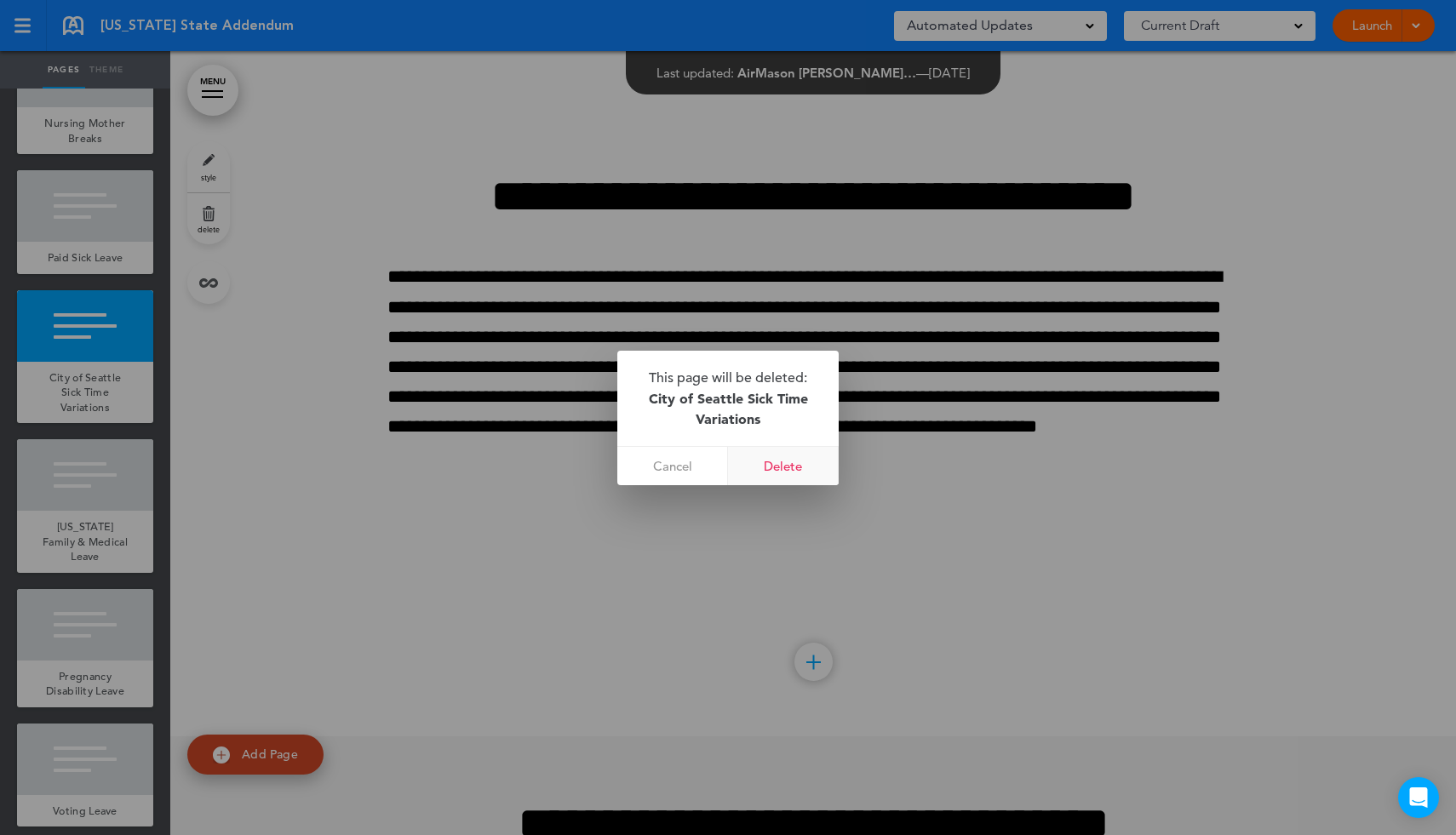
click at [786, 466] on link "Delete" at bounding box center [783, 466] width 111 height 38
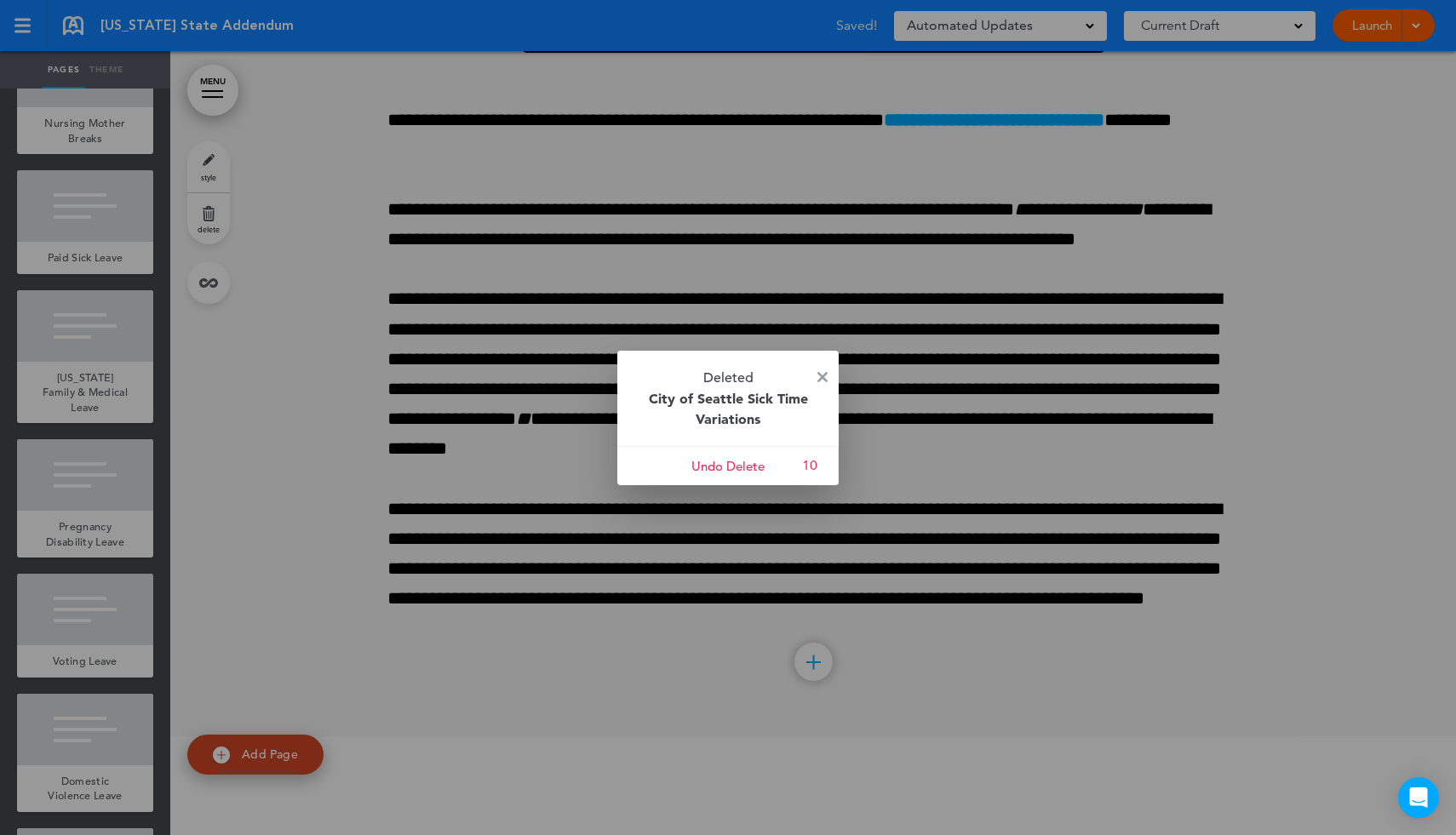
click at [812, 383] on p "Deleted City of Seattle Sick Time Variations" at bounding box center [727, 399] width 221 height 96
click at [825, 374] on img at bounding box center [822, 377] width 11 height 11
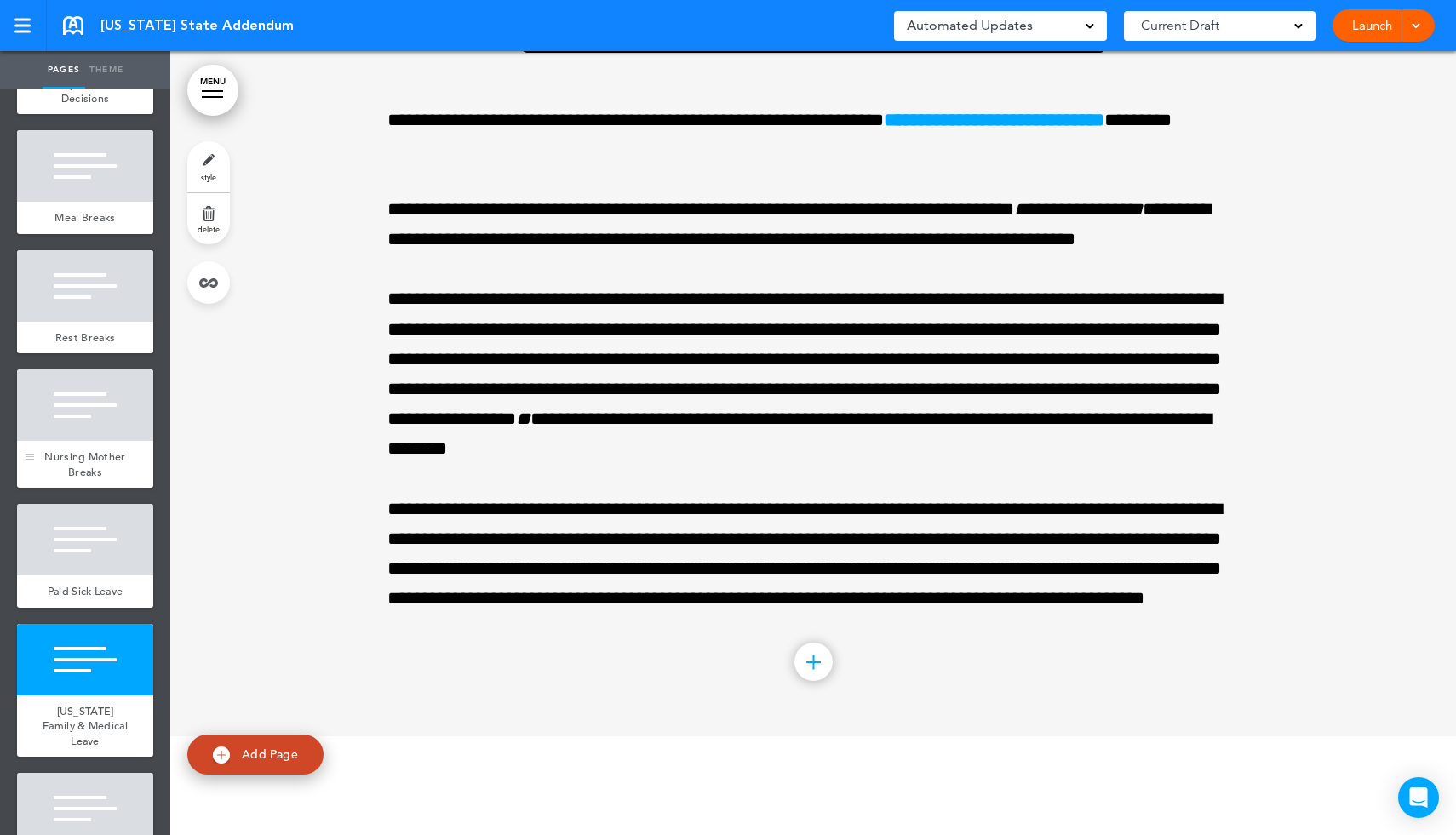
scroll to position [720, 0]
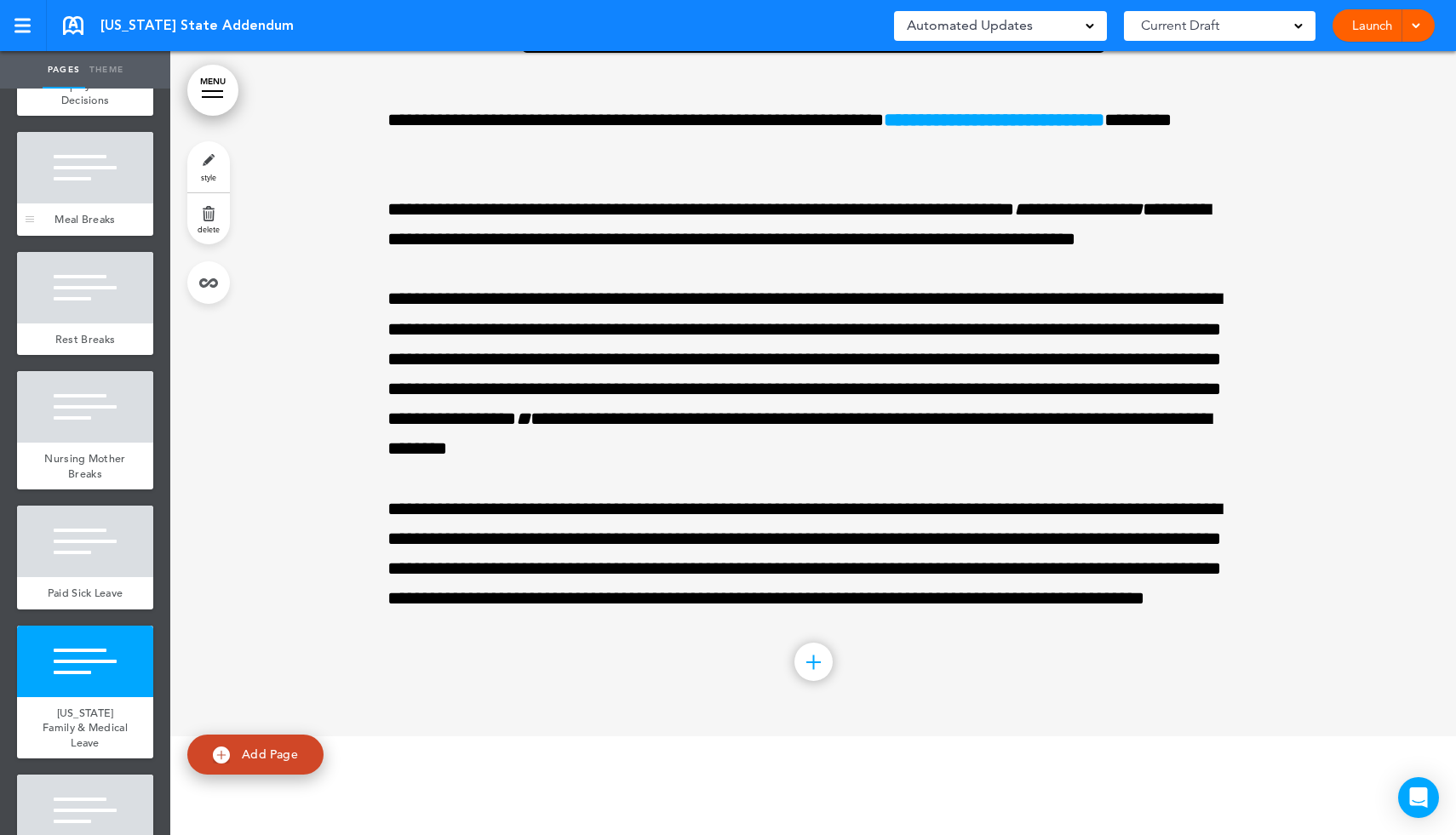
click at [114, 160] on div at bounding box center [85, 167] width 136 height 72
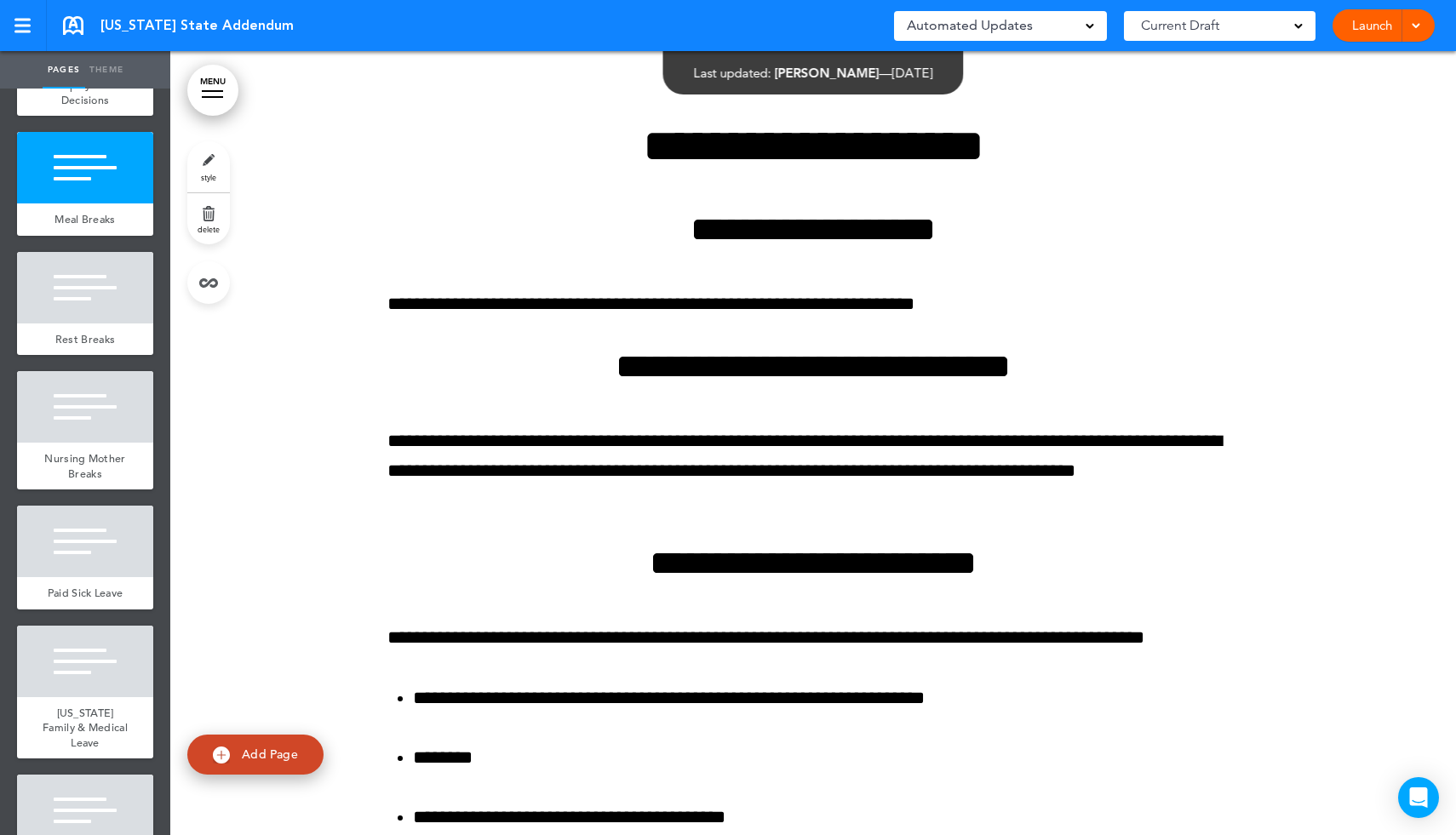
scroll to position [797, 0]
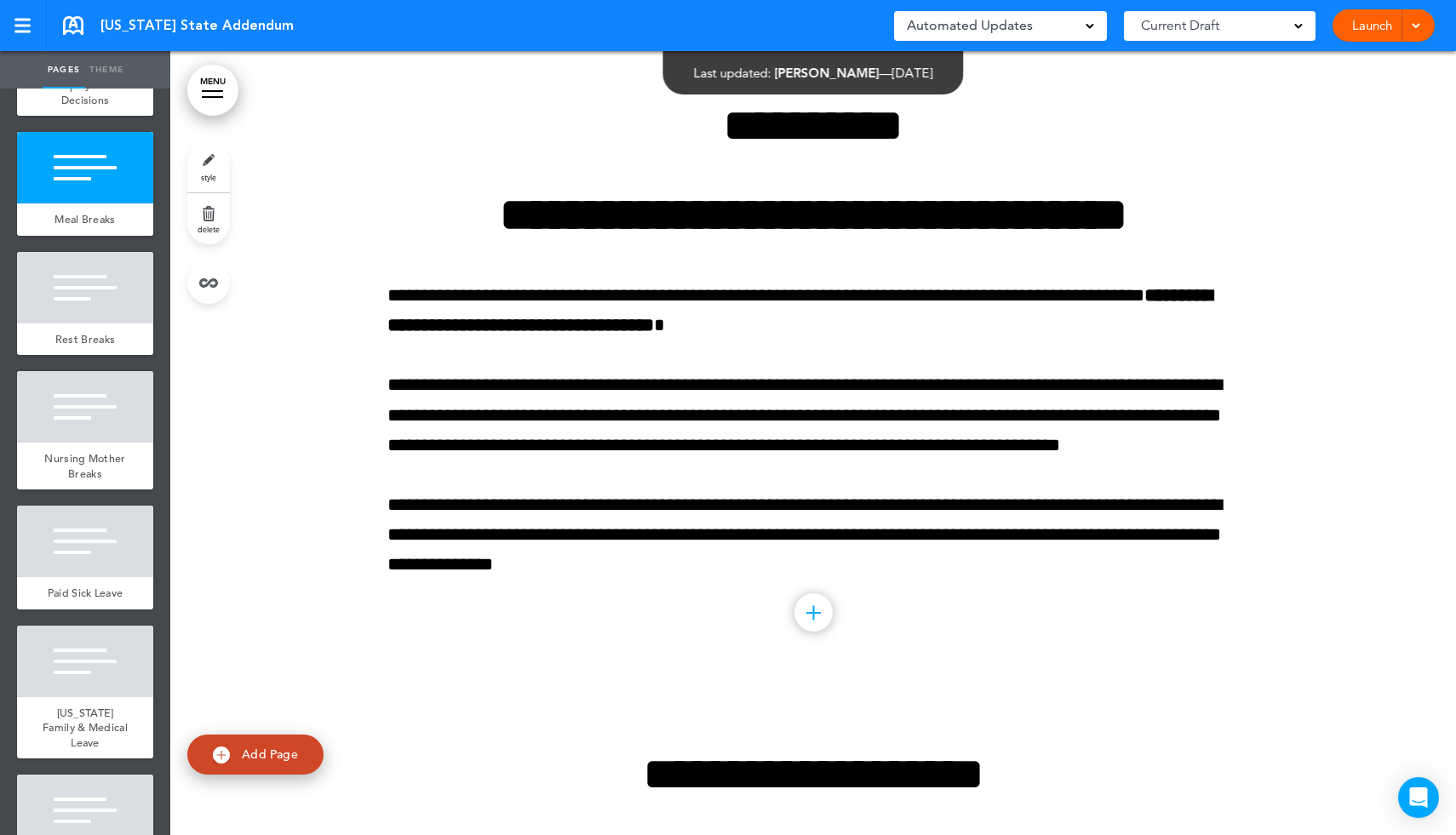
click at [1358, 22] on link "Launch" at bounding box center [1372, 26] width 54 height 33
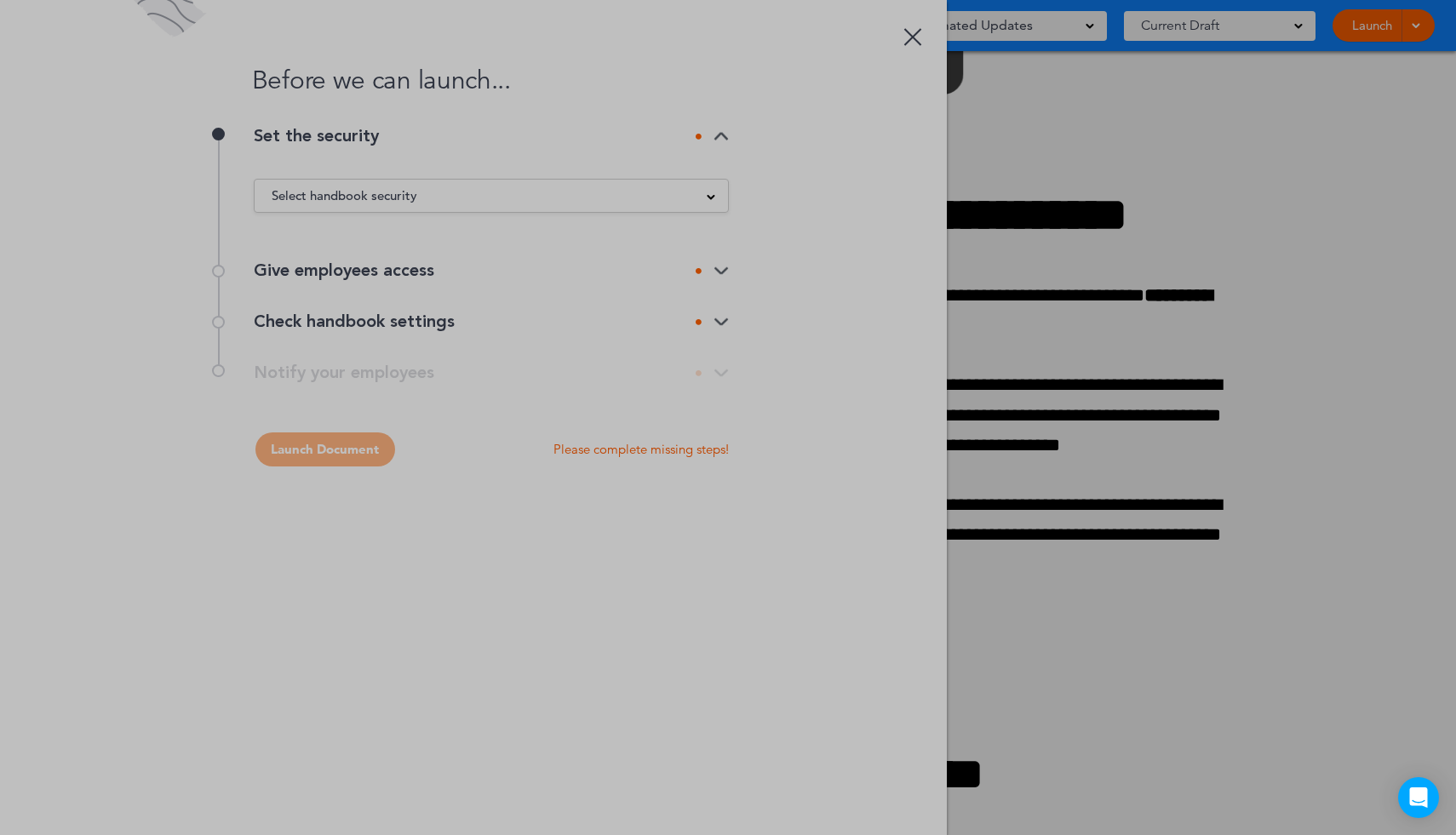
scroll to position [0, 0]
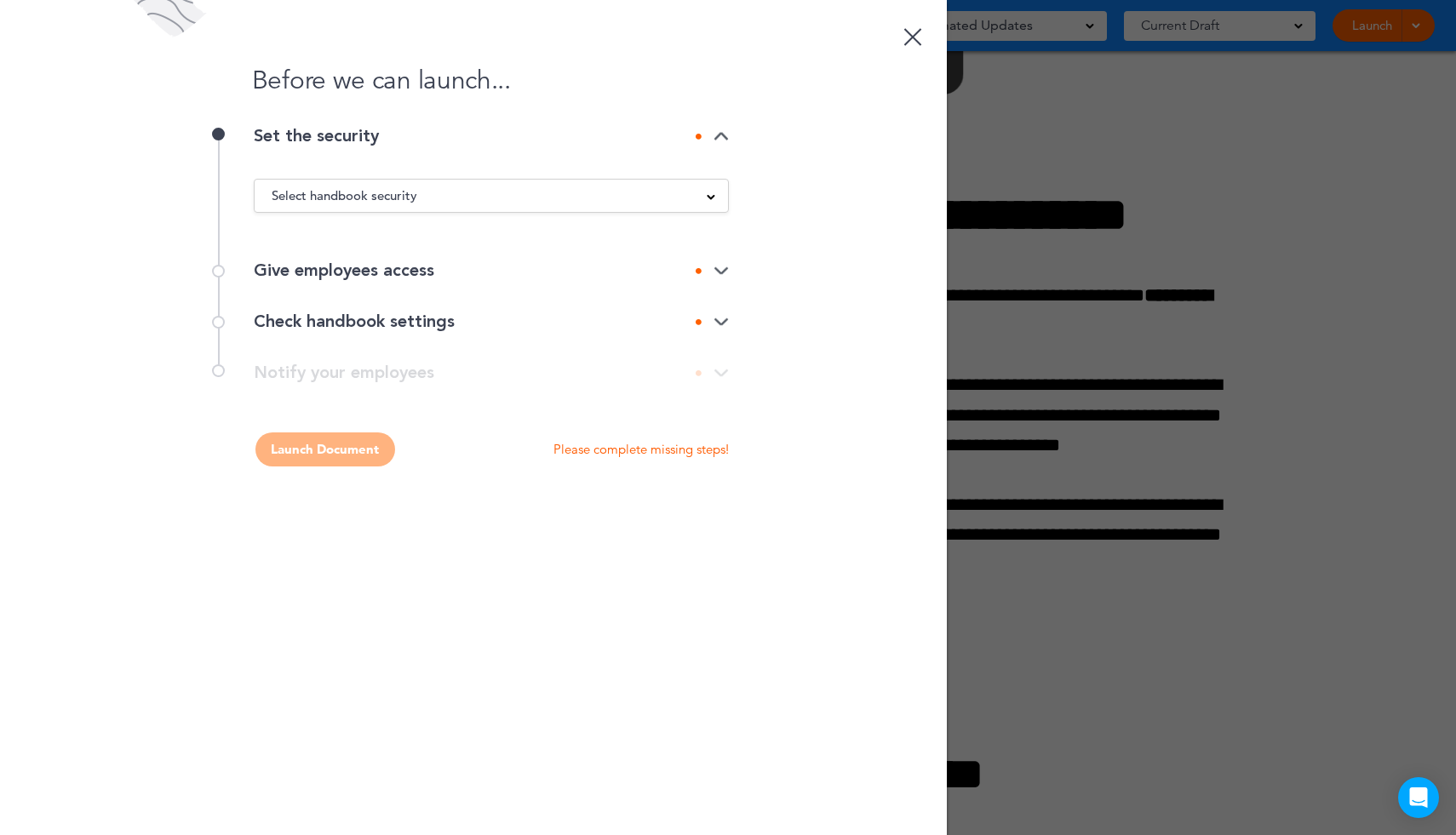
click at [720, 269] on img at bounding box center [721, 272] width 15 height 11
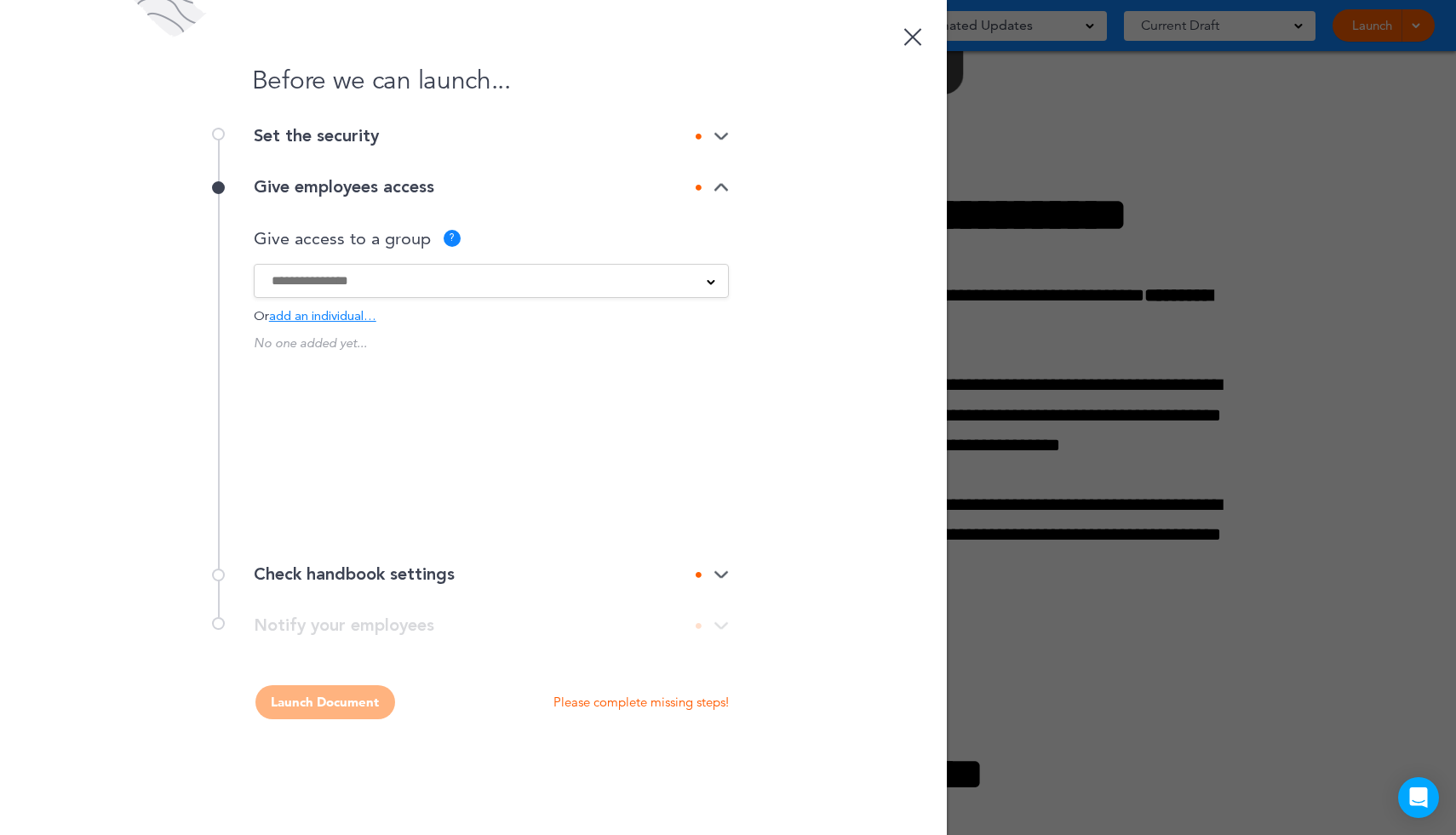
click at [428, 283] on input at bounding box center [480, 281] width 417 height 19
click at [1311, 167] on div at bounding box center [728, 417] width 1456 height 835
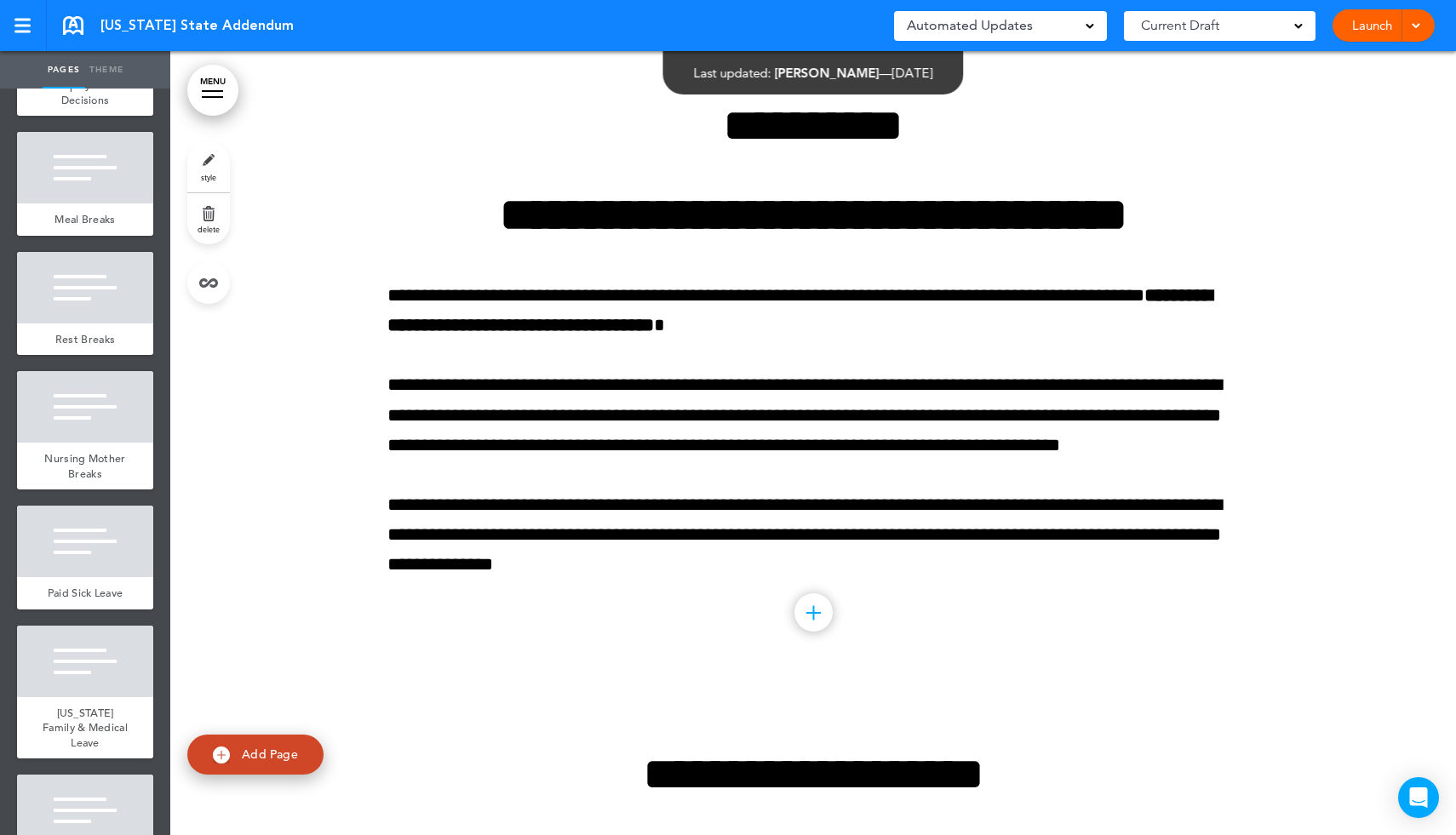
scroll to position [0, 0]
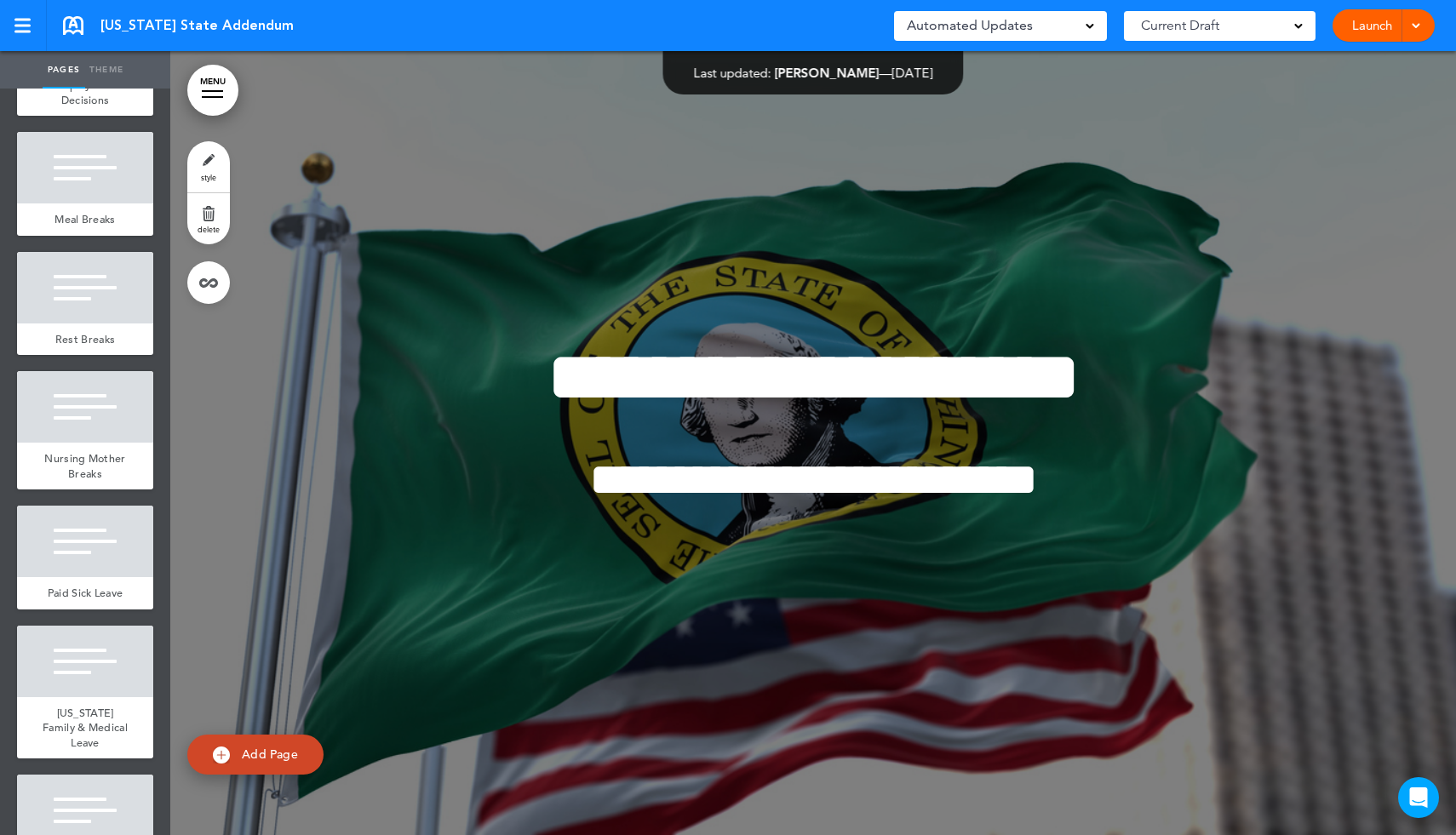
click at [1375, 24] on link "Launch" at bounding box center [1372, 26] width 54 height 33
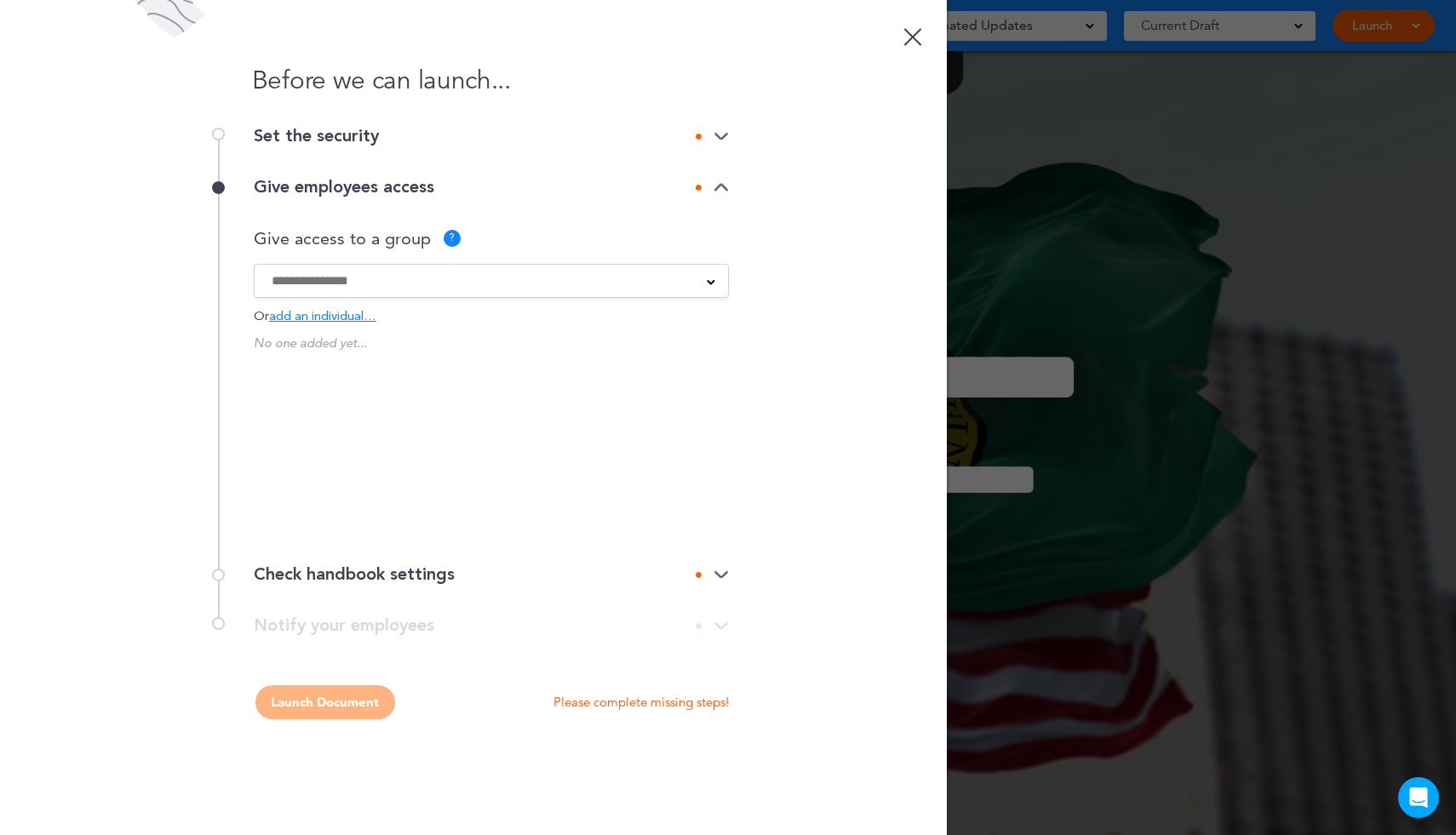
click at [359, 289] on input at bounding box center [480, 281] width 417 height 19
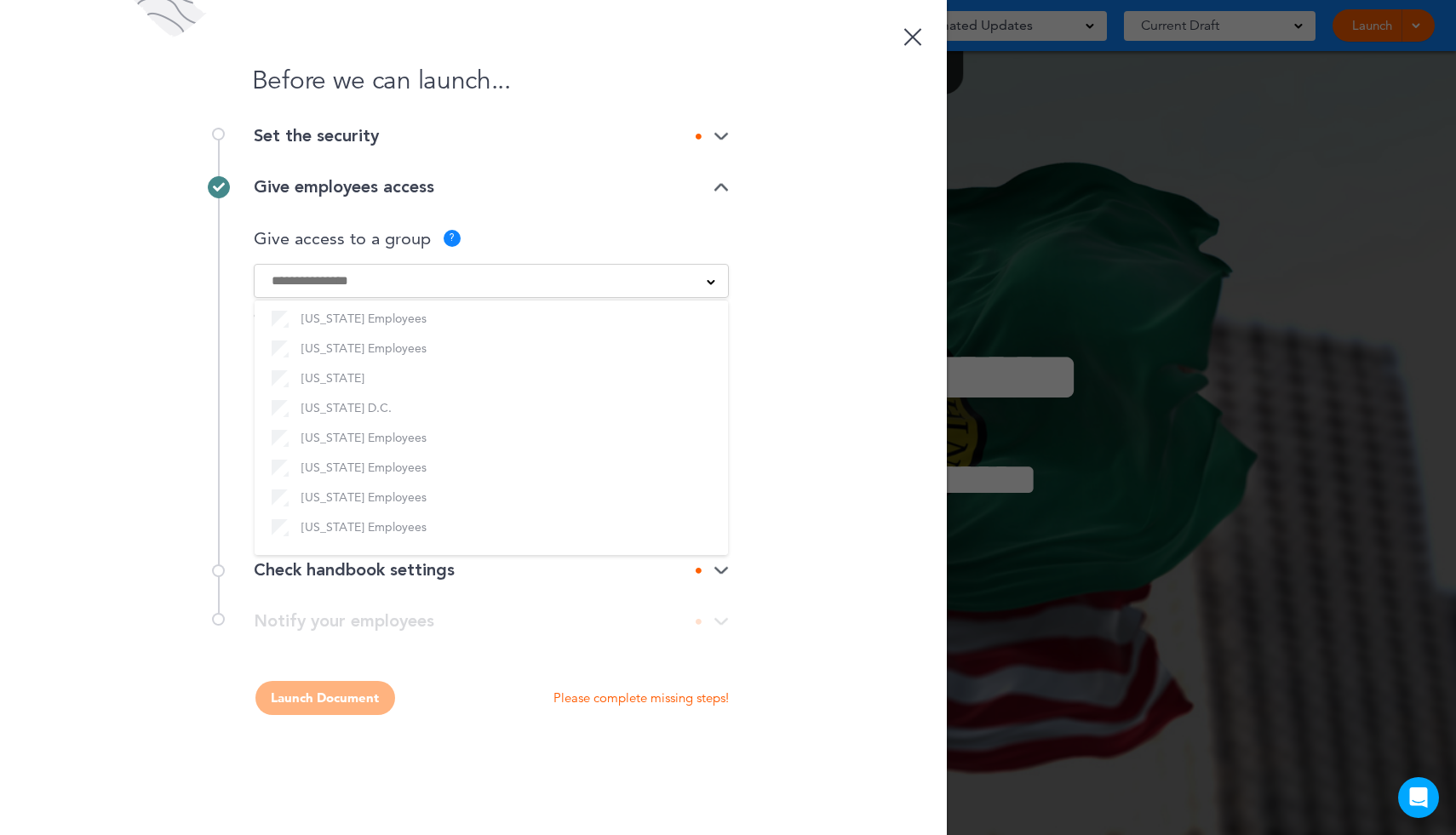
click at [886, 530] on div "Before we can launch... Set the security Select handbook security Public link P…" at bounding box center [474, 417] width 947 height 835
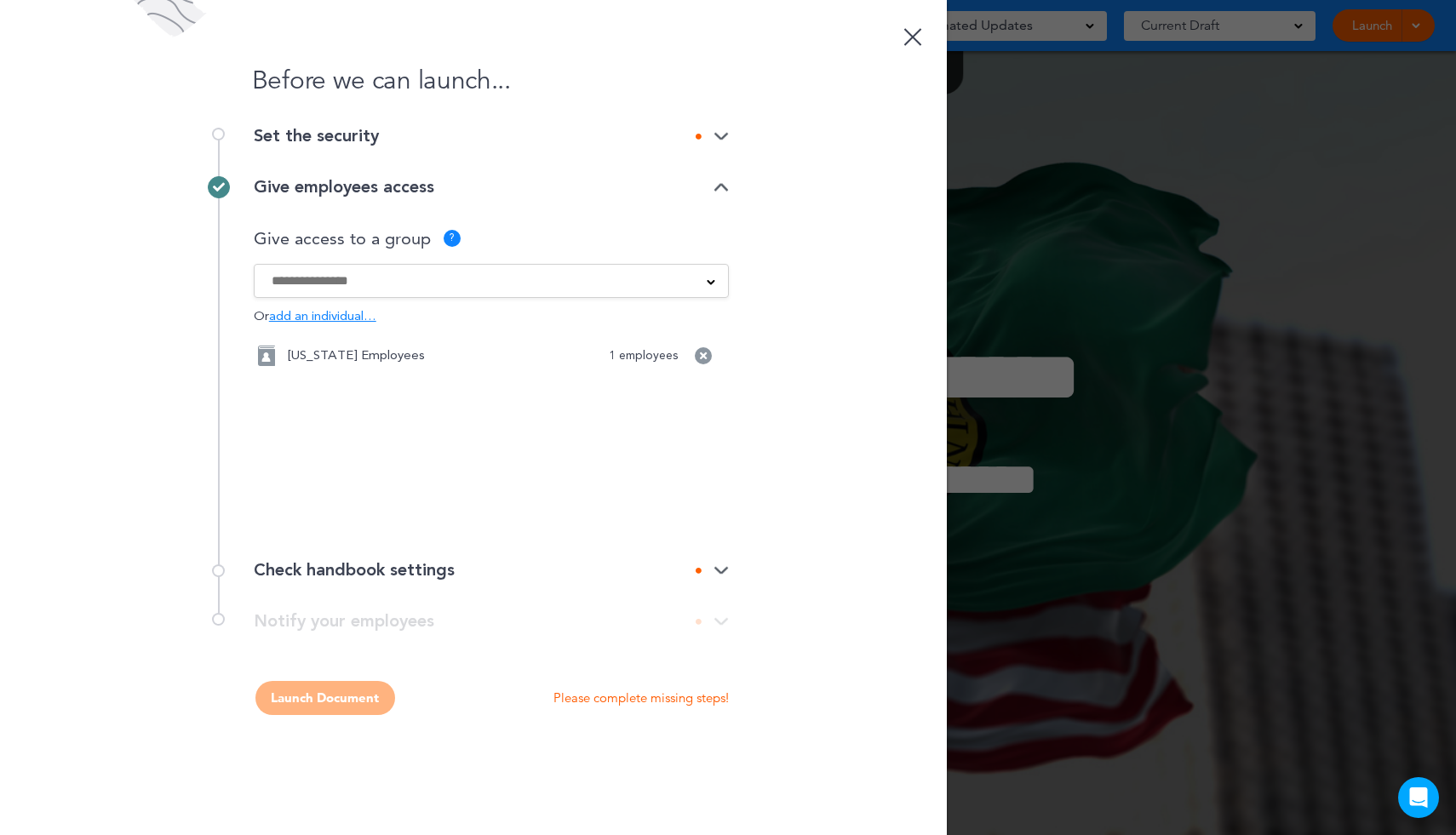
click at [729, 577] on div "Before we can launch... Set the security Select handbook security Public link P…" at bounding box center [474, 417] width 947 height 835
click at [725, 573] on img at bounding box center [721, 571] width 15 height 11
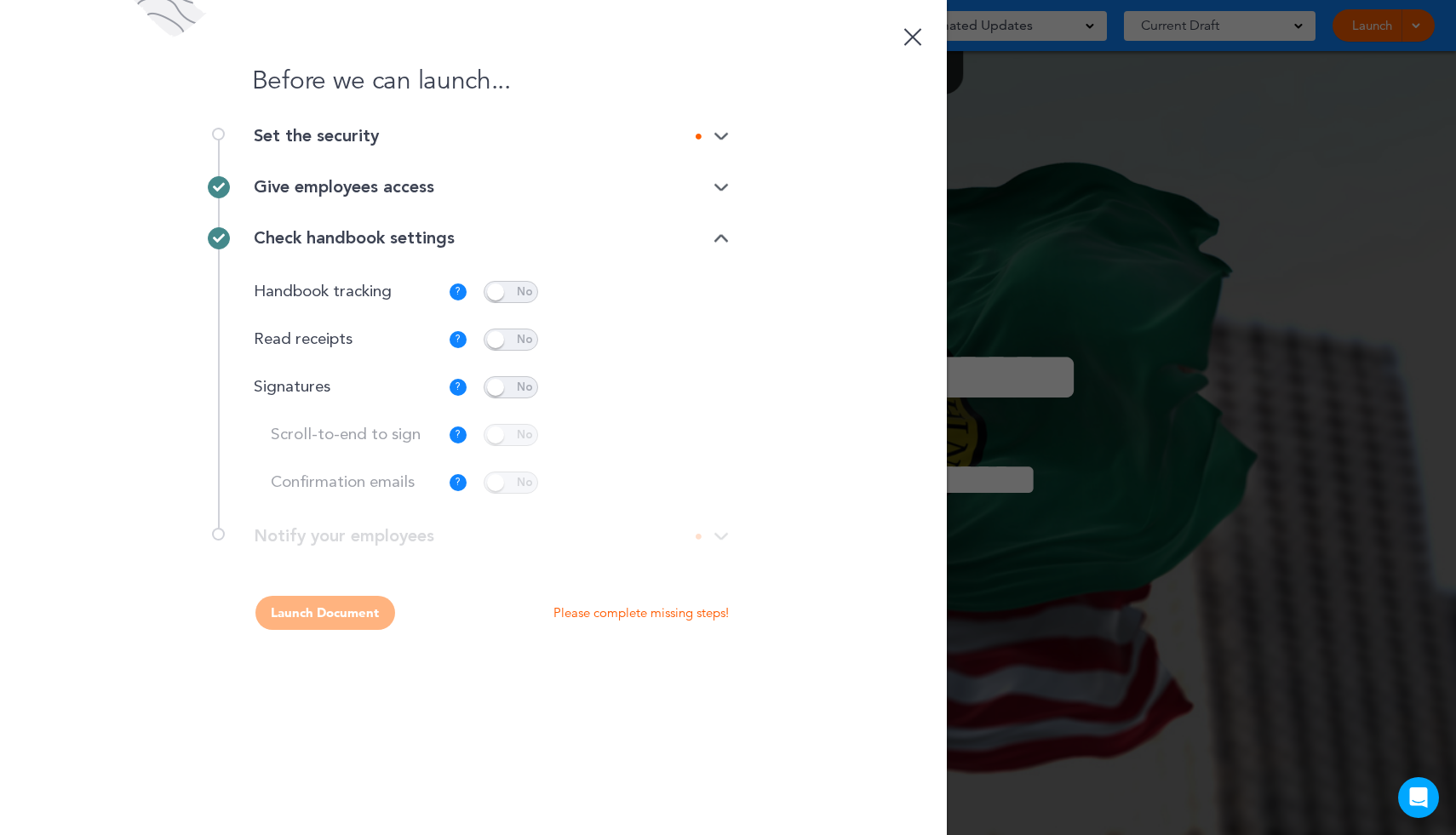
click at [485, 344] on span at bounding box center [511, 340] width 55 height 22
click at [493, 391] on span at bounding box center [511, 386] width 55 height 22
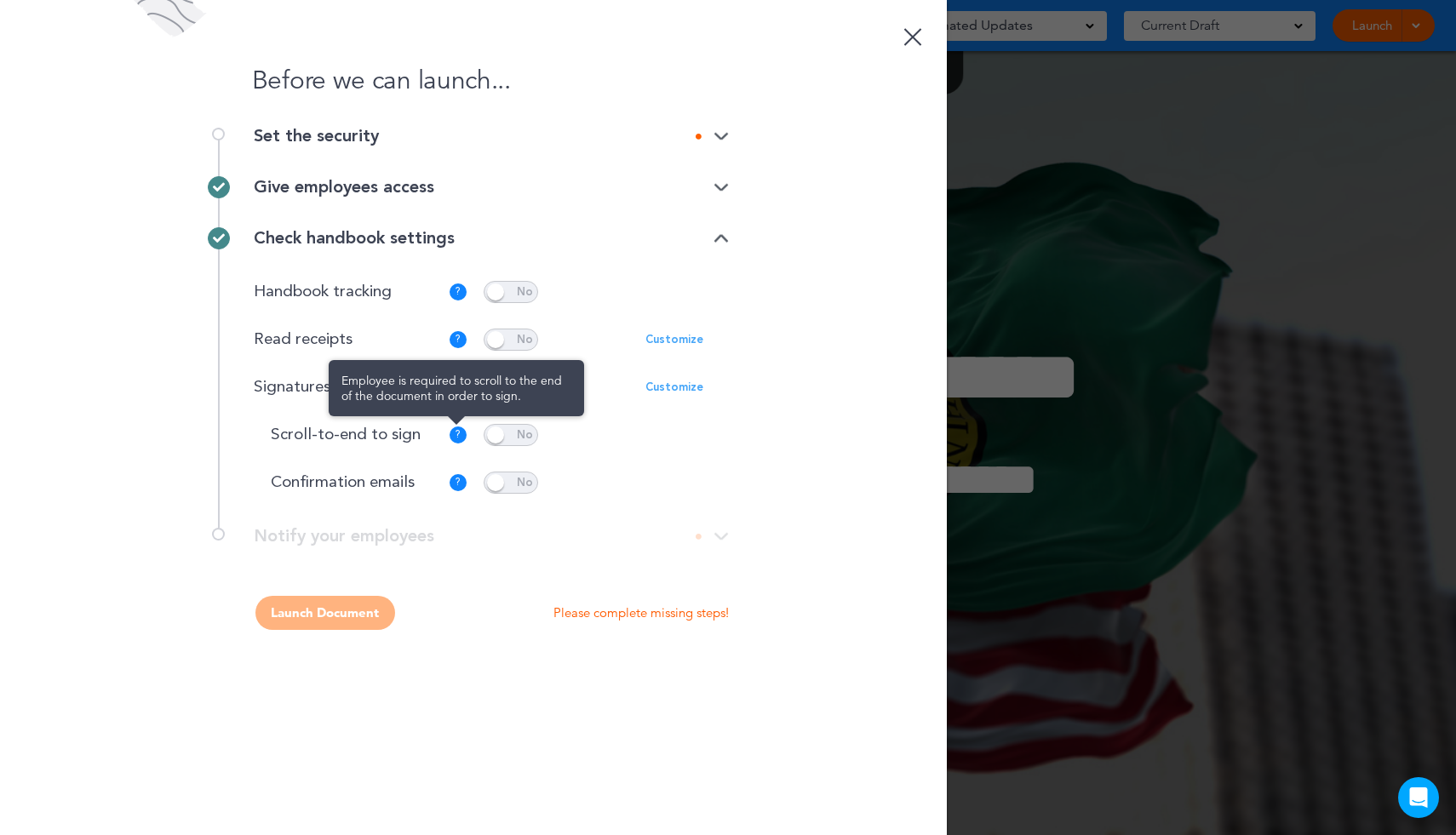
click at [482, 437] on div "? Employee is required to scroll to the end of the document in order to sign." at bounding box center [467, 435] width 34 height 17
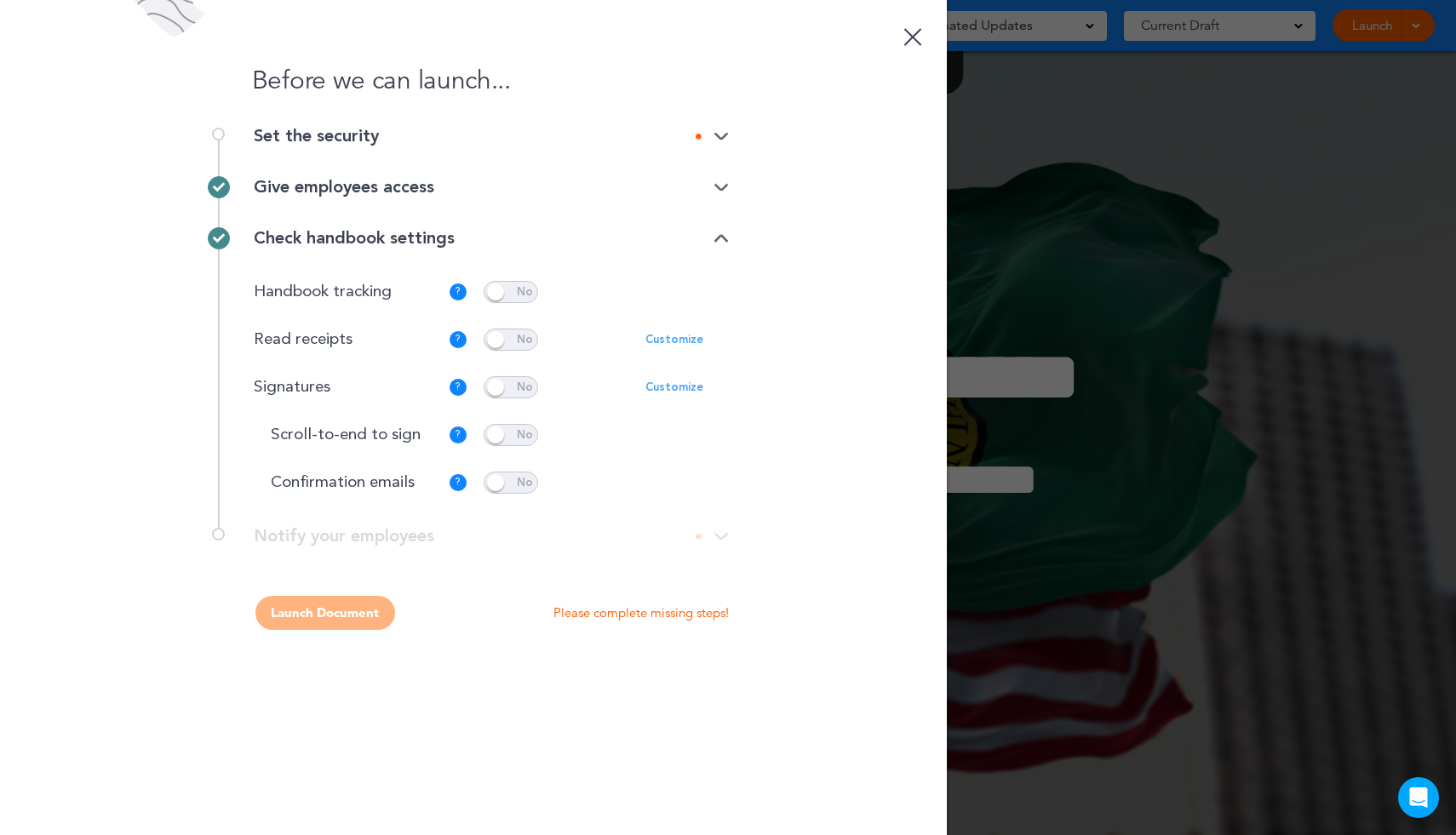
click at [502, 437] on span at bounding box center [511, 434] width 55 height 22
click at [500, 484] on span at bounding box center [511, 482] width 55 height 22
click at [717, 542] on div "**********" at bounding box center [474, 545] width 511 height 34
click at [686, 525] on div "Check handbook settings Handbook tracking ? Captures activity regarding where a…" at bounding box center [474, 370] width 511 height 315
click at [430, 539] on div "**********" at bounding box center [474, 545] width 511 height 34
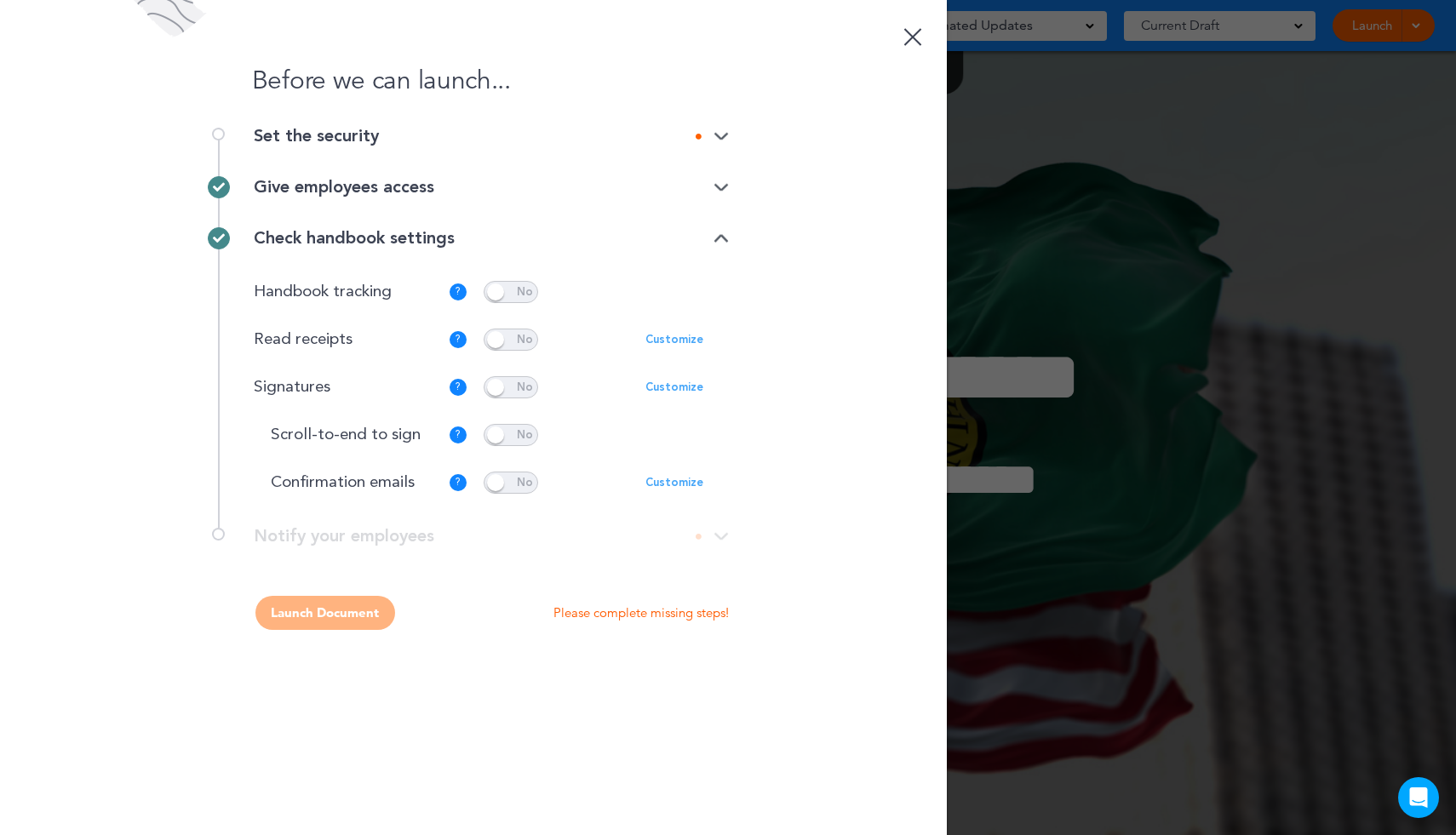
click at [714, 533] on div "**********" at bounding box center [474, 545] width 511 height 34
click at [723, 533] on div "**********" at bounding box center [474, 545] width 511 height 34
click at [721, 240] on img at bounding box center [721, 239] width 15 height 11
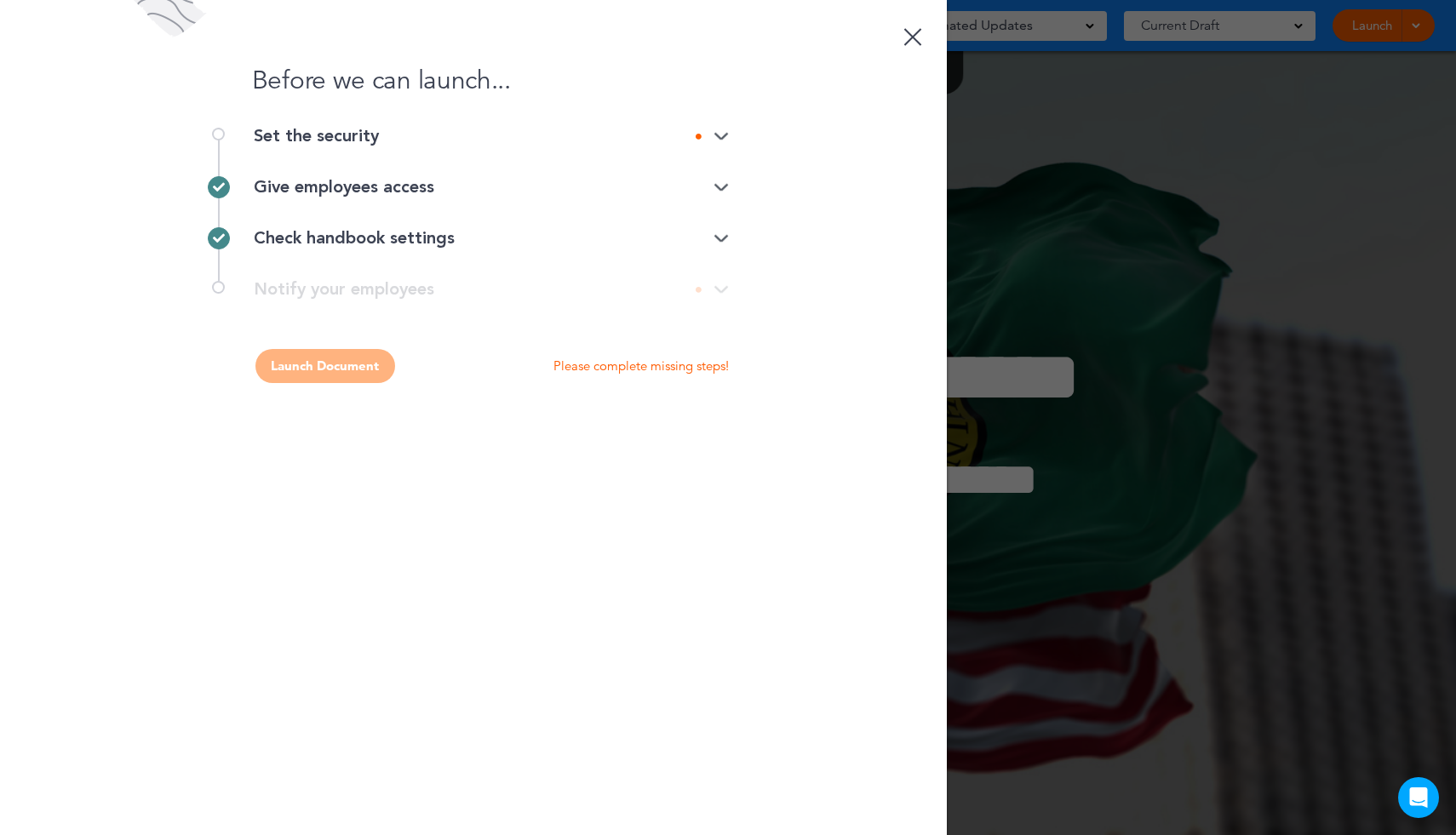
click at [720, 291] on div "**********" at bounding box center [474, 298] width 511 height 34
click at [717, 134] on img at bounding box center [721, 137] width 15 height 11
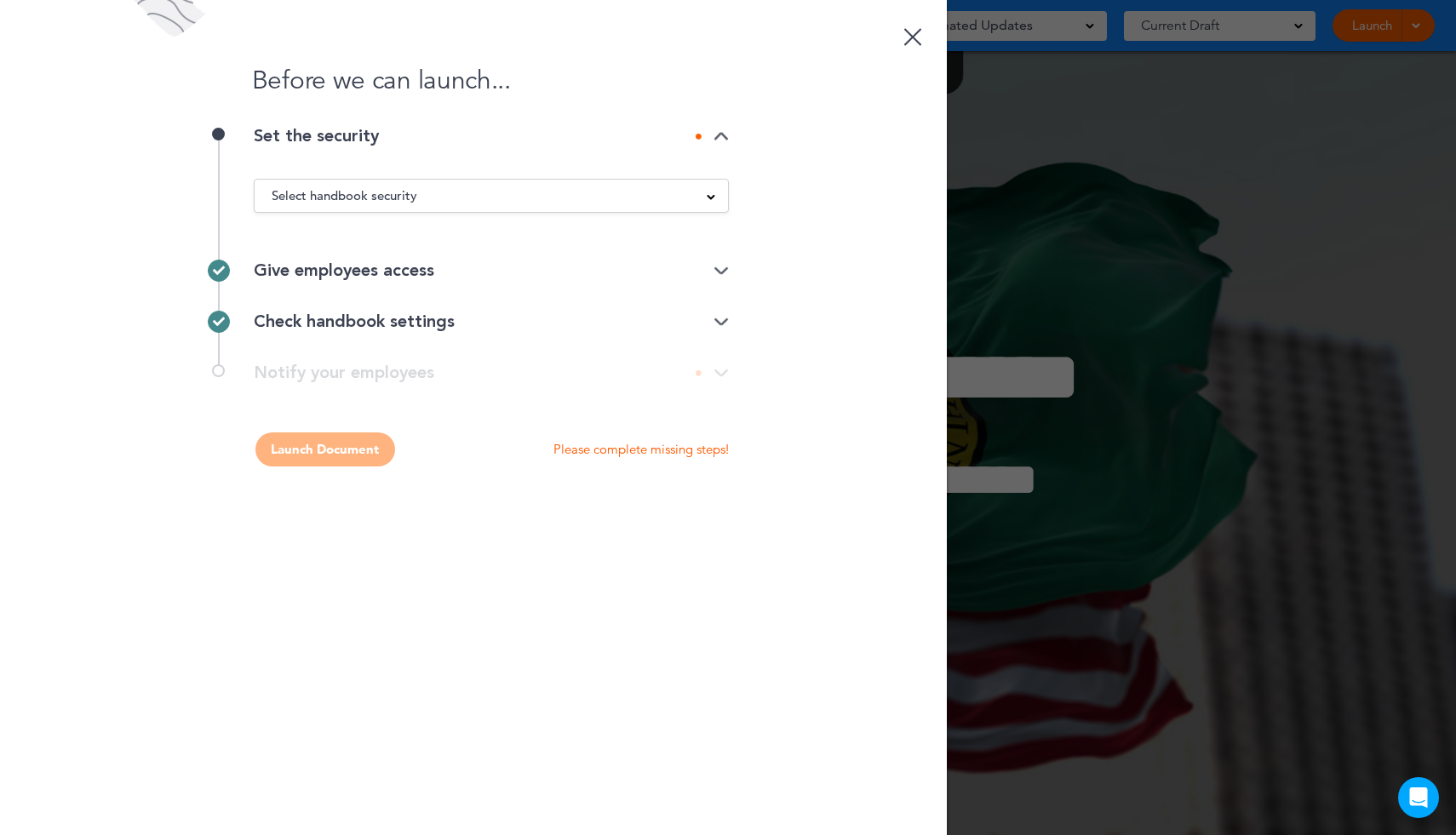
click at [681, 203] on div "Select handbook security" at bounding box center [491, 196] width 474 height 19
click at [631, 254] on li "Private link" at bounding box center [491, 260] width 474 height 21
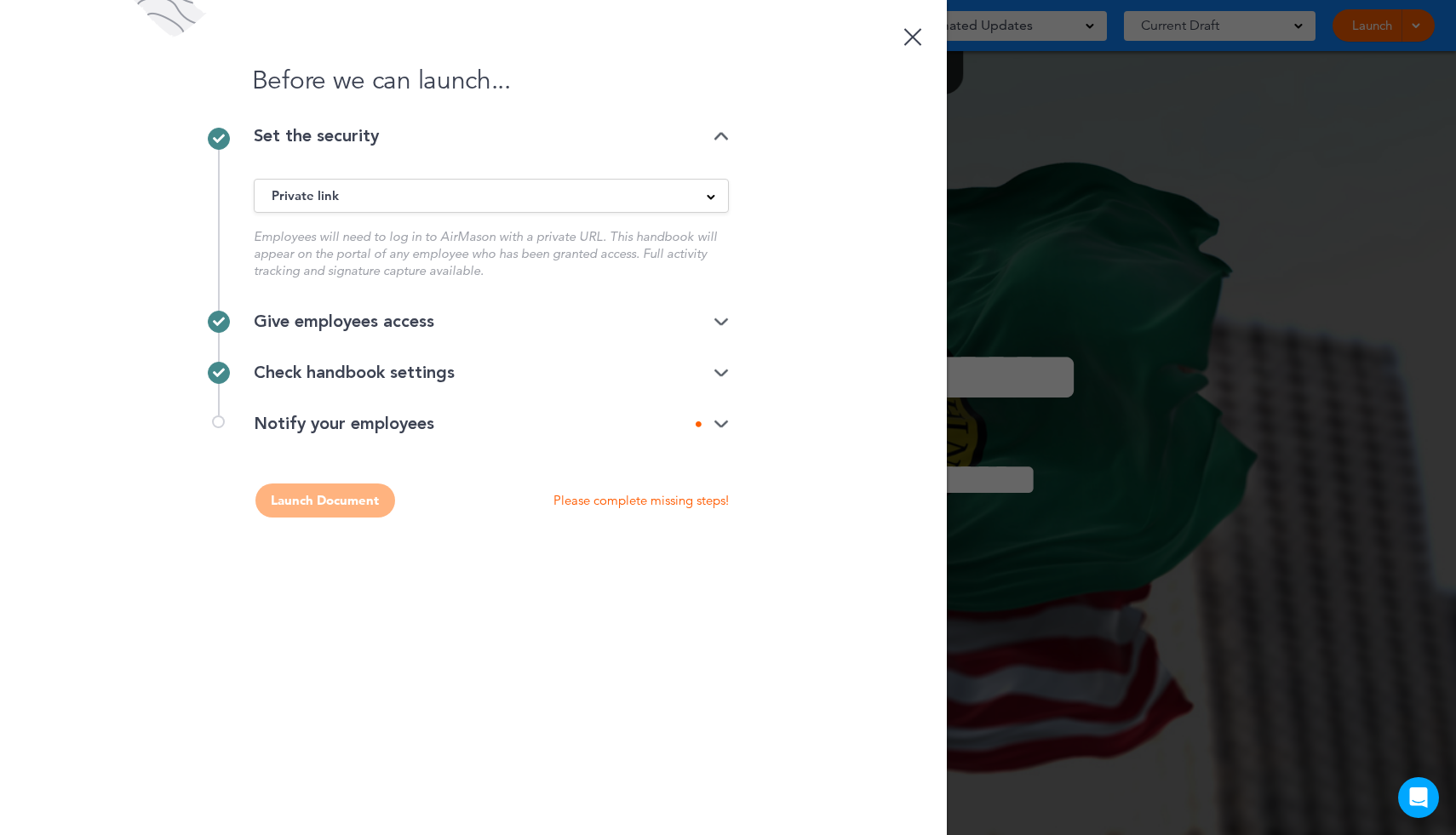
click at [717, 428] on img at bounding box center [721, 425] width 15 height 11
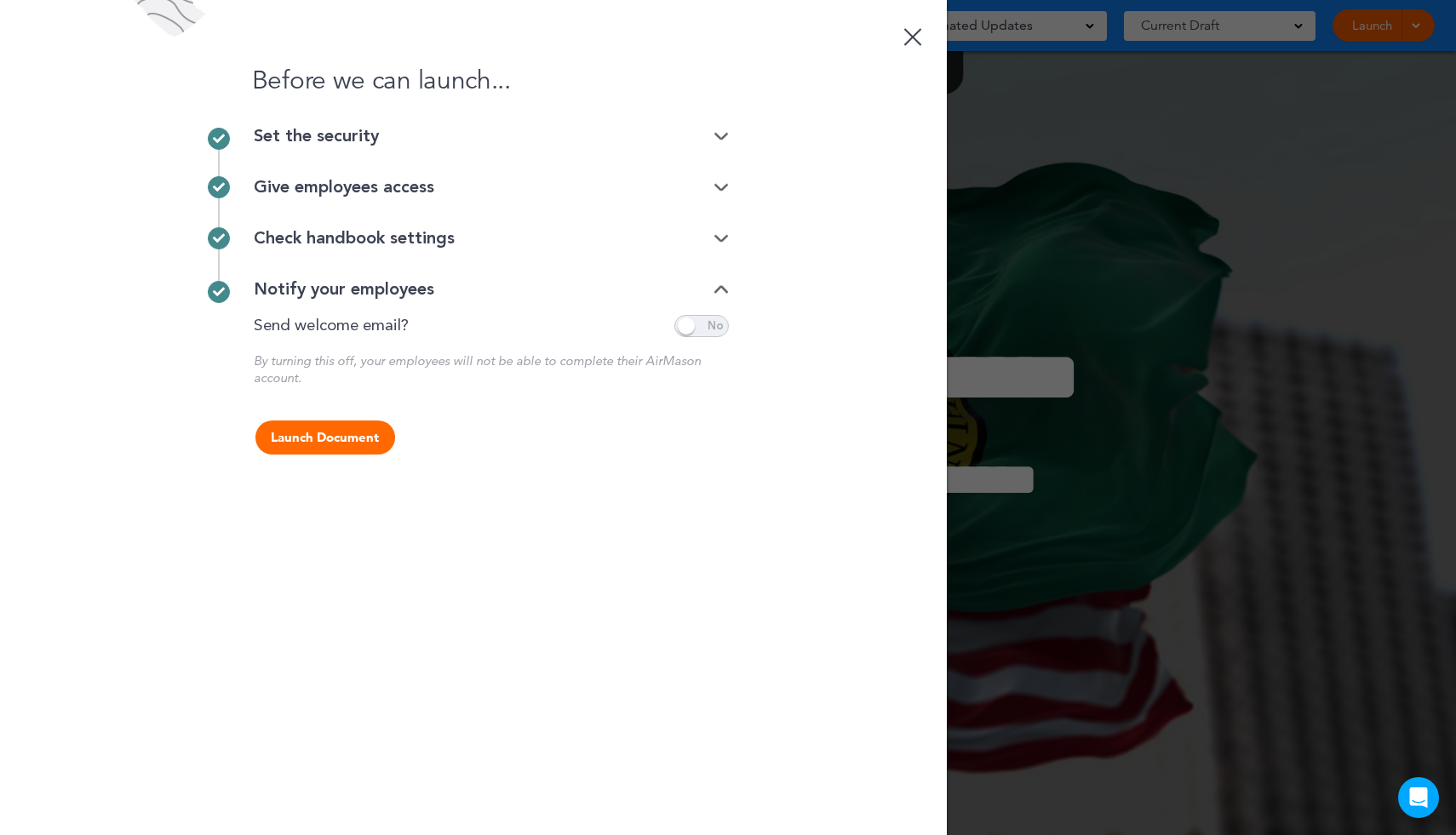
click at [692, 333] on span at bounding box center [701, 325] width 55 height 22
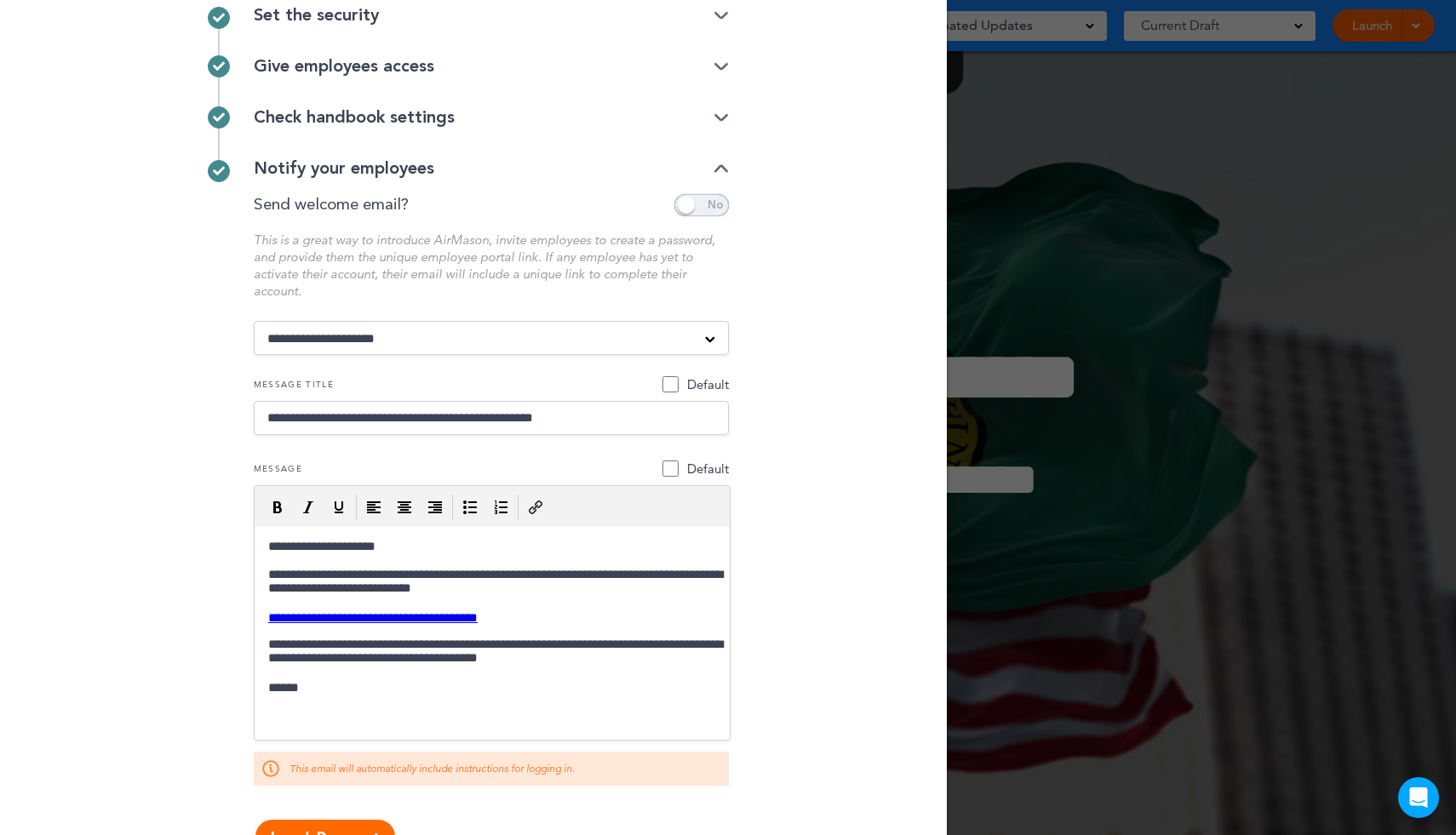
scroll to position [174, 0]
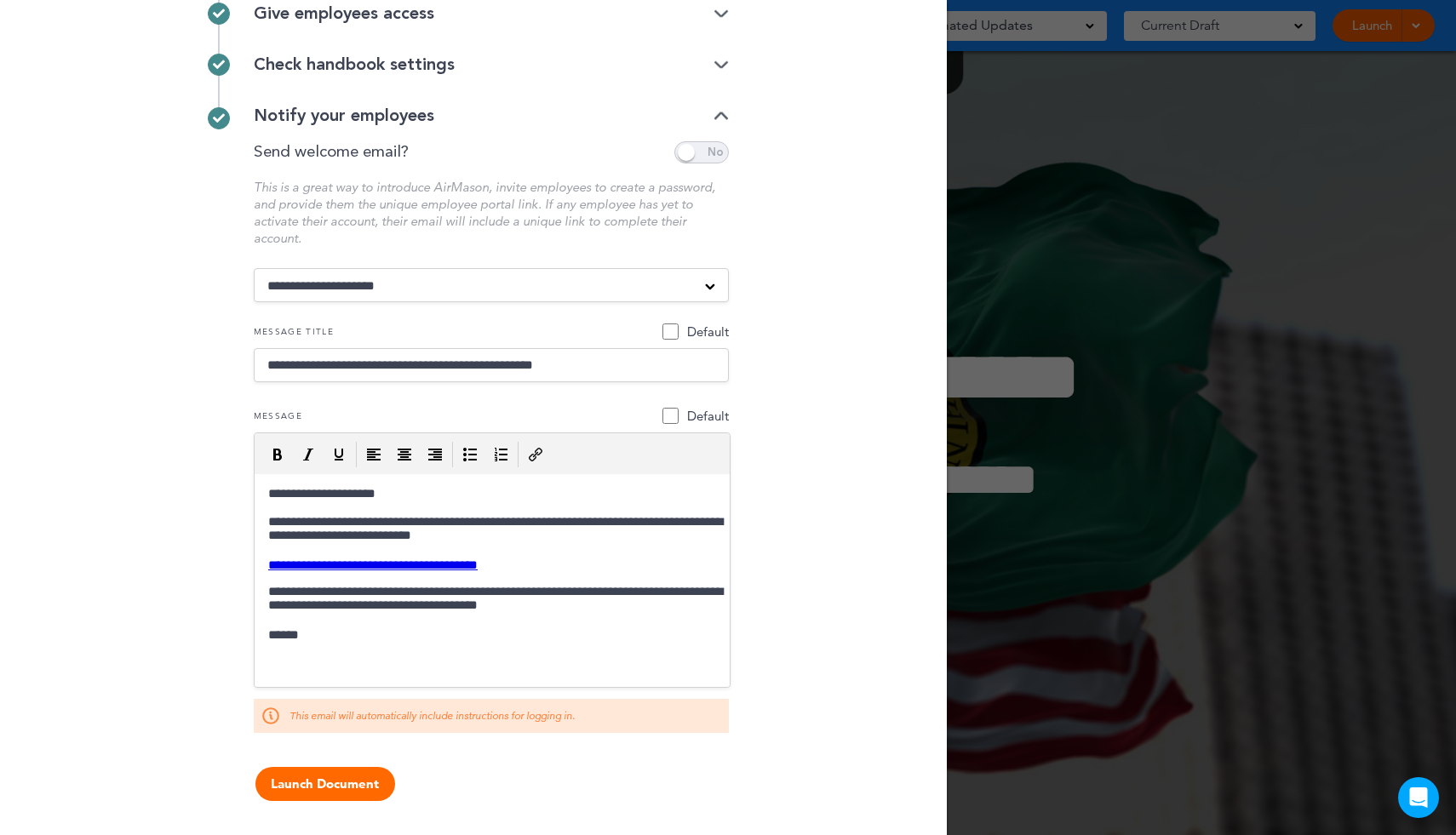
click at [309, 786] on button "Launch Document" at bounding box center [325, 784] width 140 height 34
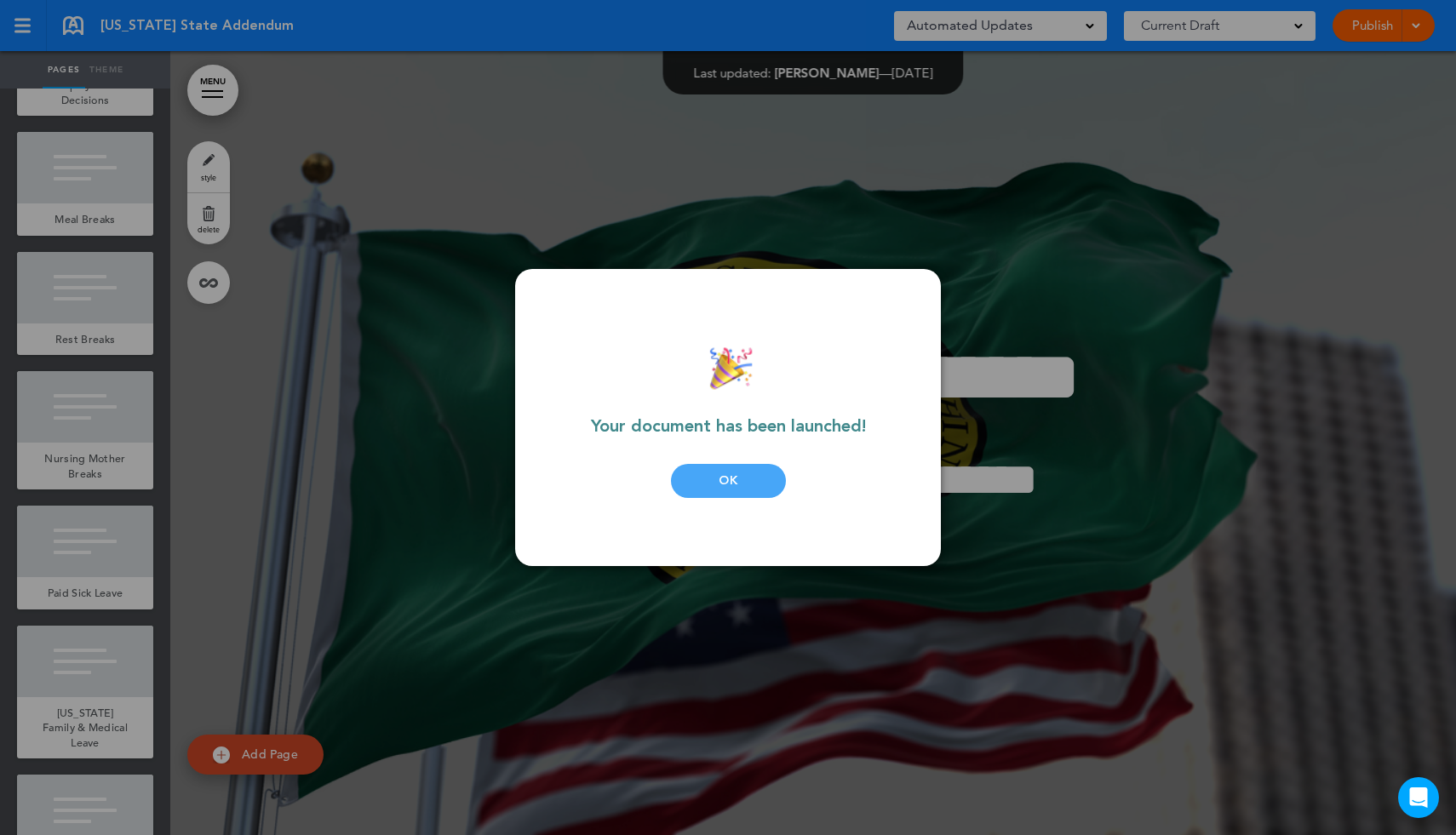
click at [731, 487] on div "OK" at bounding box center [728, 481] width 115 height 34
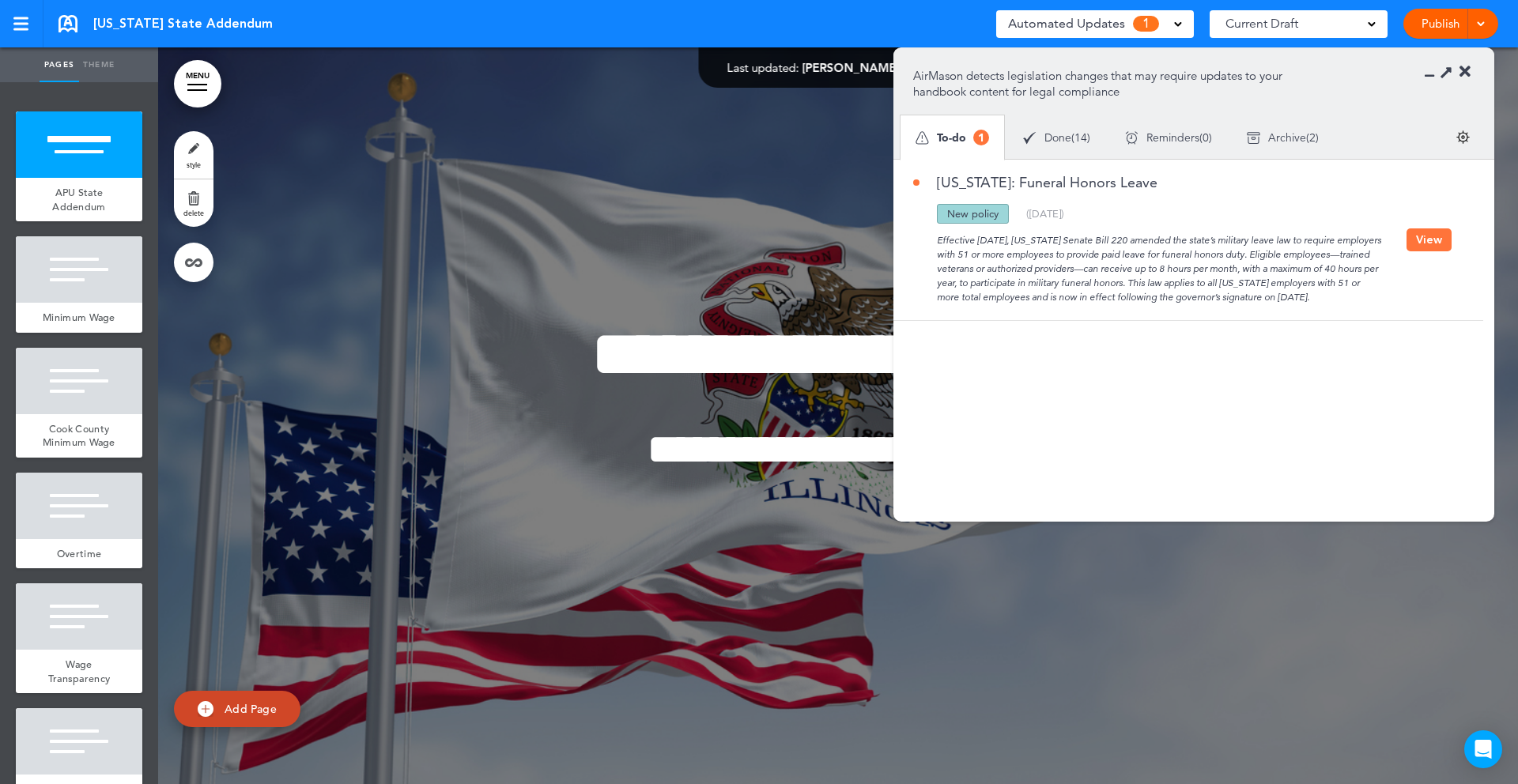
click at [1435, 242] on button "View" at bounding box center [1428, 240] width 45 height 23
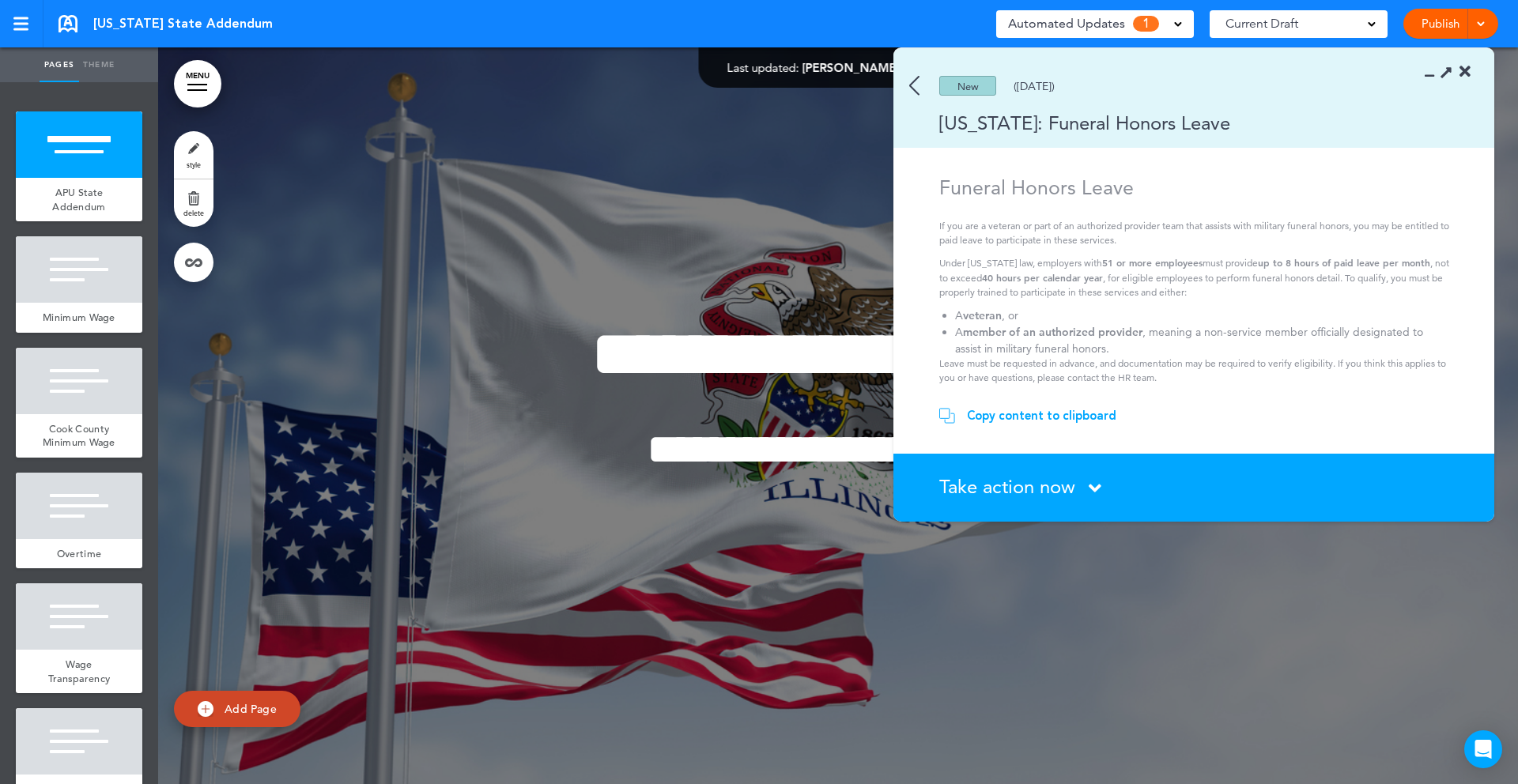
click at [1050, 492] on span "Take action now" at bounding box center [1006, 487] width 136 height 23
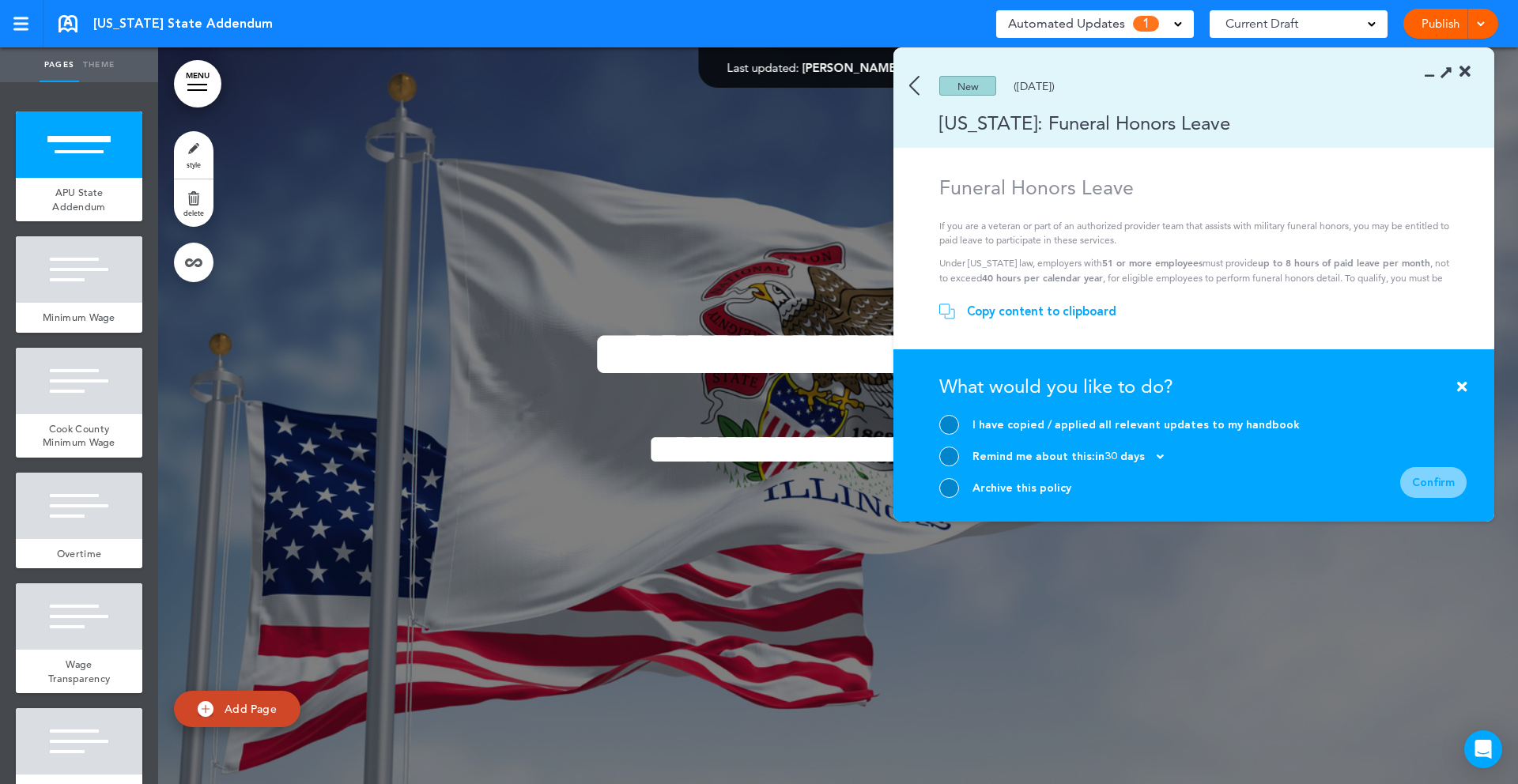
click at [948, 490] on div at bounding box center [949, 487] width 20 height 20
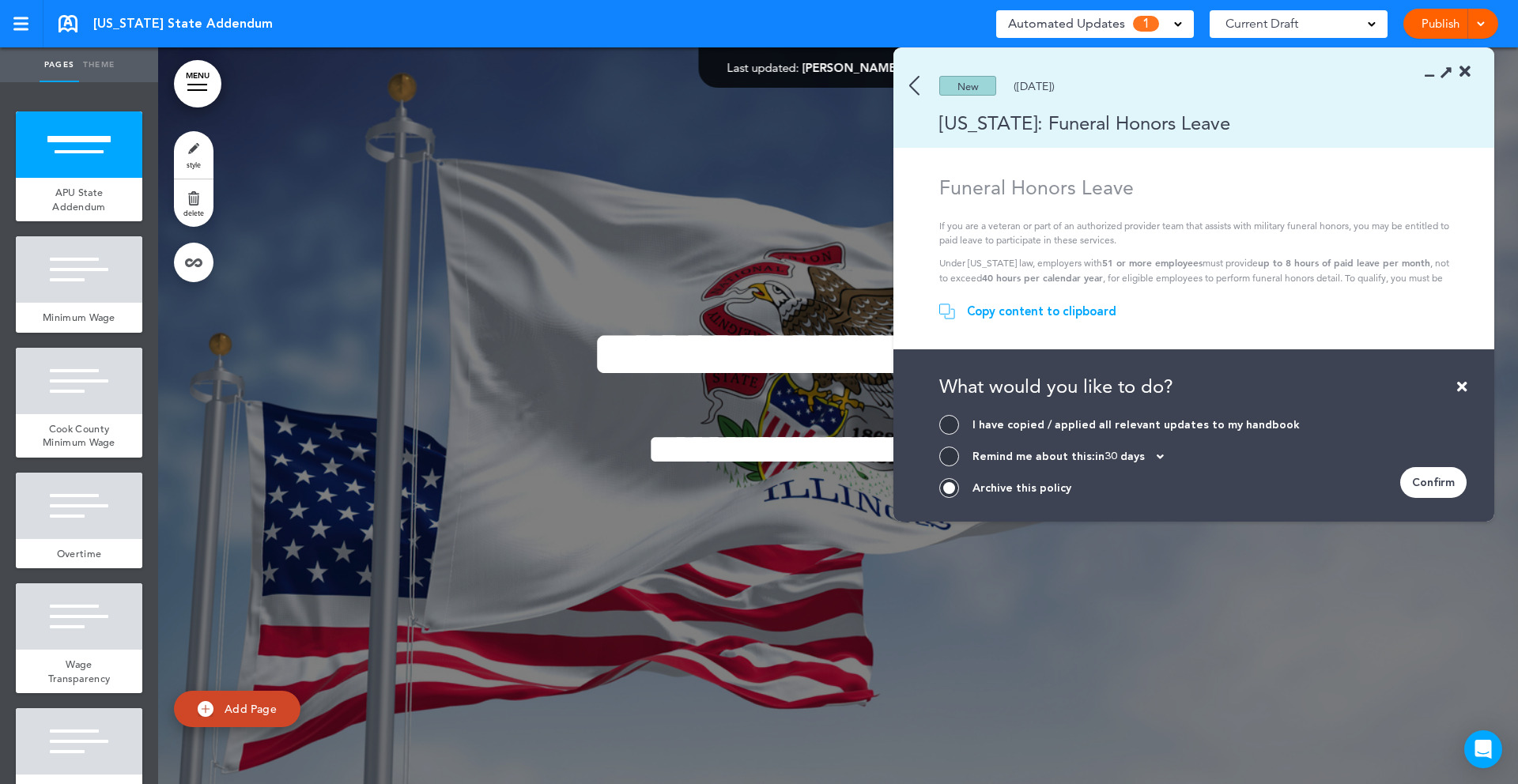
click at [1442, 478] on div "Confirm" at bounding box center [1433, 482] width 67 height 31
